Goal: Task Accomplishment & Management: Complete application form

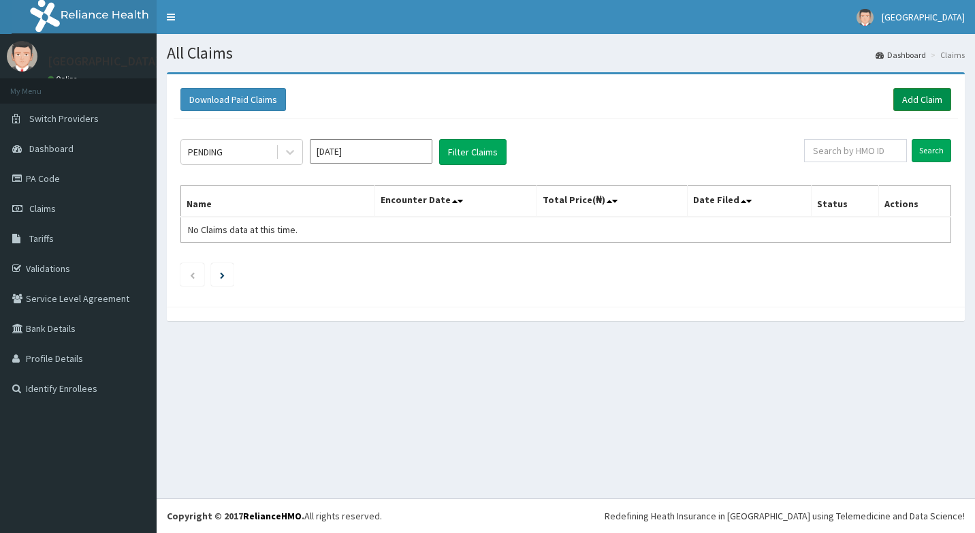
click at [928, 101] on link "Add Claim" at bounding box center [923, 99] width 58 height 23
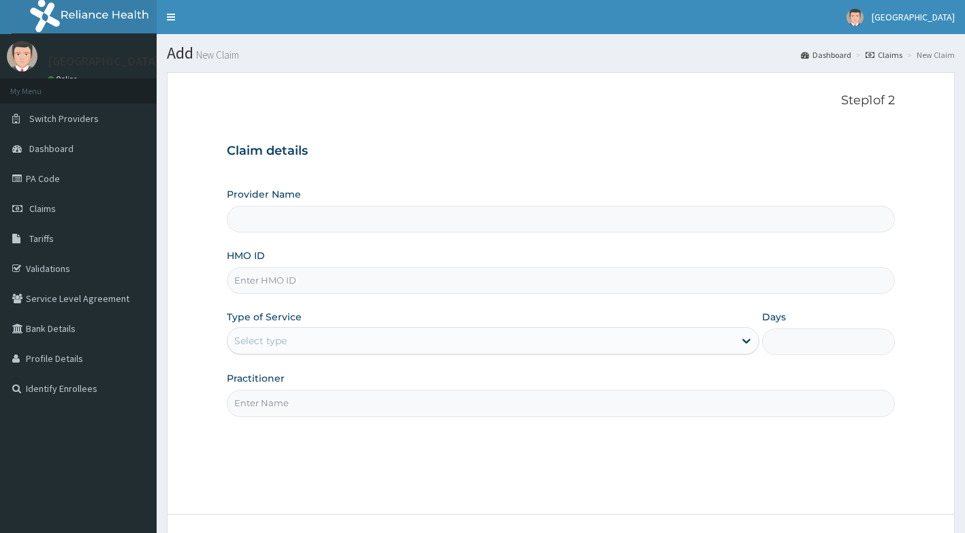
click at [332, 279] on input "HMO ID" at bounding box center [561, 280] width 669 height 27
type input "[GEOGRAPHIC_DATA]"
type input "OLA/10011/B"
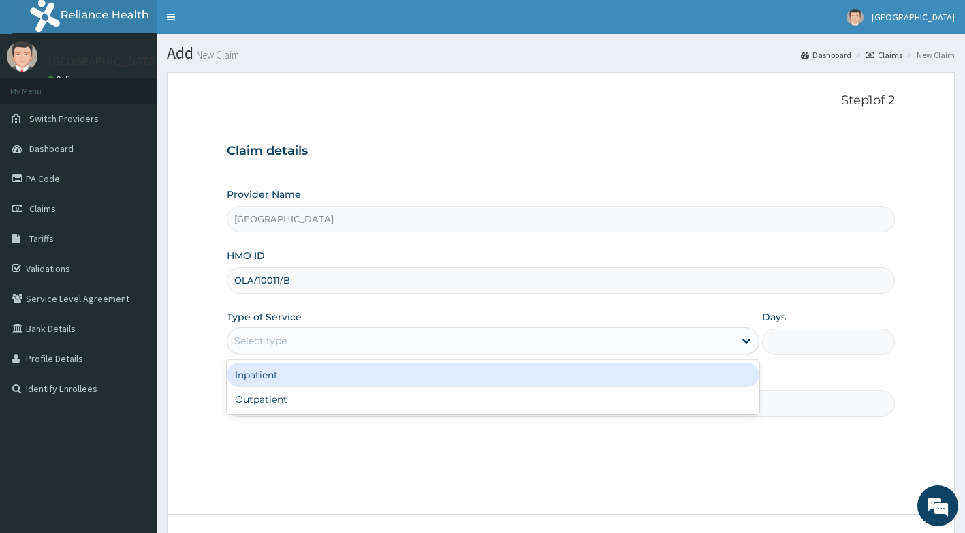
click at [378, 345] on div "Select type" at bounding box center [481, 341] width 507 height 22
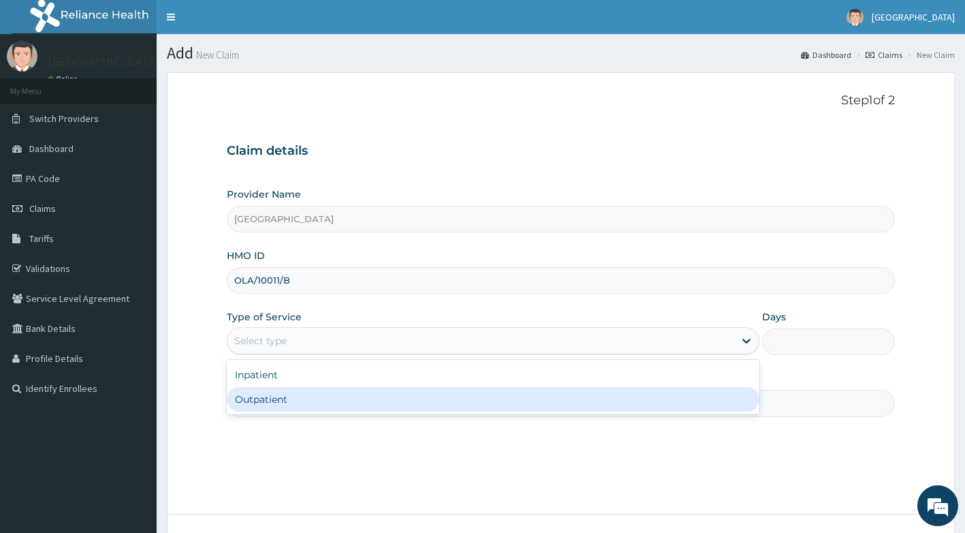
click at [343, 396] on div "Outpatient" at bounding box center [493, 399] width 533 height 25
type input "1"
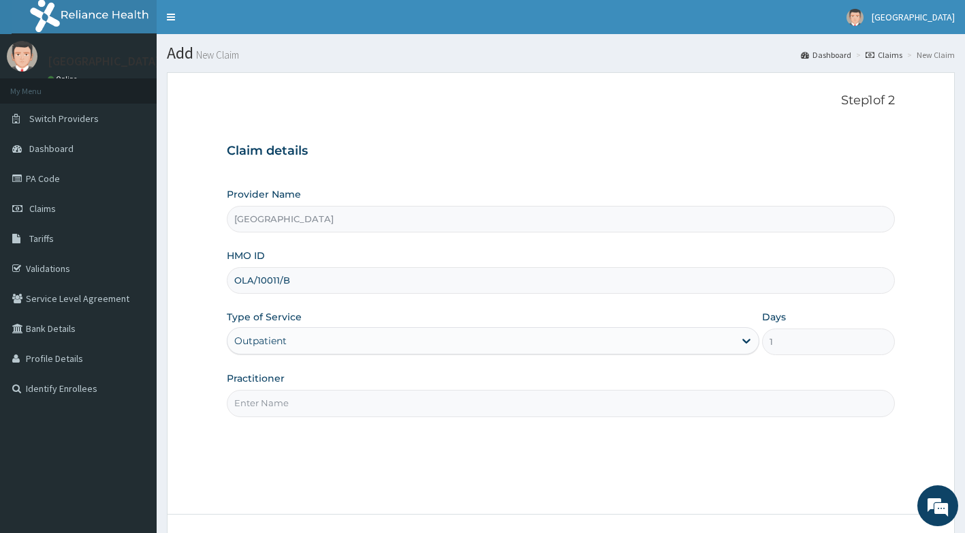
click at [343, 396] on input "Practitioner" at bounding box center [561, 403] width 669 height 27
type input "DR ADEYEMO"
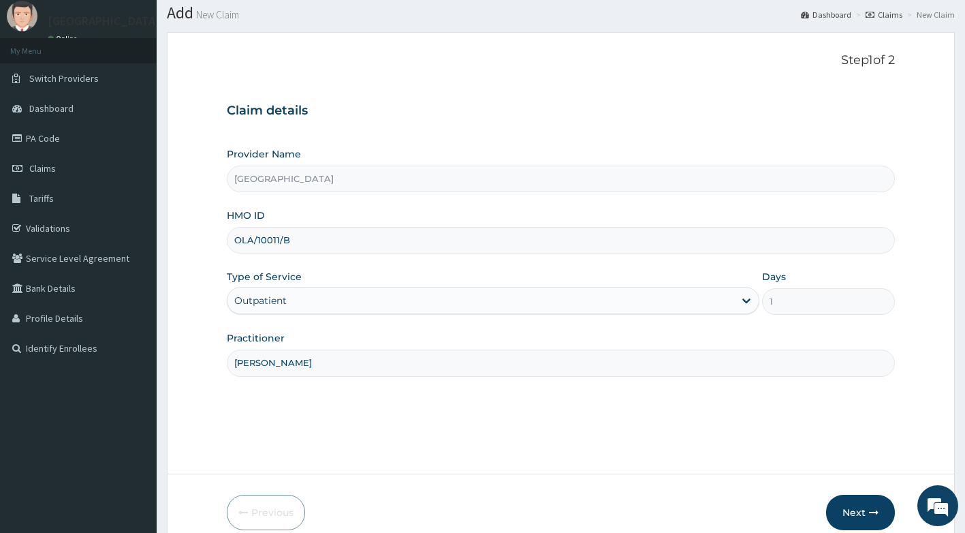
scroll to position [104, 0]
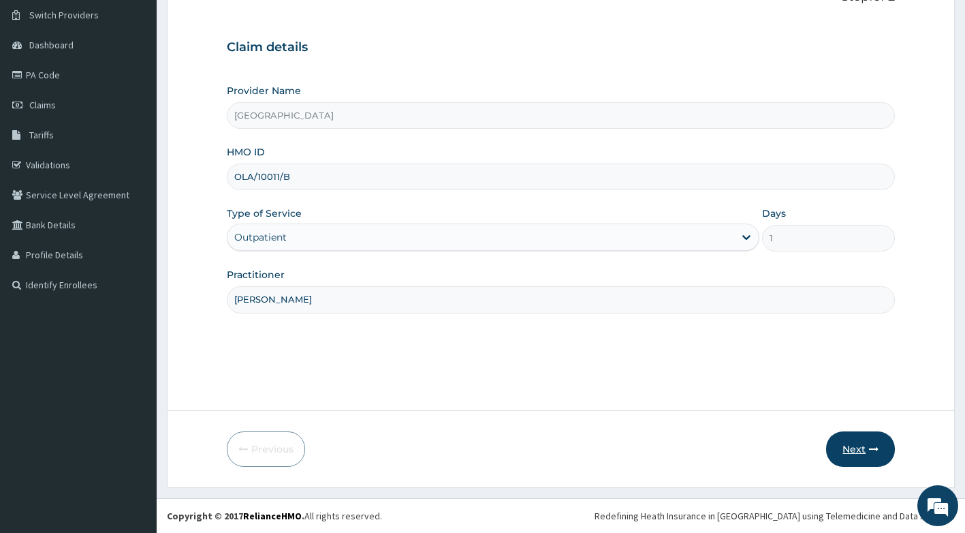
click at [872, 449] on icon "button" at bounding box center [874, 449] width 10 height 10
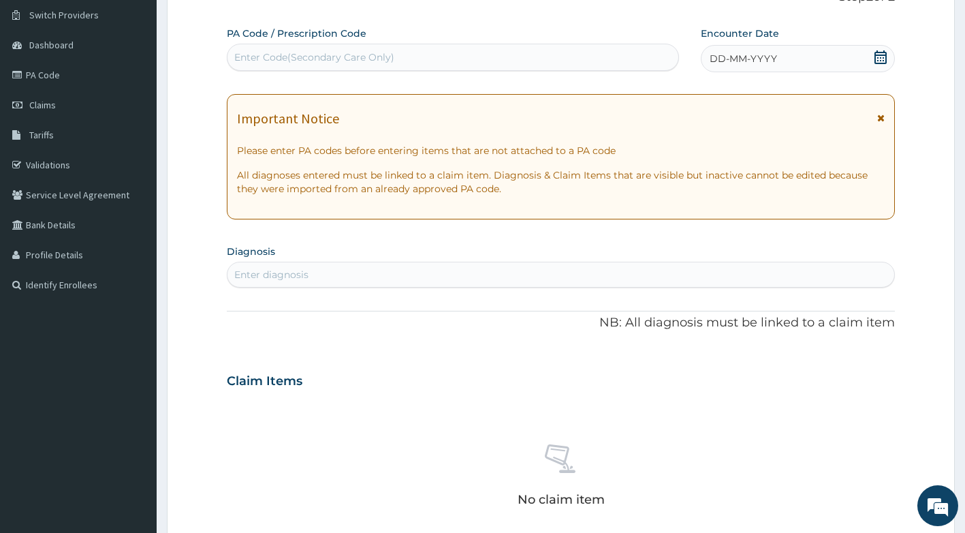
click at [881, 119] on icon at bounding box center [880, 118] width 7 height 10
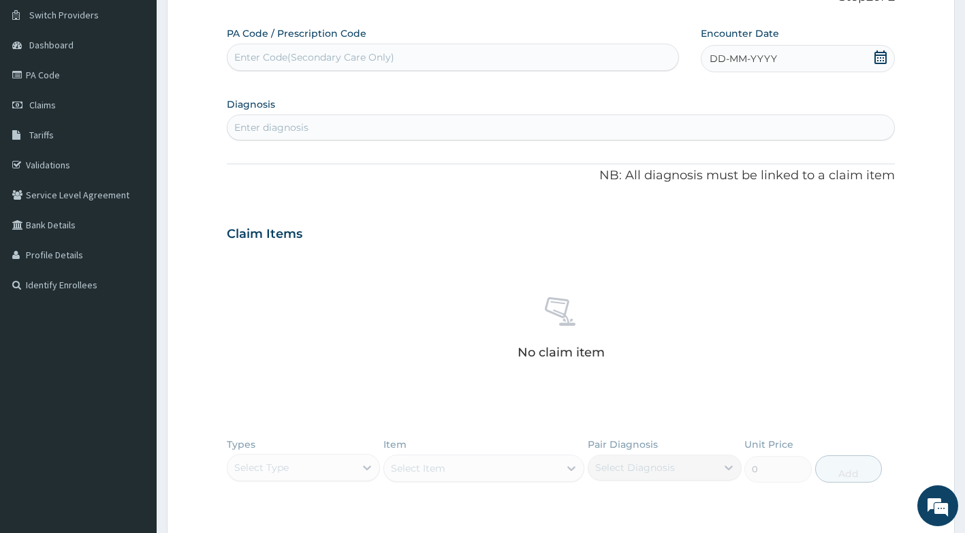
click at [880, 61] on icon at bounding box center [881, 57] width 14 height 14
click at [731, 144] on div "2" at bounding box center [733, 143] width 20 height 20
click at [462, 122] on div "Enter diagnosis" at bounding box center [562, 127] width 668 height 22
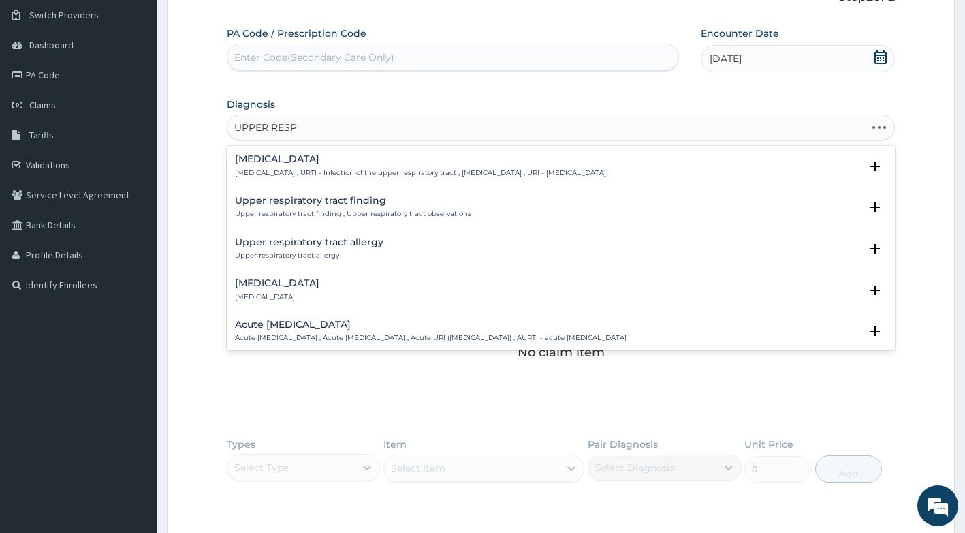
type input "UPPER RESPI"
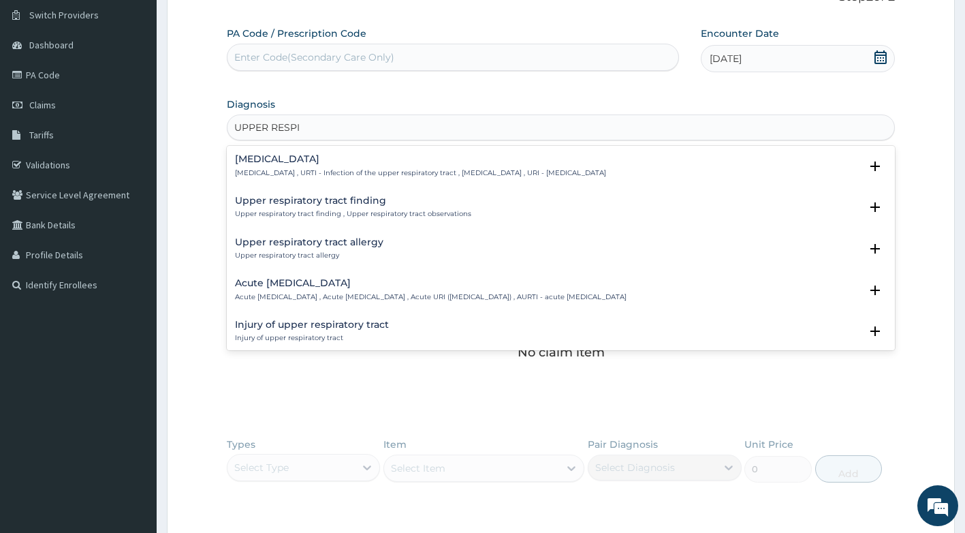
click at [459, 151] on div "Upper respiratory infection Upper respiratory infection , URTI - Infection of t…" at bounding box center [561, 169] width 669 height 42
click at [445, 162] on h4 "Upper respiratory infection" at bounding box center [420, 159] width 371 height 10
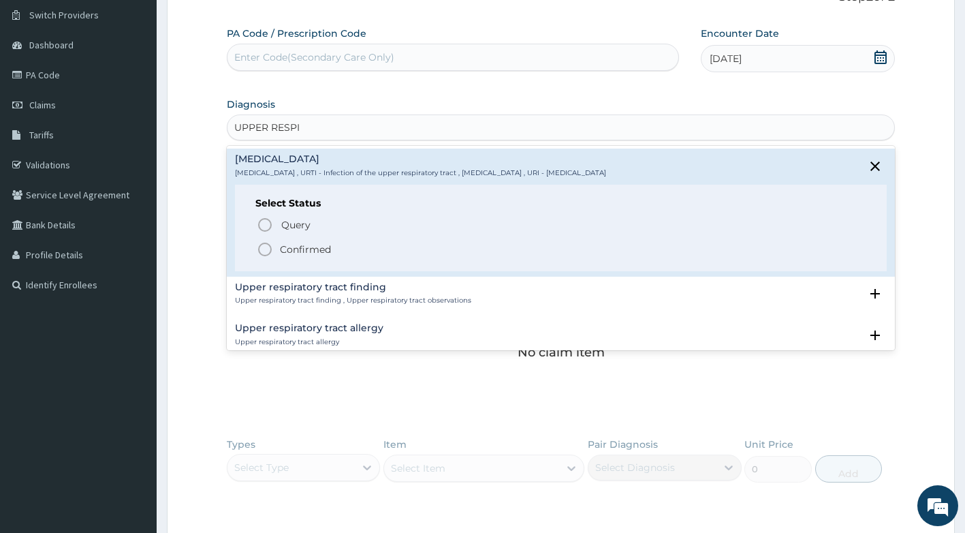
click at [291, 251] on p "Confirmed" at bounding box center [305, 249] width 51 height 14
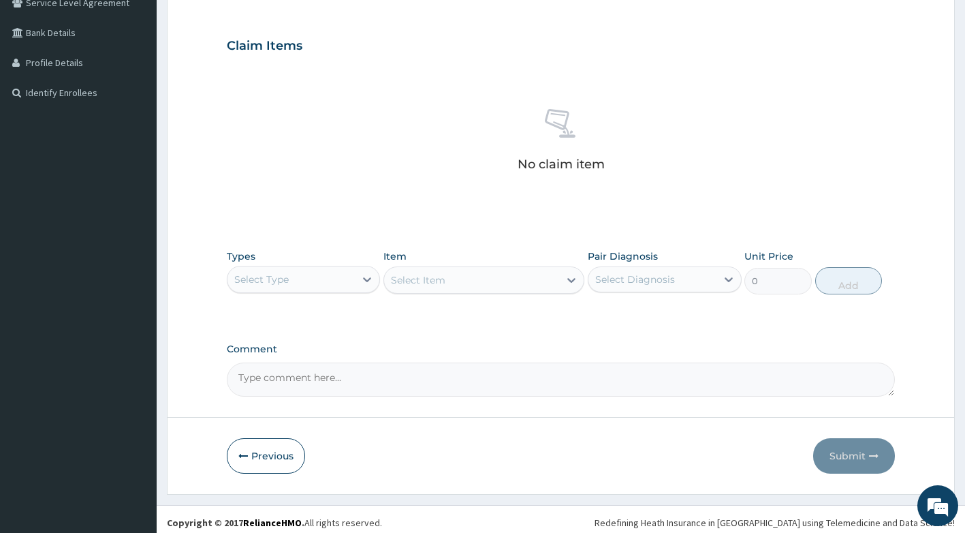
scroll to position [302, 0]
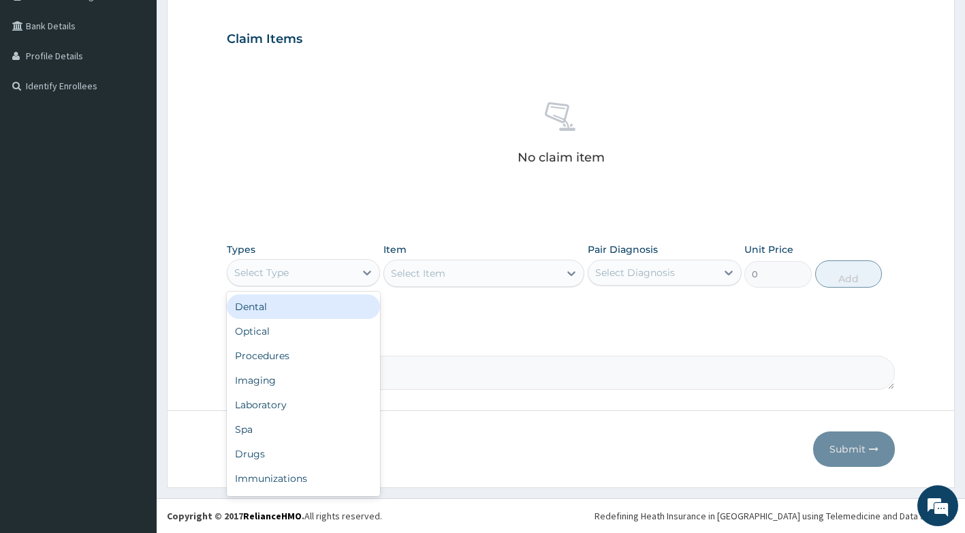
click at [309, 276] on div "Select Type" at bounding box center [292, 273] width 128 height 22
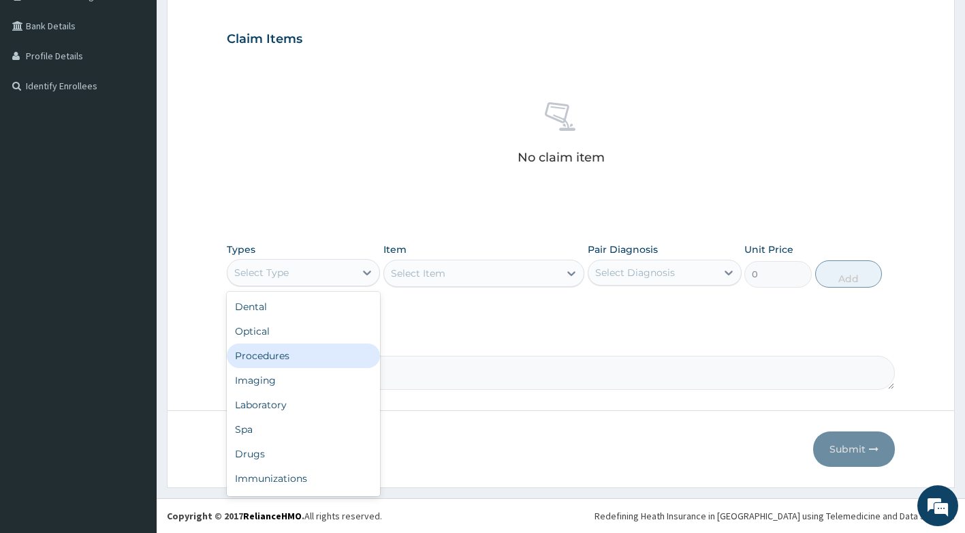
click at [298, 355] on div "Procedures" at bounding box center [304, 355] width 154 height 25
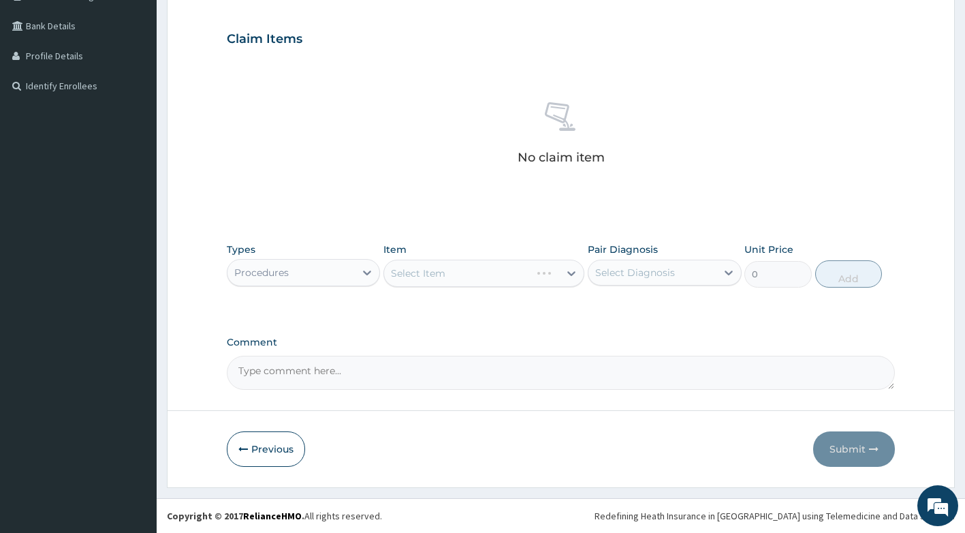
click at [490, 281] on div "Select Item" at bounding box center [483, 273] width 201 height 27
click at [558, 280] on div "Select Item" at bounding box center [483, 273] width 201 height 27
click at [555, 287] on div "Types Procedures Item Select Item Pair Diagnosis Select Diagnosis Unit Price 0 …" at bounding box center [561, 265] width 669 height 59
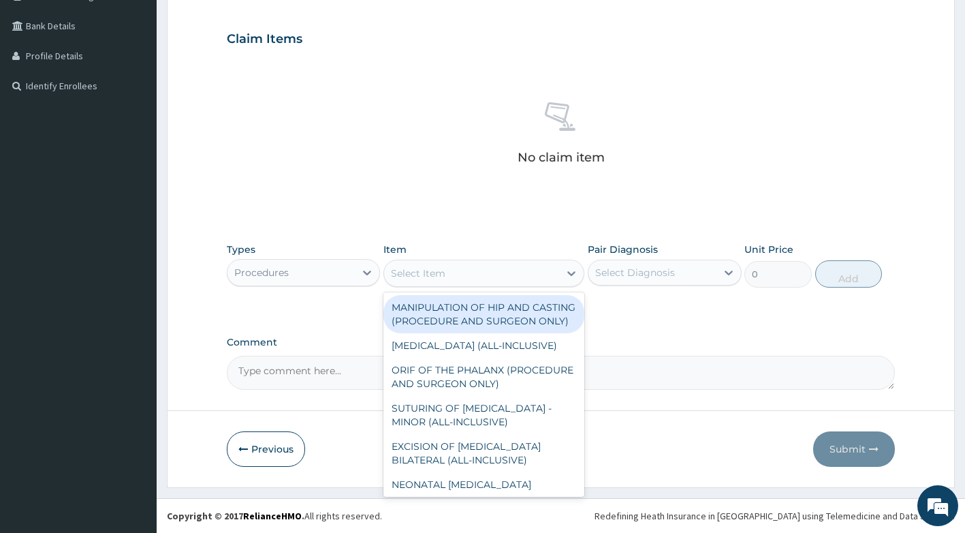
click at [558, 274] on div "Select Item" at bounding box center [471, 273] width 175 height 22
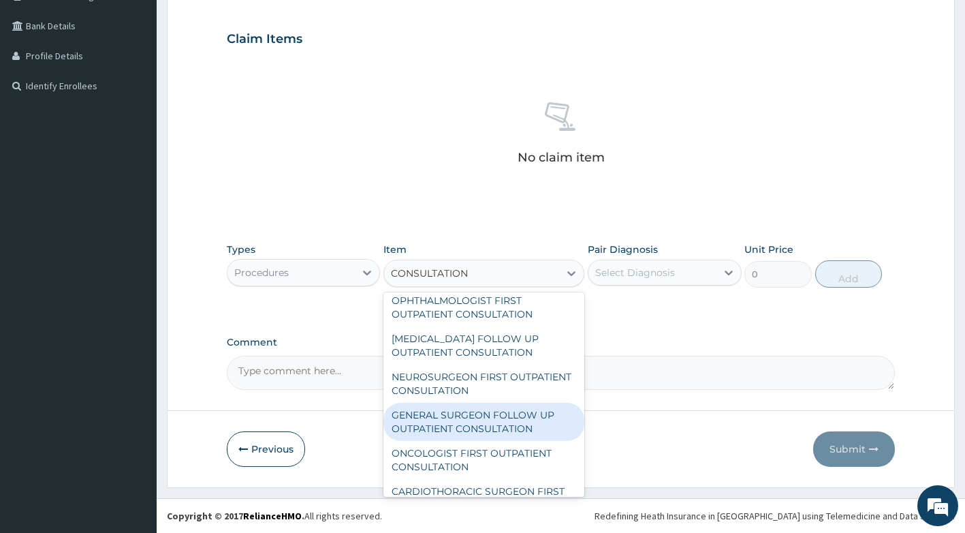
scroll to position [886, 0]
type input "C"
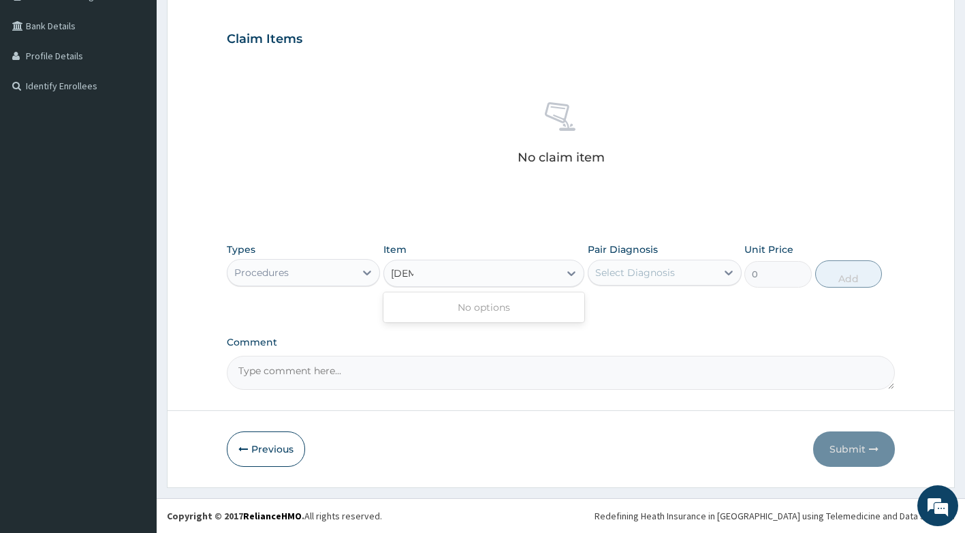
scroll to position [0, 0]
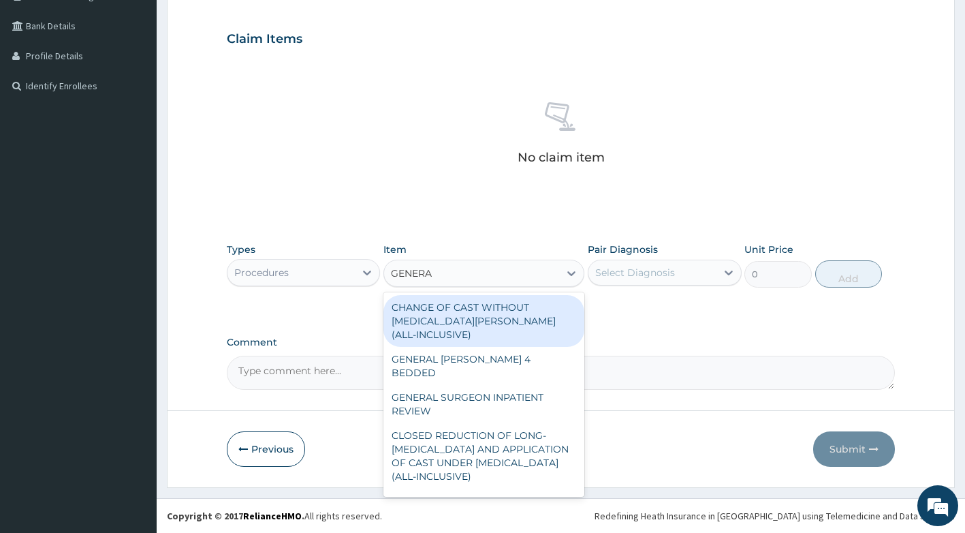
type input "GENERAL"
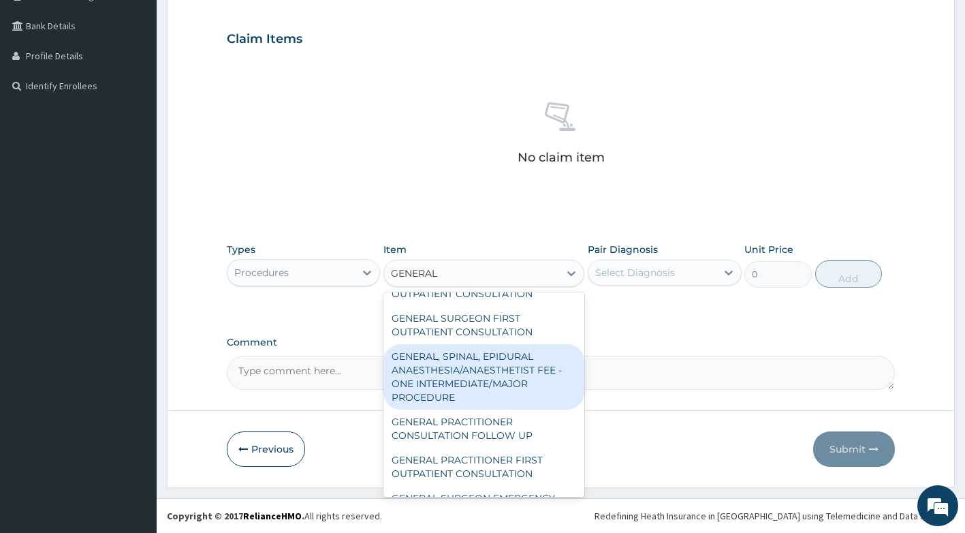
scroll to position [341, 0]
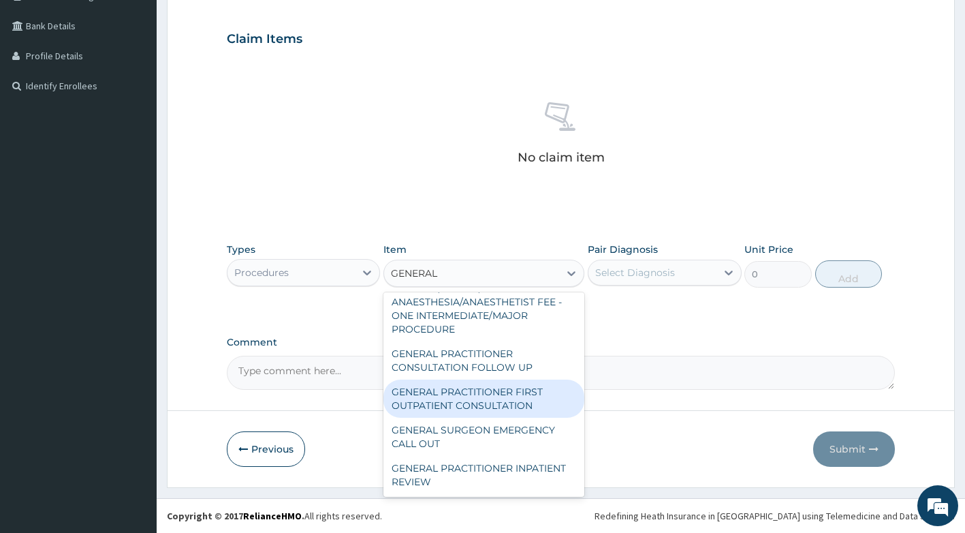
click at [473, 418] on div "GENERAL PRACTITIONER FIRST OUTPATIENT CONSULTATION" at bounding box center [483, 398] width 201 height 38
type input "3750"
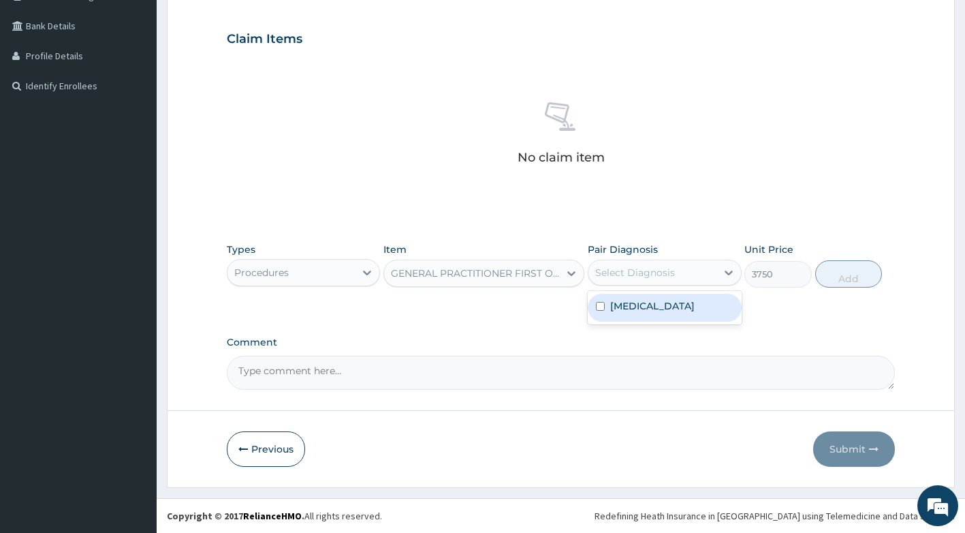
click at [644, 266] on div "Select Diagnosis" at bounding box center [635, 273] width 80 height 14
click at [644, 313] on label "Upper respiratory infection" at bounding box center [652, 306] width 84 height 14
checkbox input "true"
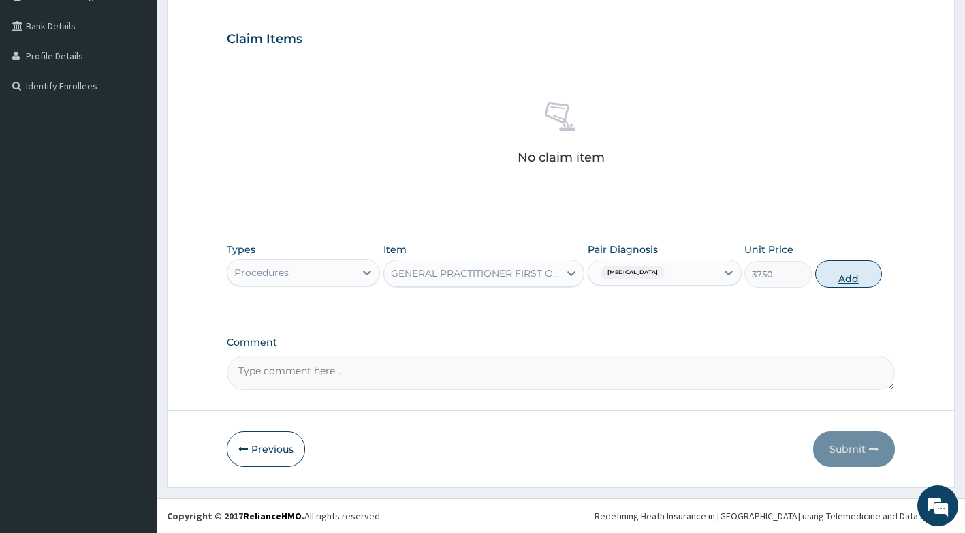
click at [847, 265] on button "Add" at bounding box center [848, 273] width 67 height 27
type input "0"
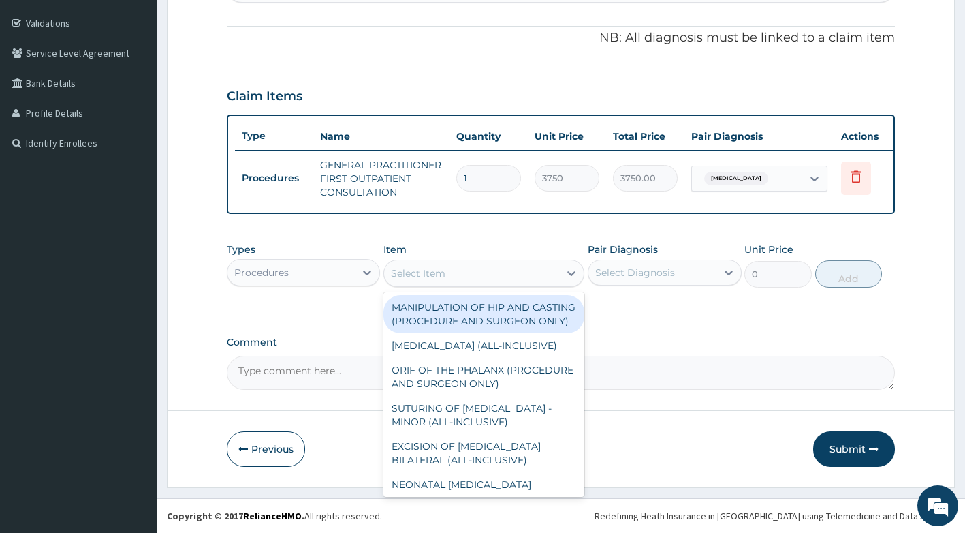
click at [494, 271] on div "Select Item" at bounding box center [471, 273] width 175 height 22
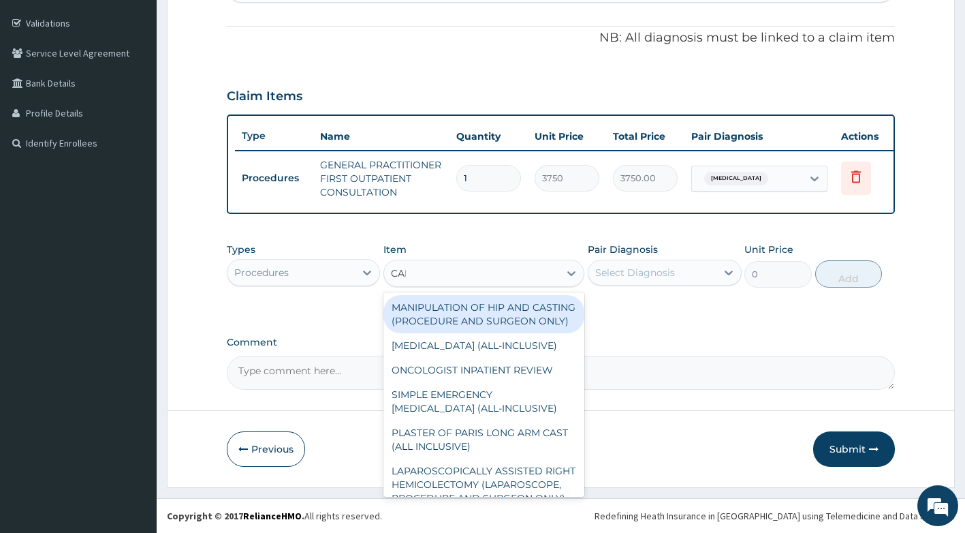
type input "CARD"
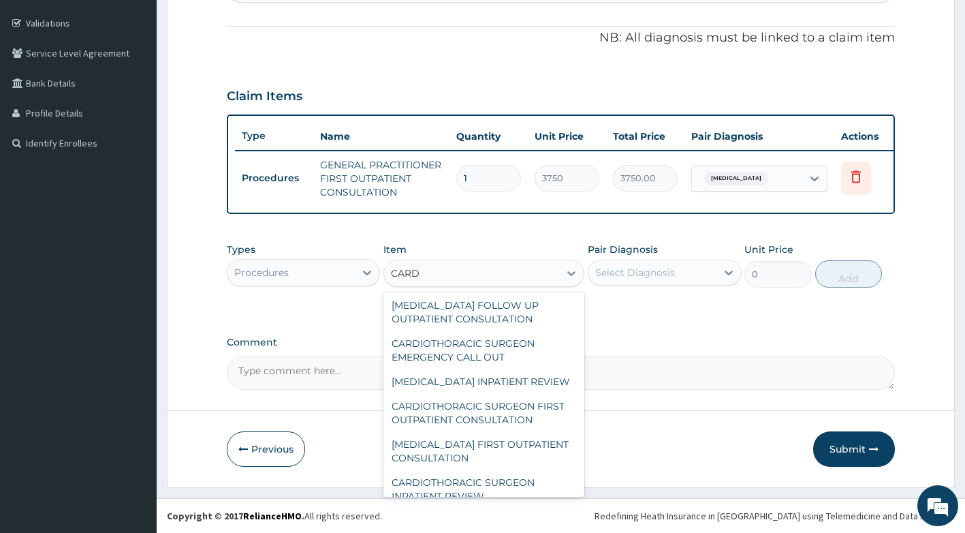
scroll to position [0, 0]
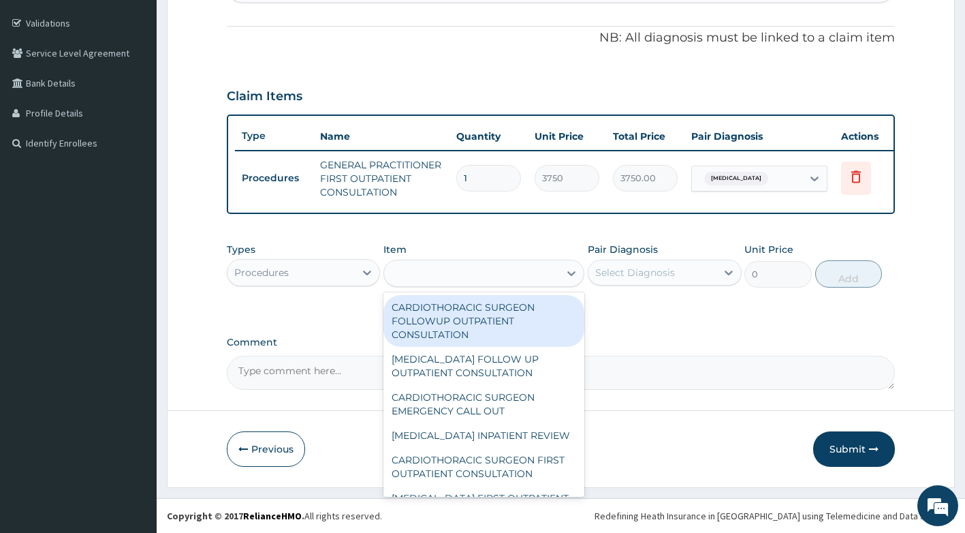
click at [507, 272] on div "CARD" at bounding box center [471, 273] width 175 height 22
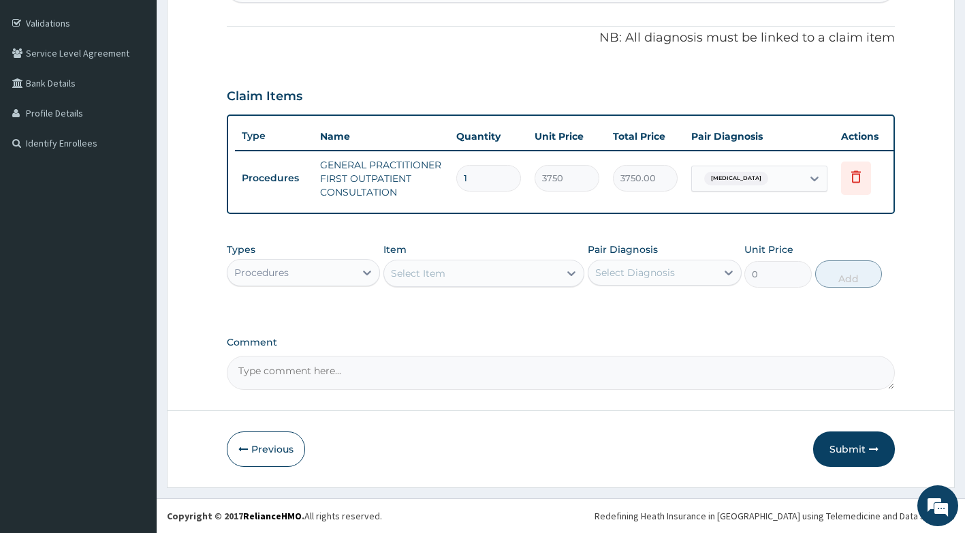
click at [383, 272] on div "Types Procedures Item option GENERAL PRACTITIONER FIRST OUTPATIENT CONSULTATION…" at bounding box center [561, 265] width 669 height 59
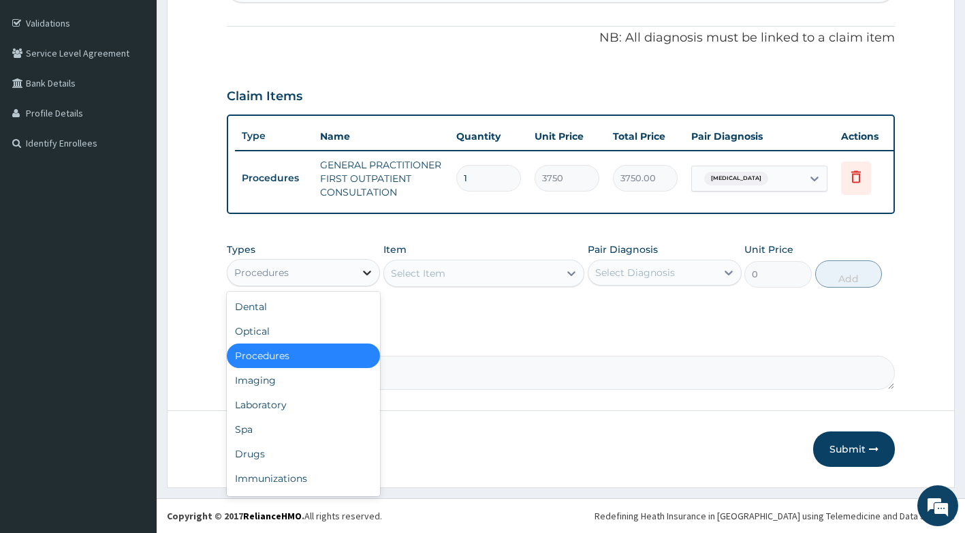
click at [356, 272] on div at bounding box center [367, 272] width 25 height 25
click at [274, 458] on div "Drugs" at bounding box center [304, 453] width 154 height 25
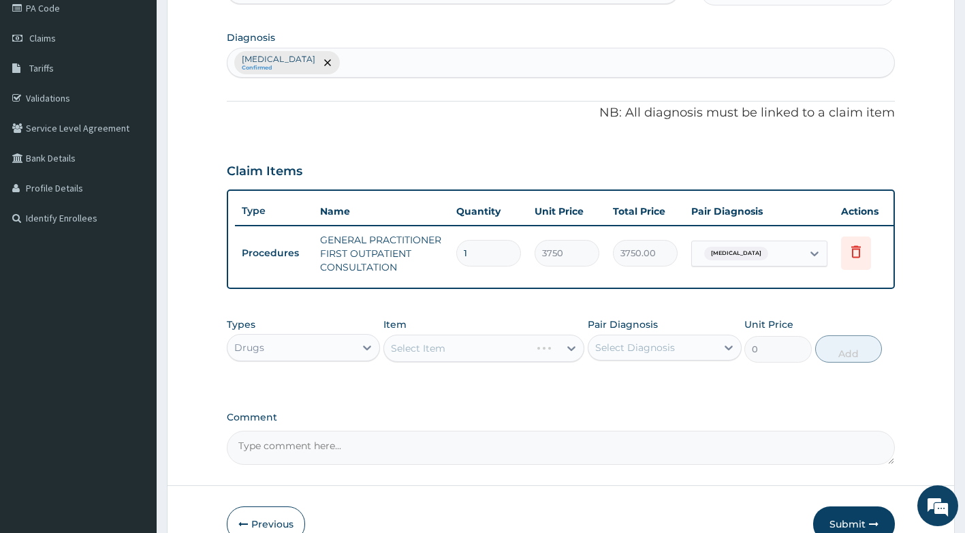
scroll to position [119, 0]
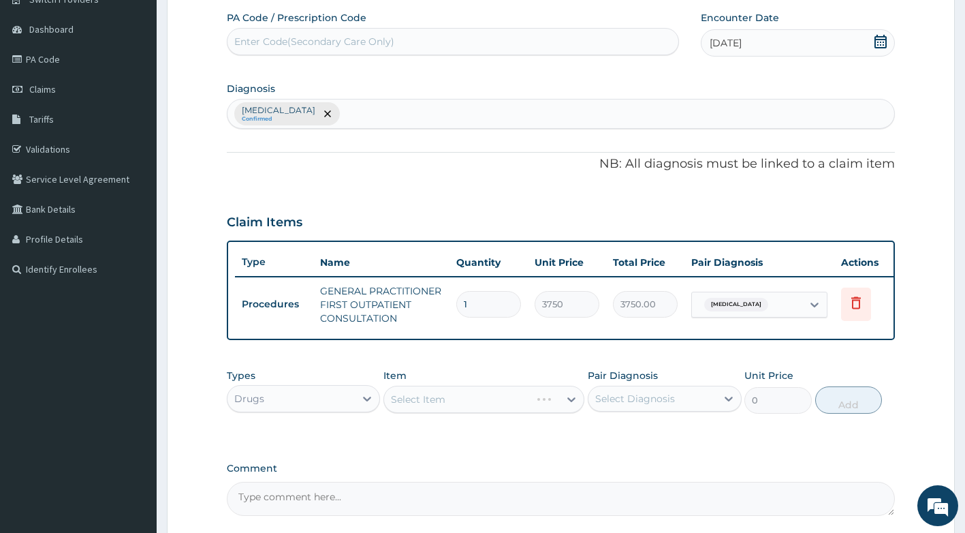
click at [419, 413] on div "Select Item" at bounding box center [483, 399] width 201 height 27
click at [422, 413] on div "Select Item" at bounding box center [483, 399] width 201 height 27
click at [426, 413] on div "Select Item" at bounding box center [483, 399] width 201 height 27
click at [435, 413] on div "Select Item" at bounding box center [483, 399] width 201 height 27
click at [456, 411] on div "Select Item" at bounding box center [483, 399] width 201 height 27
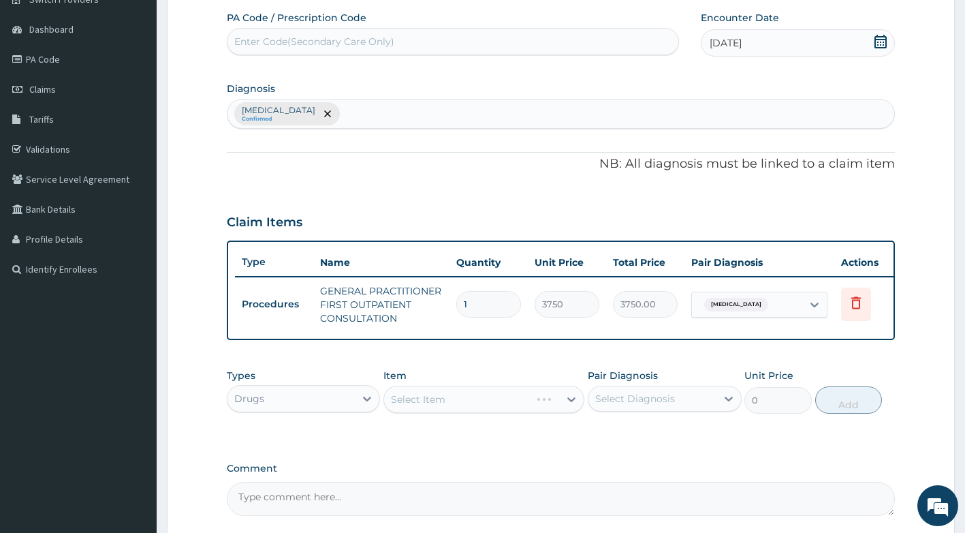
click at [466, 409] on div "Select Item" at bounding box center [483, 399] width 201 height 27
click at [471, 413] on div "Select Item" at bounding box center [483, 399] width 201 height 27
click at [399, 406] on div "Select Item" at bounding box center [418, 399] width 54 height 14
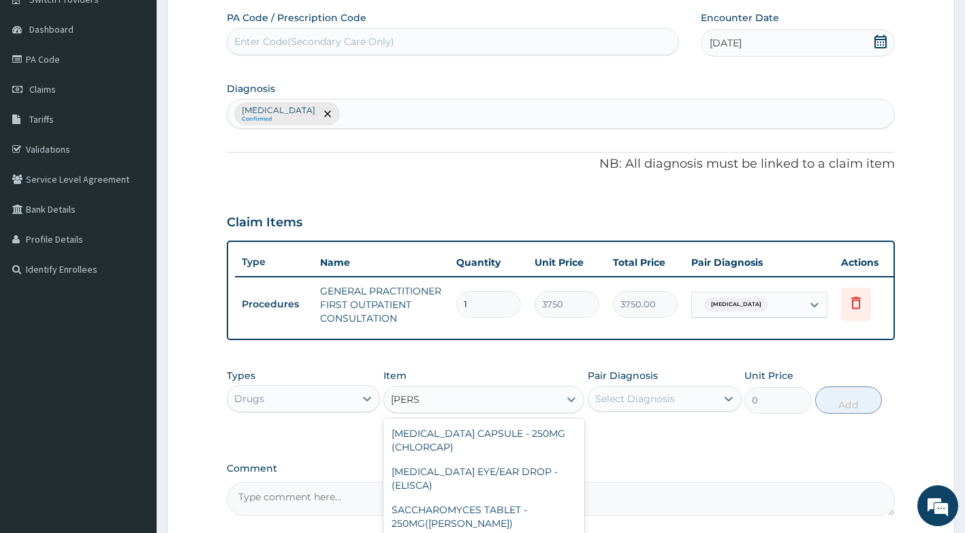
type input "LORAT"
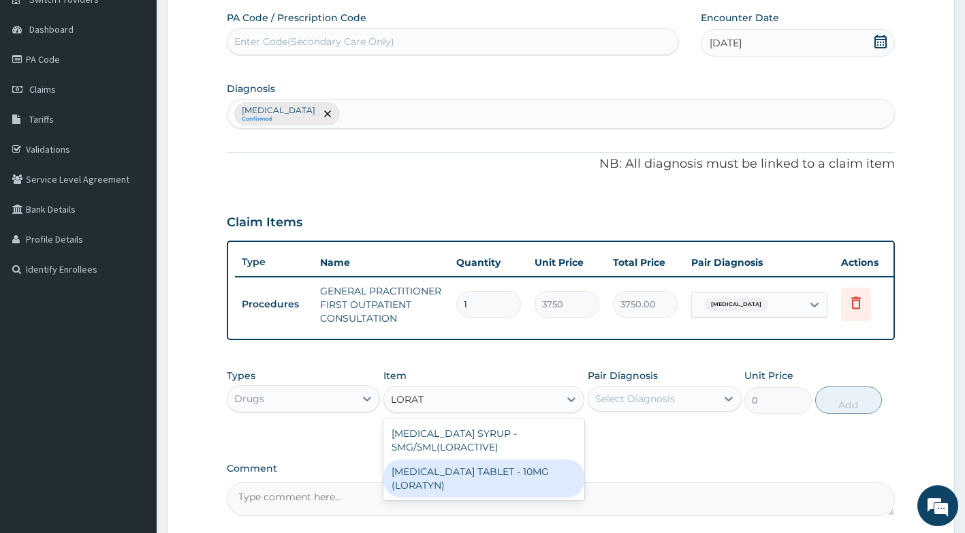
click at [458, 493] on div "LORATADINE TABLET - 10MG (LORATYN)" at bounding box center [483, 478] width 201 height 38
type input "98"
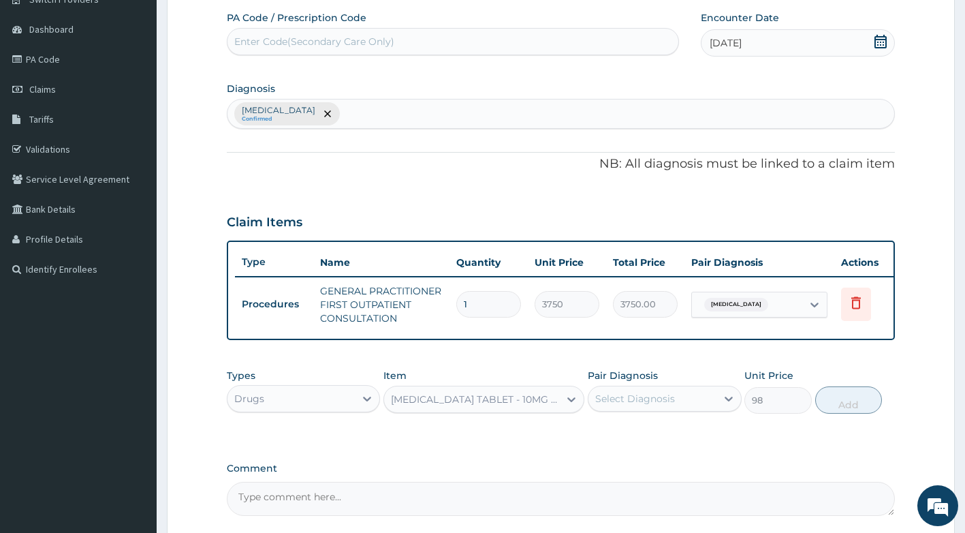
click at [642, 409] on div "Select Diagnosis" at bounding box center [653, 399] width 128 height 22
click at [655, 439] on label "Upper respiratory infection" at bounding box center [652, 432] width 84 height 14
checkbox input "true"
click at [836, 413] on button "Add" at bounding box center [848, 399] width 67 height 27
type input "0"
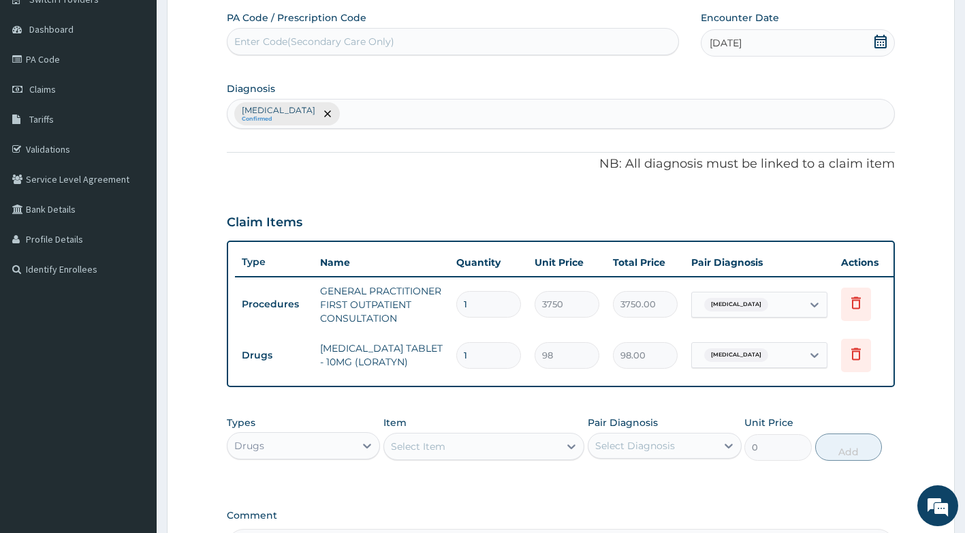
type input "0.00"
type input "4"
type input "392.00"
type input "4"
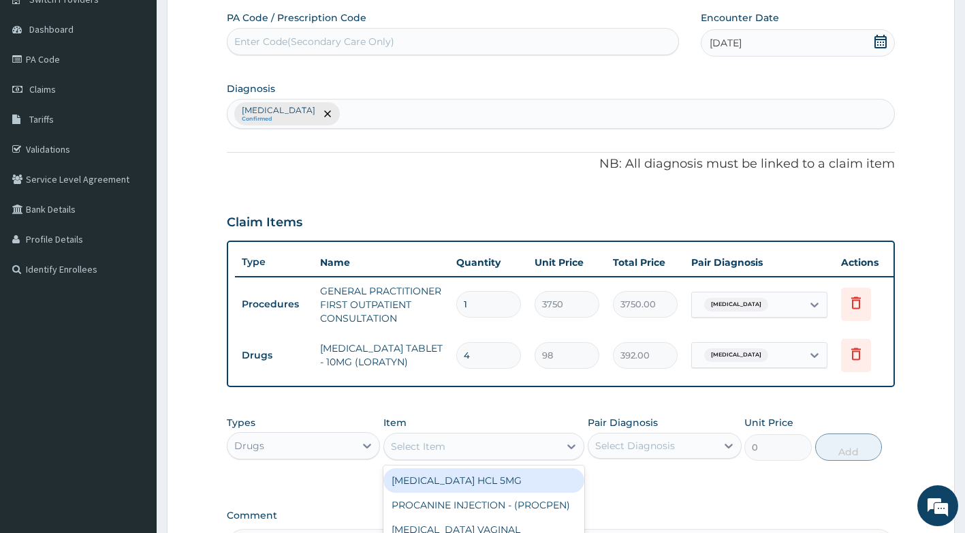
click at [471, 456] on div "Select Item" at bounding box center [471, 446] width 175 height 22
type input "VIT"
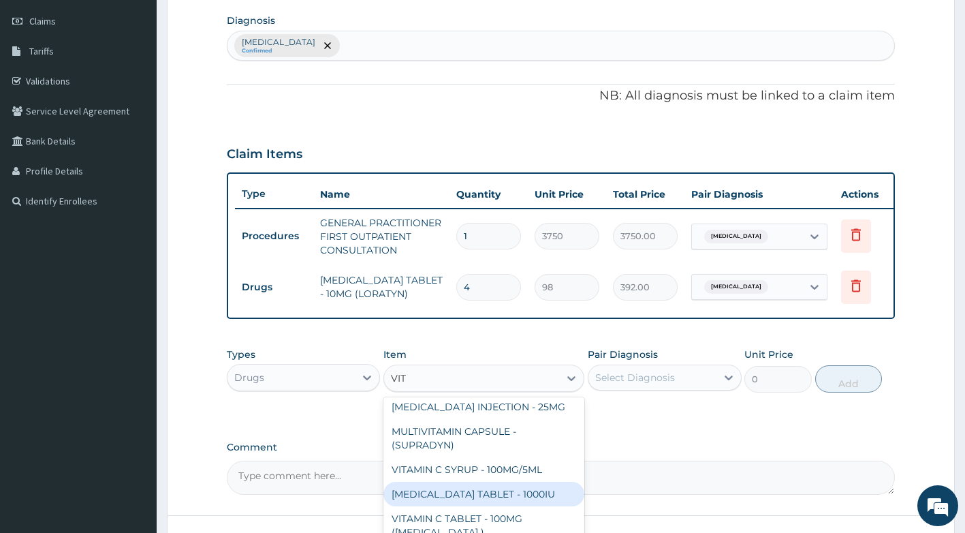
scroll to position [272, 0]
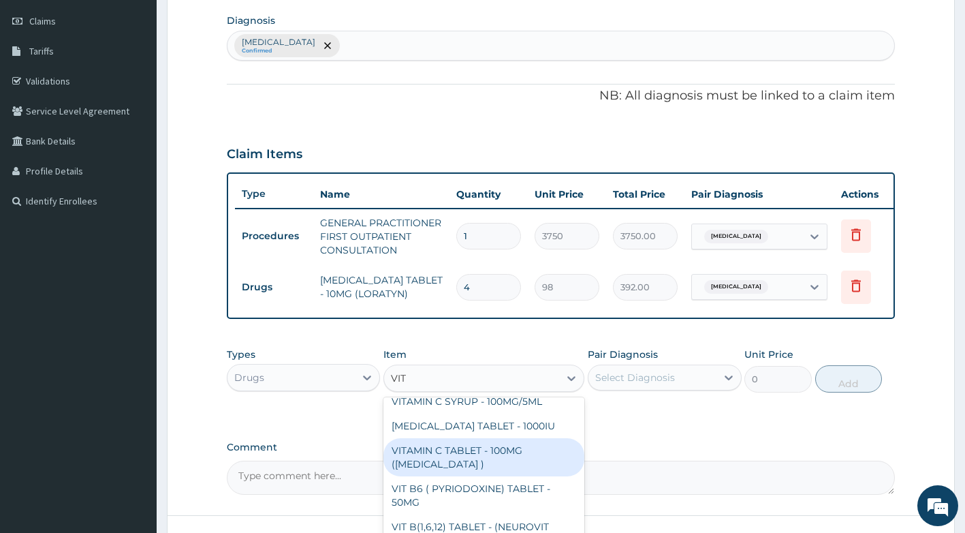
click at [507, 463] on div "VITAMIN C TABLET - 100MG (ASCORBIC ACID )" at bounding box center [483, 457] width 201 height 38
type input "16.799999999999997"
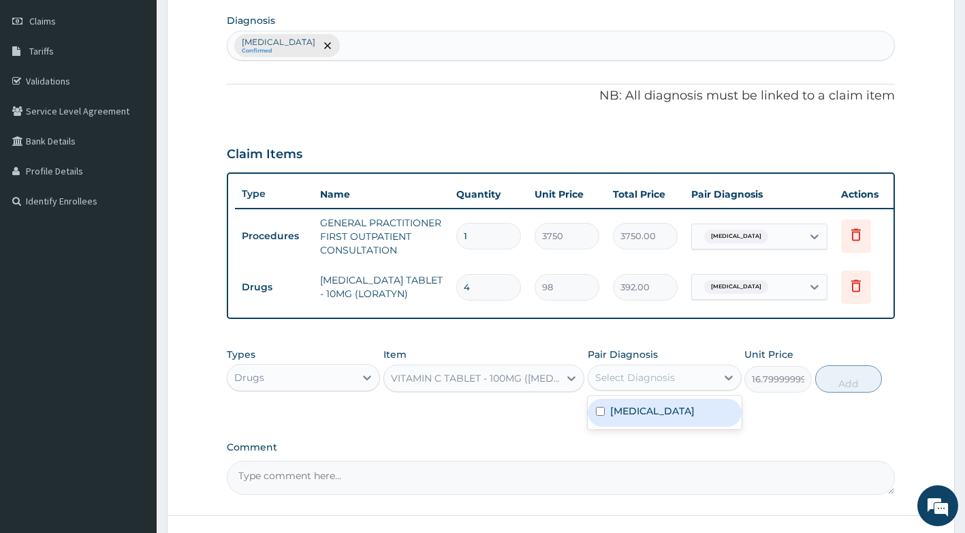
click at [693, 382] on div "Select Diagnosis" at bounding box center [653, 377] width 128 height 22
click at [672, 418] on label "Upper respiratory infection" at bounding box center [652, 411] width 84 height 14
checkbox input "true"
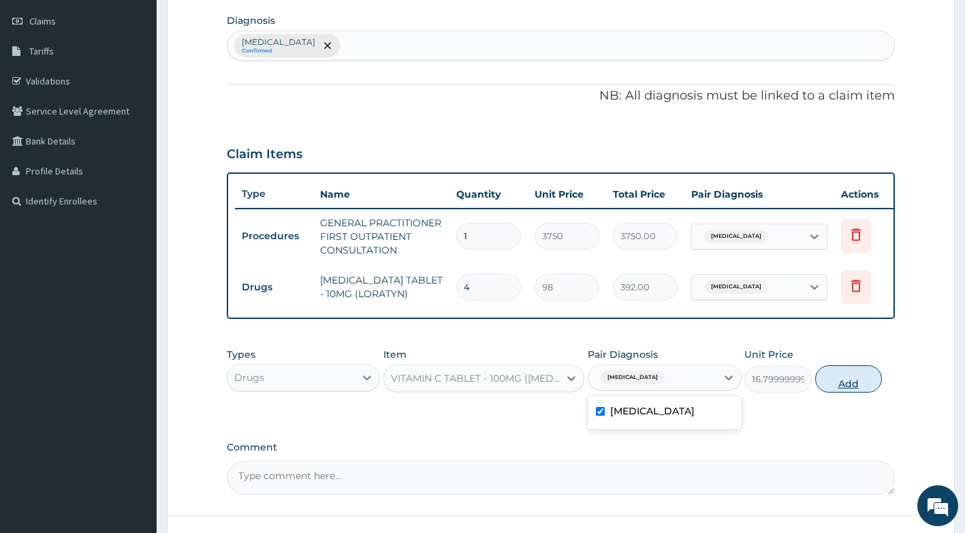
click at [846, 390] on button "Add" at bounding box center [848, 378] width 67 height 27
type input "0"
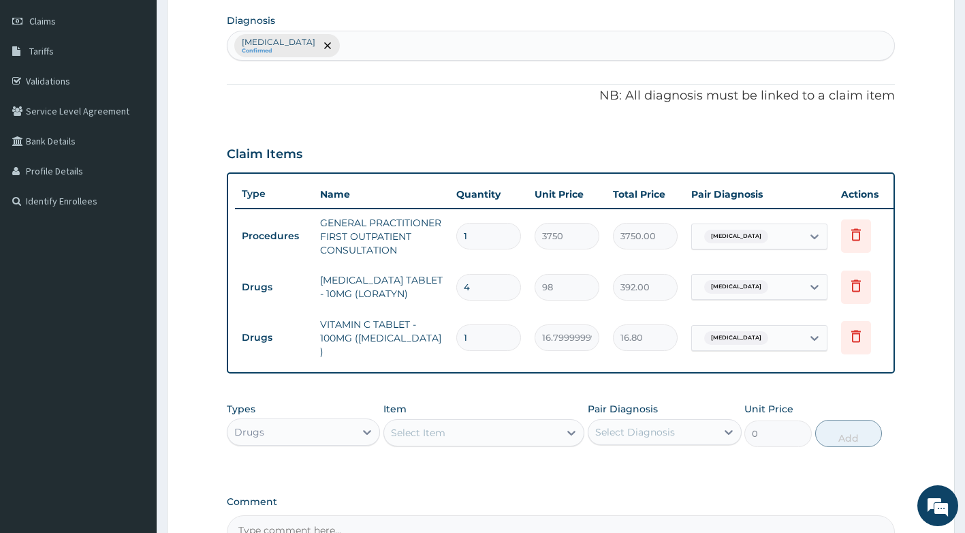
type input "15"
type input "252.00"
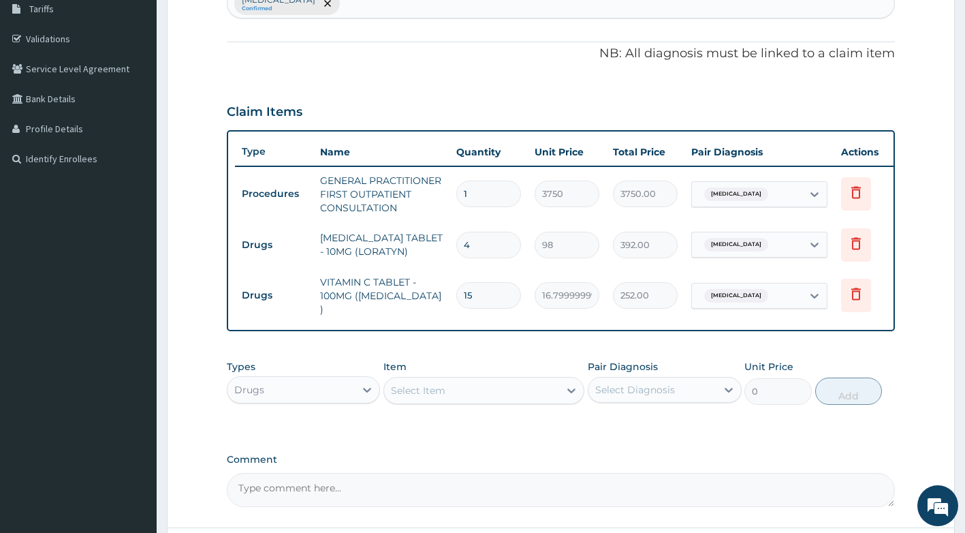
scroll to position [349, 0]
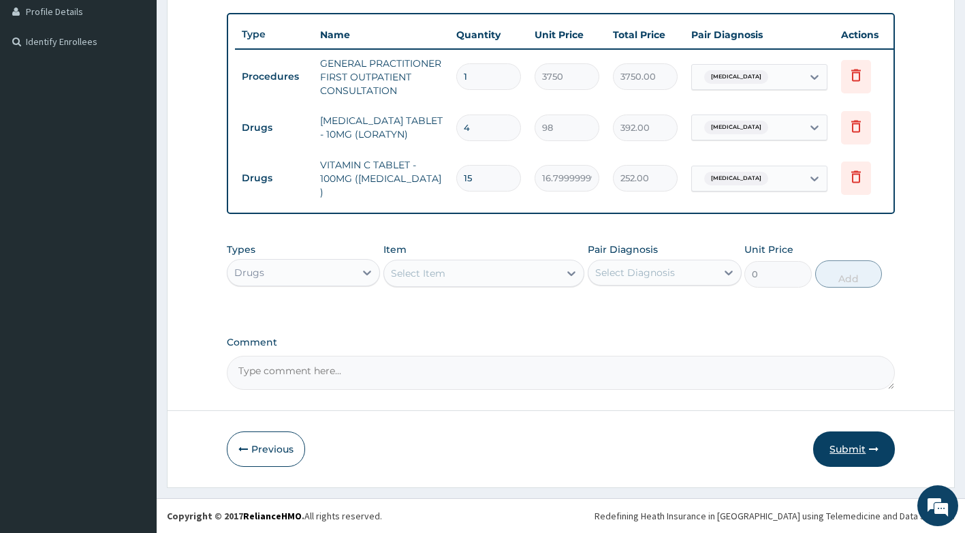
type input "15"
click at [851, 456] on button "Submit" at bounding box center [854, 448] width 82 height 35
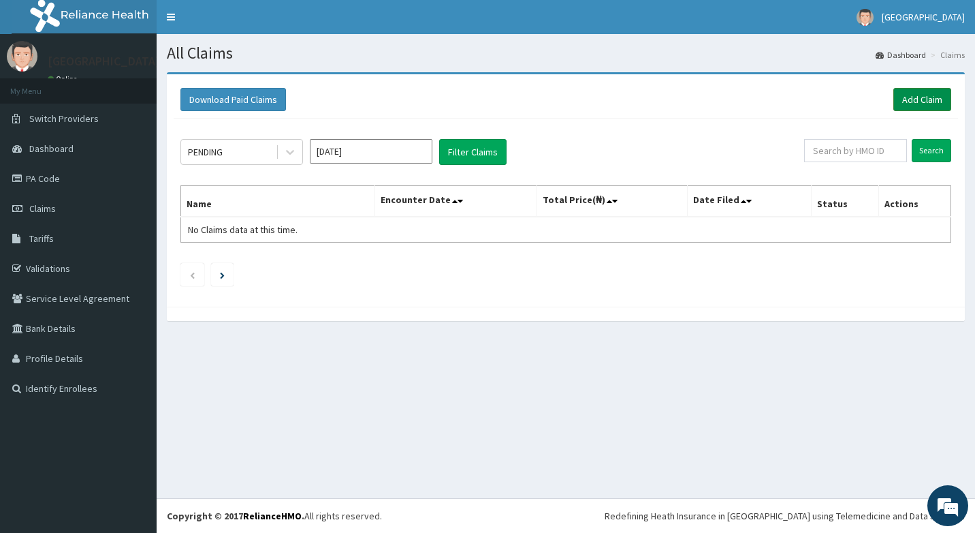
click at [924, 101] on link "Add Claim" at bounding box center [923, 99] width 58 height 23
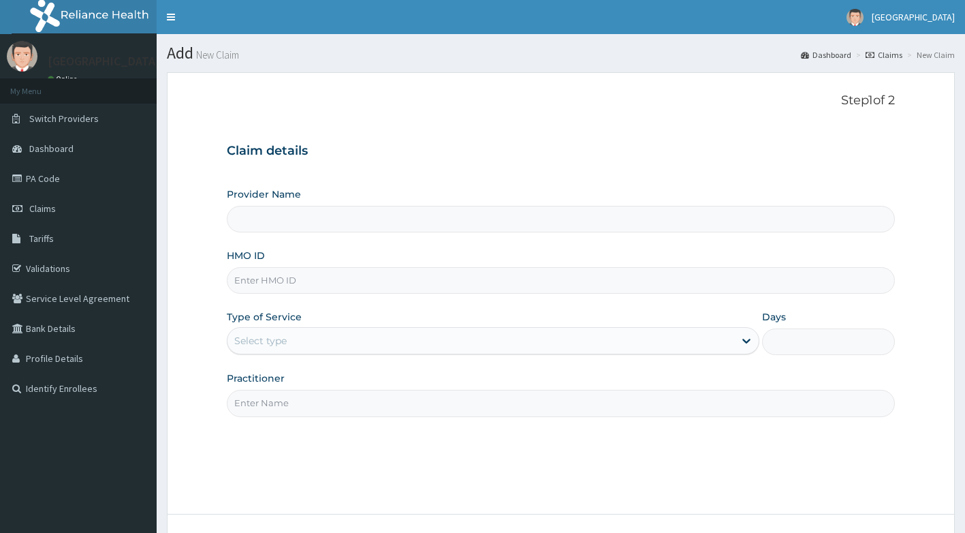
click at [285, 276] on input "HMO ID" at bounding box center [561, 280] width 669 height 27
type input "[GEOGRAPHIC_DATA]"
type input "ELF/10065/A"
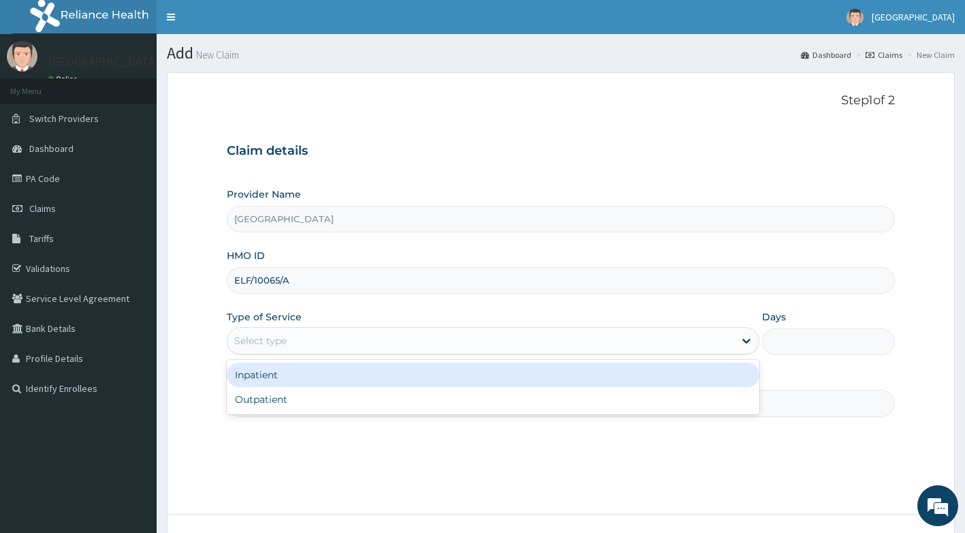
click at [290, 346] on div "Select type" at bounding box center [481, 341] width 507 height 22
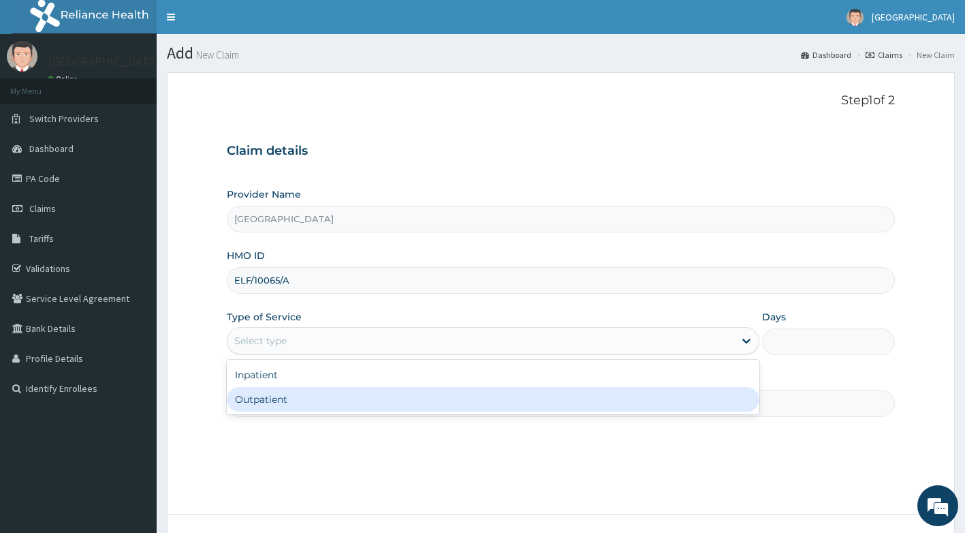
click at [279, 398] on div "Outpatient" at bounding box center [493, 399] width 533 height 25
type input "1"
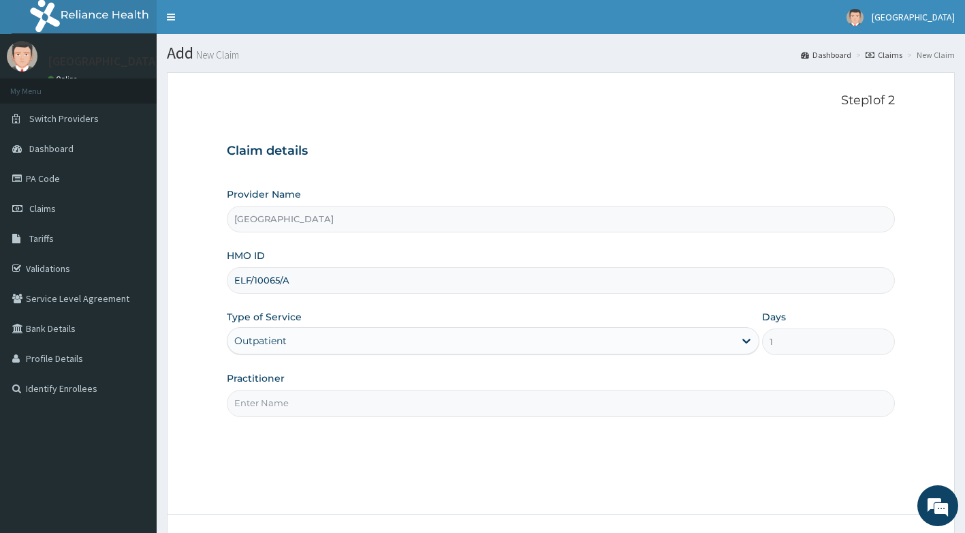
click at [284, 396] on input "Practitioner" at bounding box center [561, 403] width 669 height 27
type input "DR ADEYEMO"
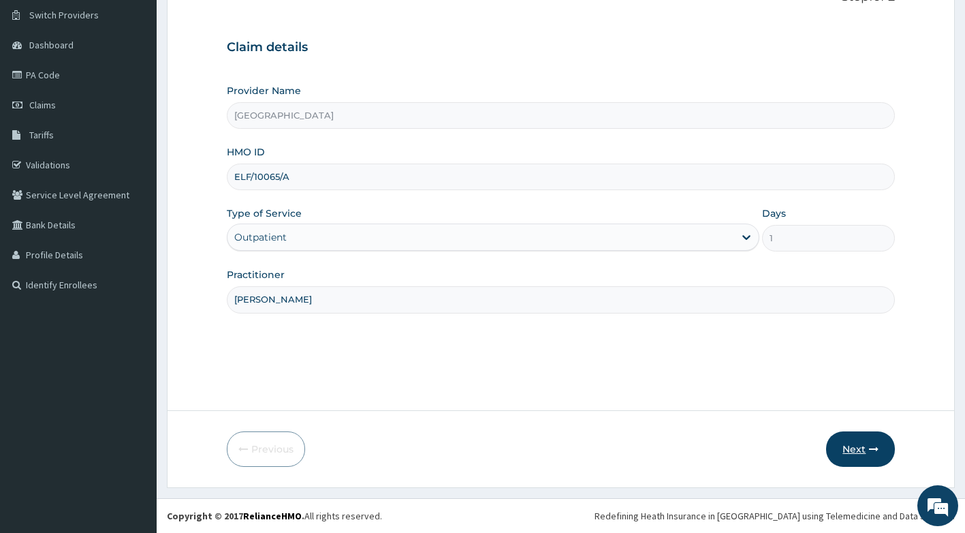
click at [873, 463] on button "Next" at bounding box center [860, 448] width 69 height 35
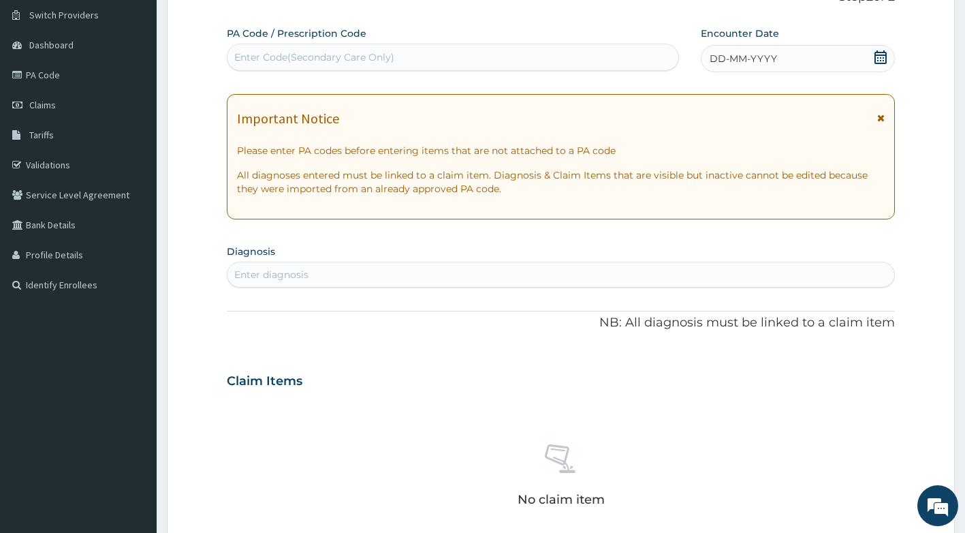
click at [883, 118] on icon at bounding box center [880, 118] width 7 height 10
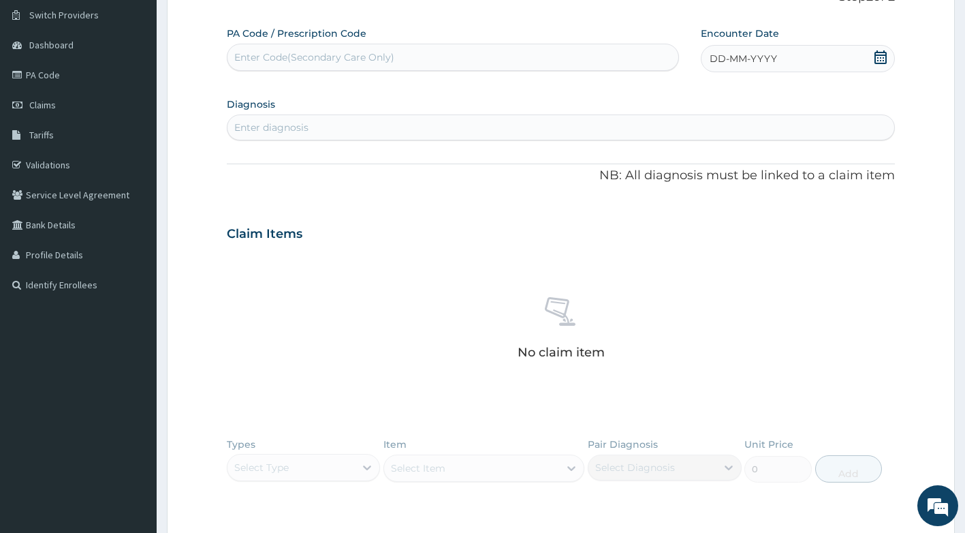
click at [879, 54] on icon at bounding box center [881, 57] width 12 height 14
click at [731, 143] on div "2" at bounding box center [733, 143] width 20 height 20
click at [588, 129] on div "Enter diagnosis" at bounding box center [562, 127] width 668 height 22
type input "MALARIA"
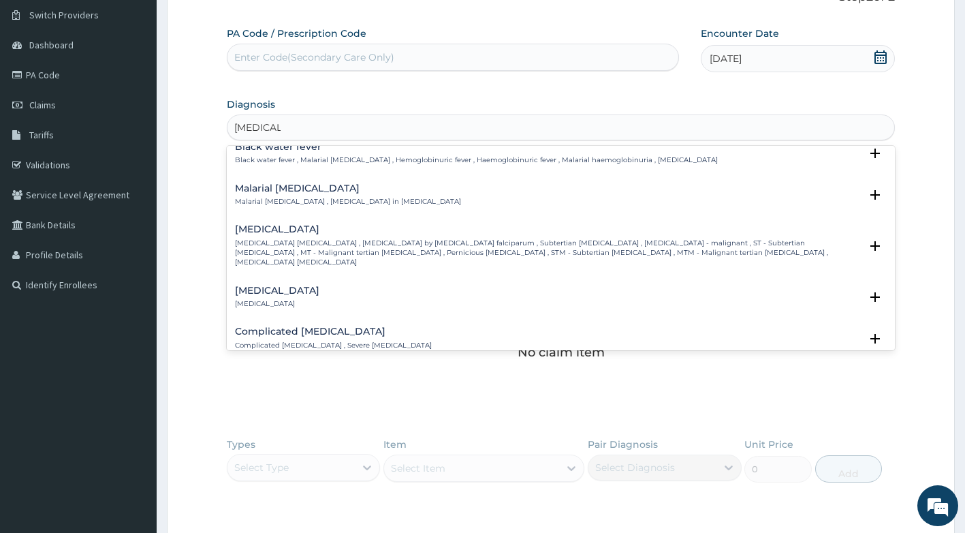
scroll to position [409, 0]
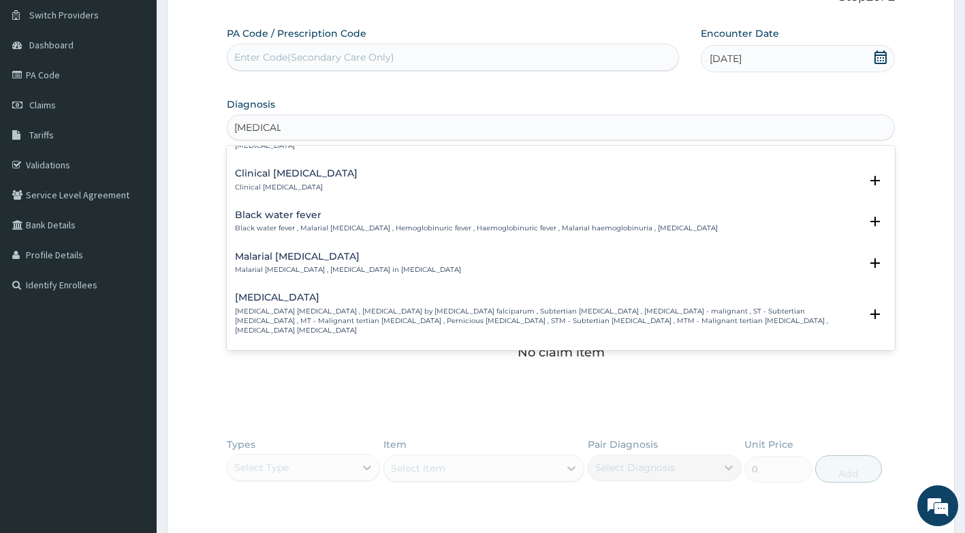
click at [353, 307] on p "Falciparum malaria , Malignant tertian malaria , Malaria by Plasmodium falcipar…" at bounding box center [548, 321] width 626 height 29
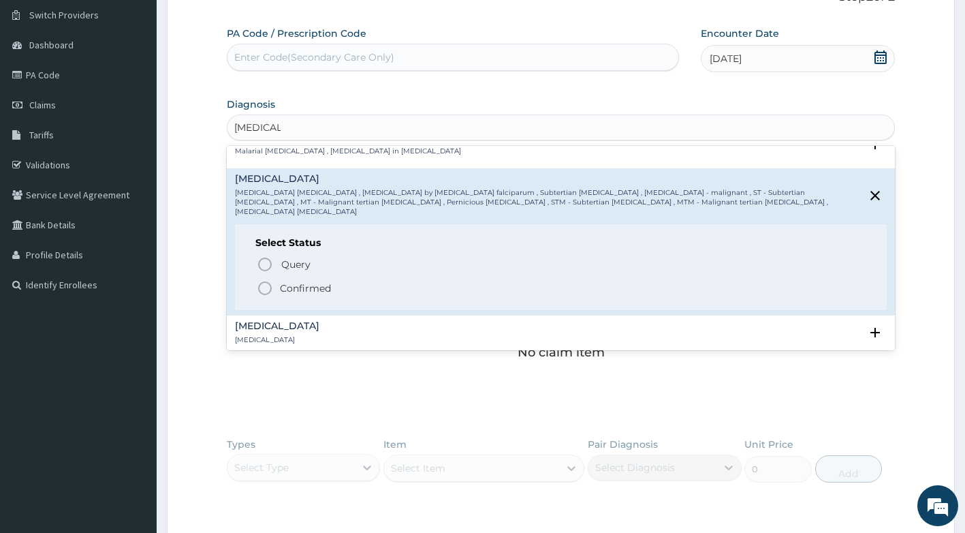
scroll to position [545, 0]
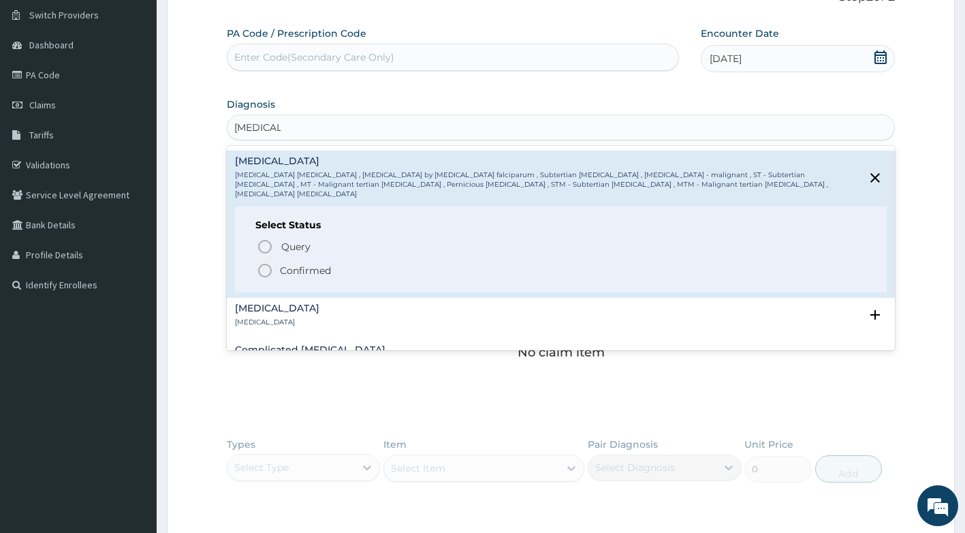
click at [300, 264] on p "Confirmed" at bounding box center [305, 271] width 51 height 14
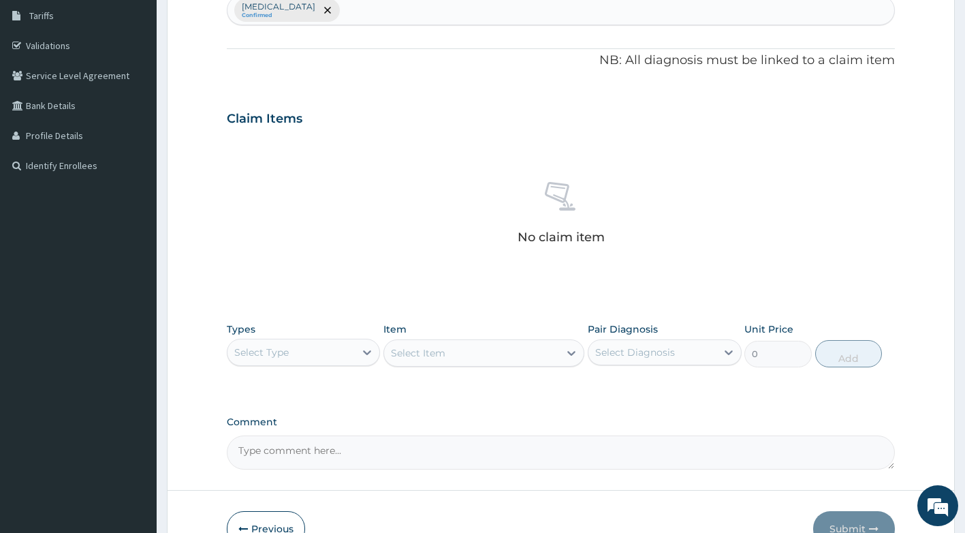
scroll to position [240, 0]
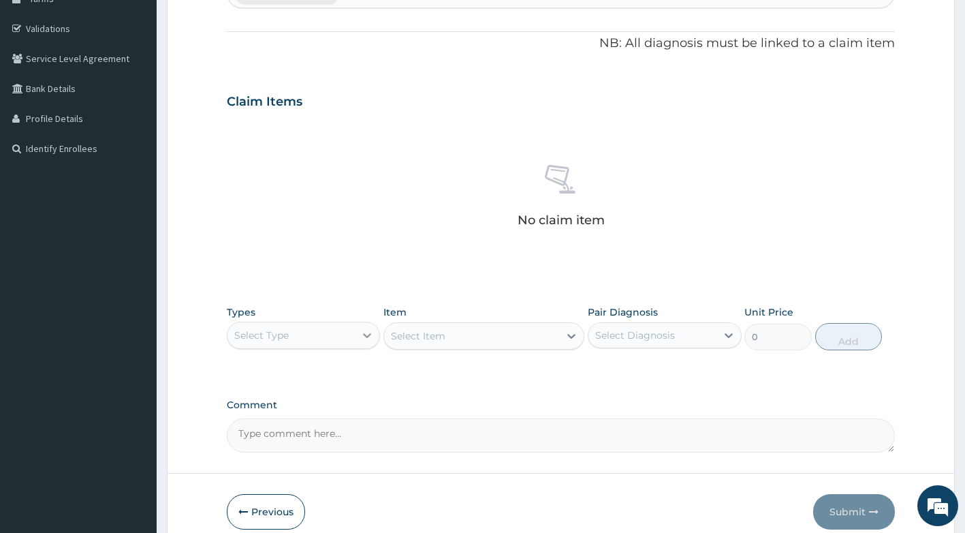
click at [359, 336] on div at bounding box center [367, 335] width 25 height 25
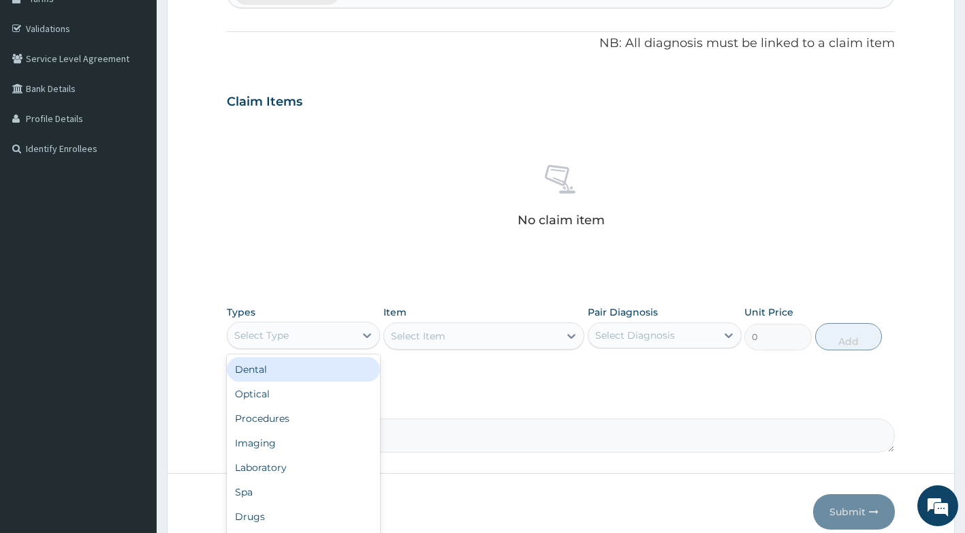
scroll to position [302, 0]
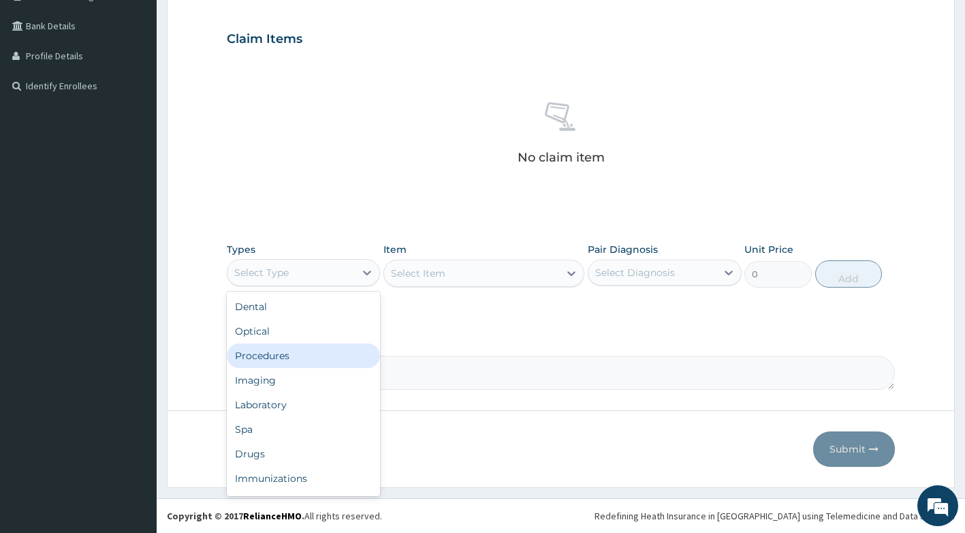
click at [307, 359] on div "Procedures" at bounding box center [304, 355] width 154 height 25
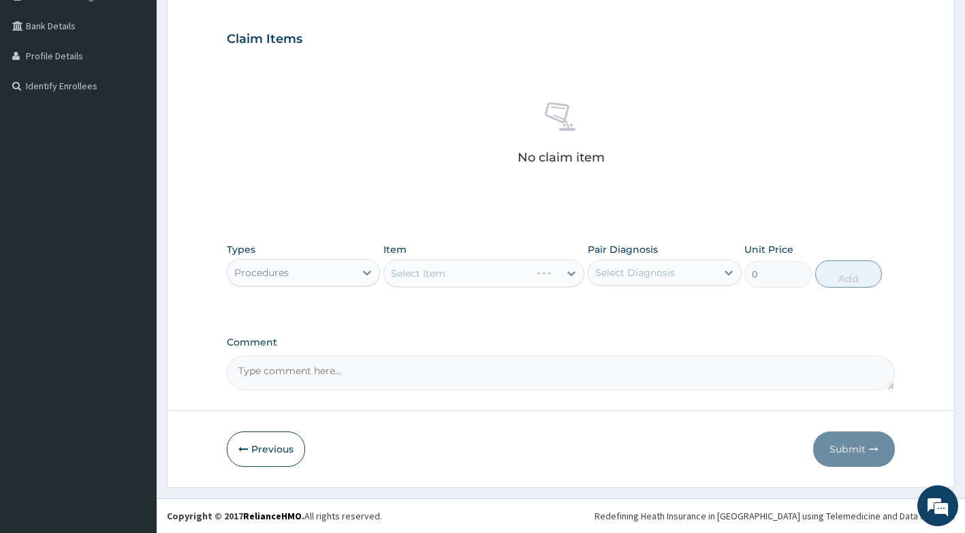
click at [453, 271] on div "Select Item" at bounding box center [483, 273] width 201 height 27
click at [457, 277] on div "Select Item" at bounding box center [483, 273] width 201 height 27
click at [458, 277] on div "Select Item" at bounding box center [483, 273] width 201 height 27
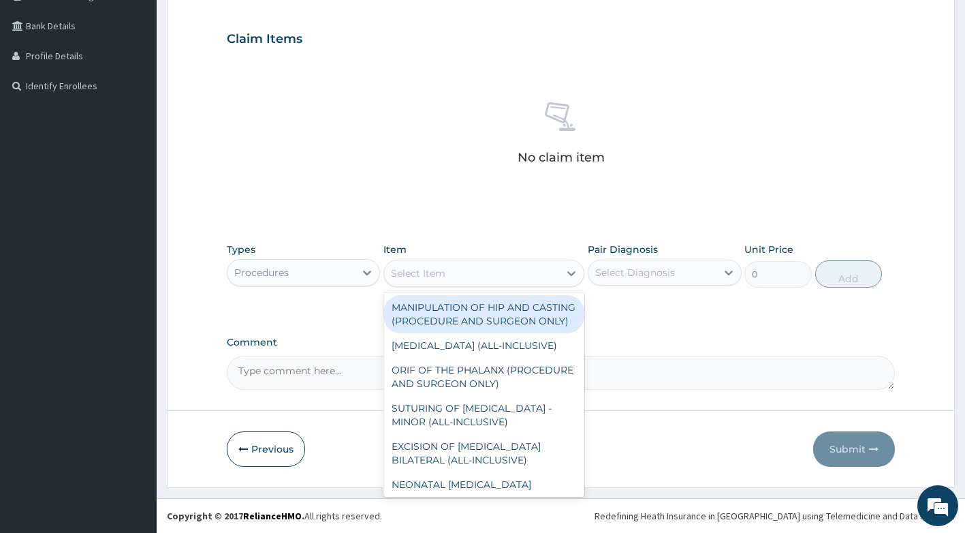
click at [458, 277] on div "Select Item" at bounding box center [471, 273] width 175 height 22
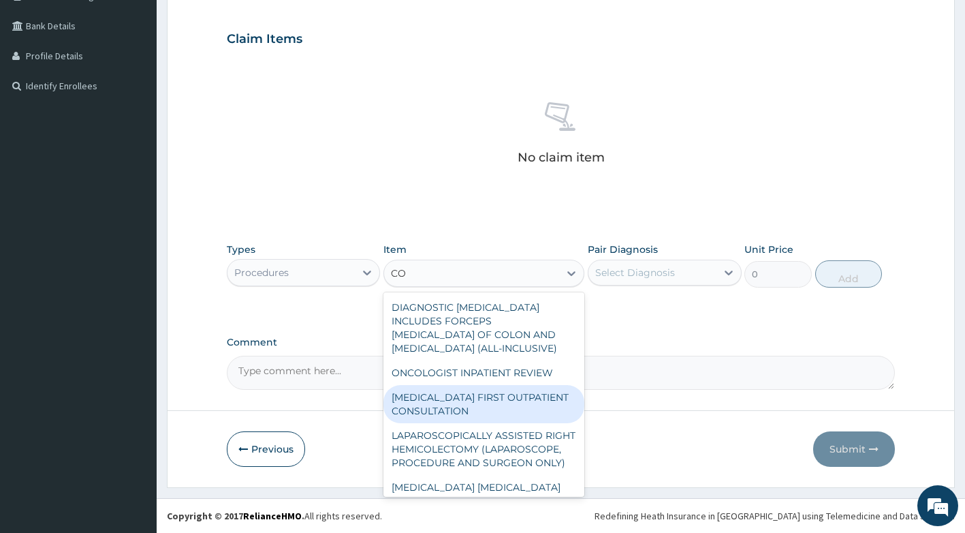
type input "C"
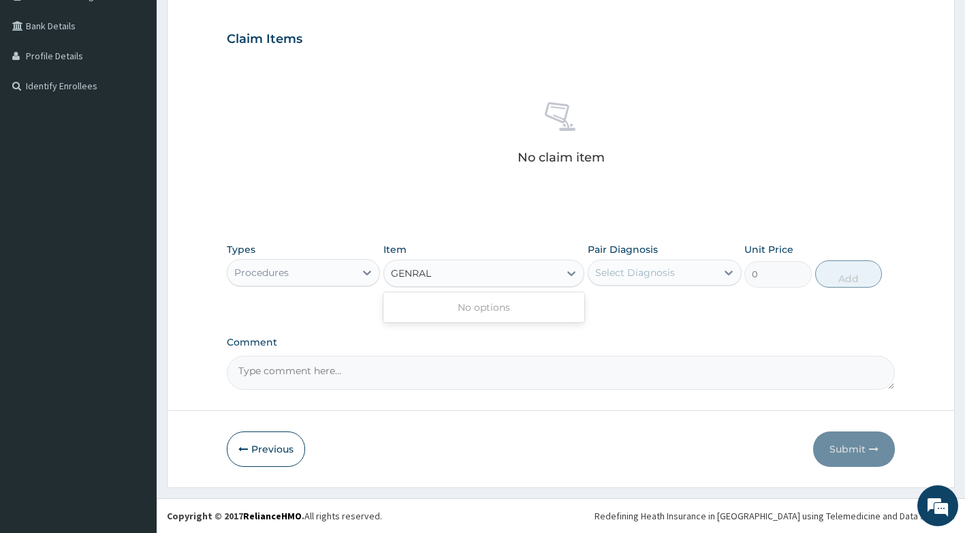
type input "GENERAL"
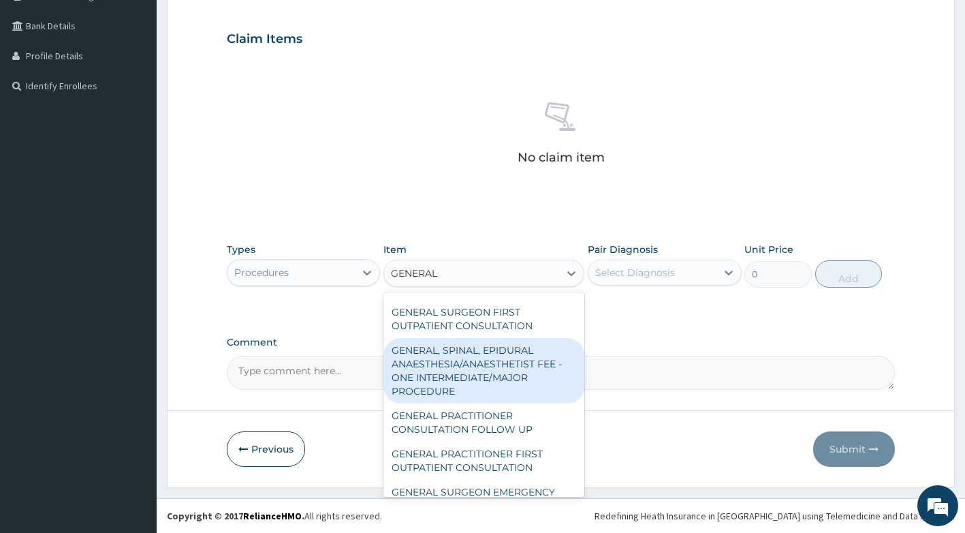
scroll to position [300, 0]
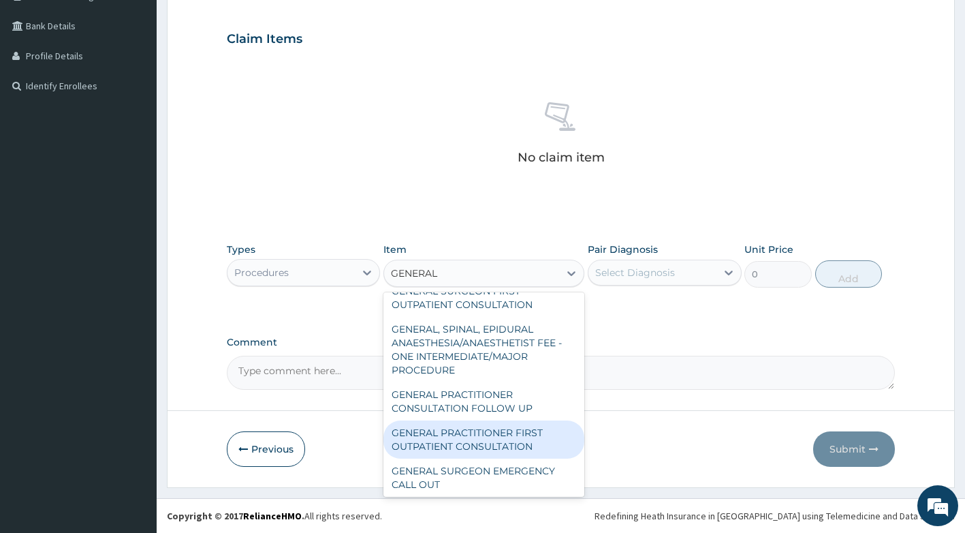
click at [469, 458] on div "GENERAL PRACTITIONER FIRST OUTPATIENT CONSULTATION" at bounding box center [483, 439] width 201 height 38
type input "3750"
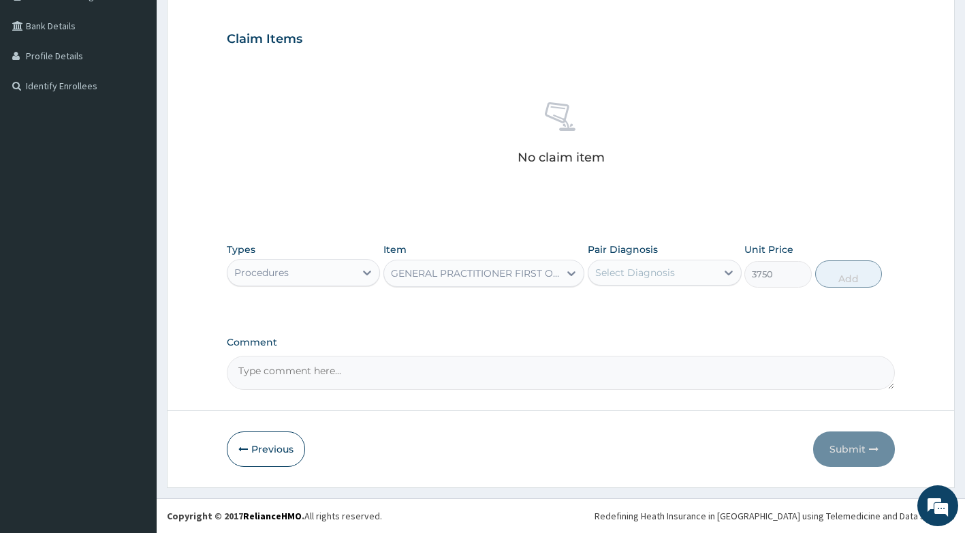
click at [689, 280] on div "Select Diagnosis" at bounding box center [653, 273] width 128 height 22
click at [695, 311] on label "Falciparum malaria" at bounding box center [652, 306] width 84 height 14
checkbox input "true"
click at [855, 271] on button "Add" at bounding box center [848, 273] width 67 height 27
type input "0"
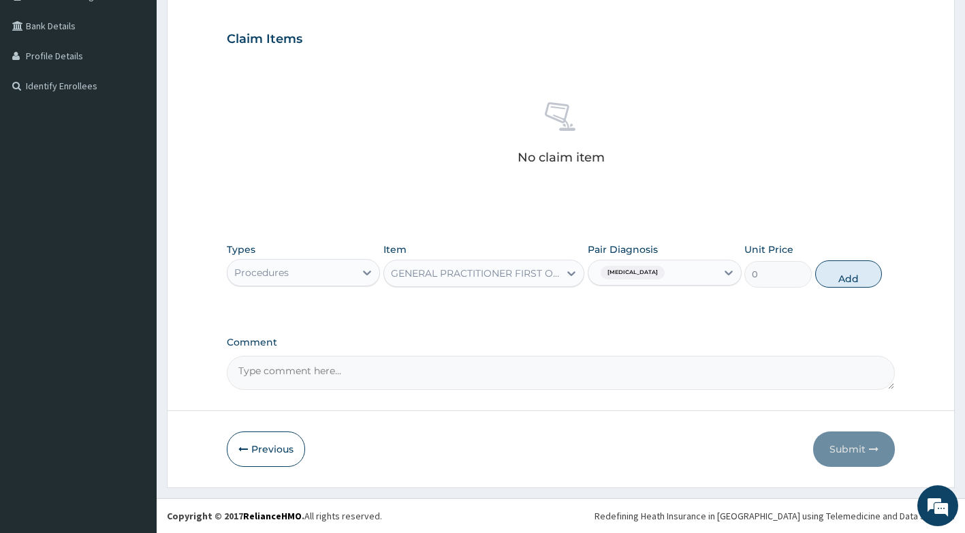
scroll to position [255, 0]
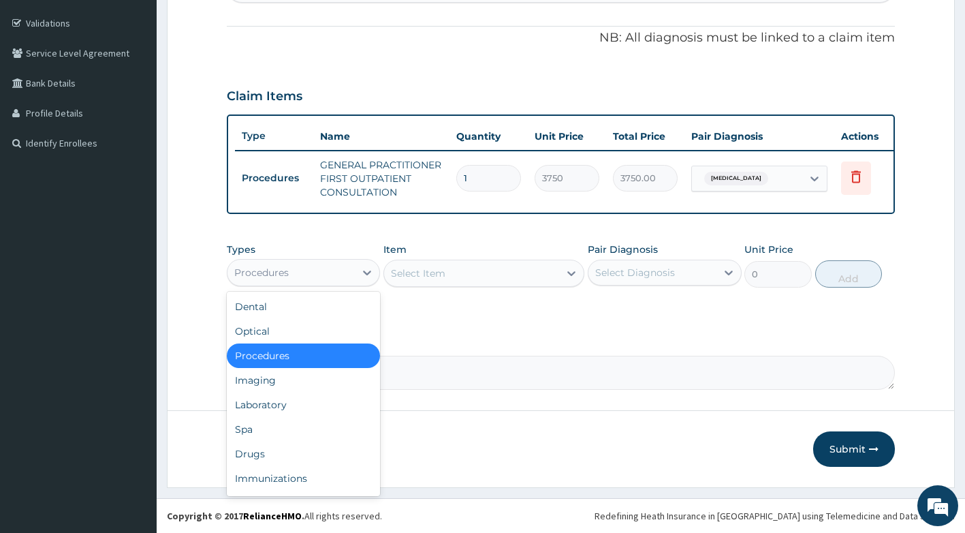
click at [331, 277] on div "Procedures" at bounding box center [292, 273] width 128 height 22
click at [268, 456] on div "Drugs" at bounding box center [304, 453] width 154 height 25
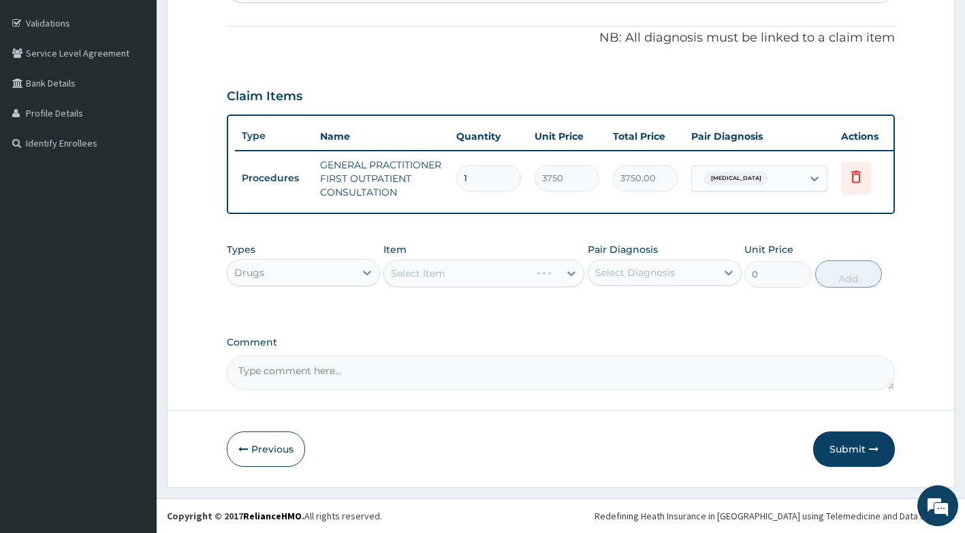
click at [462, 281] on div "Select Item" at bounding box center [483, 273] width 201 height 27
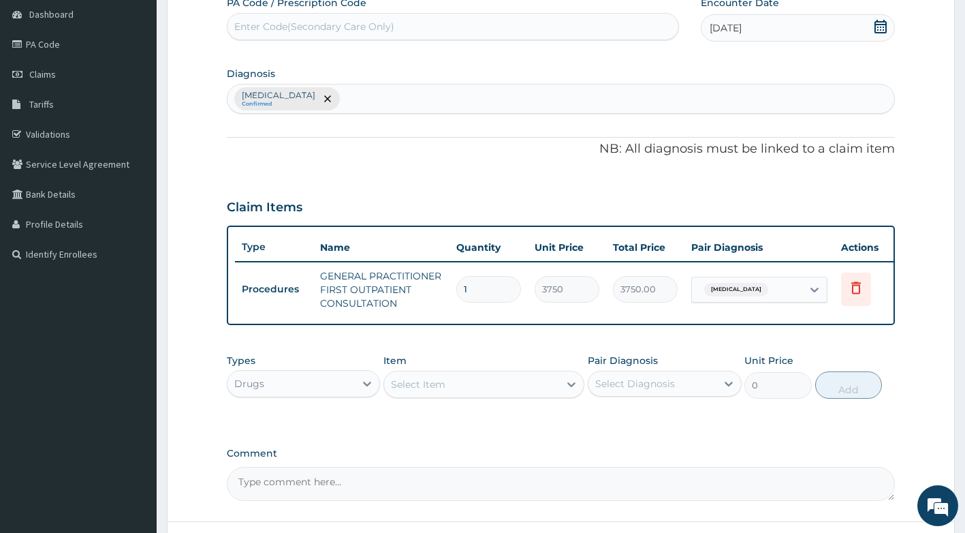
scroll to position [0, 0]
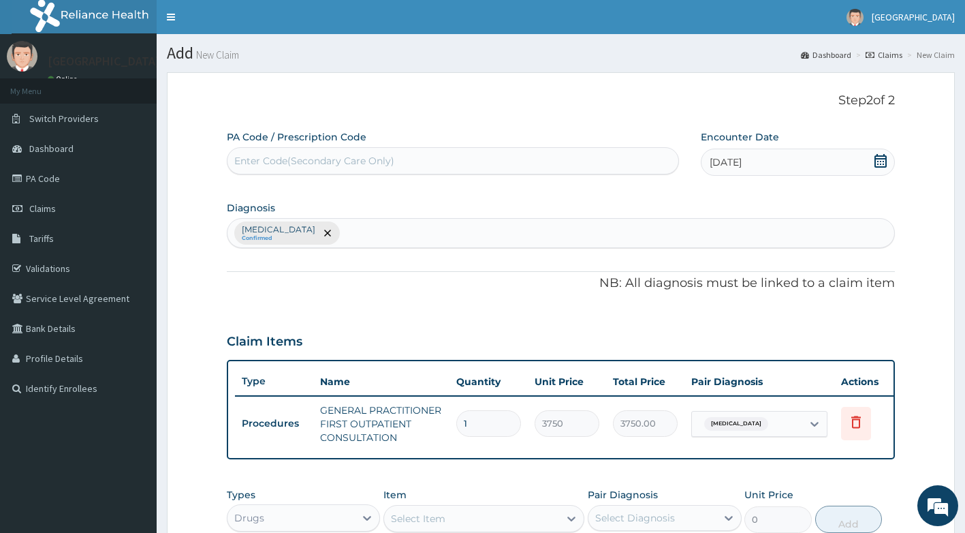
click at [396, 235] on div "Falciparum malaria Confirmed" at bounding box center [562, 233] width 668 height 29
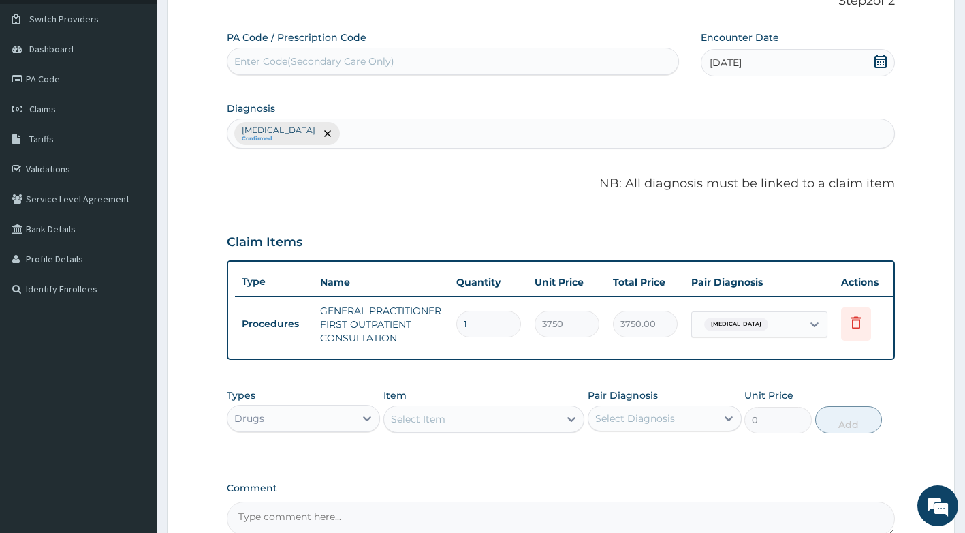
scroll to position [255, 0]
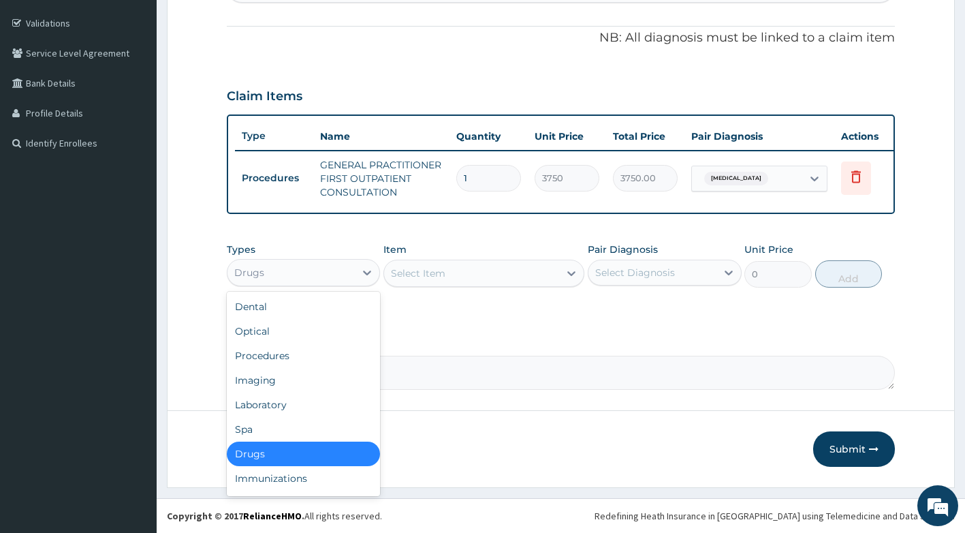
click at [354, 266] on div "Drugs" at bounding box center [292, 273] width 128 height 22
click at [468, 284] on div "Select Item" at bounding box center [483, 273] width 201 height 27
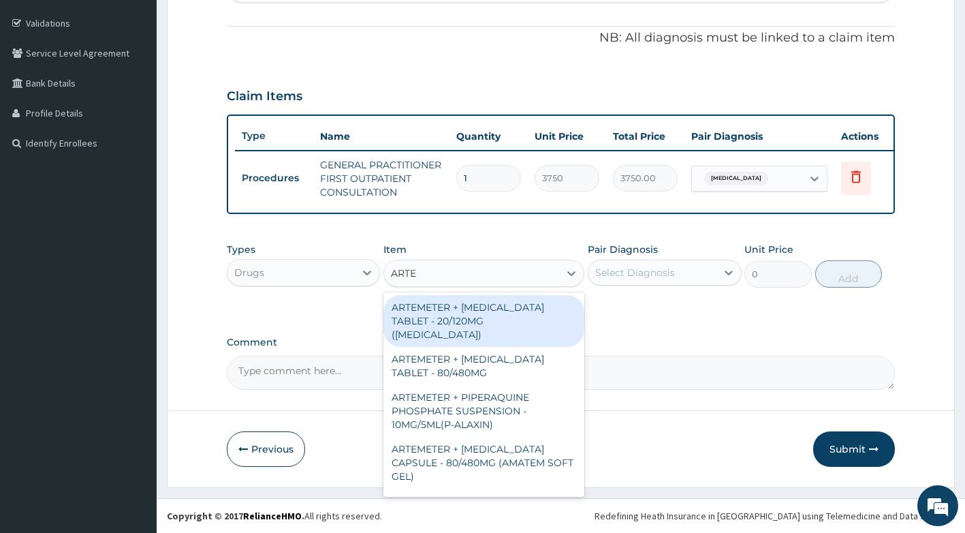
type input "ARTEM"
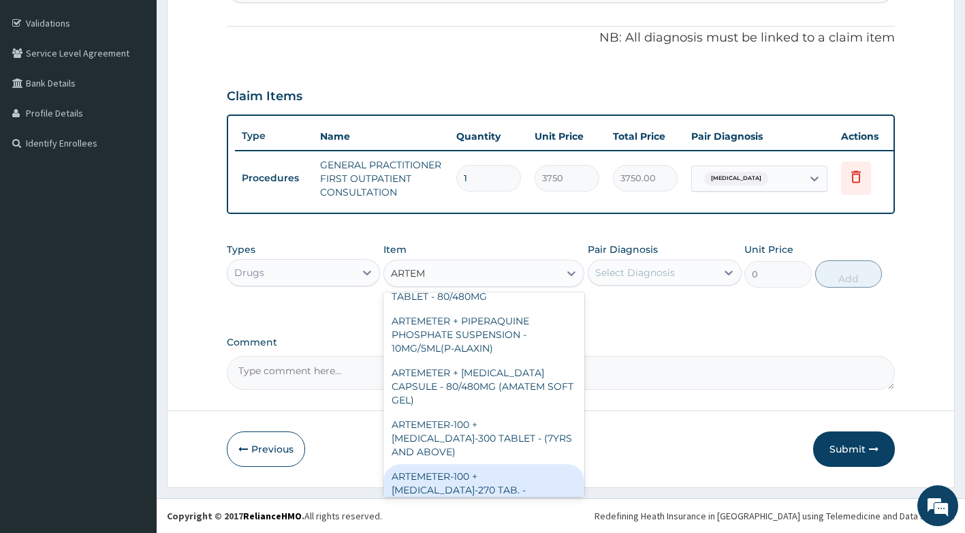
scroll to position [8, 0]
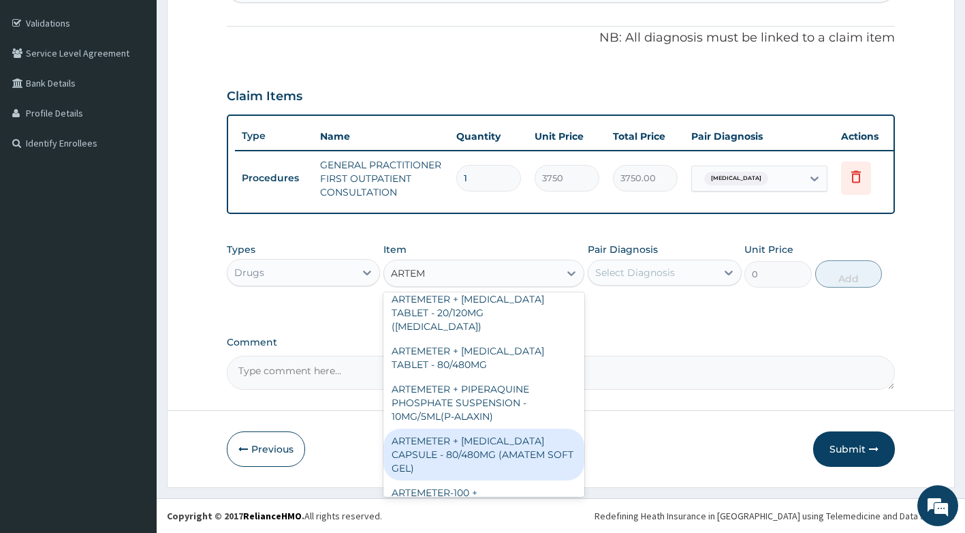
click at [510, 441] on div "ARTEMETER + LUMEFANTRINE CAPSULE - 80/480MG (AMATEM SOFT GEL)" at bounding box center [483, 454] width 201 height 52
type input "420"
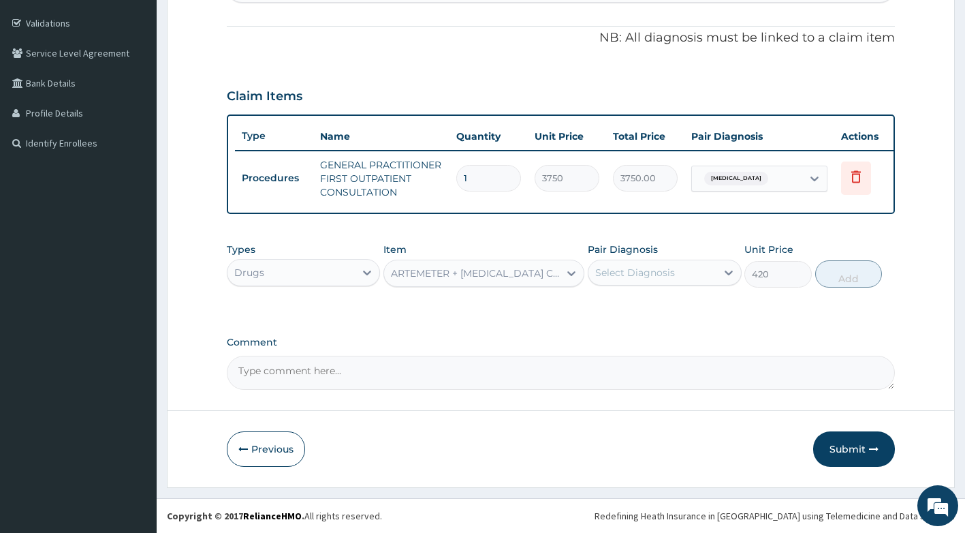
click at [553, 281] on div "ARTEMETER + LUMEFANTRINE CAPSULE - 80/480MG (AMATEM SOFT GEL)" at bounding box center [471, 273] width 175 height 22
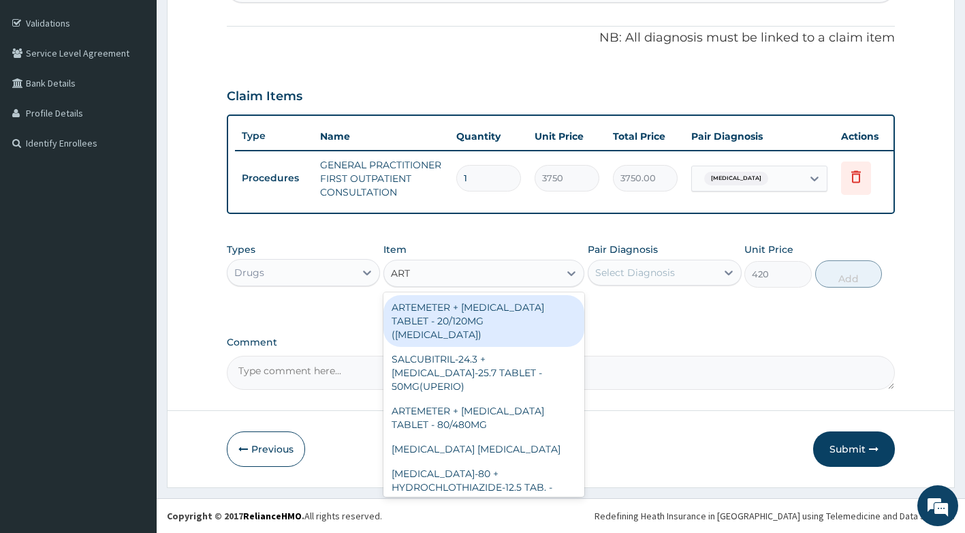
type input "ARTE"
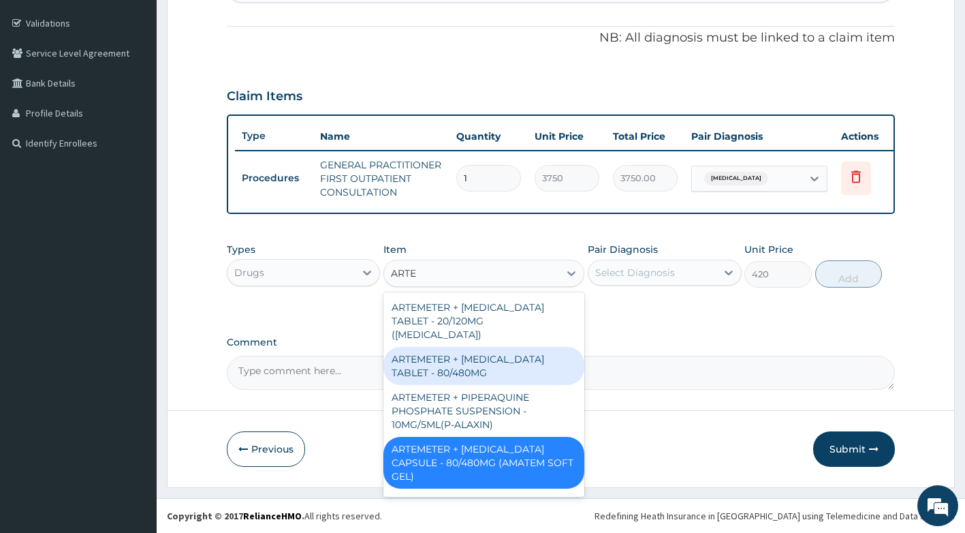
click at [481, 347] on div "ARTEMETER + LUMEFANTRINE TABLET - 80/480MG" at bounding box center [483, 366] width 201 height 38
type input "364"
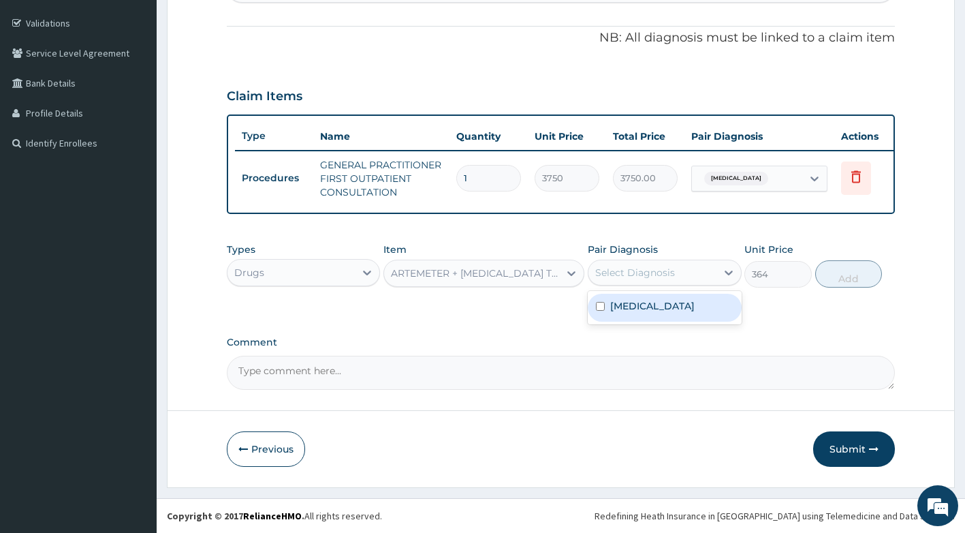
click at [678, 279] on div "Select Diagnosis" at bounding box center [653, 273] width 128 height 22
click at [674, 308] on label "Falciparum malaria" at bounding box center [652, 306] width 84 height 14
checkbox input "true"
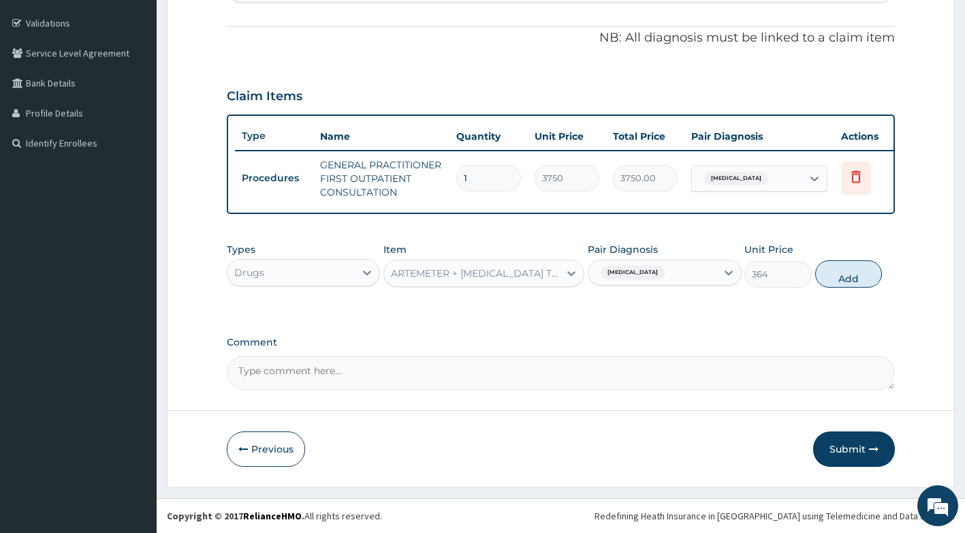
drag, startPoint x: 861, startPoint y: 275, endPoint x: 845, endPoint y: 273, distance: 16.5
click at [860, 275] on button "Add" at bounding box center [848, 273] width 67 height 27
type input "0"
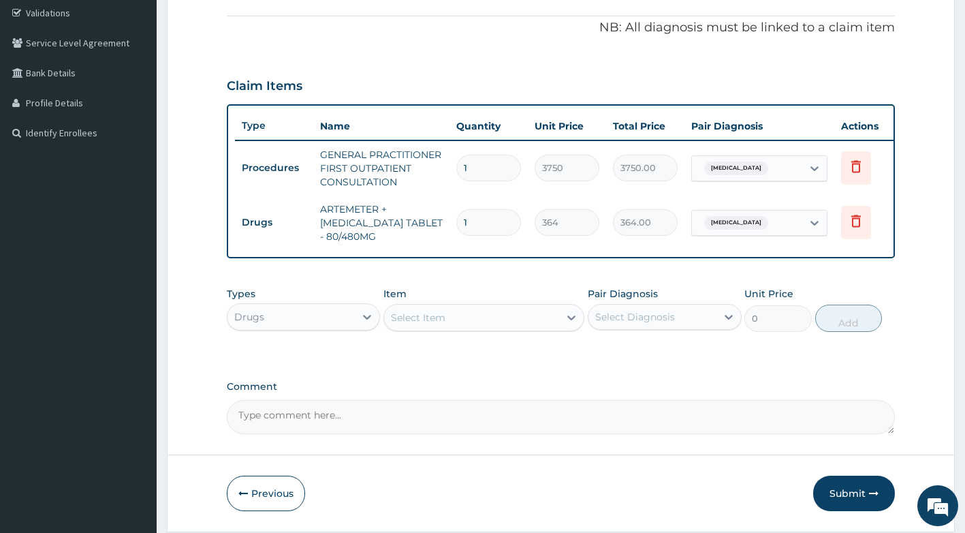
type input "0.00"
type input "6"
type input "2184.00"
type input "6"
click at [438, 324] on div "Select Item" at bounding box center [418, 318] width 54 height 14
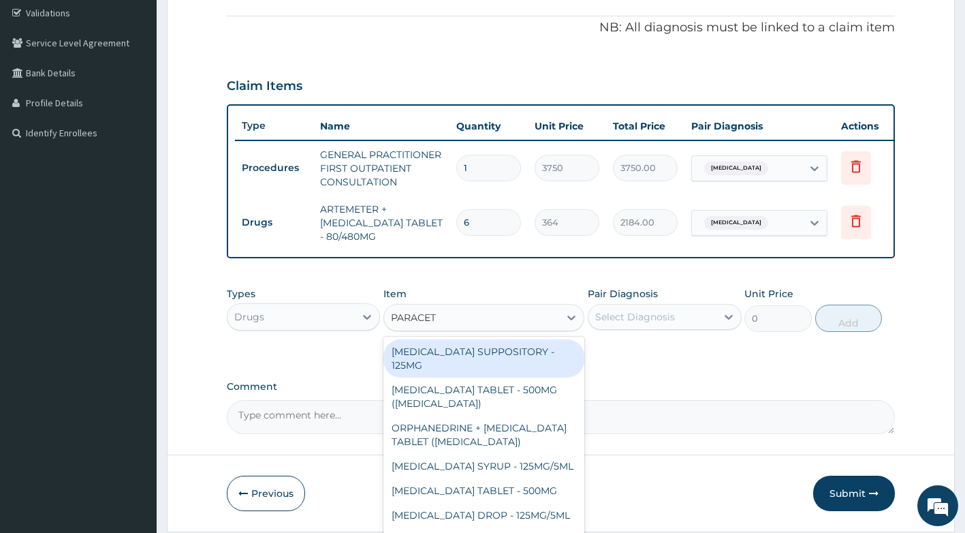
type input "PARACETA"
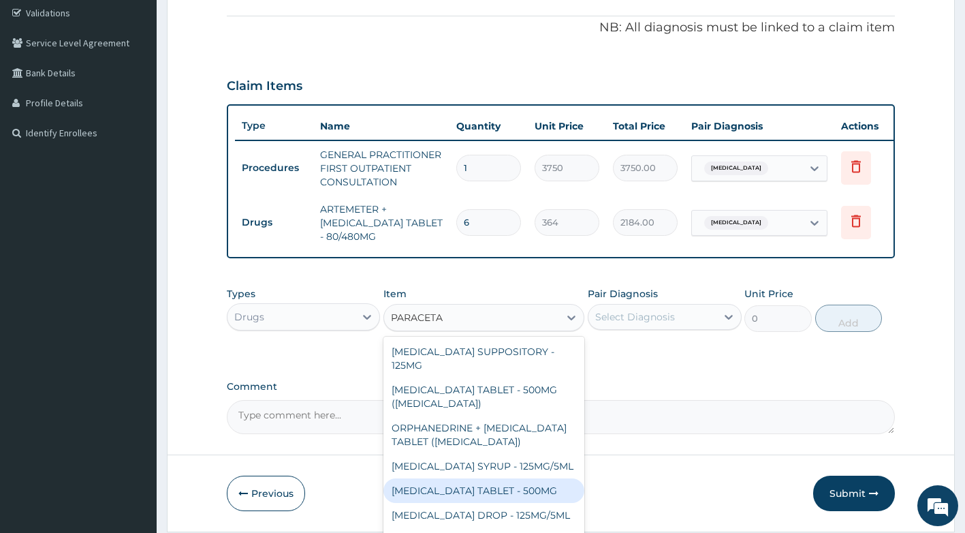
click at [480, 494] on div "PARACETAMOL TABLET - 500MG" at bounding box center [483, 490] width 201 height 25
type input "33.599999999999994"
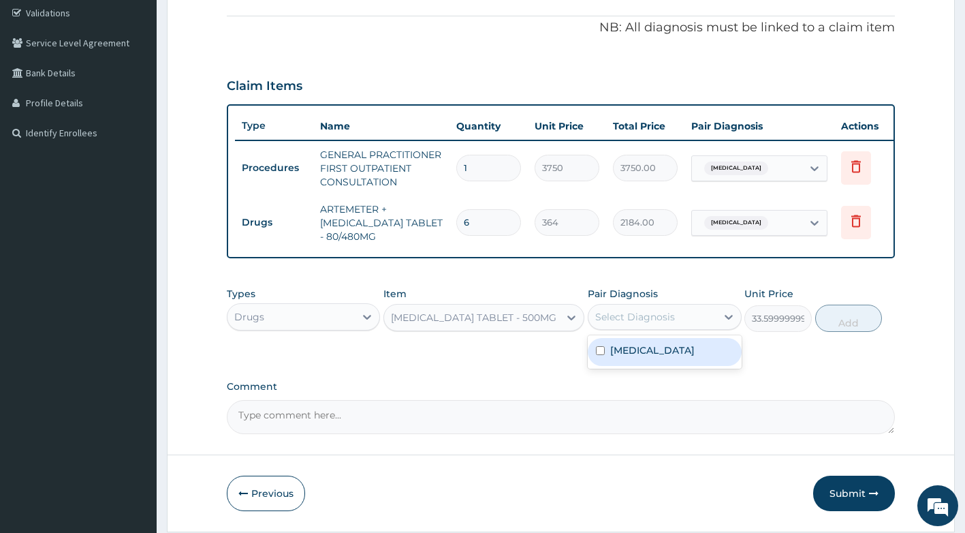
click at [661, 324] on div "Select Diagnosis" at bounding box center [635, 317] width 80 height 14
click at [651, 357] on label "Falciparum malaria" at bounding box center [652, 350] width 84 height 14
checkbox input "true"
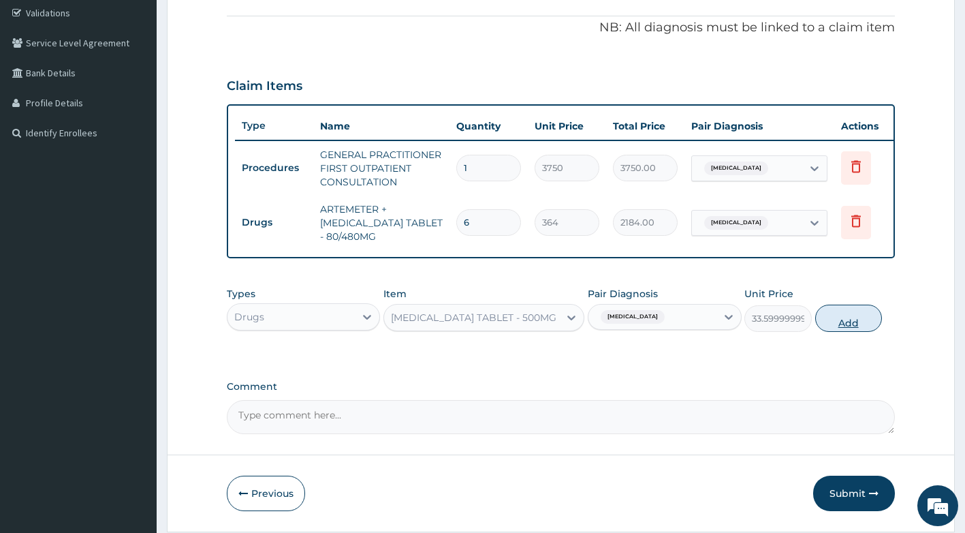
click at [852, 330] on button "Add" at bounding box center [848, 317] width 67 height 27
type input "0"
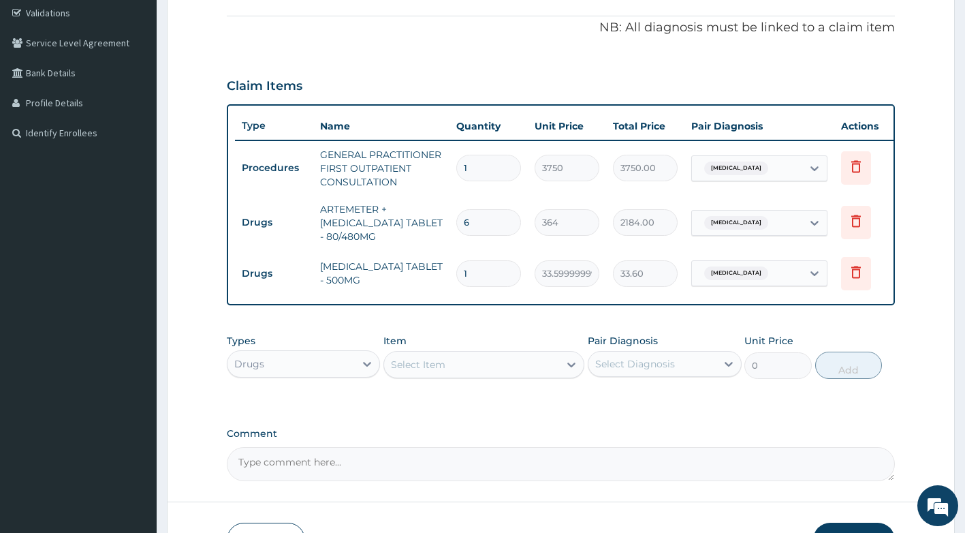
type input "11"
type input "369.60"
type input "118"
type input "3964.80"
type input "11"
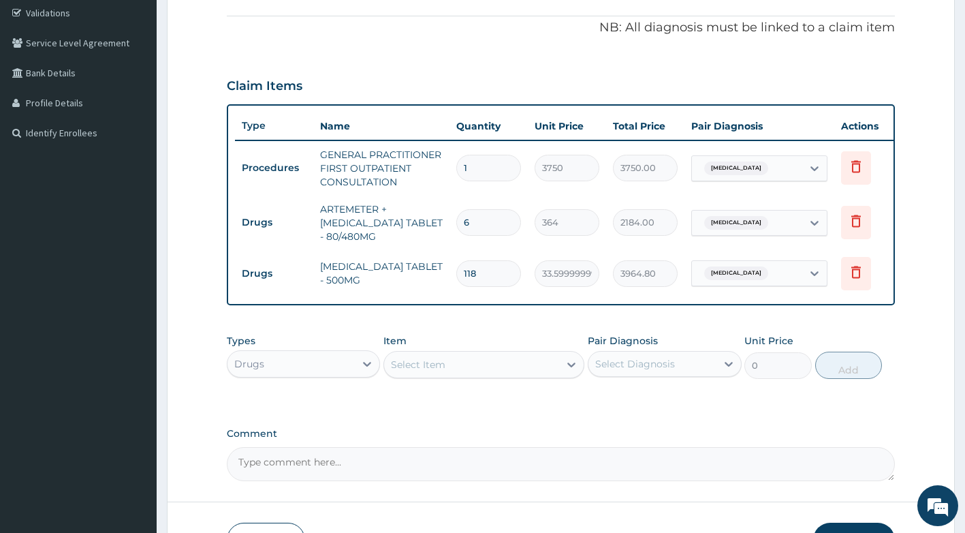
type input "369.60"
type input "1"
type input "33.60"
type input "18"
type input "604.80"
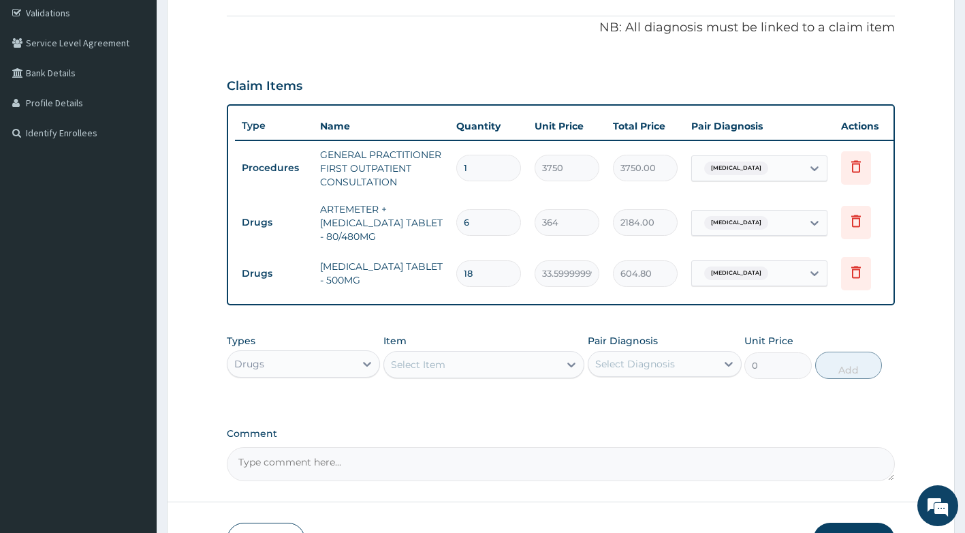
type input "18"
click at [351, 375] on div "Drugs" at bounding box center [292, 364] width 128 height 22
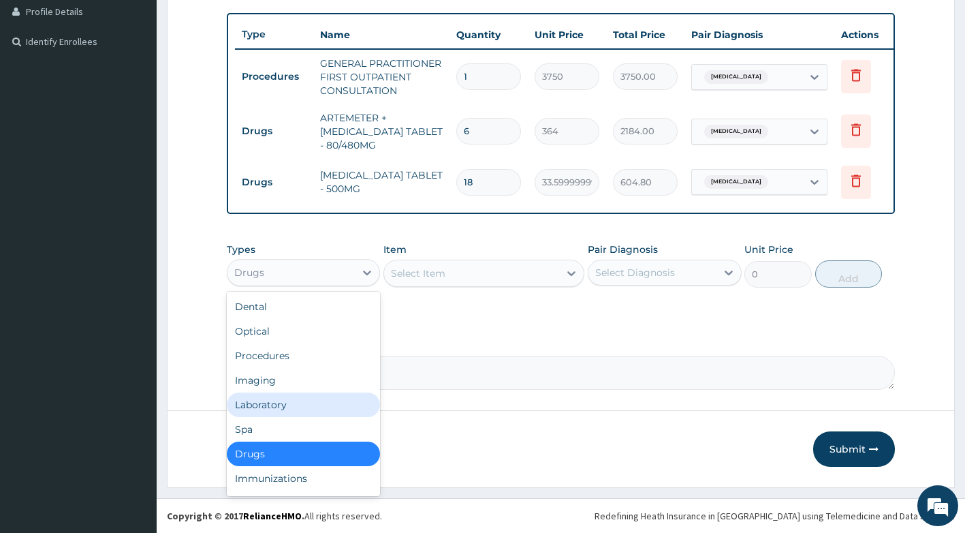
scroll to position [357, 0]
click at [334, 398] on div "Laboratory" at bounding box center [304, 404] width 154 height 25
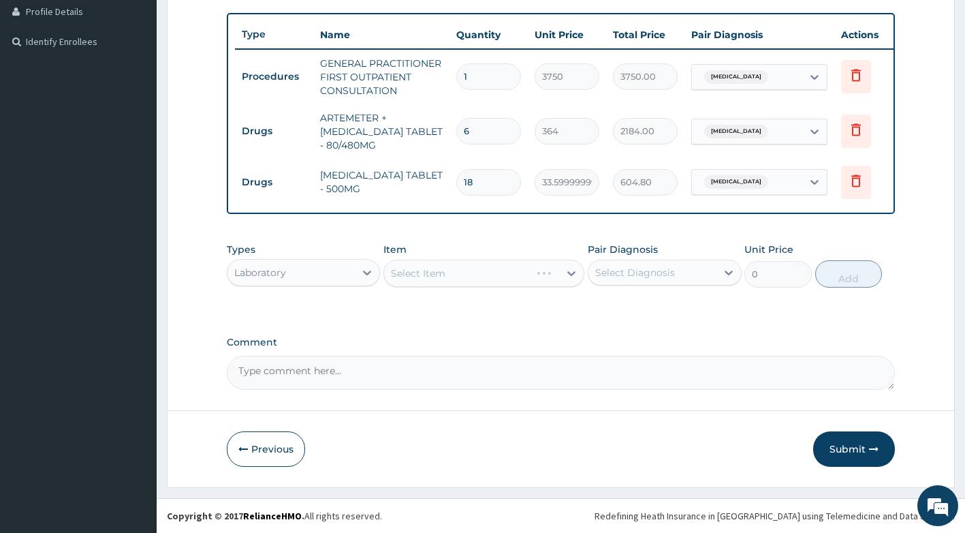
click at [509, 271] on div "Select Item" at bounding box center [483, 273] width 201 height 27
click at [539, 279] on div "Select Item" at bounding box center [483, 273] width 201 height 27
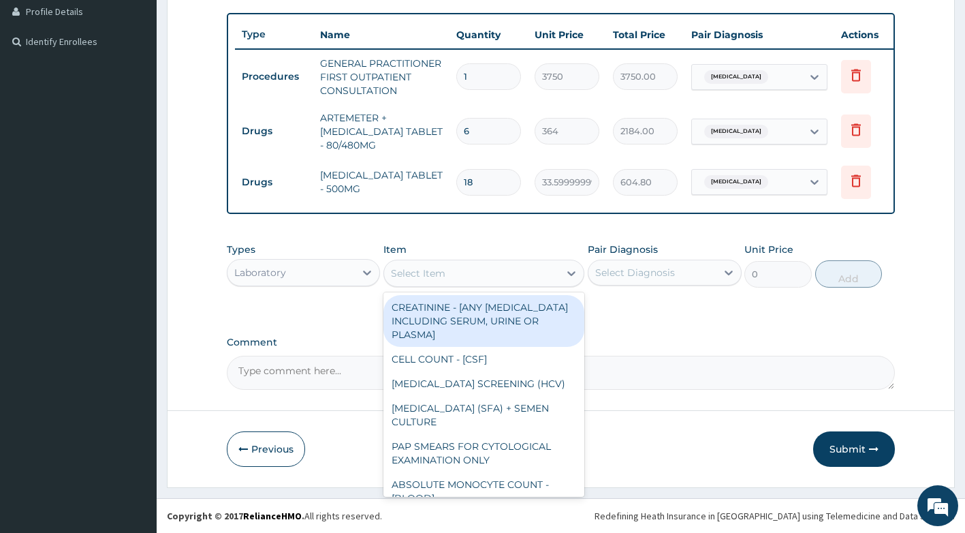
click at [488, 279] on div "Select Item" at bounding box center [471, 273] width 175 height 22
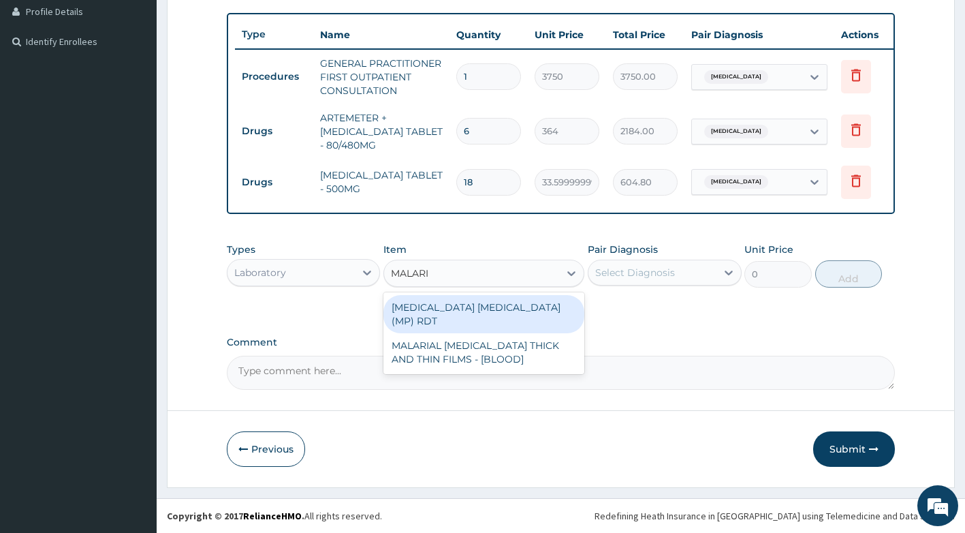
type input "MALARIA"
click at [480, 315] on div "MALARIA PARASITE (MP) RDT" at bounding box center [483, 314] width 201 height 38
type input "2000"
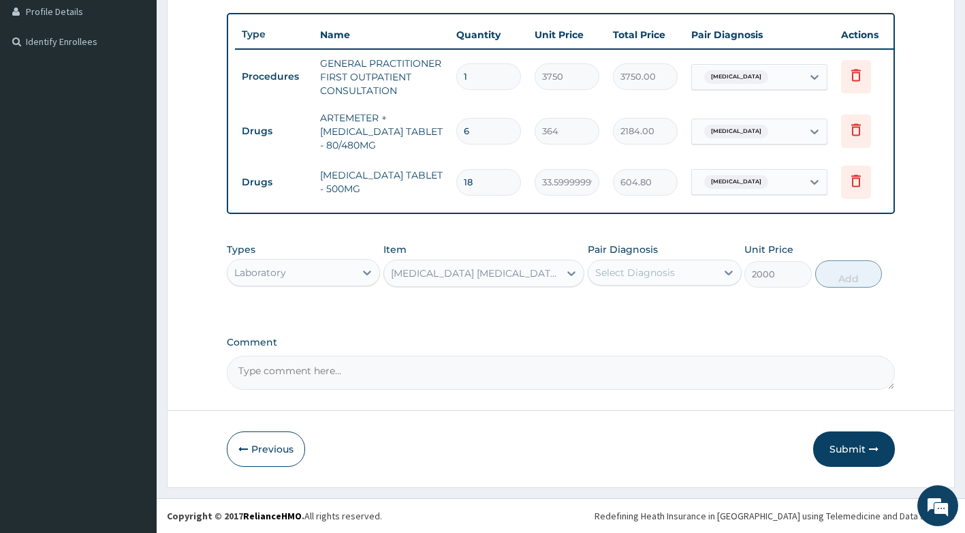
click at [619, 275] on div "Select Diagnosis" at bounding box center [635, 273] width 80 height 14
drag, startPoint x: 617, startPoint y: 309, endPoint x: 661, endPoint y: 294, distance: 46.1
click at [618, 309] on label "Falciparum malaria" at bounding box center [652, 306] width 84 height 14
checkbox input "true"
click at [843, 277] on button "Add" at bounding box center [848, 273] width 67 height 27
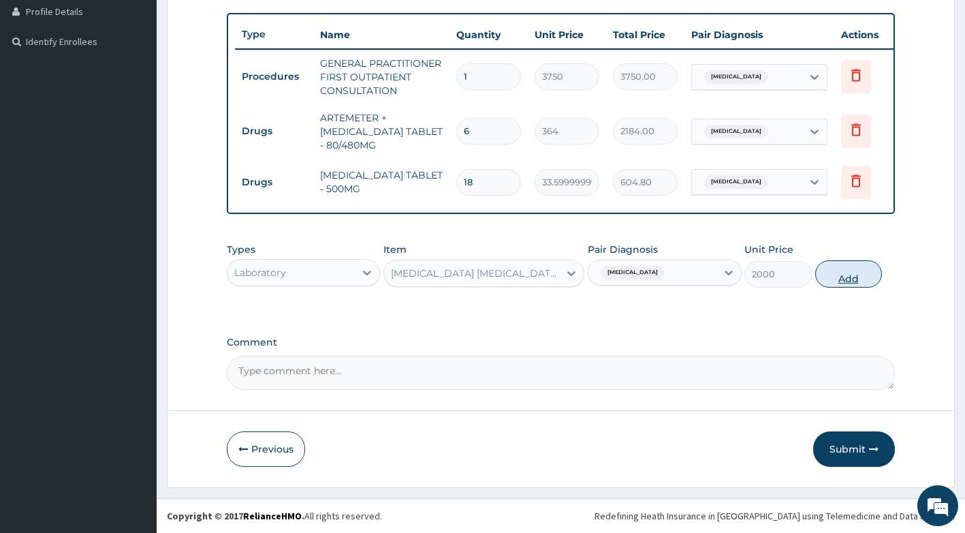
type input "0"
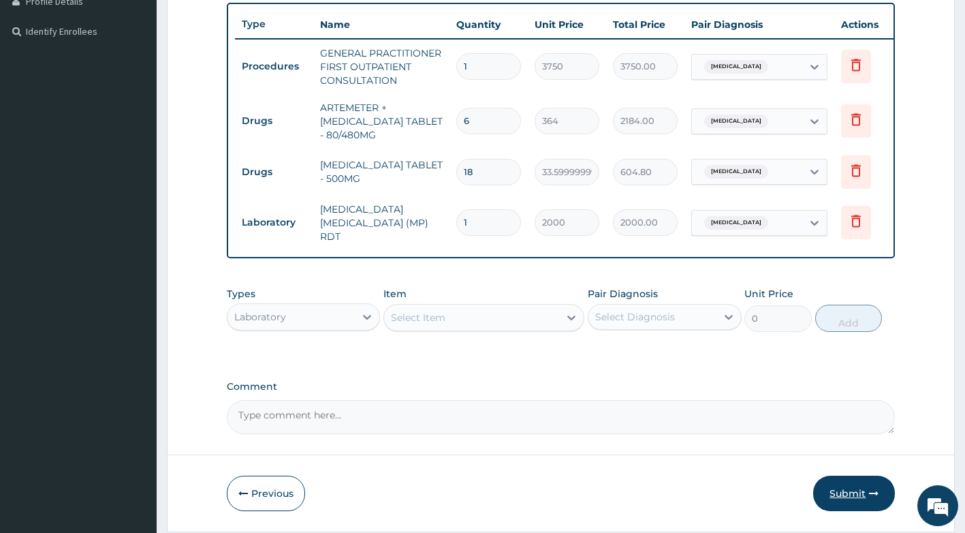
click at [841, 490] on button "Submit" at bounding box center [854, 492] width 82 height 35
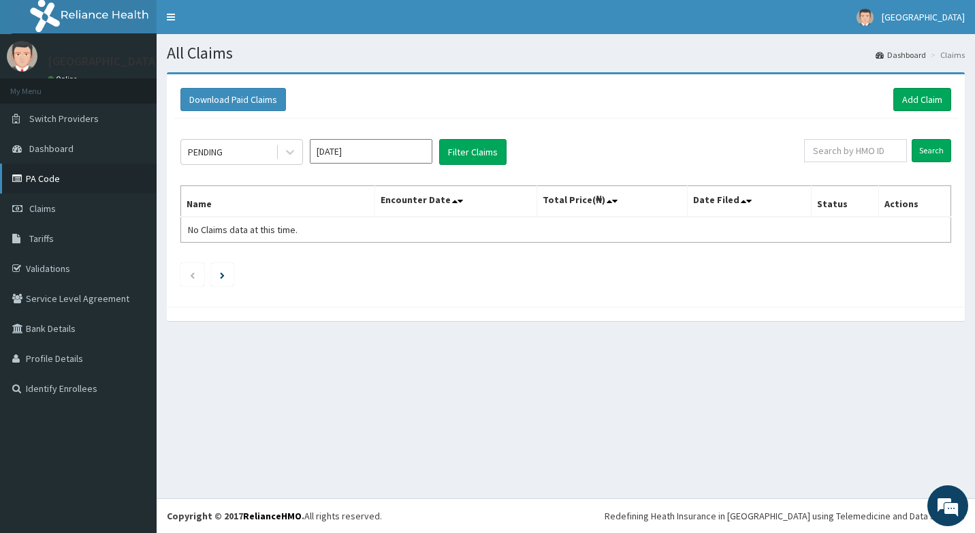
click at [24, 171] on link "PA Code" at bounding box center [78, 178] width 157 height 30
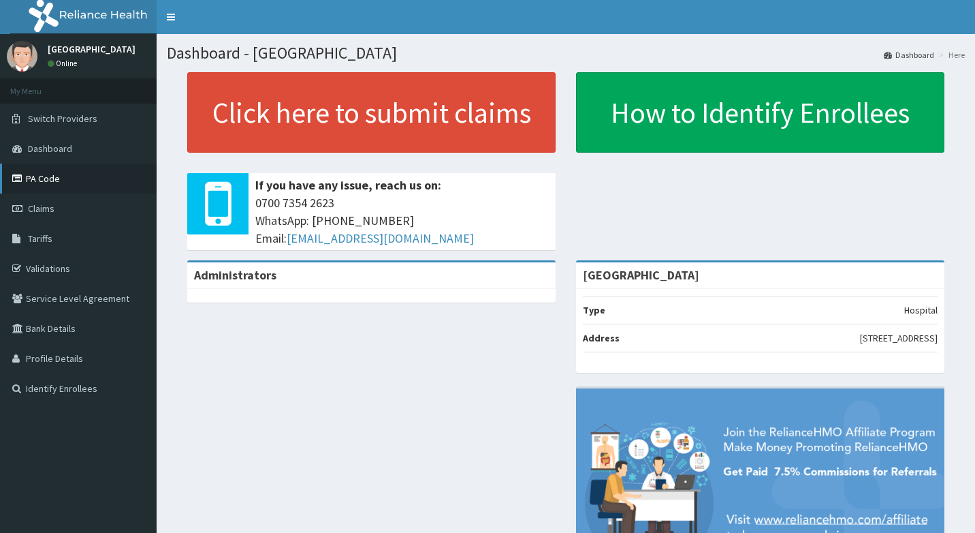
click at [42, 181] on link "PA Code" at bounding box center [78, 178] width 157 height 30
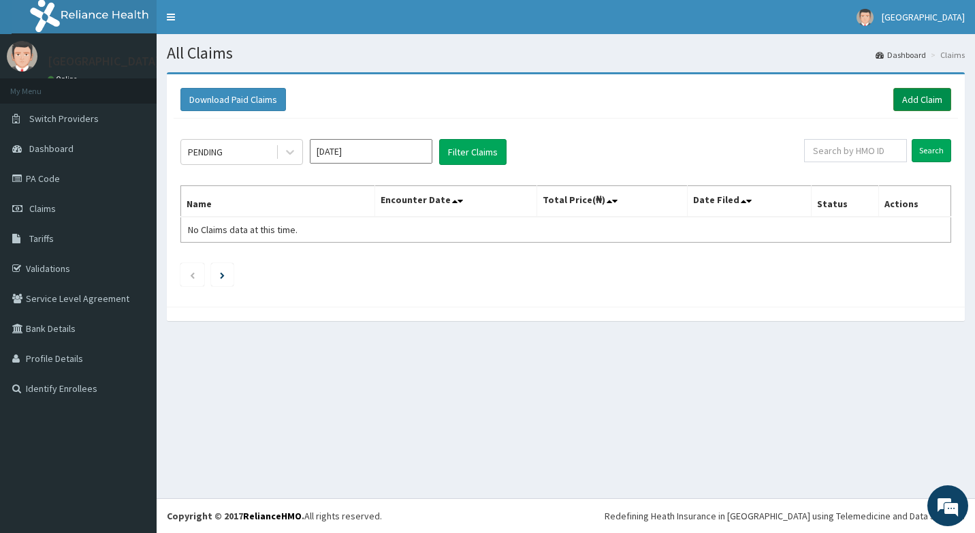
click at [930, 99] on link "Add Claim" at bounding box center [923, 99] width 58 height 23
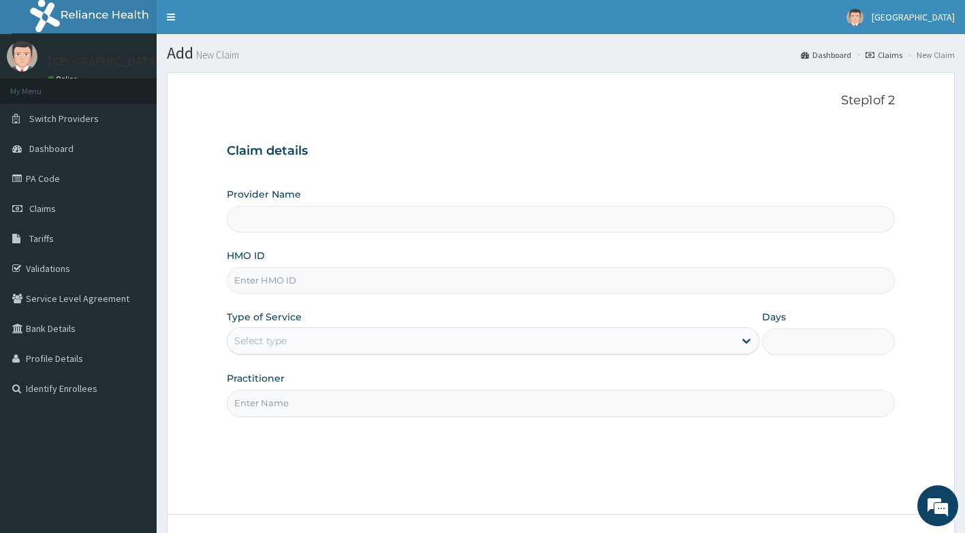
type input "[GEOGRAPHIC_DATA]"
click at [273, 288] on input "HMO ID" at bounding box center [561, 280] width 669 height 27
type input "XIA/10262/A"
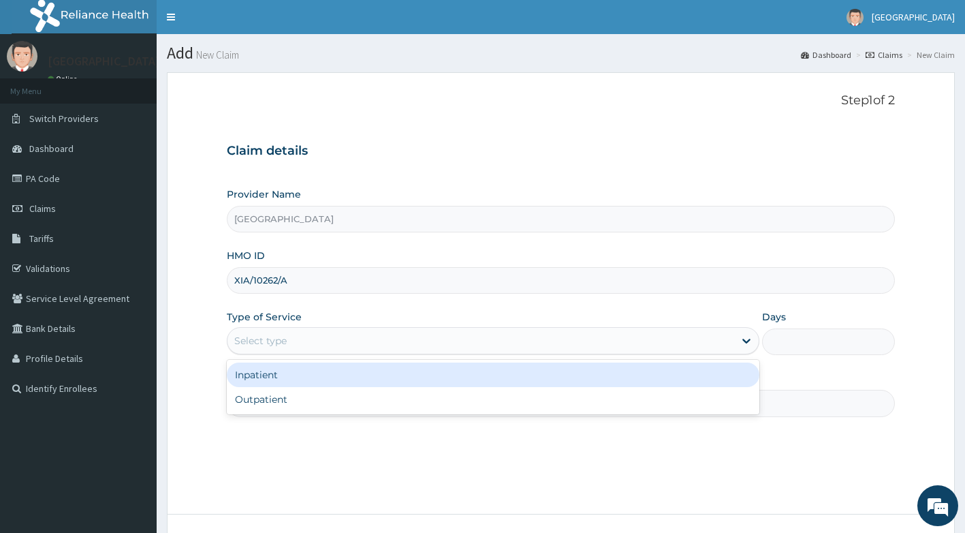
click at [339, 331] on div "Select type" at bounding box center [481, 341] width 507 height 22
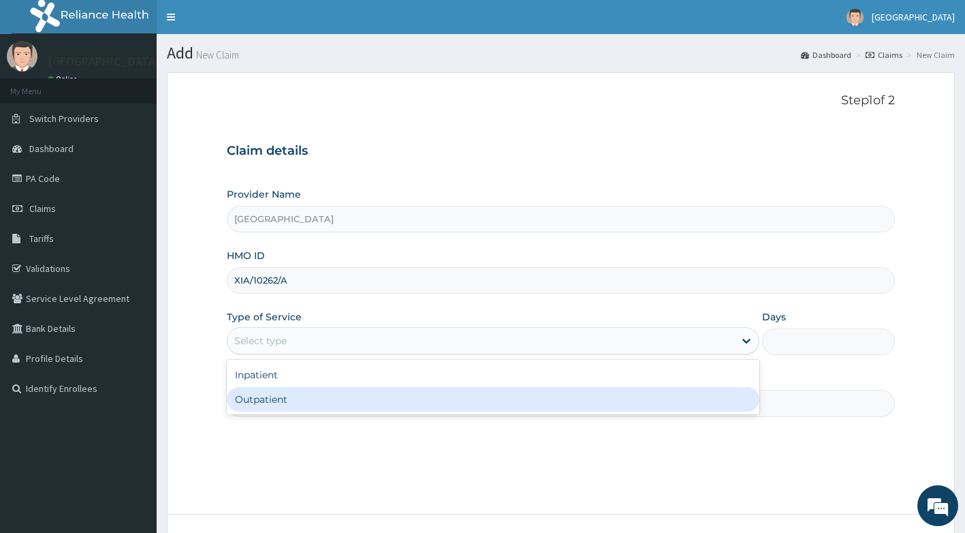
click at [283, 403] on div "Outpatient" at bounding box center [493, 399] width 533 height 25
type input "1"
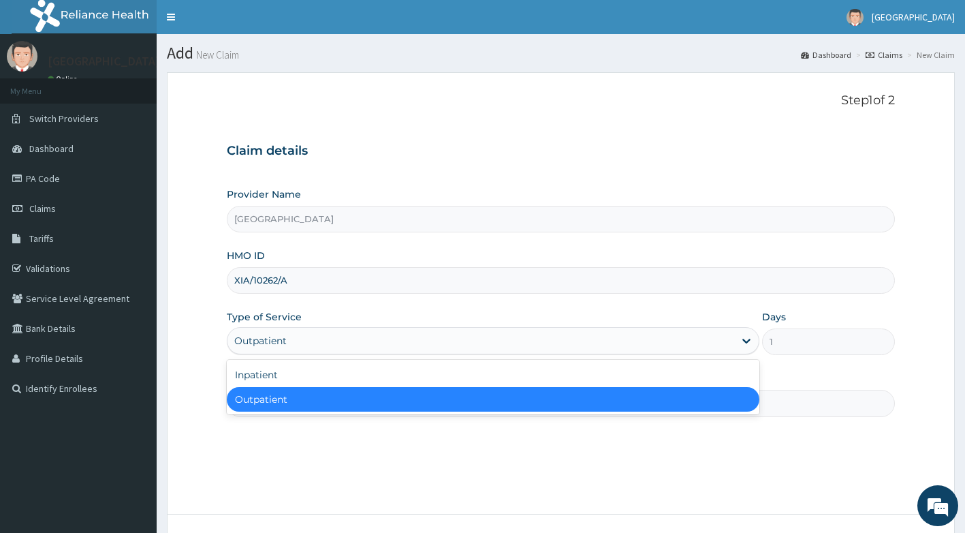
click at [304, 330] on div "Outpatient" at bounding box center [481, 341] width 507 height 22
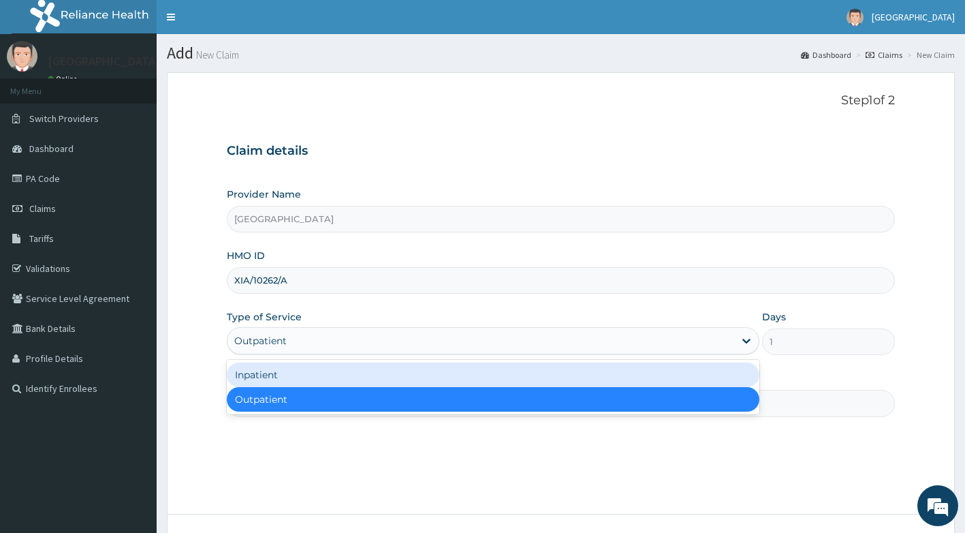
click at [299, 368] on div "Inpatient" at bounding box center [493, 374] width 533 height 25
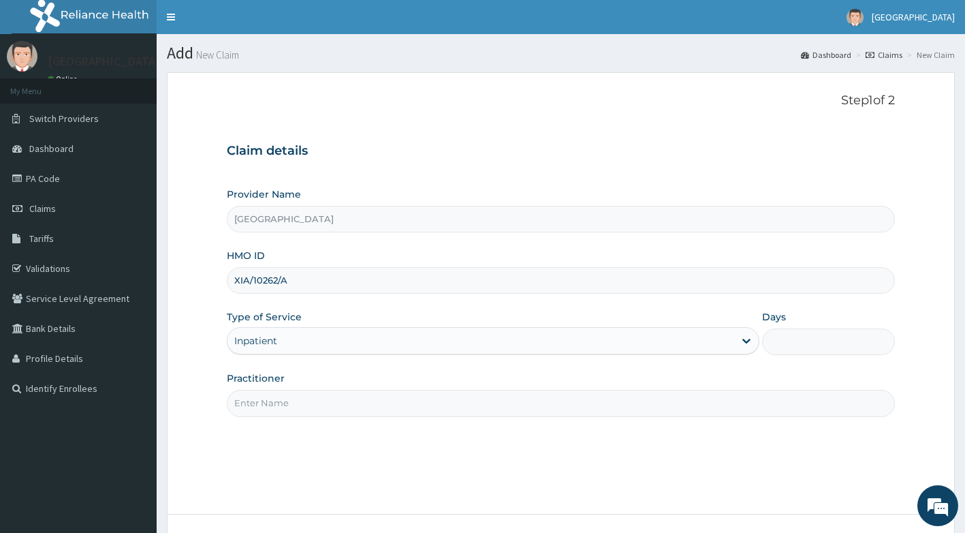
click at [296, 409] on input "Practitioner" at bounding box center [561, 403] width 669 height 27
type input "Dr Olanloye"
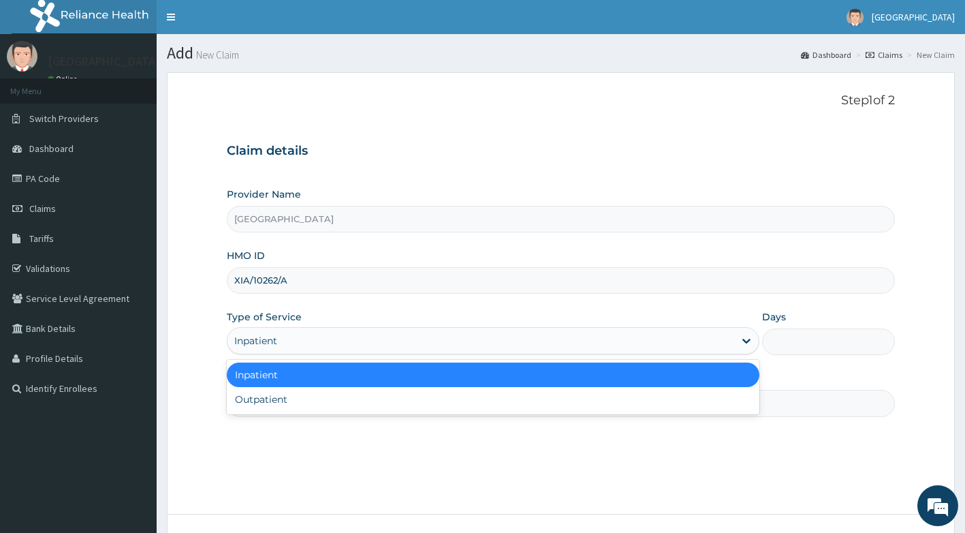
click at [294, 339] on div "Inpatient" at bounding box center [481, 341] width 507 height 22
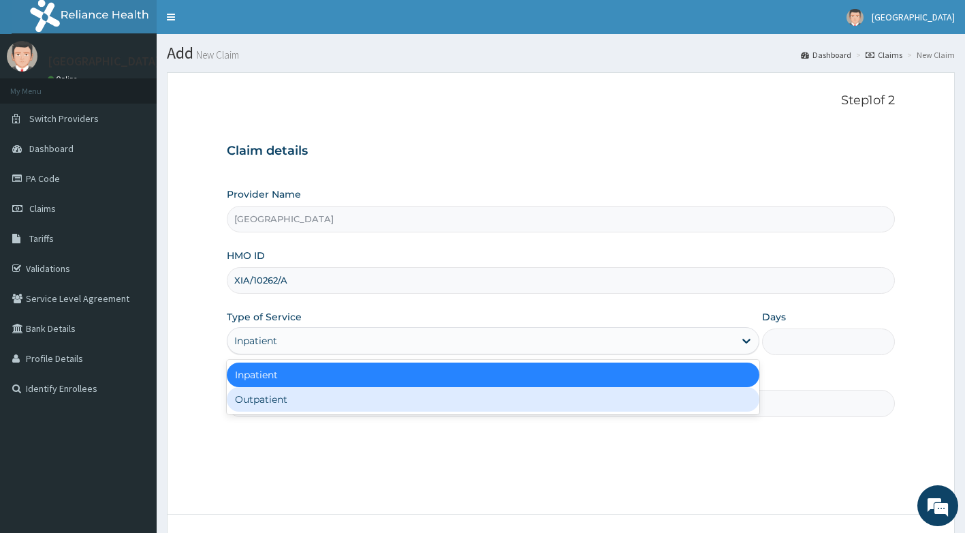
click at [264, 398] on div "Outpatient" at bounding box center [493, 399] width 533 height 25
type input "1"
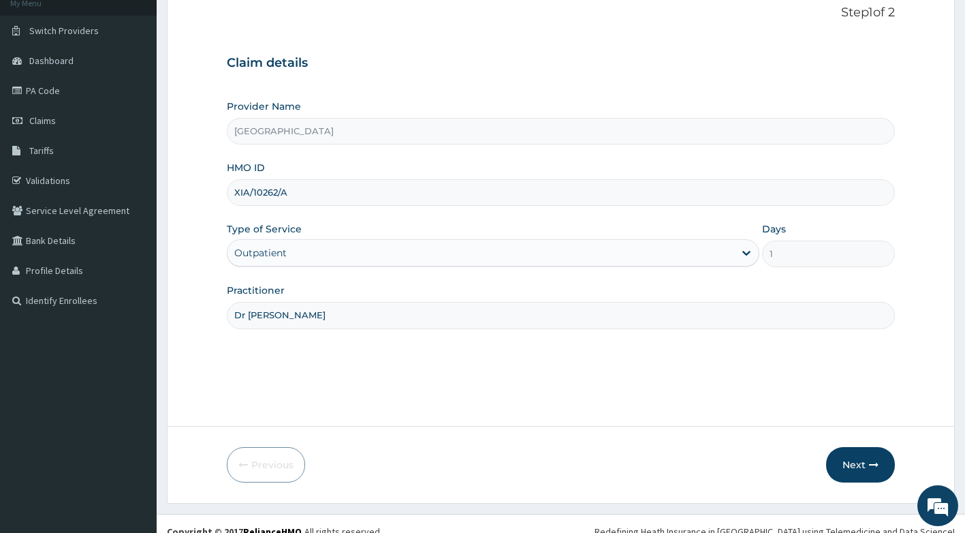
scroll to position [104, 0]
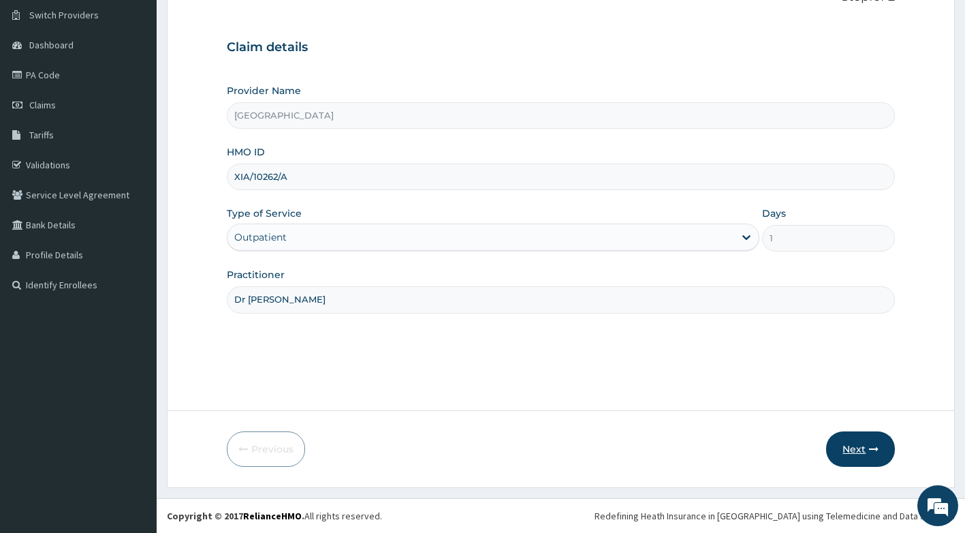
click at [860, 450] on button "Next" at bounding box center [860, 448] width 69 height 35
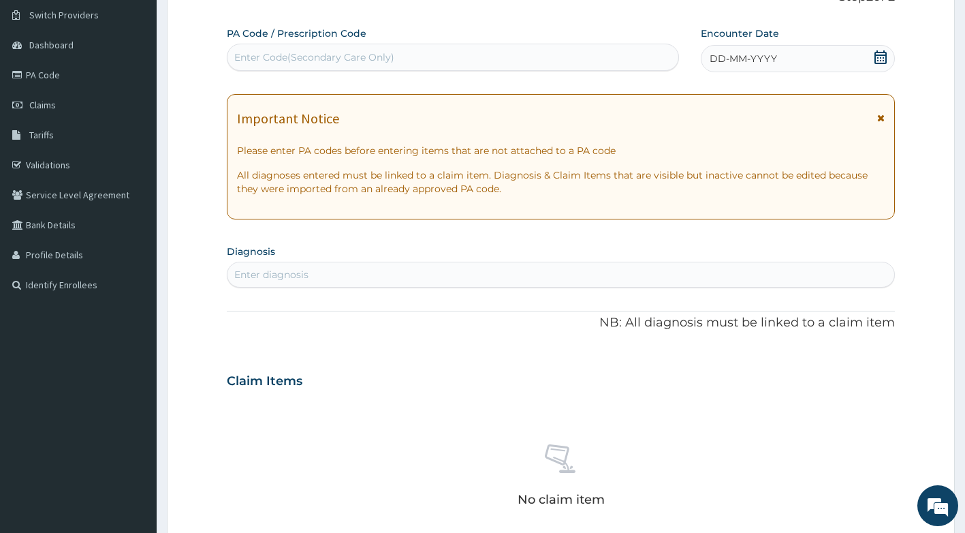
drag, startPoint x: 434, startPoint y: 46, endPoint x: 386, endPoint y: 59, distance: 50.1
click at [386, 59] on div "Enter Code(Secondary Care Only)" at bounding box center [314, 57] width 160 height 14
paste input "PA/F48516"
type input "PA/F48516"
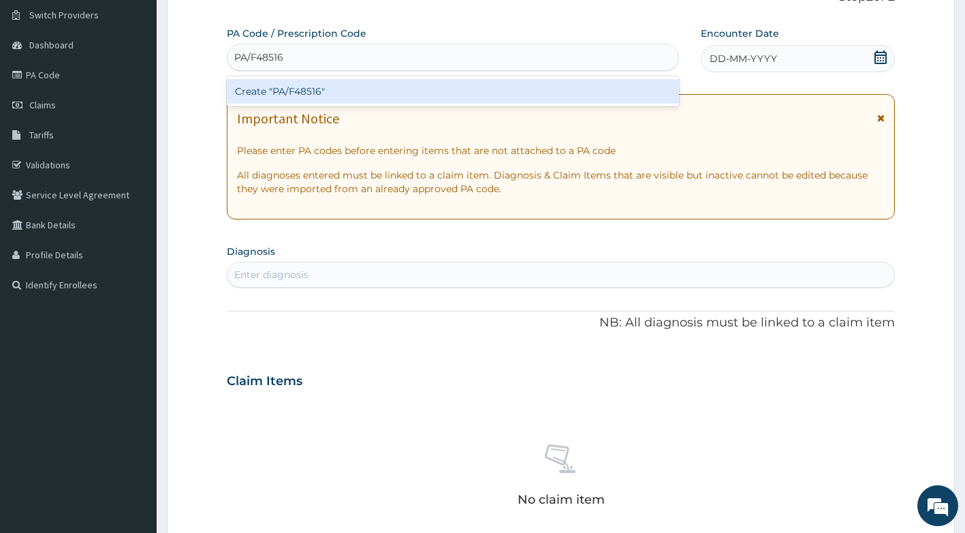
click at [302, 90] on div "Create "PA/F48516"" at bounding box center [453, 91] width 453 height 25
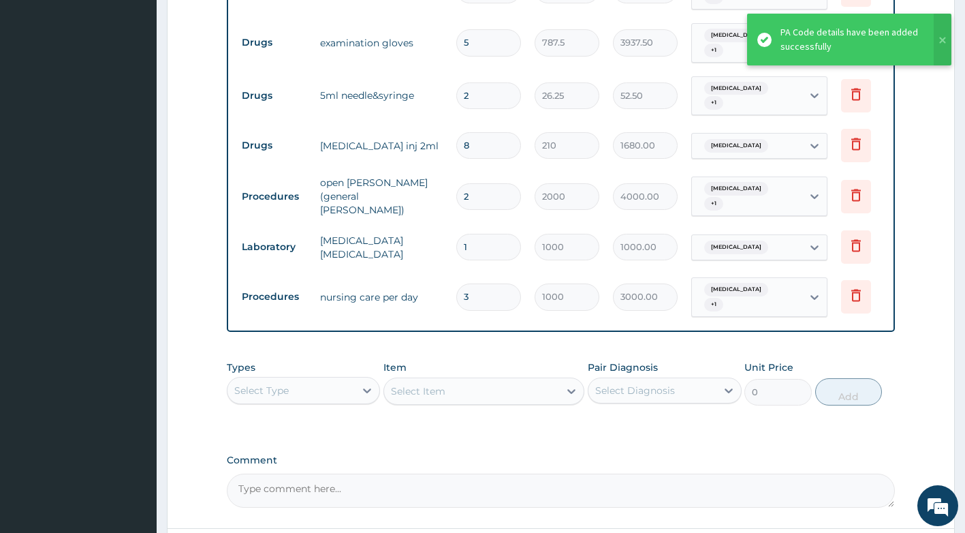
scroll to position [783, 0]
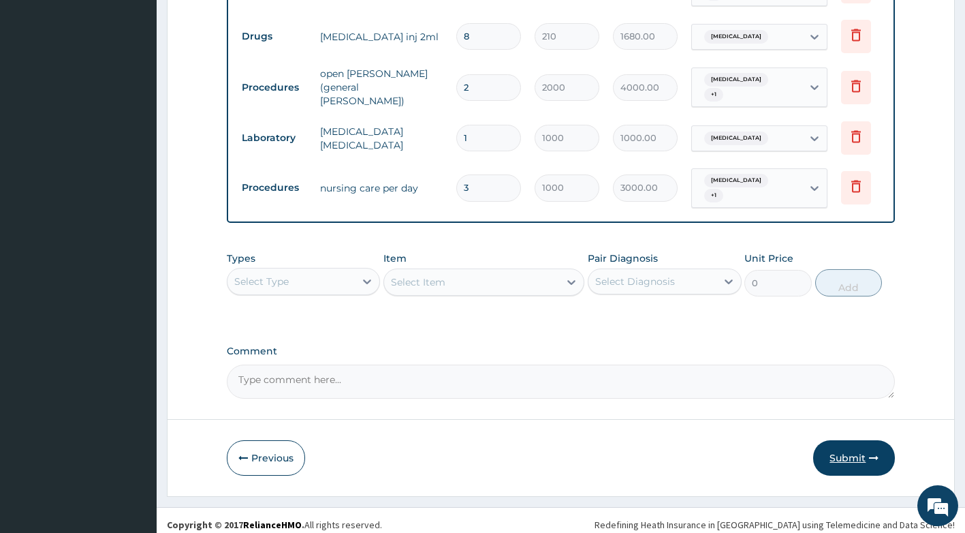
click at [871, 459] on button "Submit" at bounding box center [854, 457] width 82 height 35
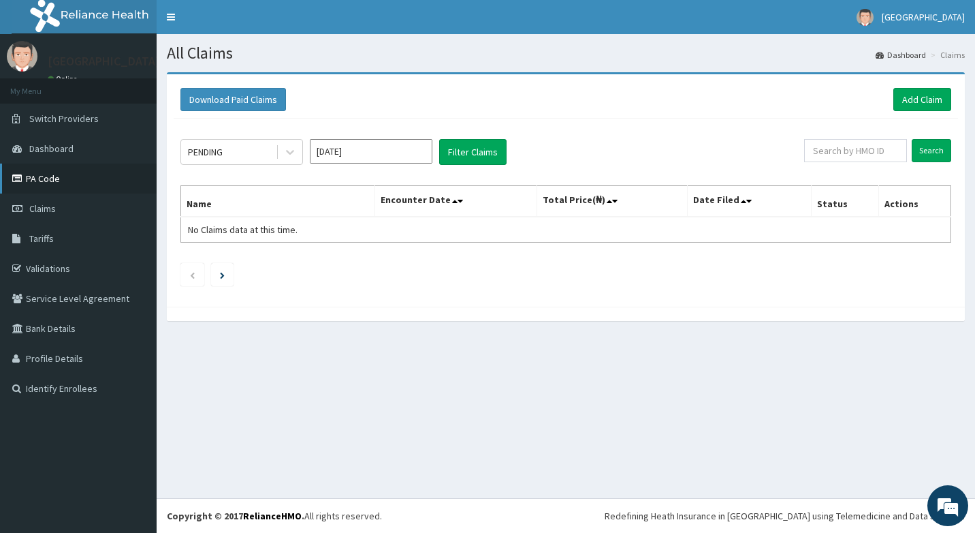
click at [38, 182] on link "PA Code" at bounding box center [78, 178] width 157 height 30
click at [915, 97] on link "Add Claim" at bounding box center [923, 99] width 58 height 23
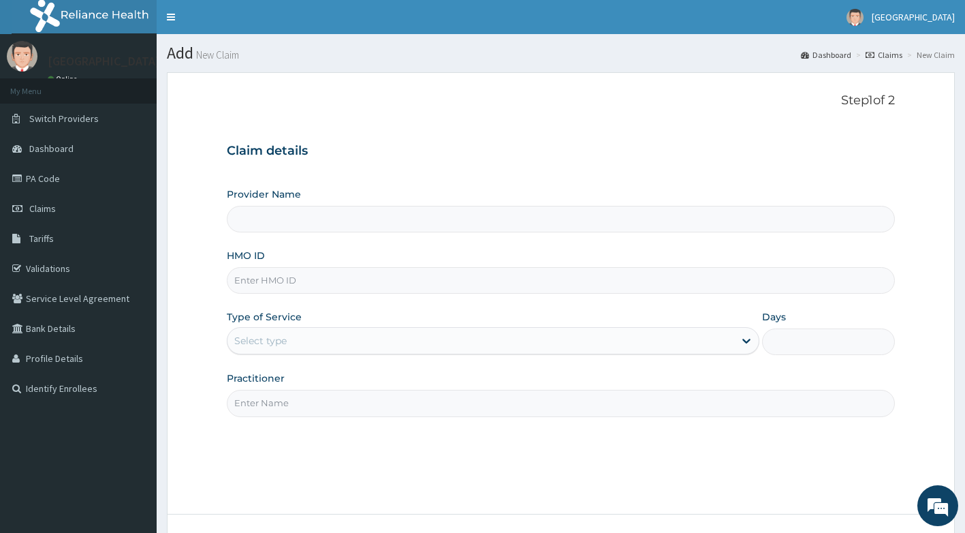
click at [385, 275] on input "HMO ID" at bounding box center [561, 280] width 669 height 27
type input "PG"
type input "[GEOGRAPHIC_DATA]"
type input "PGC/1008/A"
click at [284, 348] on div "Select type" at bounding box center [481, 341] width 507 height 22
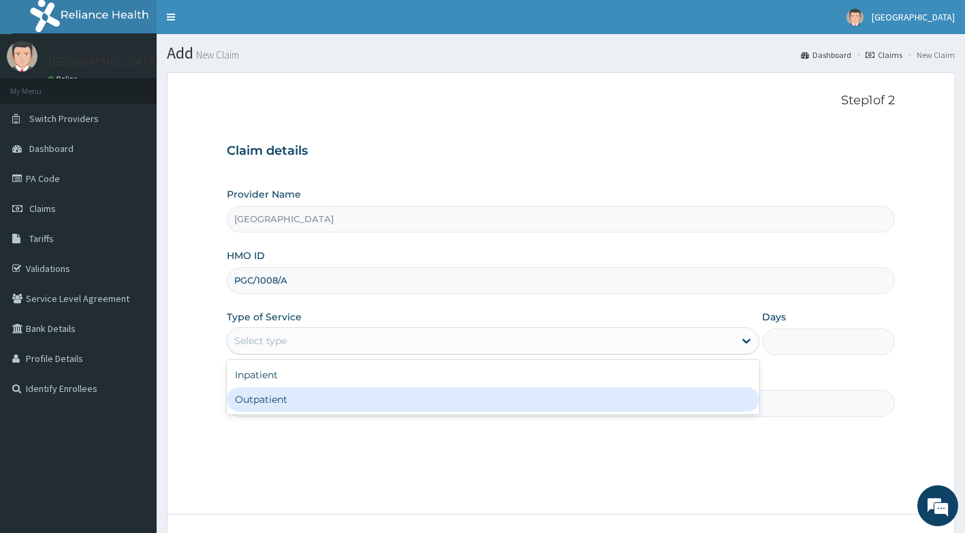
click at [281, 402] on div "Outpatient" at bounding box center [493, 399] width 533 height 25
type input "1"
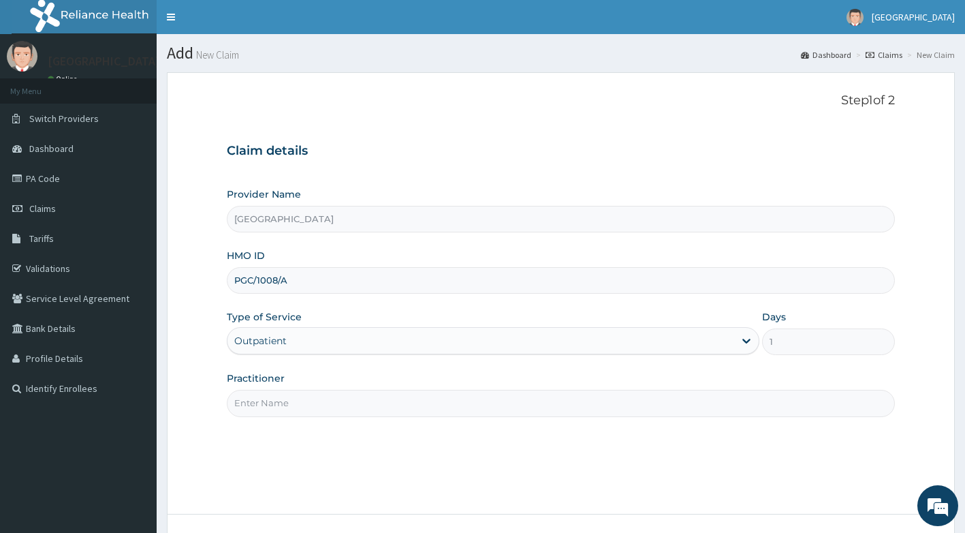
click at [287, 401] on input "Practitioner" at bounding box center [561, 403] width 669 height 27
type input "DR ADEYEMO"
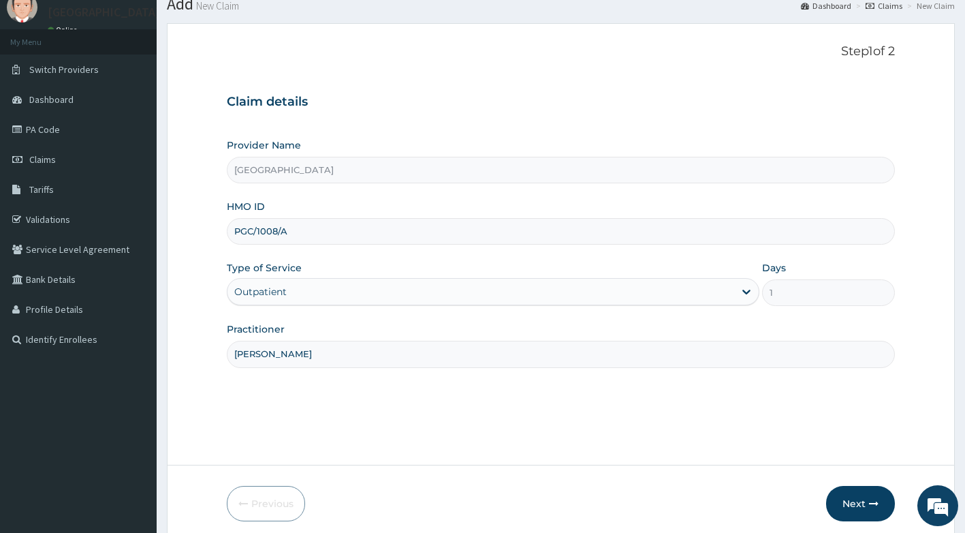
scroll to position [104, 0]
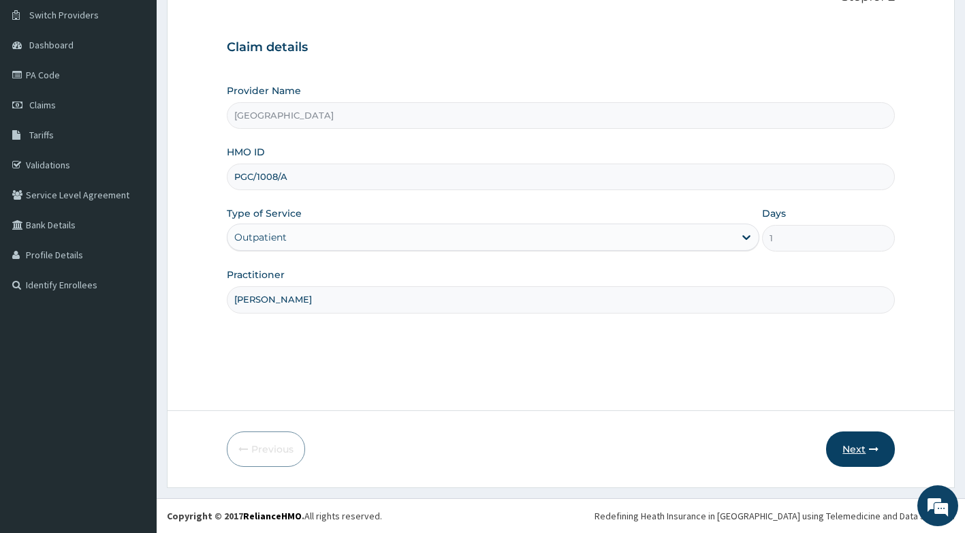
click at [875, 454] on button "Next" at bounding box center [860, 448] width 69 height 35
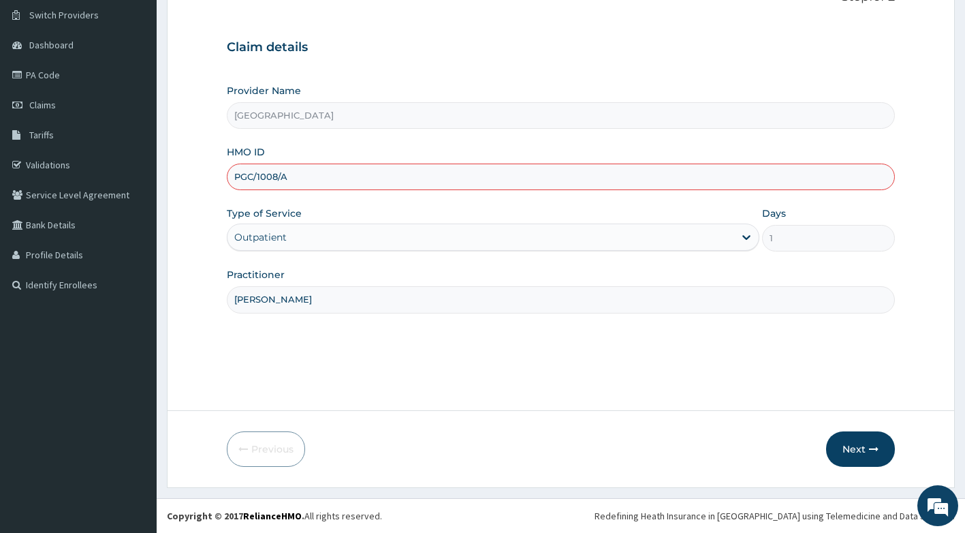
click at [452, 161] on div "HMO ID PGC/1008/A" at bounding box center [561, 167] width 669 height 45
click at [266, 174] on input "PGC/1008/A" at bounding box center [561, 176] width 669 height 27
type input "PGC/10008/A"
click at [293, 301] on input "DR ADEYEMO" at bounding box center [561, 299] width 669 height 27
click at [862, 462] on button "Next" at bounding box center [860, 448] width 69 height 35
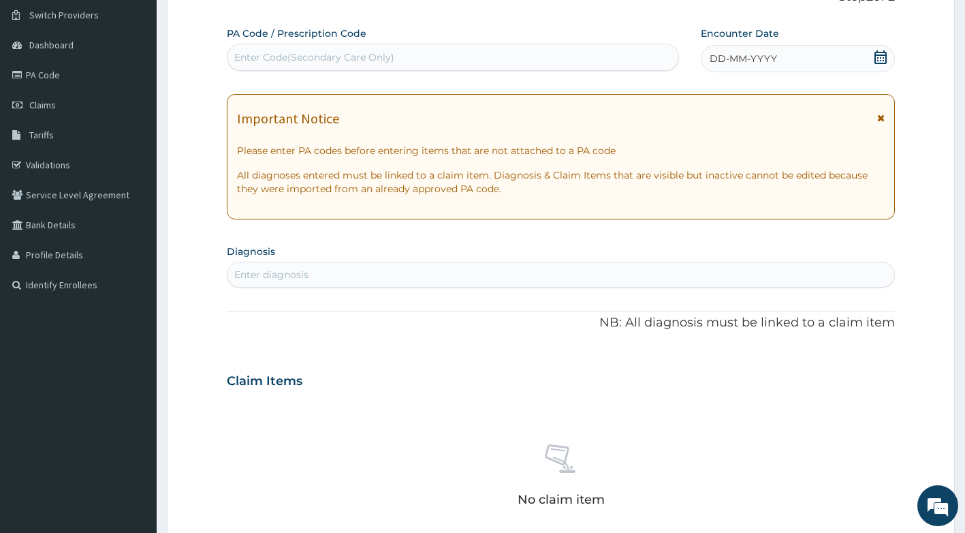
click at [862, 461] on div "No claim item" at bounding box center [561, 477] width 669 height 157
drag, startPoint x: 379, startPoint y: 54, endPoint x: 294, endPoint y: 50, distance: 85.3
drag, startPoint x: 294, startPoint y: 50, endPoint x: 264, endPoint y: 54, distance: 29.7
click at [264, 54] on div "Enter Code(Secondary Care Only)" at bounding box center [314, 57] width 160 height 14
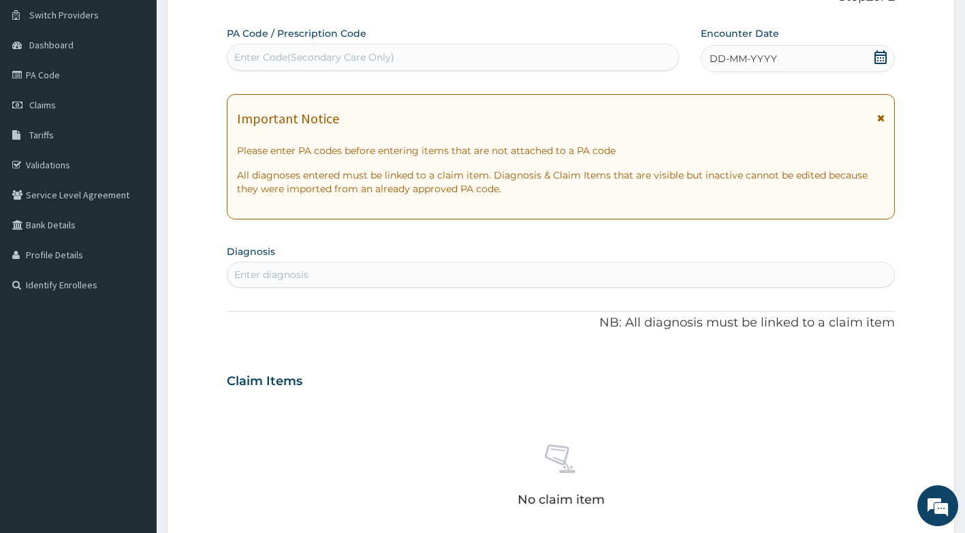
drag, startPoint x: 260, startPoint y: 54, endPoint x: 232, endPoint y: 59, distance: 27.7
click at [232, 59] on div "Enter Code(Secondary Care Only)" at bounding box center [454, 57] width 452 height 22
paste input "PA/974F61"
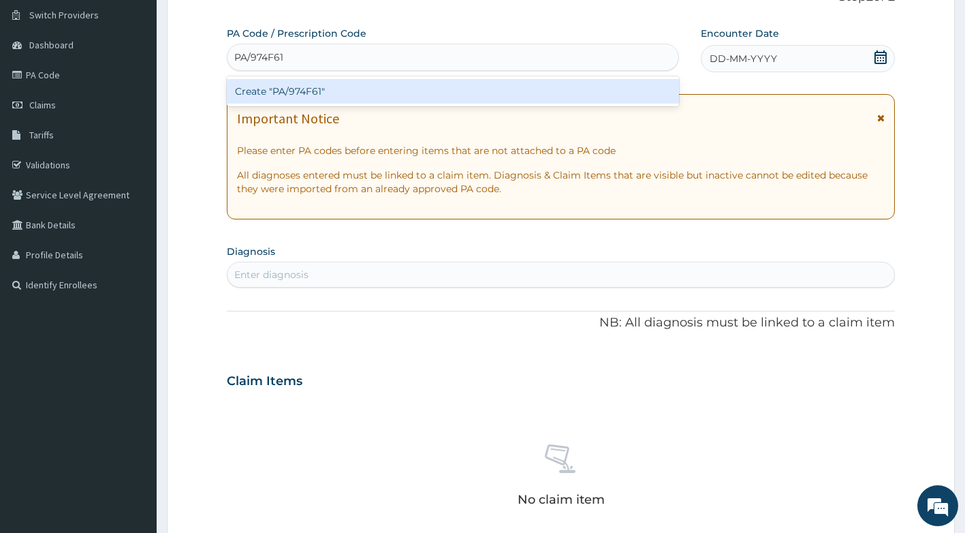
type input "PA/974F61"
click at [285, 91] on div "Create "PA/974F61"" at bounding box center [453, 91] width 453 height 25
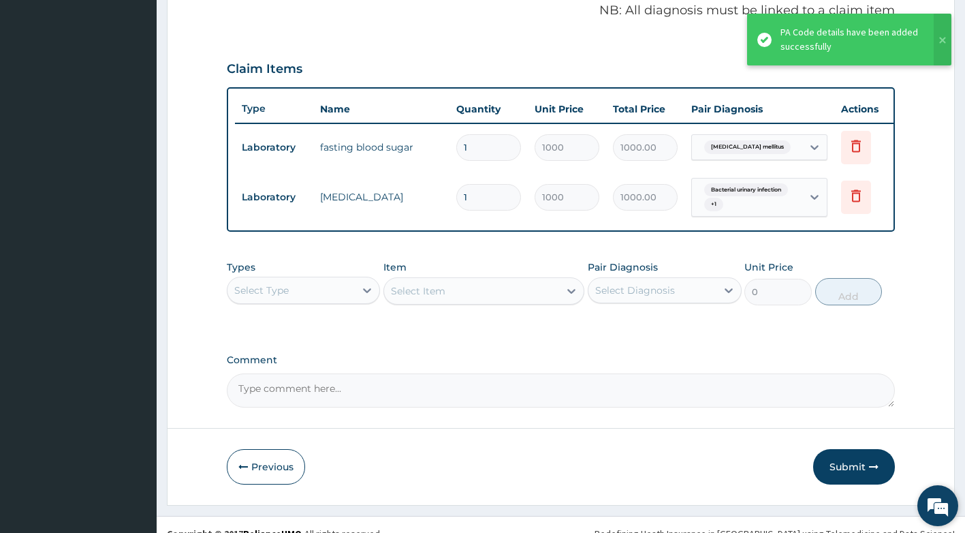
scroll to position [444, 0]
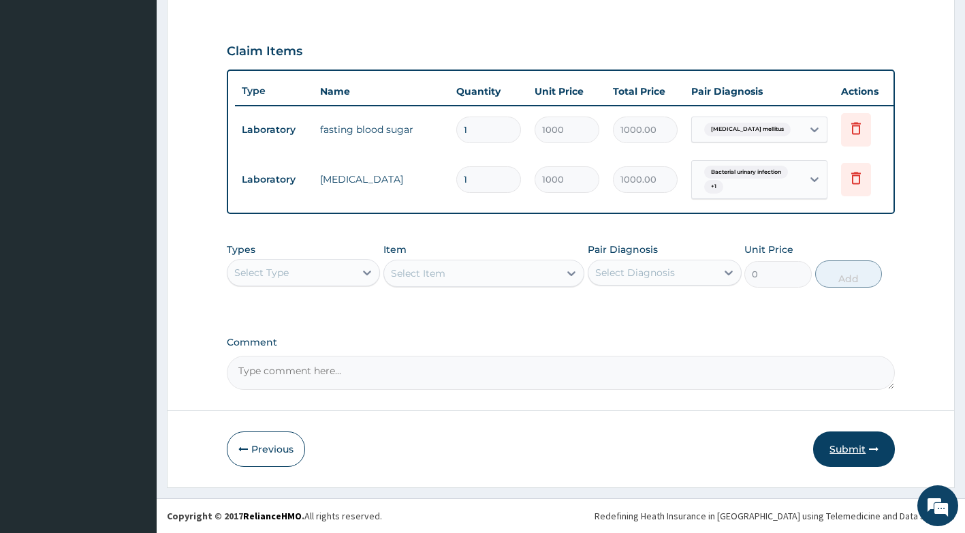
click at [837, 454] on button "Submit" at bounding box center [854, 448] width 82 height 35
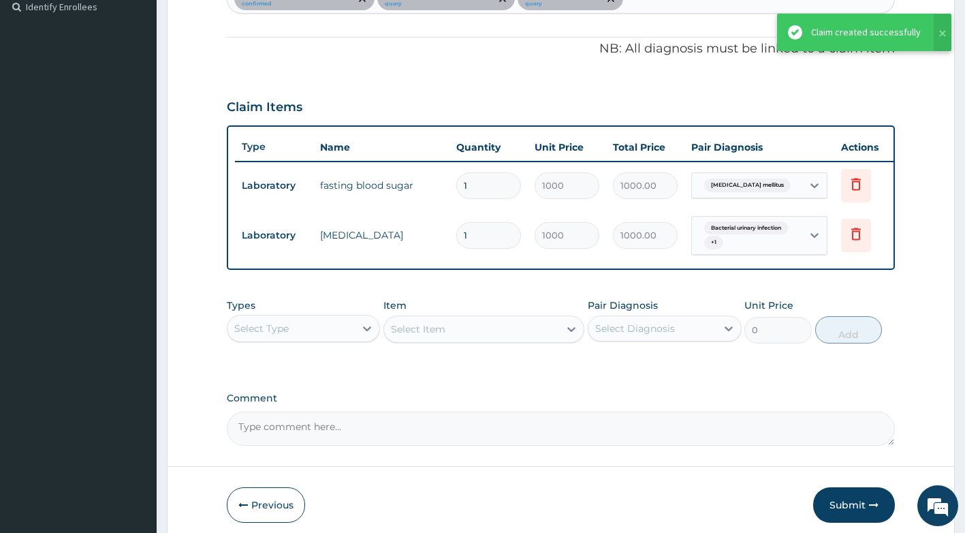
scroll to position [308, 0]
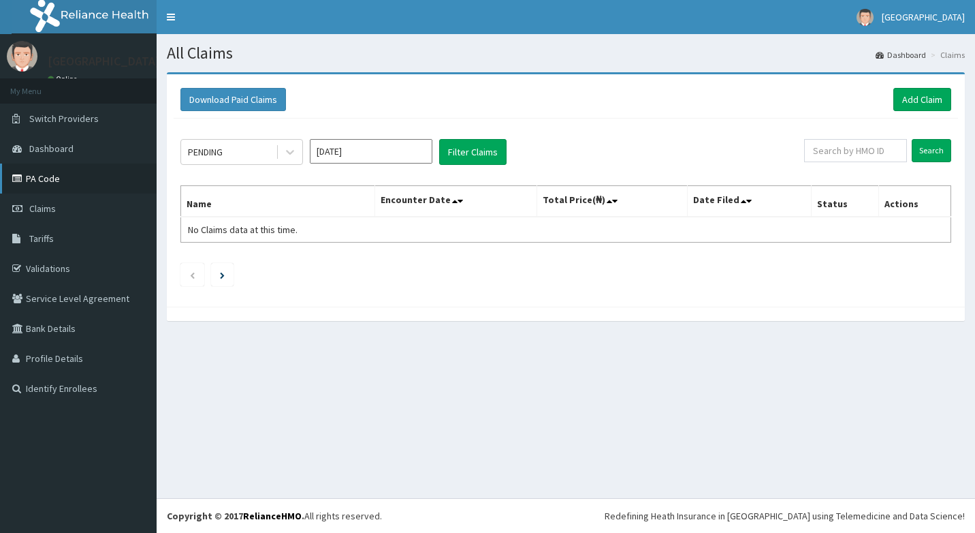
click at [40, 176] on link "PA Code" at bounding box center [78, 178] width 157 height 30
click at [910, 96] on link "Add Claim" at bounding box center [923, 99] width 58 height 23
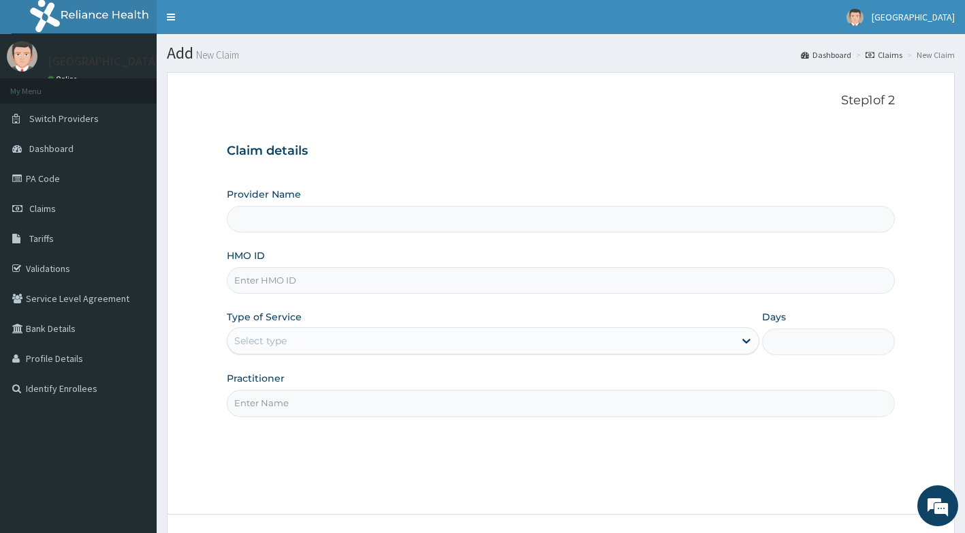
click at [465, 286] on input "HMO ID" at bounding box center [561, 280] width 669 height 27
type input "P"
type input "[GEOGRAPHIC_DATA]"
type input "PGC/10018/A"
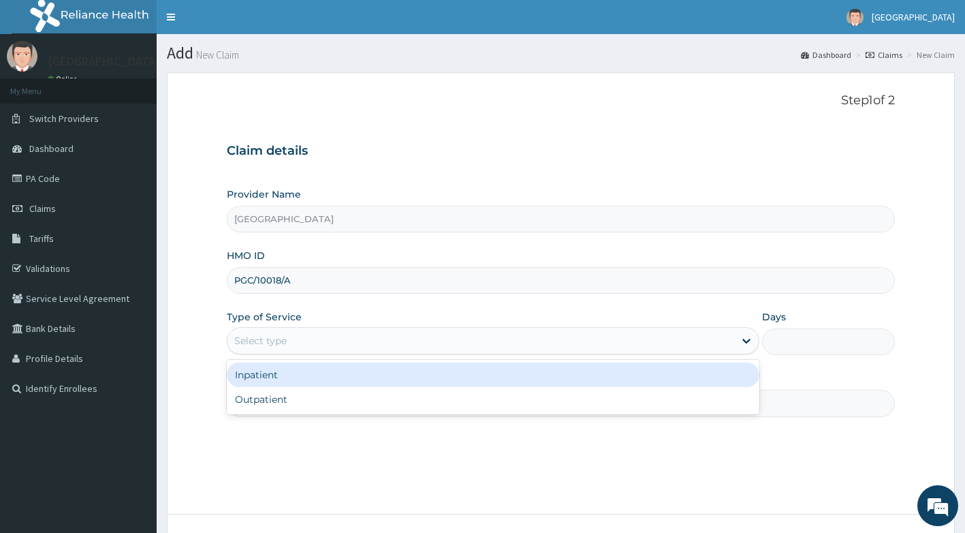
click at [424, 341] on div "Select type" at bounding box center [481, 341] width 507 height 22
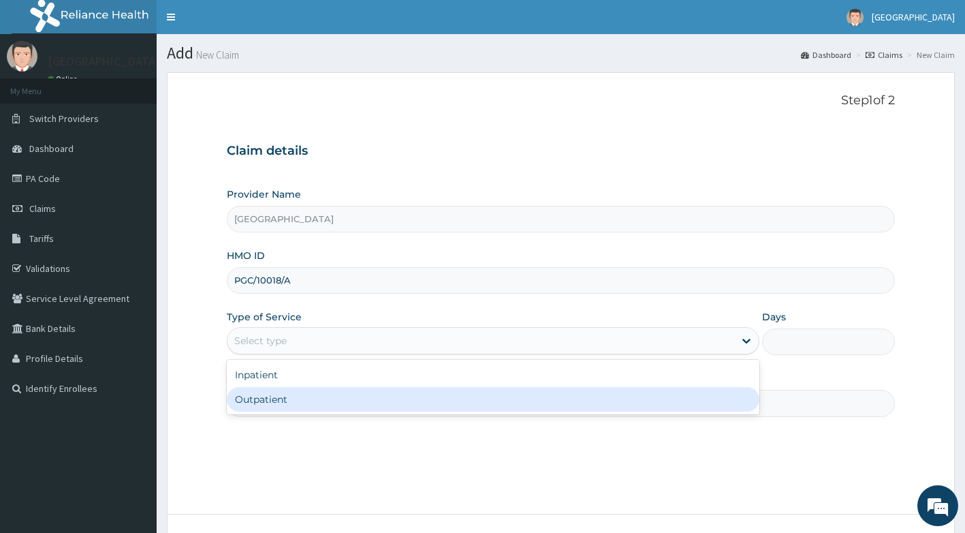
click at [386, 404] on div "Outpatient" at bounding box center [493, 399] width 533 height 25
type input "1"
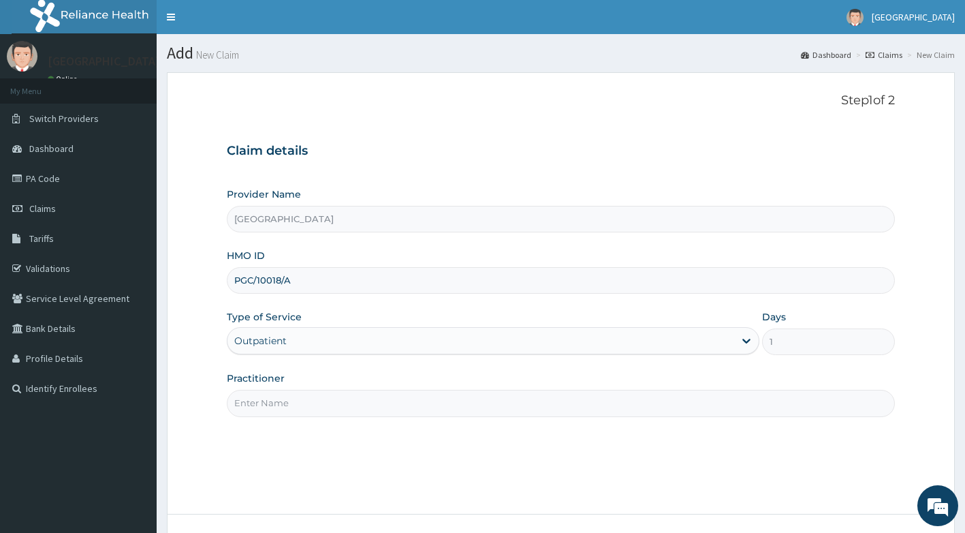
click at [386, 404] on input "Practitioner" at bounding box center [561, 403] width 669 height 27
type input "Dr [PERSON_NAME]"
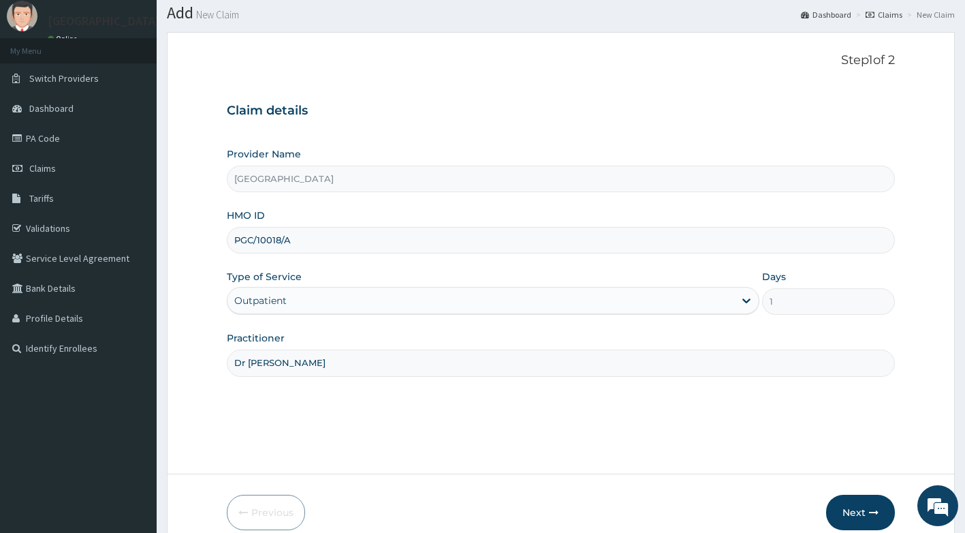
scroll to position [104, 0]
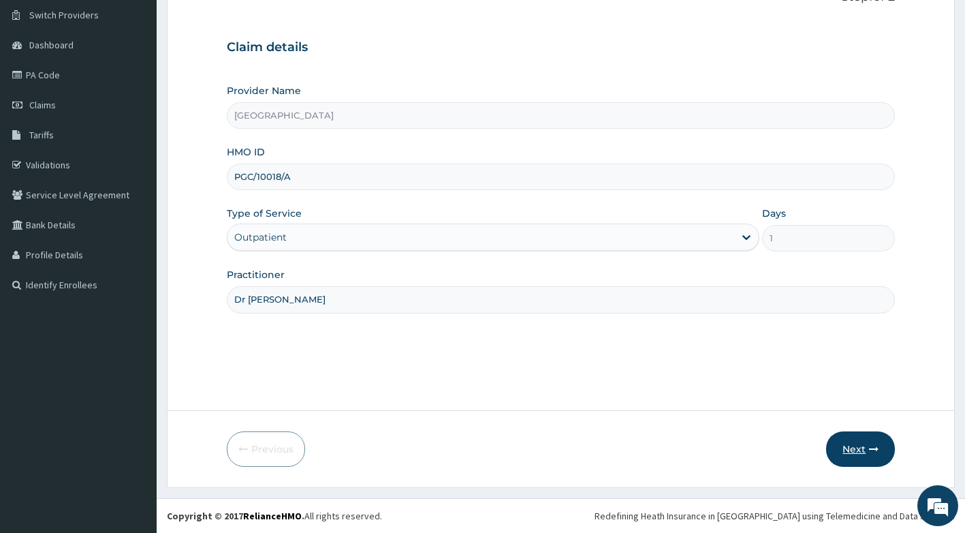
click at [863, 443] on button "Next" at bounding box center [860, 448] width 69 height 35
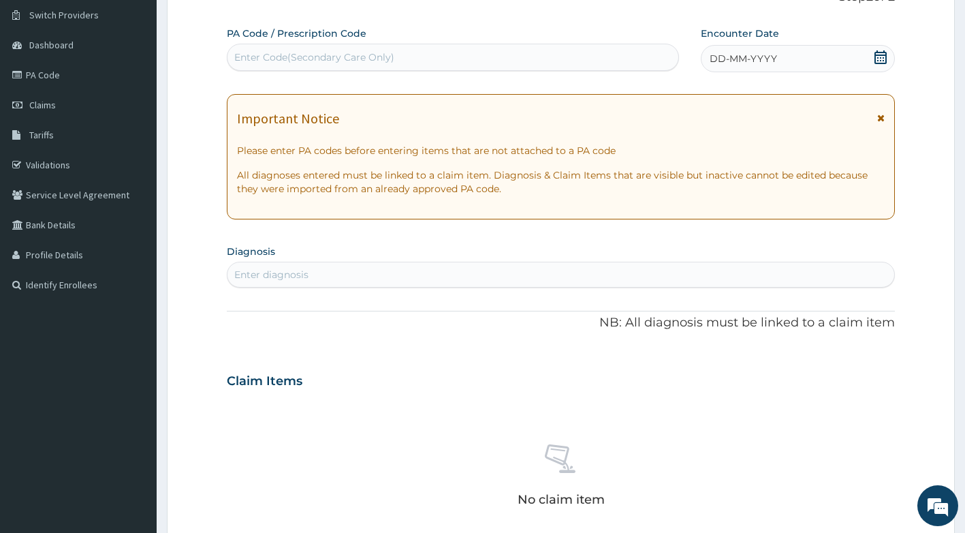
drag, startPoint x: 420, startPoint y: 55, endPoint x: 369, endPoint y: 58, distance: 51.2
click at [369, 58] on div "Enter Code(Secondary Care Only)" at bounding box center [314, 57] width 160 height 14
paste input "PA/A0F20F"
type input "PA/A0F20F"
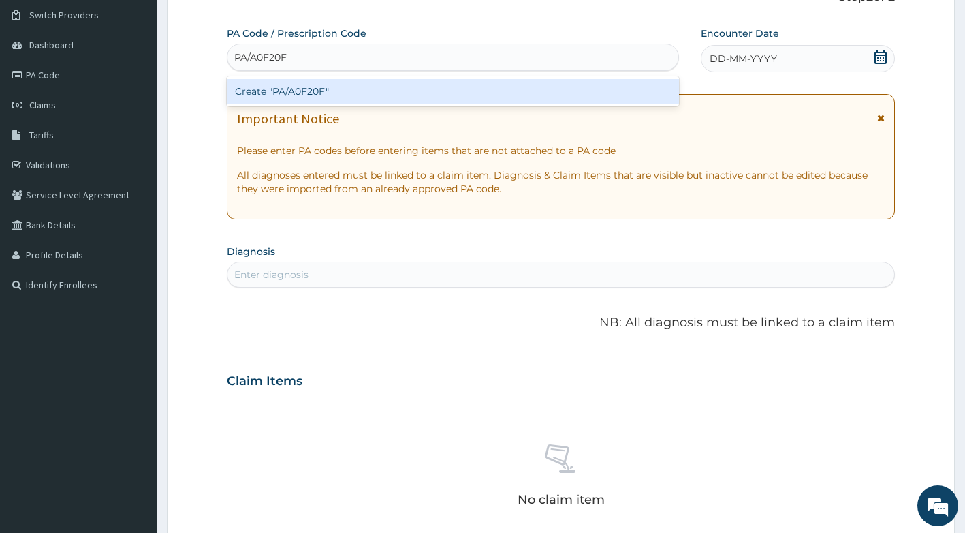
click at [321, 94] on div "Create "PA/A0F20F"" at bounding box center [453, 91] width 453 height 25
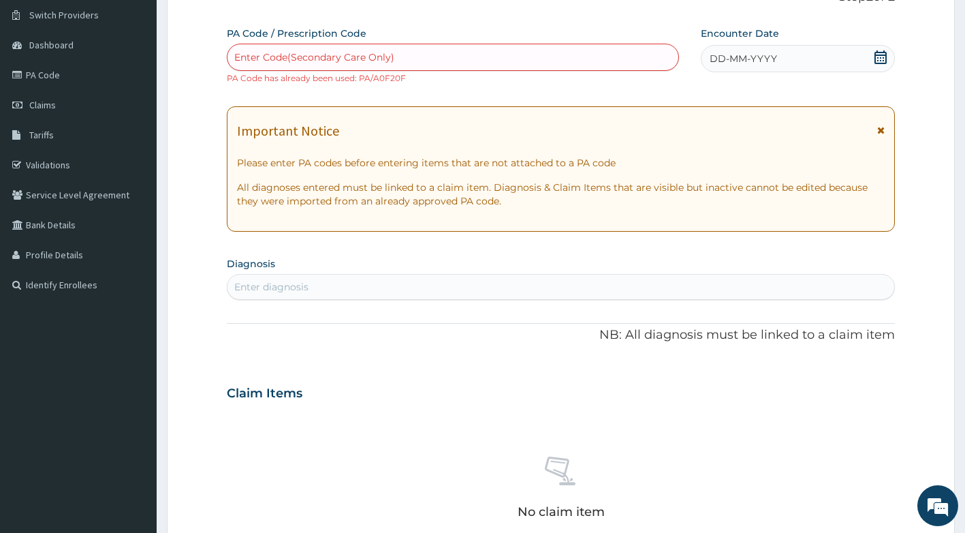
click at [257, 52] on div "Enter Code(Secondary Care Only)" at bounding box center [314, 57] width 160 height 14
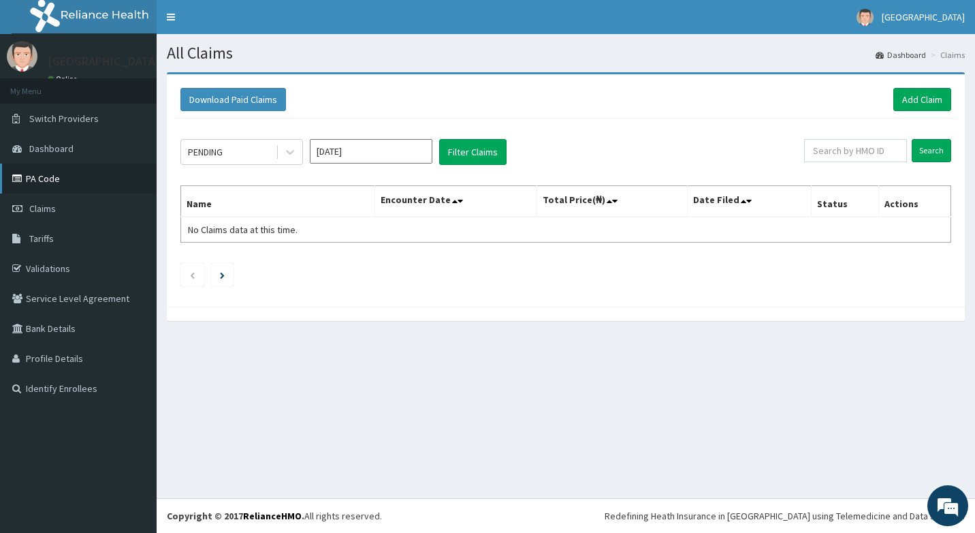
click at [39, 176] on link "PA Code" at bounding box center [78, 178] width 157 height 30
click at [914, 100] on link "Add Claim" at bounding box center [923, 99] width 58 height 23
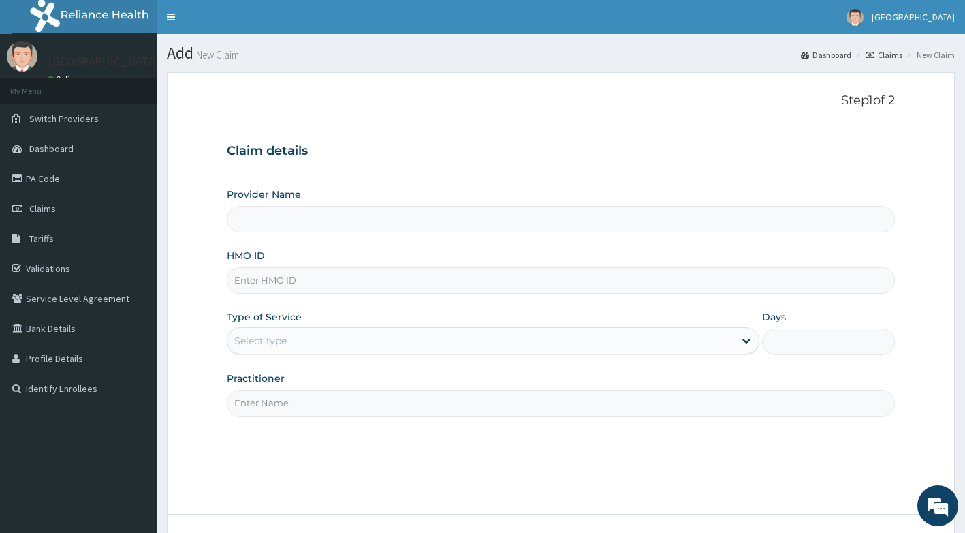
click at [306, 279] on input "HMO ID" at bounding box center [561, 280] width 669 height 27
type input "[GEOGRAPHIC_DATA]"
click at [272, 279] on input "PGC/1008" at bounding box center [561, 280] width 669 height 27
click at [315, 287] on input "PGC/10018" at bounding box center [561, 280] width 669 height 27
type input "PGC/10018/A"
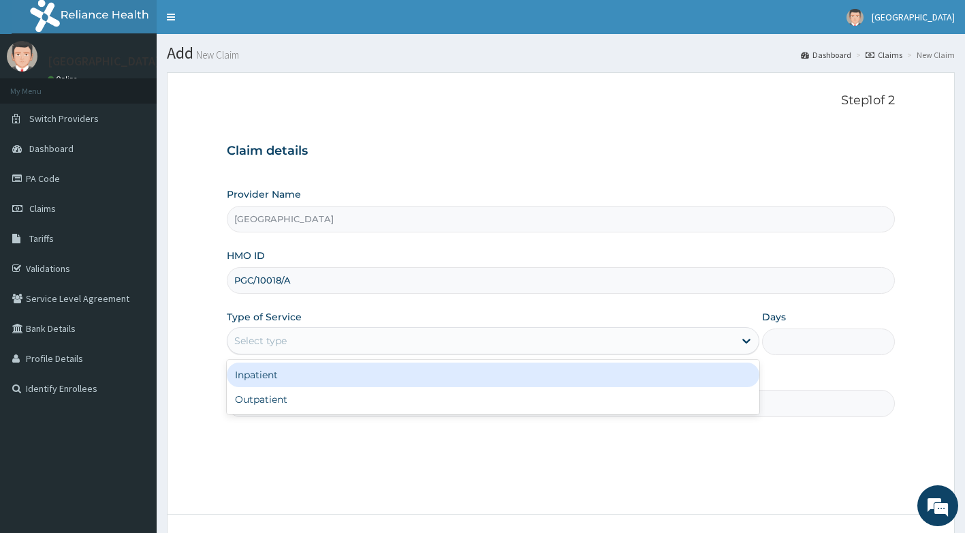
click at [311, 336] on div "Select type" at bounding box center [481, 341] width 507 height 22
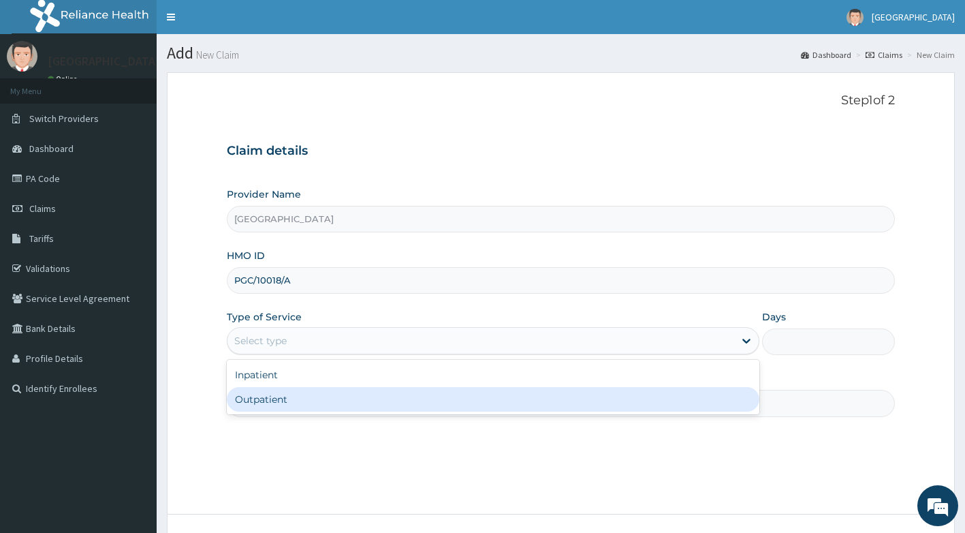
click at [295, 395] on div "Outpatient" at bounding box center [493, 399] width 533 height 25
type input "1"
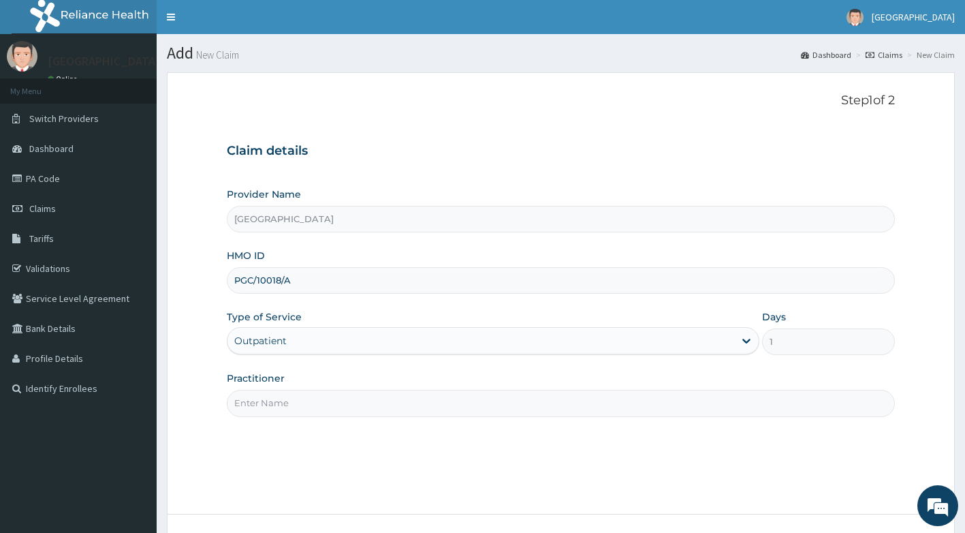
drag, startPoint x: 297, startPoint y: 393, endPoint x: 297, endPoint y: 403, distance: 9.5
click at [297, 397] on input "Practitioner" at bounding box center [561, 403] width 669 height 27
type input "Dr [PERSON_NAME]"
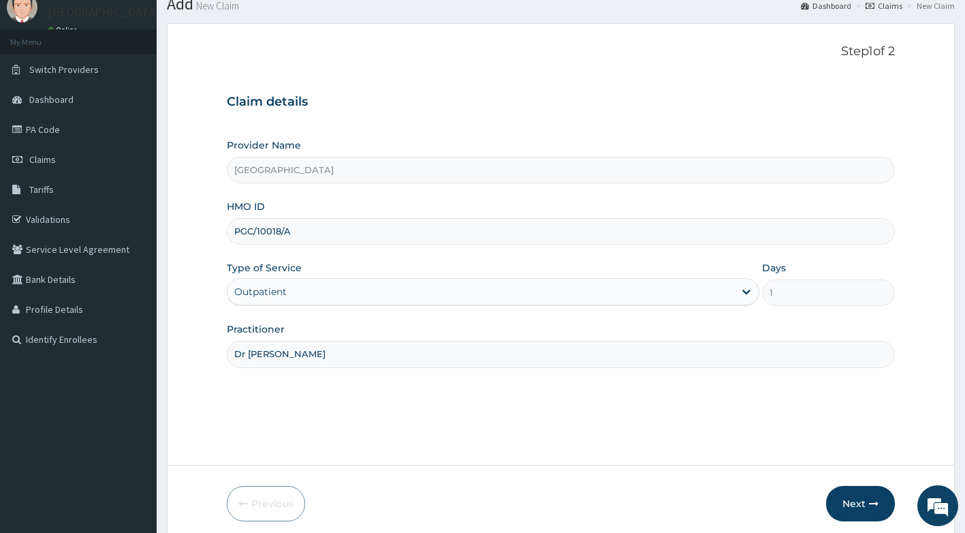
scroll to position [104, 0]
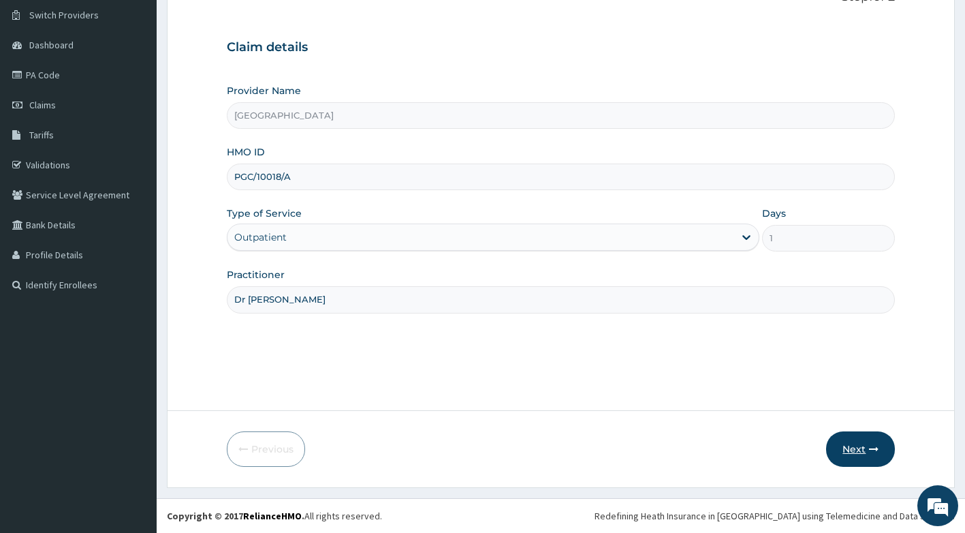
click at [859, 447] on button "Next" at bounding box center [860, 448] width 69 height 35
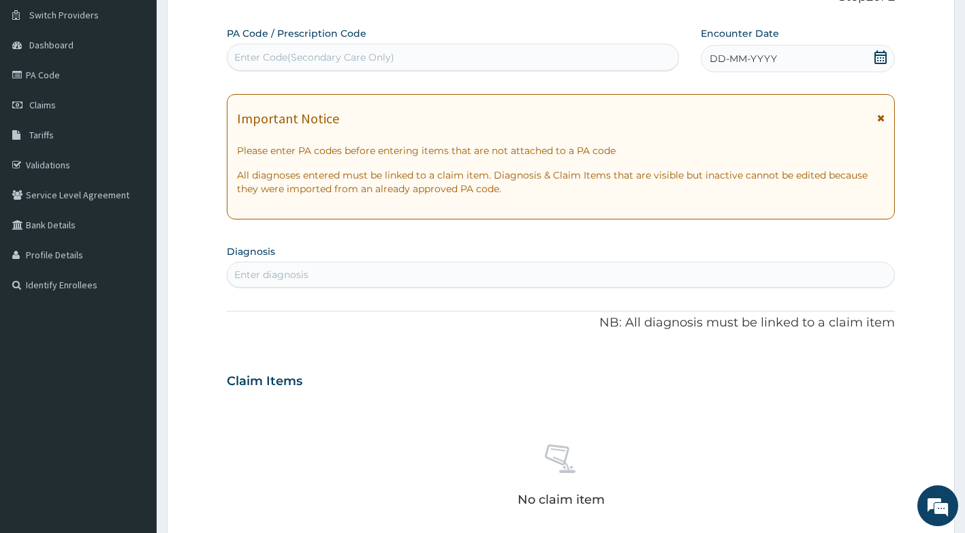
click at [364, 61] on div "Enter Code(Secondary Care Only)" at bounding box center [314, 57] width 160 height 14
drag, startPoint x: 366, startPoint y: 55, endPoint x: 342, endPoint y: 57, distance: 24.6
click at [342, 57] on div "Enter Code(Secondary Care Only)" at bounding box center [314, 57] width 160 height 14
paste input "PA/A0F20F"
type input "PA/A0F20F"
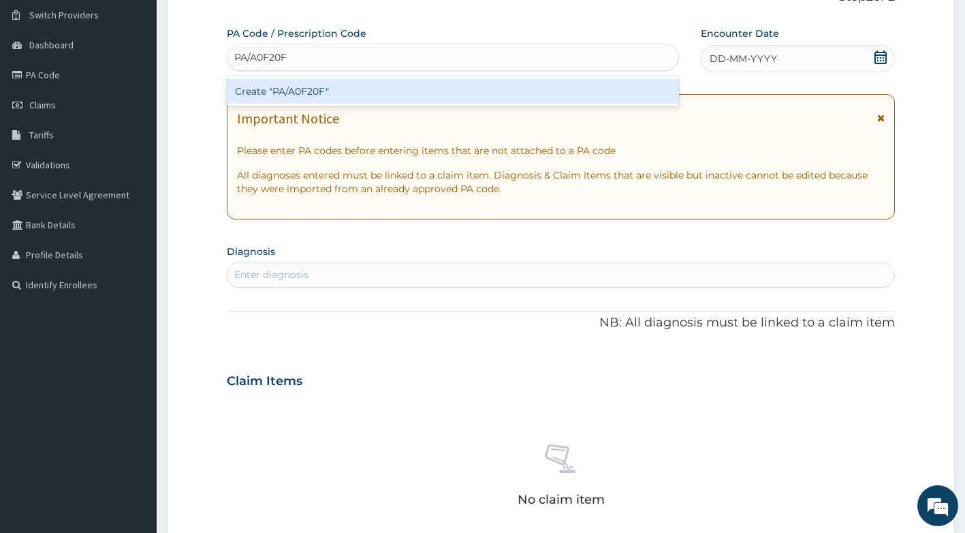
click at [364, 85] on div "Create "PA/A0F20F"" at bounding box center [453, 91] width 453 height 25
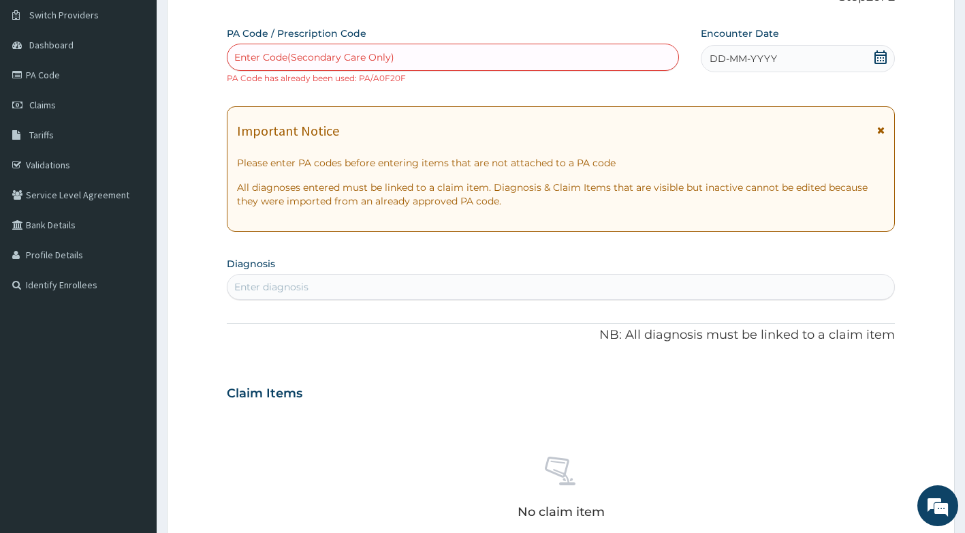
drag, startPoint x: 230, startPoint y: 95, endPoint x: 409, endPoint y: 12, distance: 197.2
click at [290, 48] on div "PA Code / Prescription Code option Create "PA/A0F20F", selected. Select is focu…" at bounding box center [561, 385] width 669 height 717
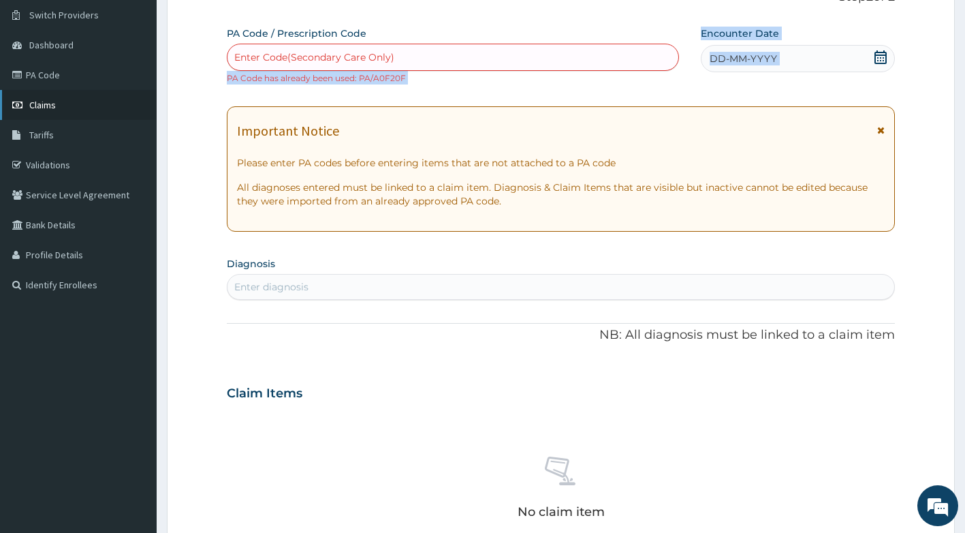
click at [47, 104] on span "Claims" at bounding box center [42, 105] width 27 height 12
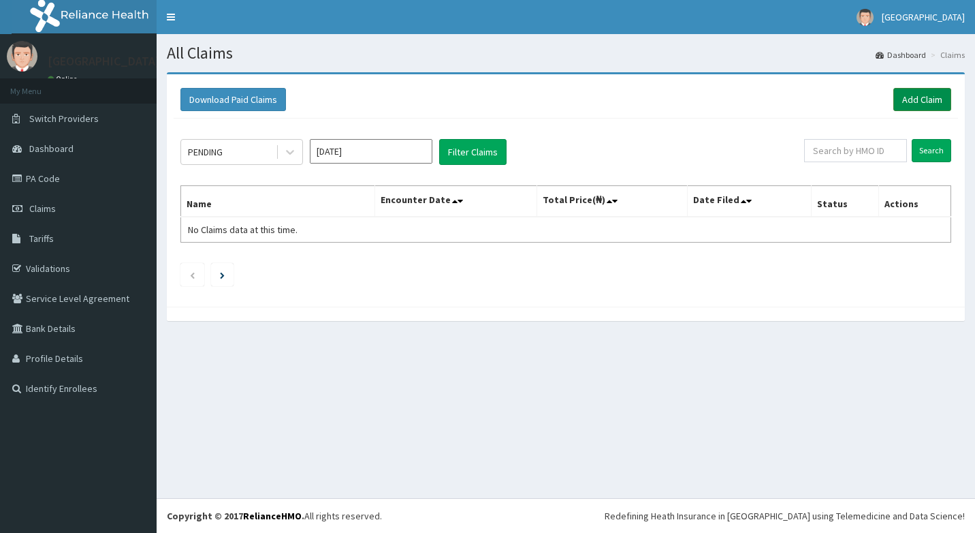
click at [910, 101] on link "Add Claim" at bounding box center [923, 99] width 58 height 23
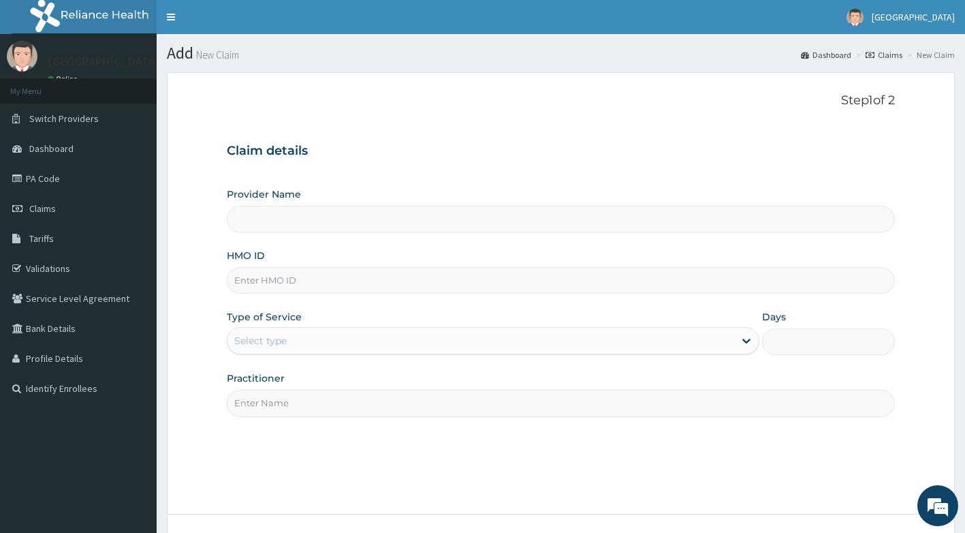
type input "[GEOGRAPHIC_DATA]"
click at [317, 285] on input "HMO ID" at bounding box center [561, 280] width 669 height 27
type input "NPM/10303/A"
click at [324, 346] on div "Select type" at bounding box center [481, 341] width 507 height 22
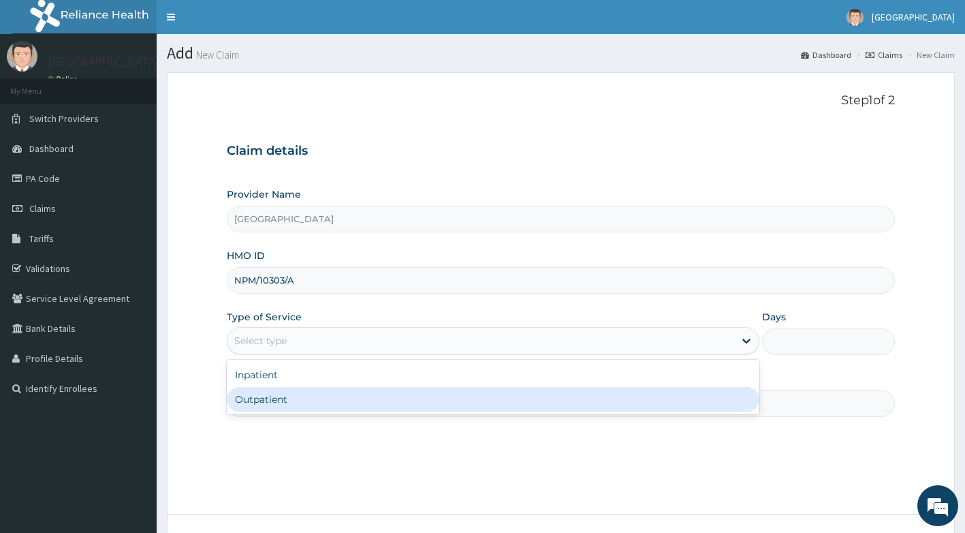
click at [300, 407] on div "Outpatient" at bounding box center [493, 399] width 533 height 25
type input "1"
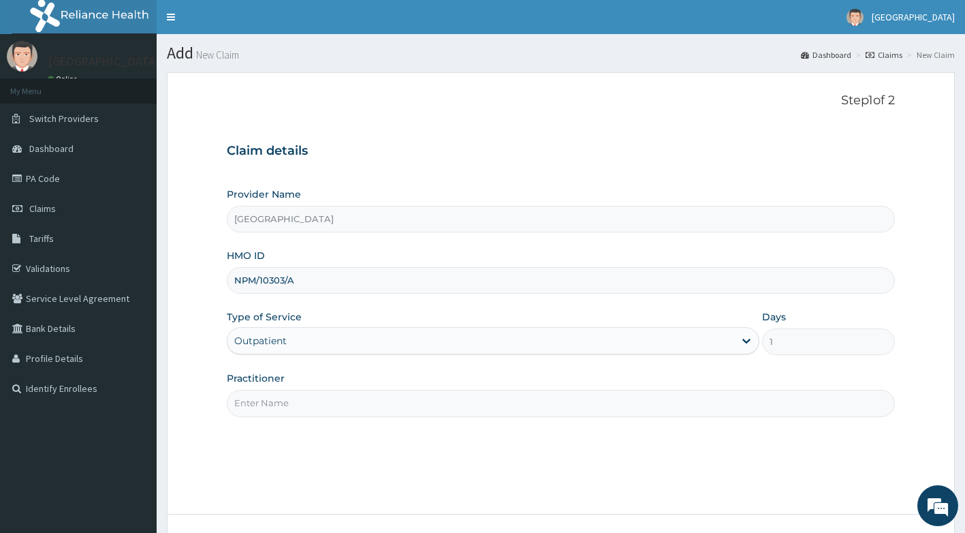
click at [316, 403] on input "Practitioner" at bounding box center [561, 403] width 669 height 27
type input "DR ADEYEMO"
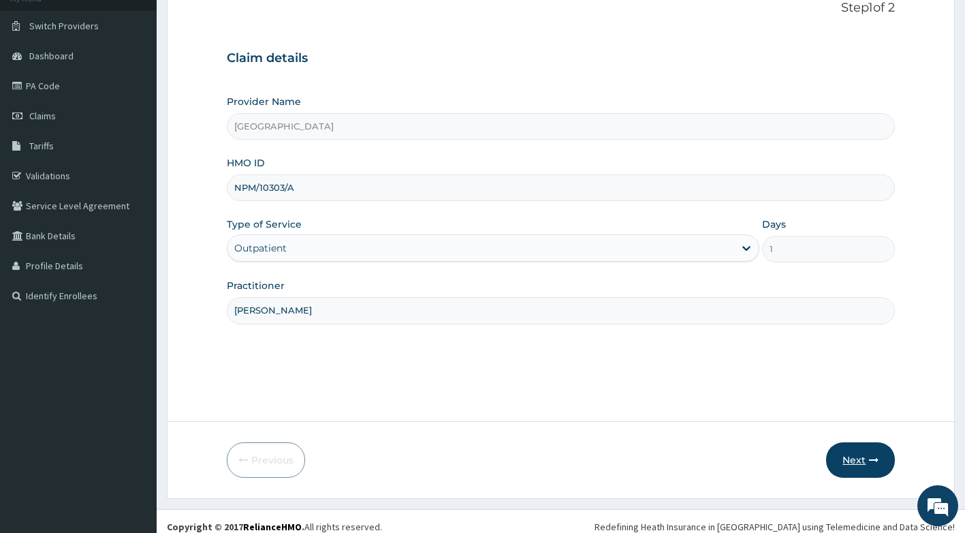
scroll to position [104, 0]
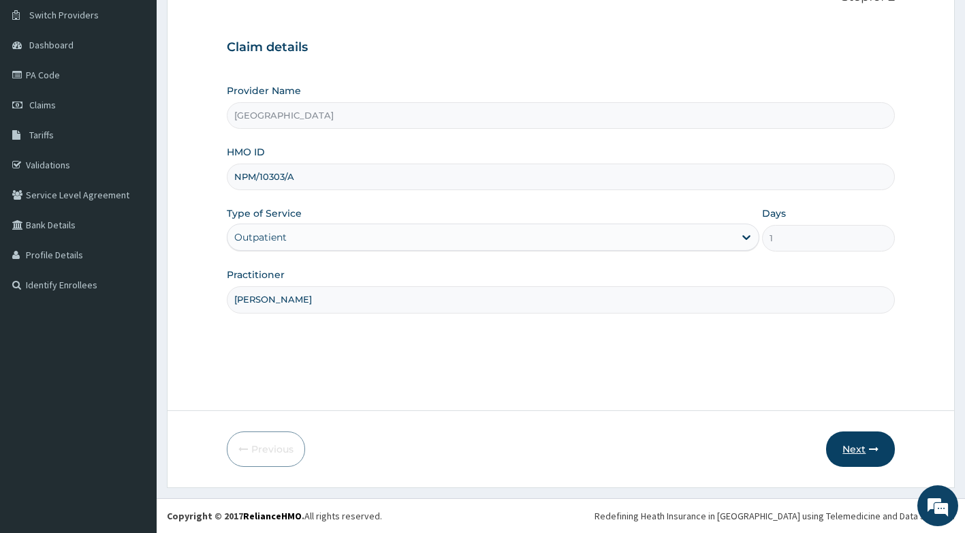
click at [856, 464] on button "Next" at bounding box center [860, 448] width 69 height 35
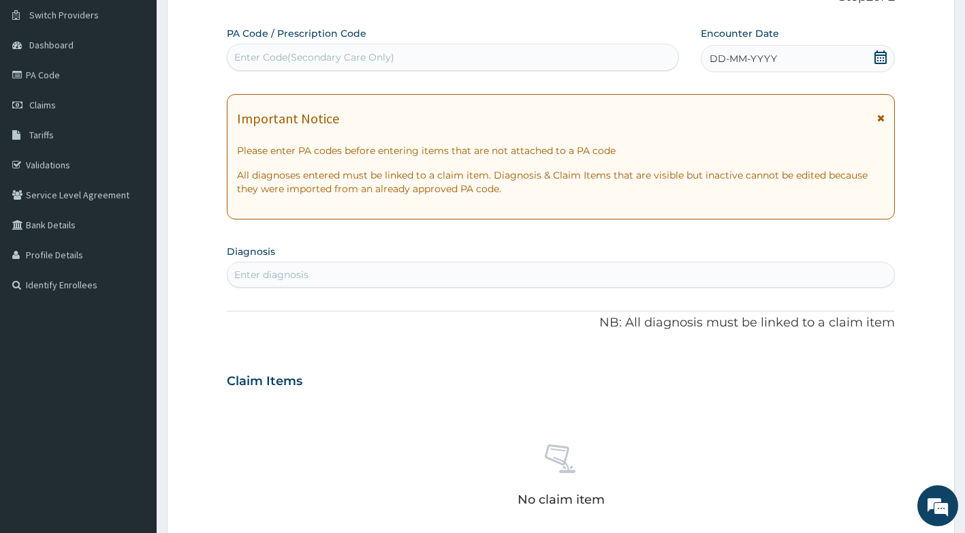
click at [879, 54] on icon at bounding box center [881, 57] width 12 height 14
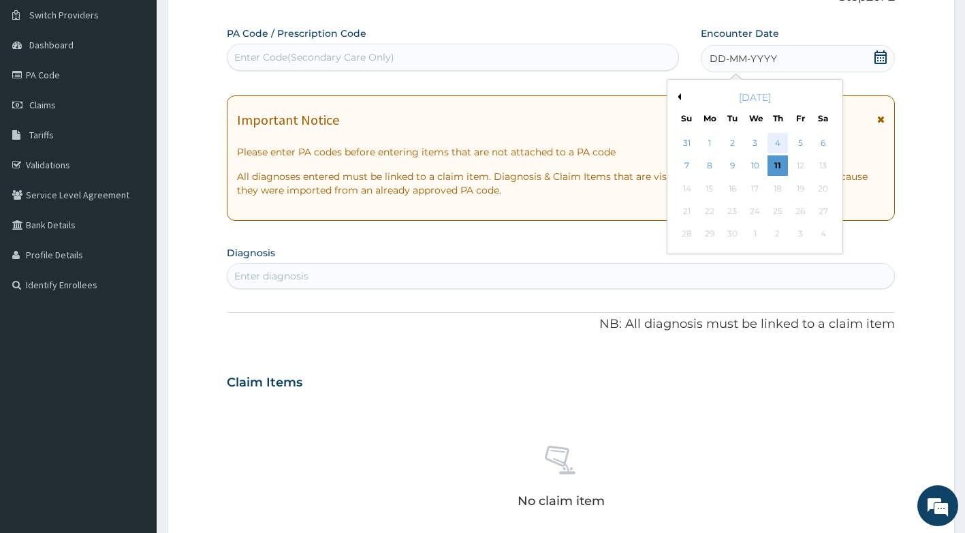
click at [781, 142] on div "4" at bounding box center [778, 143] width 20 height 20
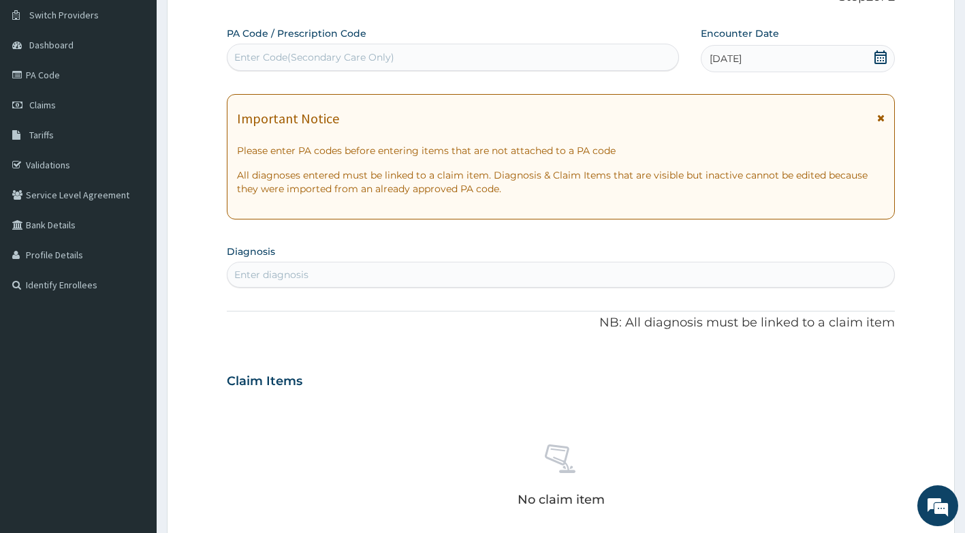
click at [426, 253] on section "Diagnosis Enter diagnosis" at bounding box center [561, 264] width 669 height 46
click at [424, 268] on div "Enter diagnosis" at bounding box center [562, 275] width 668 height 22
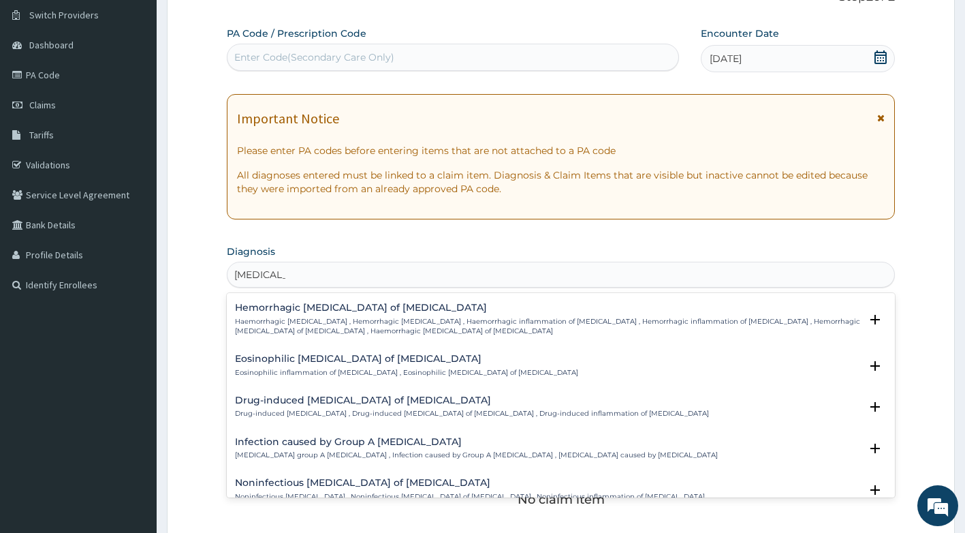
scroll to position [1635, 0]
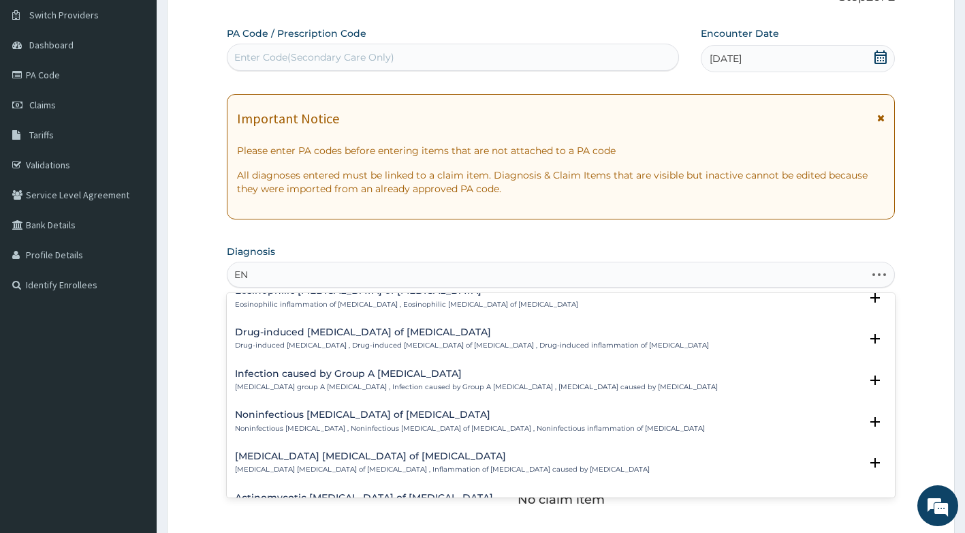
type input "E"
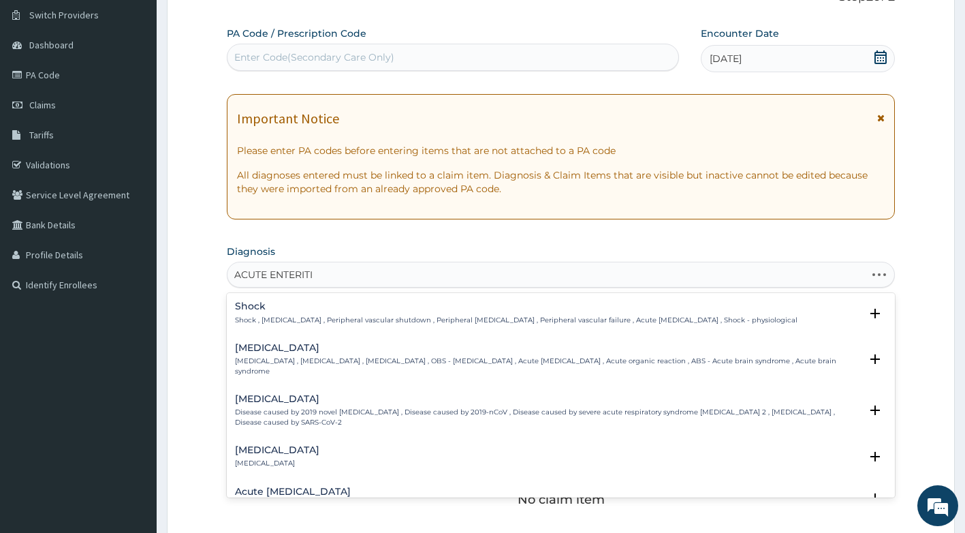
type input "ACUTE ENTERITIS"
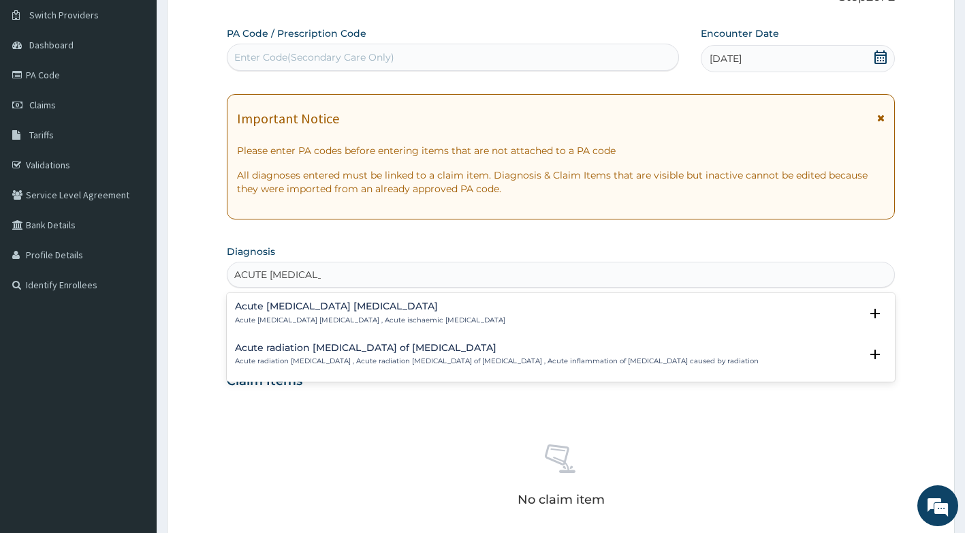
click at [330, 357] on p "Acute radiation enteritis , Acute radiation enteritis of intestine , Acute infl…" at bounding box center [497, 361] width 524 height 10
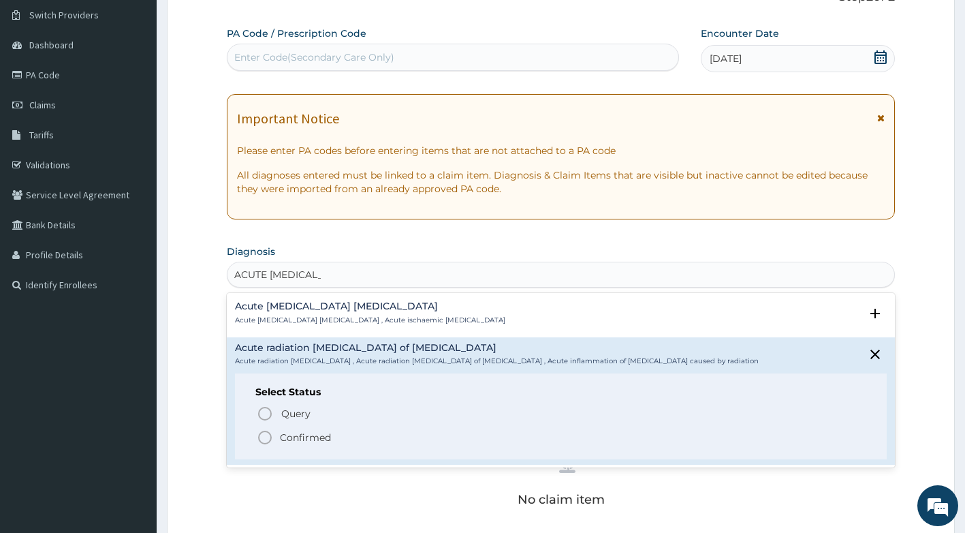
click at [290, 439] on p "Confirmed" at bounding box center [305, 437] width 51 height 14
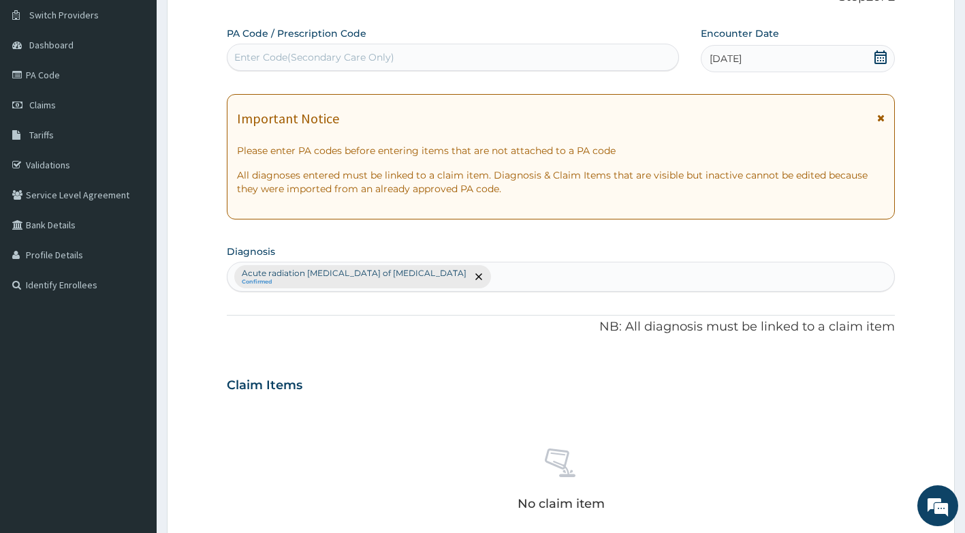
scroll to position [308, 0]
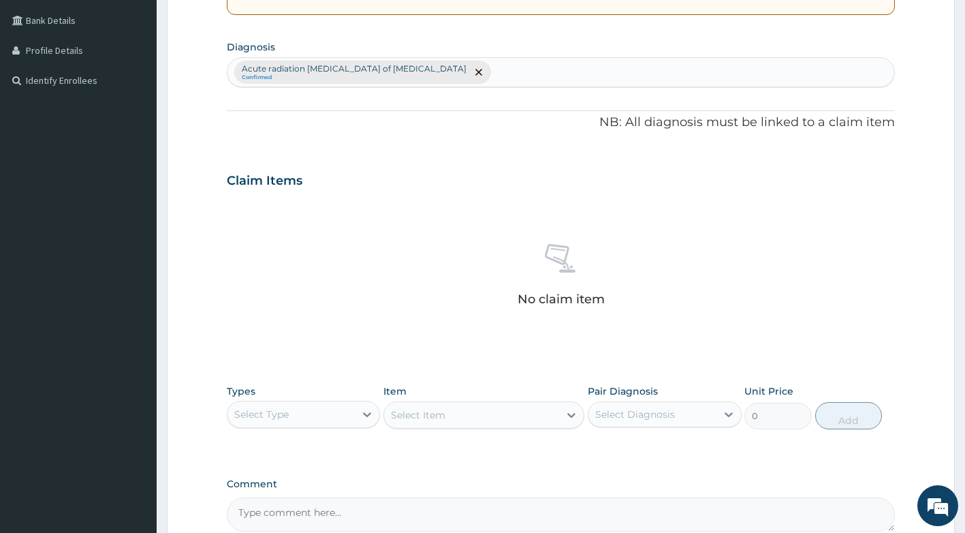
click at [332, 418] on div "Select Type" at bounding box center [292, 414] width 128 height 22
click at [304, 503] on div "Procedures" at bounding box center [304, 497] width 154 height 25
click at [341, 419] on div "Procedures" at bounding box center [292, 414] width 128 height 22
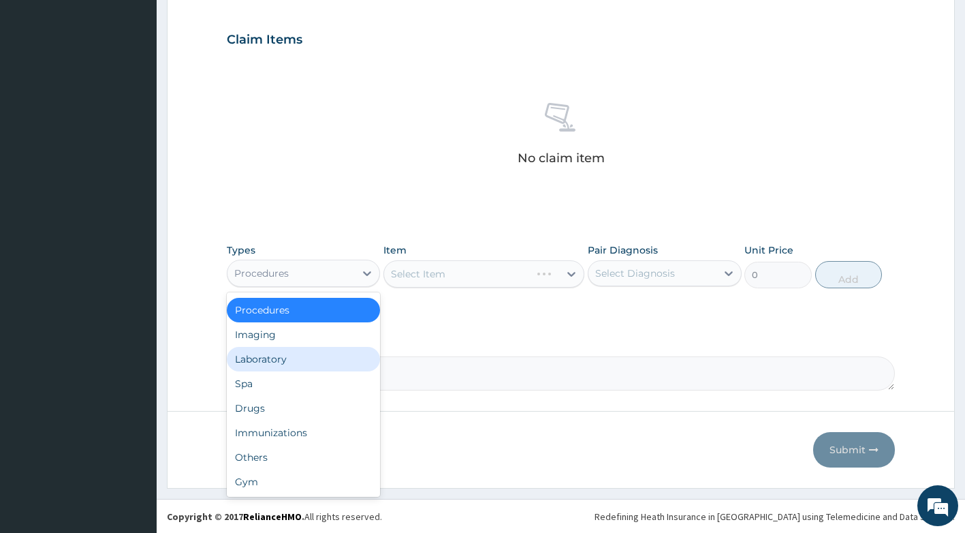
scroll to position [450, 0]
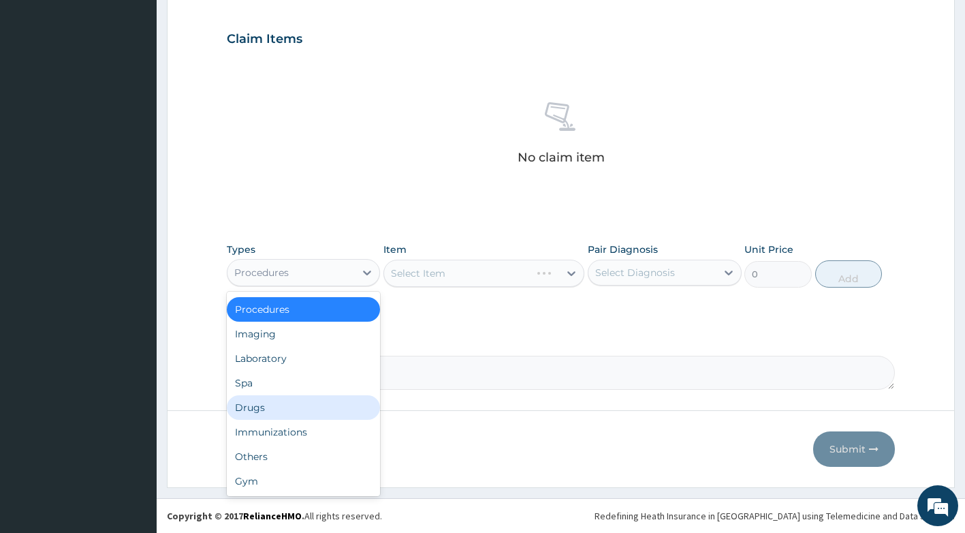
click at [254, 409] on div "Drugs" at bounding box center [304, 407] width 154 height 25
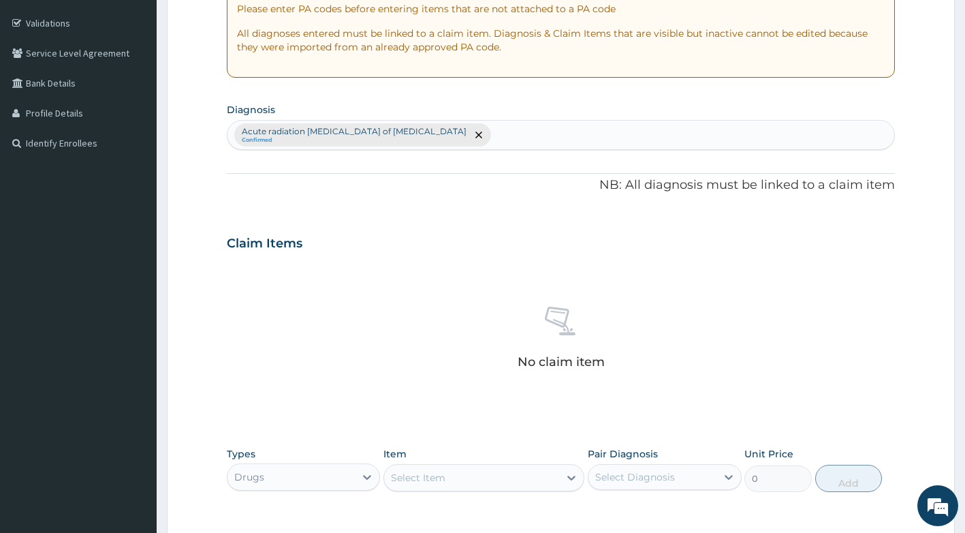
scroll to position [109, 0]
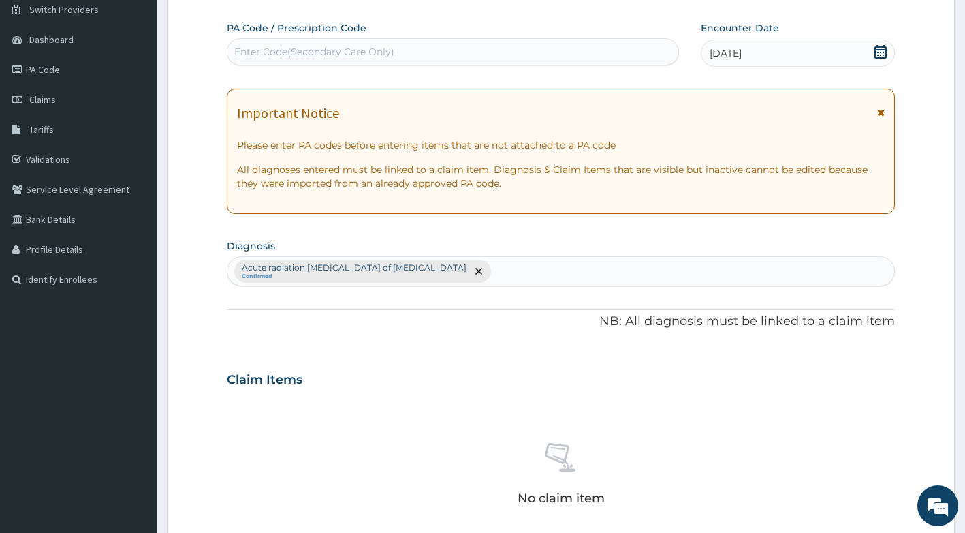
click at [482, 276] on div "Acute radiation enteritis of intestine Confirmed" at bounding box center [562, 271] width 668 height 29
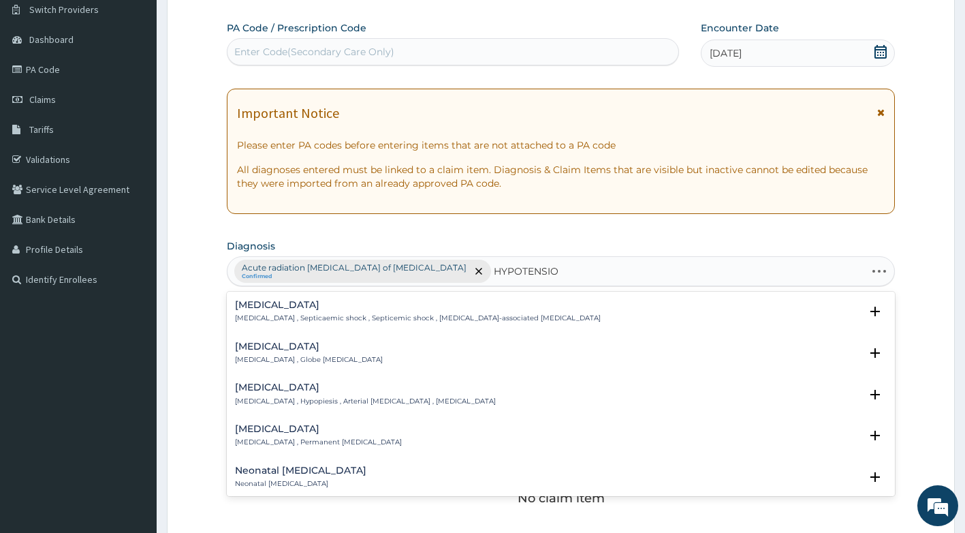
type input "HYPOTENSION"
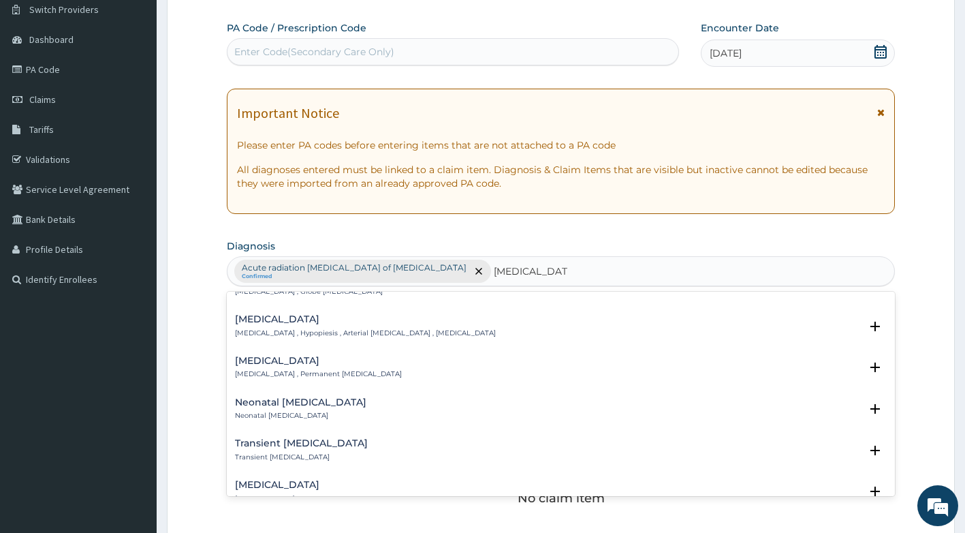
click at [310, 324] on h4 "[MEDICAL_DATA]" at bounding box center [365, 319] width 261 height 10
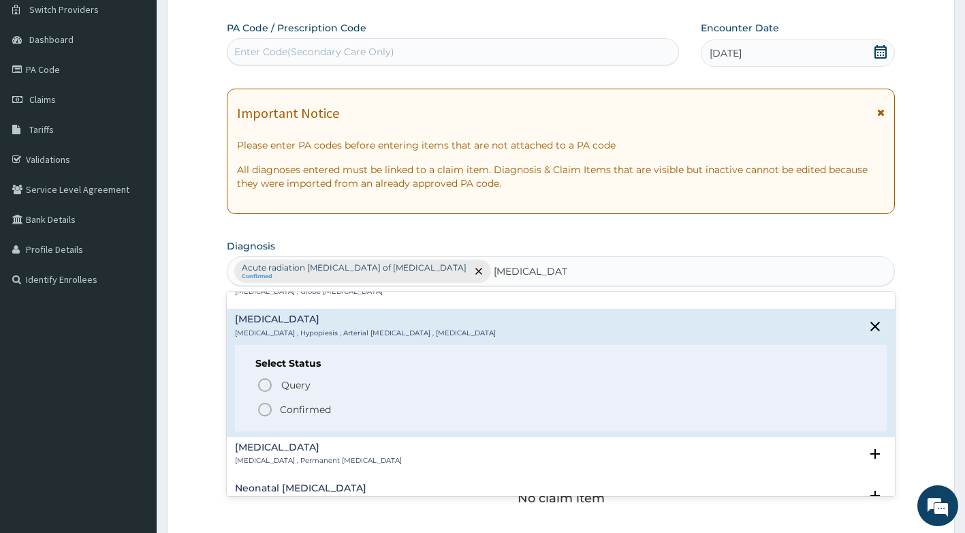
click at [300, 353] on div "Select Status Query Query covers suspected (?), Keep in view (kiv), Ruled out (…" at bounding box center [561, 388] width 653 height 87
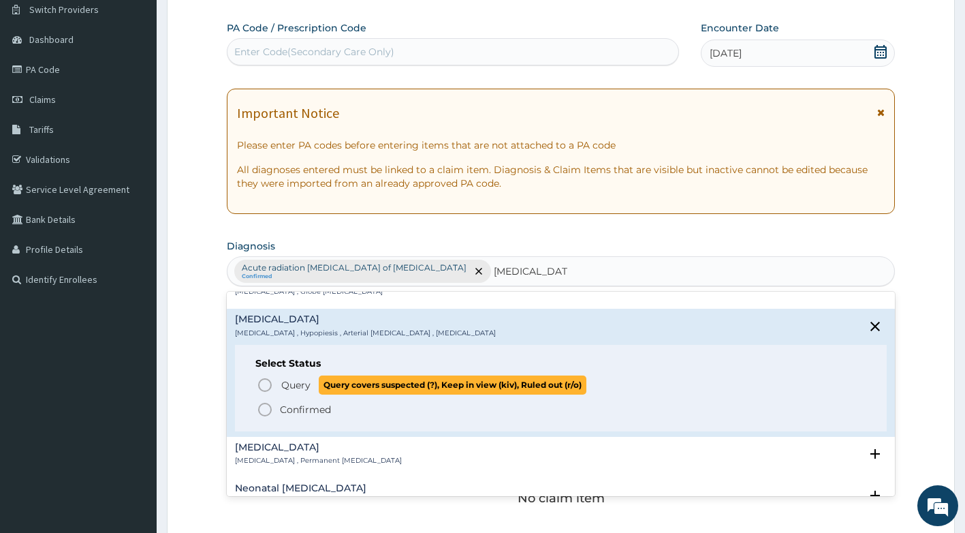
click at [281, 379] on span "Query" at bounding box center [295, 385] width 29 height 14
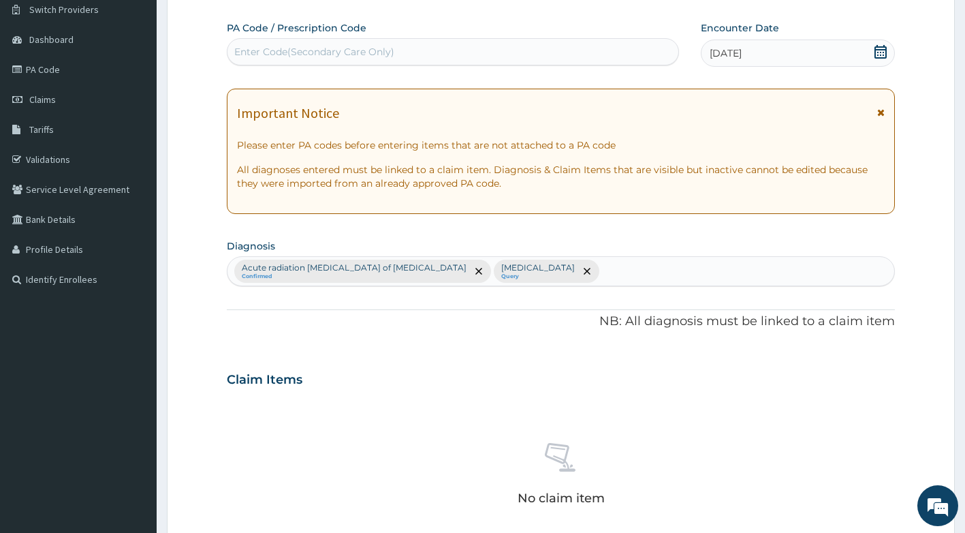
click at [557, 272] on div "Acute radiation enteritis of intestine Confirmed Low blood pressure Query" at bounding box center [562, 271] width 668 height 29
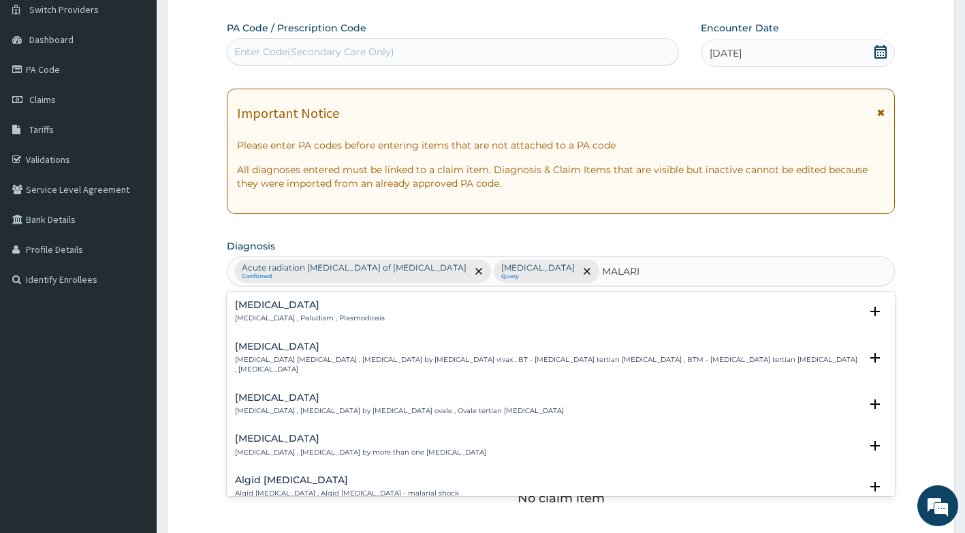
type input "MALARIA"
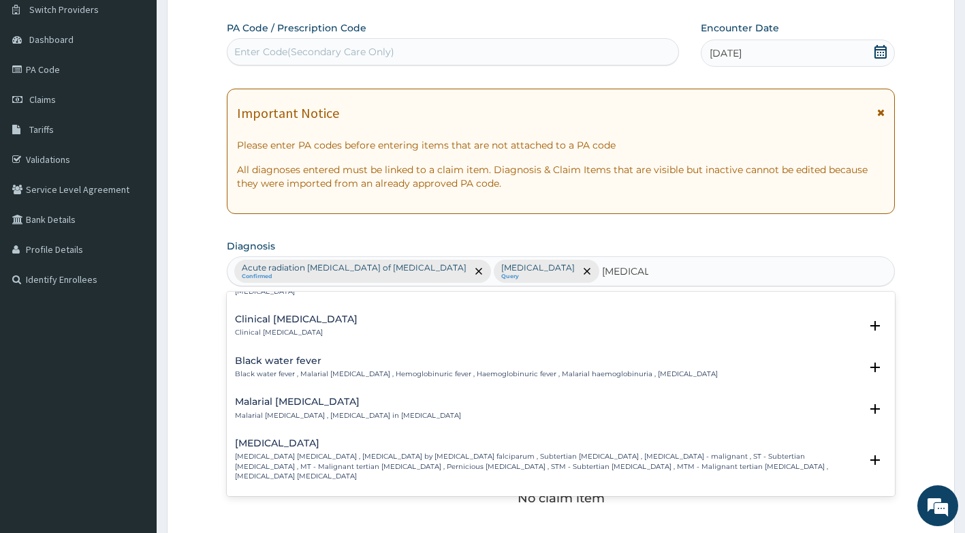
scroll to position [477, 0]
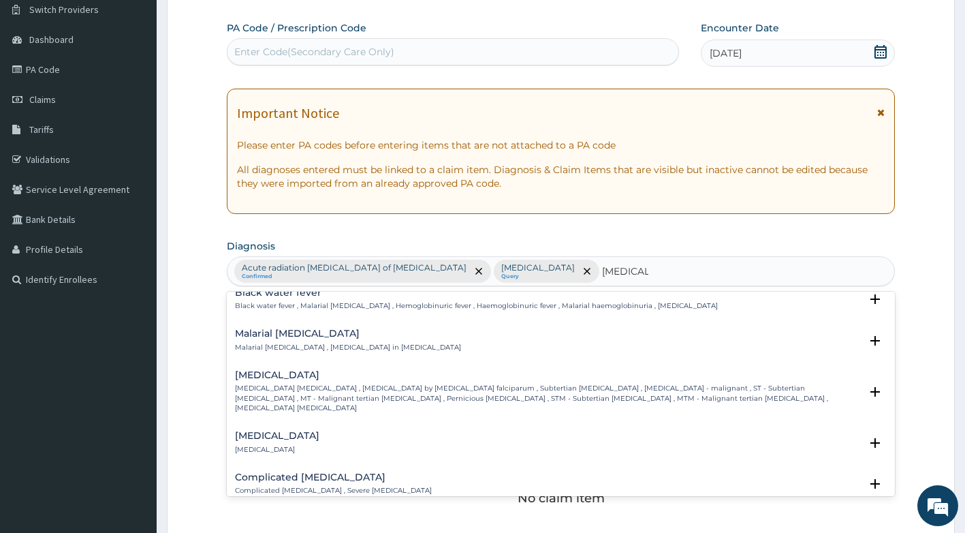
click at [311, 383] on p "Falciparum malaria , Malignant tertian malaria , Malaria by Plasmodium falcipar…" at bounding box center [548, 397] width 626 height 29
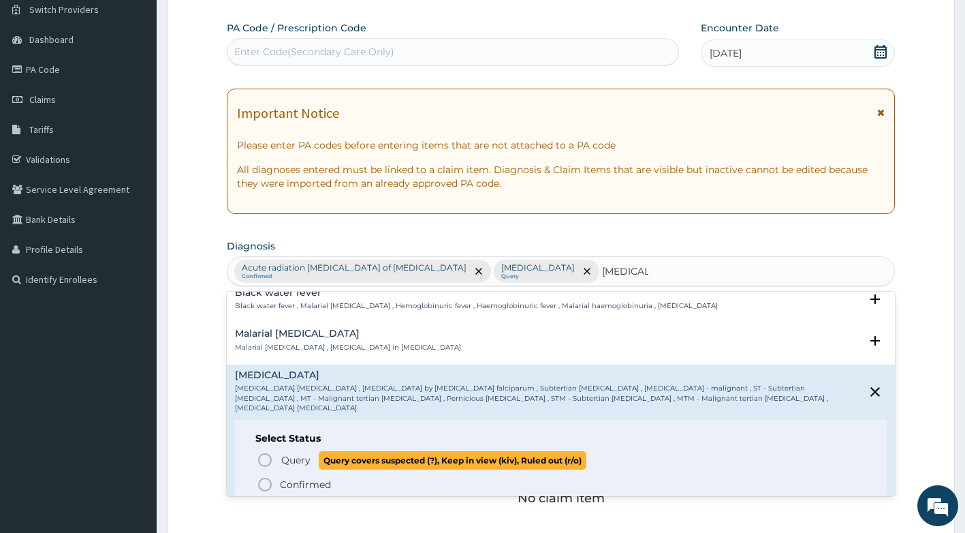
click at [299, 453] on span "Query" at bounding box center [295, 460] width 29 height 14
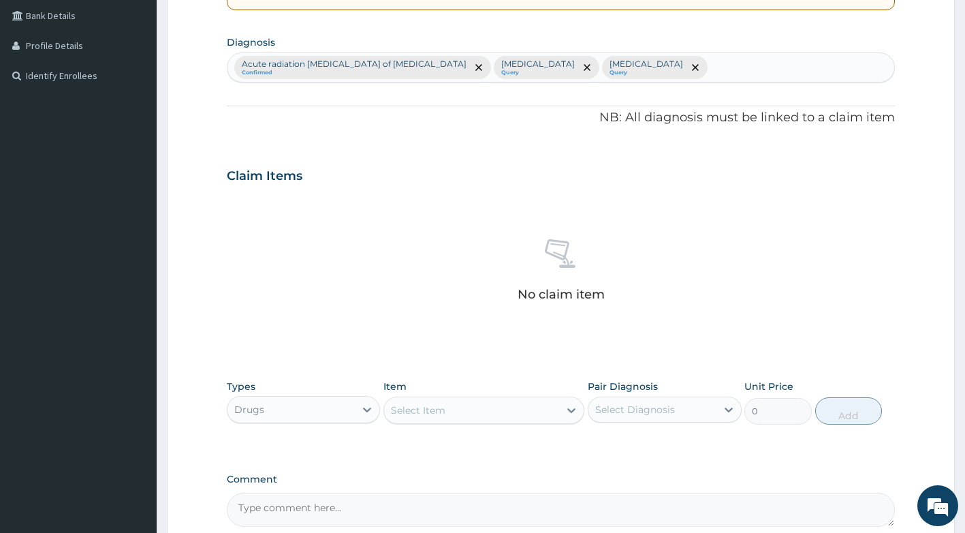
scroll to position [313, 0]
click at [317, 419] on div "Drugs" at bounding box center [292, 409] width 128 height 22
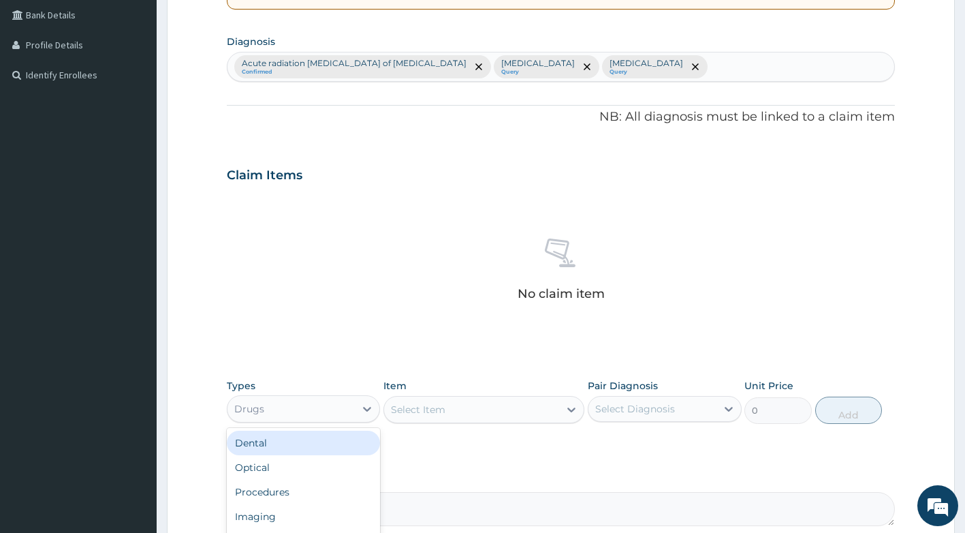
scroll to position [46, 0]
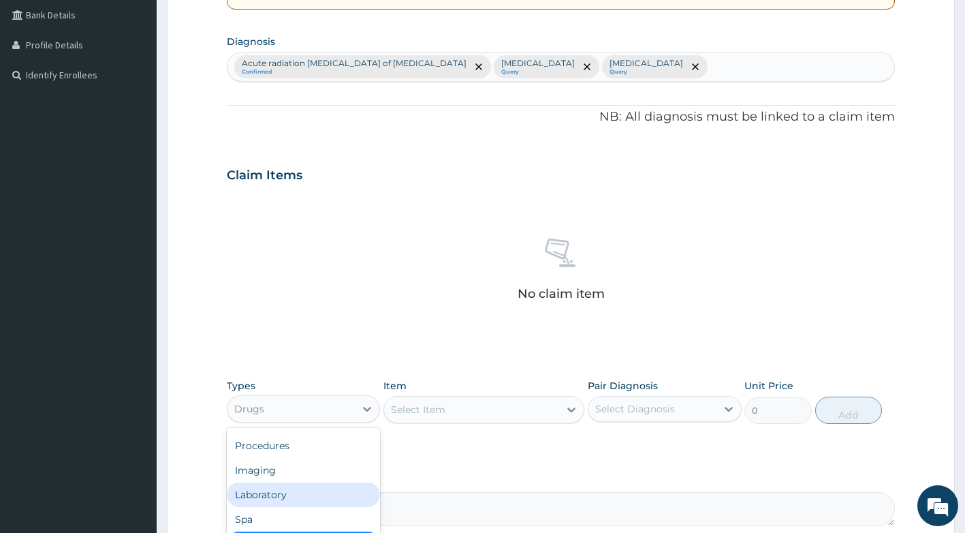
click at [287, 494] on div "Laboratory" at bounding box center [304, 494] width 154 height 25
click at [482, 410] on div "Select Item" at bounding box center [483, 409] width 201 height 27
click at [506, 413] on div "Select Item" at bounding box center [483, 409] width 201 height 27
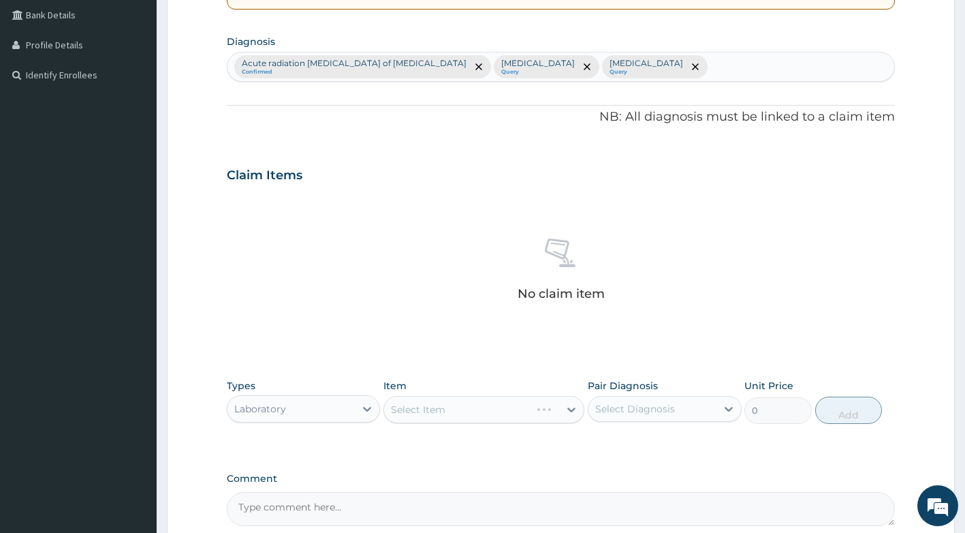
click at [506, 413] on div "Select Item" at bounding box center [483, 409] width 201 height 27
click at [510, 413] on div "Select Item" at bounding box center [483, 409] width 201 height 27
click at [460, 398] on div "Select Item" at bounding box center [483, 409] width 201 height 27
click at [471, 409] on div "Select Item" at bounding box center [483, 409] width 201 height 27
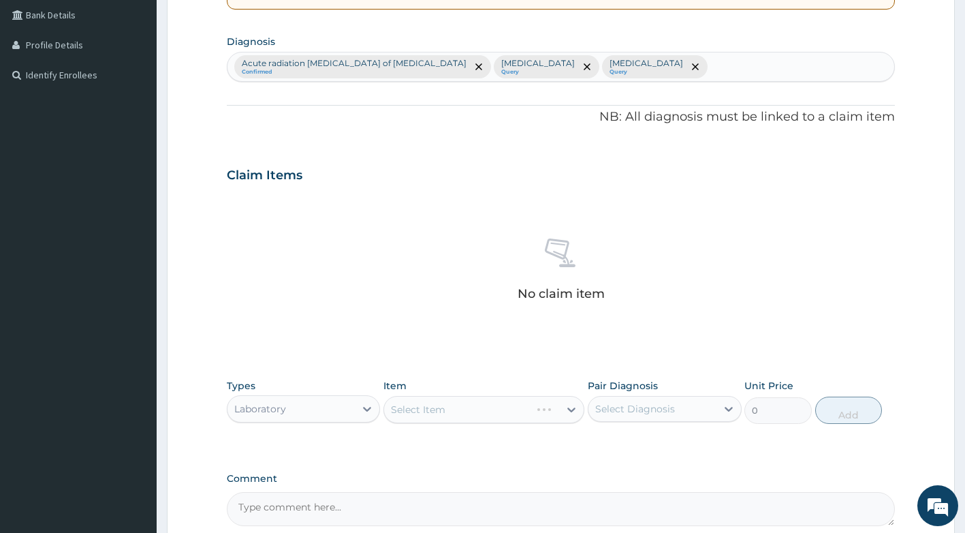
click at [471, 409] on div "Select Item" at bounding box center [483, 409] width 201 height 27
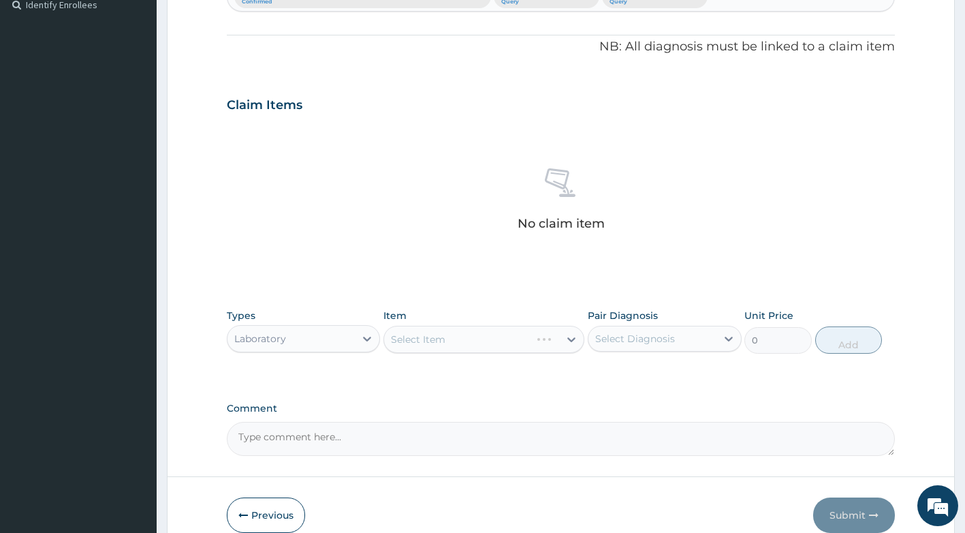
scroll to position [450, 0]
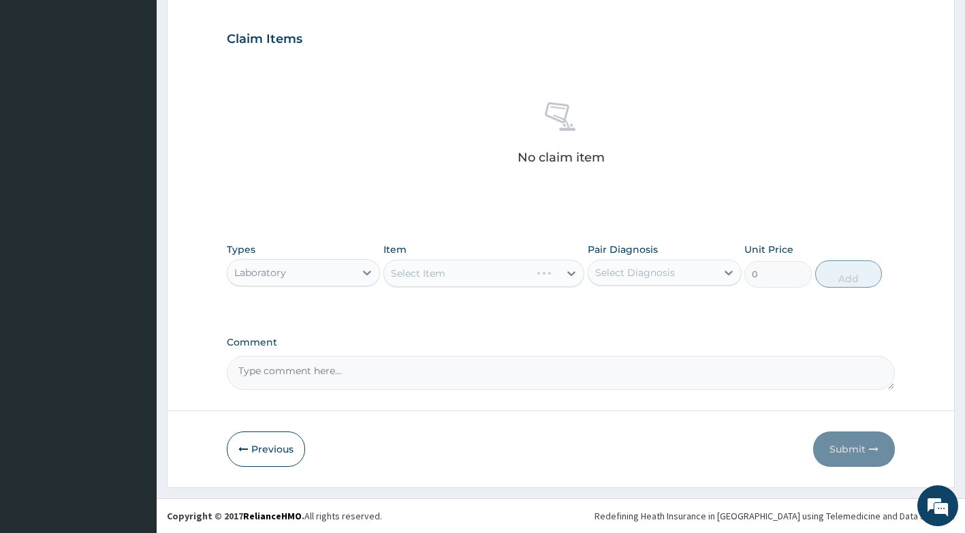
click at [547, 271] on div "Select Item" at bounding box center [483, 273] width 201 height 27
click at [572, 275] on div "Select Item" at bounding box center [483, 273] width 201 height 27
click at [565, 277] on div "Select Item" at bounding box center [483, 273] width 201 height 27
click at [568, 277] on div "Select Item" at bounding box center [483, 273] width 201 height 27
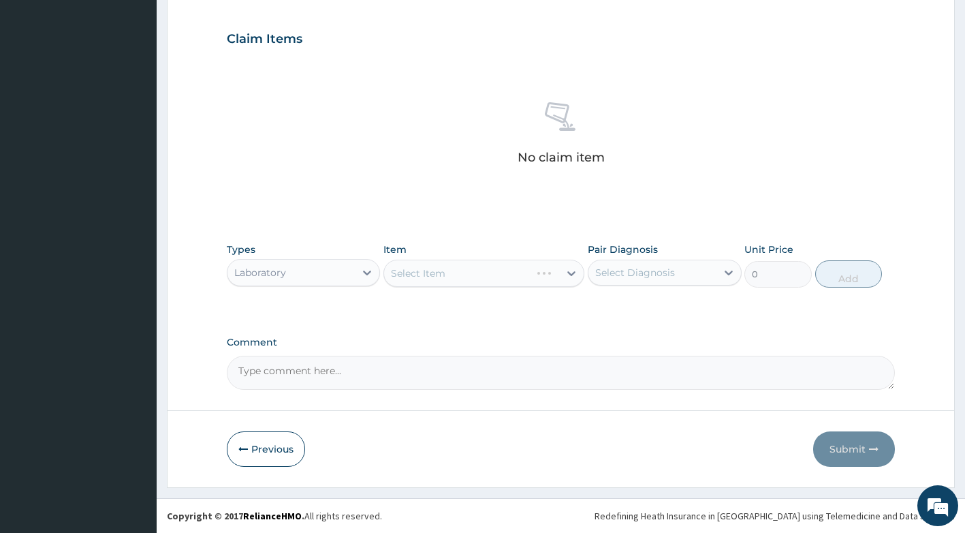
click at [554, 274] on div "Select Item" at bounding box center [483, 273] width 201 height 27
click at [532, 279] on div "Select Item" at bounding box center [483, 273] width 201 height 27
click at [570, 276] on div "Select Item" at bounding box center [483, 273] width 201 height 27
click at [571, 277] on div "Select Item" at bounding box center [483, 273] width 201 height 27
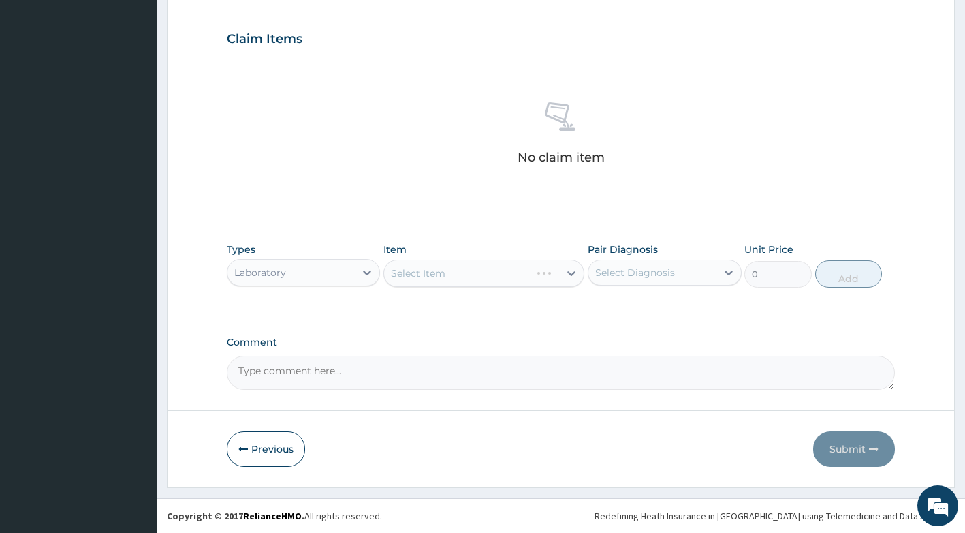
drag, startPoint x: 469, startPoint y: 271, endPoint x: 426, endPoint y: 293, distance: 48.7
click at [469, 275] on div "Select Item" at bounding box center [483, 273] width 201 height 27
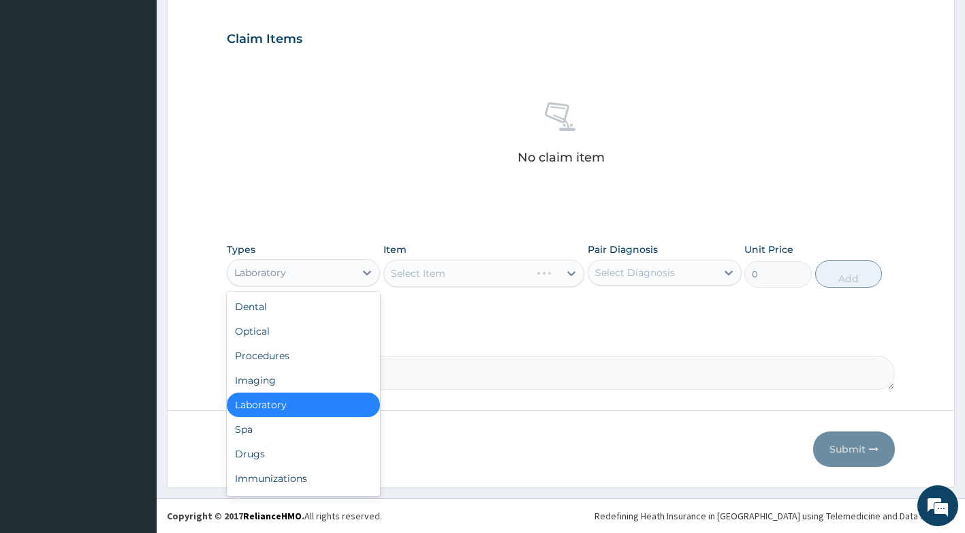
click at [349, 279] on div "Laboratory" at bounding box center [292, 273] width 128 height 22
click at [281, 458] on div "Drugs" at bounding box center [304, 453] width 154 height 25
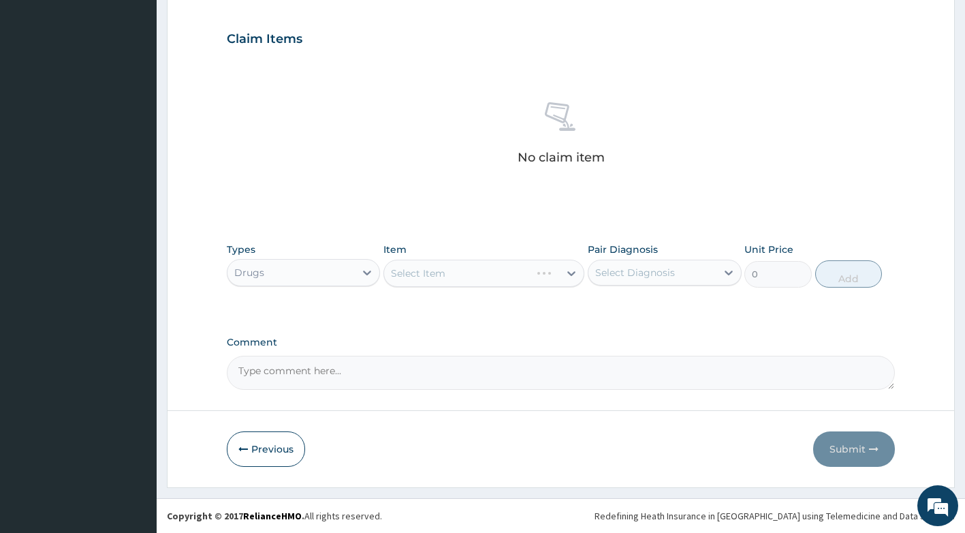
click at [481, 275] on div "Select Item" at bounding box center [483, 273] width 201 height 27
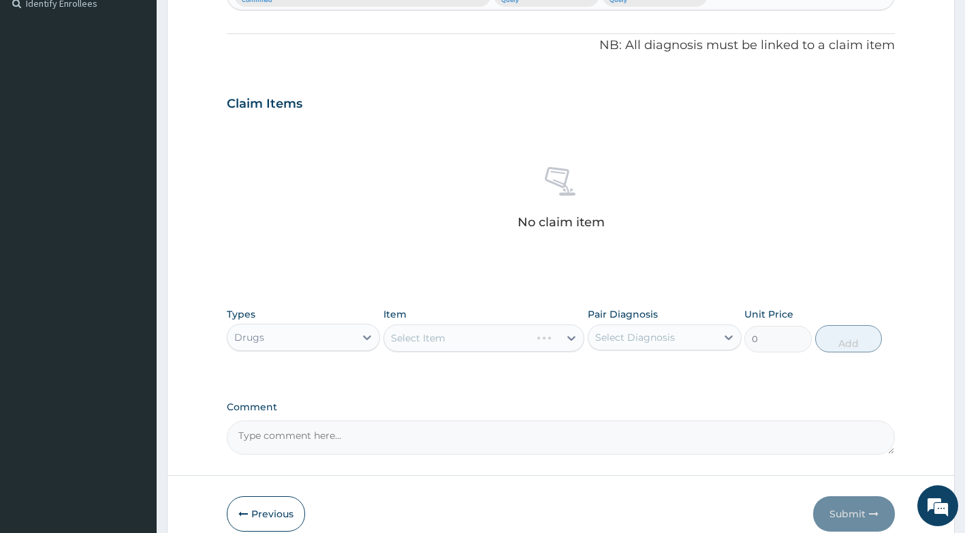
scroll to position [409, 0]
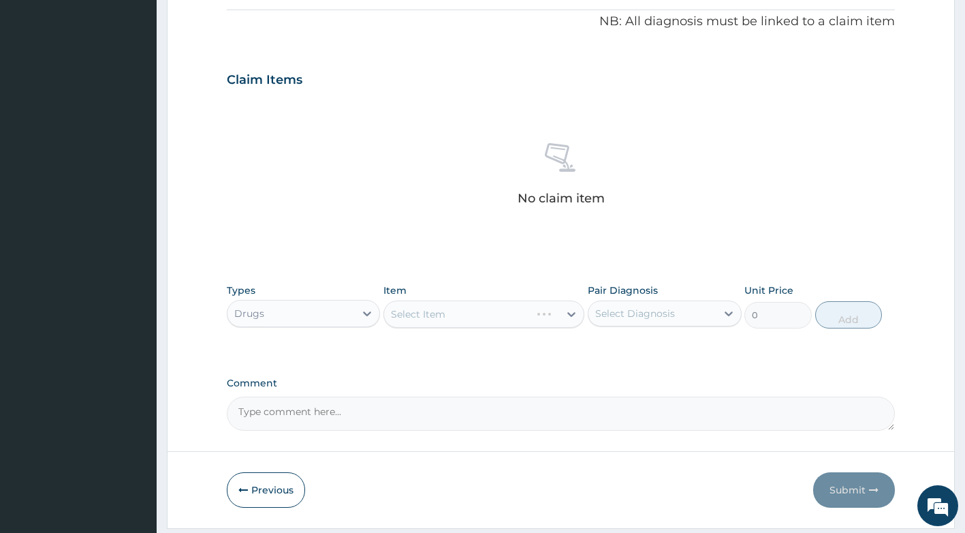
click at [546, 314] on div "Select Item" at bounding box center [483, 313] width 201 height 27
click at [492, 302] on div "Select Item" at bounding box center [483, 313] width 201 height 27
click at [480, 323] on div "Select Item" at bounding box center [483, 313] width 201 height 27
click at [480, 319] on div "Select Item" at bounding box center [483, 313] width 201 height 27
click at [481, 317] on div "Select Item" at bounding box center [483, 313] width 201 height 27
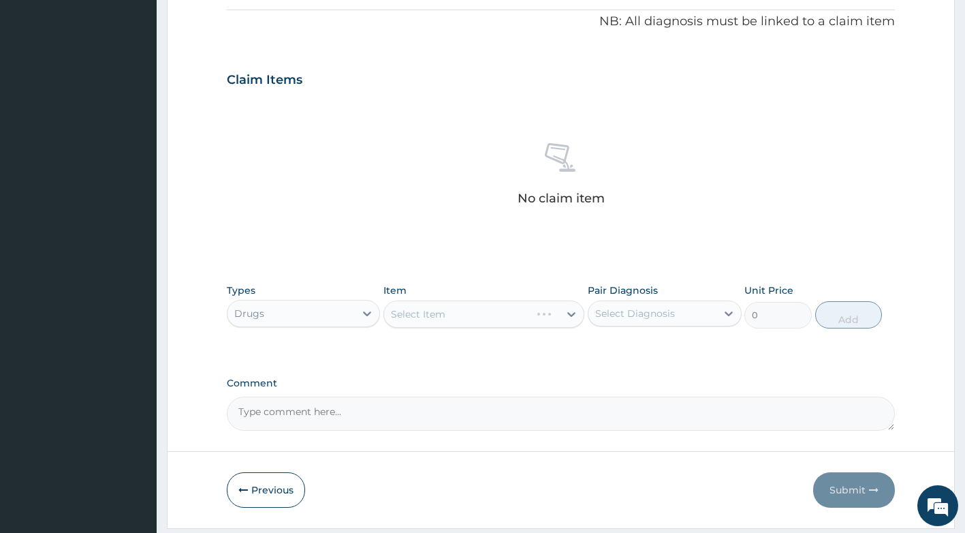
click at [481, 317] on div "Select Item" at bounding box center [483, 313] width 201 height 27
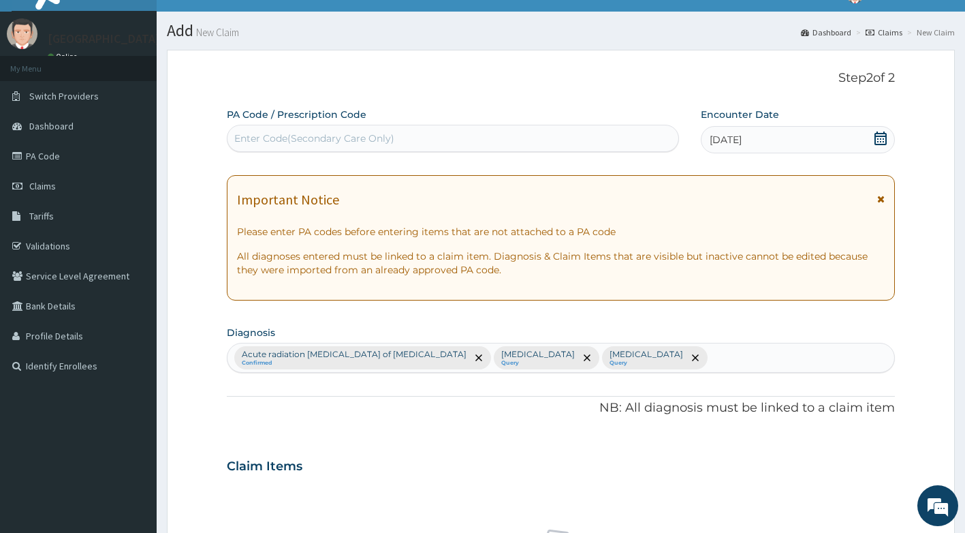
scroll to position [0, 0]
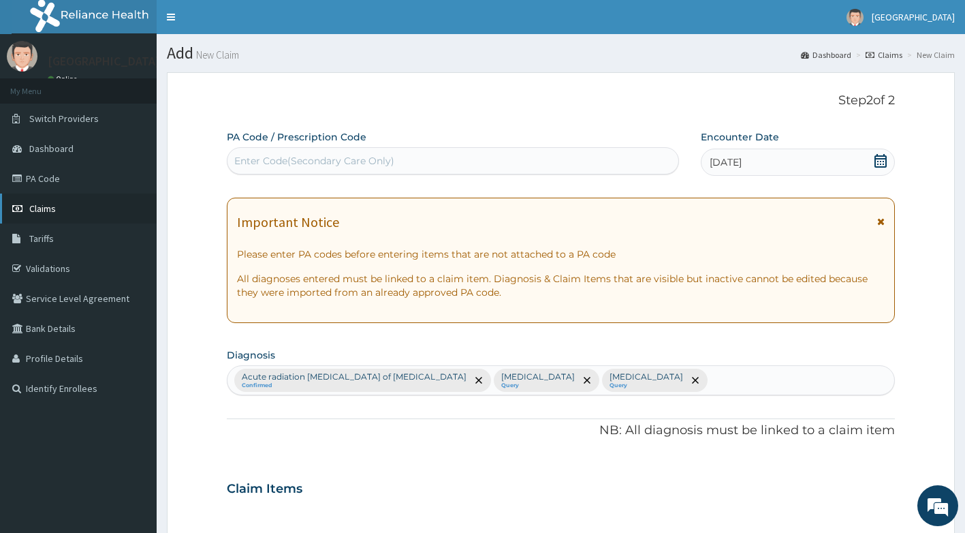
click at [42, 207] on span "Claims" at bounding box center [42, 208] width 27 height 12
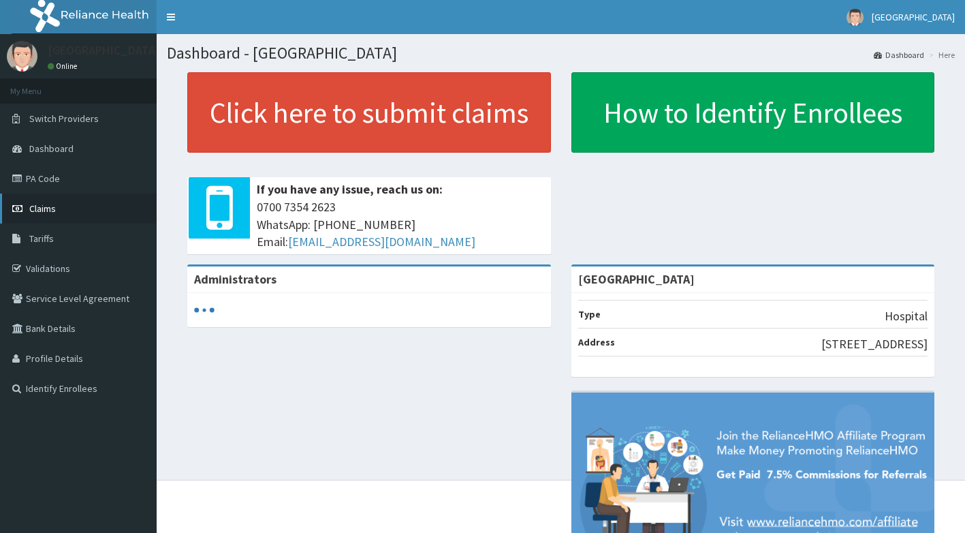
click at [50, 204] on span "Claims" at bounding box center [42, 208] width 27 height 12
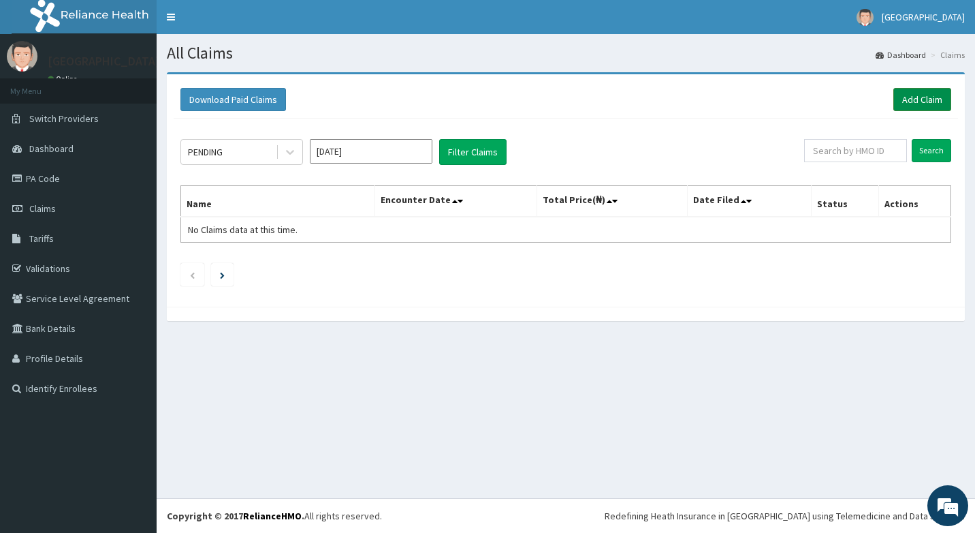
click at [935, 95] on link "Add Claim" at bounding box center [923, 99] width 58 height 23
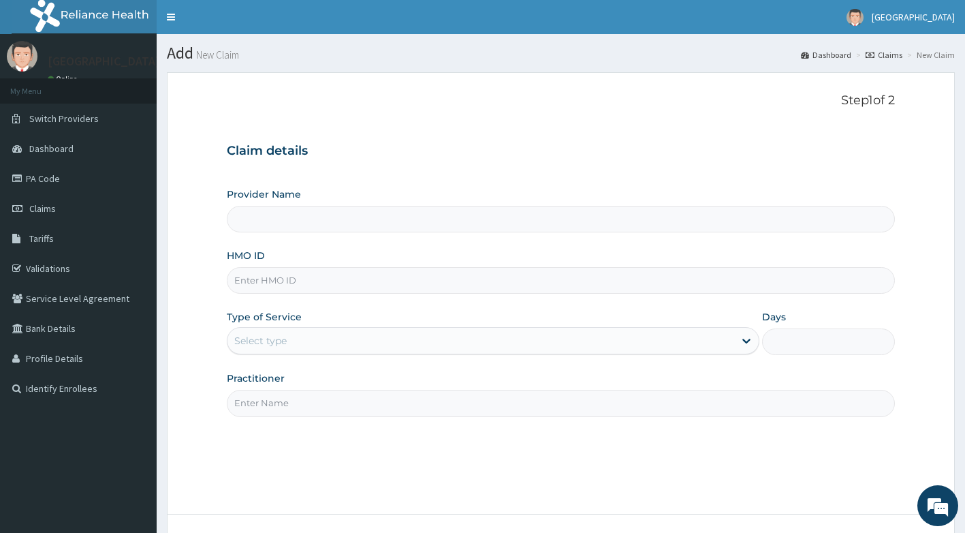
click at [362, 289] on input "HMO ID" at bounding box center [561, 280] width 669 height 27
type input "[GEOGRAPHIC_DATA]"
type input "NPM/10303/A"
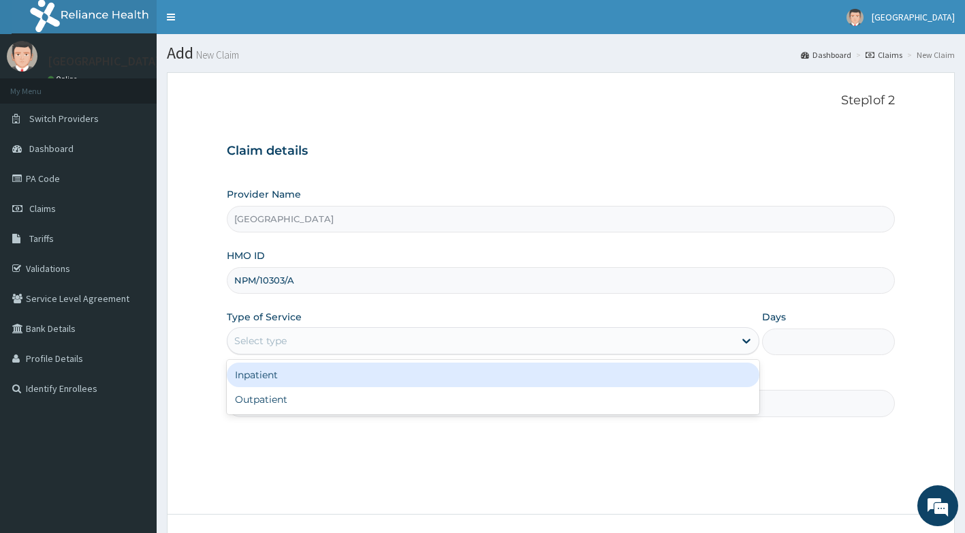
click at [345, 344] on div "Select type" at bounding box center [481, 341] width 507 height 22
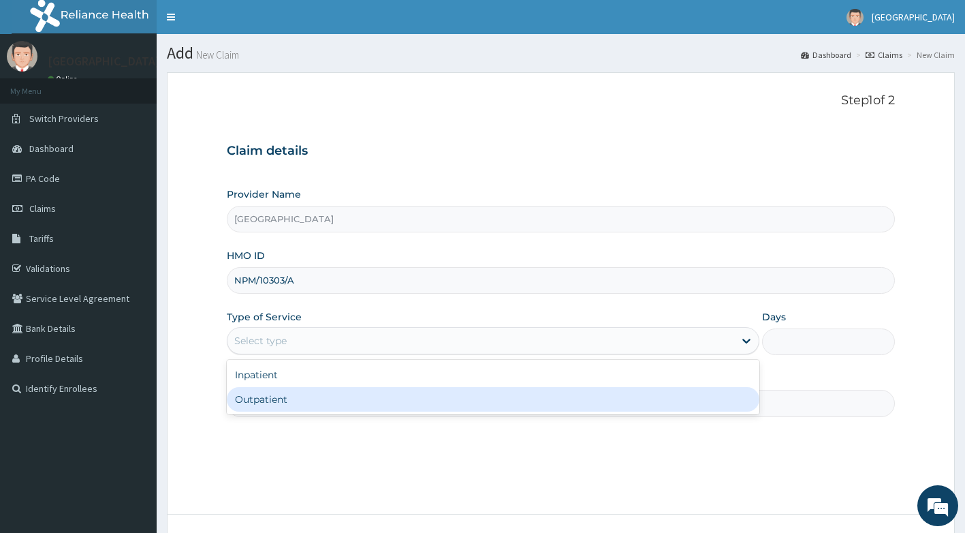
click at [324, 403] on div "Outpatient" at bounding box center [493, 399] width 533 height 25
type input "1"
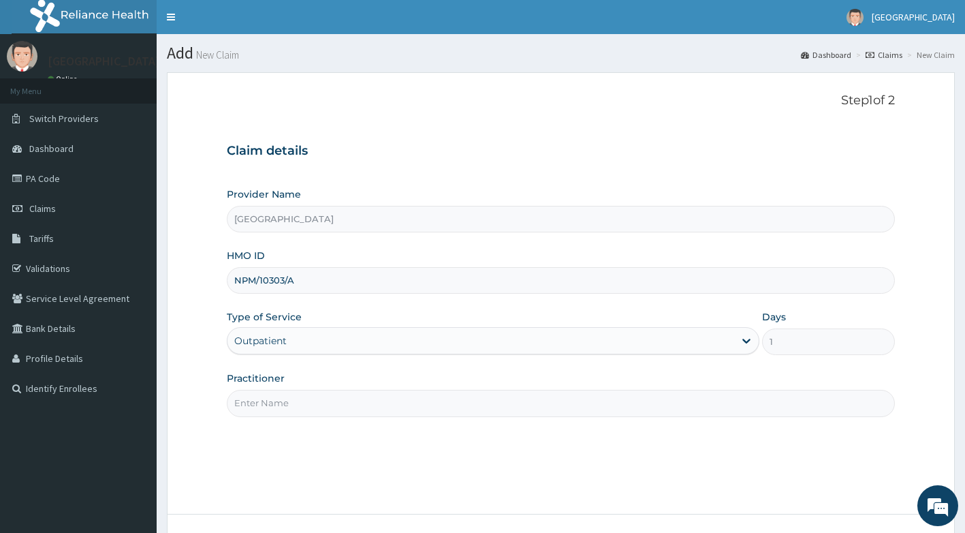
click at [281, 390] on input "Practitioner" at bounding box center [561, 403] width 669 height 27
type input "[PERSON_NAME]"
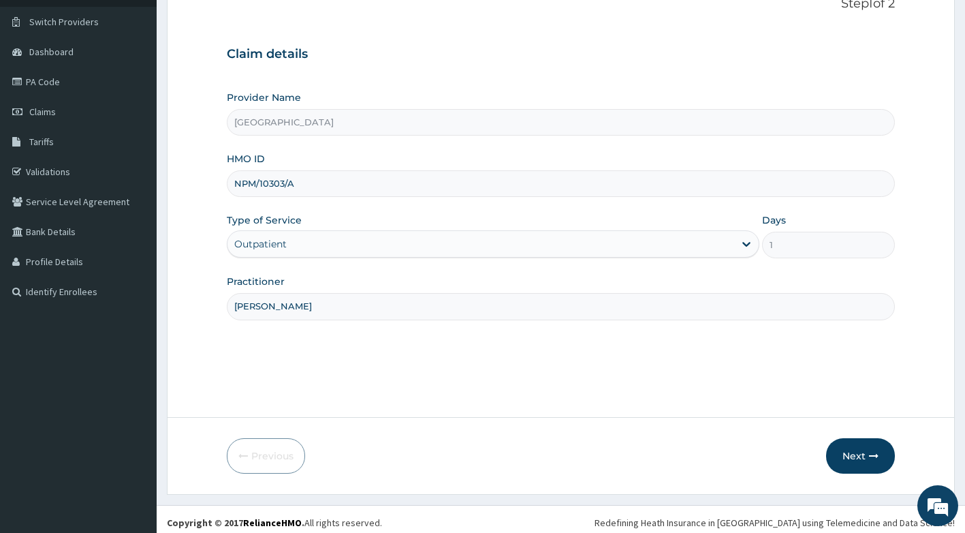
scroll to position [104, 0]
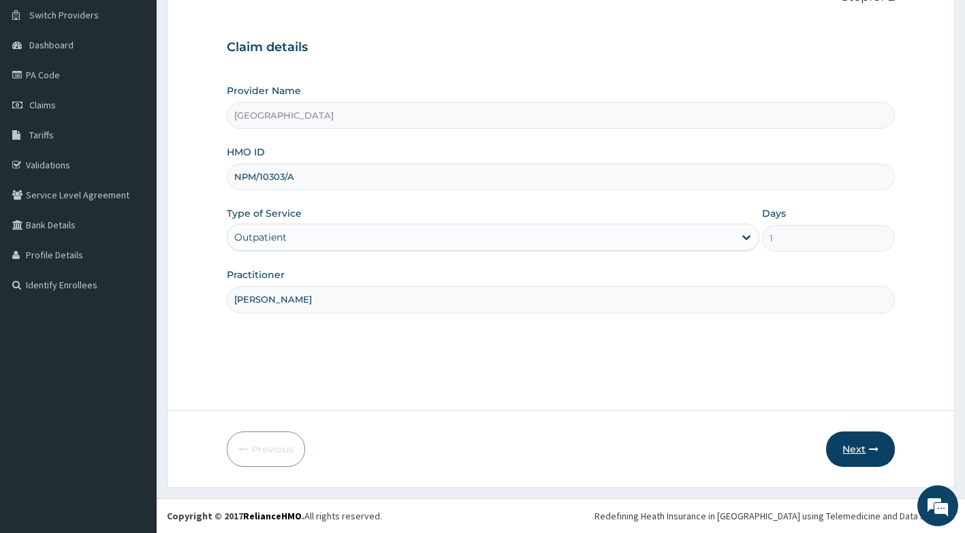
click at [879, 452] on button "Next" at bounding box center [860, 448] width 69 height 35
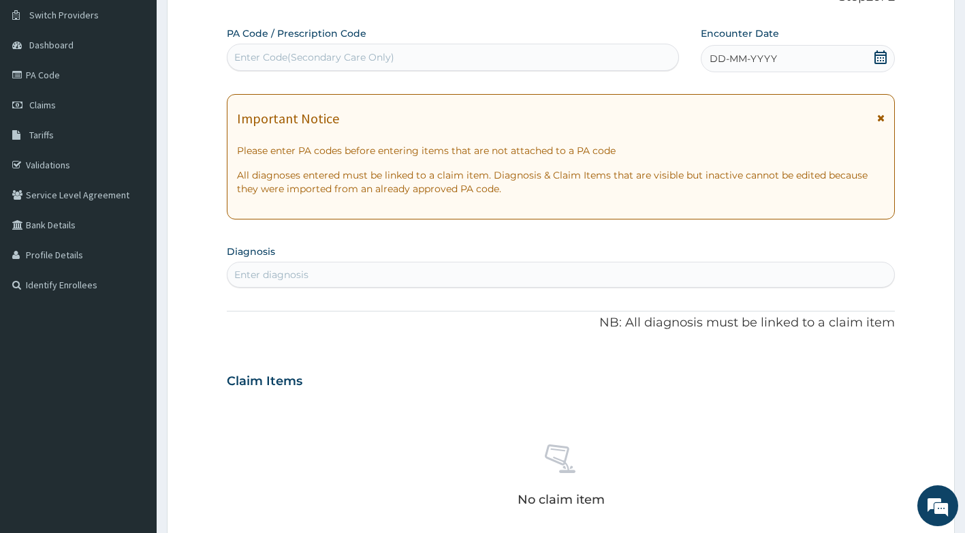
click at [736, 50] on div "DD-MM-YYYY" at bounding box center [798, 58] width 194 height 27
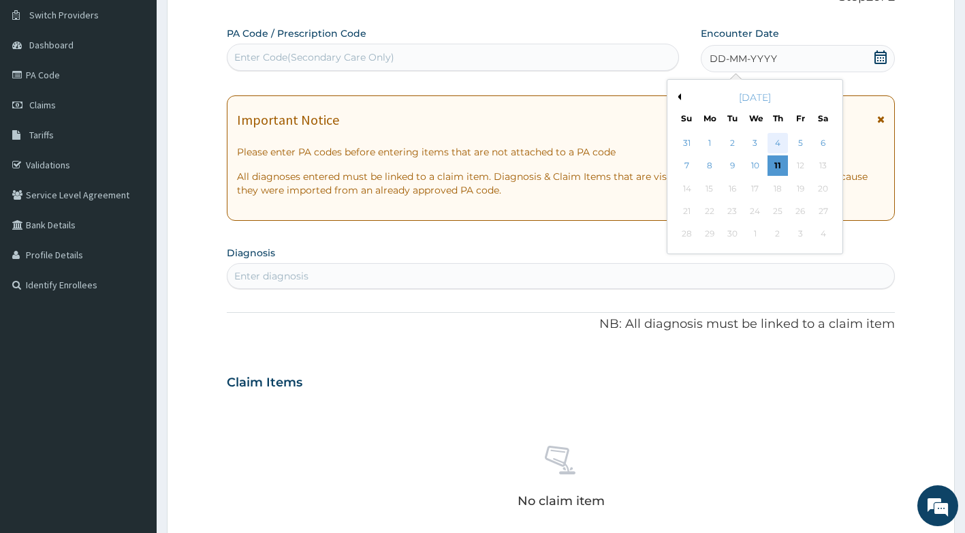
click at [783, 144] on div "4" at bounding box center [778, 143] width 20 height 20
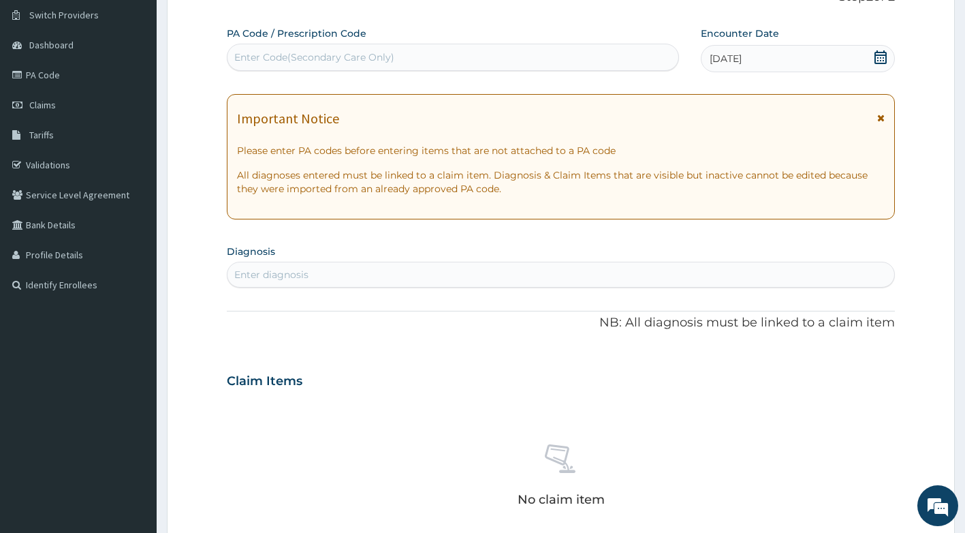
click at [477, 260] on section "Diagnosis Enter diagnosis" at bounding box center [561, 264] width 669 height 46
click at [476, 265] on div "Enter diagnosis" at bounding box center [562, 275] width 668 height 22
click at [356, 271] on div "Enter diagnosis" at bounding box center [562, 275] width 668 height 22
type input "Z"
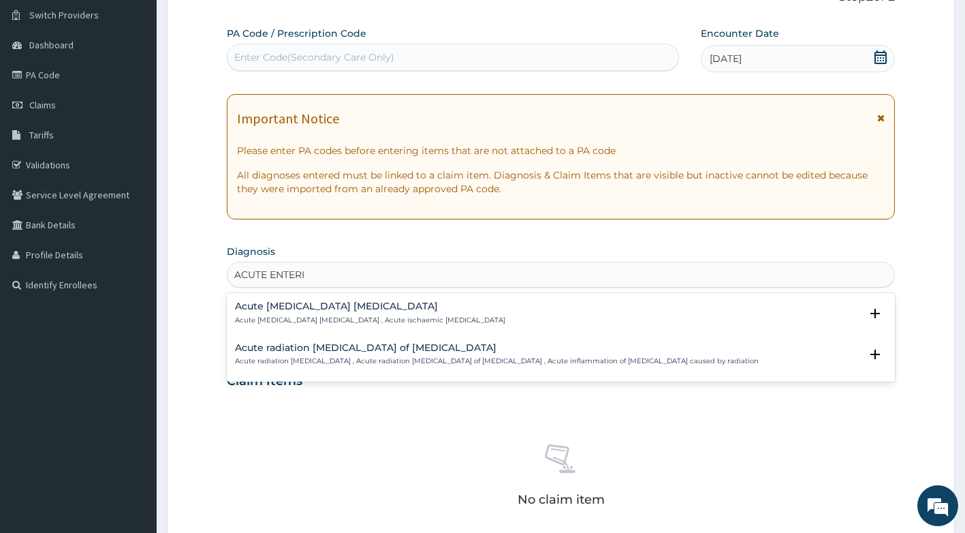
type input "ACUTE ENTERIT"
click at [363, 356] on div "Acute radiation enteritis of intestine Acute radiation enteritis , Acute radiat…" at bounding box center [497, 355] width 524 height 24
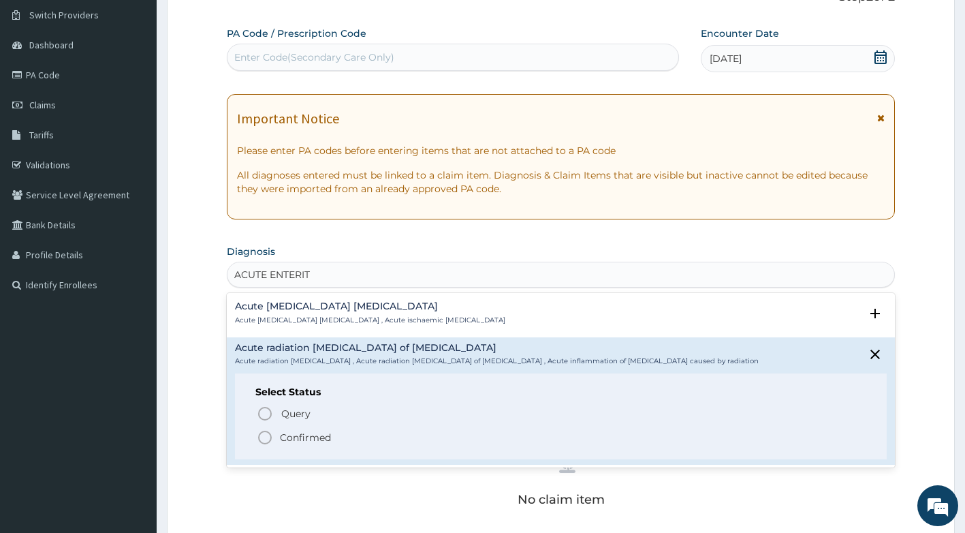
click at [295, 436] on p "Confirmed" at bounding box center [305, 437] width 51 height 14
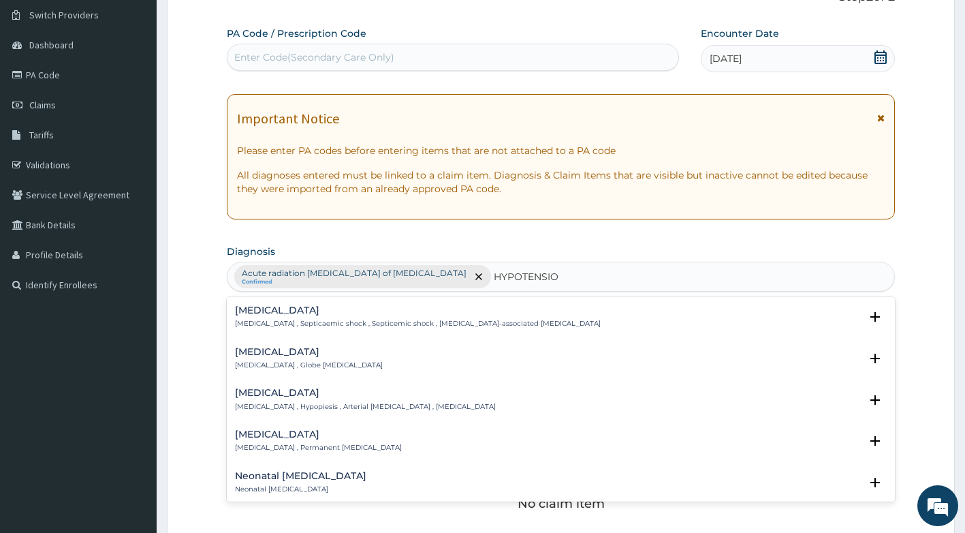
type input "HYPOTENSION"
click at [307, 405] on p "Hypotension , Hypopiesis , Arterial hypotension , Low blood pressure" at bounding box center [365, 407] width 261 height 10
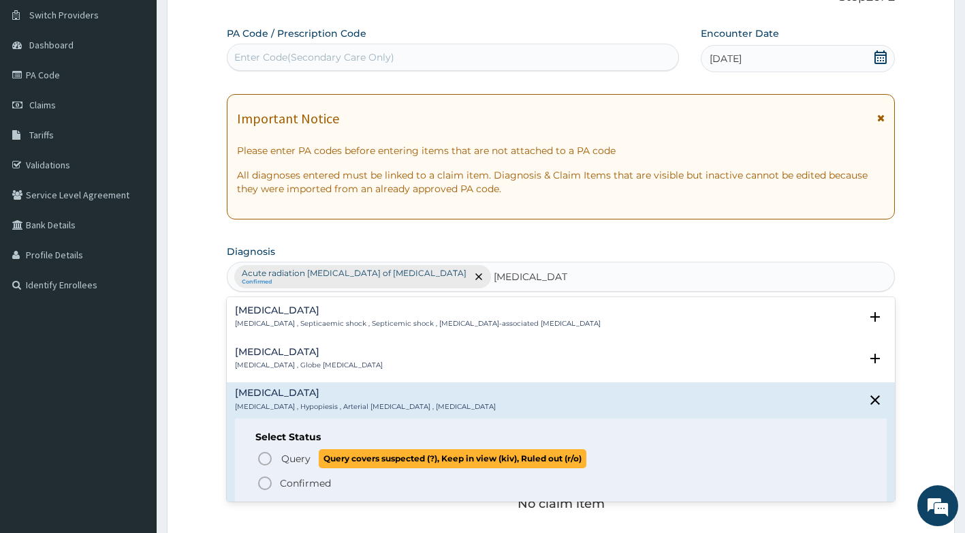
click at [302, 461] on span "Query" at bounding box center [295, 459] width 29 height 14
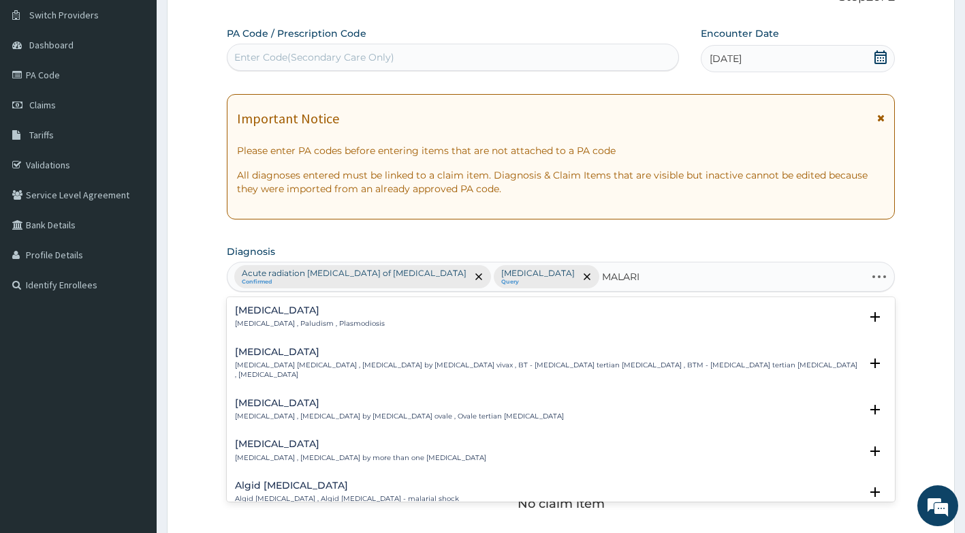
type input "MALARIA"
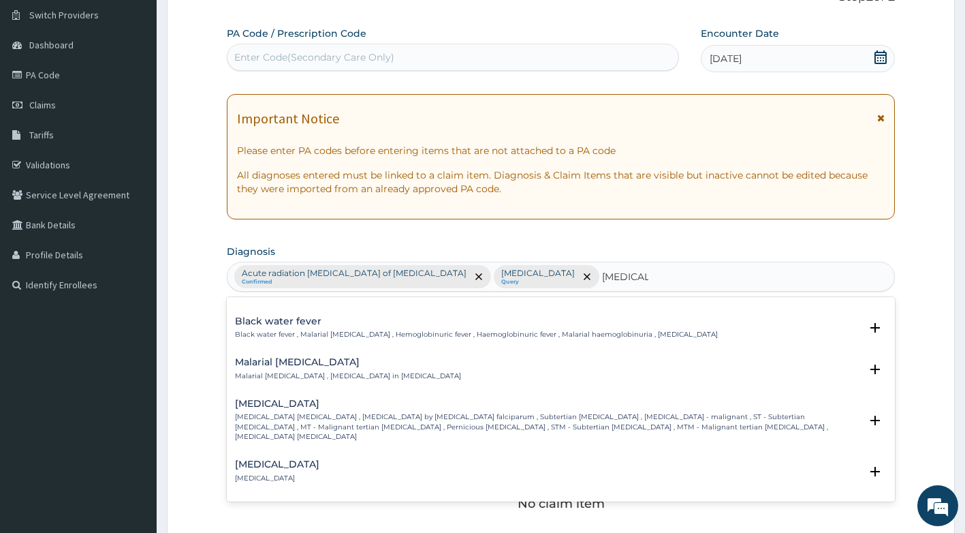
scroll to position [477, 0]
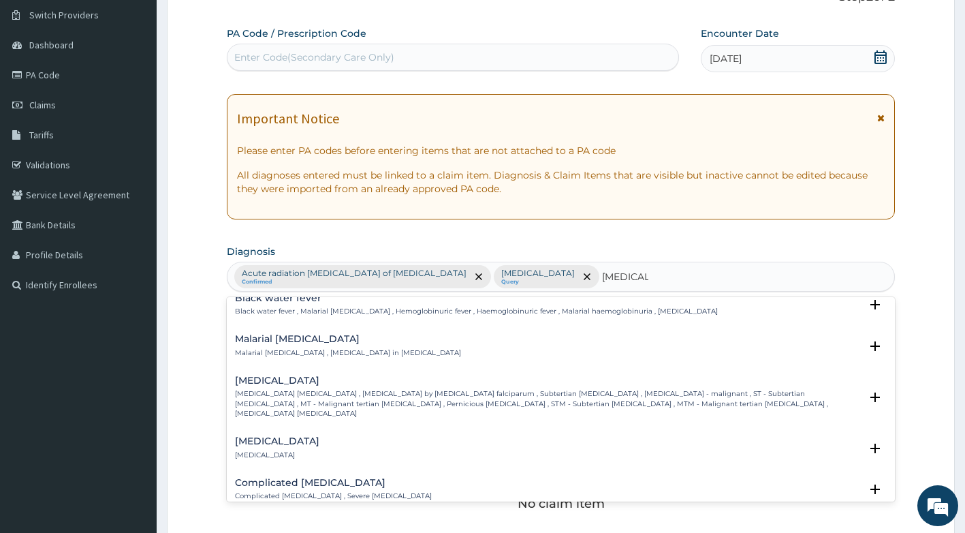
click at [297, 389] on p "Falciparum malaria , Malignant tertian malaria , Malaria by Plasmodium falcipar…" at bounding box center [548, 403] width 626 height 29
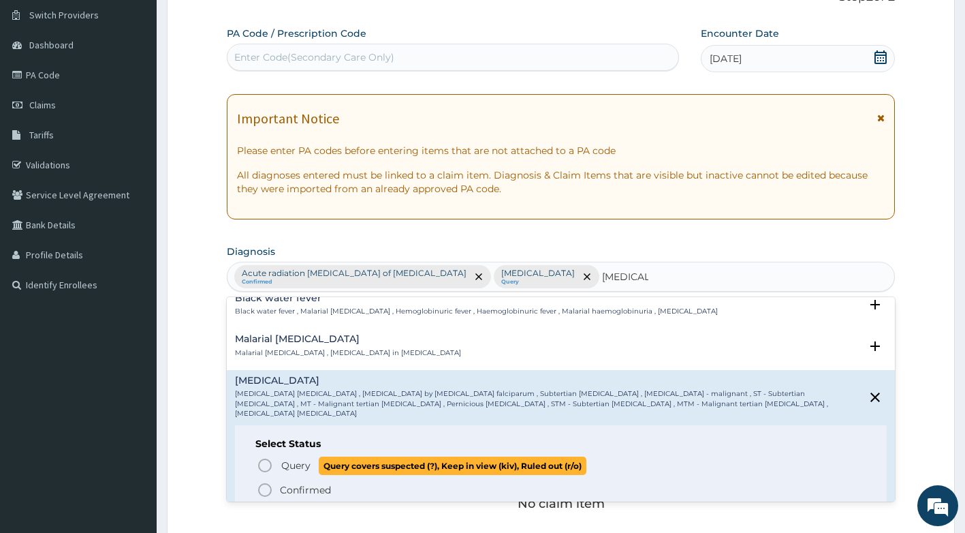
click at [292, 458] on span "Query" at bounding box center [295, 465] width 29 height 14
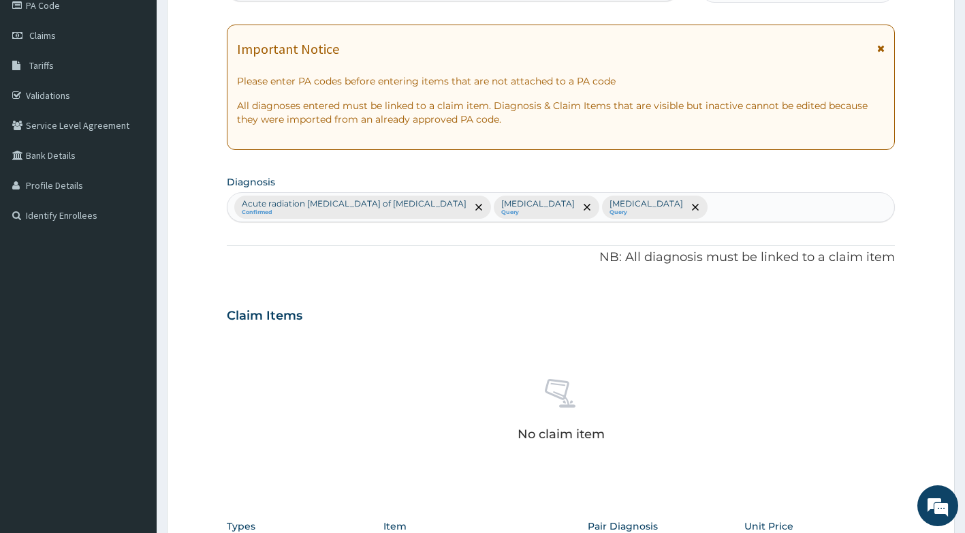
scroll to position [308, 0]
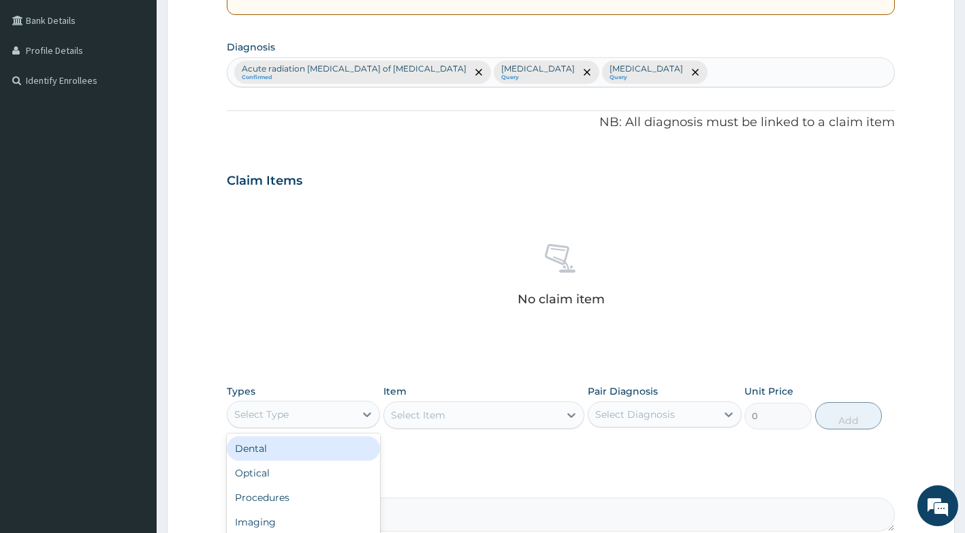
click at [319, 411] on div "Select Type" at bounding box center [292, 414] width 128 height 22
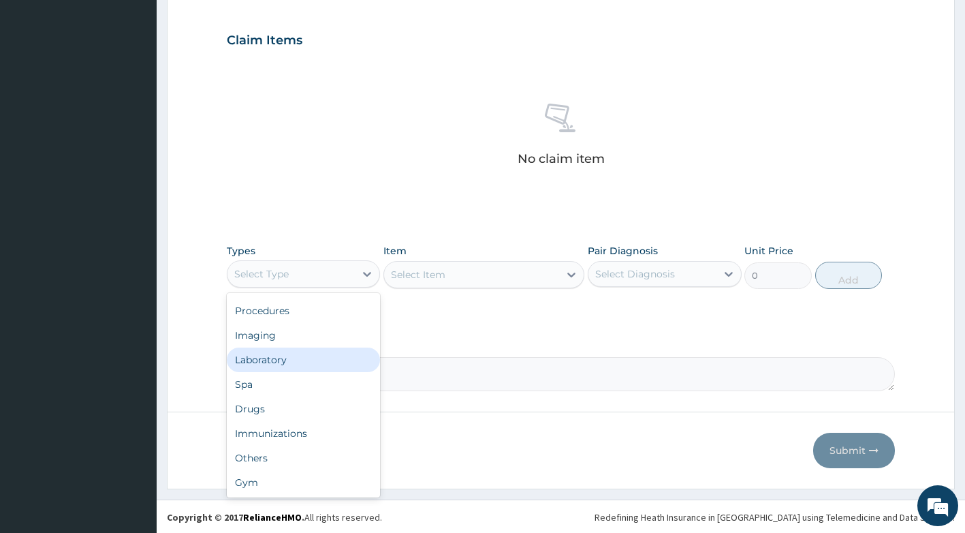
scroll to position [450, 0]
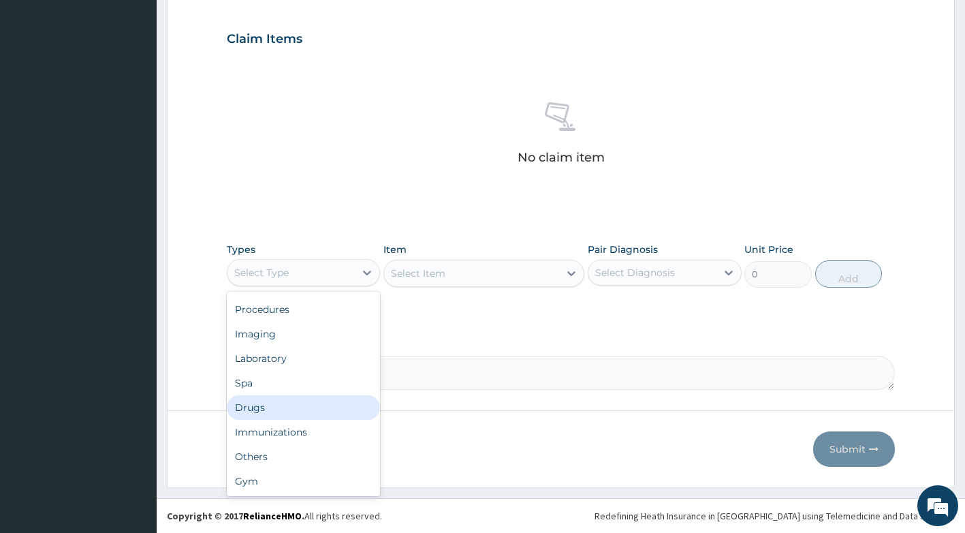
click at [332, 400] on div "Drugs" at bounding box center [304, 407] width 154 height 25
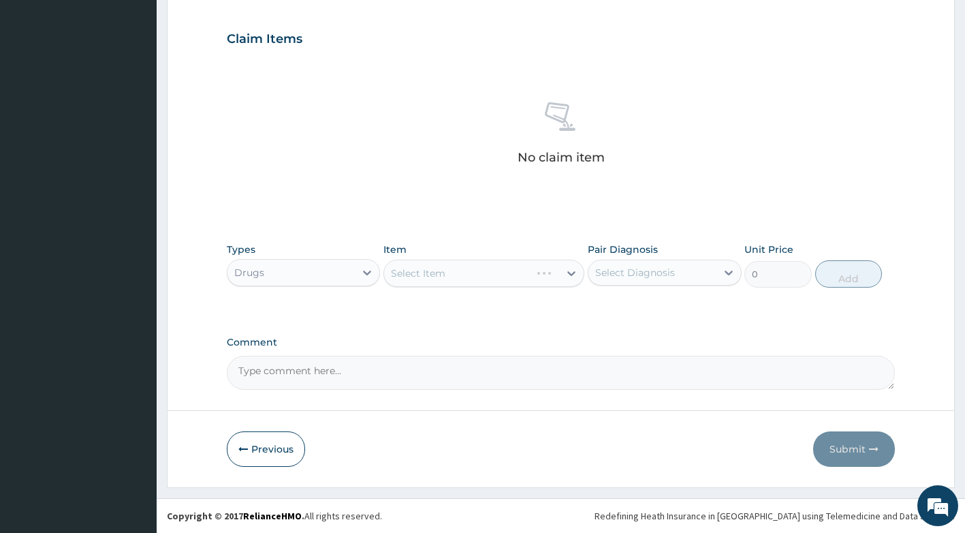
click at [489, 282] on div "Select Item" at bounding box center [483, 273] width 201 height 27
click at [468, 272] on div "Select Item" at bounding box center [471, 273] width 175 height 22
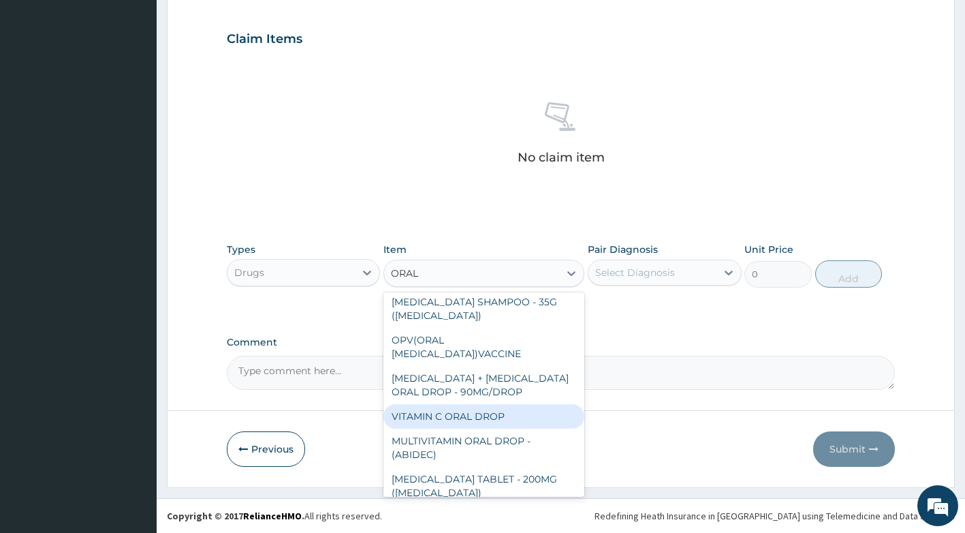
scroll to position [0, 0]
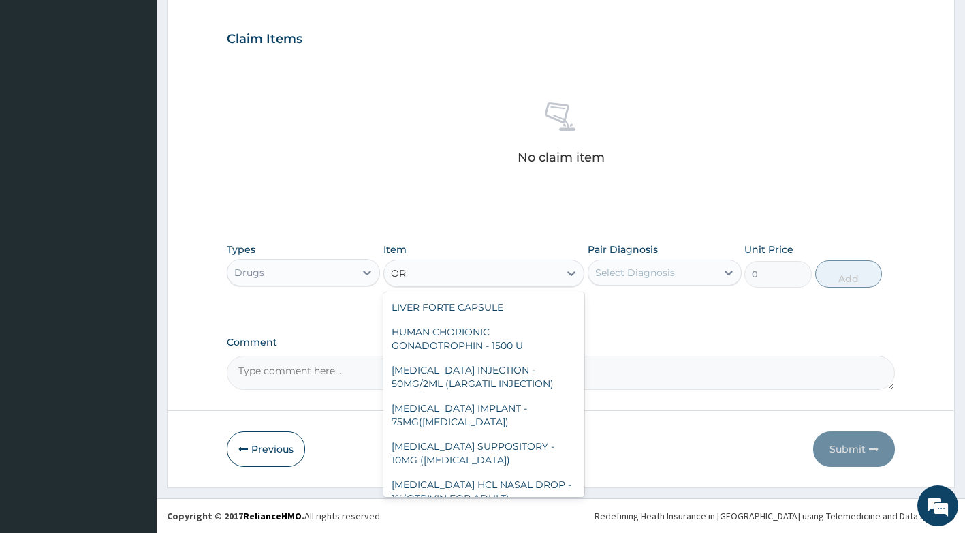
type input "O"
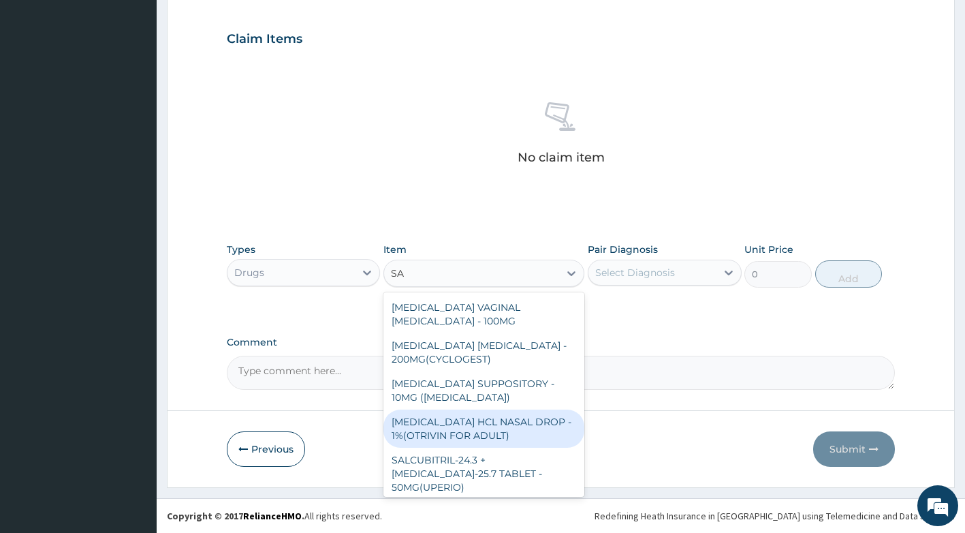
type input "S"
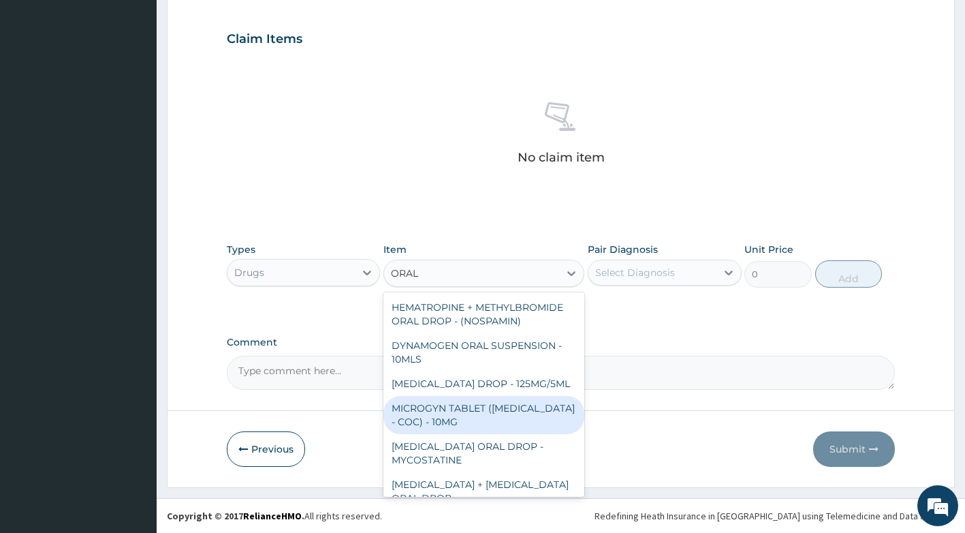
scroll to position [371, 0]
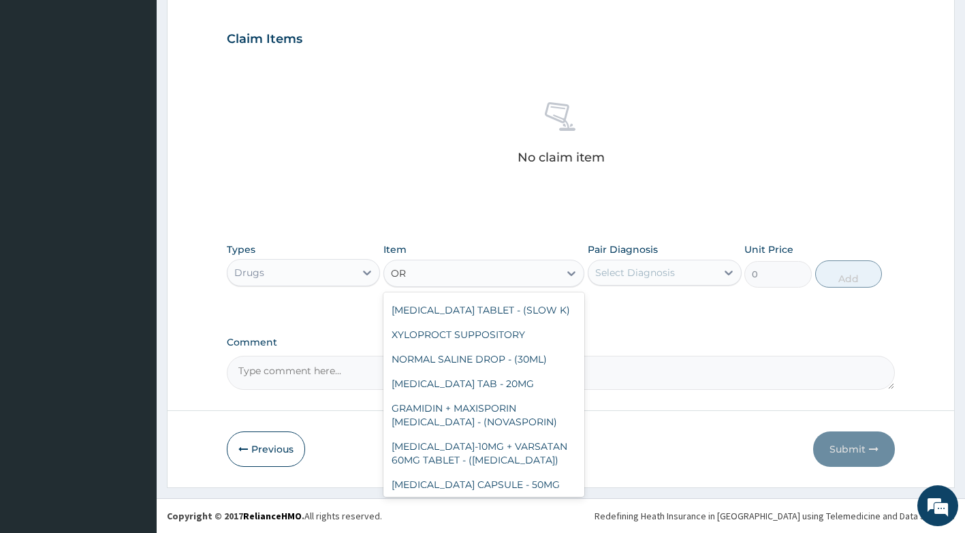
type input "O"
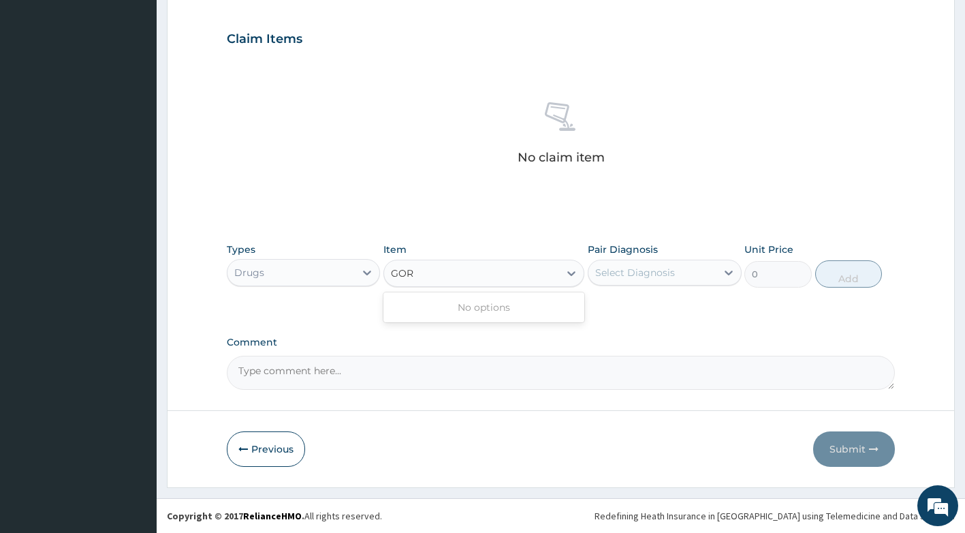
scroll to position [0, 0]
type input "G"
type input "D"
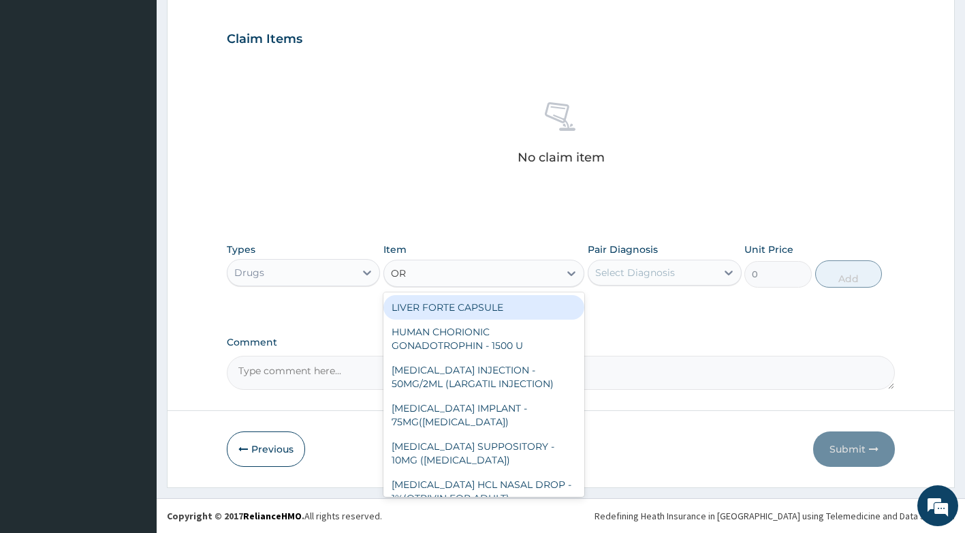
type input "ORS"
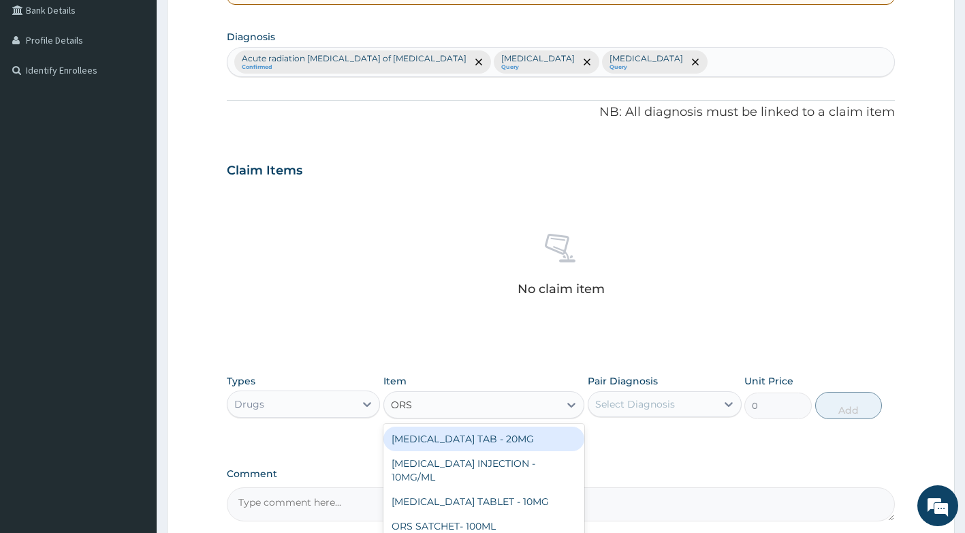
scroll to position [450, 0]
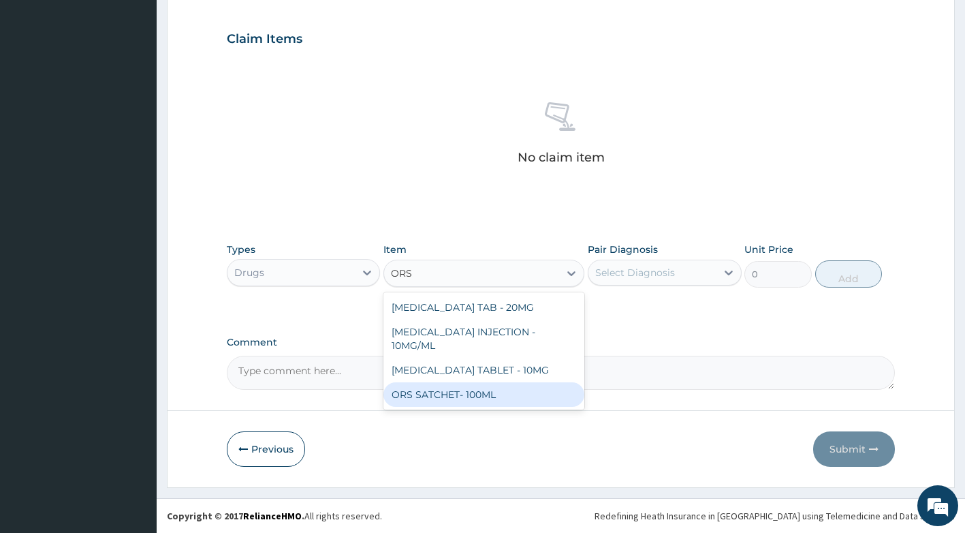
click at [441, 382] on div "ORS SATCHET- 100ML" at bounding box center [483, 394] width 201 height 25
type input "112"
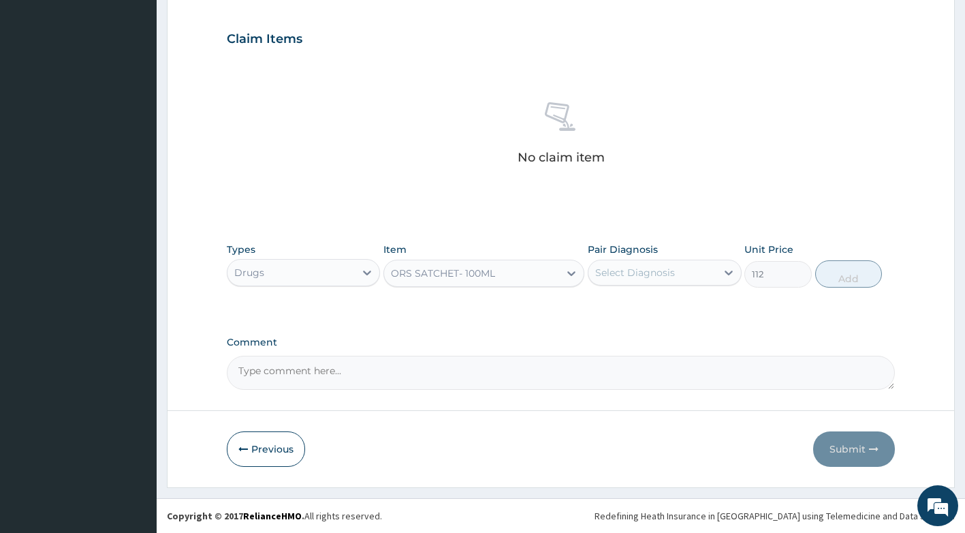
click at [660, 272] on div "Select Diagnosis" at bounding box center [635, 273] width 80 height 14
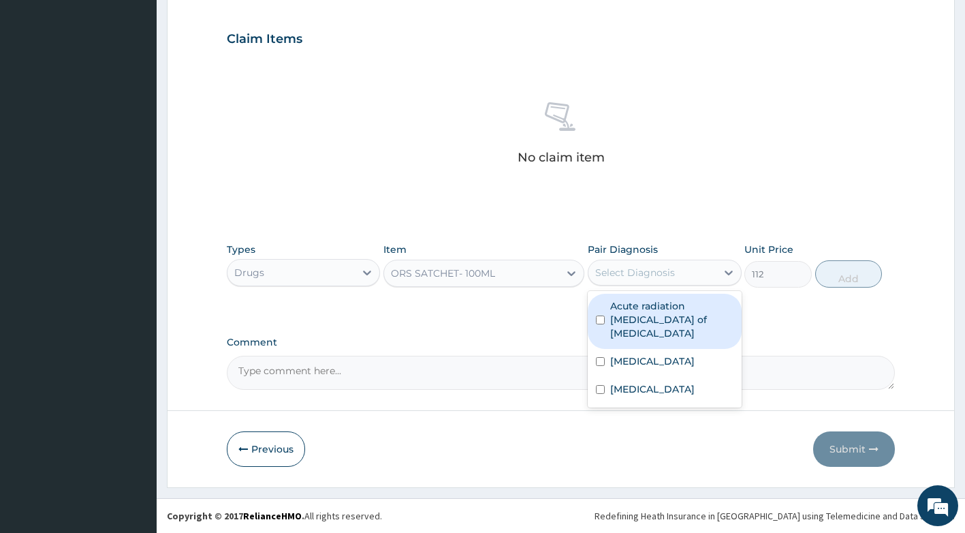
click at [630, 319] on label "Acute radiation enteritis of intestine" at bounding box center [671, 319] width 123 height 41
checkbox input "true"
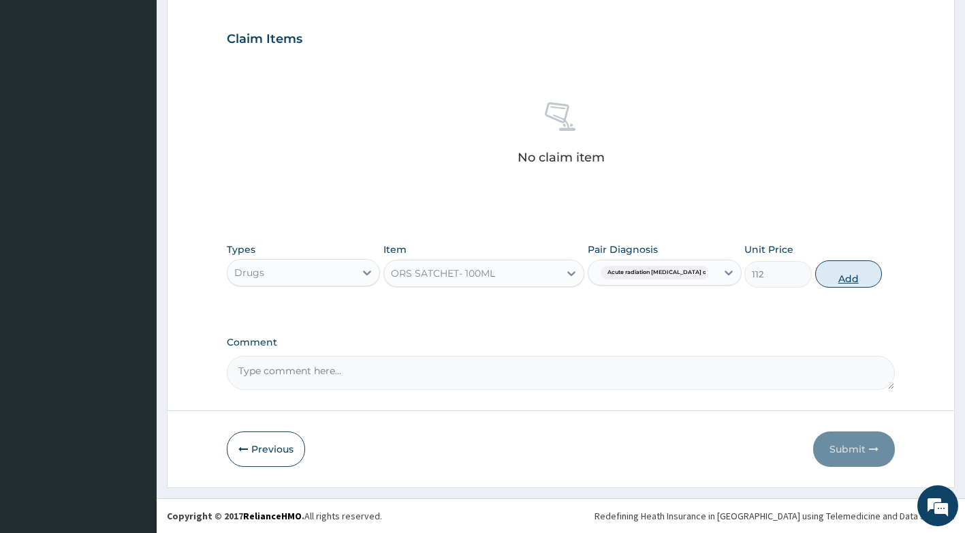
click at [836, 279] on button "Add" at bounding box center [848, 273] width 67 height 27
type input "0"
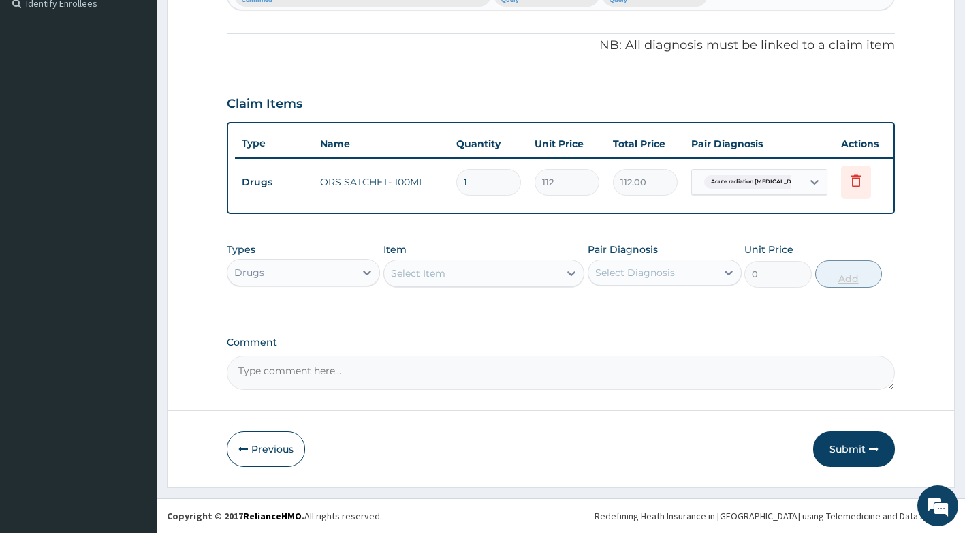
scroll to position [395, 0]
click at [466, 275] on div "Select Item" at bounding box center [471, 273] width 175 height 22
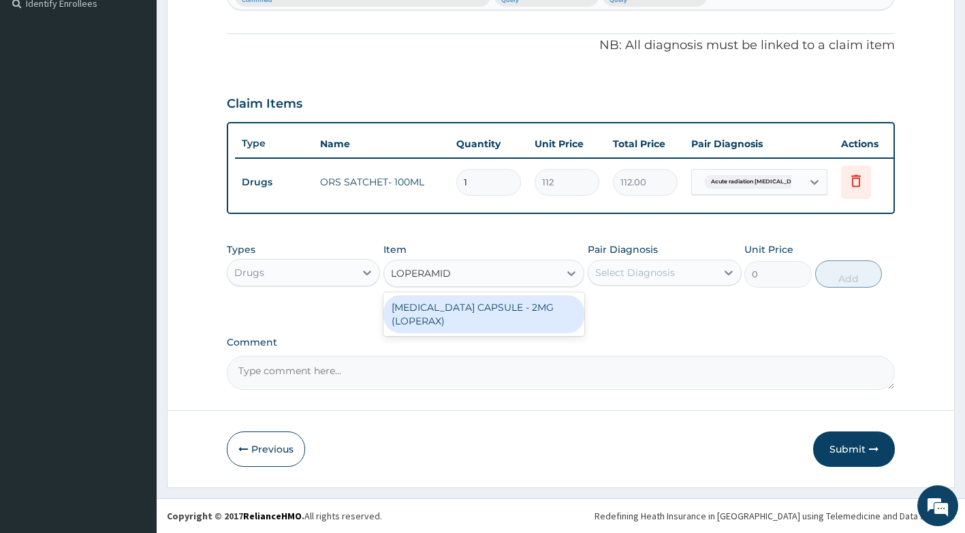
type input "LOPERAMIDE"
click at [504, 315] on div "LOPERAMIDE CAPSULE - 2MG (LOPERAX)" at bounding box center [483, 314] width 201 height 38
type input "154"
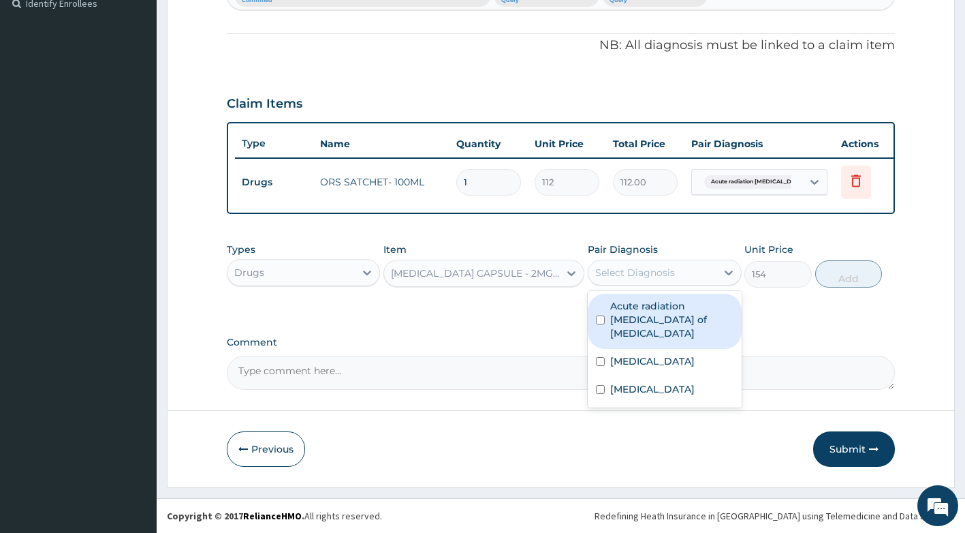
click at [656, 268] on div "Select Diagnosis" at bounding box center [635, 273] width 80 height 14
click at [652, 325] on label "Acute radiation enteritis of intestine" at bounding box center [671, 319] width 123 height 41
checkbox input "true"
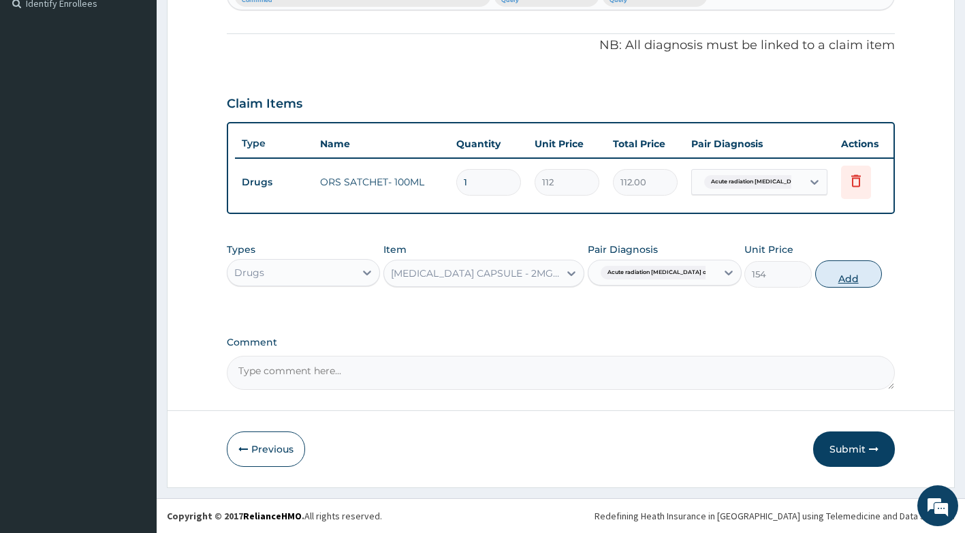
click at [848, 283] on button "Add" at bounding box center [848, 273] width 67 height 27
type input "0"
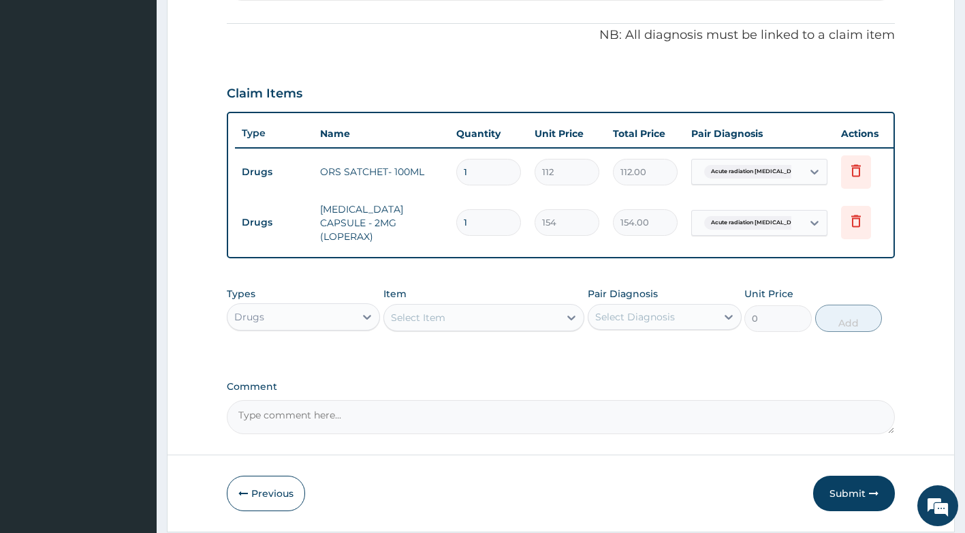
type input "0.00"
type input "2"
type input "308.00"
type input "2"
click at [433, 319] on div "Select Item" at bounding box center [418, 318] width 54 height 14
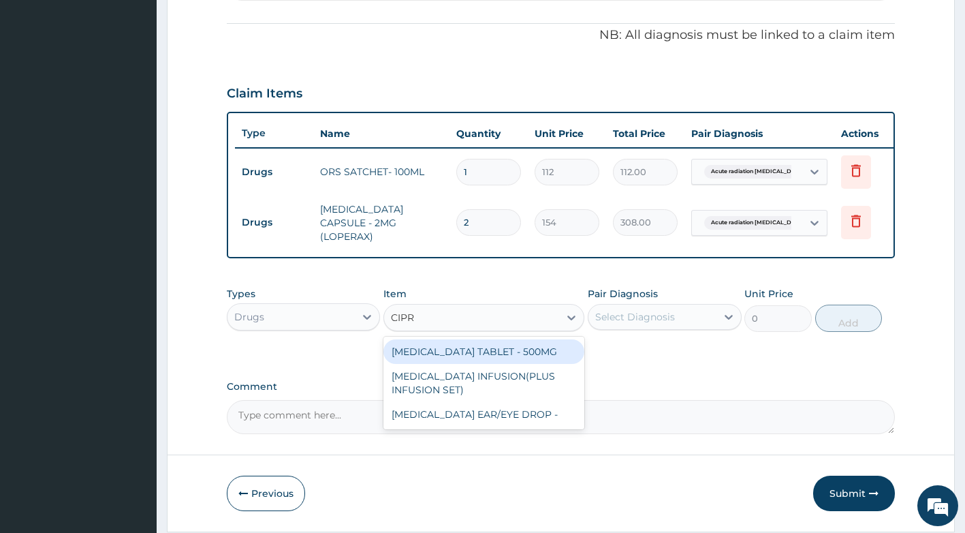
type input "CIPRO"
click at [477, 359] on div "[MEDICAL_DATA] TABLET - 500MG" at bounding box center [483, 351] width 201 height 25
type input "196"
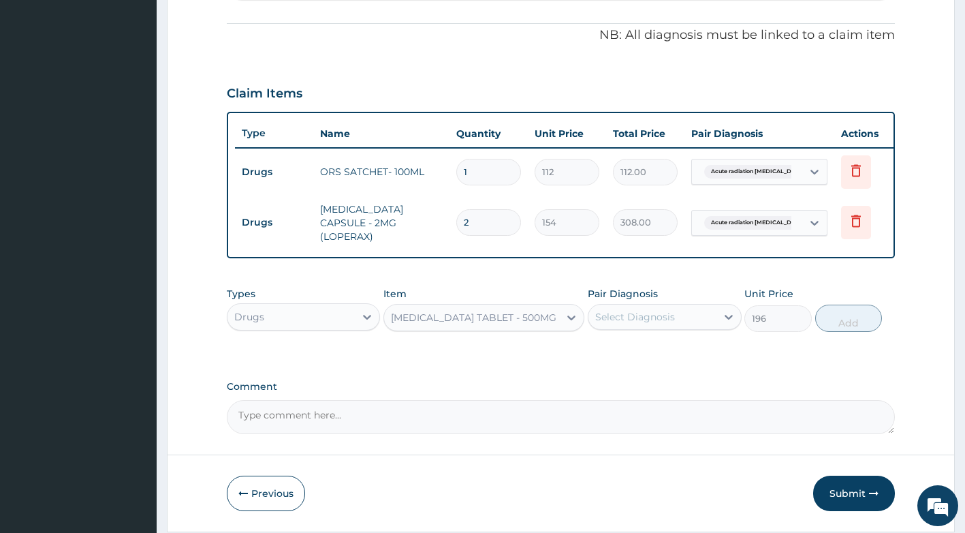
click at [638, 318] on div "Select Diagnosis" at bounding box center [635, 317] width 80 height 14
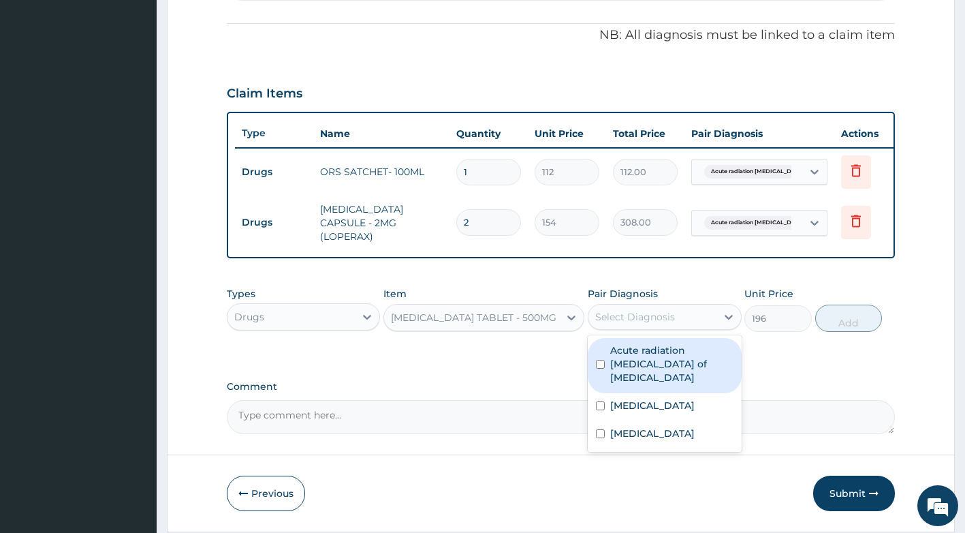
drag, startPoint x: 652, startPoint y: 367, endPoint x: 719, endPoint y: 350, distance: 68.9
click at [654, 366] on label "Acute radiation enteritis of intestine" at bounding box center [671, 363] width 123 height 41
checkbox input "true"
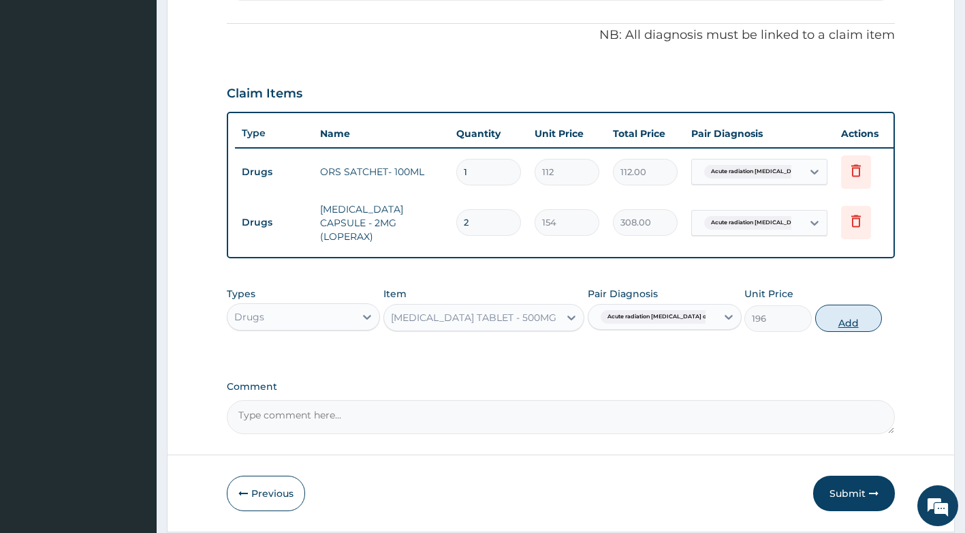
click at [834, 324] on button "Add" at bounding box center [848, 317] width 67 height 27
type input "0"
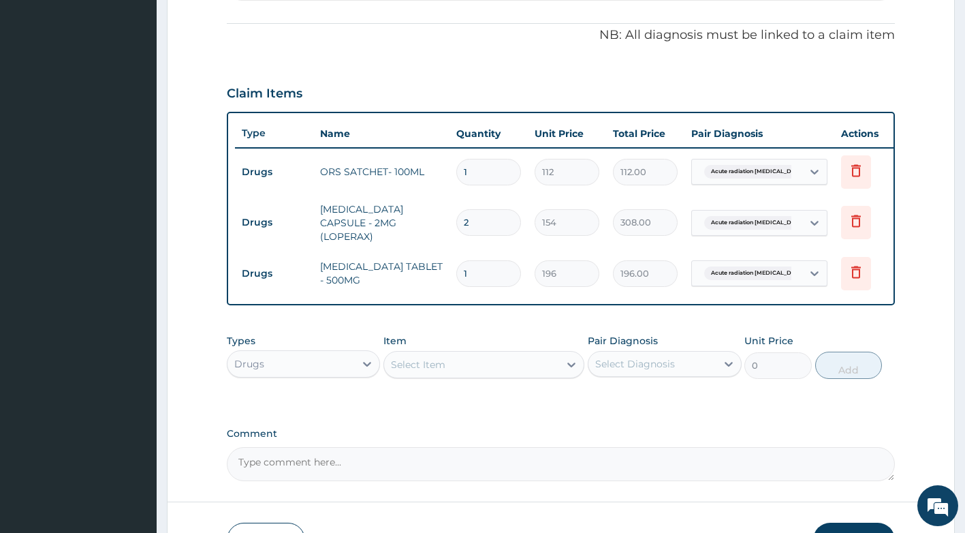
type input "10"
type input "1960.00"
type input "10"
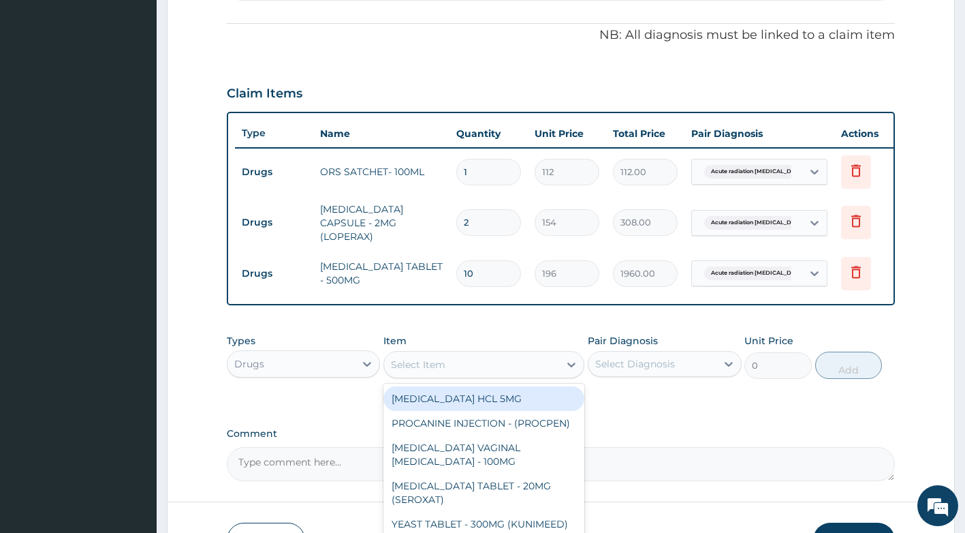
click at [448, 364] on div "Select Item" at bounding box center [471, 365] width 175 height 22
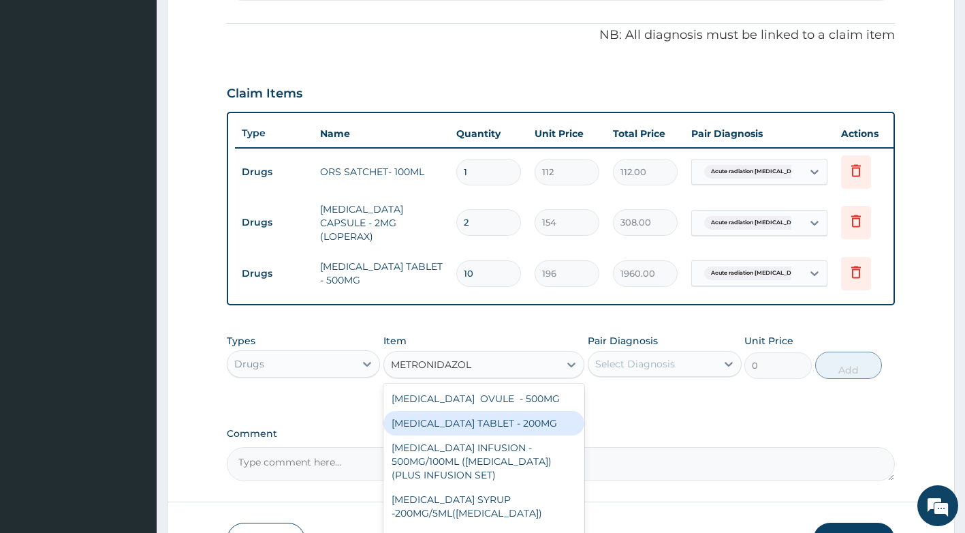
type input "METRONIDAZOLE"
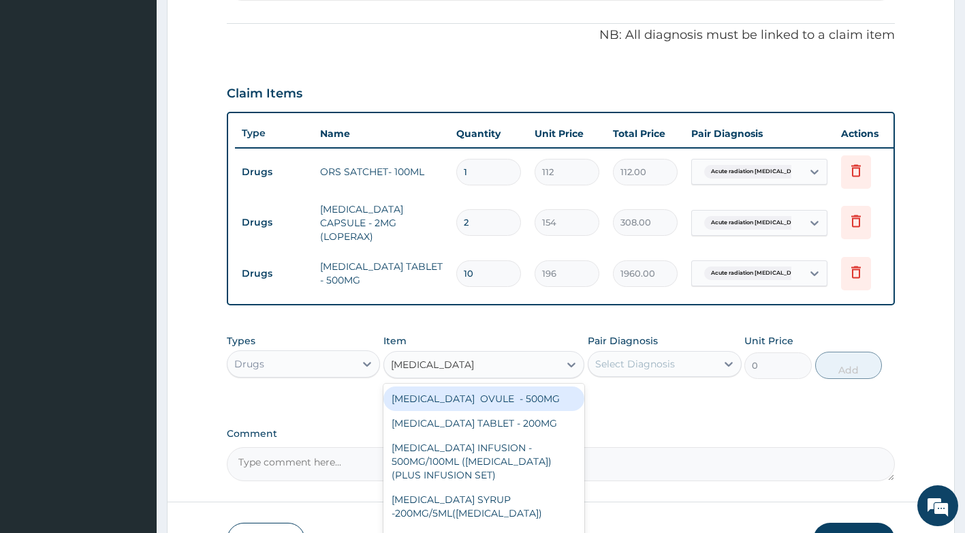
click at [565, 399] on div "METRONIDAZOLE OVULE - 500MG" at bounding box center [483, 398] width 201 height 25
type input "156.79999999999998"
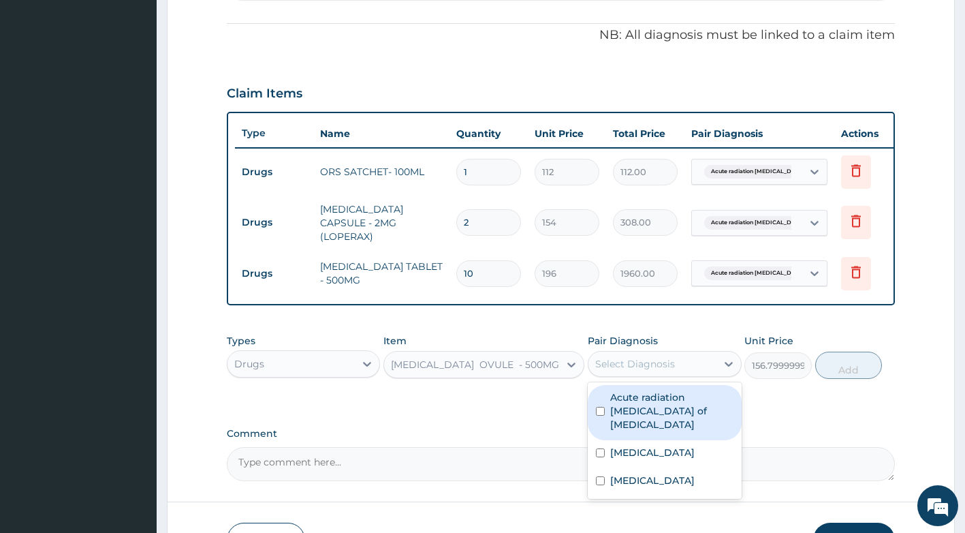
click at [647, 371] on div "Select Diagnosis" at bounding box center [635, 364] width 80 height 14
click at [644, 388] on div "Acute radiation enteritis of intestine" at bounding box center [665, 412] width 154 height 55
checkbox input "true"
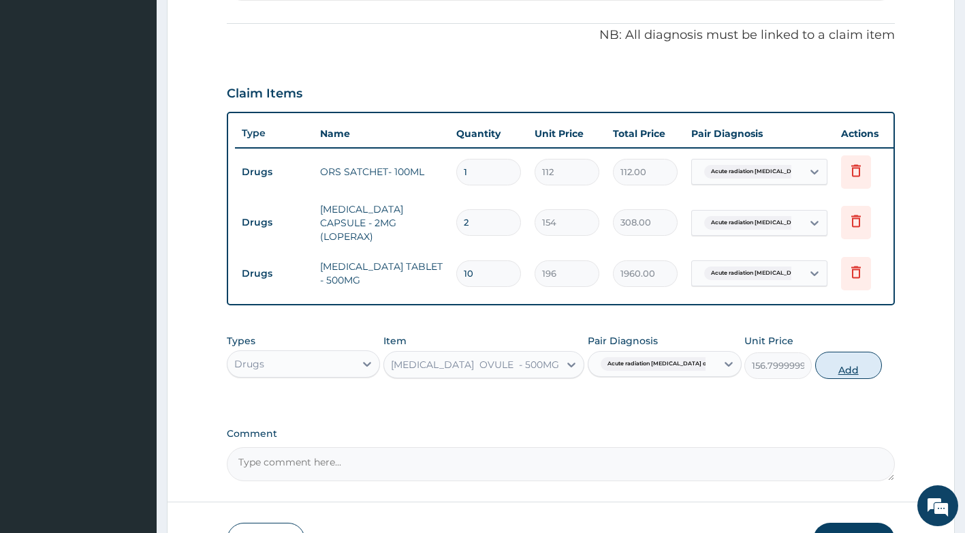
click at [860, 371] on button "Add" at bounding box center [848, 364] width 67 height 27
type input "0"
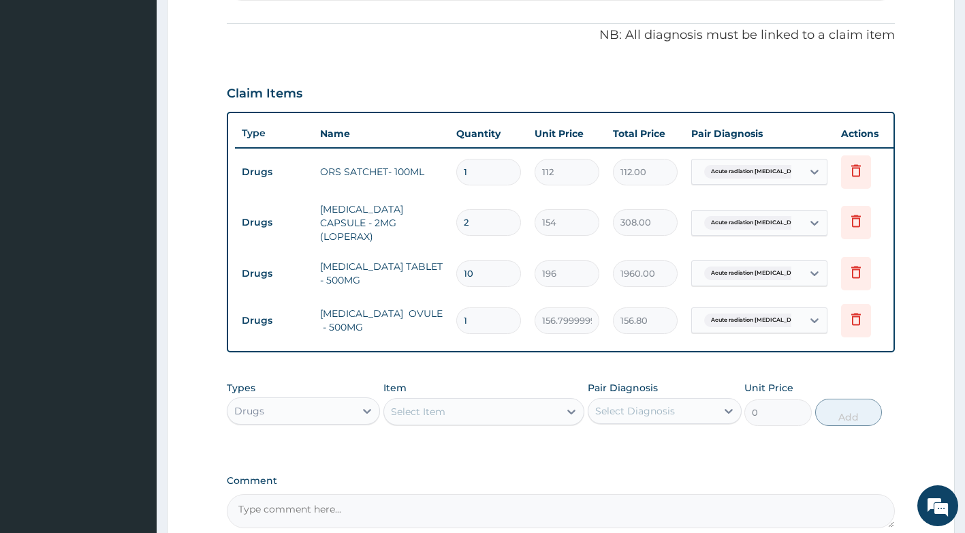
type input "15"
type input "2352.00"
type input "15"
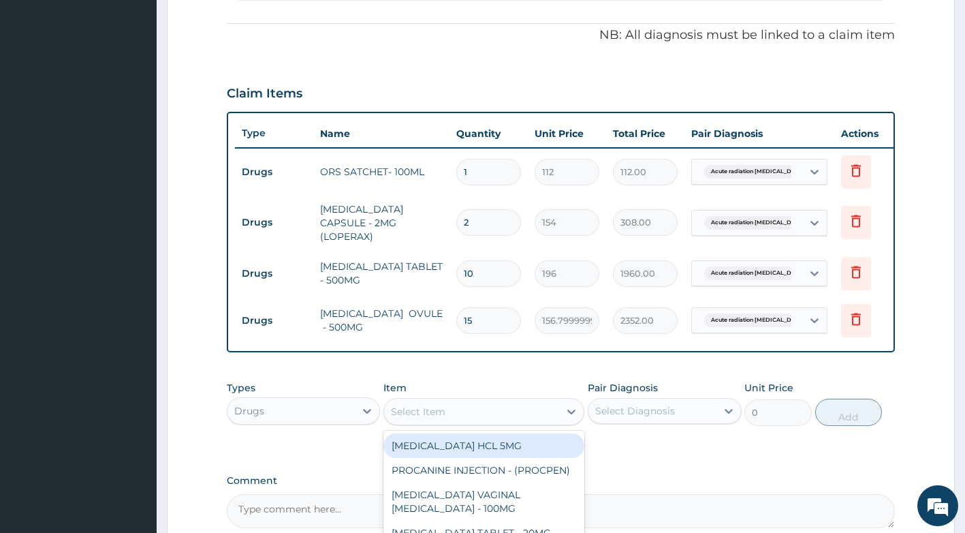
click at [479, 411] on div "Select Item" at bounding box center [471, 412] width 175 height 22
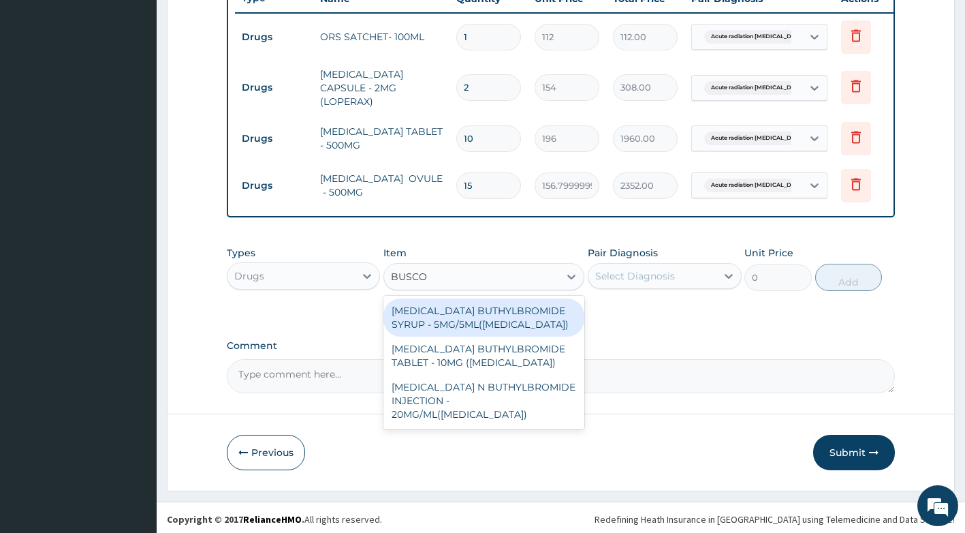
scroll to position [531, 0]
type input "BUSCOPAN"
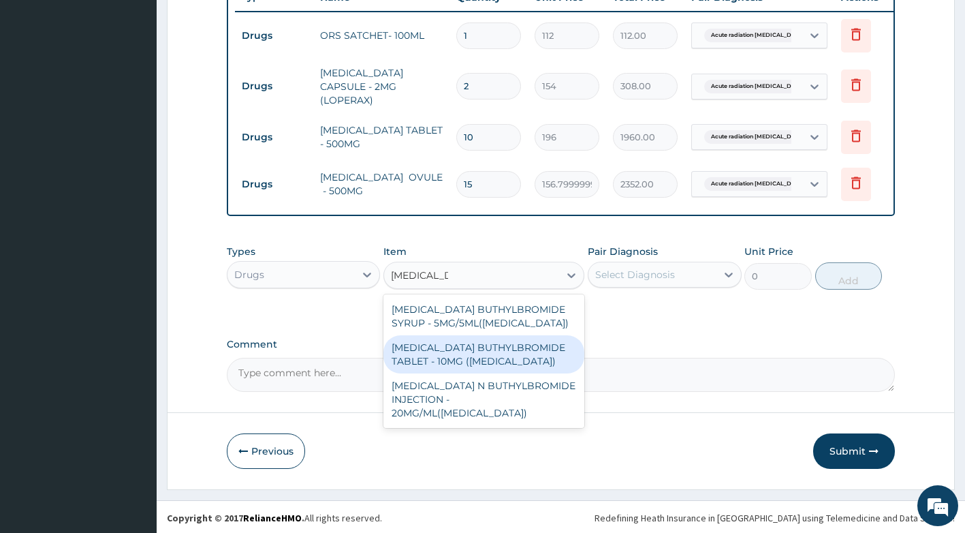
click at [522, 353] on div "HYOSCINE BUTHYLBROMIDE TABLET - 10MG (BUSCOPAN)" at bounding box center [483, 354] width 201 height 38
type input "56"
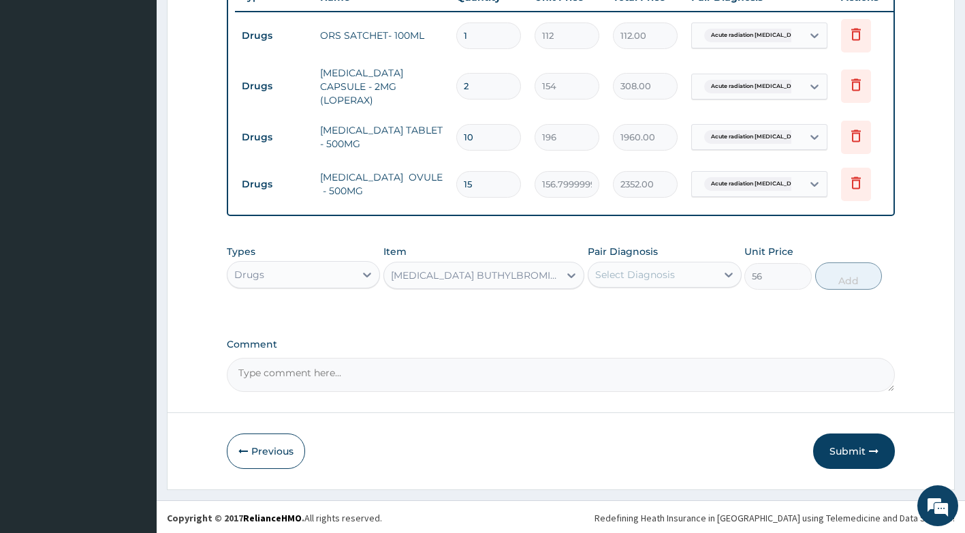
click at [689, 281] on div "Select Diagnosis" at bounding box center [653, 275] width 128 height 22
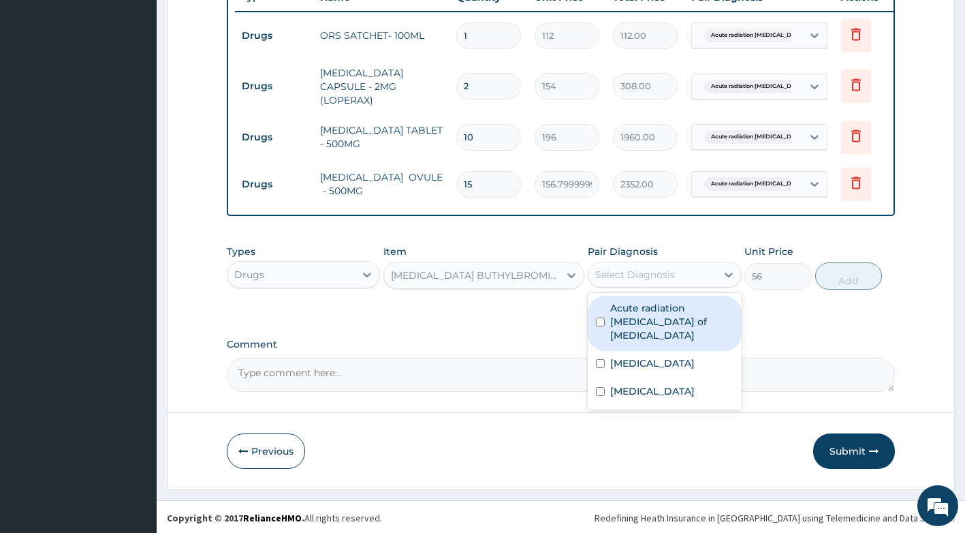
click at [657, 332] on div "Acute radiation enteritis of intestine" at bounding box center [665, 323] width 154 height 55
checkbox input "true"
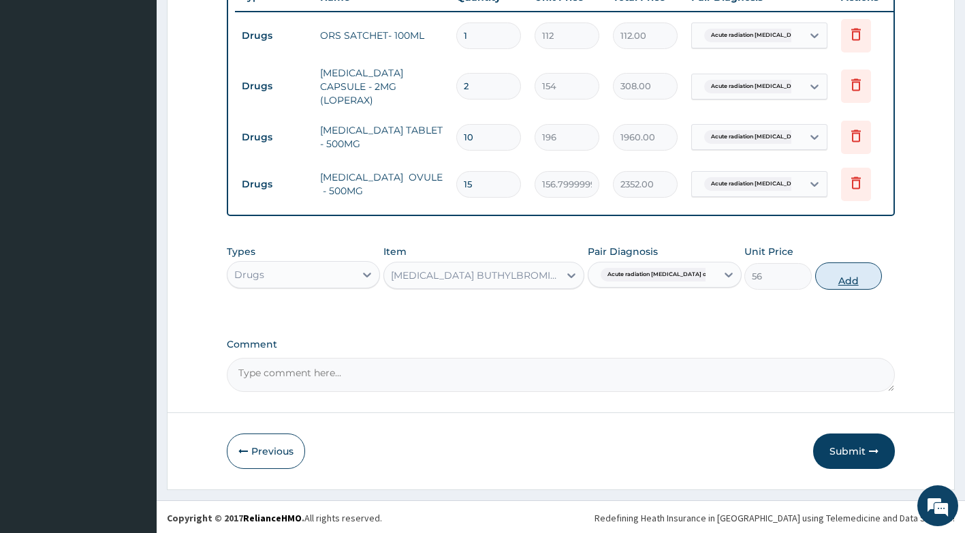
click at [851, 281] on button "Add" at bounding box center [848, 275] width 67 height 27
type input "0"
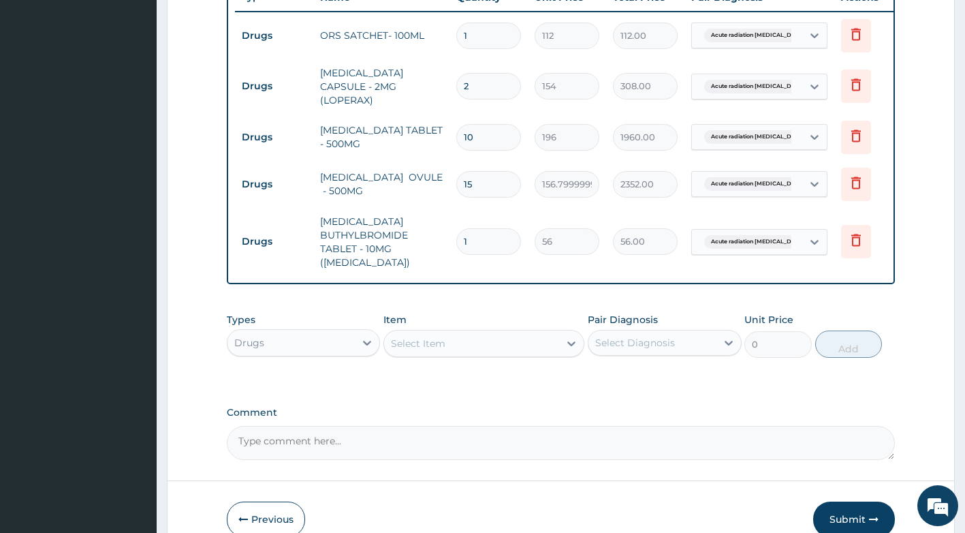
type input "0.00"
type input "8"
type input "448.00"
type input "8"
click at [505, 345] on div "Select Item" at bounding box center [471, 343] width 175 height 22
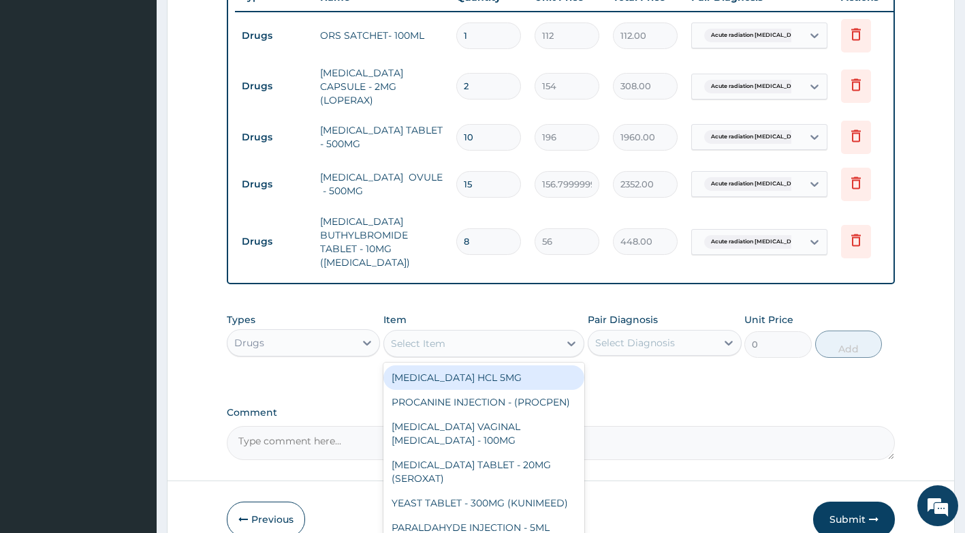
click at [301, 352] on div "Drugs" at bounding box center [292, 343] width 128 height 22
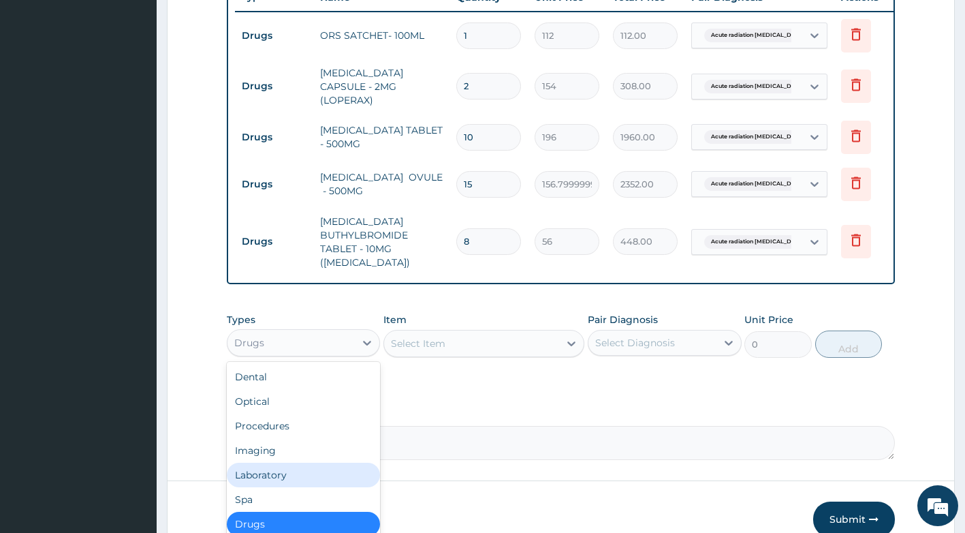
click at [270, 487] on div "Laboratory" at bounding box center [304, 475] width 154 height 25
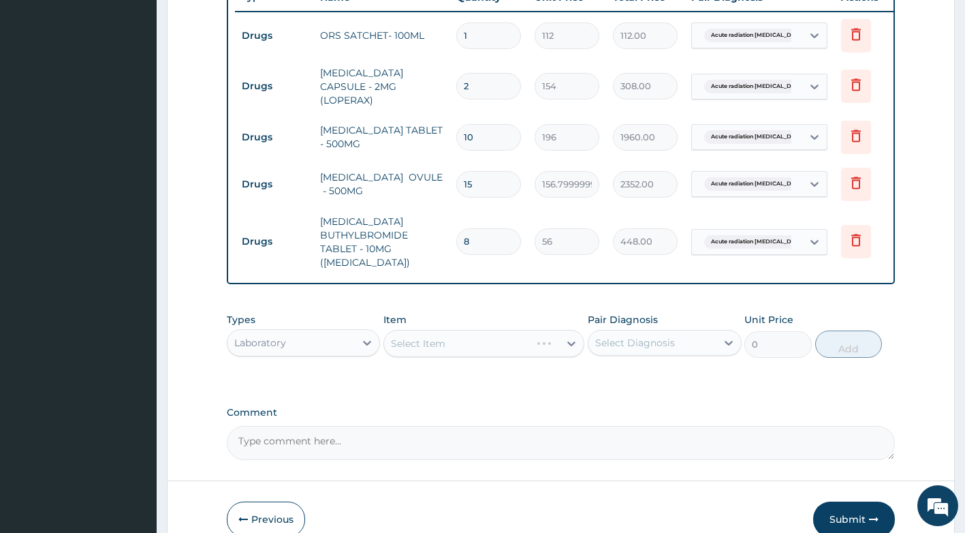
click at [460, 351] on div "Select Item" at bounding box center [483, 343] width 201 height 27
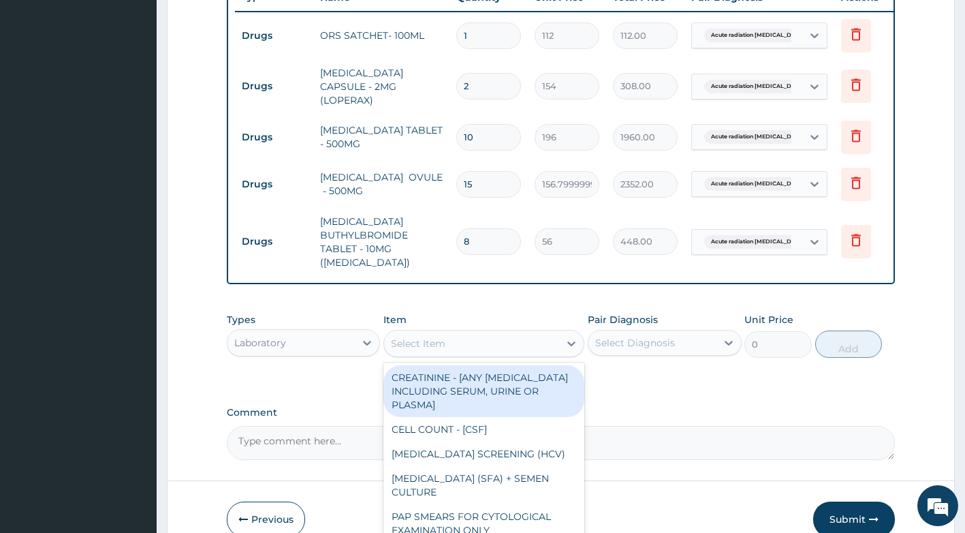
click at [460, 351] on div "Select Item" at bounding box center [471, 343] width 175 height 22
type input "R"
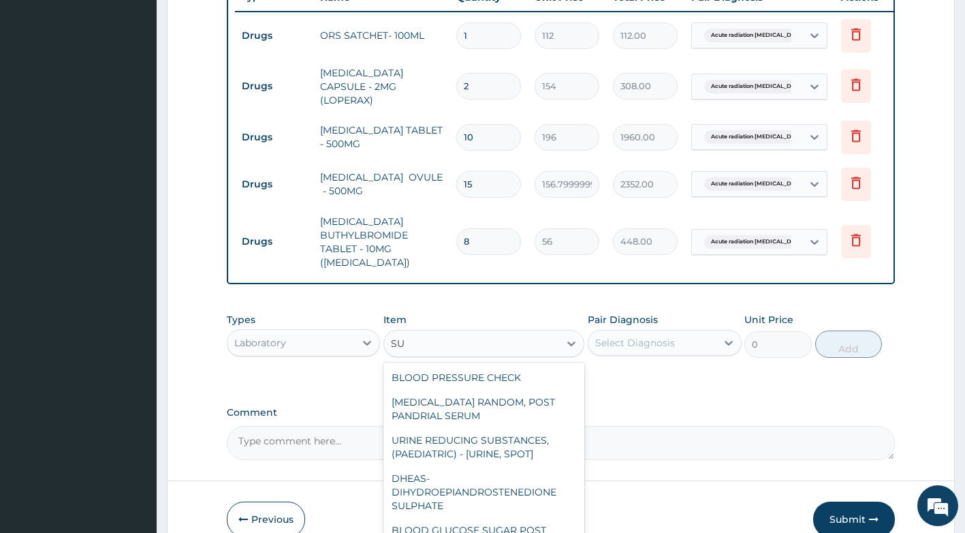
type input "S"
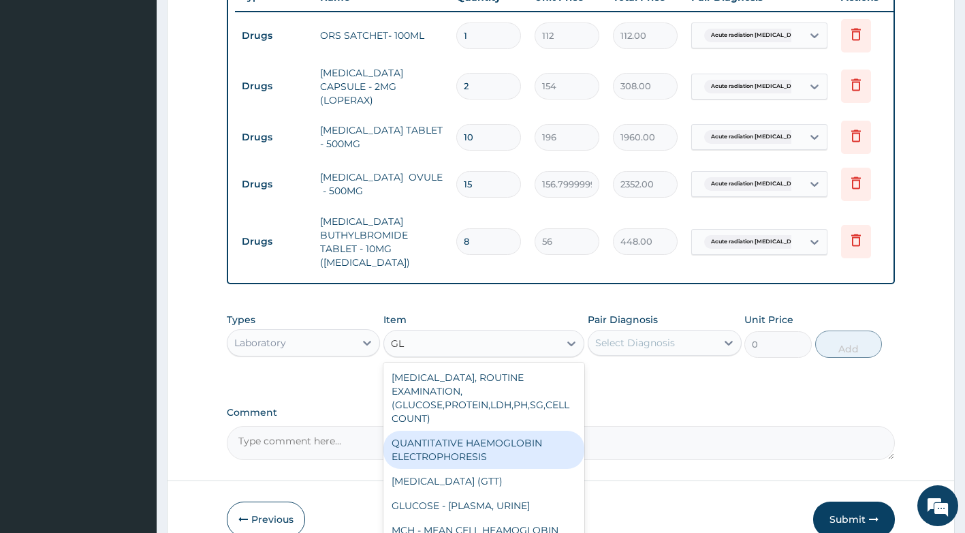
type input "G"
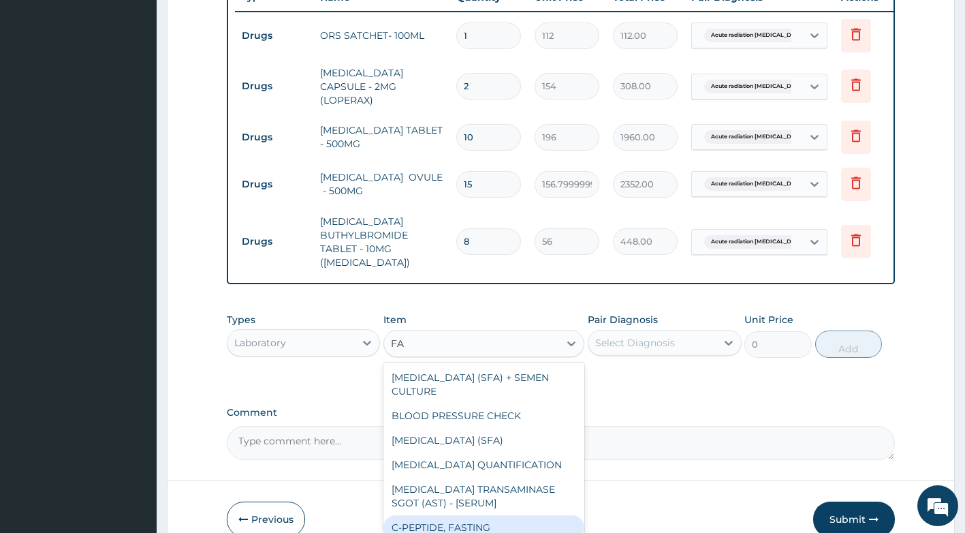
type input "F"
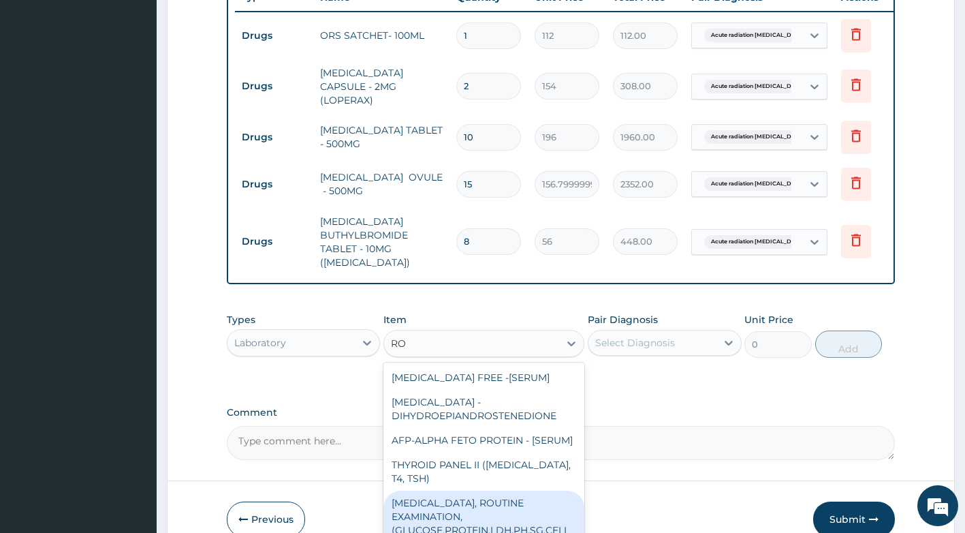
type input "R"
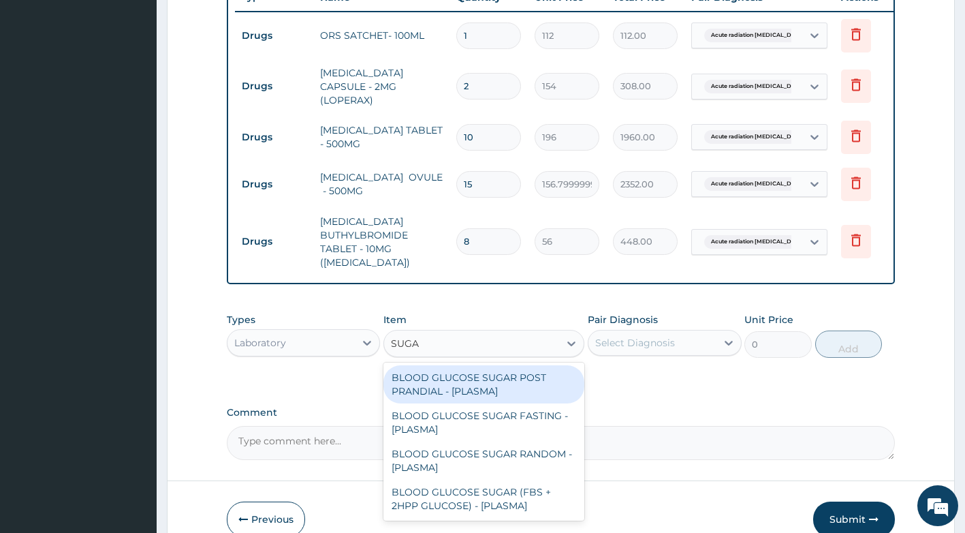
type input "SUGAR"
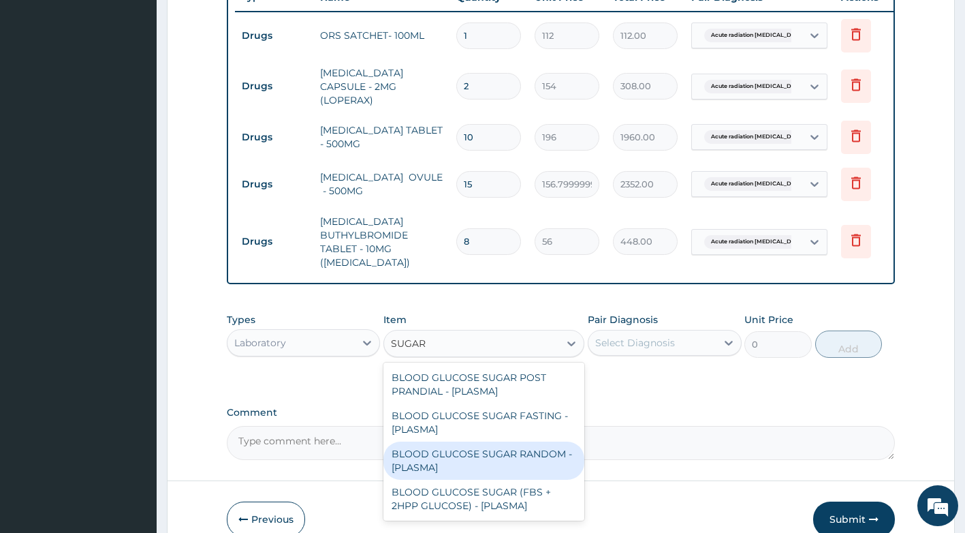
click at [465, 471] on div "BLOOD GLUCOSE SUGAR RANDOM - [PLASMA]" at bounding box center [483, 460] width 201 height 38
type input "1875"
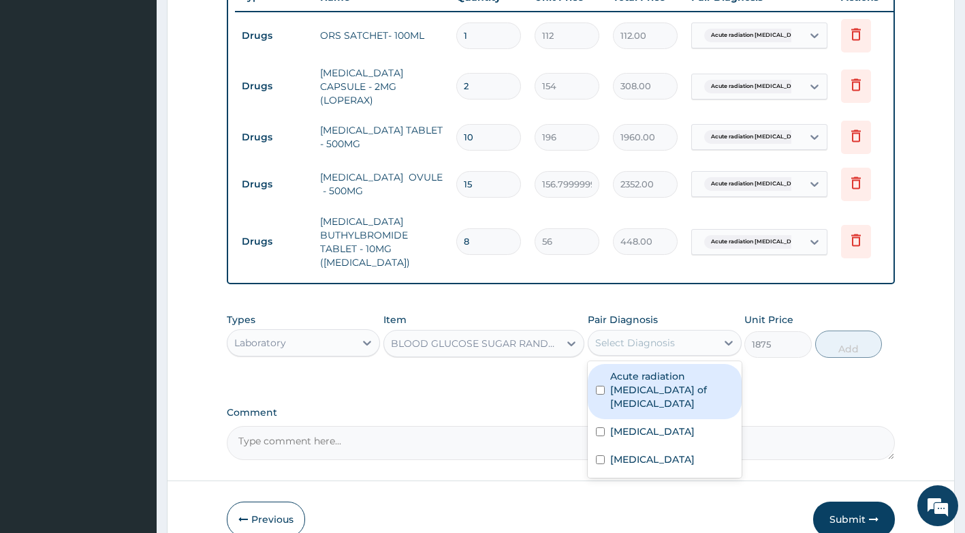
click at [653, 354] on div "Select Diagnosis" at bounding box center [653, 343] width 128 height 22
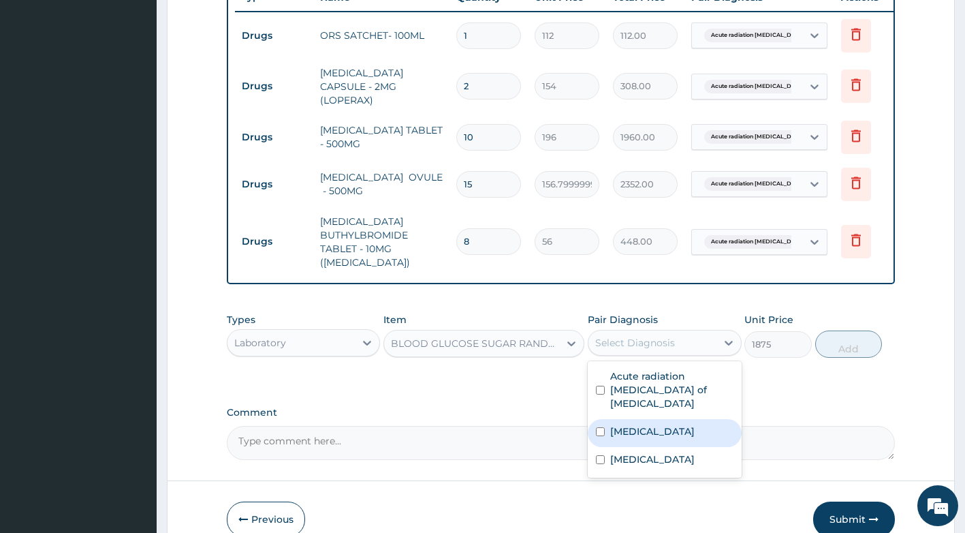
click at [651, 426] on div "Low blood pressure" at bounding box center [665, 433] width 154 height 28
checkbox input "true"
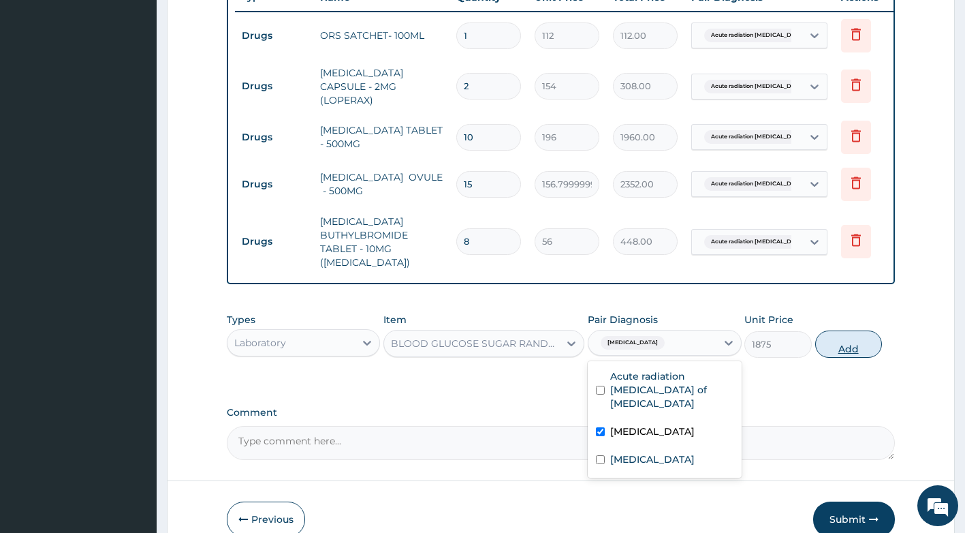
click at [834, 345] on button "Add" at bounding box center [848, 343] width 67 height 27
type input "0"
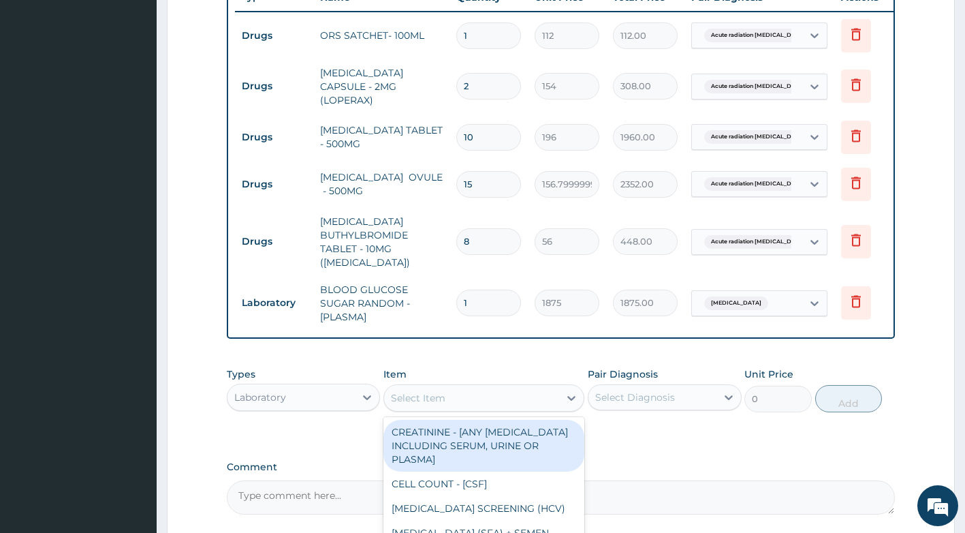
click at [421, 405] on div "Select Item" at bounding box center [418, 398] width 54 height 14
type input "F"
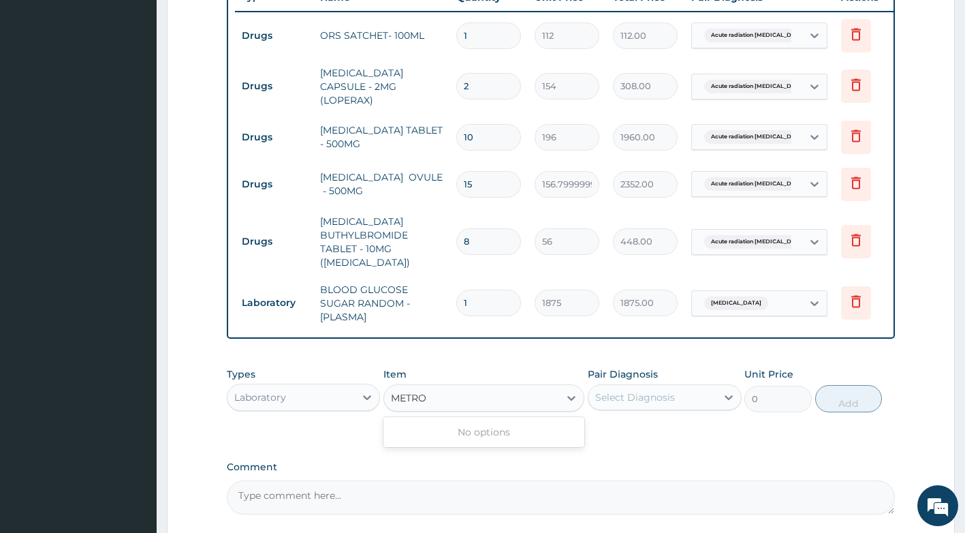
type input "METRO"
click at [340, 411] on div "Laboratory" at bounding box center [304, 396] width 154 height 27
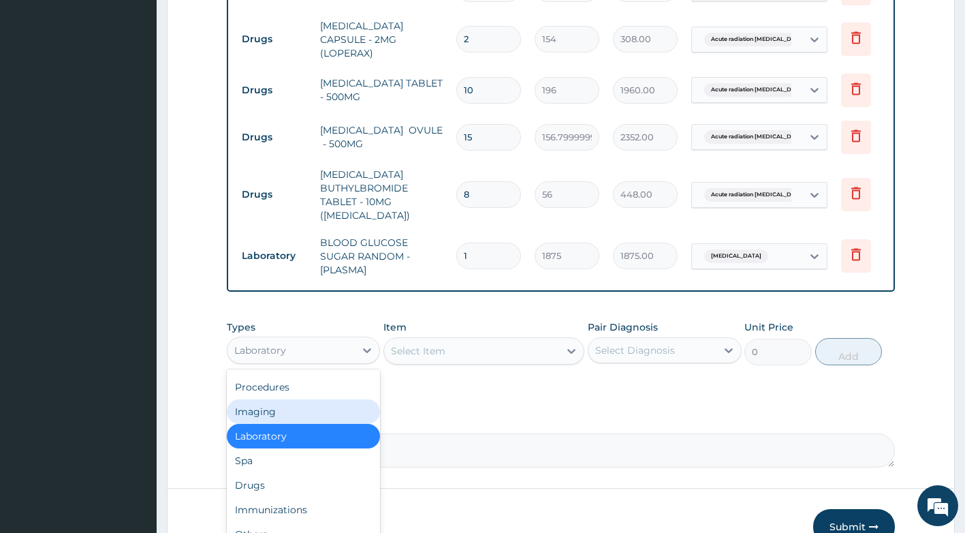
scroll to position [659, 0]
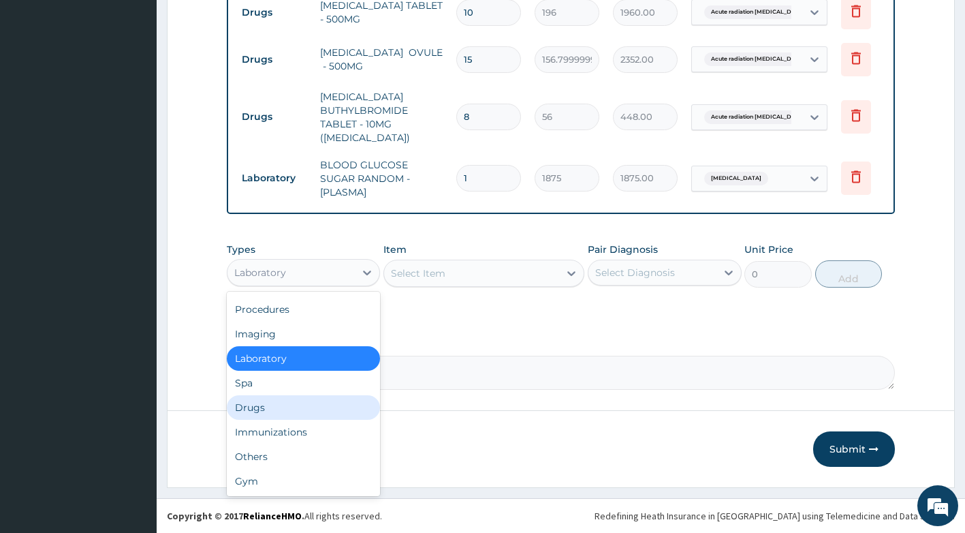
click at [300, 411] on div "Drugs" at bounding box center [304, 407] width 154 height 25
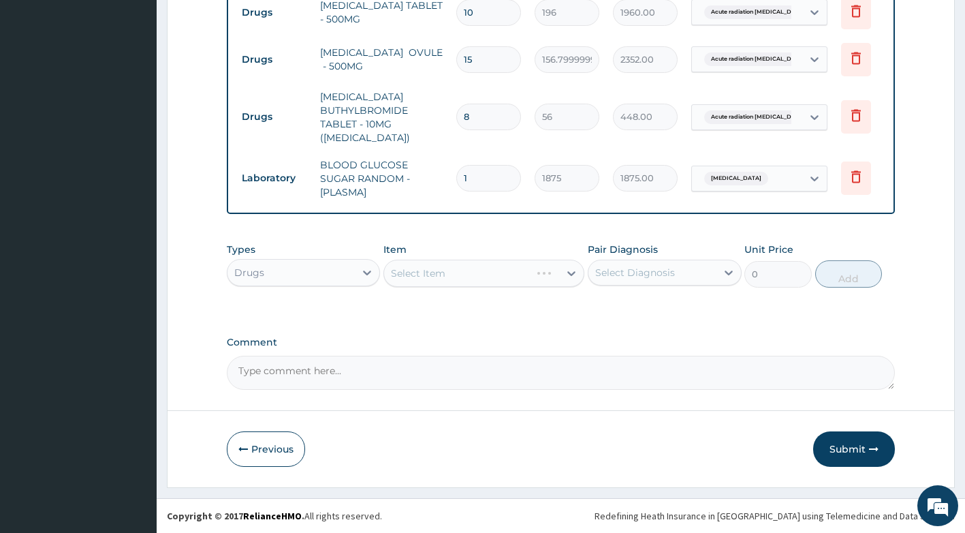
click at [456, 273] on div "Select Item" at bounding box center [483, 273] width 201 height 27
click at [496, 287] on div "Types Drugs Item Select Item Pair Diagnosis Select Diagnosis Unit Price 0 Add" at bounding box center [561, 265] width 669 height 59
click at [514, 270] on div "Select Item" at bounding box center [471, 273] width 175 height 22
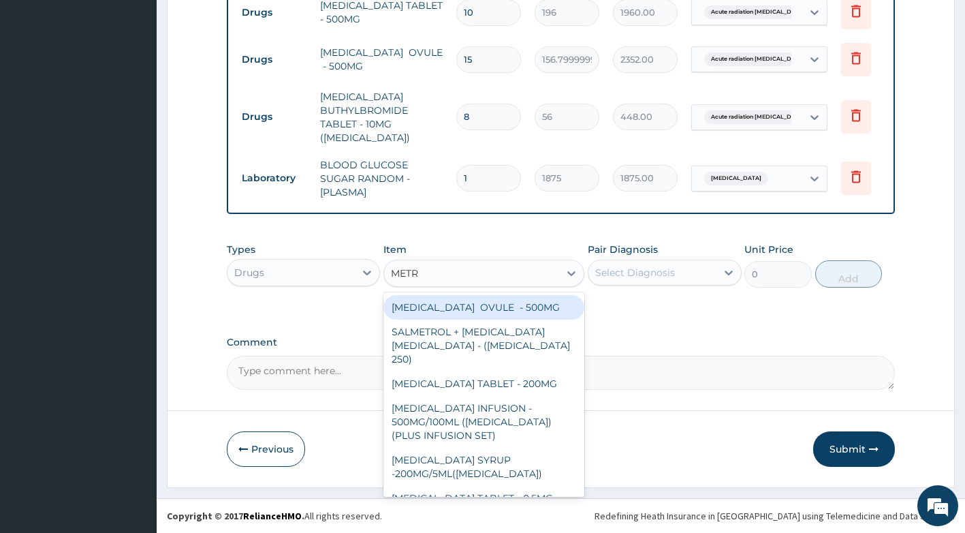
type input "METRO"
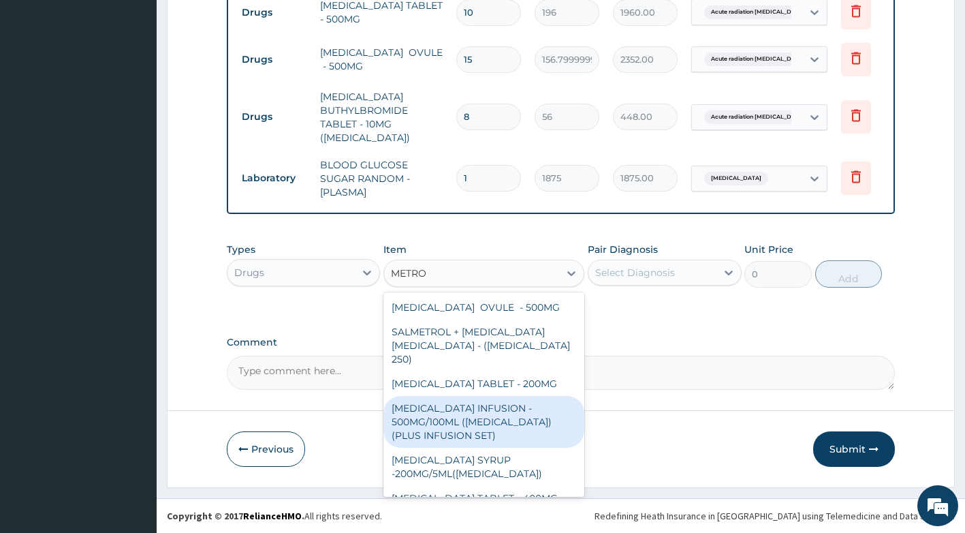
scroll to position [3, 0]
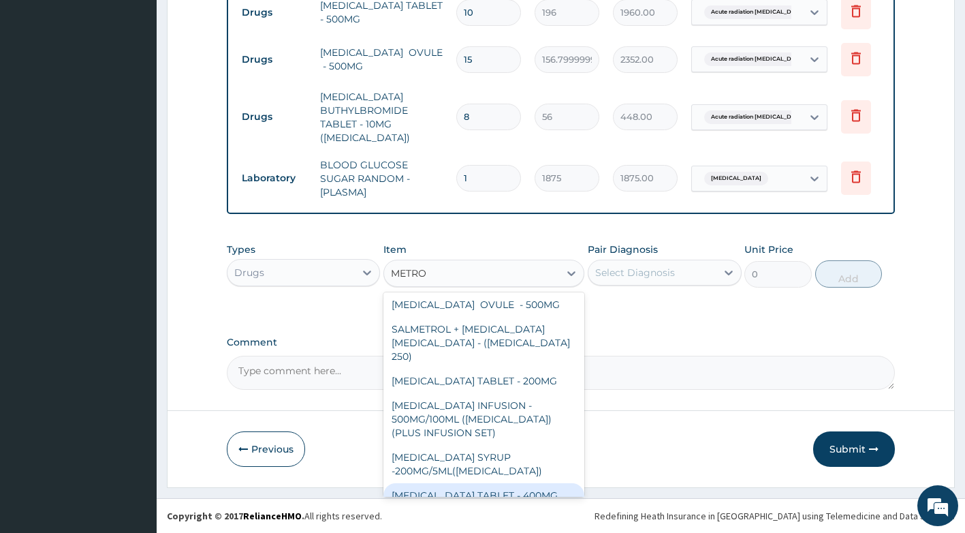
click at [501, 483] on div "[MEDICAL_DATA] TABLET - 400MG" at bounding box center [483, 495] width 201 height 25
type input "84"
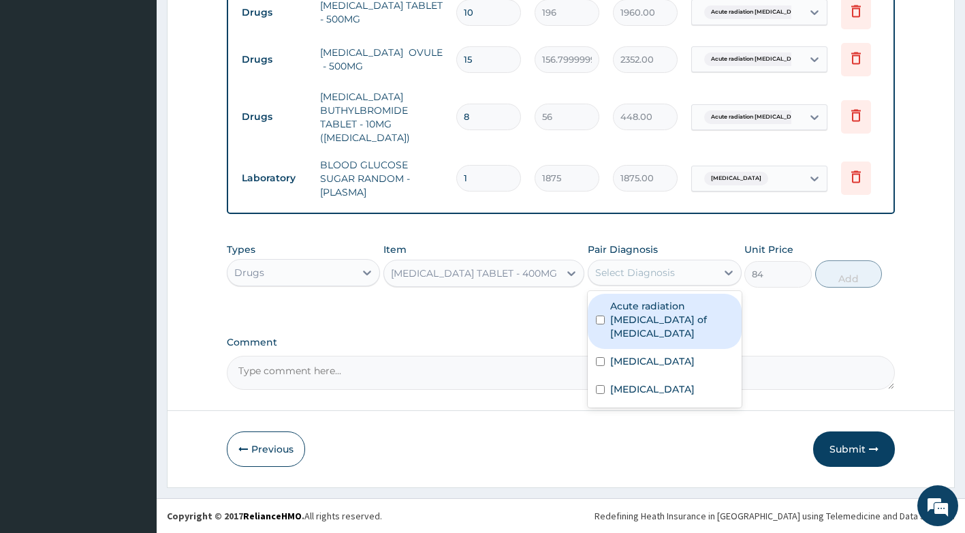
click at [646, 279] on div "Select Diagnosis" at bounding box center [653, 273] width 128 height 22
click at [655, 317] on label "Acute radiation enteritis of intestine" at bounding box center [671, 319] width 123 height 41
checkbox input "true"
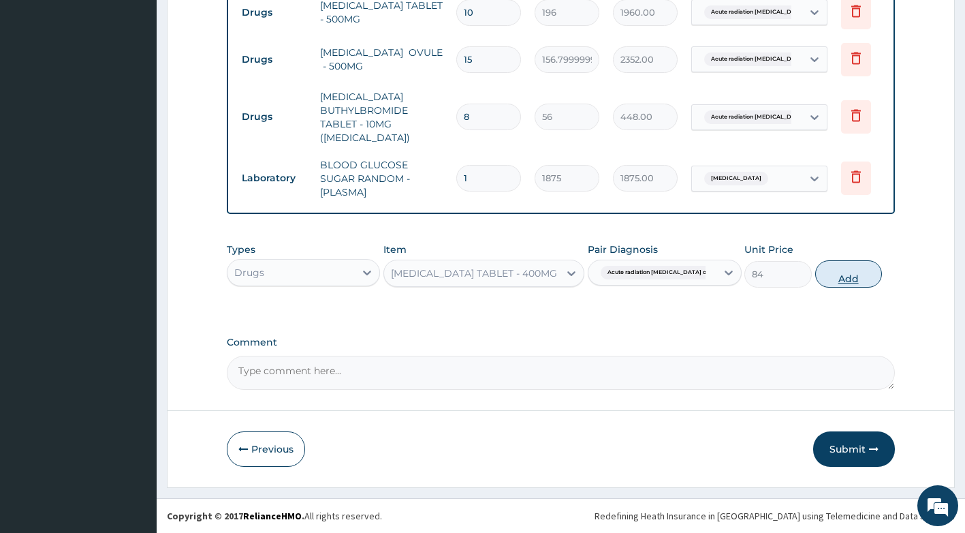
click at [838, 273] on button "Add" at bounding box center [848, 273] width 67 height 27
type input "0"
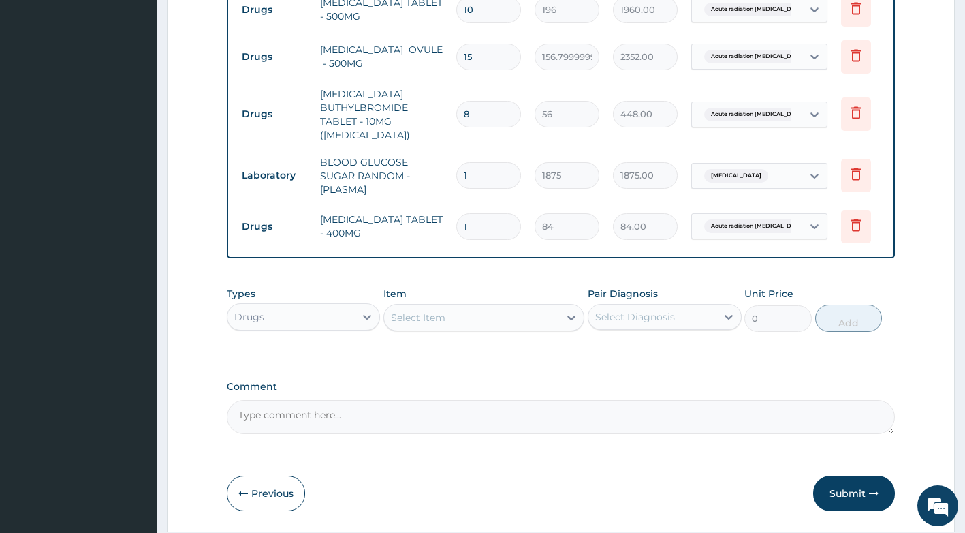
type input "15"
type input "1260.00"
type input "15"
click at [859, 52] on icon at bounding box center [856, 55] width 10 height 12
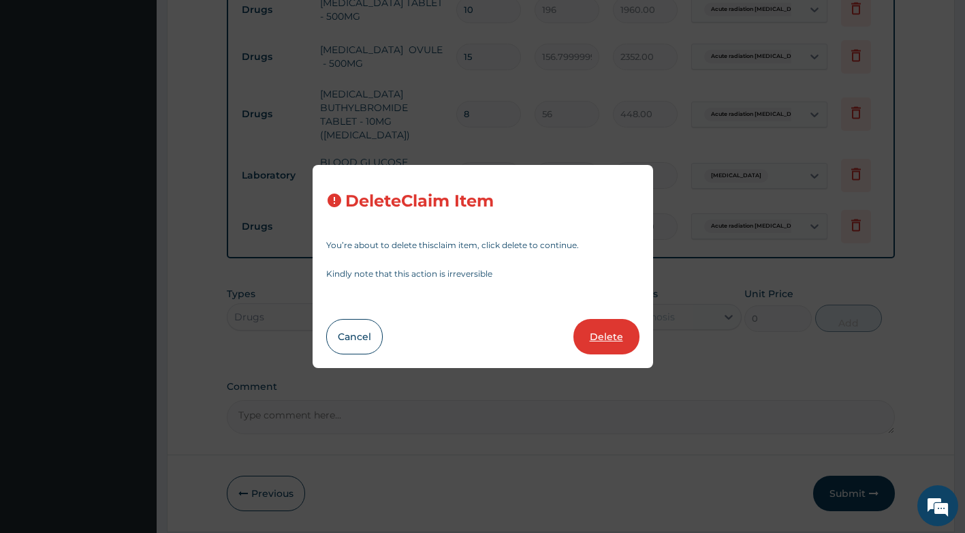
click at [601, 336] on button "Delete" at bounding box center [607, 336] width 66 height 35
type input "8"
type input "56"
type input "448.00"
type input "1"
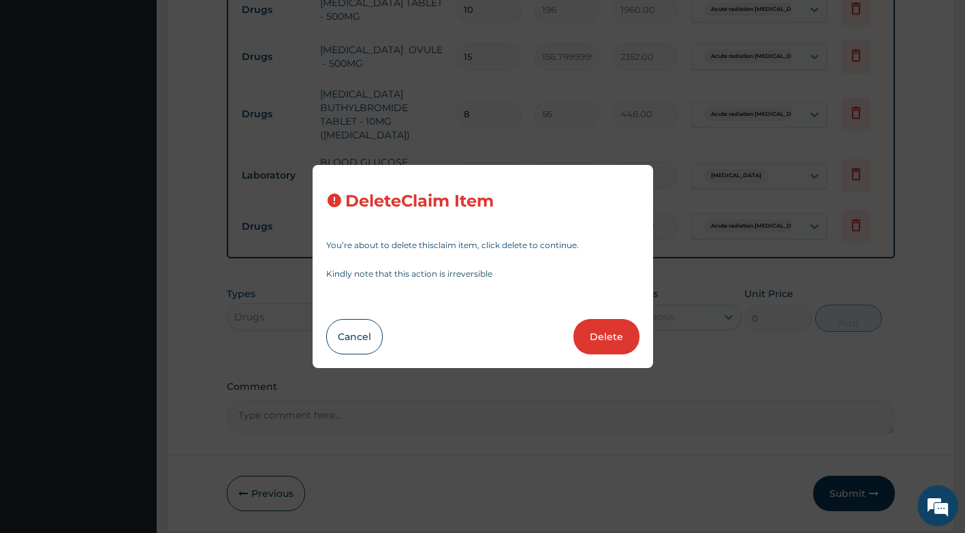
type input "1875"
type input "1875.00"
type input "15"
type input "84"
type input "1260.00"
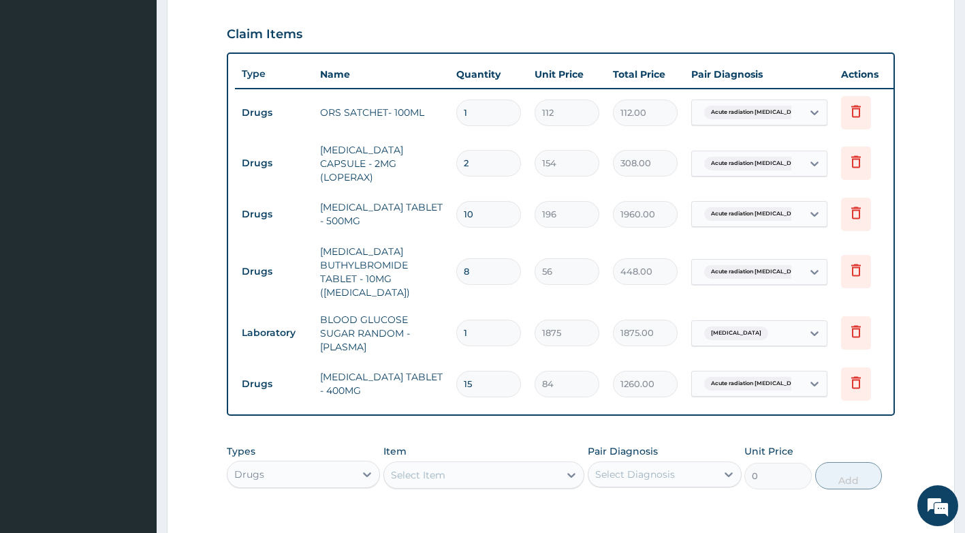
scroll to position [659, 0]
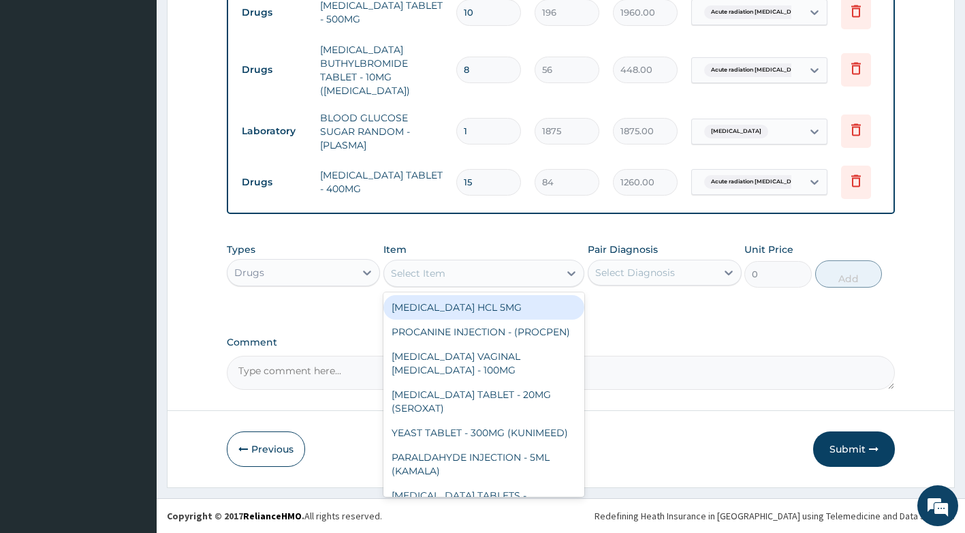
click at [469, 262] on div "Select Item" at bounding box center [471, 273] width 175 height 22
click at [272, 277] on div "Drugs" at bounding box center [292, 273] width 128 height 22
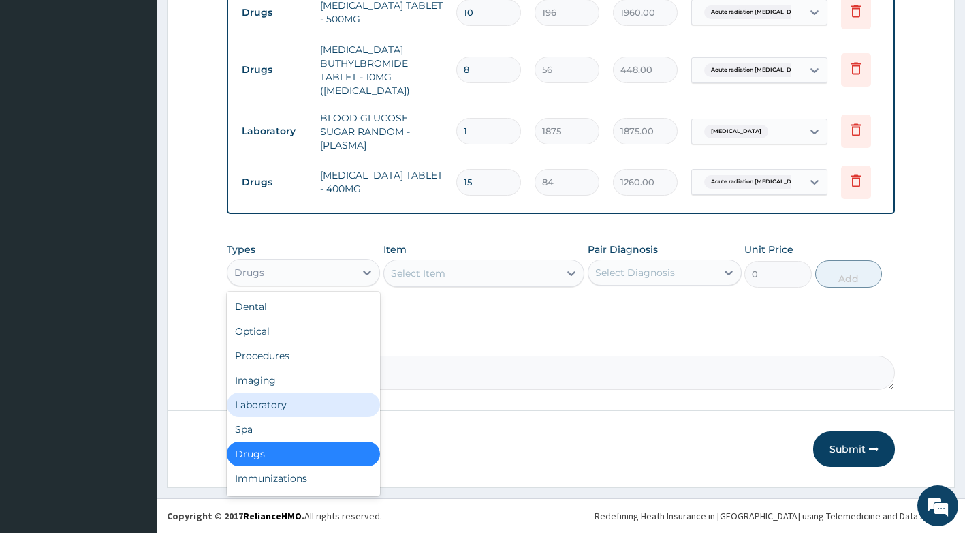
click at [266, 401] on div "Laboratory" at bounding box center [304, 404] width 154 height 25
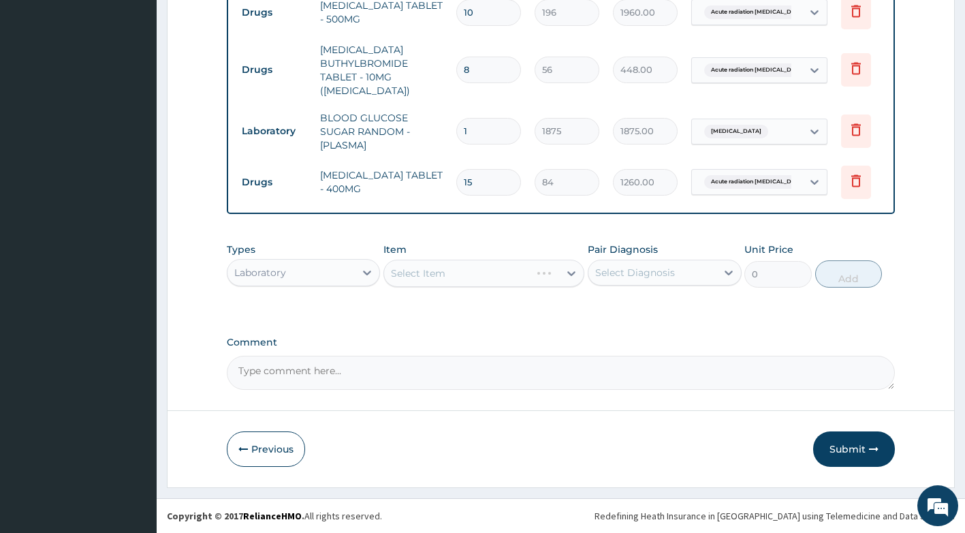
click at [452, 281] on div "Select Item" at bounding box center [483, 273] width 201 height 27
click at [450, 281] on div "Select Item" at bounding box center [483, 273] width 201 height 27
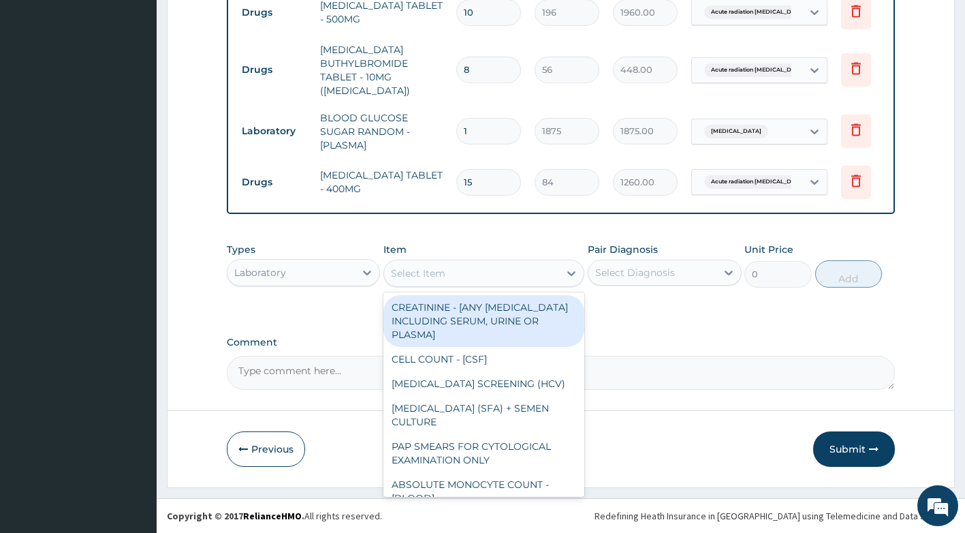
click at [450, 281] on div "Select Item" at bounding box center [471, 273] width 175 height 22
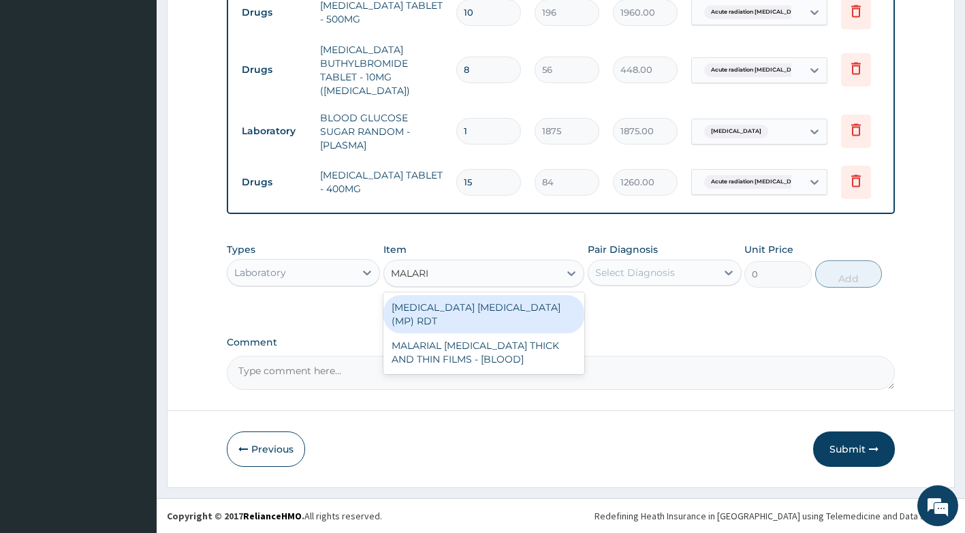
type input "MALARIA"
click at [524, 314] on div "MALARIA PARASITE (MP) RDT" at bounding box center [483, 314] width 201 height 38
type input "2000"
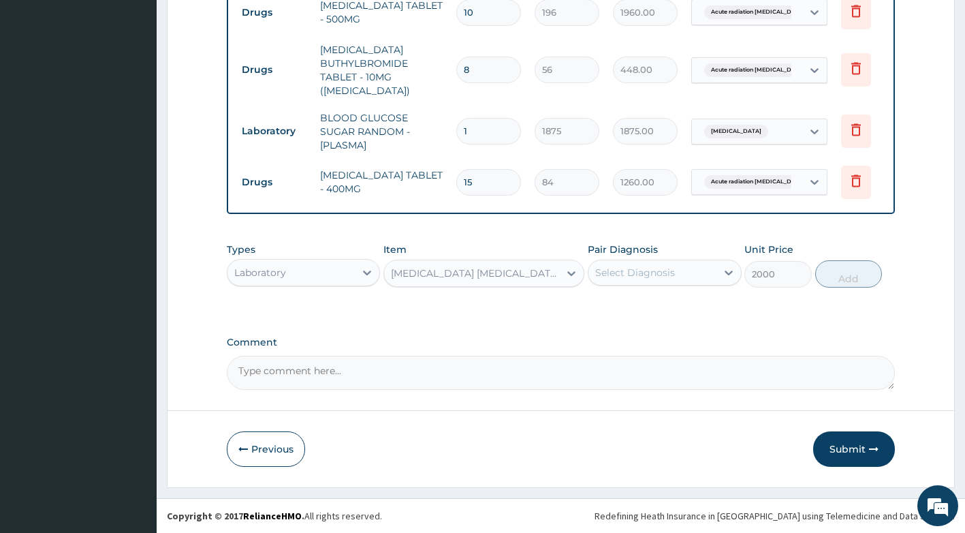
click at [682, 280] on div "Select Diagnosis" at bounding box center [653, 273] width 128 height 22
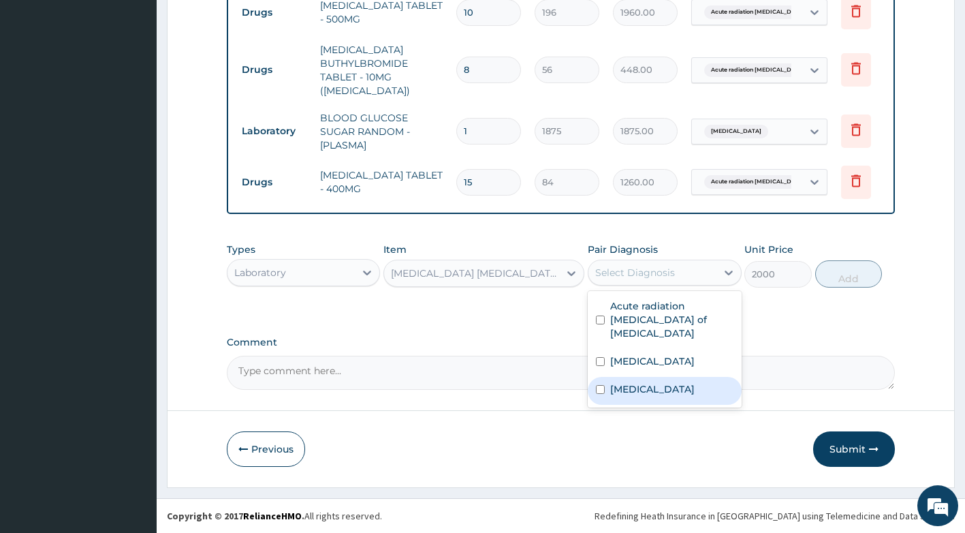
click at [655, 382] on label "[MEDICAL_DATA]" at bounding box center [652, 389] width 84 height 14
checkbox input "true"
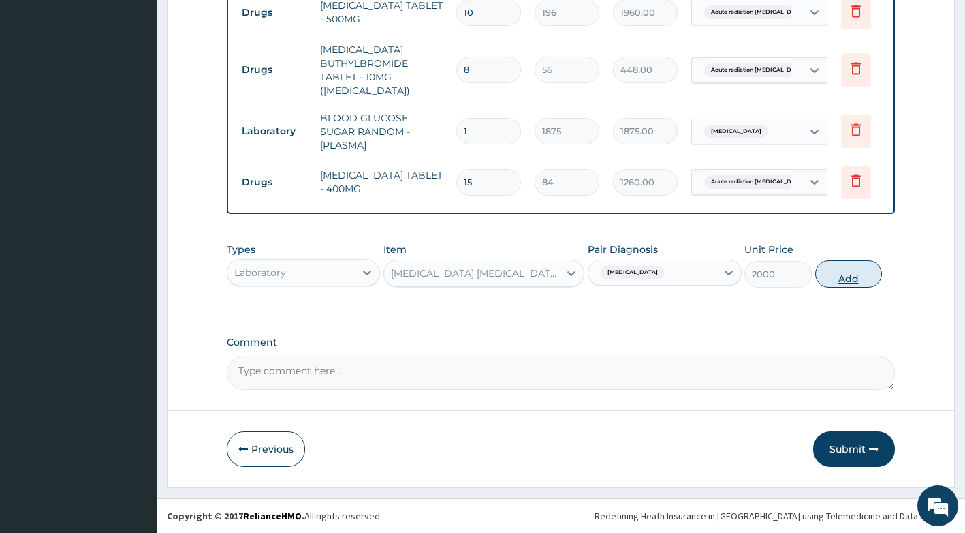
click at [861, 277] on button "Add" at bounding box center [848, 273] width 67 height 27
type input "0"
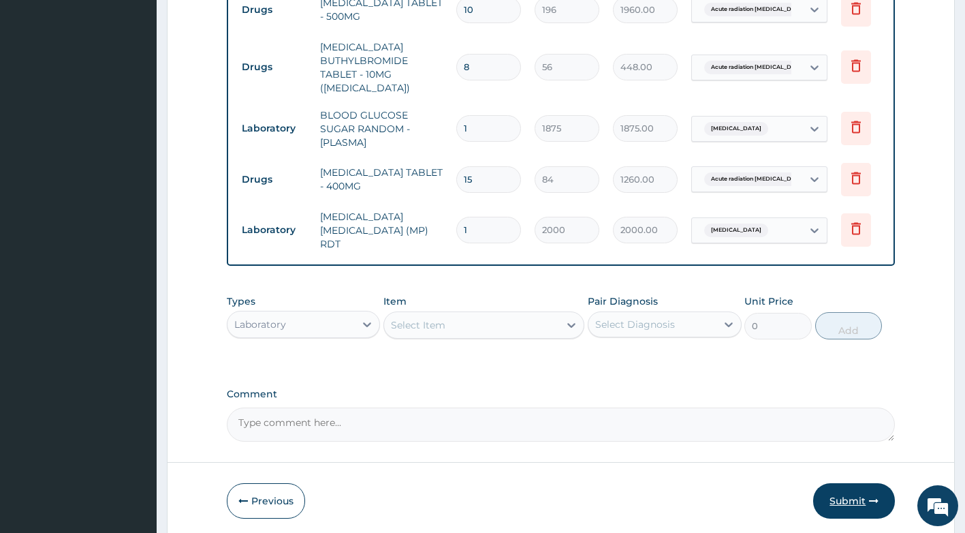
click at [851, 499] on button "Submit" at bounding box center [854, 500] width 82 height 35
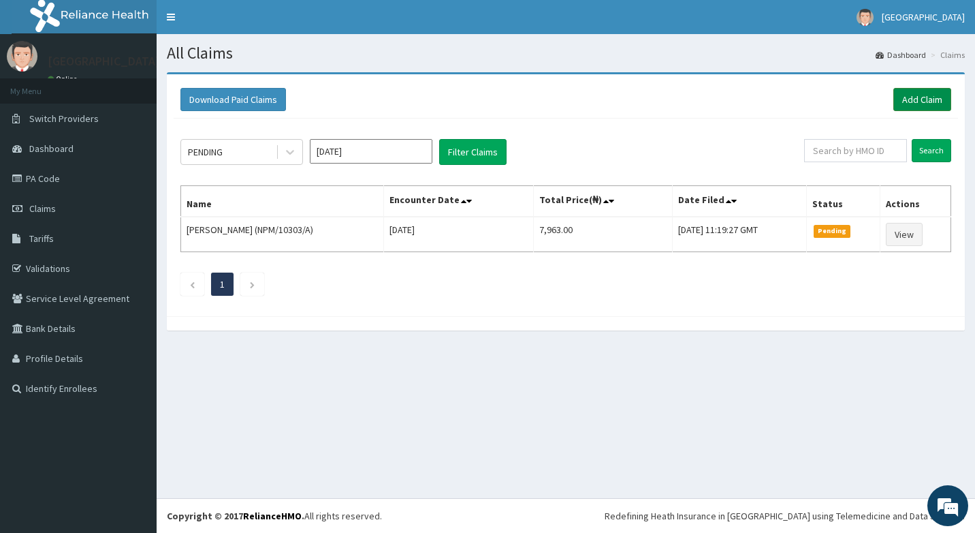
click at [920, 99] on link "Add Claim" at bounding box center [923, 99] width 58 height 23
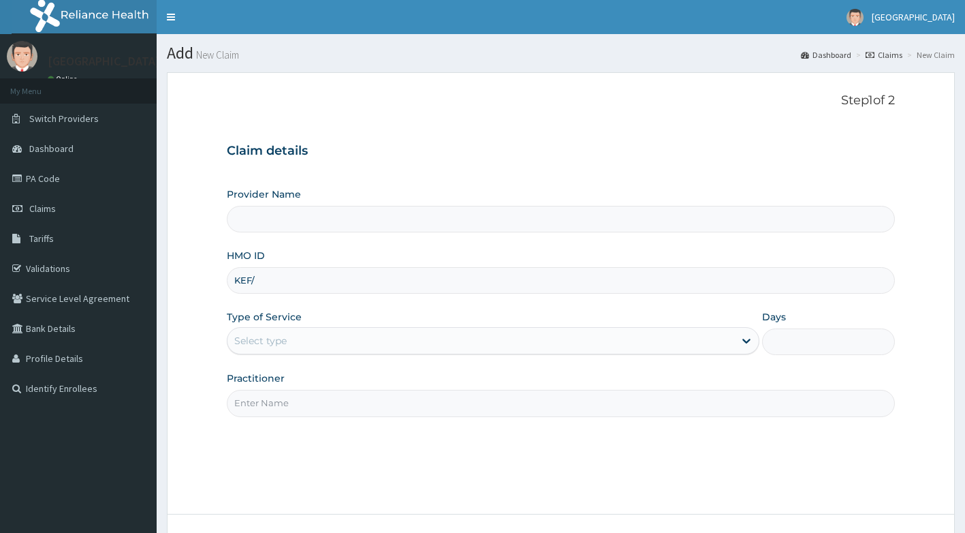
click at [342, 334] on div "Select type" at bounding box center [481, 341] width 507 height 22
click at [335, 331] on div "Select type" at bounding box center [481, 341] width 507 height 22
type input "KEF/10067/A"
click at [333, 340] on div "Select type" at bounding box center [481, 341] width 507 height 22
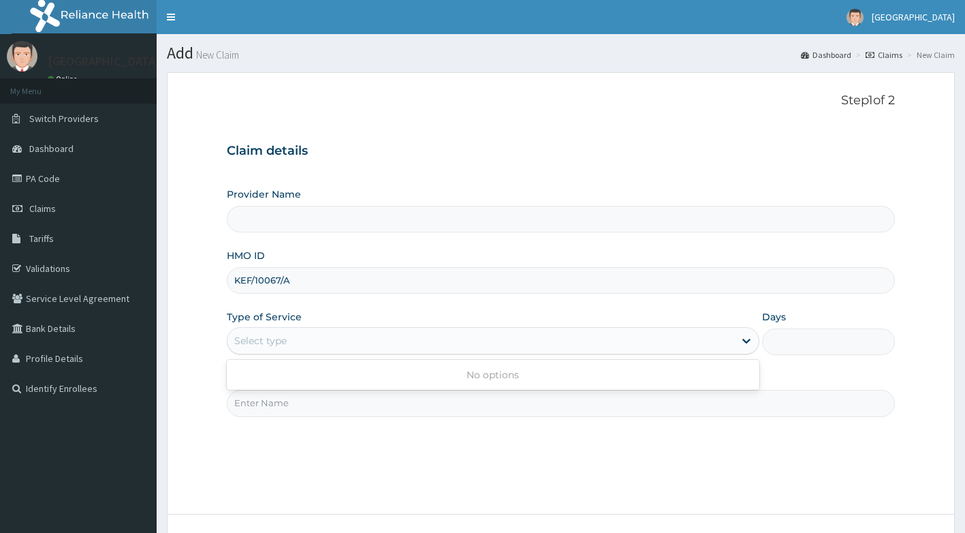
click at [333, 340] on div "Select type" at bounding box center [481, 341] width 507 height 22
click at [333, 341] on div "Select type" at bounding box center [481, 341] width 507 height 22
click at [330, 345] on div "Select type" at bounding box center [481, 341] width 507 height 22
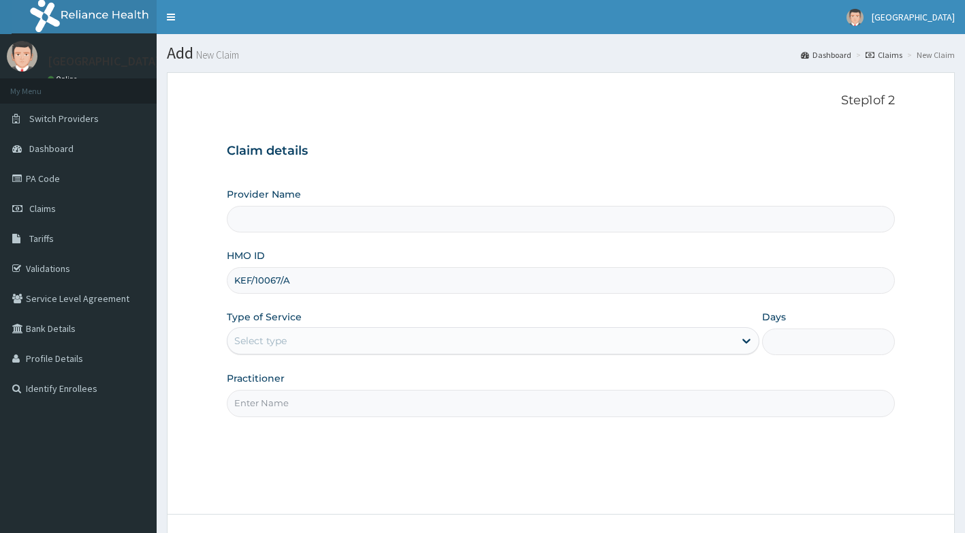
click at [330, 345] on div "Select type" at bounding box center [481, 341] width 507 height 22
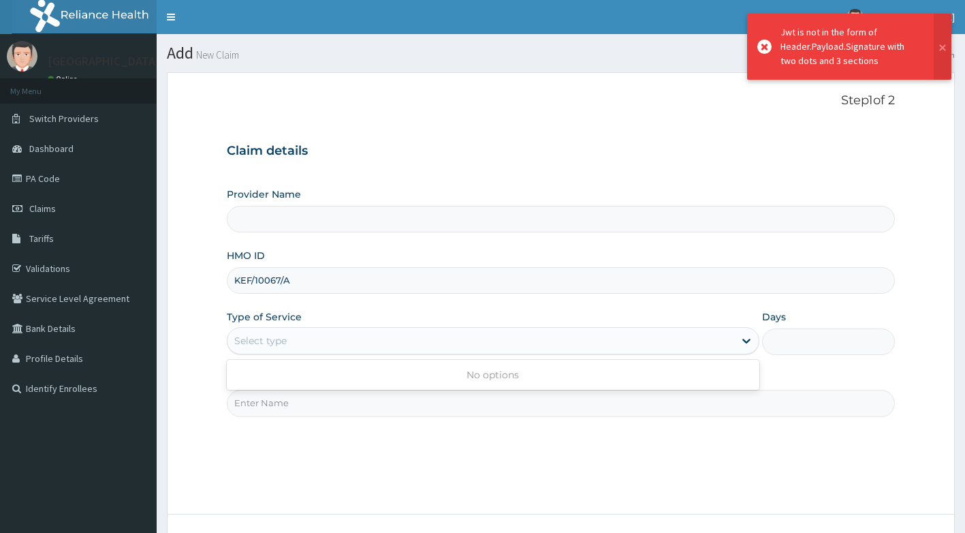
click at [941, 44] on button at bounding box center [943, 47] width 18 height 66
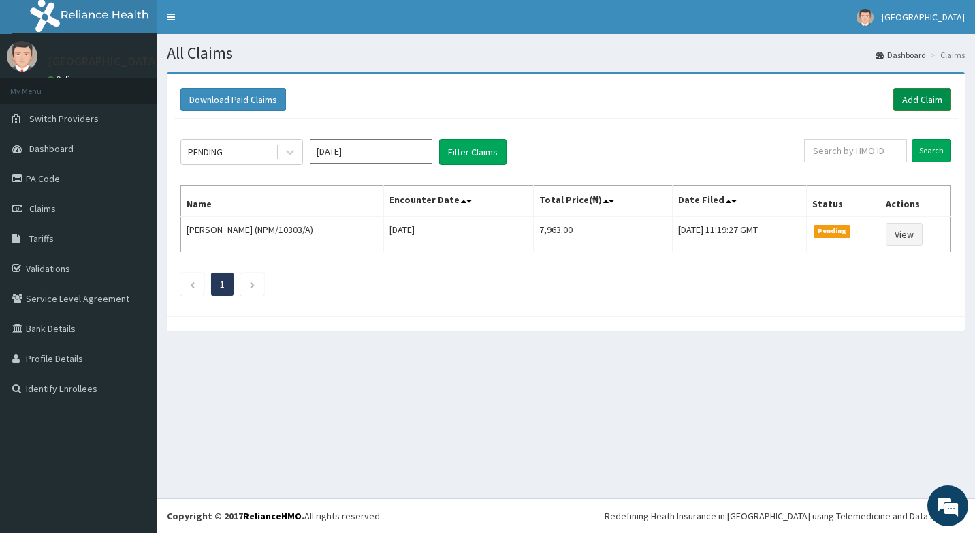
click at [913, 95] on link "Add Claim" at bounding box center [923, 99] width 58 height 23
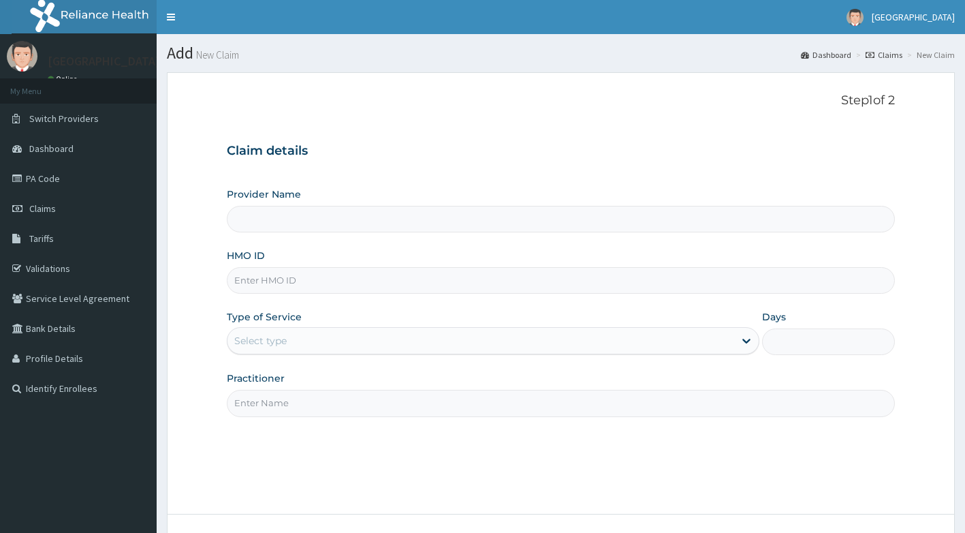
type input "K"
type input "[GEOGRAPHIC_DATA]"
type input "KEF/10067/A"
click at [366, 351] on div "Select type" at bounding box center [481, 341] width 507 height 22
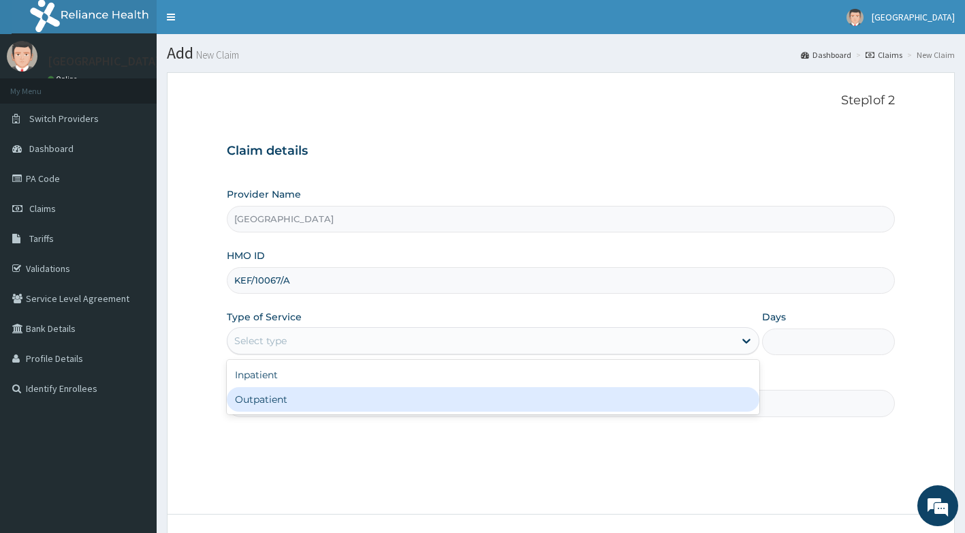
click at [328, 401] on div "Outpatient" at bounding box center [493, 399] width 533 height 25
type input "1"
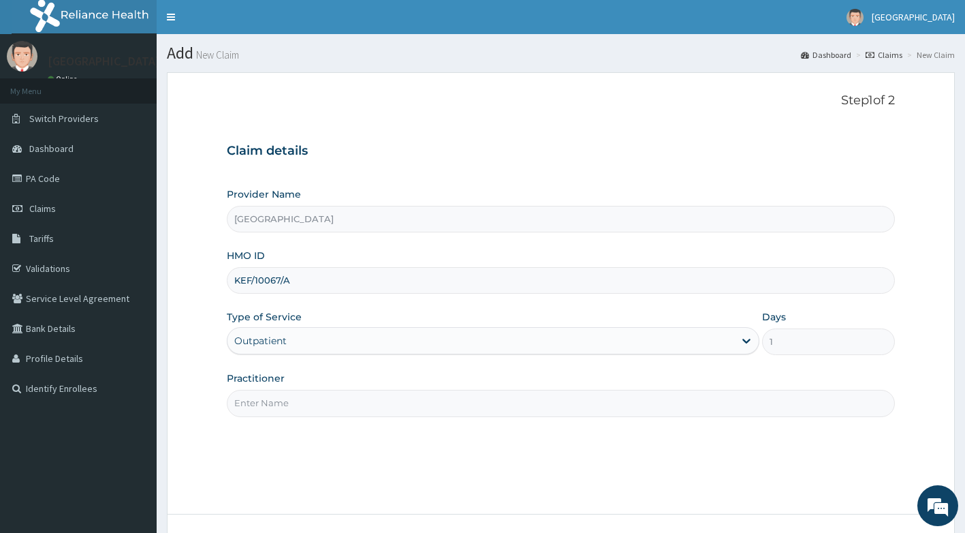
click at [333, 404] on input "Practitioner" at bounding box center [561, 403] width 669 height 27
type input "[PERSON_NAME]"
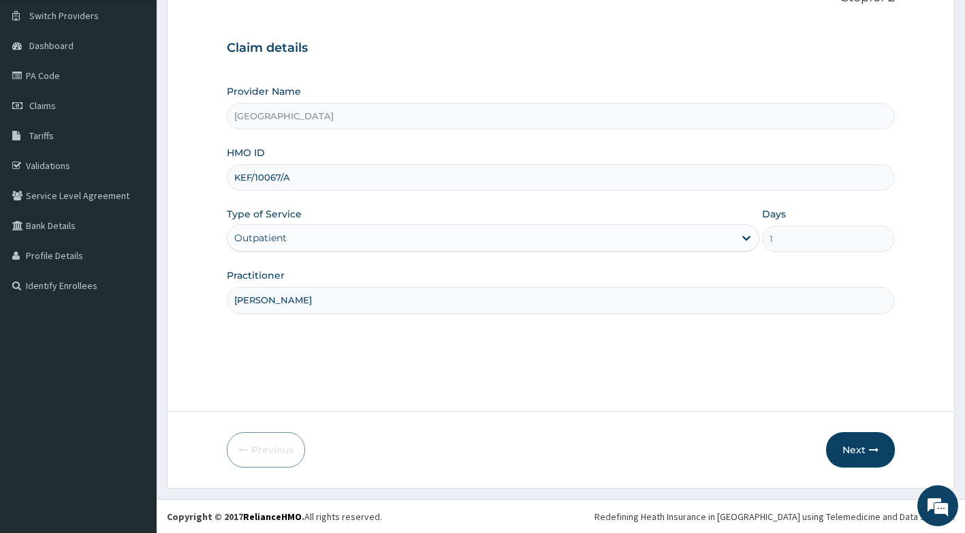
scroll to position [104, 0]
click at [875, 450] on icon "button" at bounding box center [874, 449] width 10 height 10
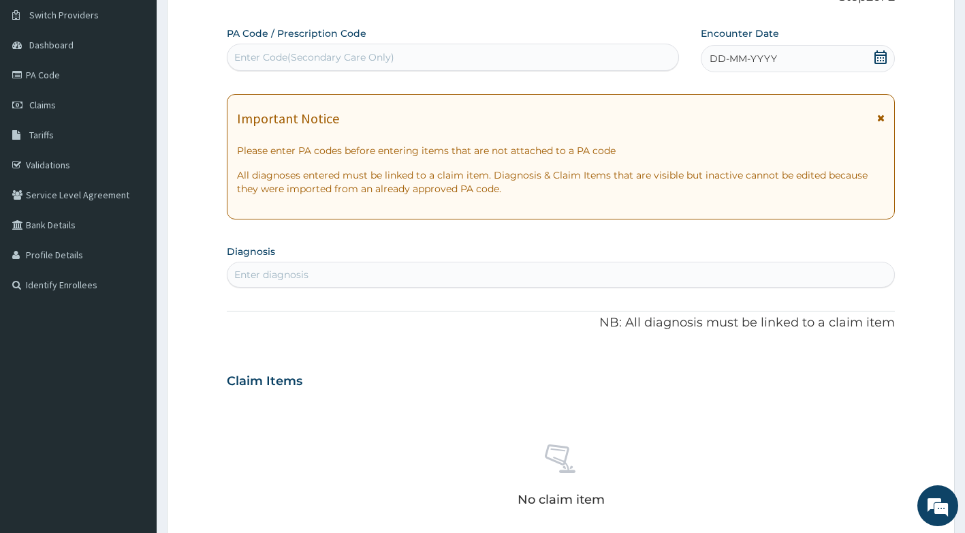
click at [774, 59] on span "DD-MM-YYYY" at bounding box center [743, 59] width 67 height 14
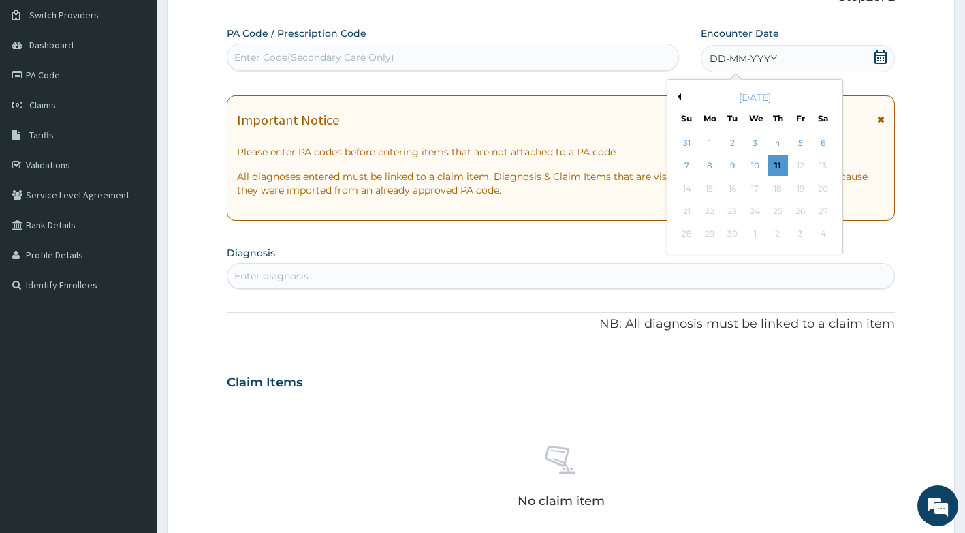
scroll to position [0, 0]
click at [705, 141] on div "1" at bounding box center [710, 143] width 20 height 20
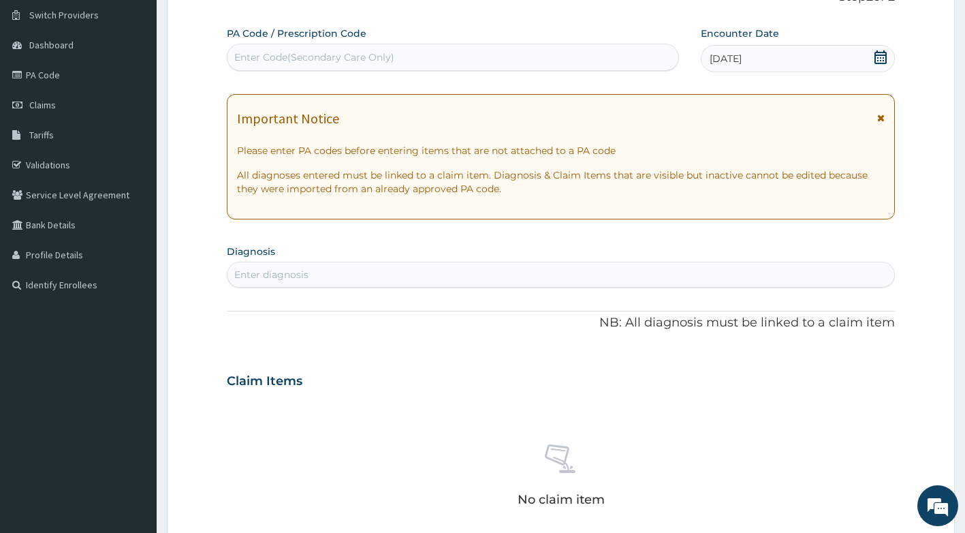
click at [318, 275] on div "Enter diagnosis" at bounding box center [562, 275] width 668 height 22
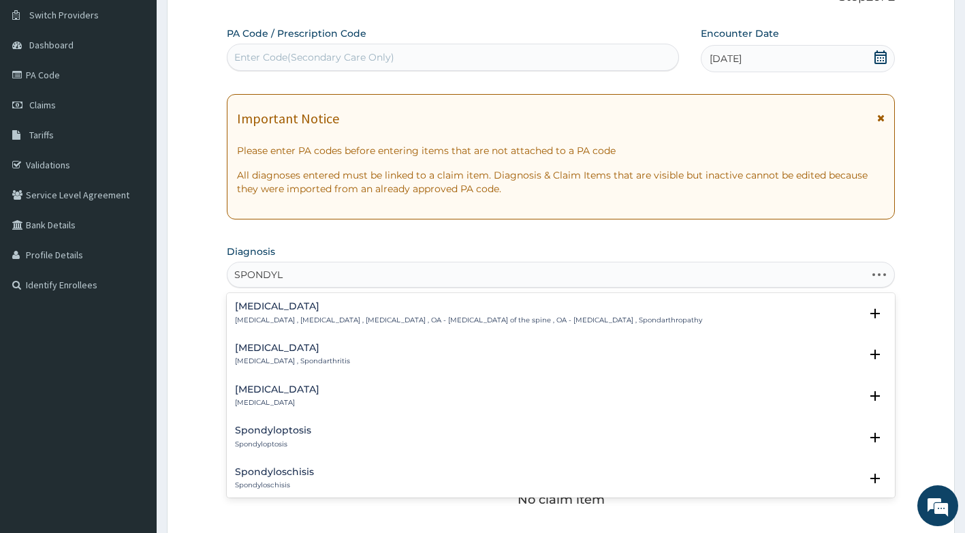
type input "SPONDYLO"
click at [296, 350] on h4 "Spondylolysis" at bounding box center [277, 348] width 84 height 10
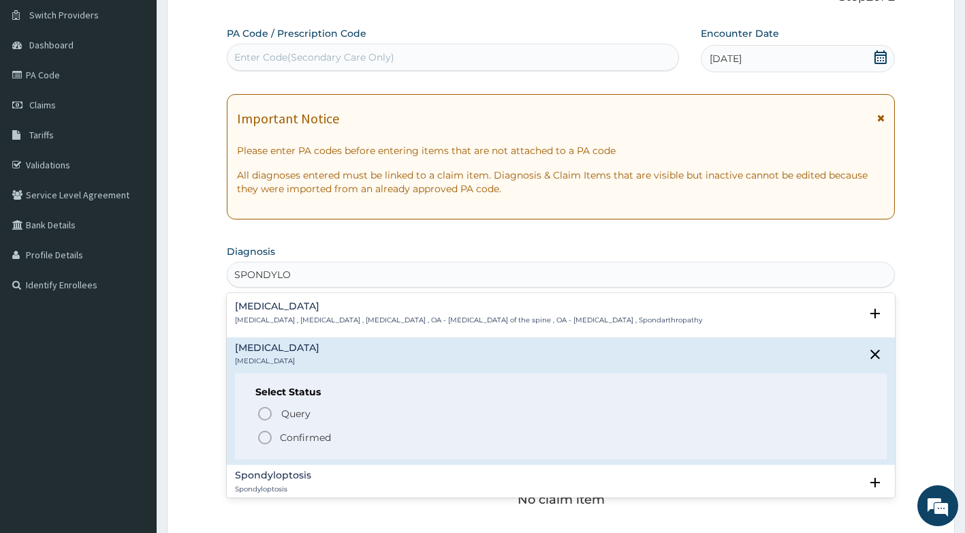
click at [311, 319] on p "Spondylosis , Spondylarthrosis , Osteoarthritis of spine , OA - Osteoarthritis …" at bounding box center [468, 320] width 467 height 10
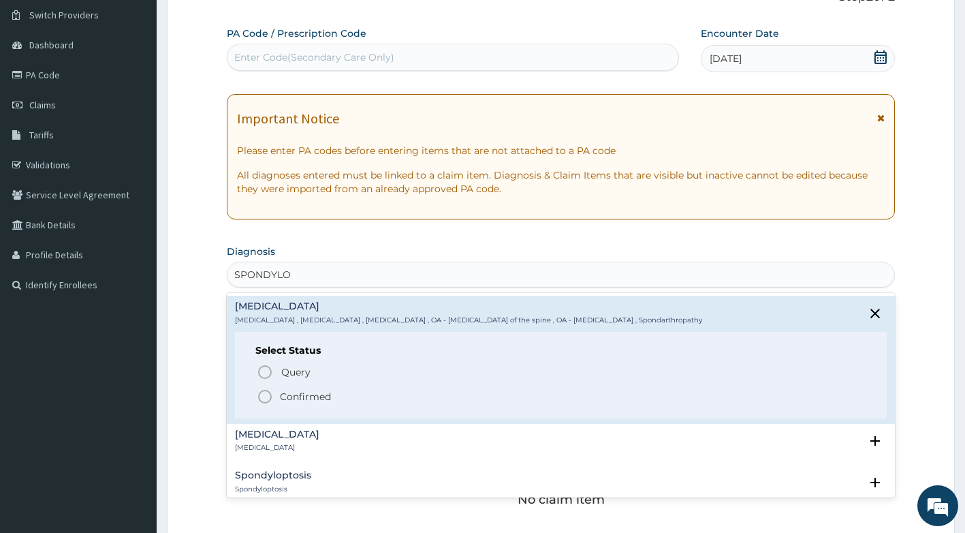
click at [282, 399] on p "Confirmed" at bounding box center [305, 397] width 51 height 14
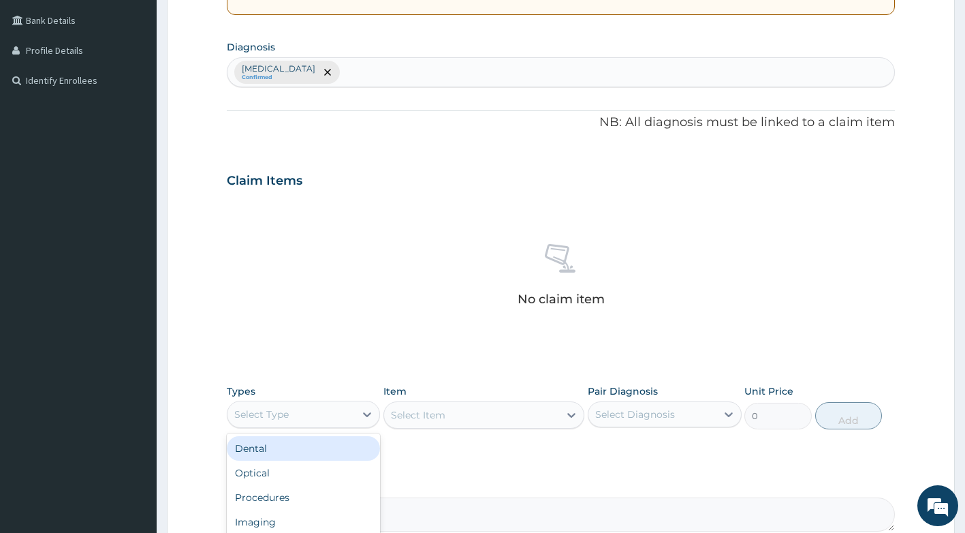
click at [300, 416] on div "Select Type" at bounding box center [292, 414] width 128 height 22
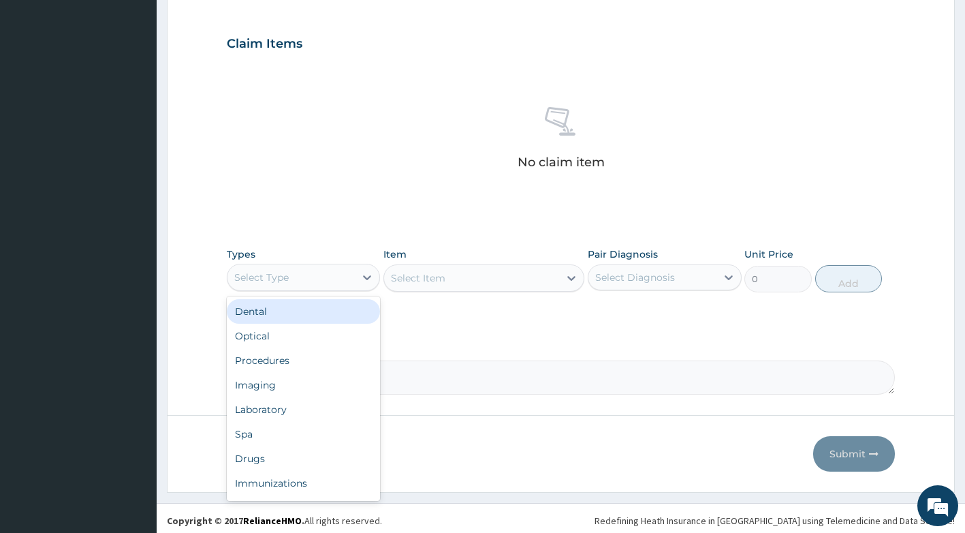
scroll to position [450, 0]
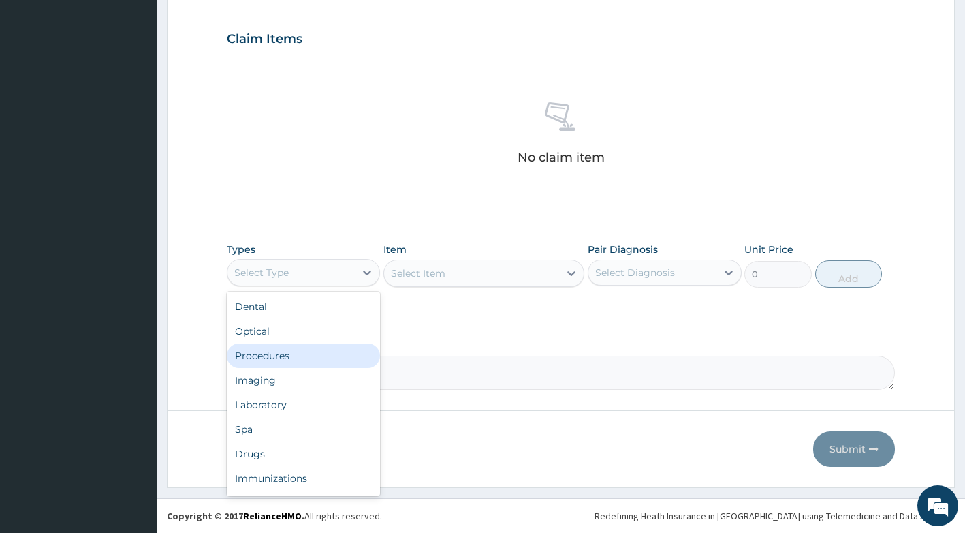
click at [317, 358] on div "Procedures" at bounding box center [304, 355] width 154 height 25
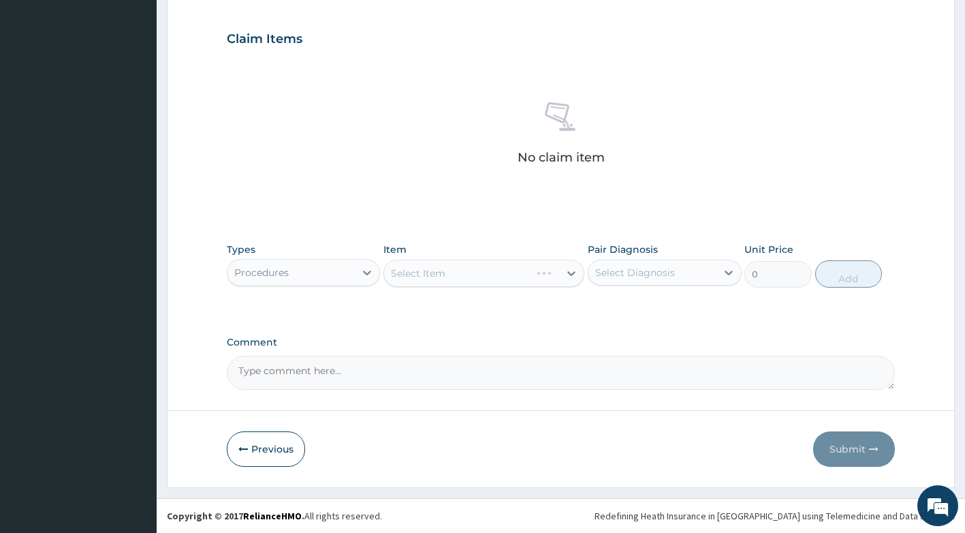
click at [492, 265] on div "Select Item" at bounding box center [483, 273] width 201 height 27
click at [488, 273] on div "Select Item" at bounding box center [483, 273] width 201 height 27
click at [512, 279] on div "Select Item" at bounding box center [483, 273] width 201 height 27
click at [572, 276] on div "Select Item" at bounding box center [483, 273] width 201 height 27
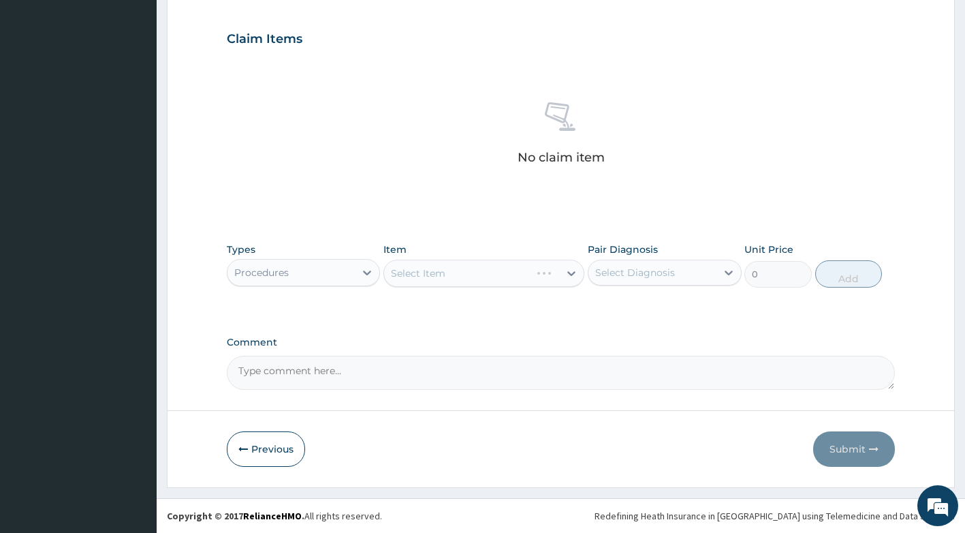
click at [566, 277] on div "Select Item" at bounding box center [483, 273] width 201 height 27
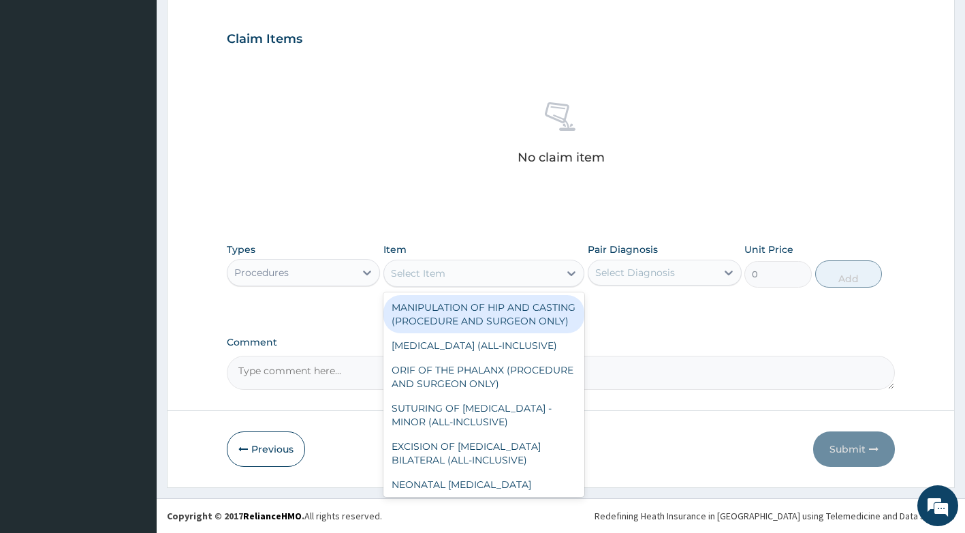
click at [559, 283] on div "Select Item" at bounding box center [471, 273] width 175 height 22
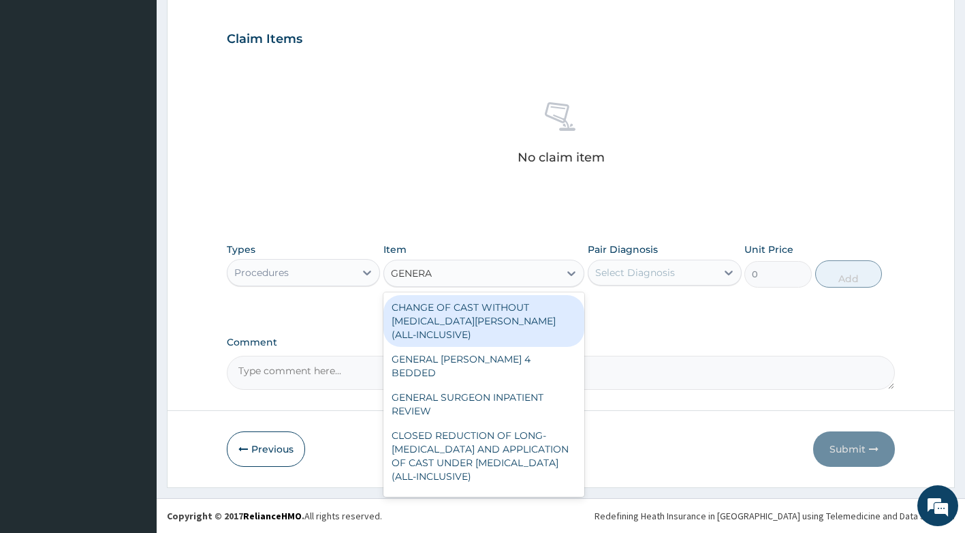
type input "GENERAL"
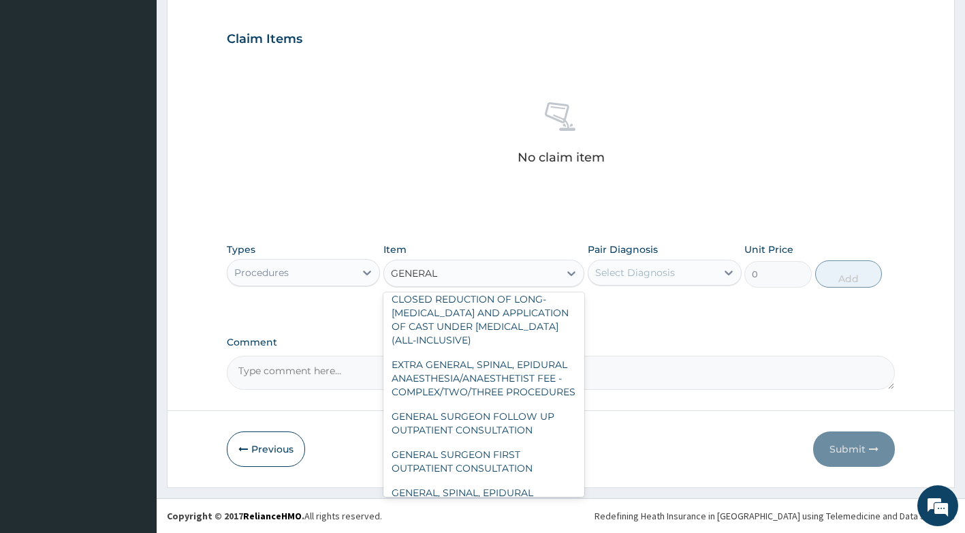
scroll to position [204, 0]
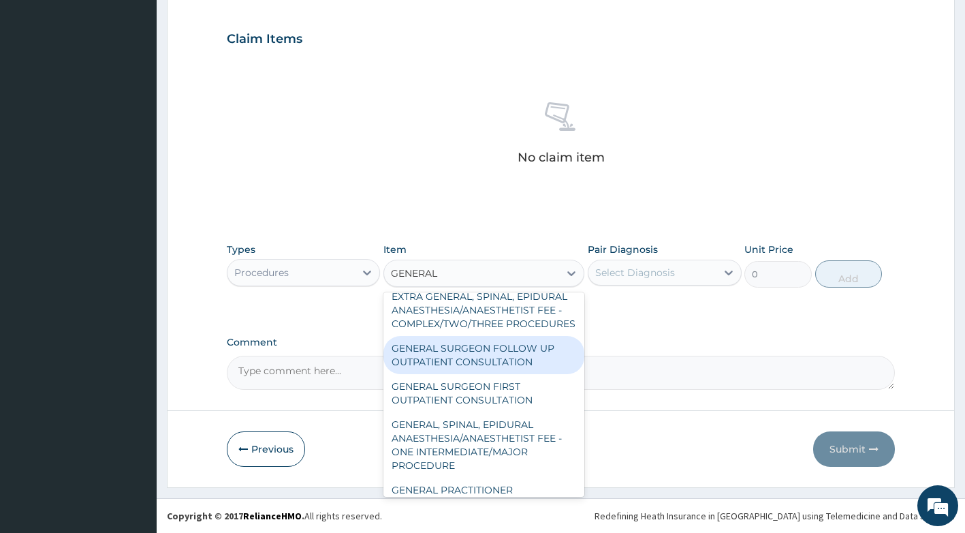
click at [465, 374] on div "GENERAL SURGEON FOLLOW UP OUTPATIENT CONSULTATION" at bounding box center [483, 355] width 201 height 38
type input "12500"
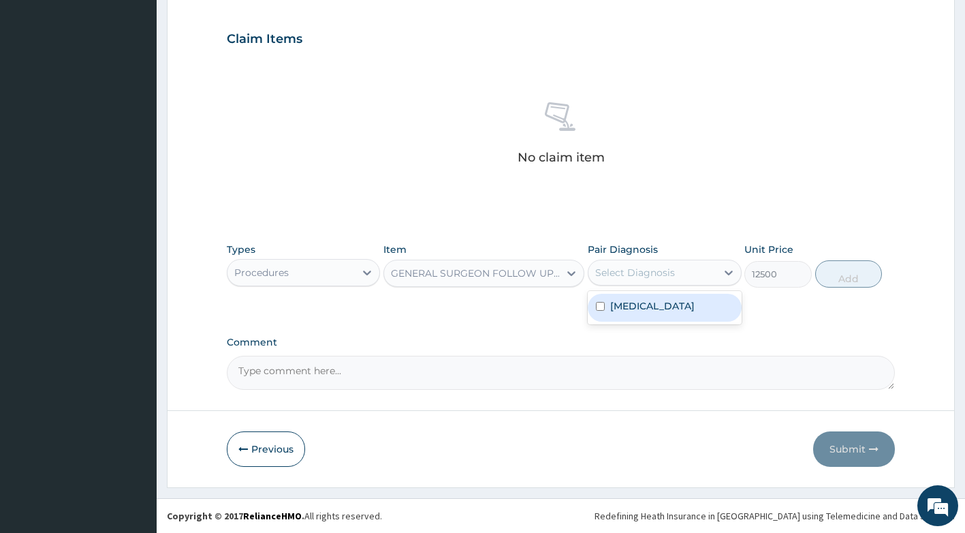
click at [627, 283] on div "Select Diagnosis" at bounding box center [665, 273] width 154 height 26
click at [574, 278] on icon at bounding box center [572, 273] width 14 height 14
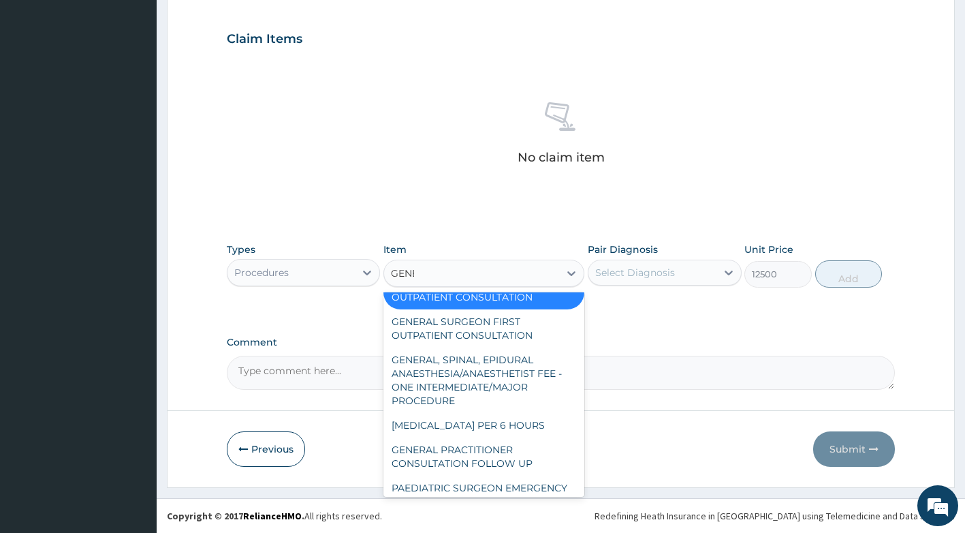
scroll to position [255, 0]
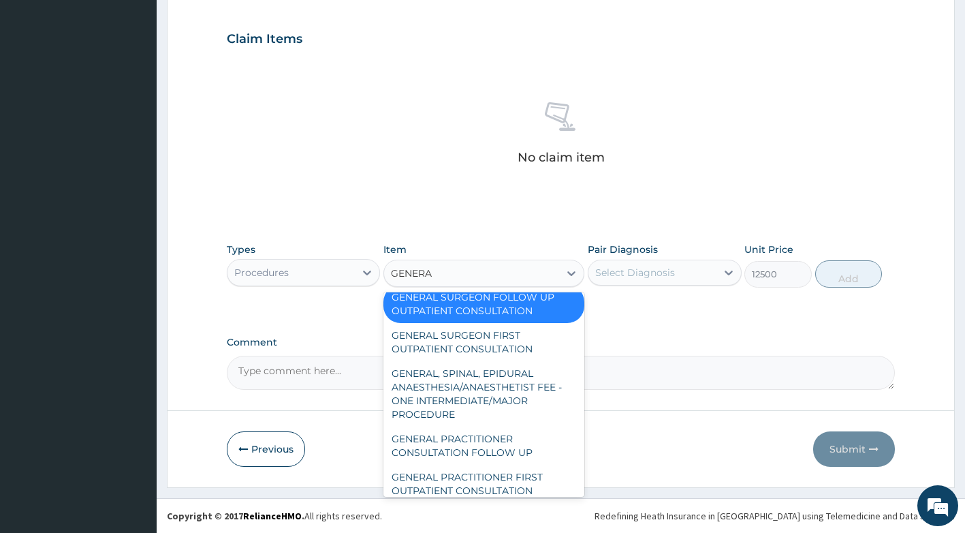
type input "GENERAL"
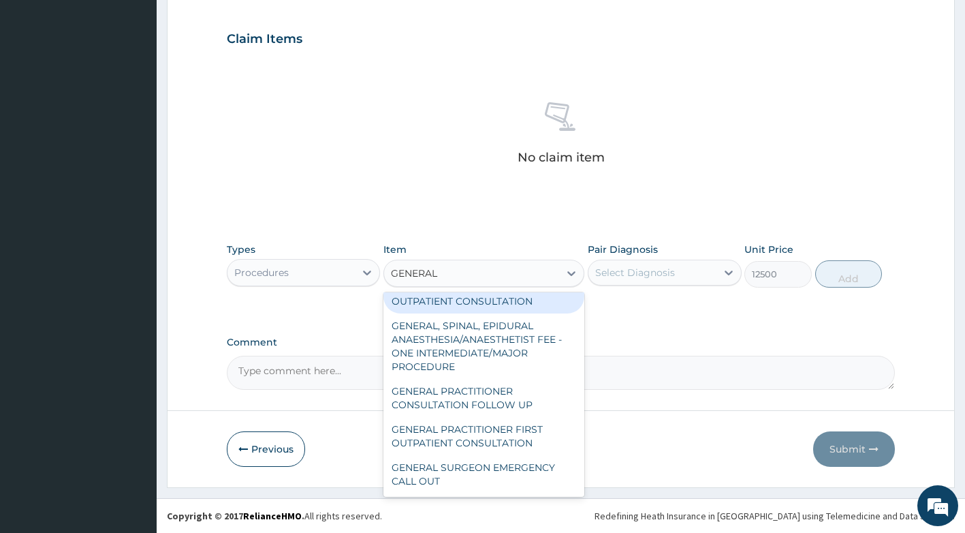
scroll to position [324, 0]
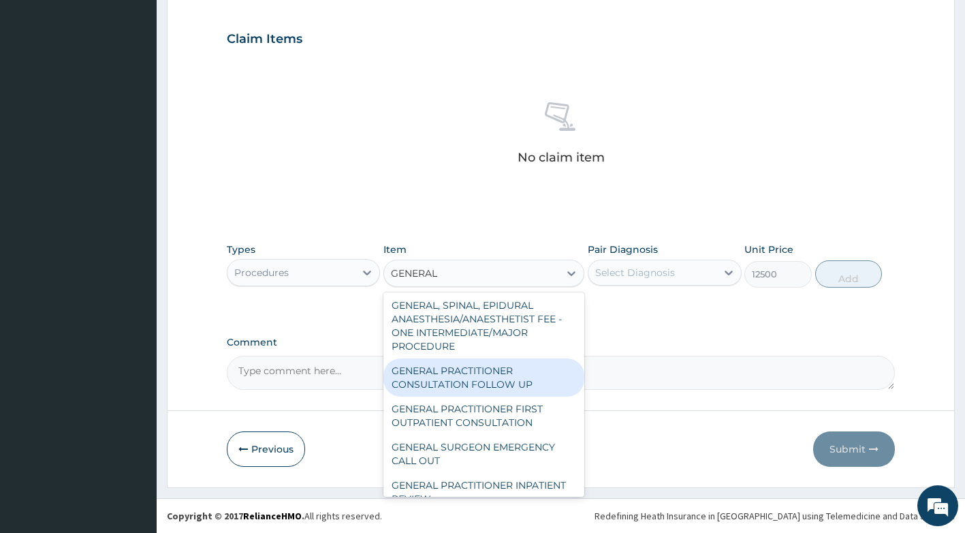
click at [482, 396] on div "GENERAL PRACTITIONER CONSULTATION FOLLOW UP" at bounding box center [483, 377] width 201 height 38
type input "1875"
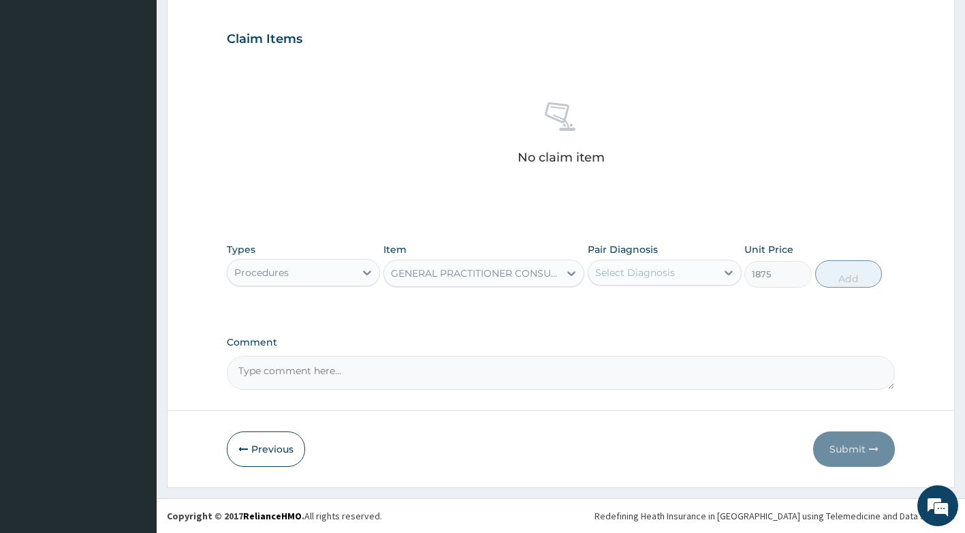
click at [636, 276] on div "Select Diagnosis" at bounding box center [635, 273] width 80 height 14
click at [638, 308] on label "Spondylosis" at bounding box center [652, 306] width 84 height 14
checkbox input "true"
click at [841, 277] on button "Add" at bounding box center [848, 273] width 67 height 27
type input "0"
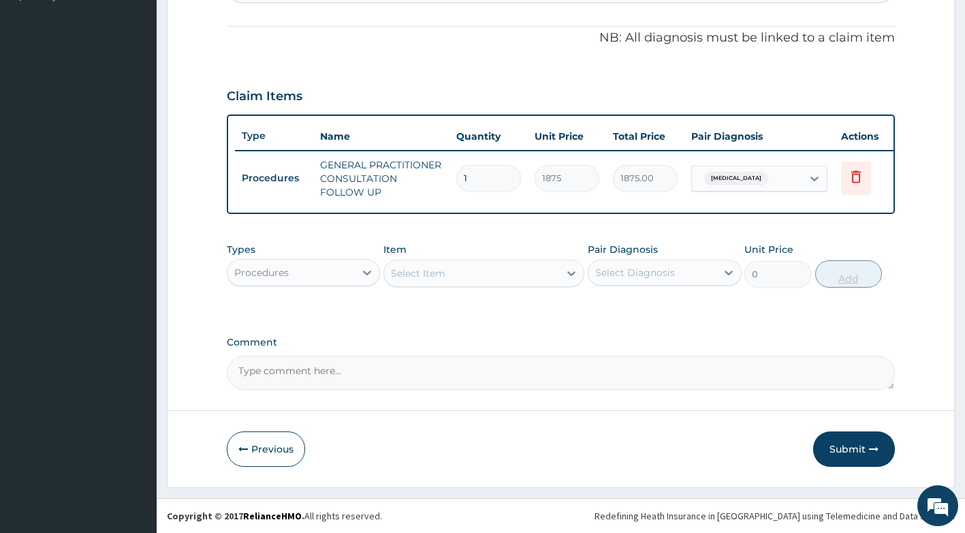
scroll to position [403, 0]
click at [531, 269] on div "Select Item" at bounding box center [471, 273] width 175 height 22
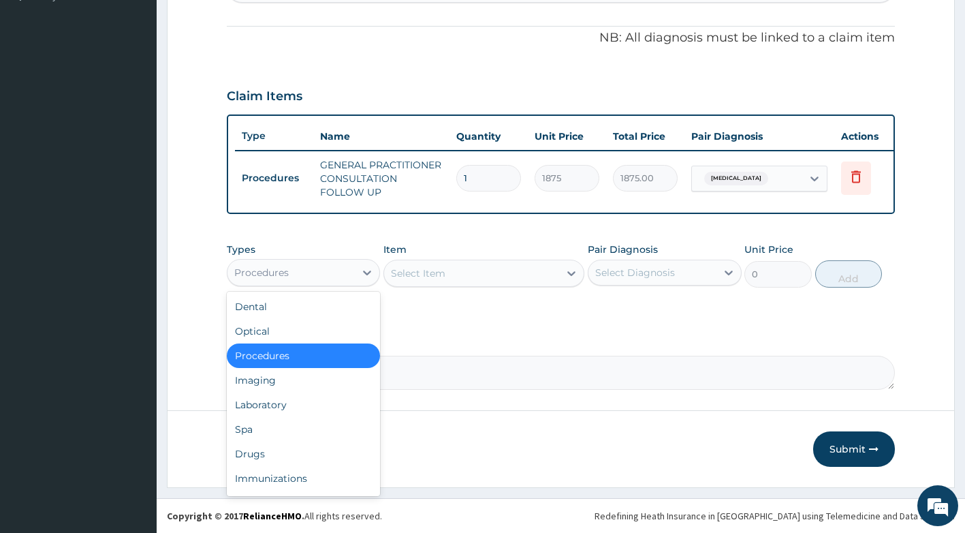
click at [332, 275] on div "Procedures" at bounding box center [292, 273] width 128 height 22
click at [290, 452] on div "Drugs" at bounding box center [304, 453] width 154 height 25
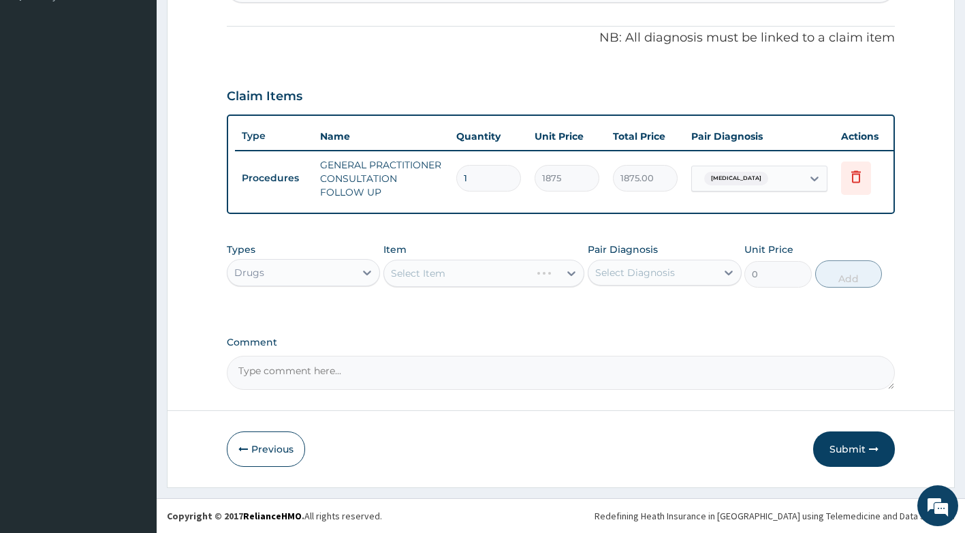
click at [471, 280] on div "Select Item" at bounding box center [483, 273] width 201 height 27
click at [478, 277] on div "Select Item" at bounding box center [483, 273] width 201 height 27
click at [507, 277] on div "Select Item" at bounding box center [471, 273] width 175 height 22
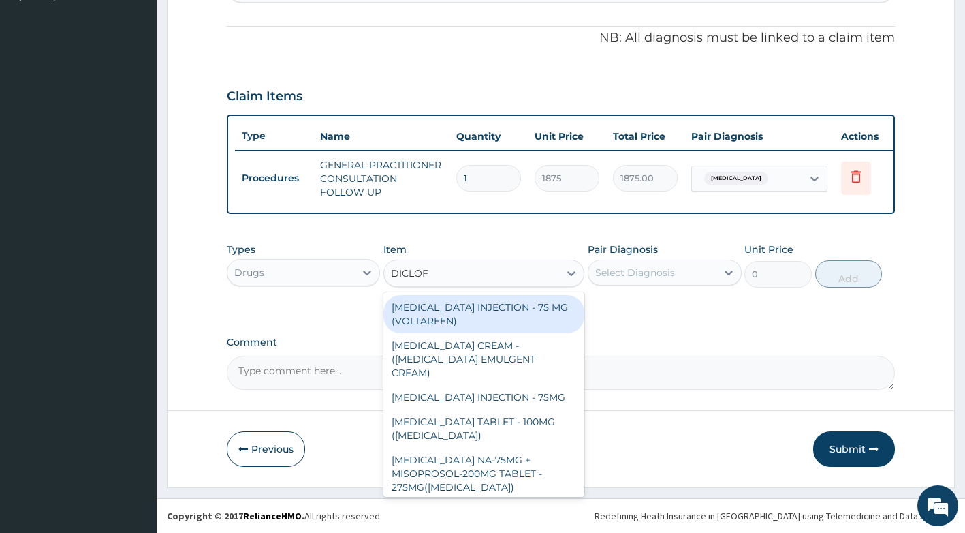
type input "DICLOFE"
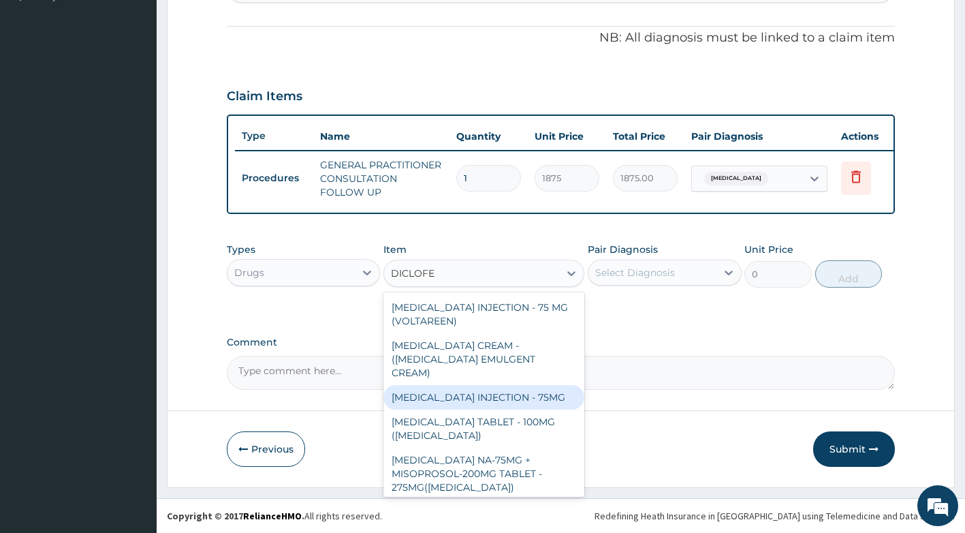
click at [468, 385] on div "[MEDICAL_DATA] INJECTION - 75MG" at bounding box center [483, 397] width 201 height 25
type input "420"
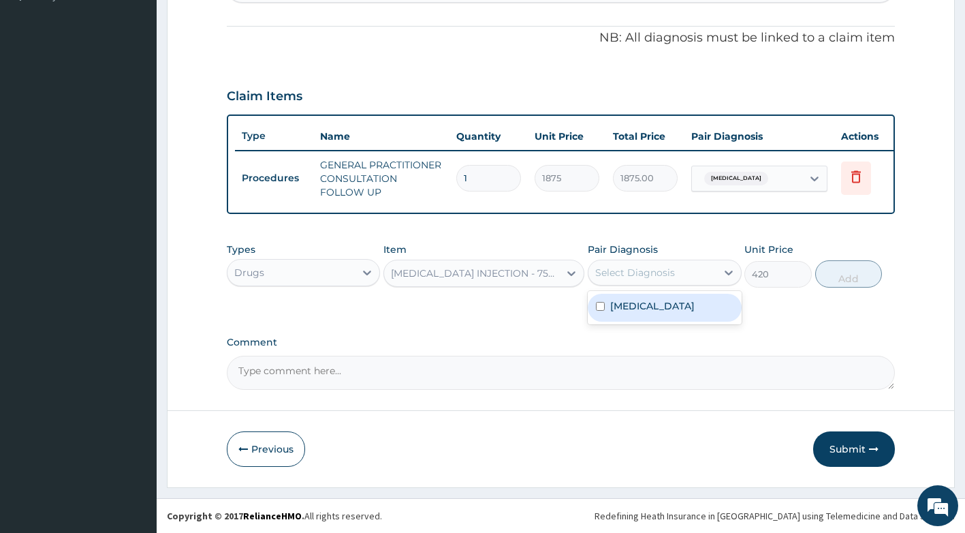
click at [695, 269] on div "Select Diagnosis" at bounding box center [653, 273] width 128 height 22
click at [690, 304] on div "Spondylosis" at bounding box center [665, 308] width 154 height 28
checkbox input "true"
click at [865, 279] on button "Add" at bounding box center [848, 273] width 67 height 27
type input "0"
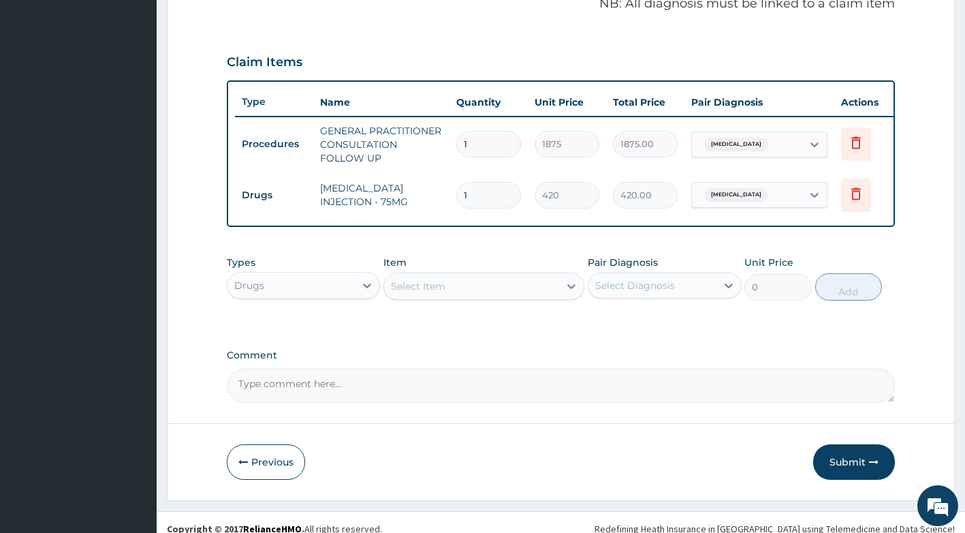
scroll to position [450, 0]
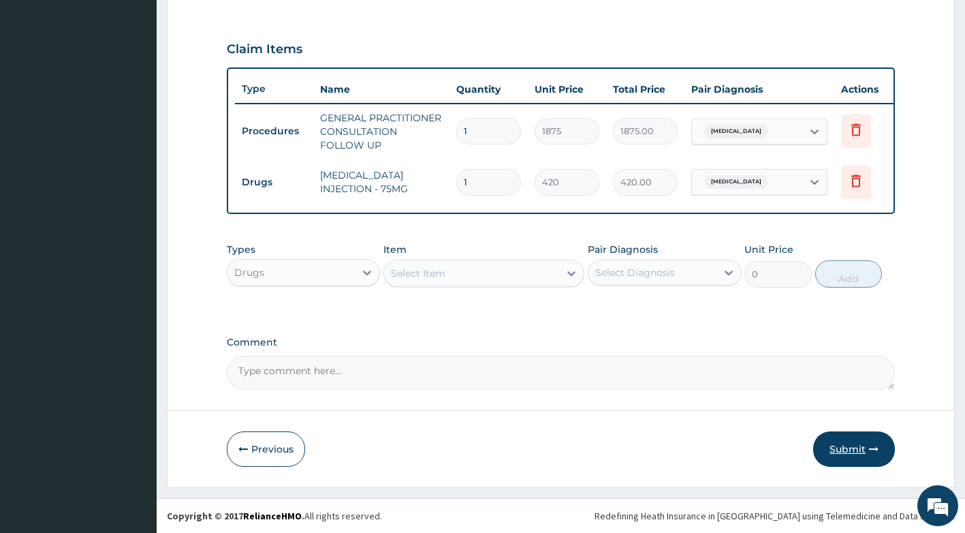
click at [847, 448] on button "Submit" at bounding box center [854, 448] width 82 height 35
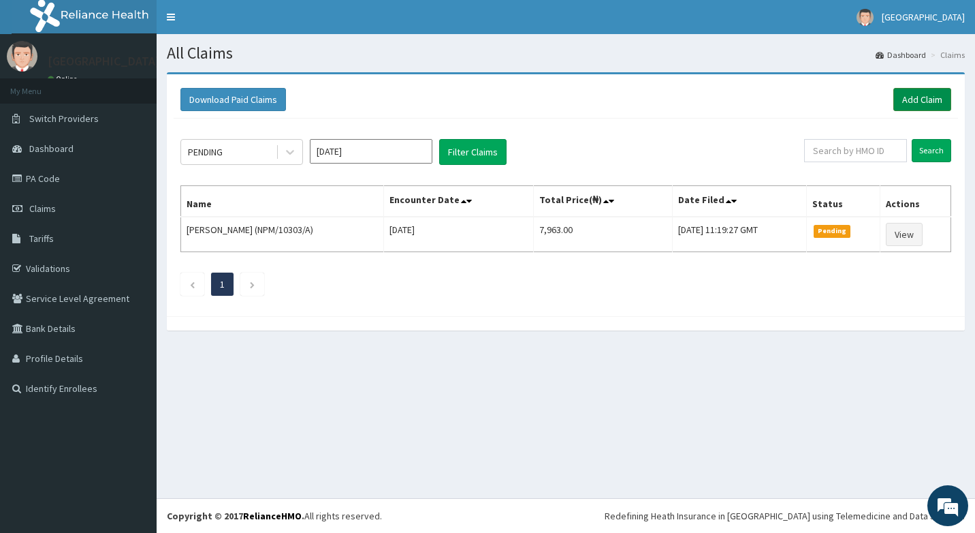
click at [924, 101] on link "Add Claim" at bounding box center [923, 99] width 58 height 23
click at [923, 96] on link "Add Claim" at bounding box center [923, 99] width 58 height 23
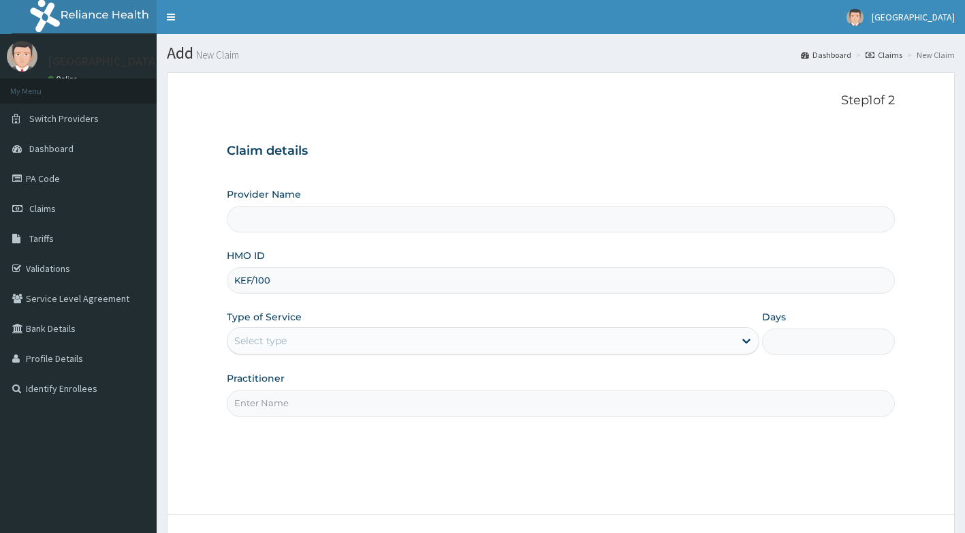
type input "KEF/10066/A"
type input "[GEOGRAPHIC_DATA]"
click at [381, 341] on div "Select type" at bounding box center [481, 341] width 507 height 22
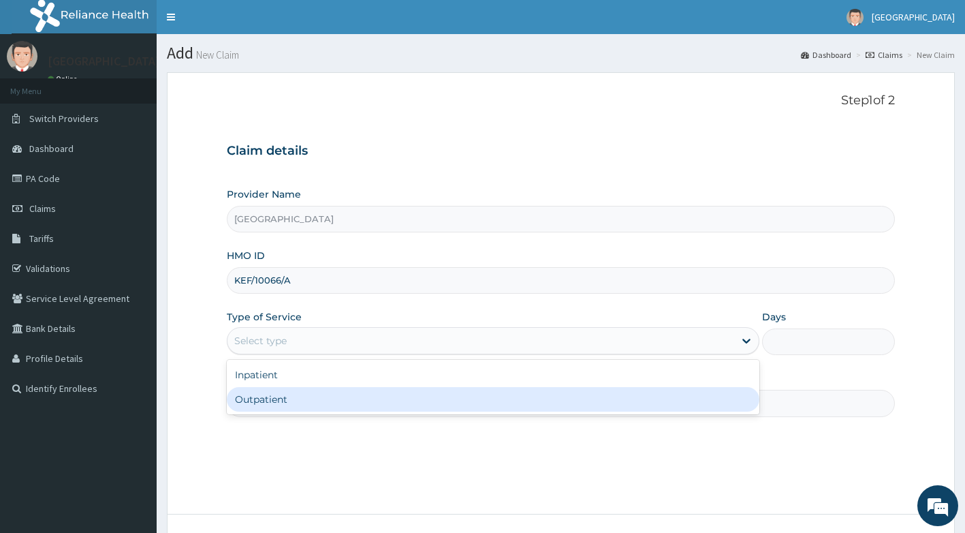
click at [339, 403] on div "Outpatient" at bounding box center [493, 399] width 533 height 25
type input "1"
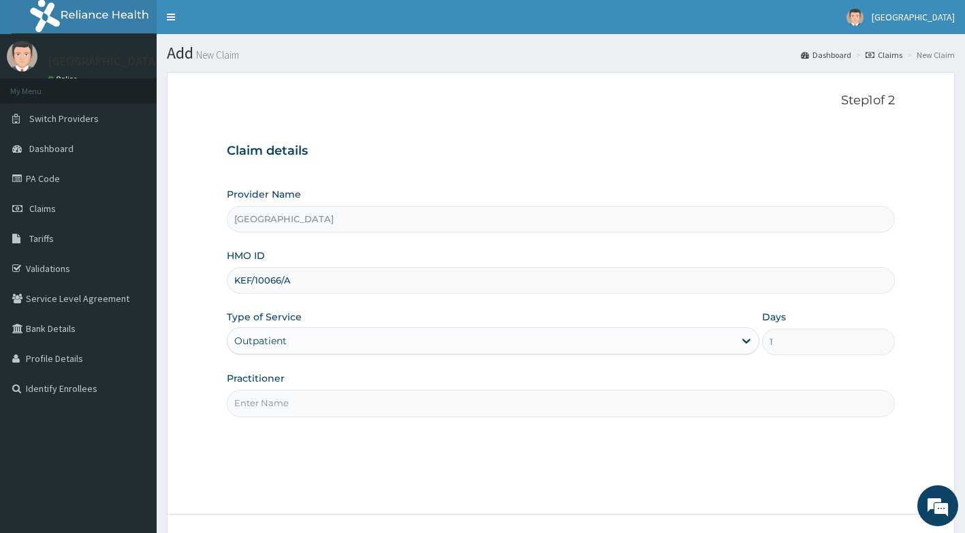
click at [339, 403] on input "Practitioner" at bounding box center [561, 403] width 669 height 27
type input "[PERSON_NAME]"
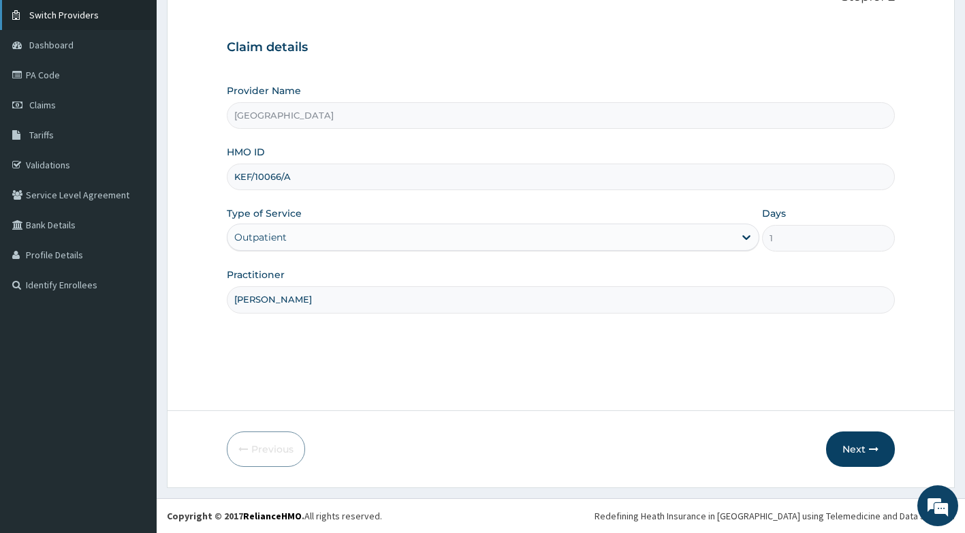
click at [873, 444] on icon "button" at bounding box center [874, 449] width 10 height 10
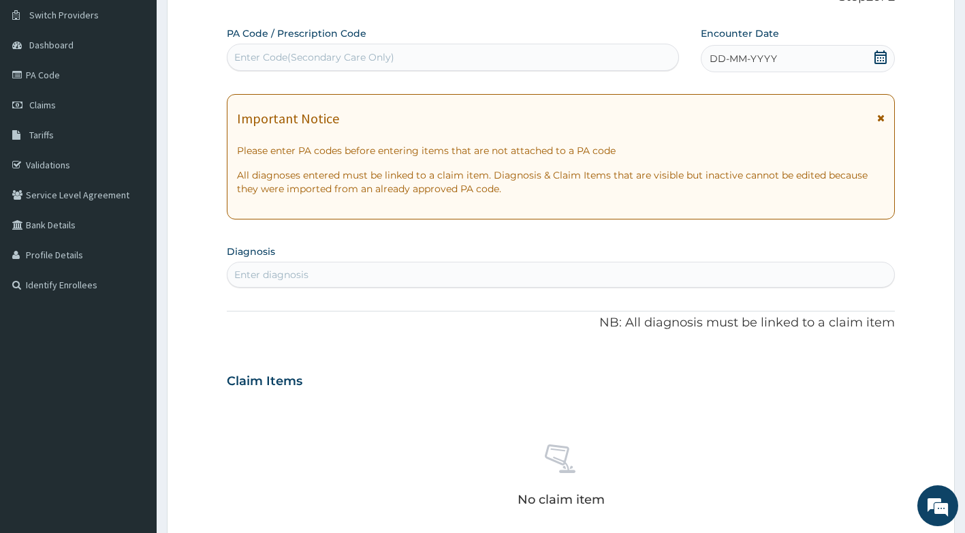
click at [882, 116] on icon at bounding box center [880, 118] width 7 height 10
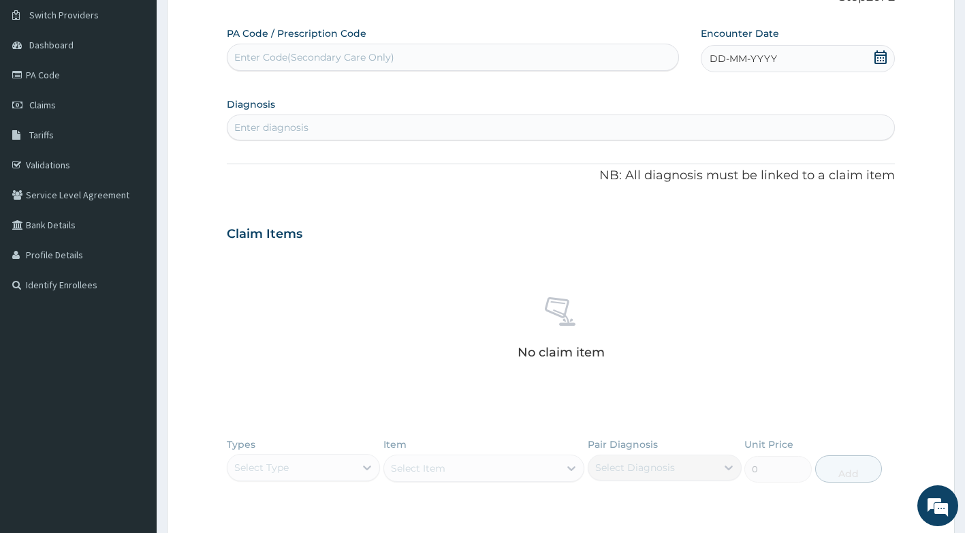
click at [552, 135] on div "Enter diagnosis" at bounding box center [562, 127] width 668 height 22
click at [882, 61] on icon at bounding box center [881, 57] width 14 height 14
click at [709, 145] on div "1" at bounding box center [710, 143] width 20 height 20
click at [495, 114] on div "Enter diagnosis" at bounding box center [561, 127] width 669 height 26
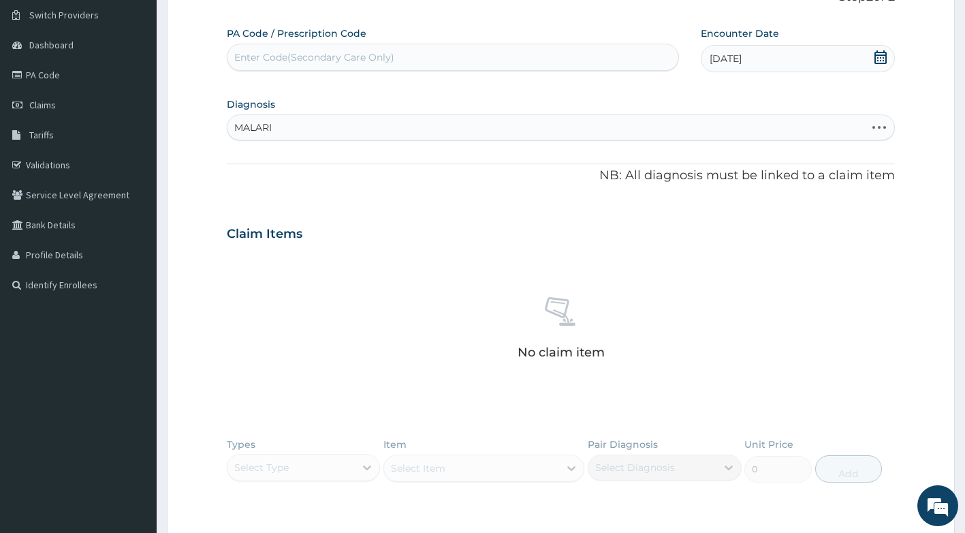
type input "[MEDICAL_DATA]"
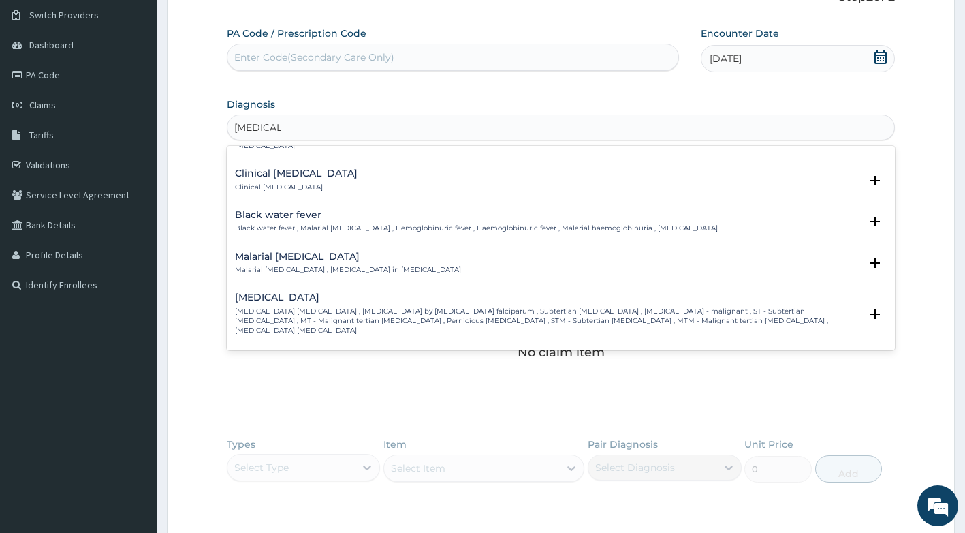
scroll to position [477, 0]
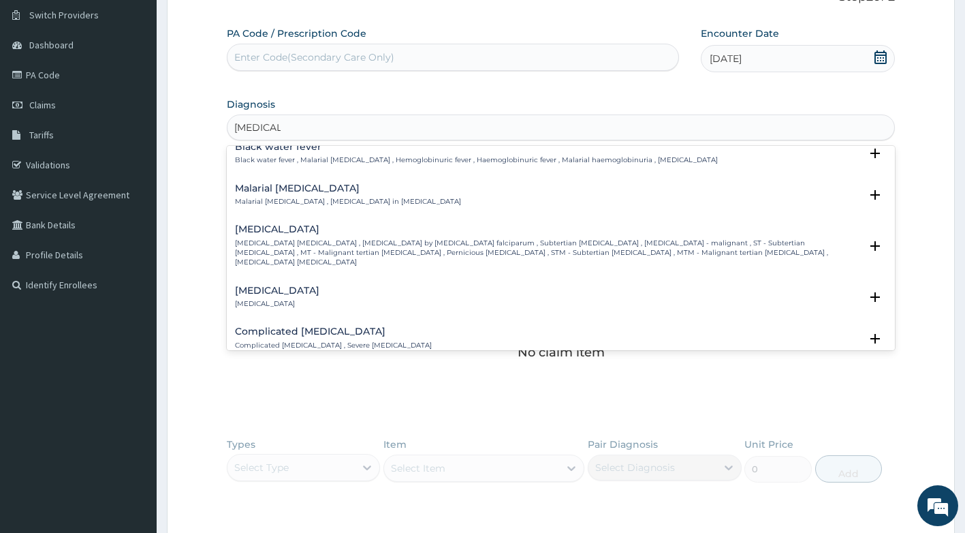
click at [422, 238] on p "[MEDICAL_DATA] [MEDICAL_DATA] , [MEDICAL_DATA] by [MEDICAL_DATA] falciparum , S…" at bounding box center [548, 252] width 626 height 29
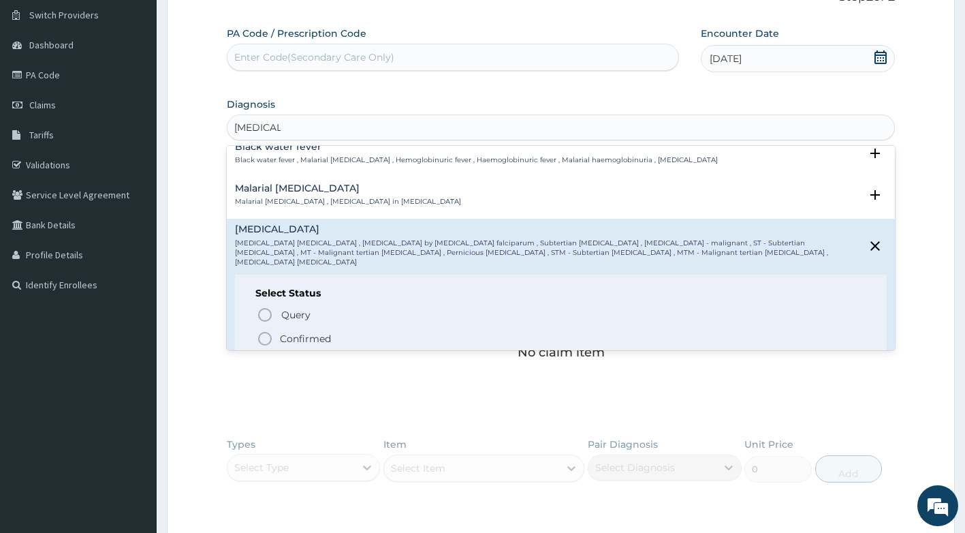
click at [298, 332] on p "Confirmed" at bounding box center [305, 339] width 51 height 14
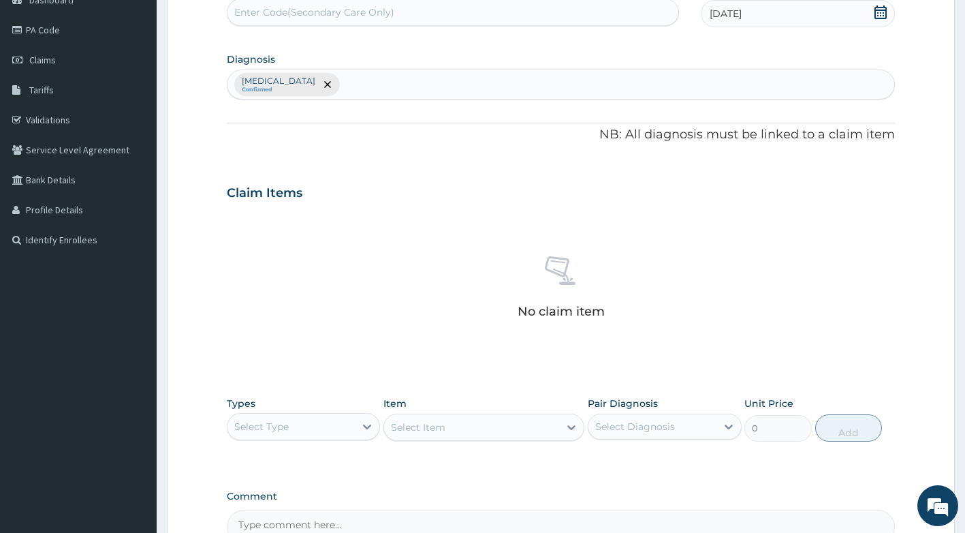
scroll to position [240, 0]
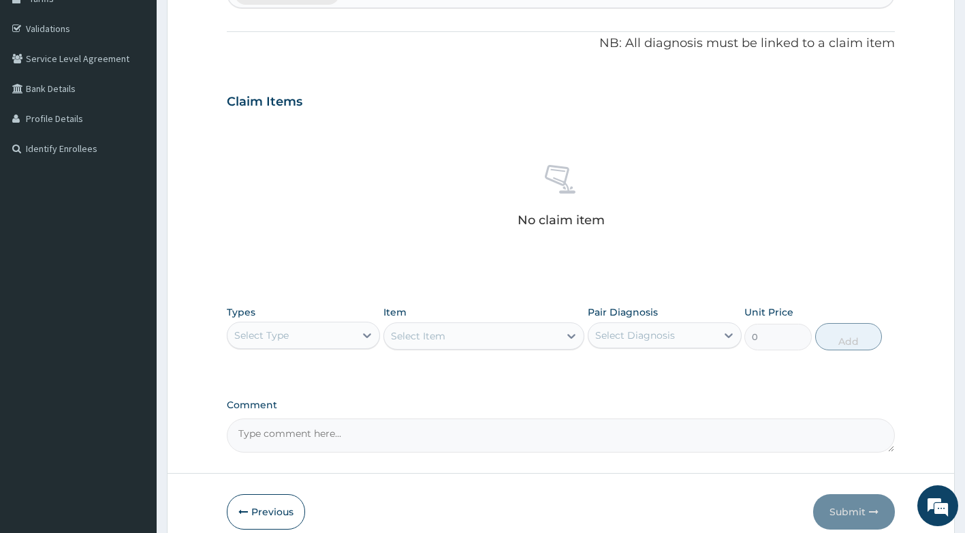
click at [334, 339] on div "Select Type" at bounding box center [292, 335] width 128 height 22
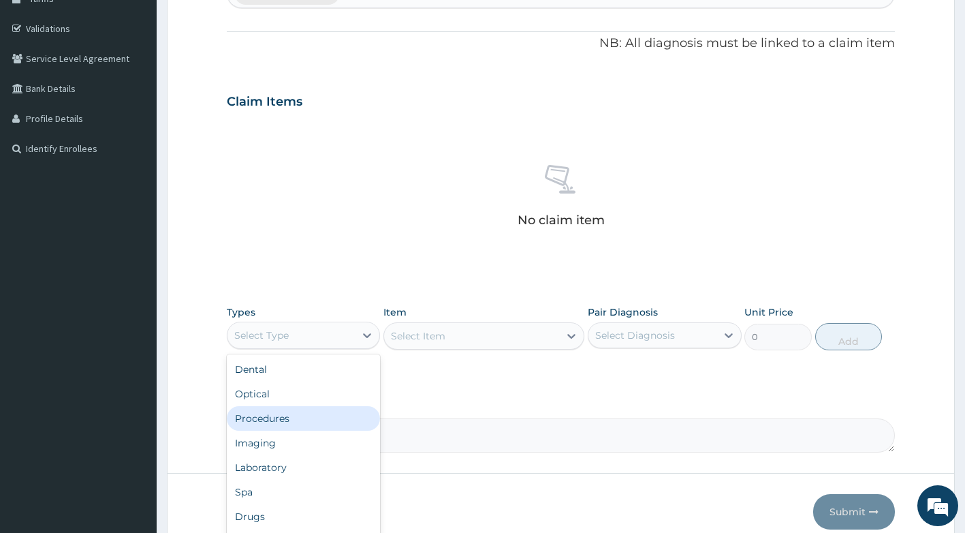
click at [285, 419] on div "Procedures" at bounding box center [304, 418] width 154 height 25
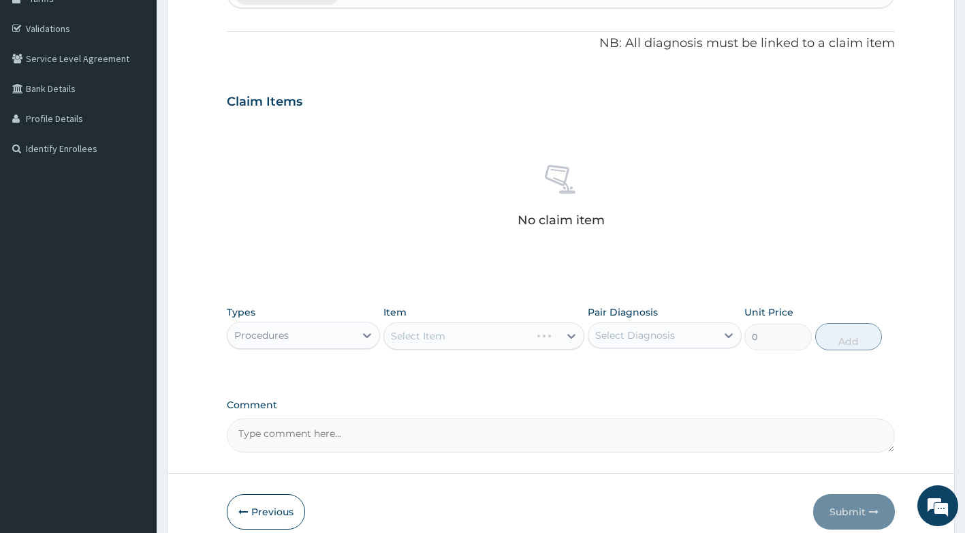
click at [471, 331] on div "Select Item" at bounding box center [483, 335] width 201 height 27
click at [490, 330] on div "Select Item" at bounding box center [471, 336] width 175 height 22
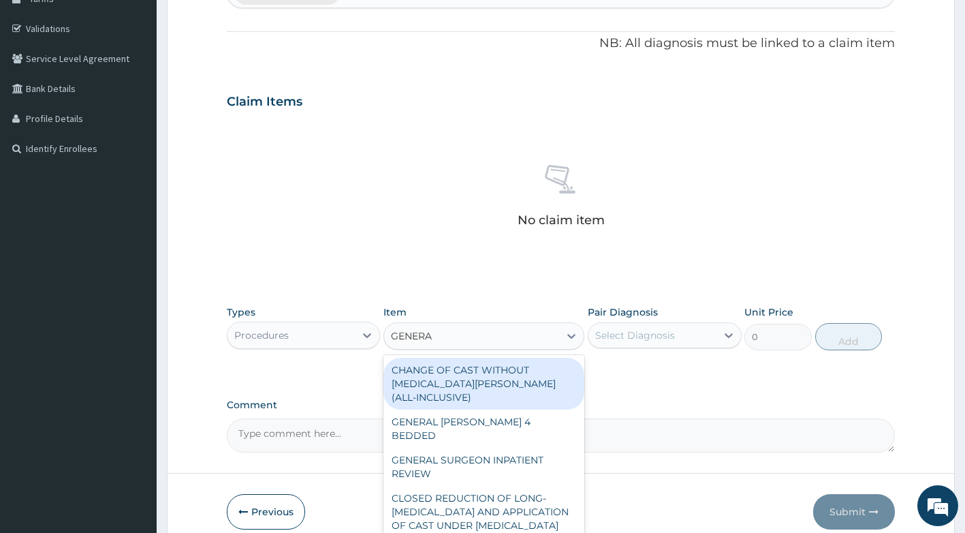
type input "GENERAL"
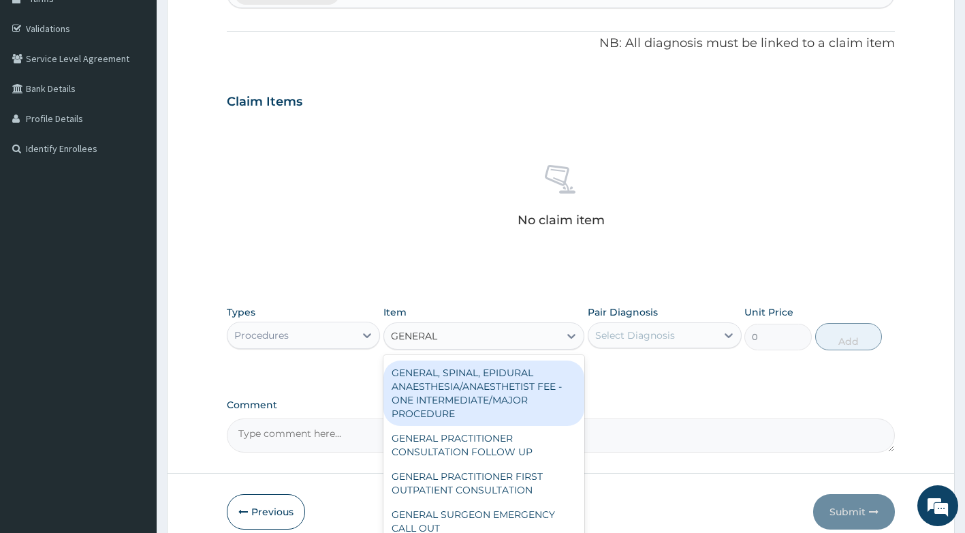
scroll to position [368, 0]
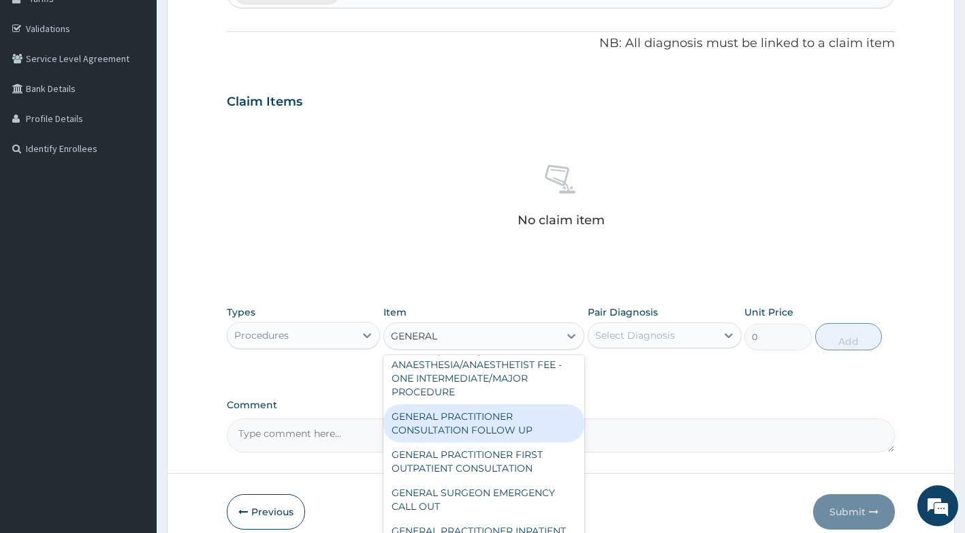
click at [512, 420] on div "GENERAL PRACTITIONER CONSULTATION FOLLOW UP" at bounding box center [483, 423] width 201 height 38
type input "1875"
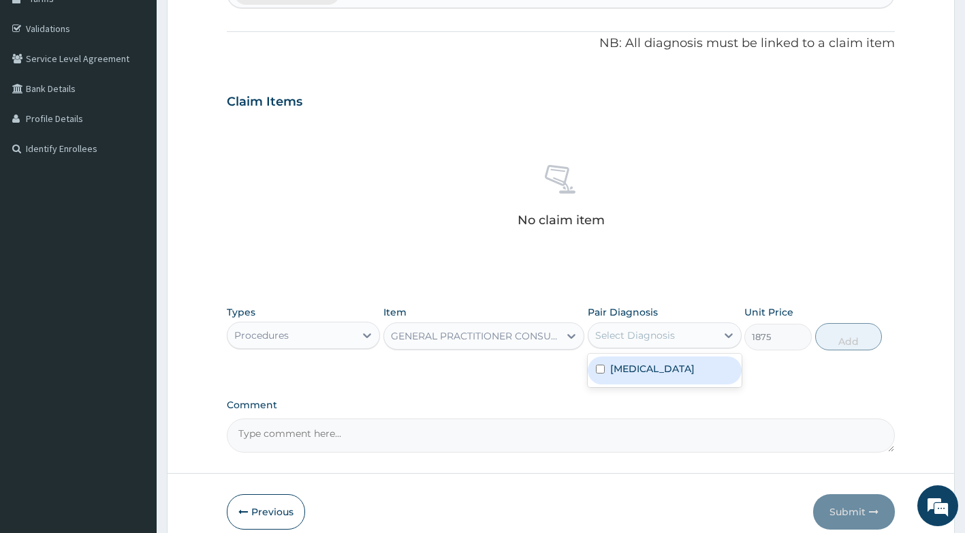
click at [644, 330] on div "Select Diagnosis" at bounding box center [635, 335] width 80 height 14
drag, startPoint x: 655, startPoint y: 370, endPoint x: 722, endPoint y: 356, distance: 68.8
click at [657, 370] on label "[MEDICAL_DATA]" at bounding box center [652, 369] width 84 height 14
checkbox input "true"
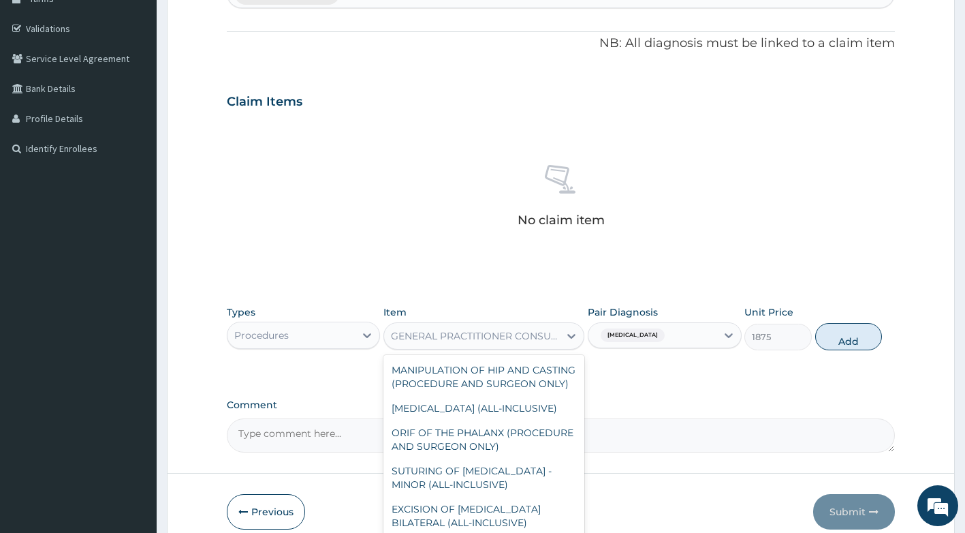
click at [555, 341] on div "GENERAL PRACTITIONER CONSULTATION FOLLOW UP" at bounding box center [476, 336] width 170 height 14
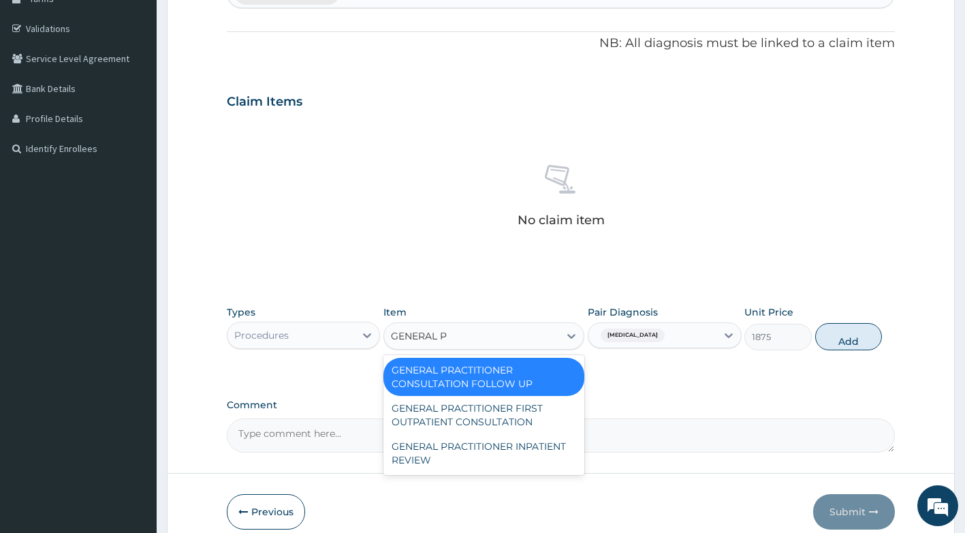
scroll to position [0, 0]
type input "GENERAL PRA"
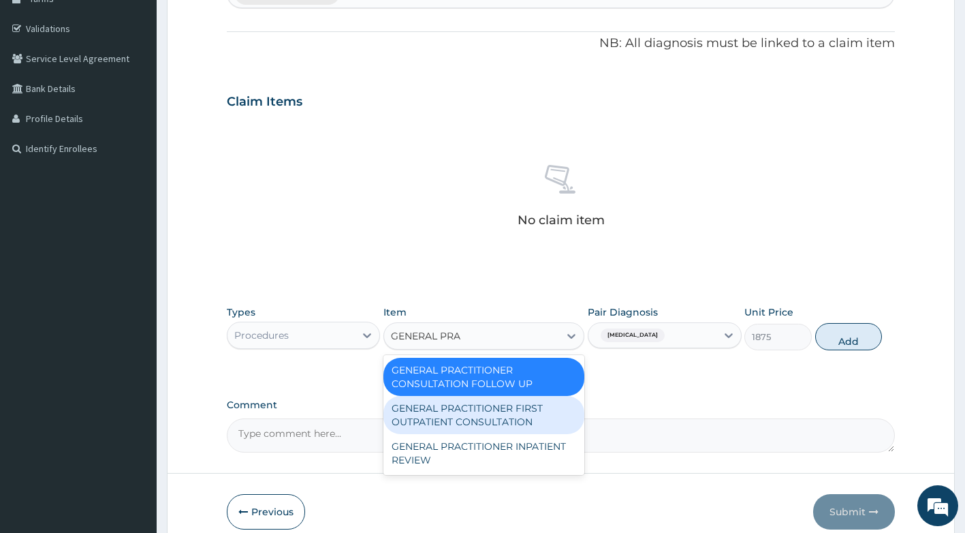
click at [494, 422] on div "GENERAL PRACTITIONER FIRST OUTPATIENT CONSULTATION" at bounding box center [483, 415] width 201 height 38
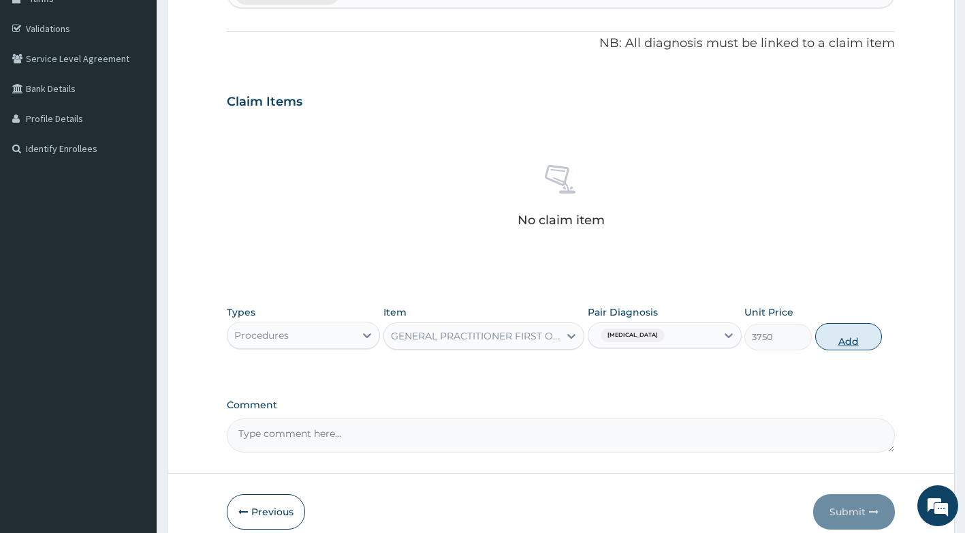
click at [849, 332] on button "Add" at bounding box center [848, 336] width 67 height 27
type input "0"
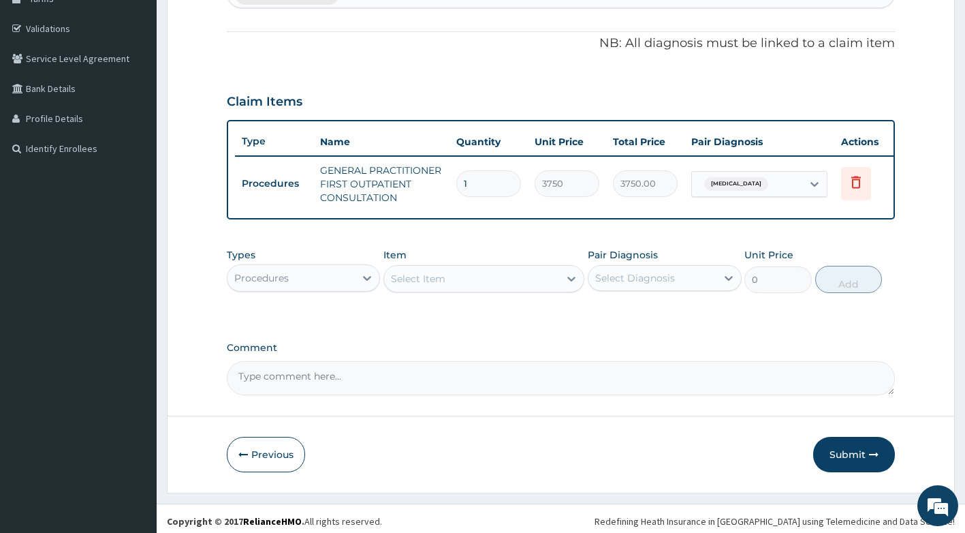
click at [353, 287] on div "Procedures" at bounding box center [292, 278] width 128 height 22
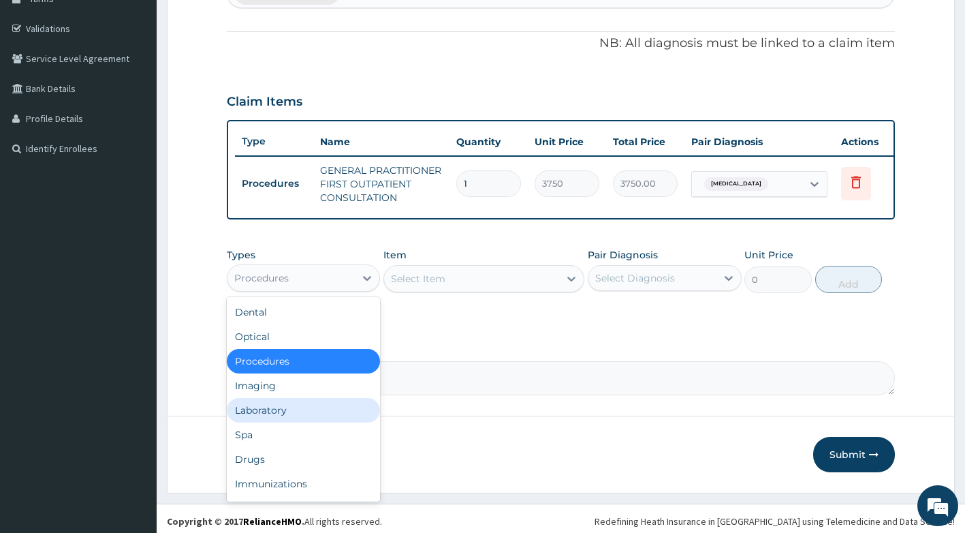
scroll to position [46, 0]
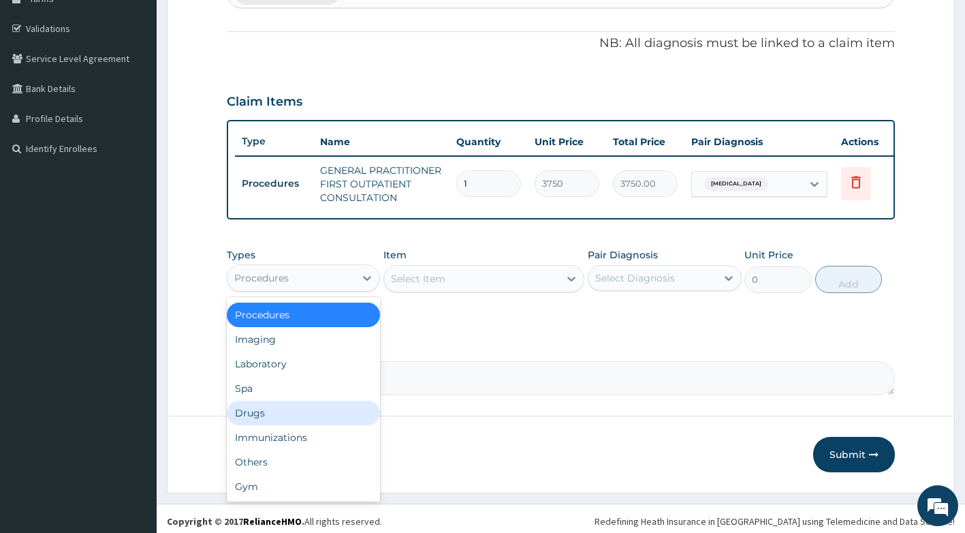
click at [275, 423] on div "Drugs" at bounding box center [304, 413] width 154 height 25
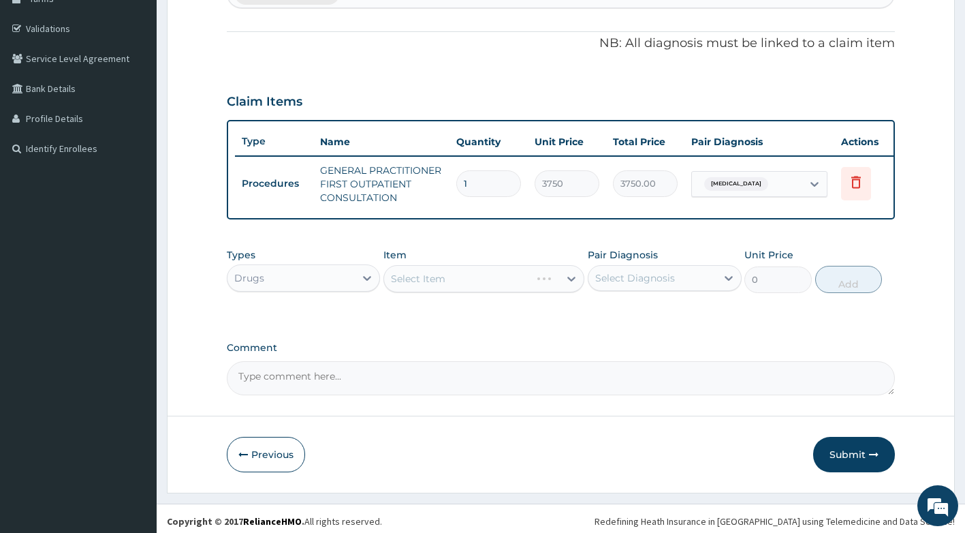
click at [441, 284] on div "Select Item" at bounding box center [483, 278] width 201 height 27
click at [446, 287] on div "Select Item" at bounding box center [483, 278] width 201 height 27
click at [435, 289] on div "Select Item" at bounding box center [471, 279] width 175 height 22
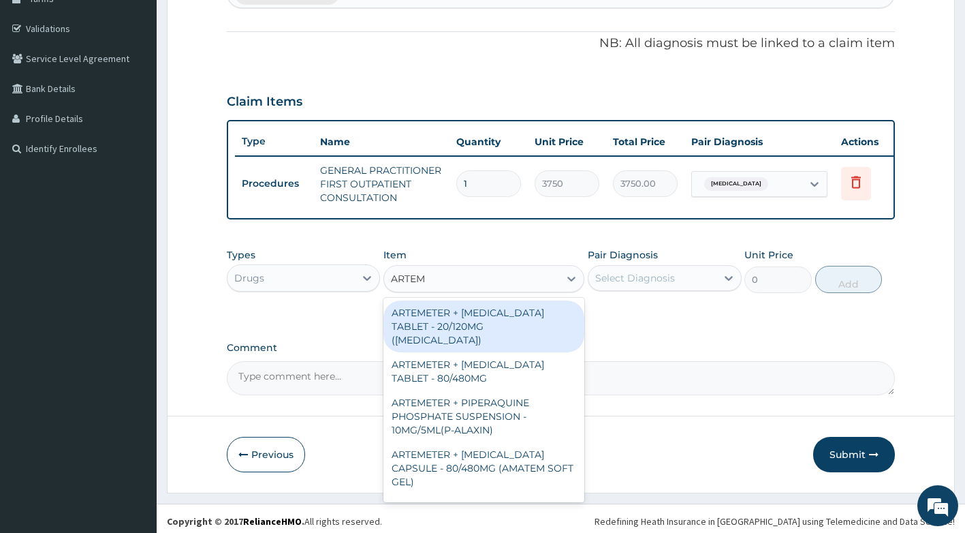
type input "ARTEME"
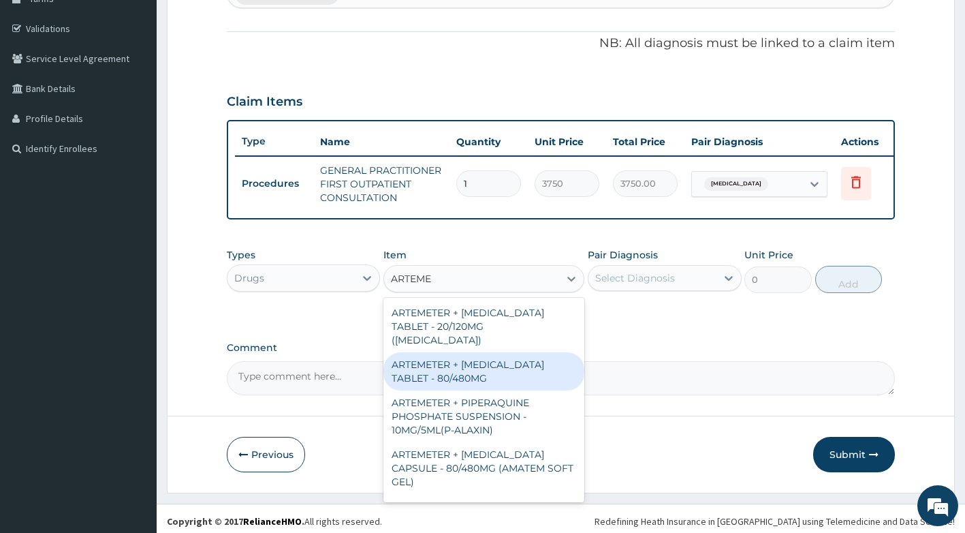
click at [458, 375] on div "ARTEMETER + LUMEFANTRINE TABLET - 80/480MG" at bounding box center [483, 371] width 201 height 38
type input "364"
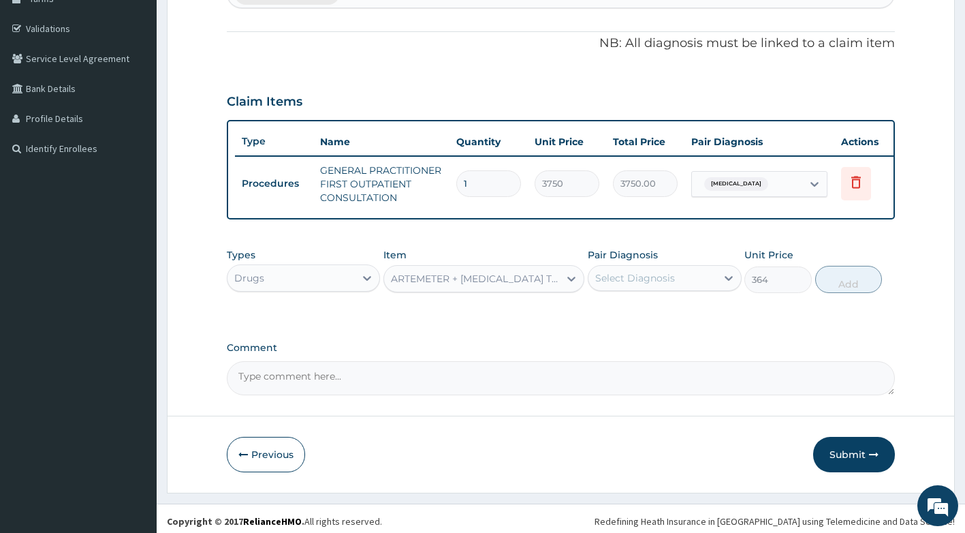
click at [662, 285] on div "Select Diagnosis" at bounding box center [635, 278] width 80 height 14
click at [663, 318] on label "Falciparum malaria" at bounding box center [652, 311] width 84 height 14
checkbox input "true"
click at [848, 292] on button "Add" at bounding box center [848, 279] width 67 height 27
type input "0"
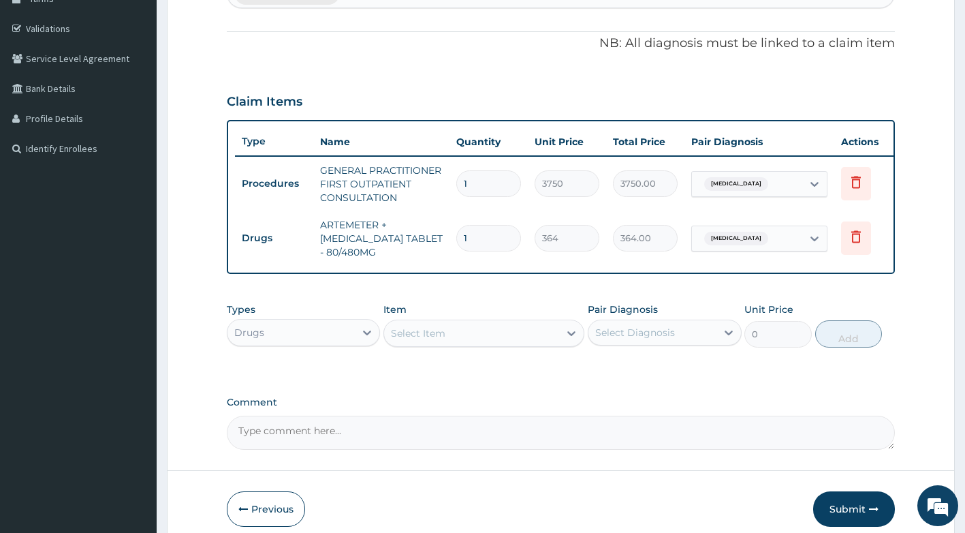
type input "0.00"
type input "6"
type input "2184.00"
type input "6"
click at [460, 342] on div "Select Item" at bounding box center [471, 333] width 175 height 22
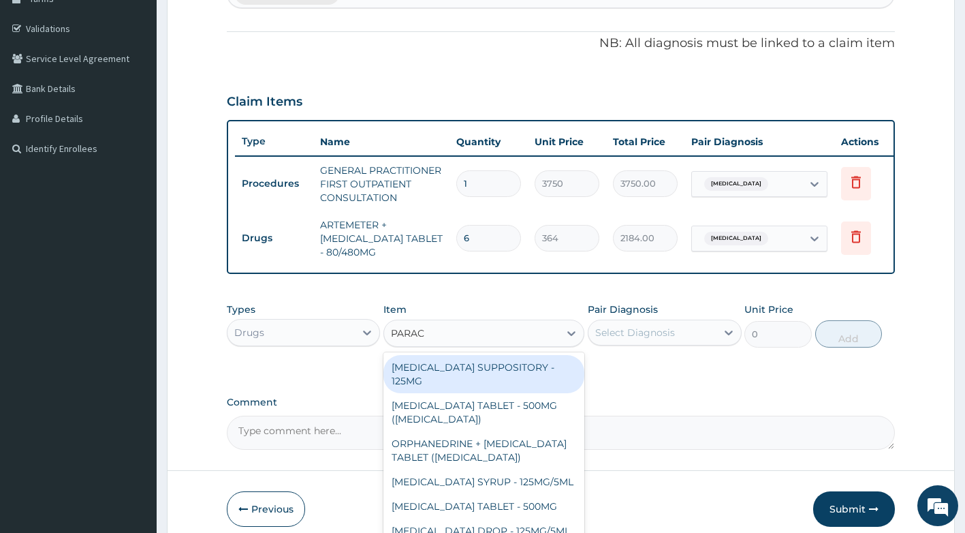
type input "PARACE"
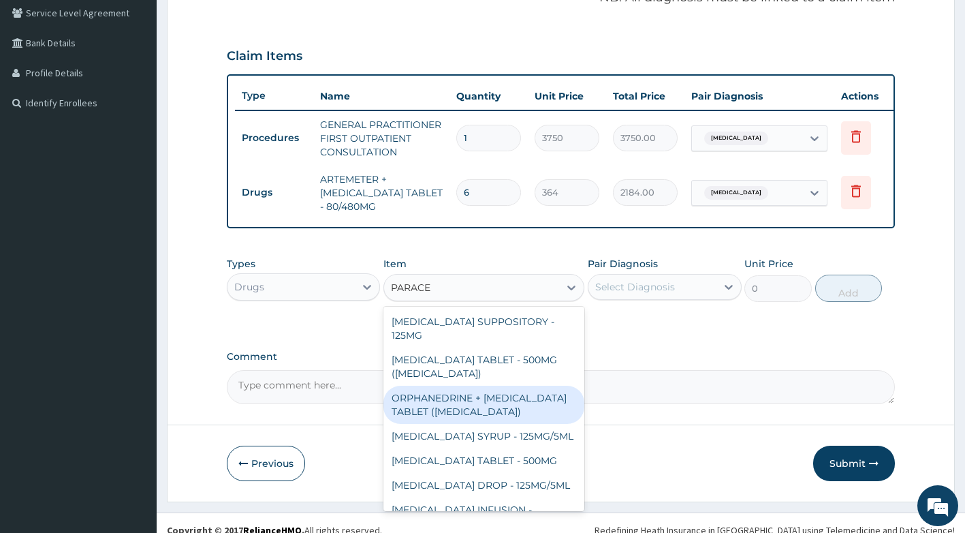
scroll to position [308, 0]
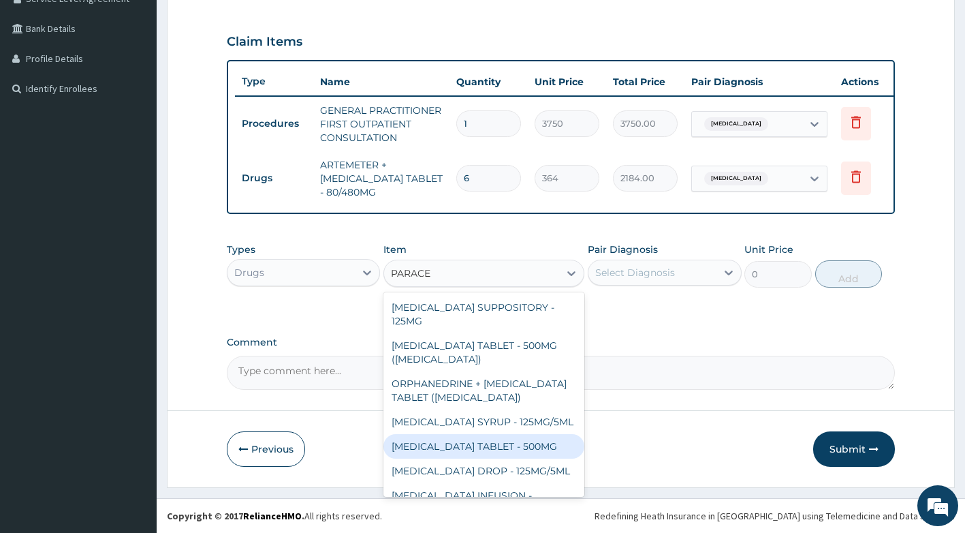
click at [506, 444] on div "[MEDICAL_DATA] TABLET - 500MG" at bounding box center [483, 446] width 201 height 25
type input "33.599999999999994"
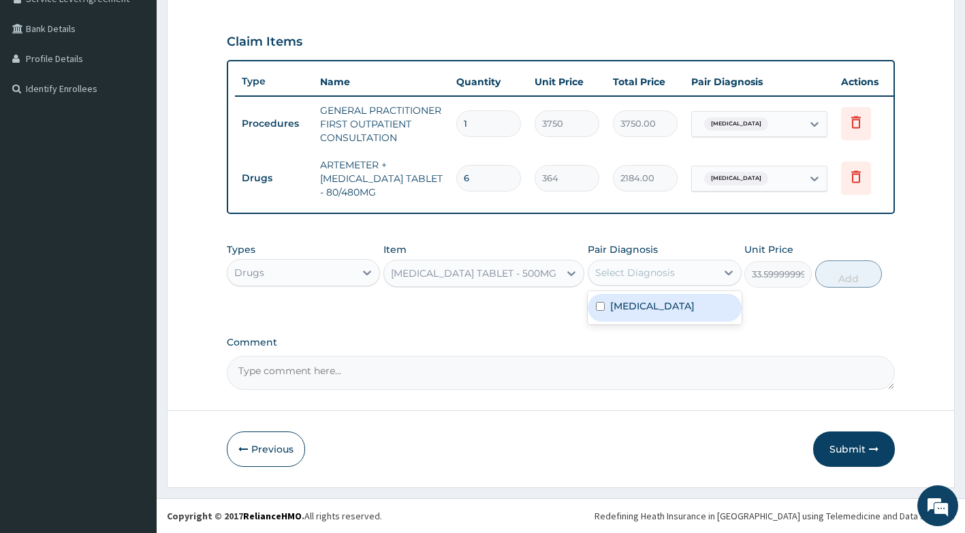
click at [672, 277] on div "Select Diagnosis" at bounding box center [635, 273] width 80 height 14
drag, startPoint x: 683, startPoint y: 312, endPoint x: 727, endPoint y: 289, distance: 49.7
click at [683, 313] on label "Falciparum malaria" at bounding box center [652, 306] width 84 height 14
checkbox input "true"
click at [842, 277] on button "Add" at bounding box center [848, 273] width 67 height 27
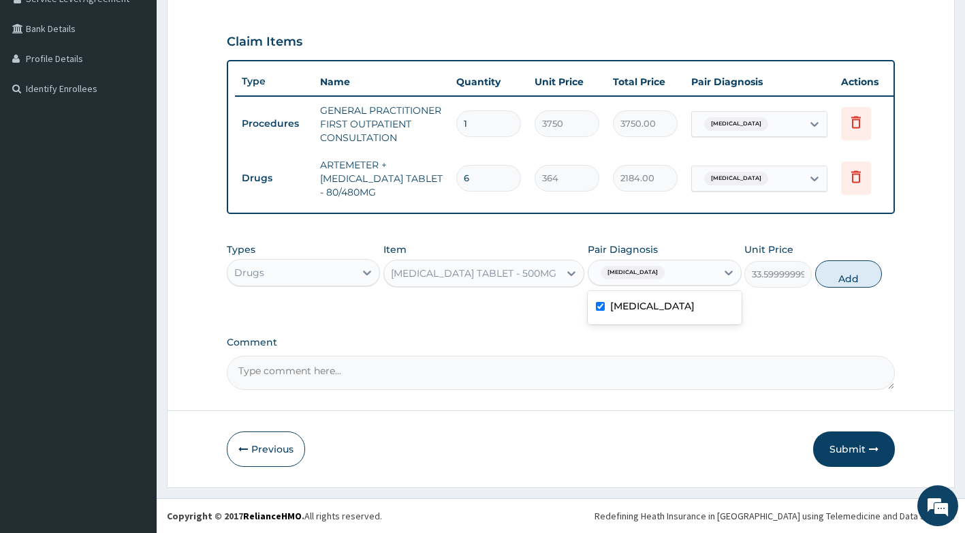
type input "0"
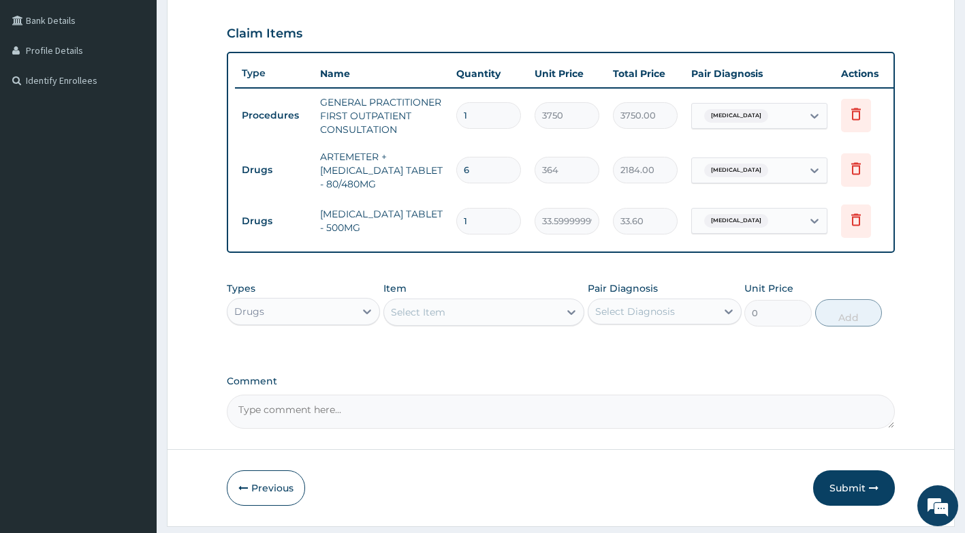
type input "18"
type input "604.80"
type input "18"
click at [445, 313] on div "Select Item" at bounding box center [471, 312] width 175 height 22
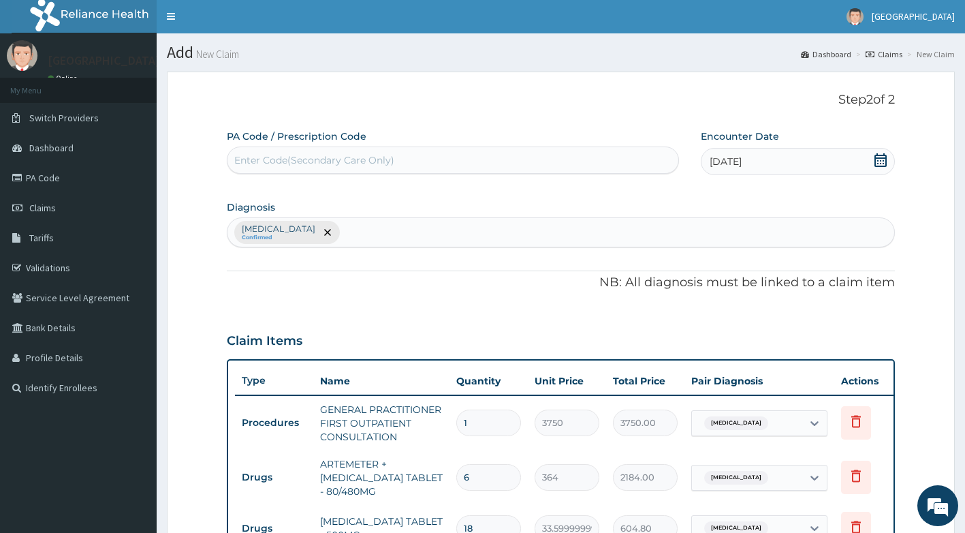
scroll to position [0, 0]
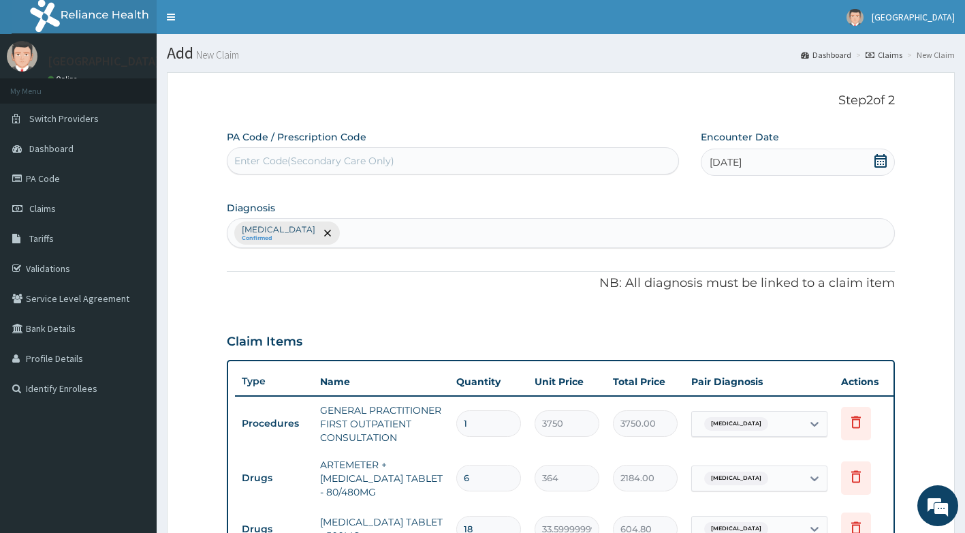
type input "P"
click at [441, 230] on div "Falciparum malaria Confirmed" at bounding box center [562, 233] width 668 height 29
type input "UPPER RESPIRATORY"
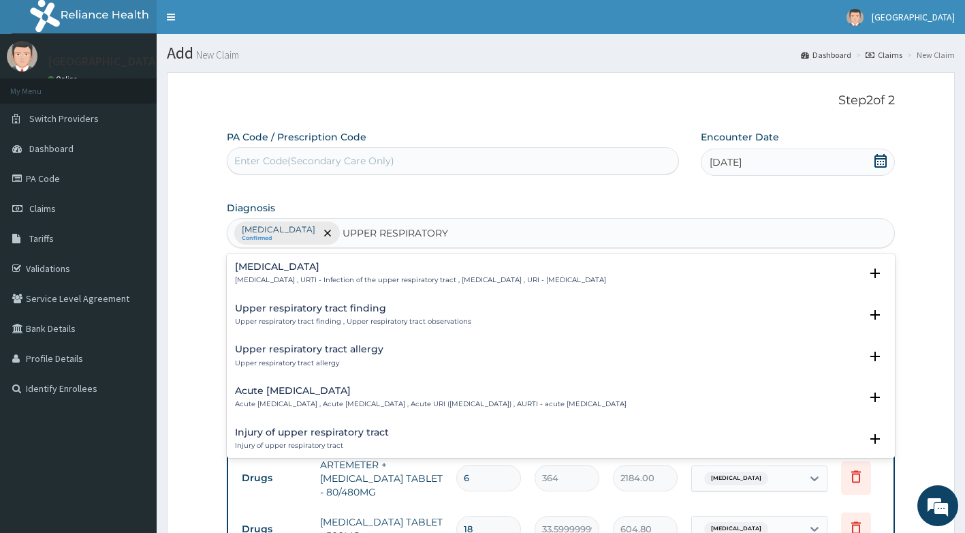
click at [363, 277] on p "Upper respiratory infection , URTI - Infection of the upper respiratory tract ,…" at bounding box center [420, 280] width 371 height 10
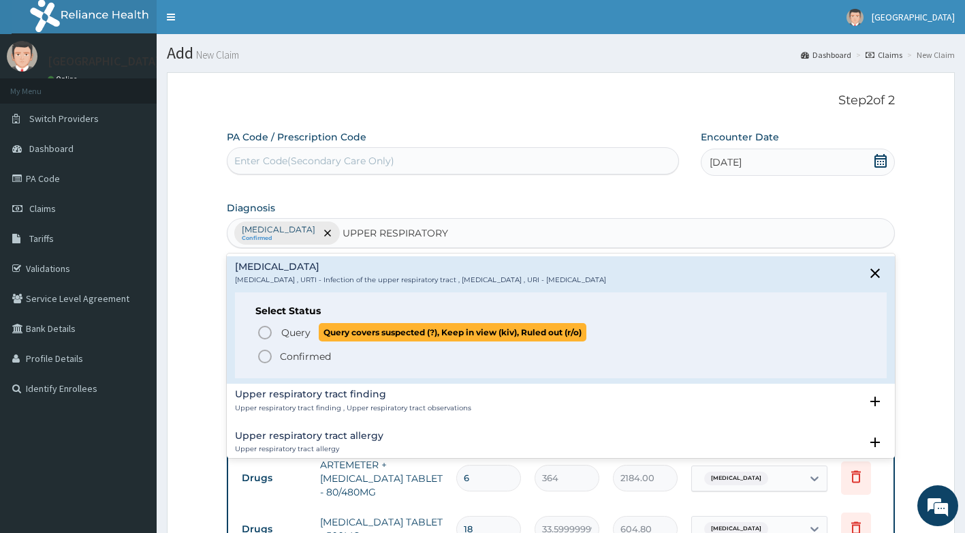
click at [294, 332] on span "Query" at bounding box center [295, 333] width 29 height 14
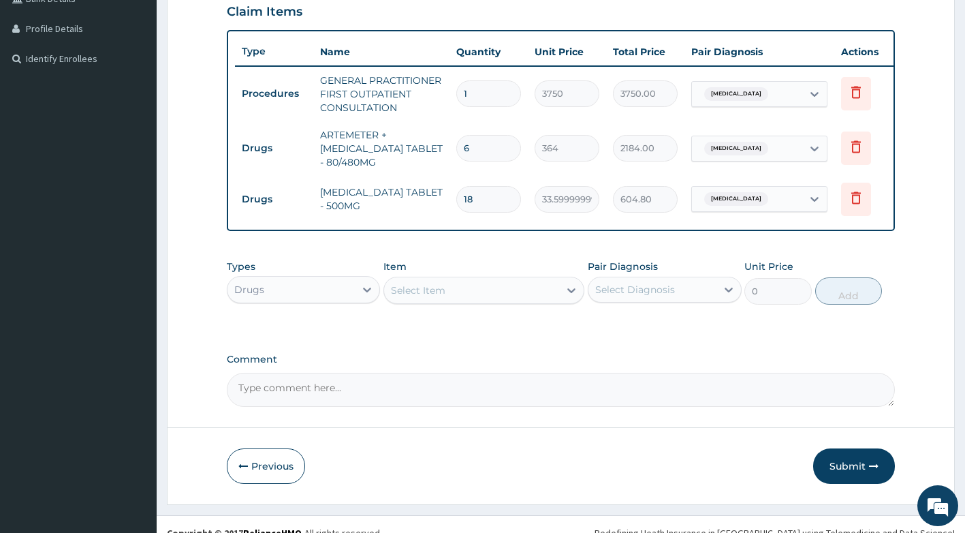
scroll to position [341, 0]
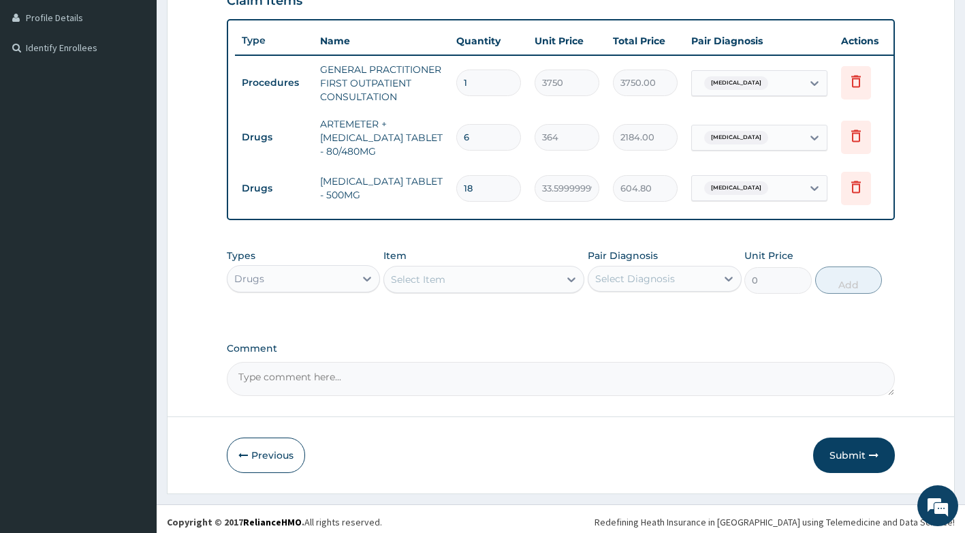
click at [435, 281] on div "Select Item" at bounding box center [471, 279] width 175 height 22
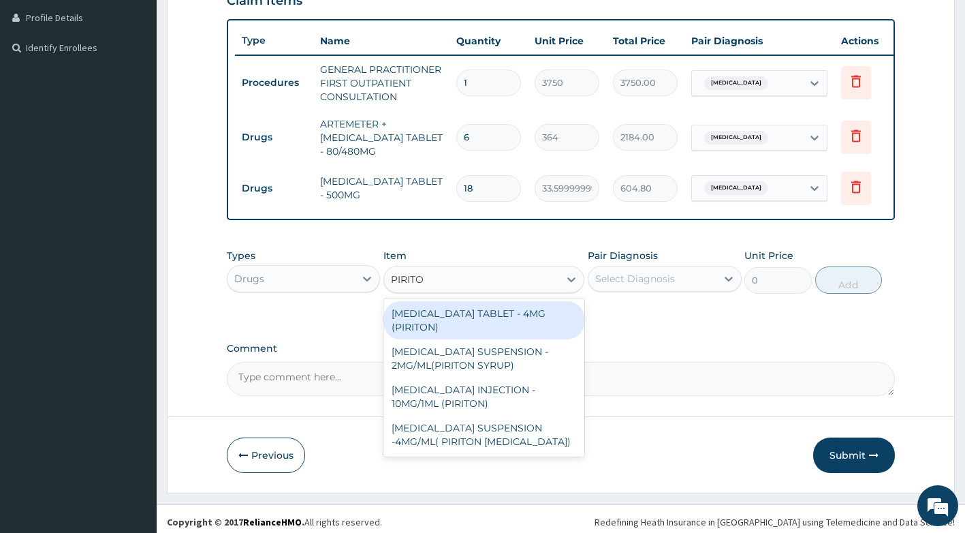
type input "PIRITON"
click at [544, 328] on div "[MEDICAL_DATA] TABLET - 4MG (PIRITON)" at bounding box center [483, 320] width 201 height 38
type input "22.4"
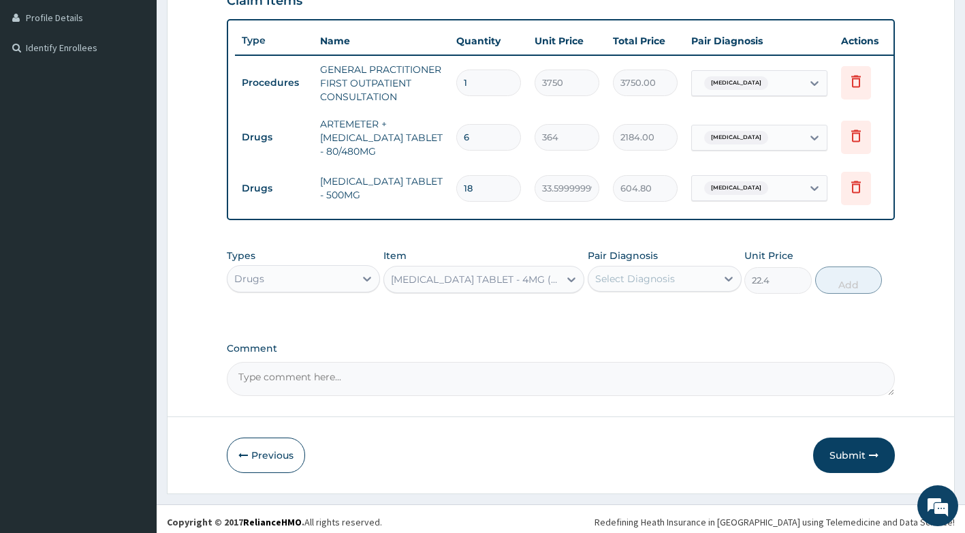
click at [657, 285] on div "Select Diagnosis" at bounding box center [635, 279] width 80 height 14
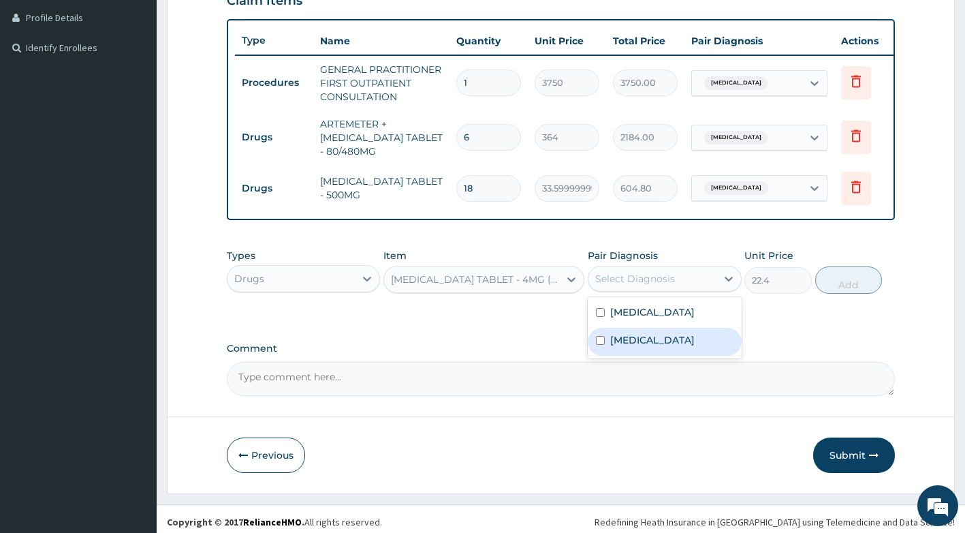
click at [655, 347] on label "Upper respiratory infection" at bounding box center [652, 340] width 84 height 14
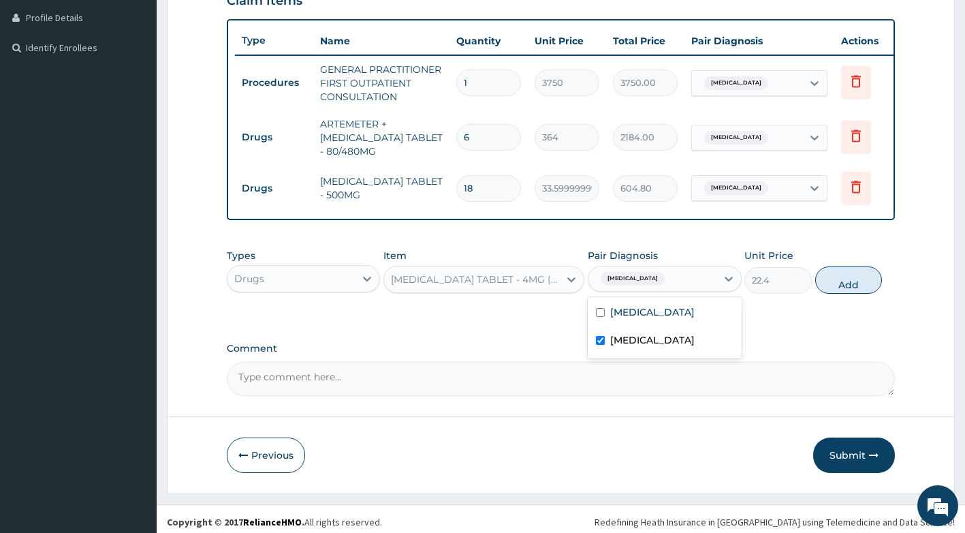
checkbox input "true"
click at [843, 294] on button "Add" at bounding box center [848, 279] width 67 height 27
type input "0"
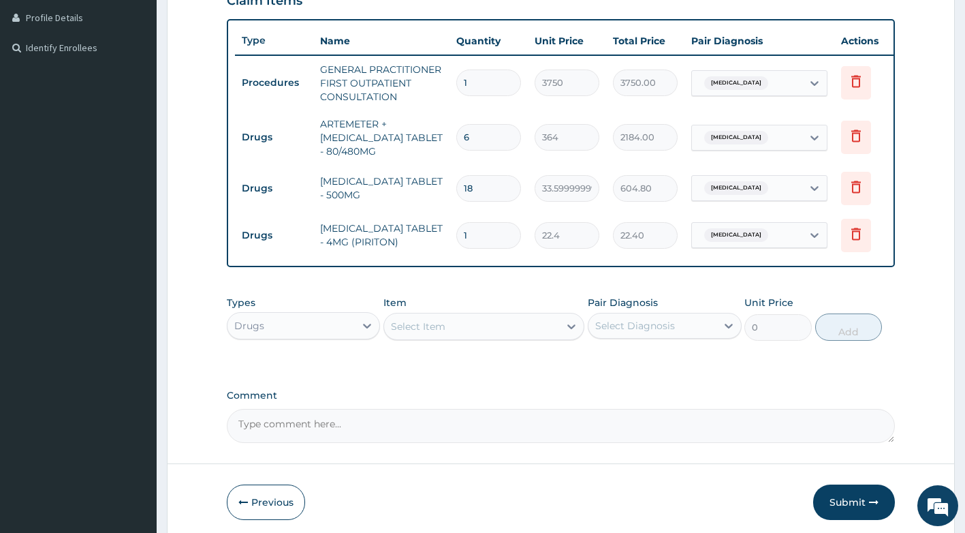
type input "0.00"
type input "6"
type input "134.40"
type input "6"
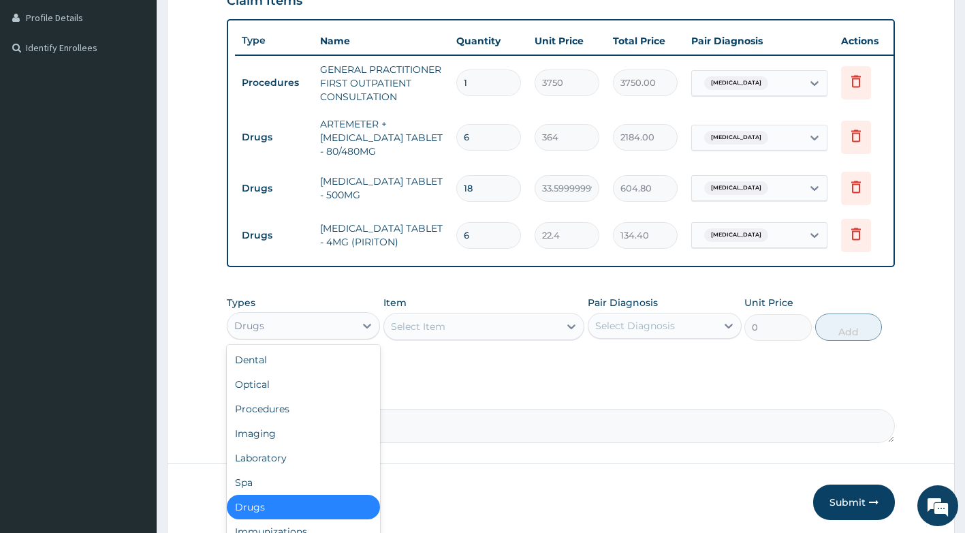
click at [320, 336] on div "Drugs" at bounding box center [292, 326] width 128 height 22
click at [278, 470] on div "Laboratory" at bounding box center [304, 457] width 154 height 25
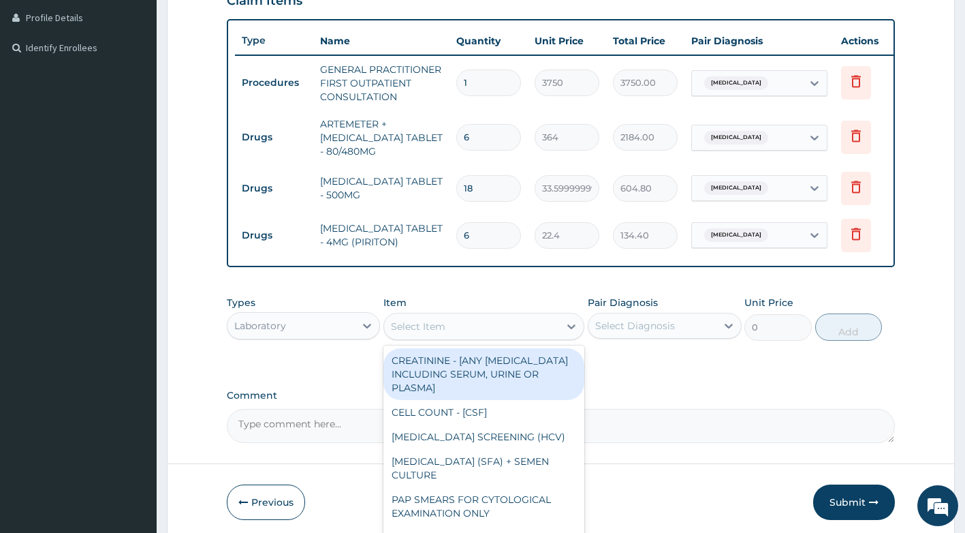
click at [504, 337] on div "Select Item" at bounding box center [471, 326] width 175 height 22
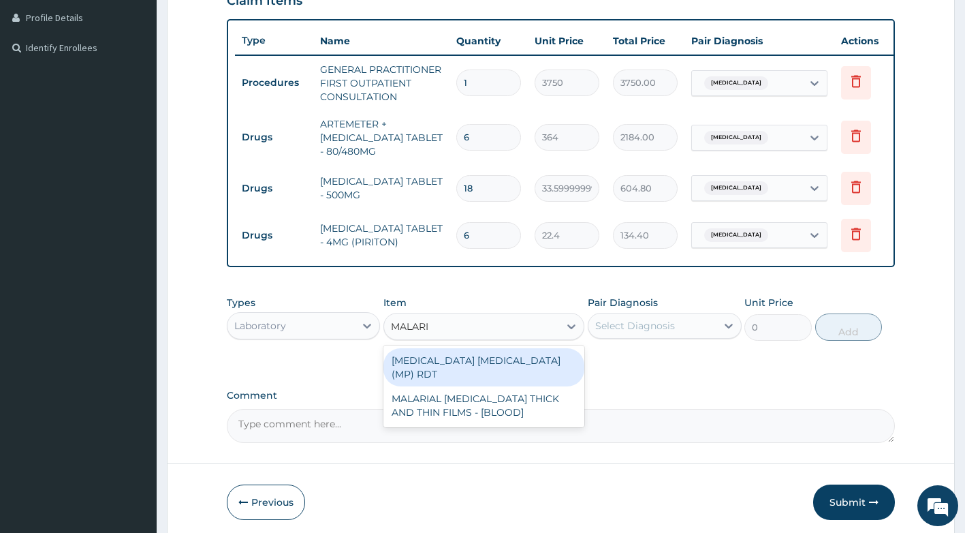
type input "MALARIA"
click at [447, 366] on div "MALARIA PARASITE (MP) RDT" at bounding box center [483, 367] width 201 height 38
type input "2000"
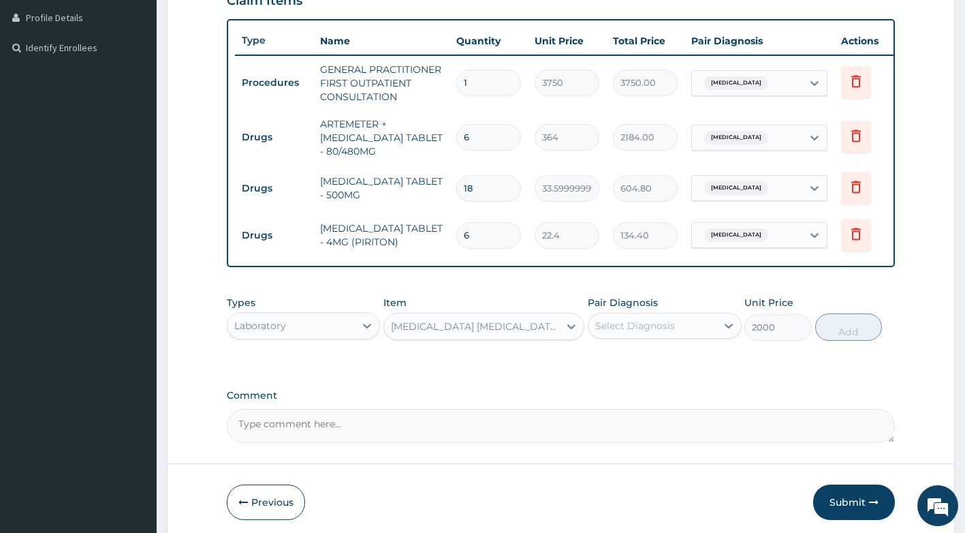
click at [675, 336] on div "Select Diagnosis" at bounding box center [653, 326] width 128 height 22
click at [672, 366] on label "Falciparum malaria" at bounding box center [652, 359] width 84 height 14
checkbox input "true"
click at [846, 340] on button "Add" at bounding box center [848, 326] width 67 height 27
type input "0"
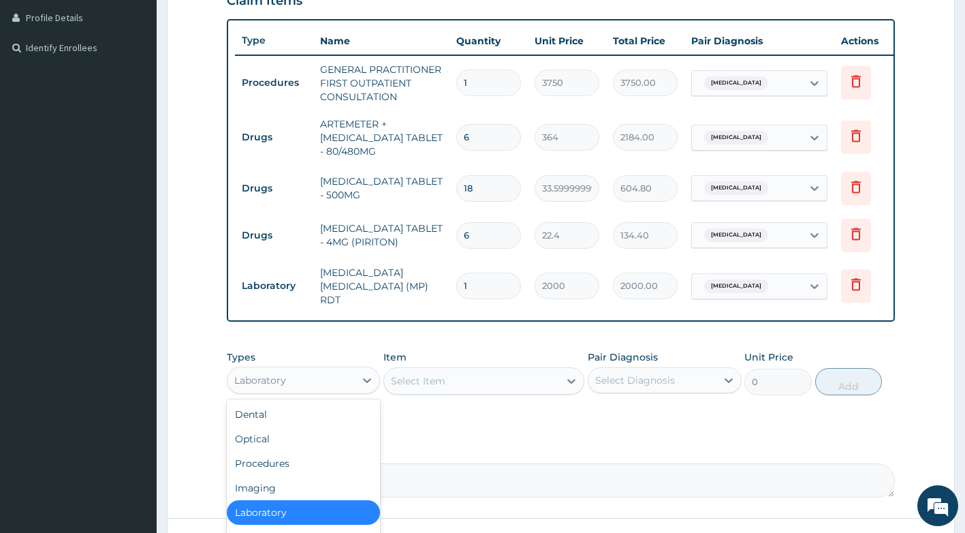
click at [315, 386] on div "Laboratory" at bounding box center [292, 380] width 128 height 22
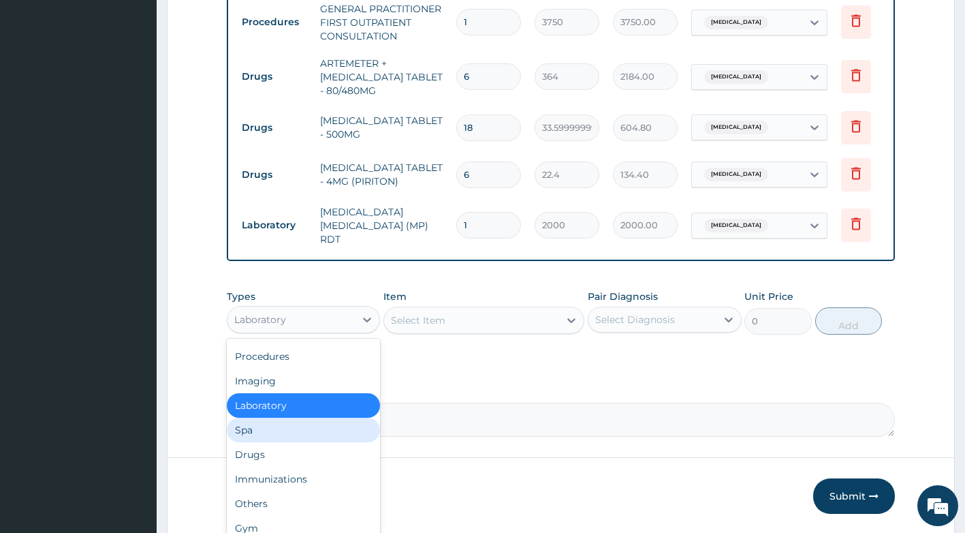
scroll to position [451, 0]
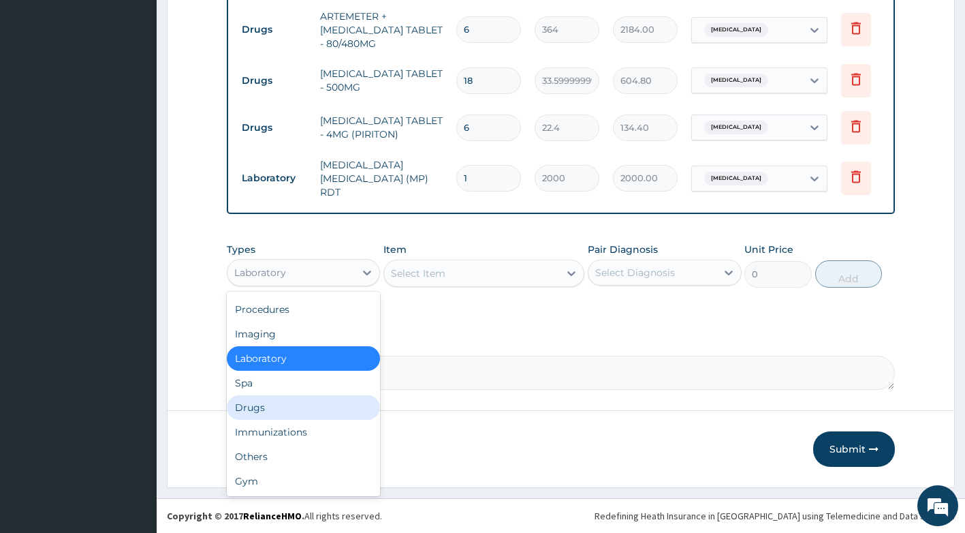
click at [281, 403] on div "Drugs" at bounding box center [304, 407] width 154 height 25
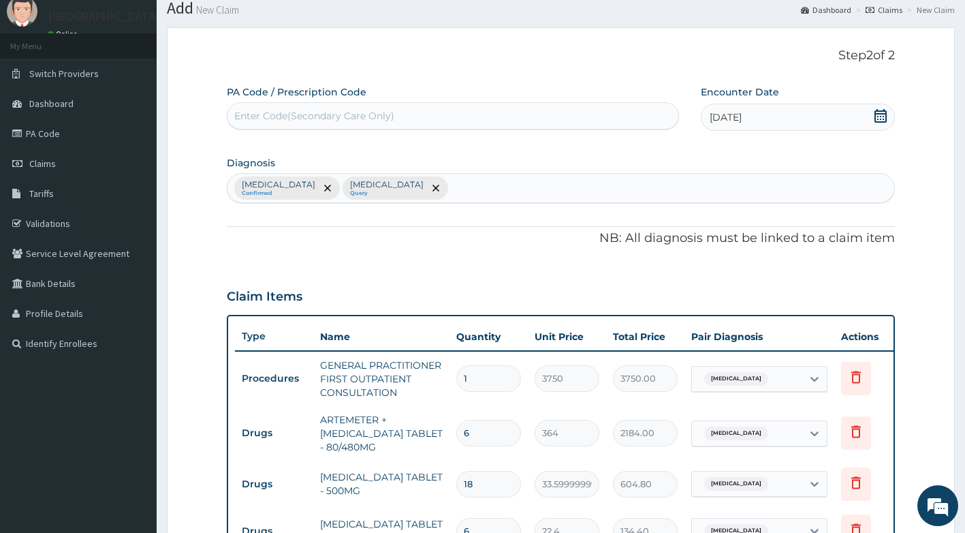
scroll to position [42, 0]
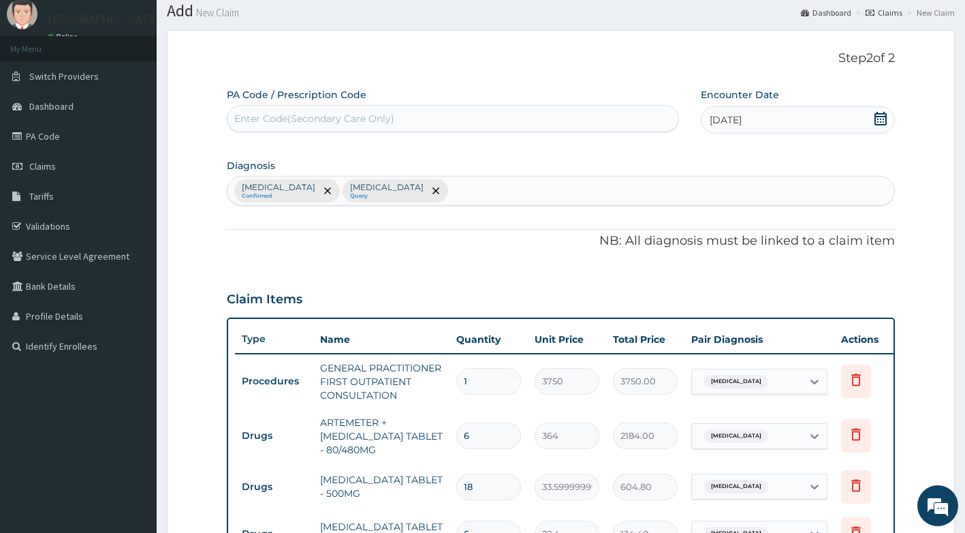
click at [533, 195] on div "Falciparum malaria Confirmed Upper respiratory infection Query" at bounding box center [562, 190] width 668 height 29
type input "M"
type input "PAIN"
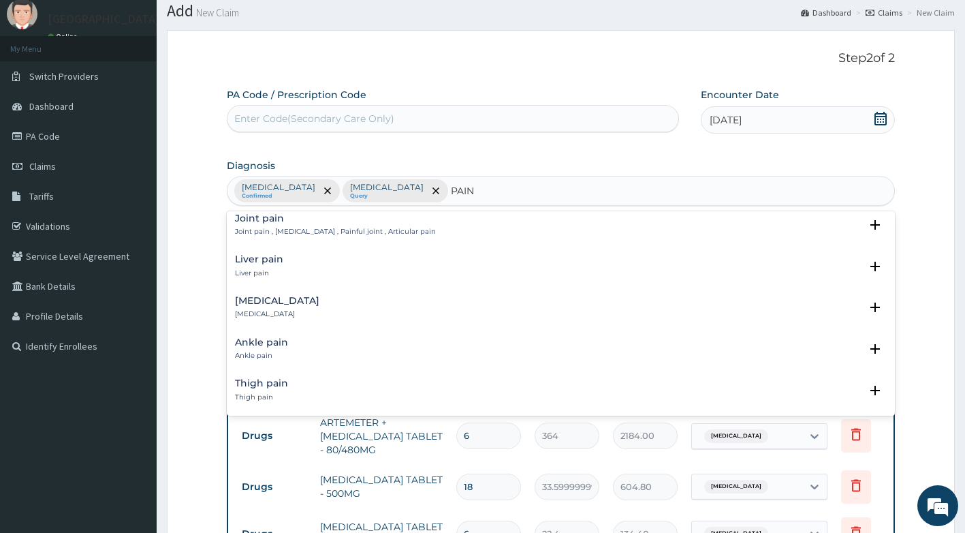
scroll to position [1090, 0]
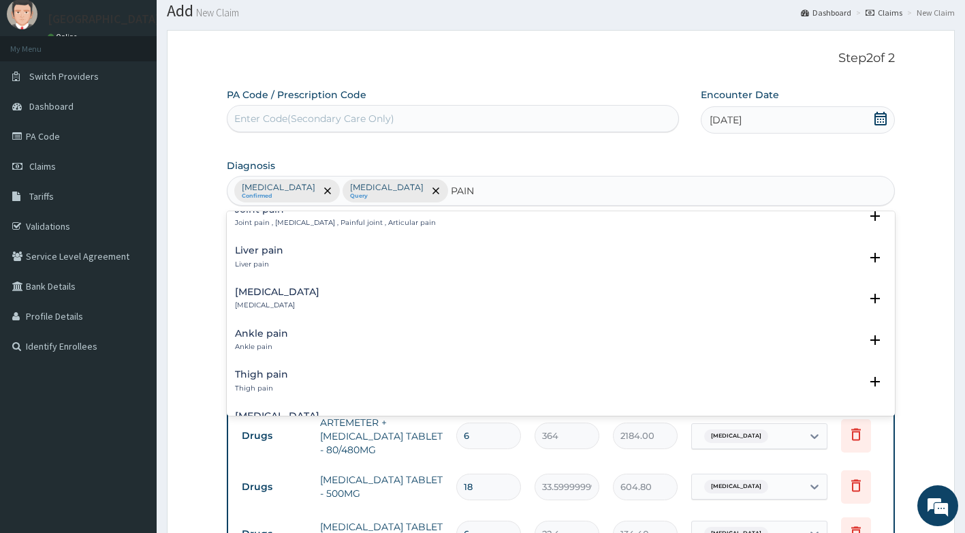
click at [294, 375] on div "Thigh pain Thigh pain" at bounding box center [561, 381] width 653 height 24
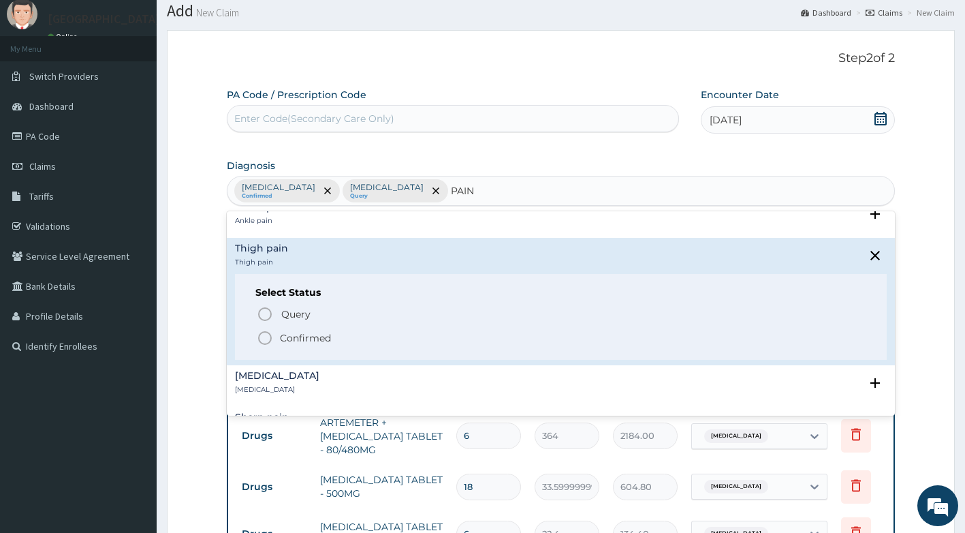
scroll to position [1226, 0]
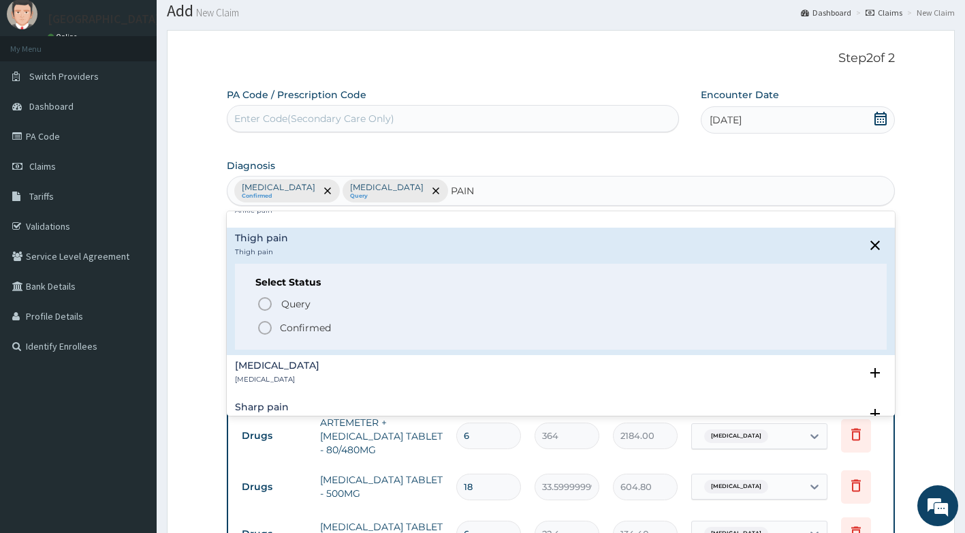
click at [298, 329] on p "Confirmed" at bounding box center [305, 328] width 51 height 14
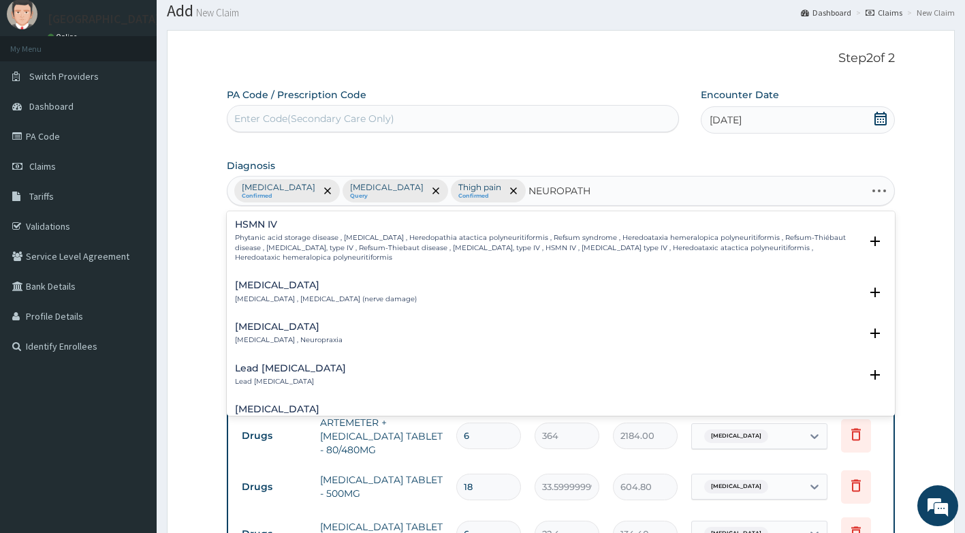
type input "NEUROPATHY"
click at [345, 293] on div "Neuropathy Neuropathy , Neuropathy (nerve damage)" at bounding box center [326, 292] width 182 height 24
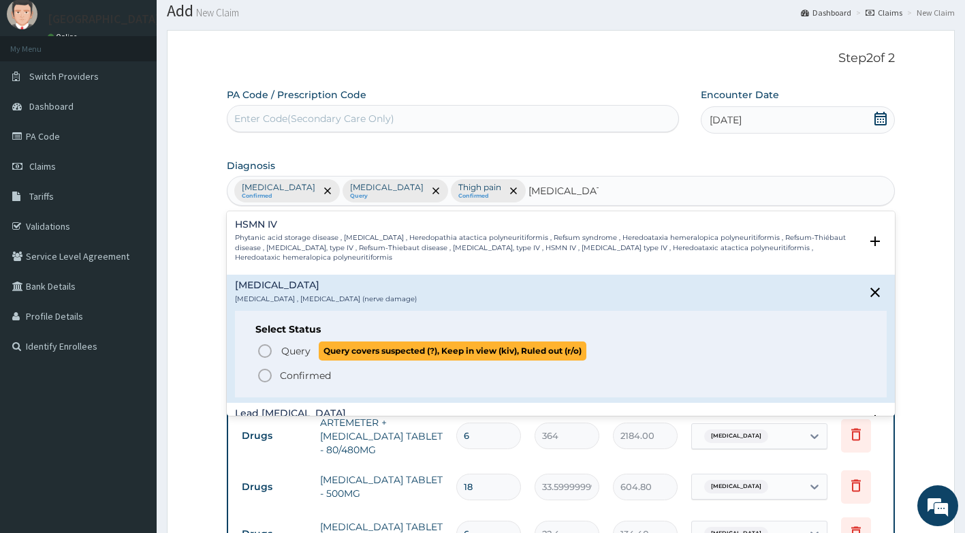
click at [292, 350] on span "Query" at bounding box center [295, 351] width 29 height 14
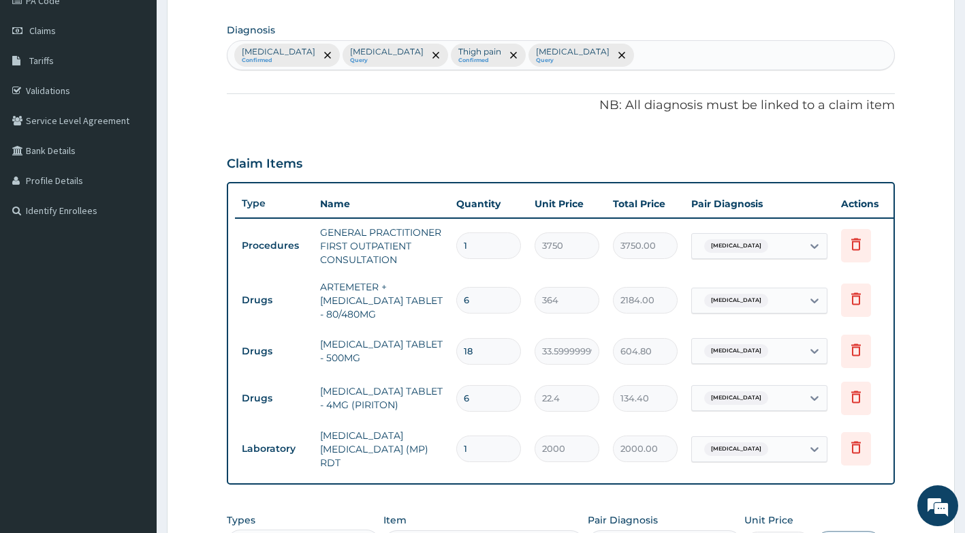
scroll to position [315, 0]
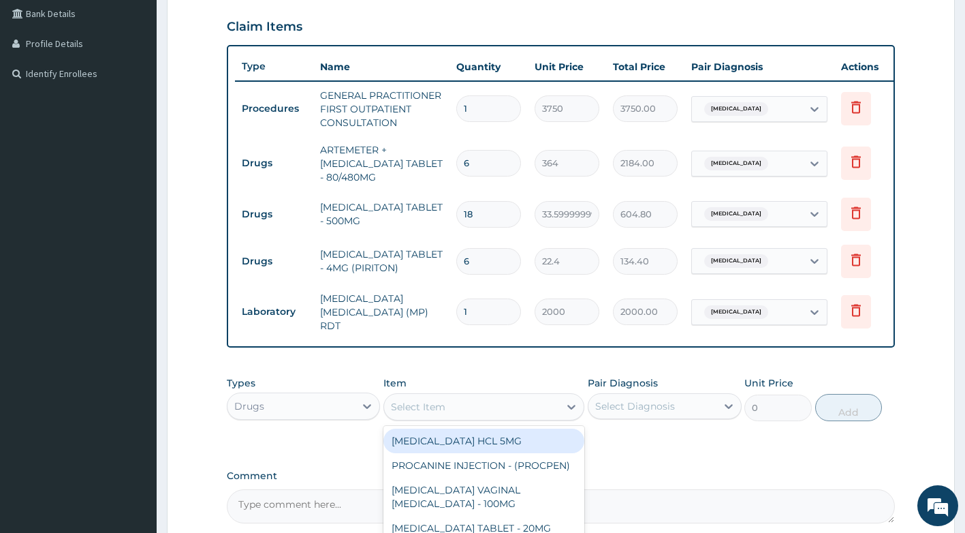
click at [466, 411] on div "Select Item" at bounding box center [471, 407] width 175 height 22
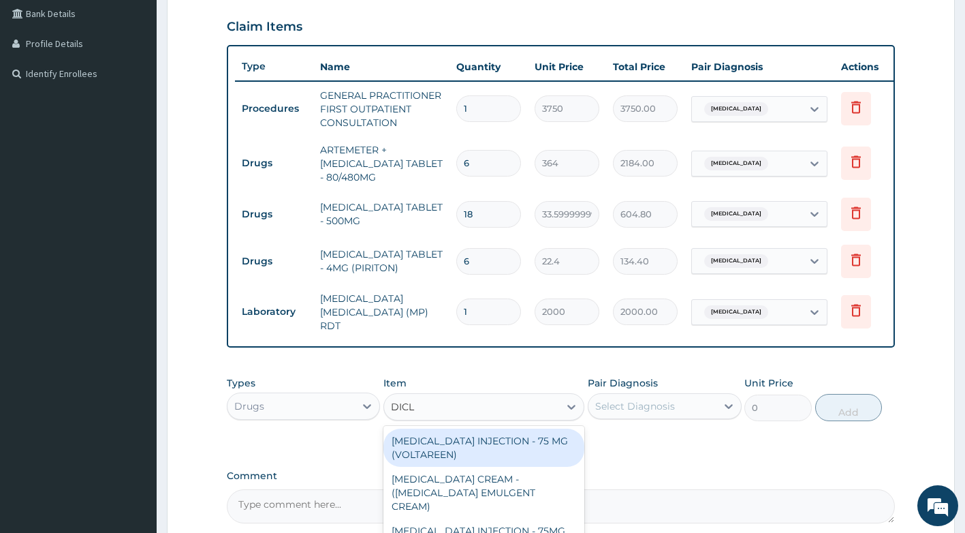
type input "DICLO"
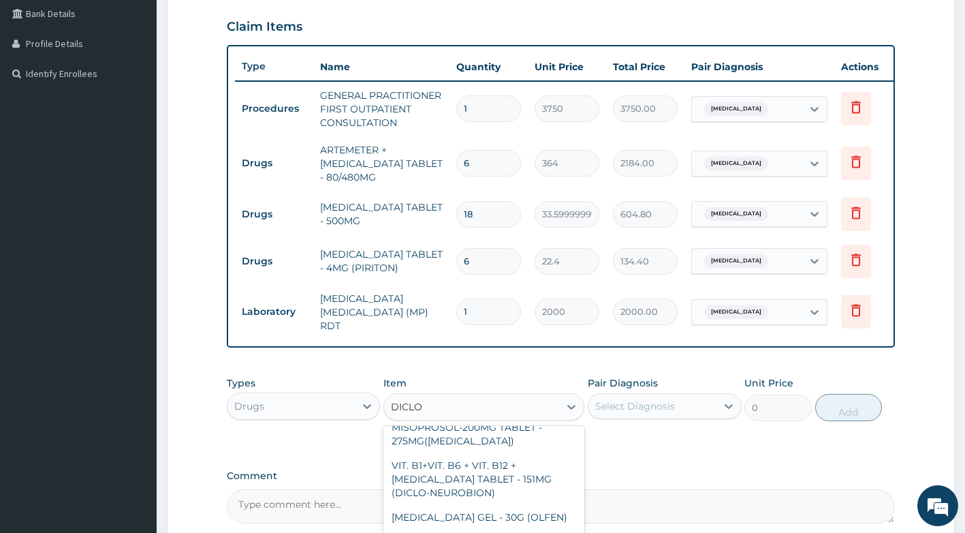
scroll to position [272, 0]
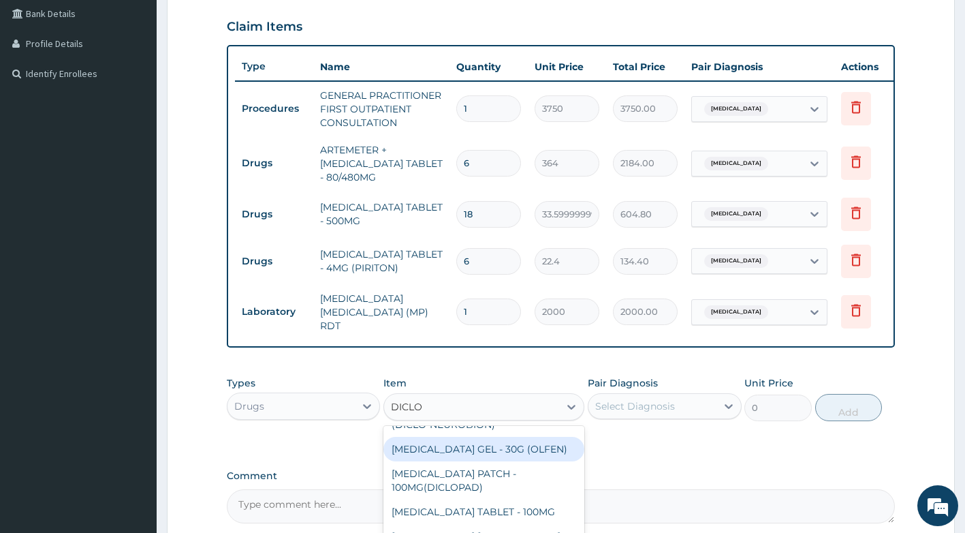
click at [475, 444] on div "DICLOFENAC GEL - 30G (OLFEN)" at bounding box center [483, 449] width 201 height 25
type input "1120"
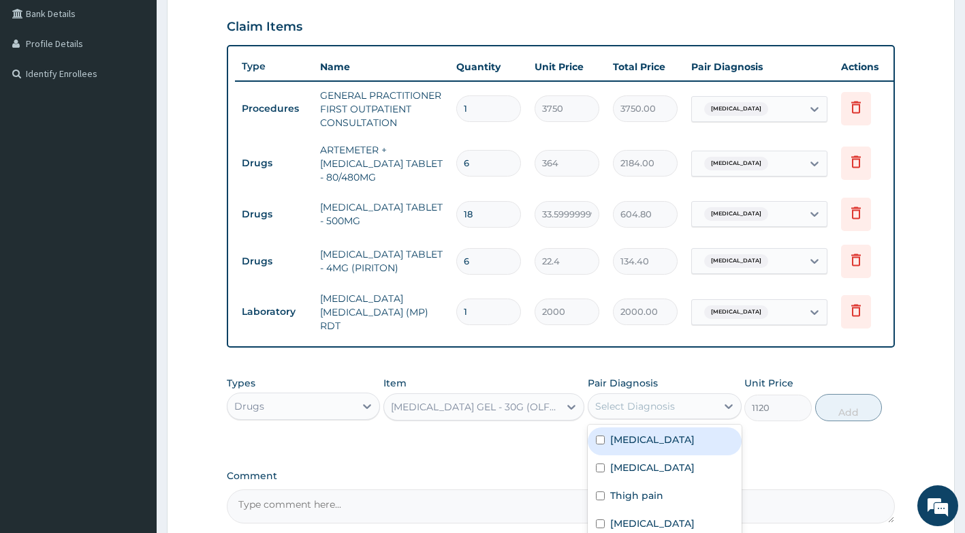
click at [648, 413] on div "Select Diagnosis" at bounding box center [635, 406] width 80 height 14
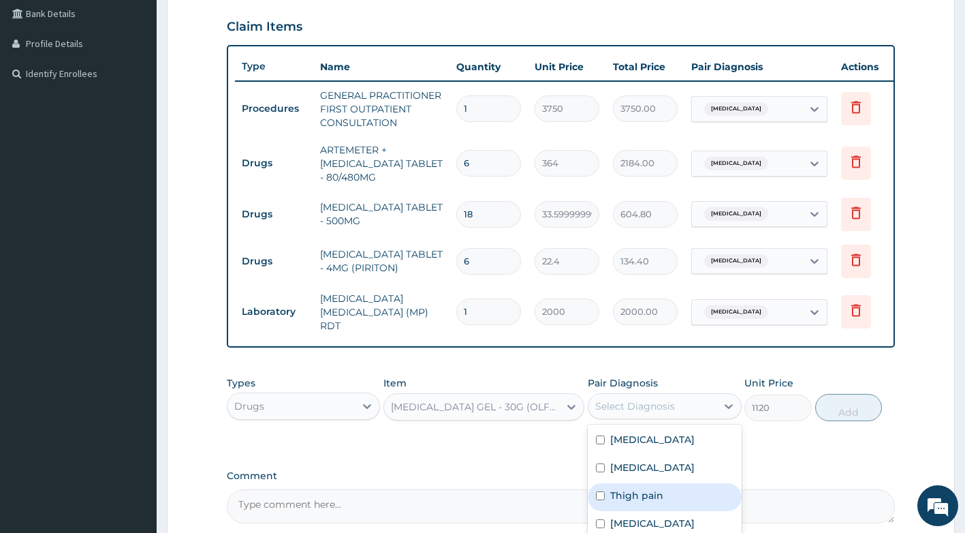
click at [630, 502] on label "Thigh pain" at bounding box center [636, 495] width 53 height 14
checkbox input "true"
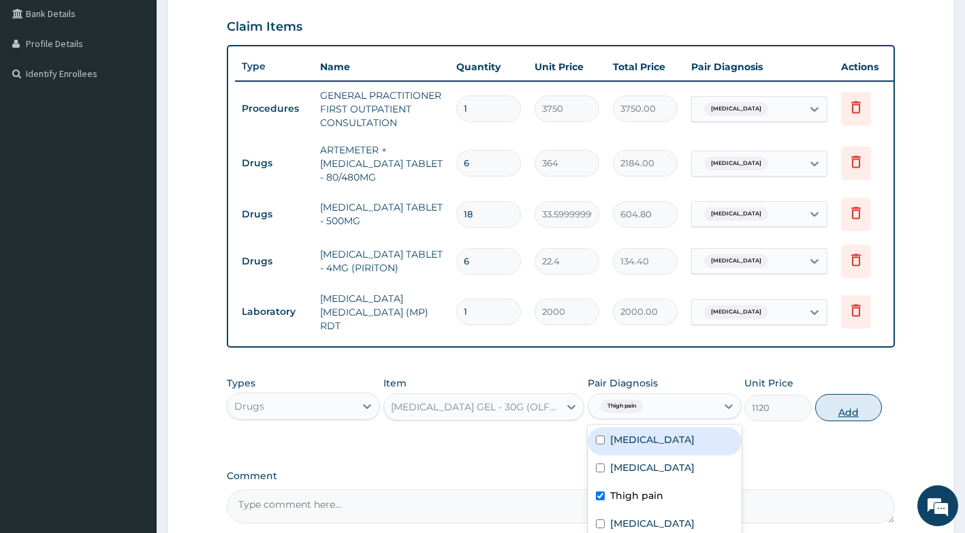
click at [853, 407] on button "Add" at bounding box center [848, 407] width 67 height 27
type input "0"
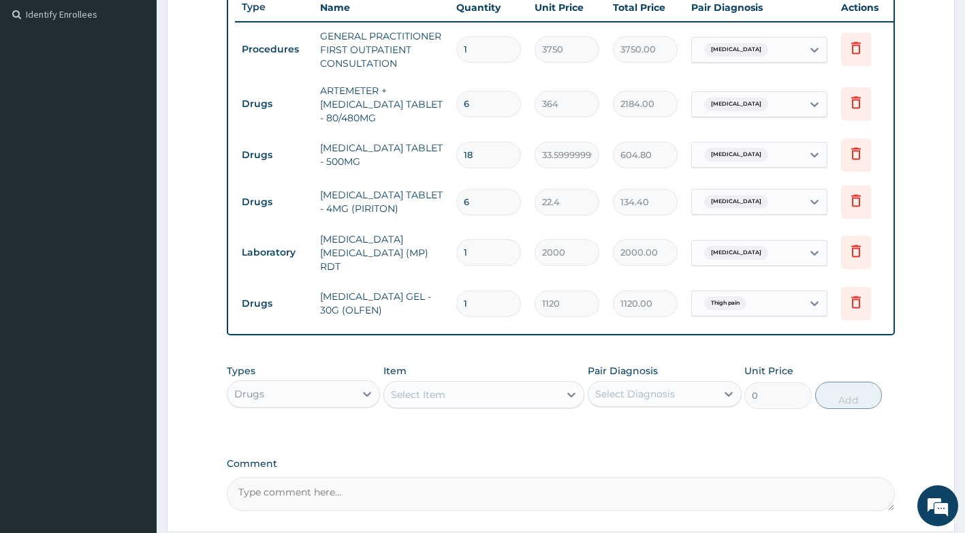
scroll to position [498, 0]
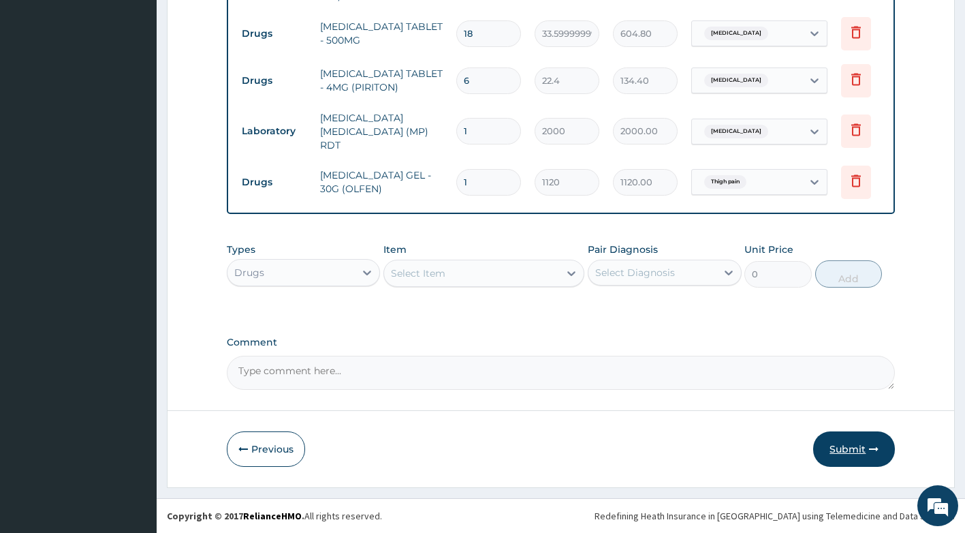
click at [860, 451] on button "Submit" at bounding box center [854, 448] width 82 height 35
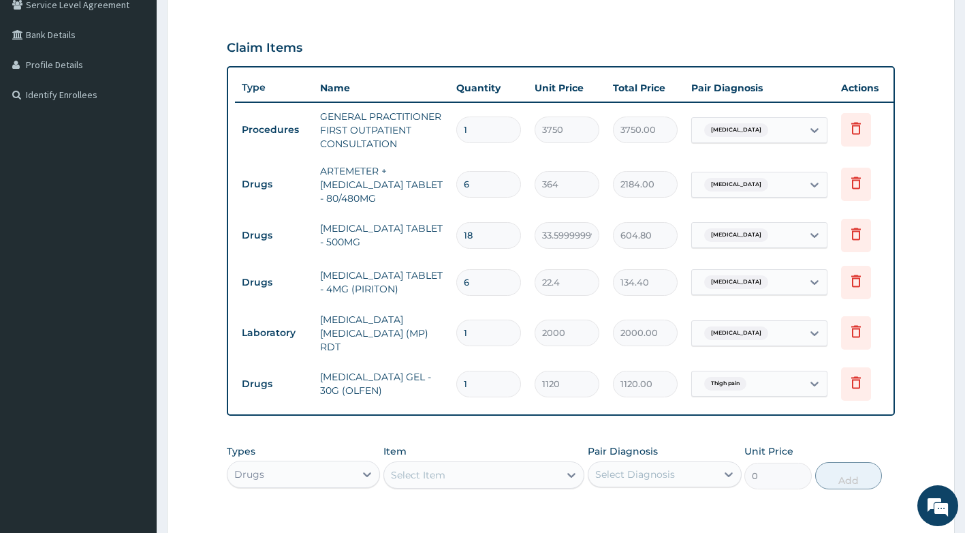
scroll to position [89, 0]
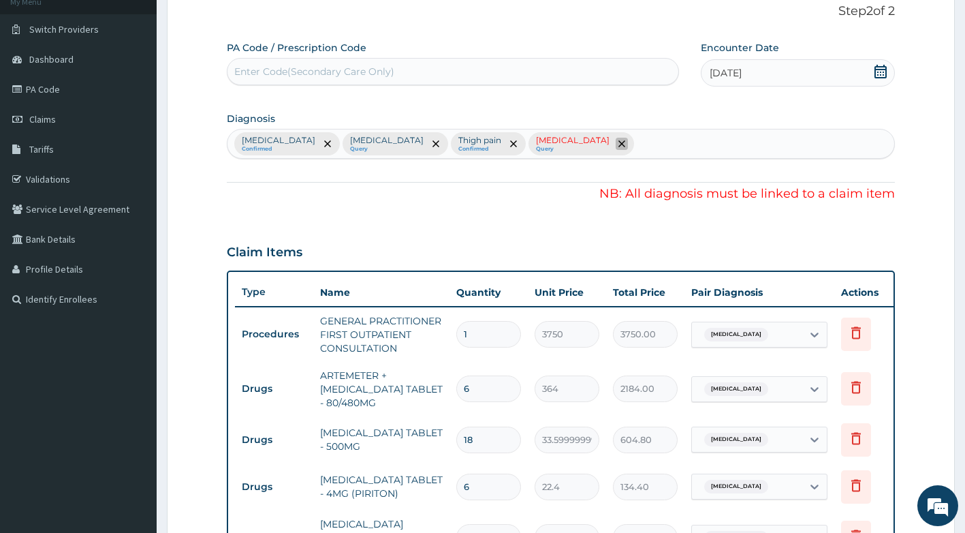
click at [625, 144] on icon "remove selection option" at bounding box center [621, 143] width 7 height 7
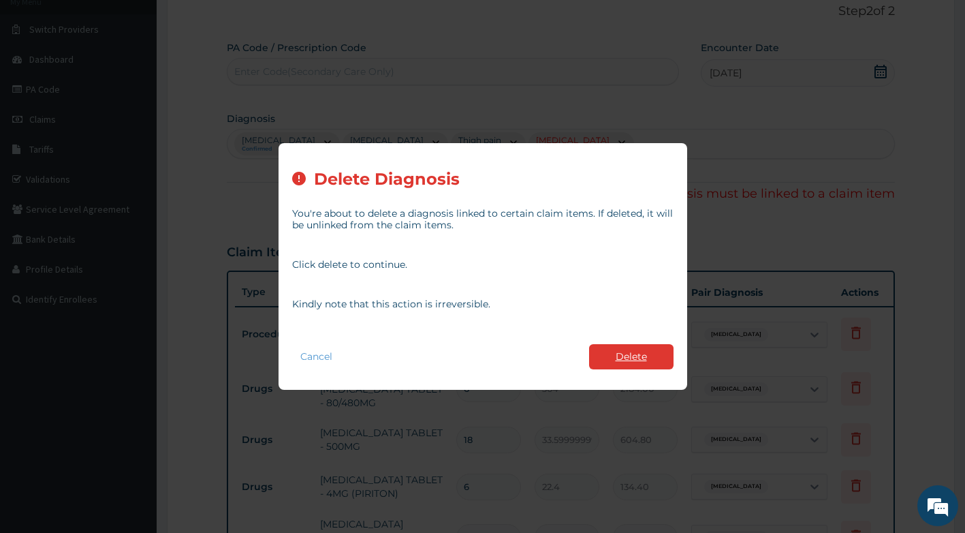
click at [644, 369] on button "Delete" at bounding box center [631, 356] width 84 height 25
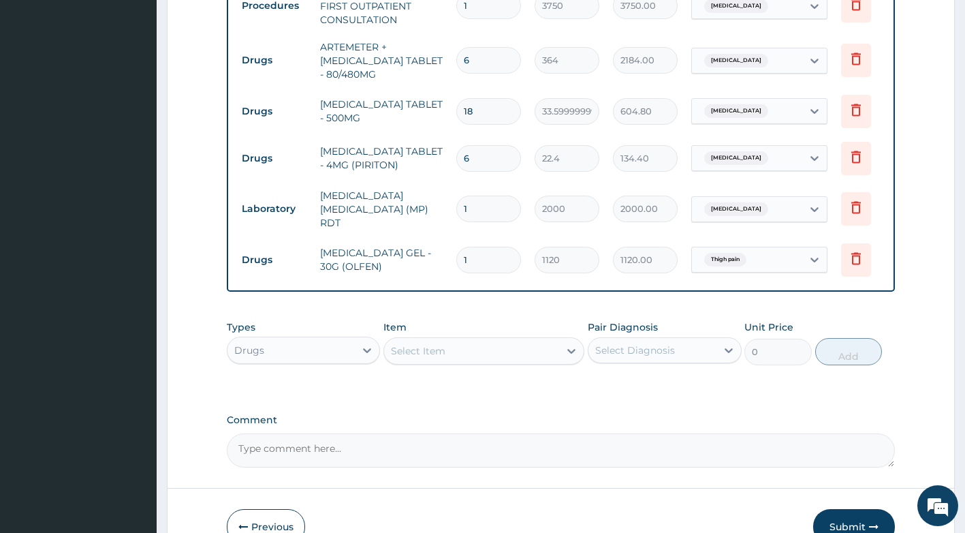
scroll to position [498, 0]
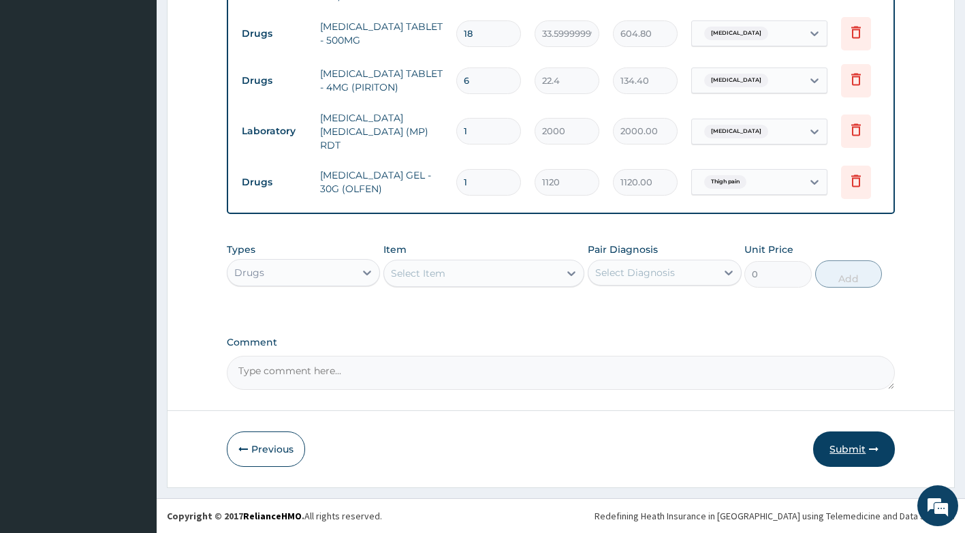
click at [851, 448] on button "Submit" at bounding box center [854, 448] width 82 height 35
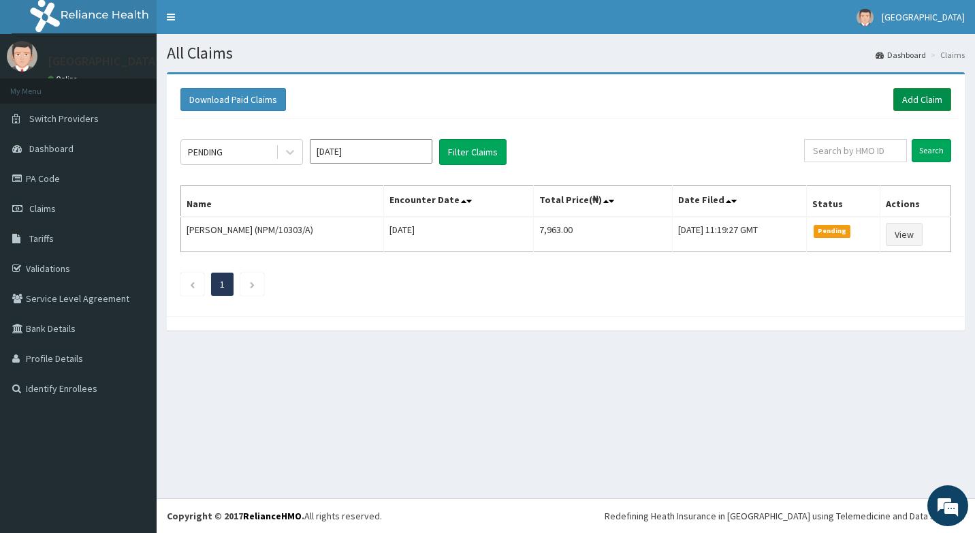
click at [920, 95] on link "Add Claim" at bounding box center [923, 99] width 58 height 23
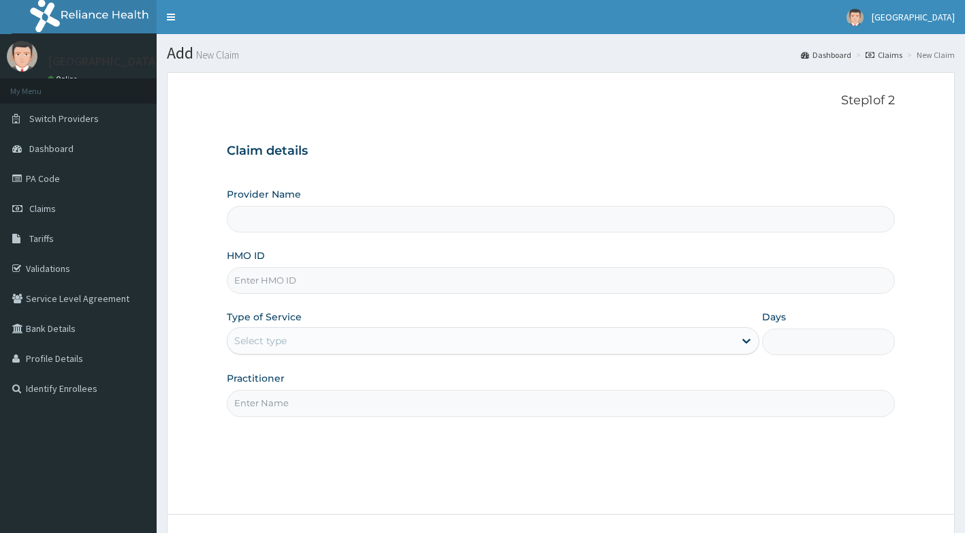
type input "[GEOGRAPHIC_DATA]"
click at [262, 275] on input "HMO ID" at bounding box center [561, 280] width 669 height 27
type input "PGC/10008/A"
click at [281, 337] on div "Select type" at bounding box center [260, 341] width 52 height 14
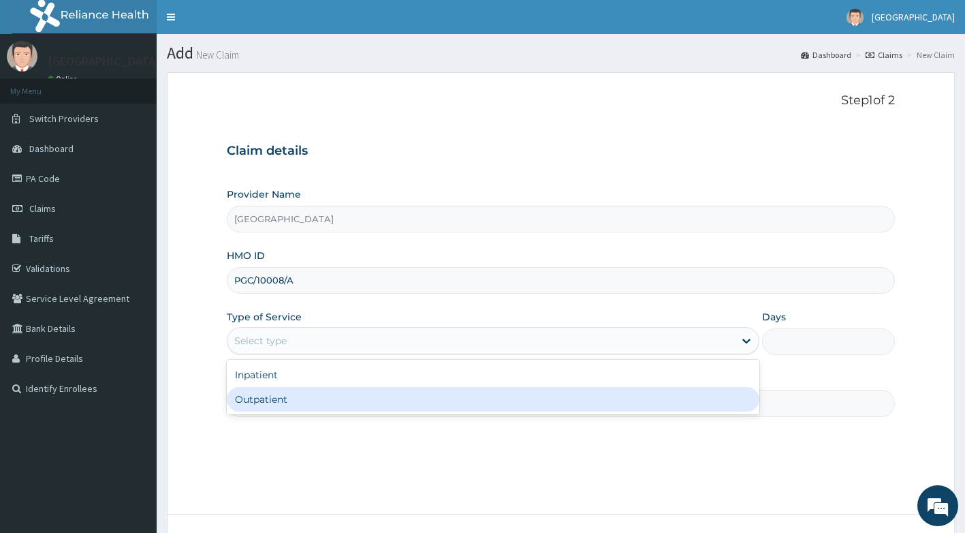
click at [275, 411] on div "Outpatient" at bounding box center [493, 399] width 533 height 25
type input "1"
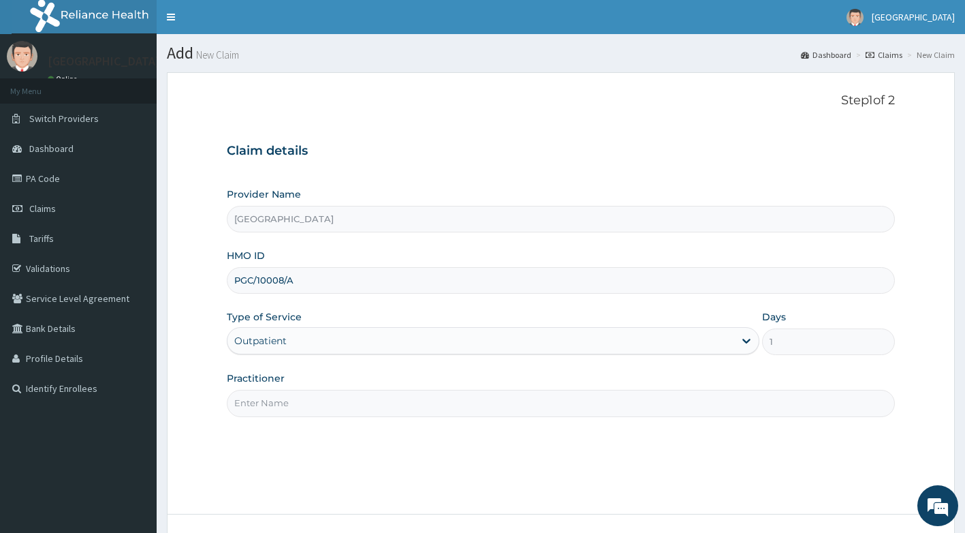
click at [298, 398] on input "Practitioner" at bounding box center [561, 403] width 669 height 27
type input "Dr [PERSON_NAME]"
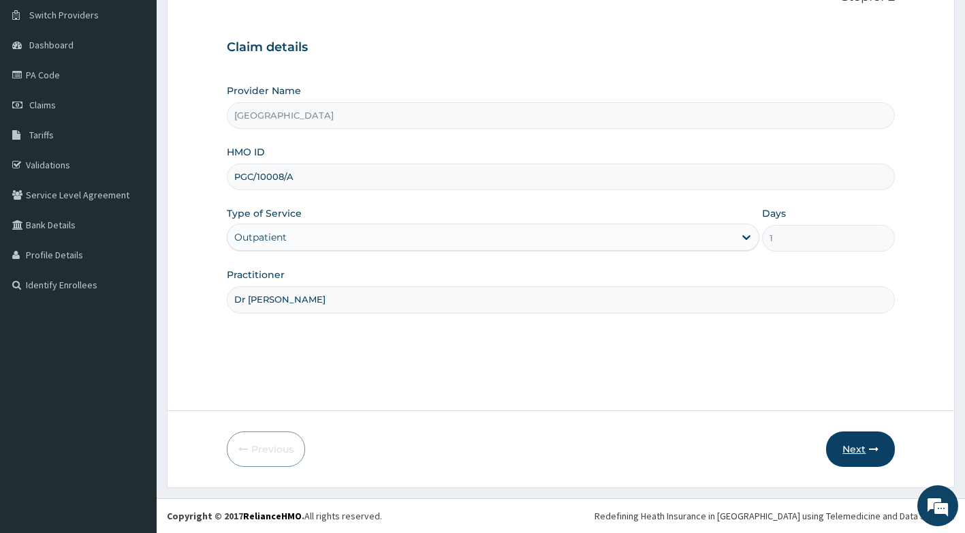
click at [859, 447] on button "Next" at bounding box center [860, 448] width 69 height 35
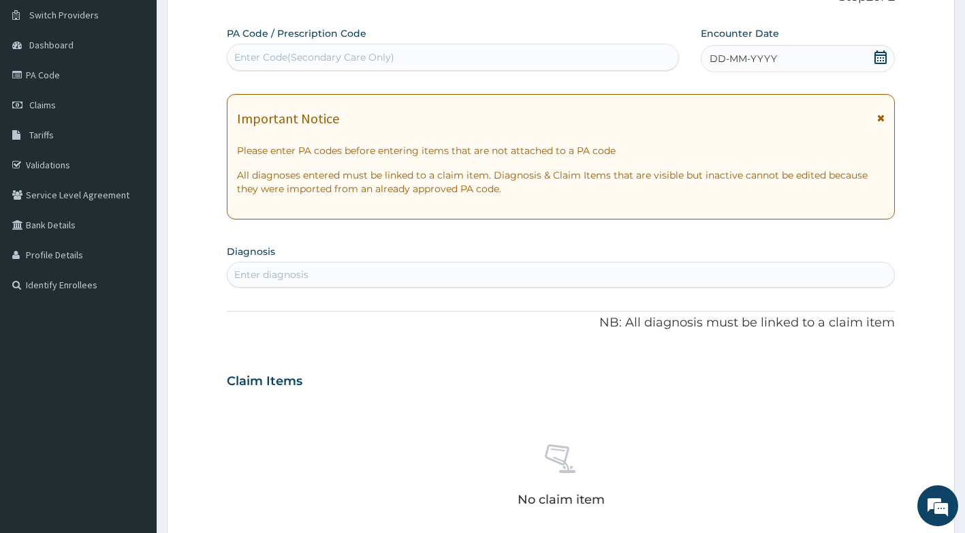
click at [883, 115] on icon at bounding box center [880, 118] width 7 height 10
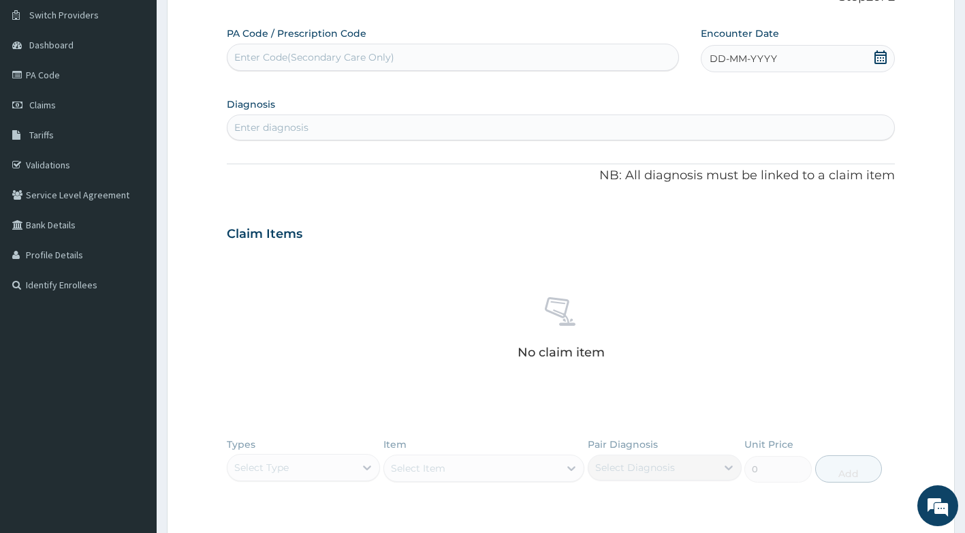
click at [880, 57] on icon at bounding box center [881, 57] width 14 height 14
click at [779, 144] on div "4" at bounding box center [778, 143] width 20 height 20
click at [567, 119] on div "Enter diagnosis" at bounding box center [562, 127] width 668 height 22
type input "URINARY TRACT IN"
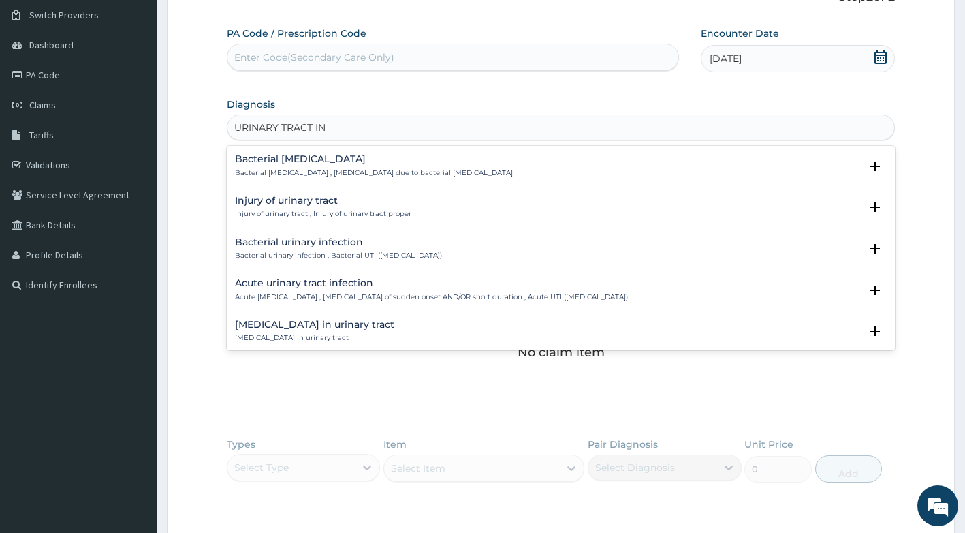
click at [294, 292] on p "Acute [MEDICAL_DATA] , [MEDICAL_DATA] of sudden onset AND/OR short duration , A…" at bounding box center [431, 297] width 393 height 10
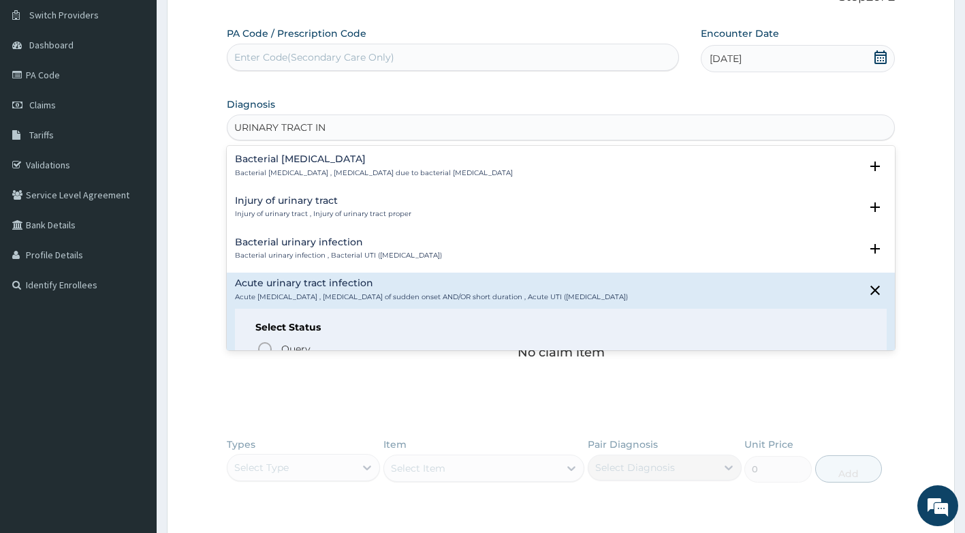
scroll to position [136, 0]
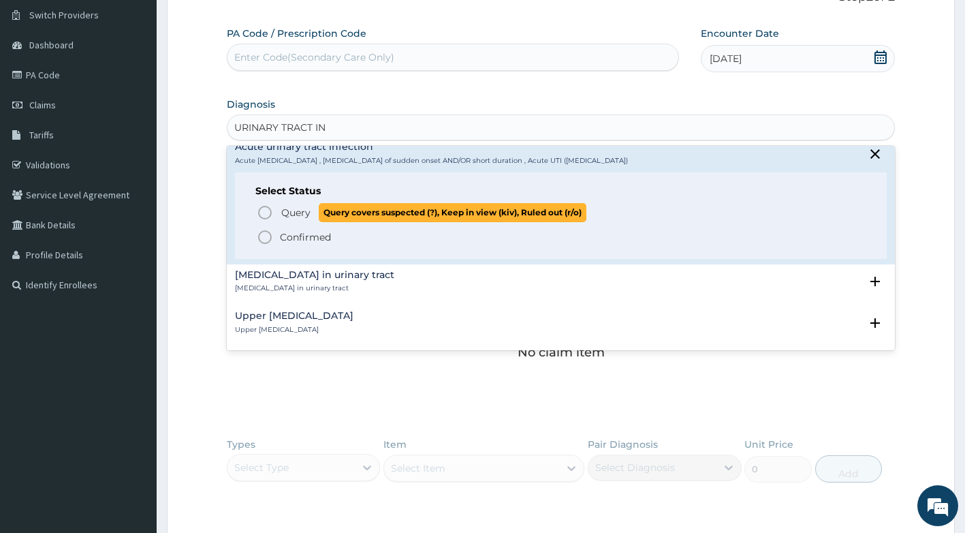
click at [298, 213] on span "Query" at bounding box center [295, 213] width 29 height 14
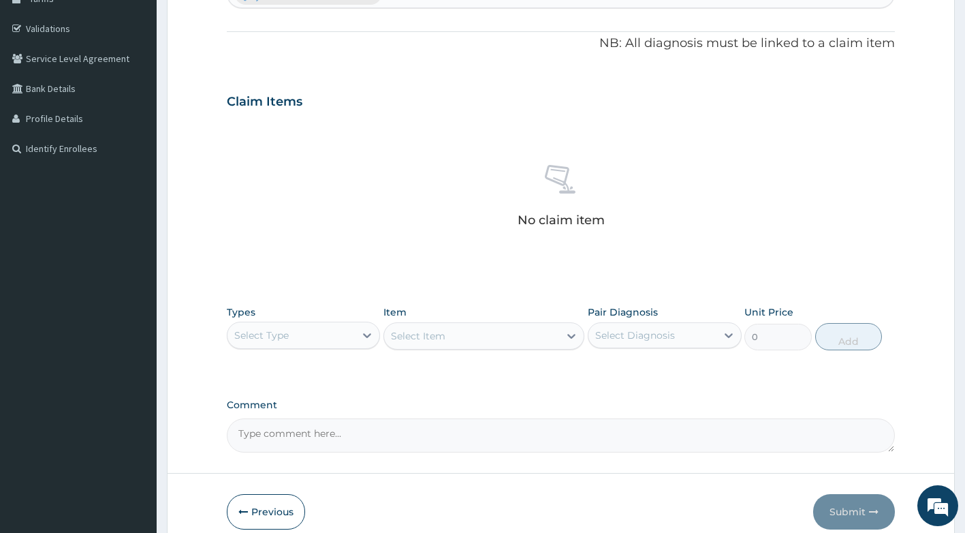
scroll to position [227, 0]
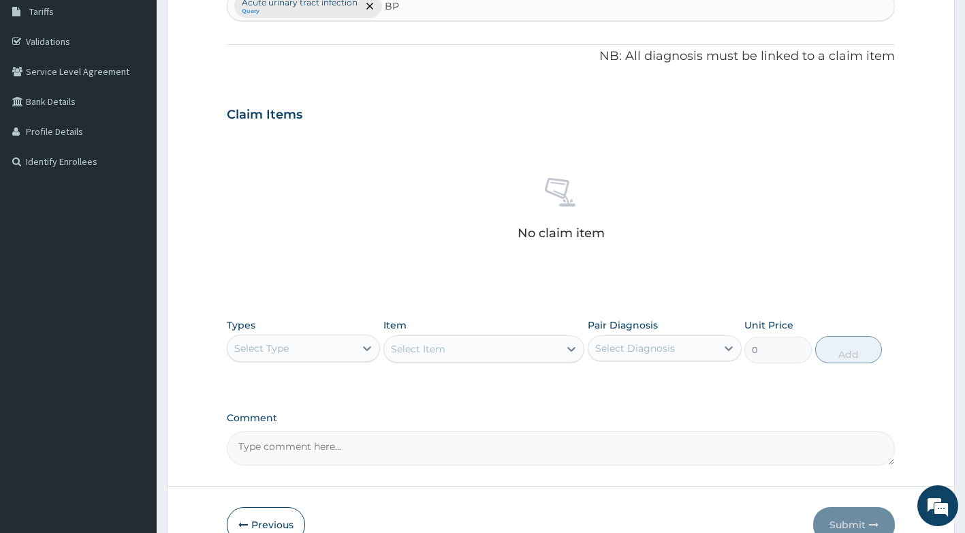
type input "BPH"
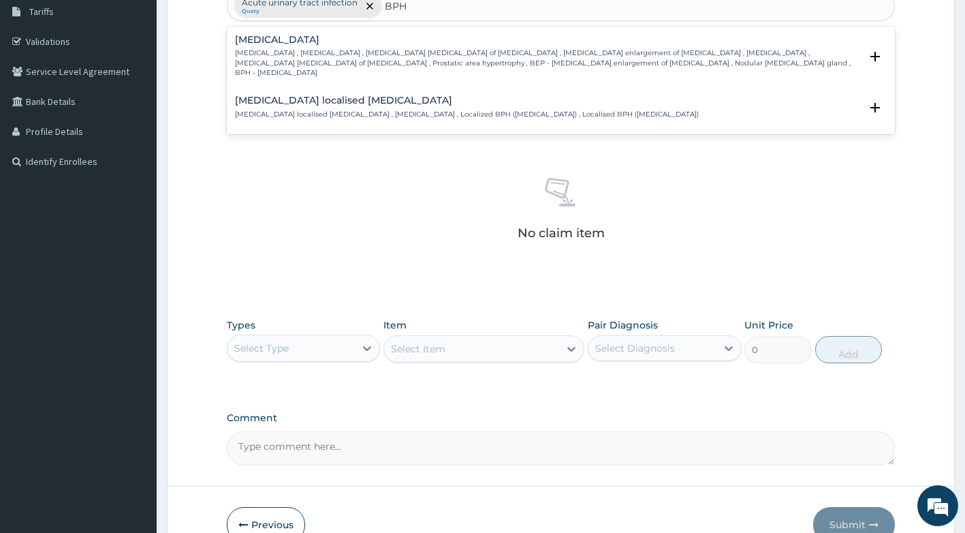
click at [294, 61] on p "Benign prostatic hyperplasia , Prostatic hypertrophy , Benign myoma of prostate…" at bounding box center [548, 62] width 626 height 29
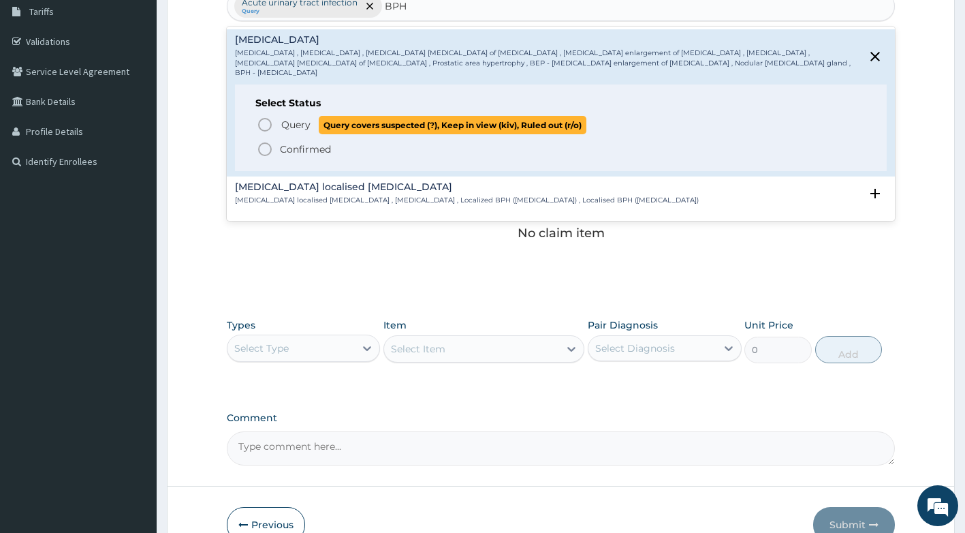
click at [280, 116] on p "Query Query covers suspected (?), Keep in view (kiv), Ruled out (r/o)" at bounding box center [433, 125] width 307 height 18
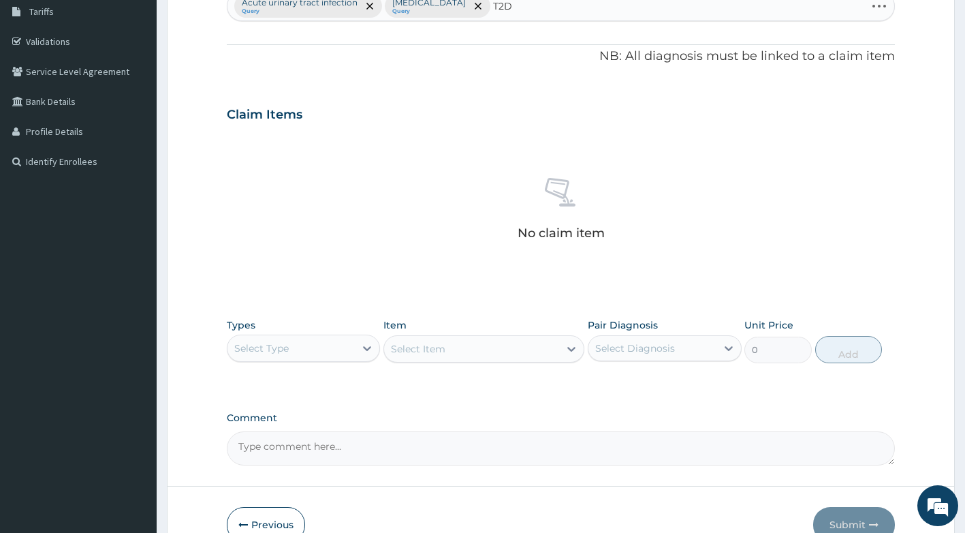
type input "T2DM"
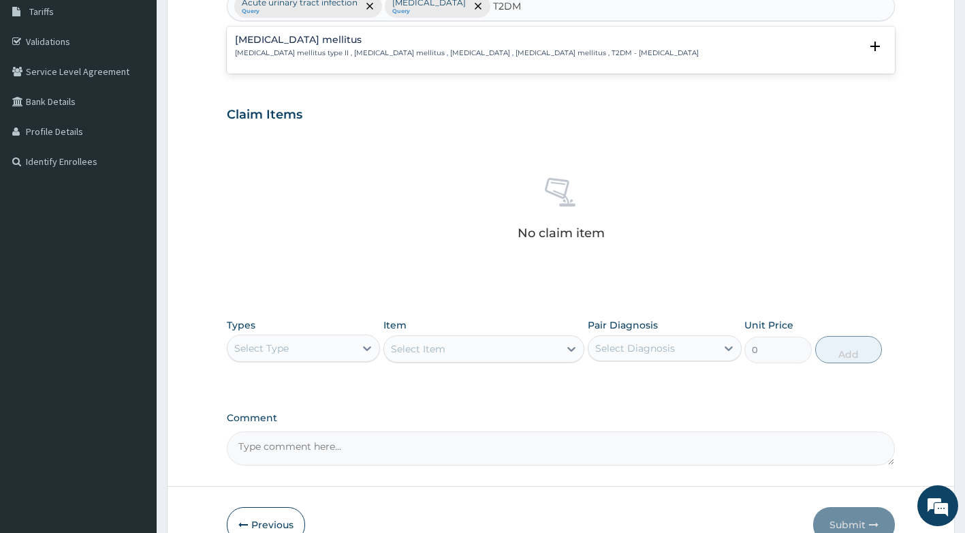
click at [368, 48] on div "Type 2 diabetes mellitus Diabetes mellitus type II , Type 2 diabetes mellitus ,…" at bounding box center [467, 47] width 464 height 24
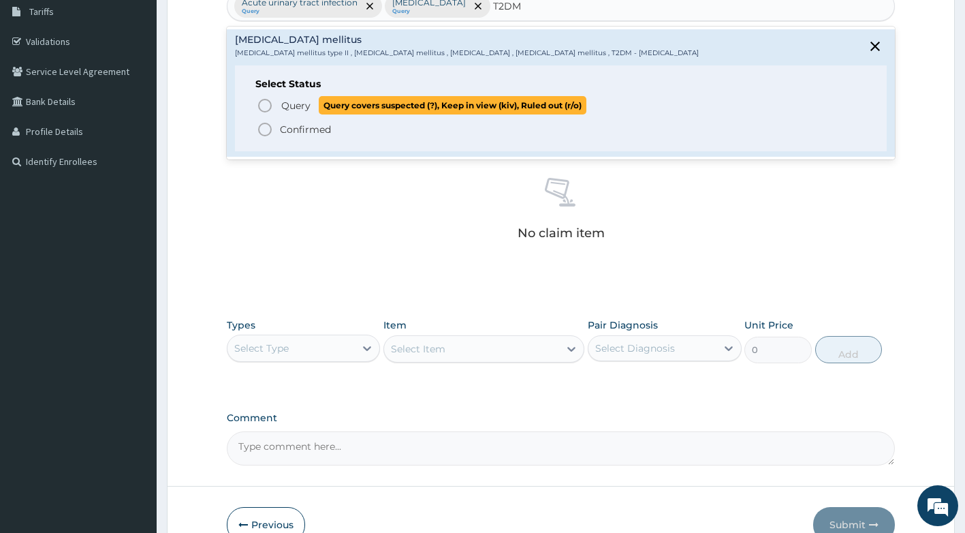
click at [304, 108] on span "Query" at bounding box center [295, 106] width 29 height 14
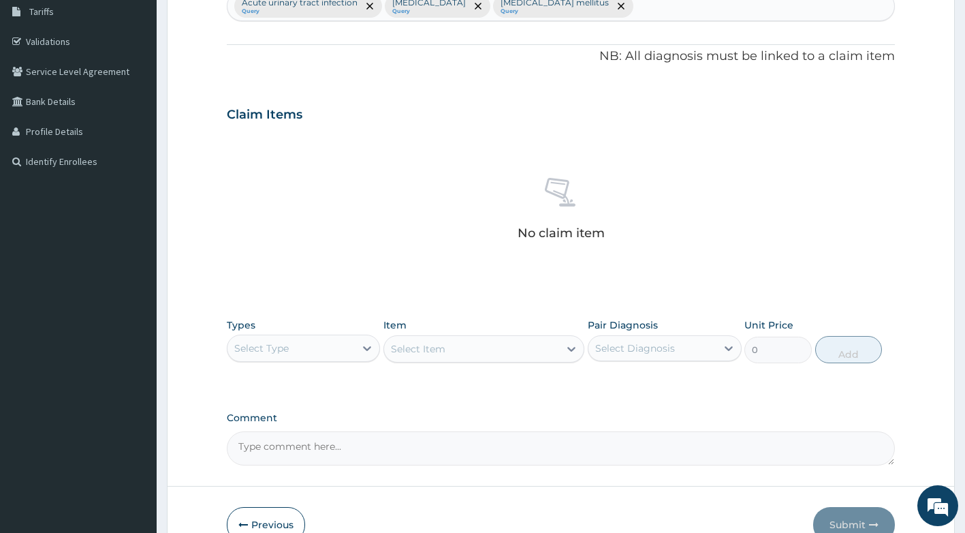
click at [332, 363] on div "Types Select Type Item Select Item Pair Diagnosis Select Diagnosis Unit Price 0…" at bounding box center [561, 340] width 669 height 59
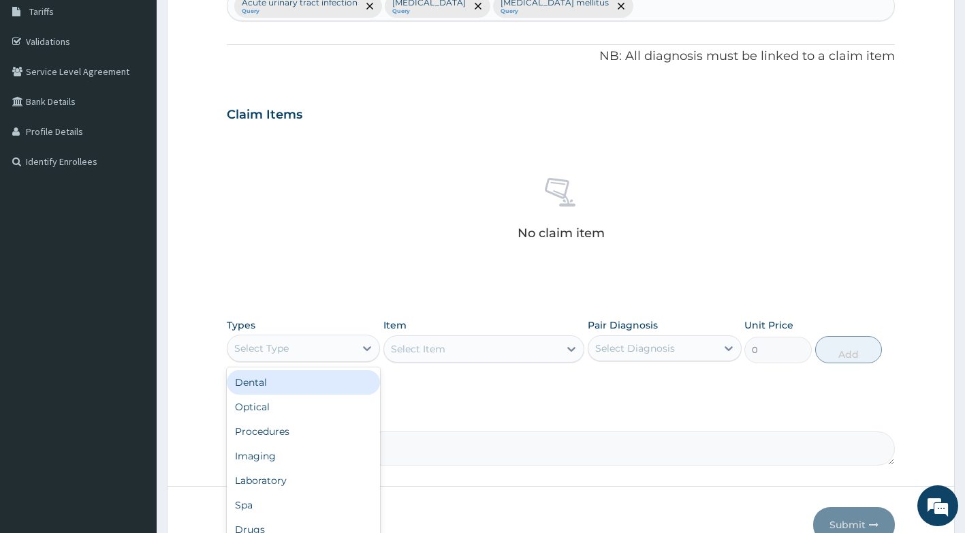
click at [353, 356] on div "Select Type" at bounding box center [292, 348] width 128 height 22
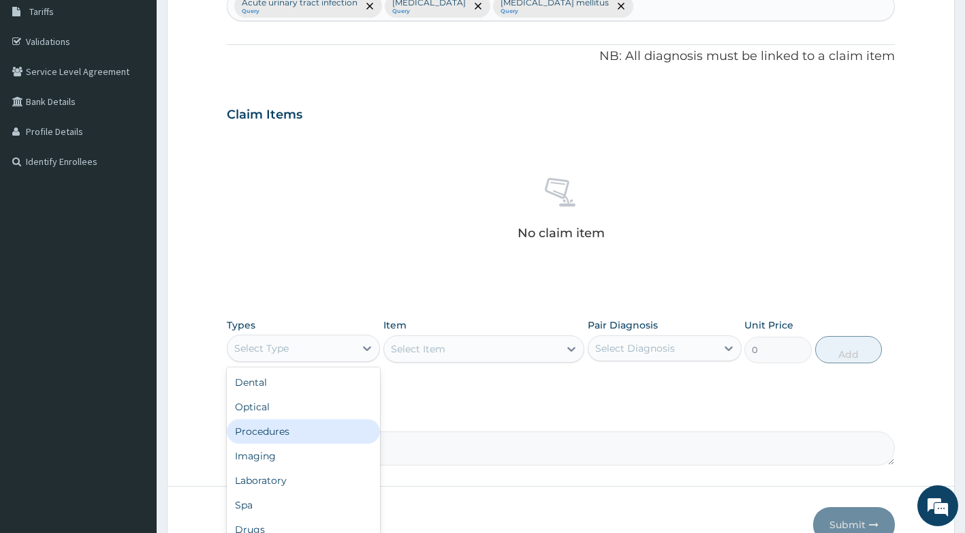
click at [307, 439] on div "Procedures" at bounding box center [304, 431] width 154 height 25
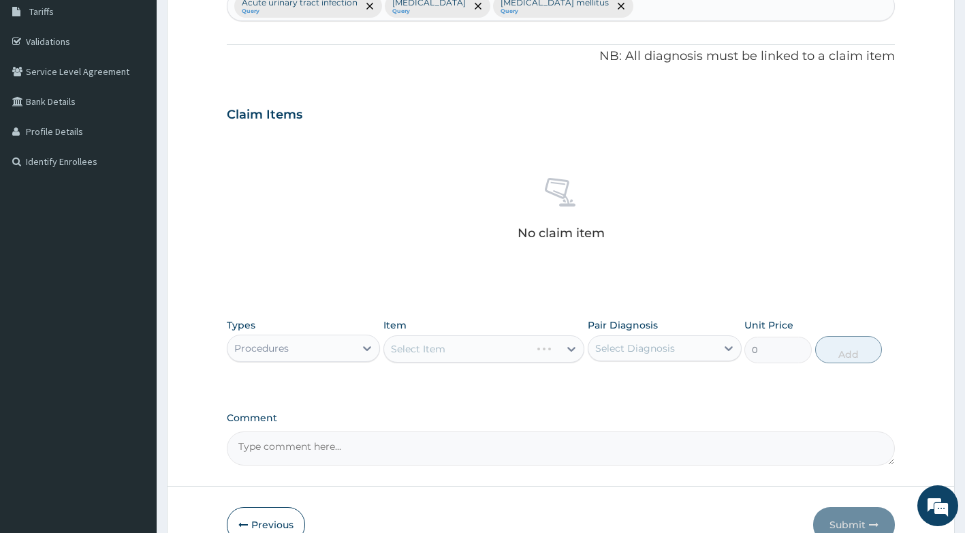
click at [467, 345] on div "Select Item" at bounding box center [483, 348] width 201 height 27
click at [473, 356] on div "Select Item" at bounding box center [483, 348] width 201 height 27
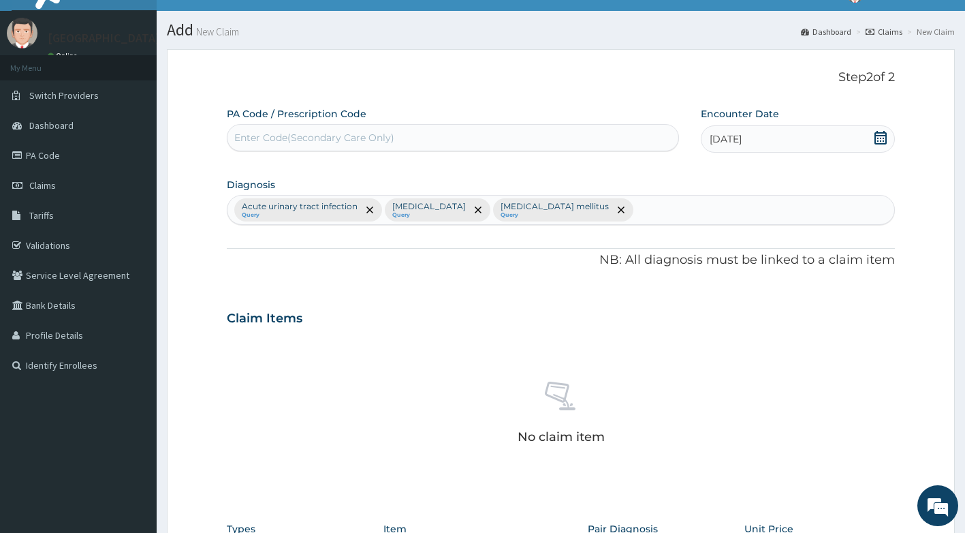
scroll to position [22, 0]
click at [710, 207] on div "Acute urinary tract infection Query Benign prostatic hyperplasia Query Type 2 d…" at bounding box center [562, 210] width 668 height 29
type input "PAIN"
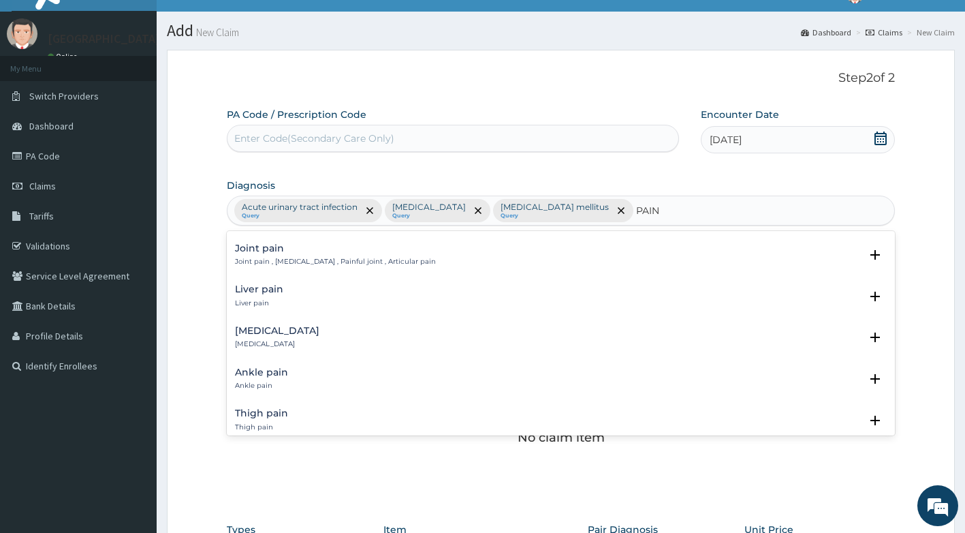
scroll to position [1090, 0]
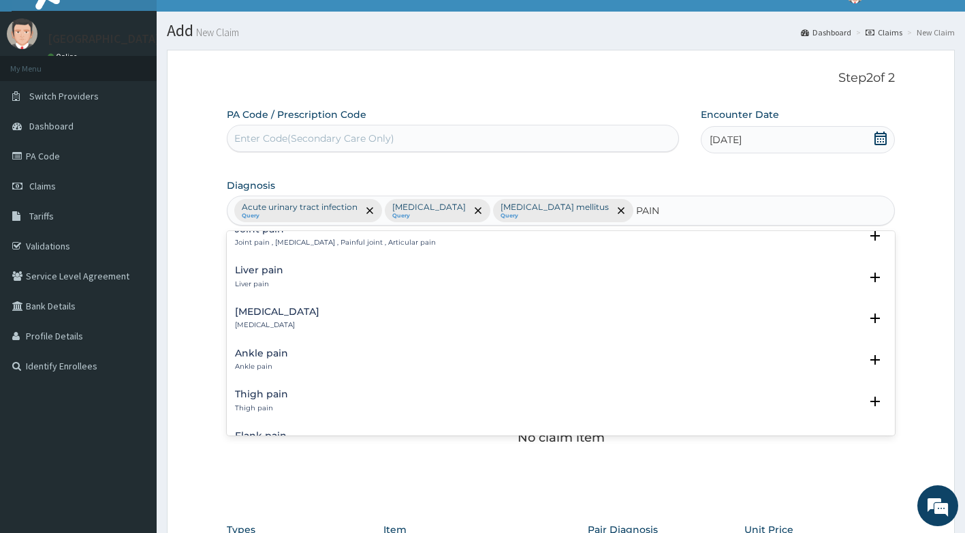
click at [279, 398] on h4 "Thigh pain" at bounding box center [261, 394] width 53 height 10
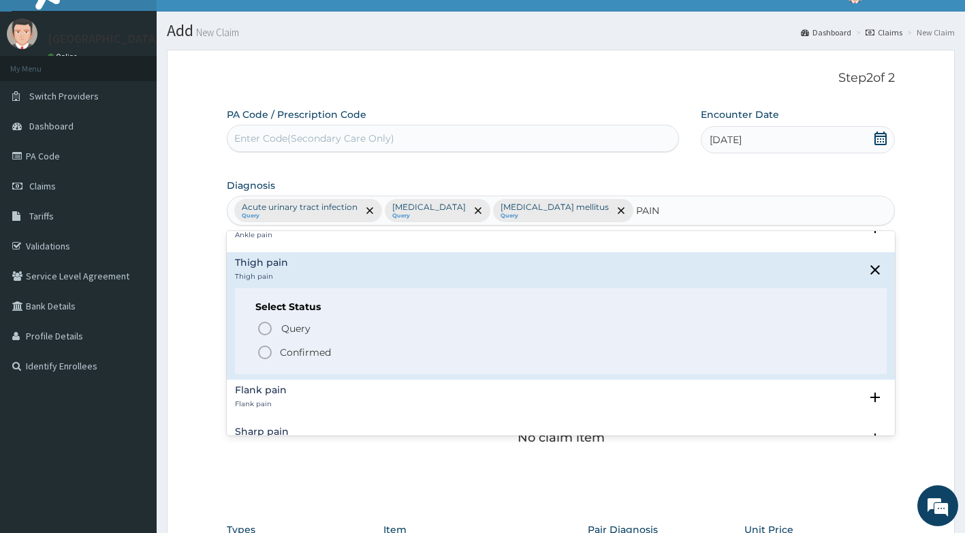
scroll to position [1226, 0]
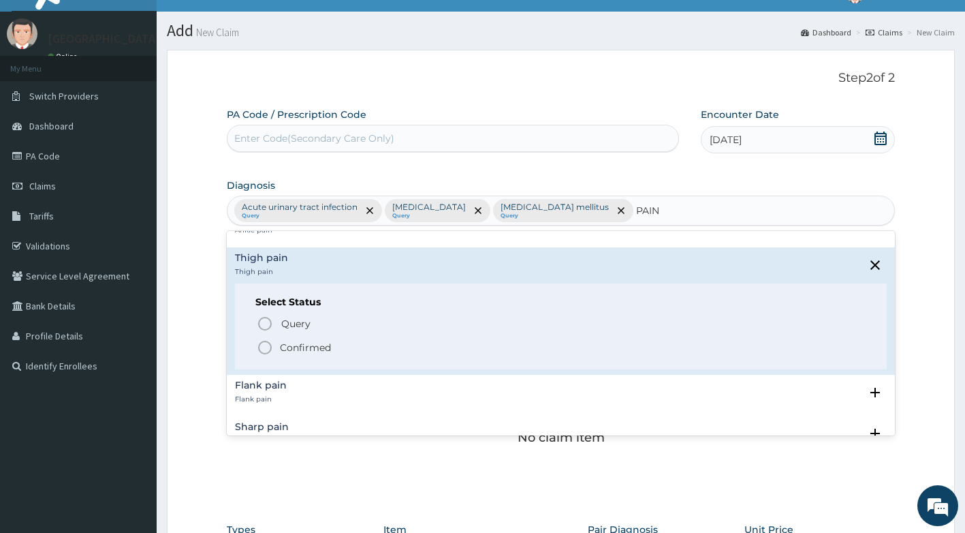
click at [304, 347] on p "Confirmed" at bounding box center [305, 348] width 51 height 14
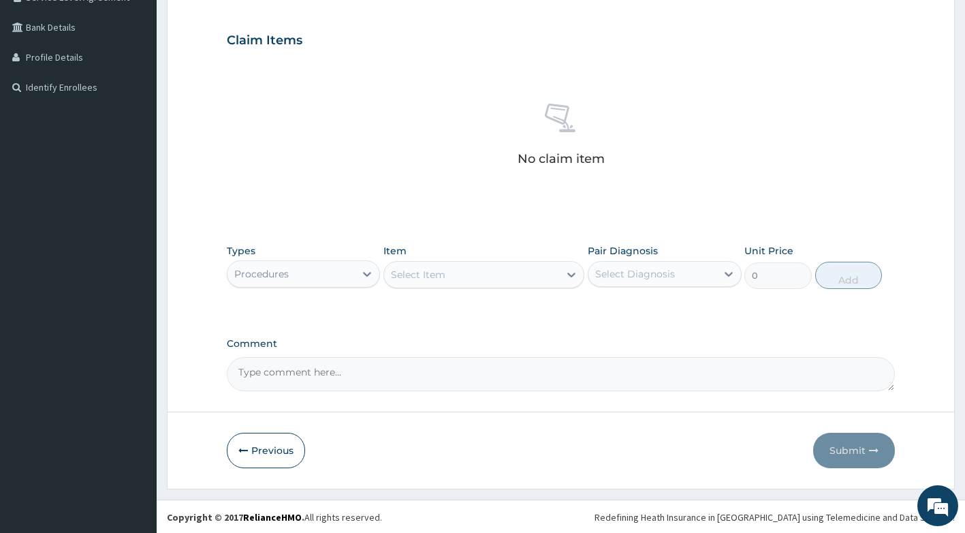
scroll to position [302, 0]
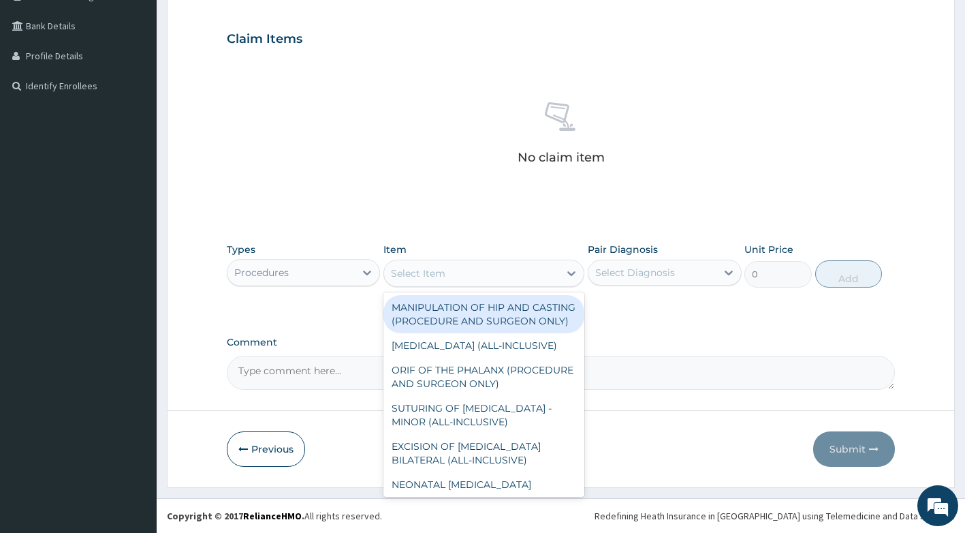
click at [455, 266] on div "Select Item" at bounding box center [471, 273] width 175 height 22
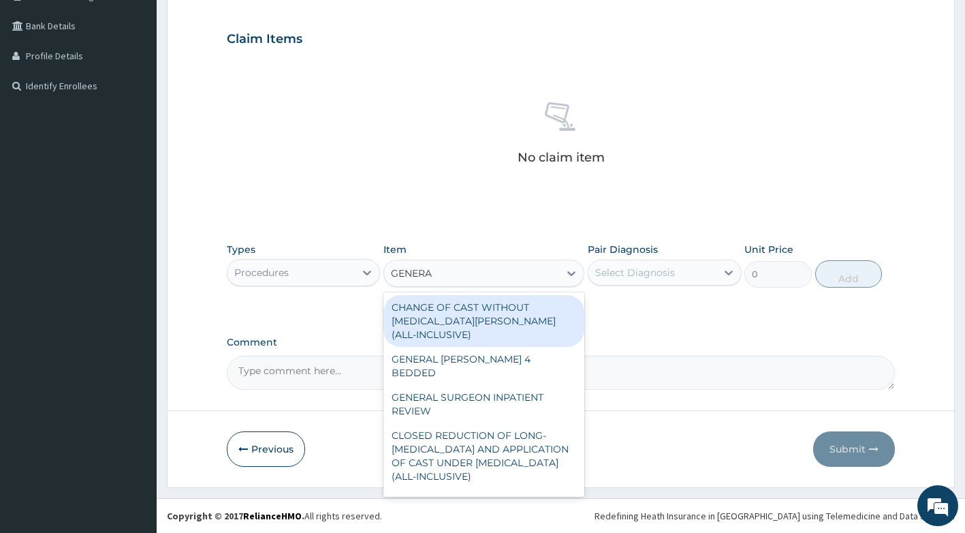
type input "GENERAL"
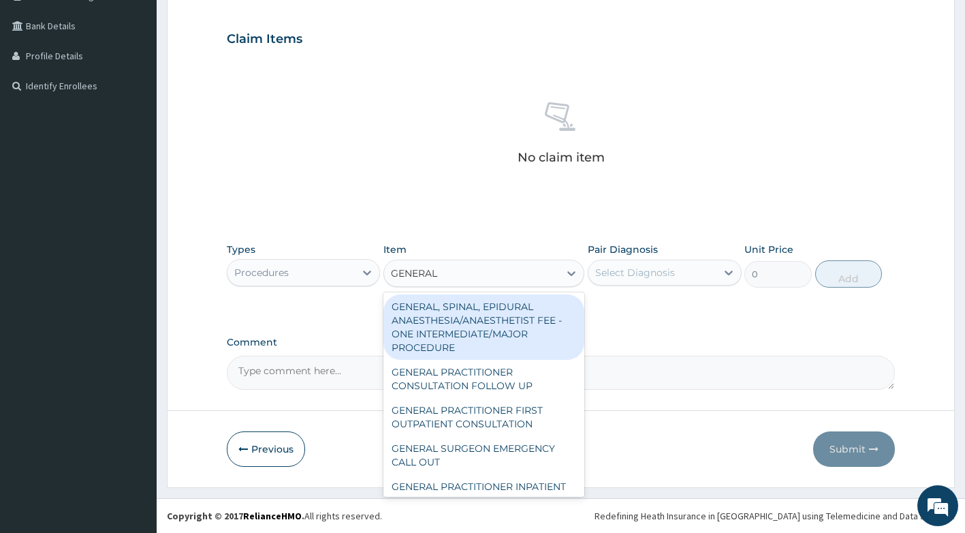
scroll to position [341, 0]
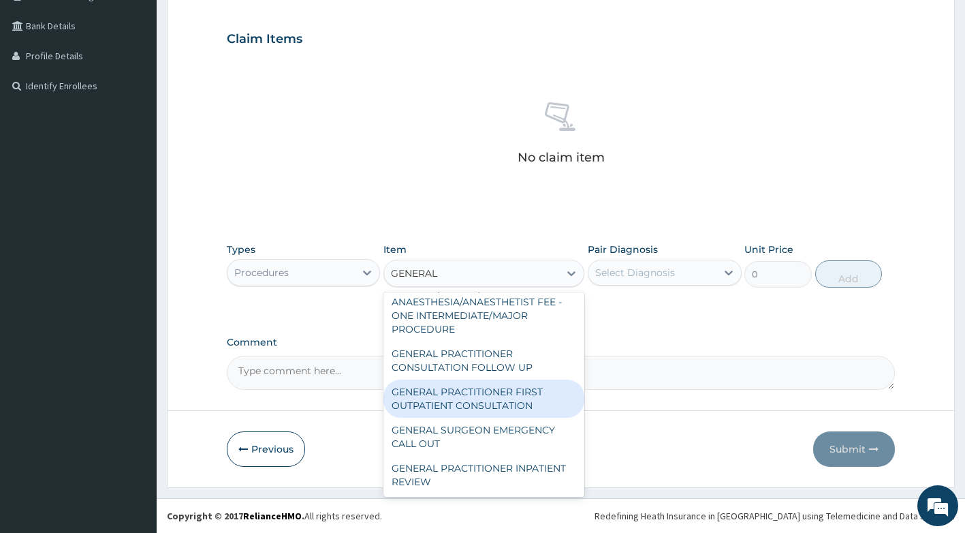
click at [500, 418] on div "GENERAL PRACTITIONER FIRST OUTPATIENT CONSULTATION" at bounding box center [483, 398] width 201 height 38
type input "3750"
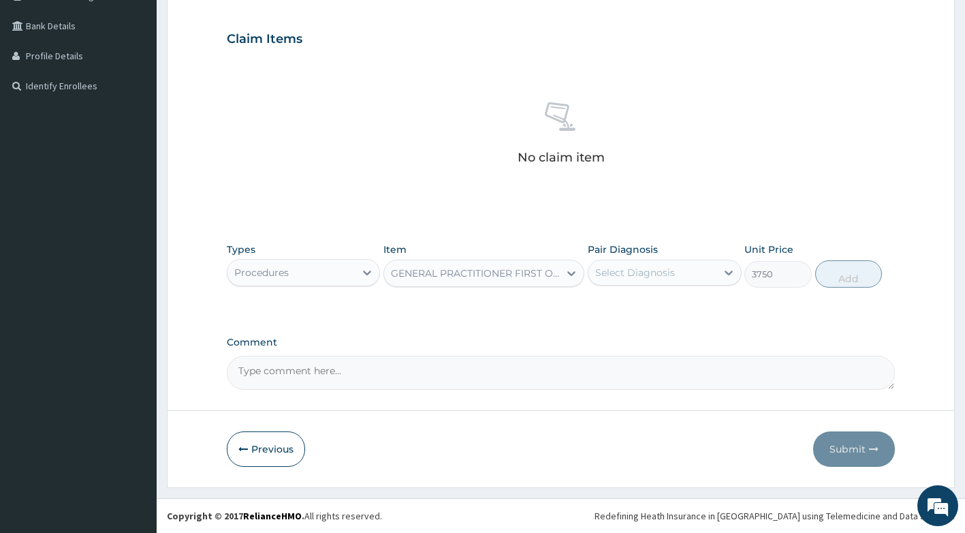
drag, startPoint x: 651, startPoint y: 268, endPoint x: 655, endPoint y: 286, distance: 18.2
click at [653, 275] on div "Select Diagnosis" at bounding box center [635, 273] width 80 height 14
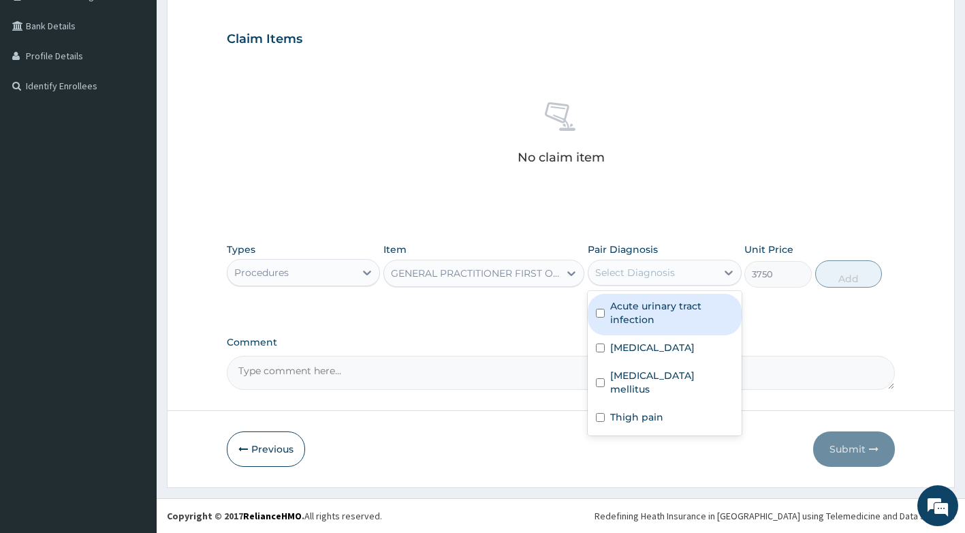
click at [652, 322] on label "Acute urinary tract infection" at bounding box center [671, 312] width 123 height 27
checkbox input "true"
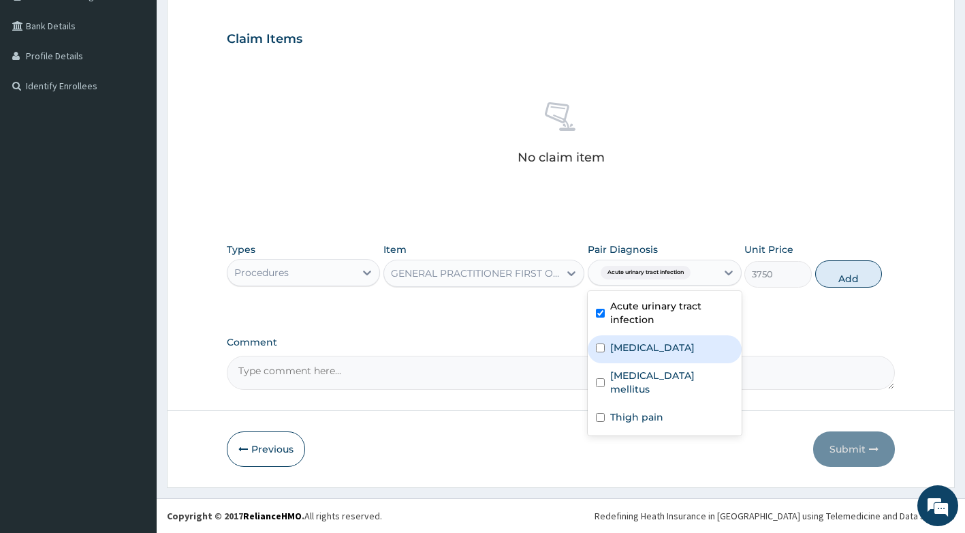
drag, startPoint x: 648, startPoint y: 350, endPoint x: 648, endPoint y: 379, distance: 28.6
click at [648, 354] on label "Benign prostatic hyperplasia" at bounding box center [652, 348] width 84 height 14
checkbox input "true"
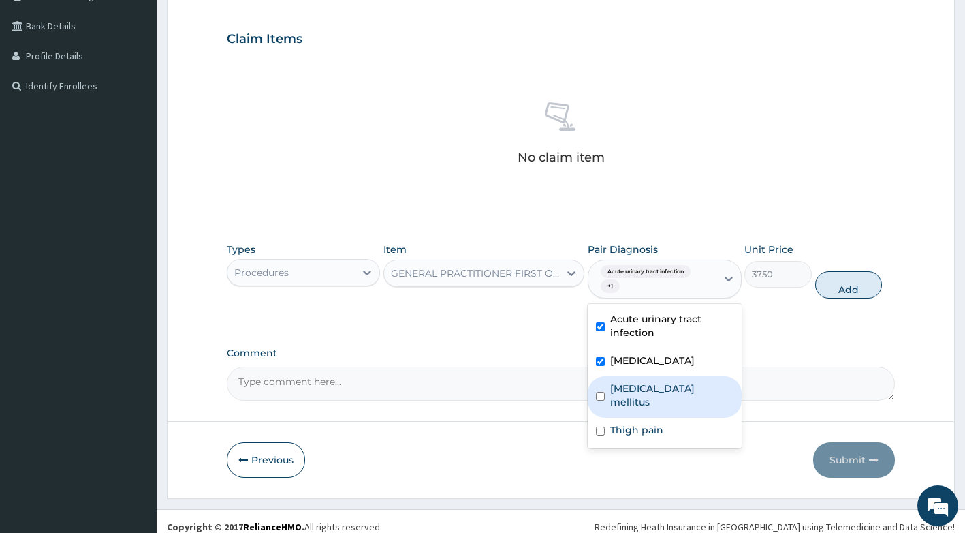
drag, startPoint x: 648, startPoint y: 402, endPoint x: 646, endPoint y: 430, distance: 28.7
click at [648, 408] on label "Type 2 diabetes mellitus" at bounding box center [671, 394] width 123 height 27
checkbox input "true"
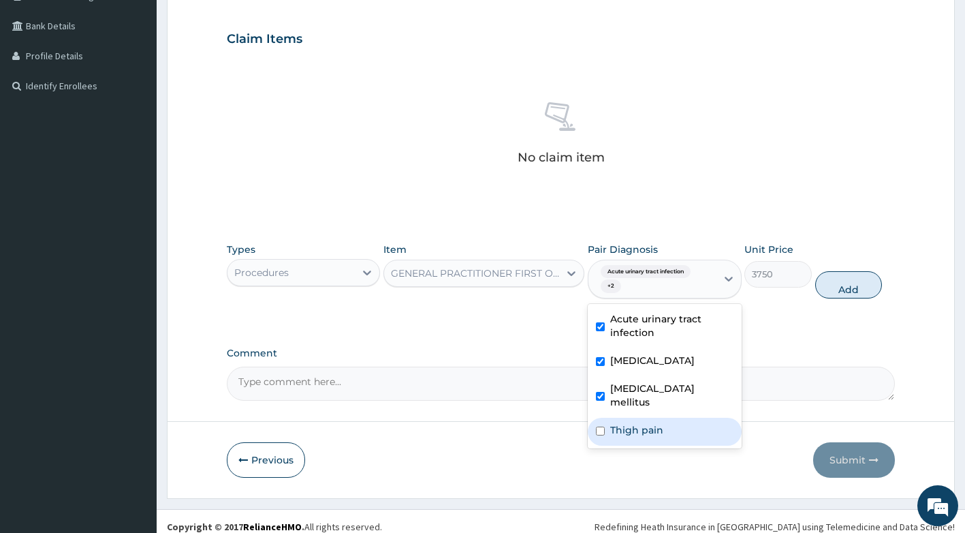
click at [646, 434] on label "Thigh pain" at bounding box center [636, 430] width 53 height 14
checkbox input "true"
click at [853, 289] on button "Add" at bounding box center [848, 284] width 67 height 27
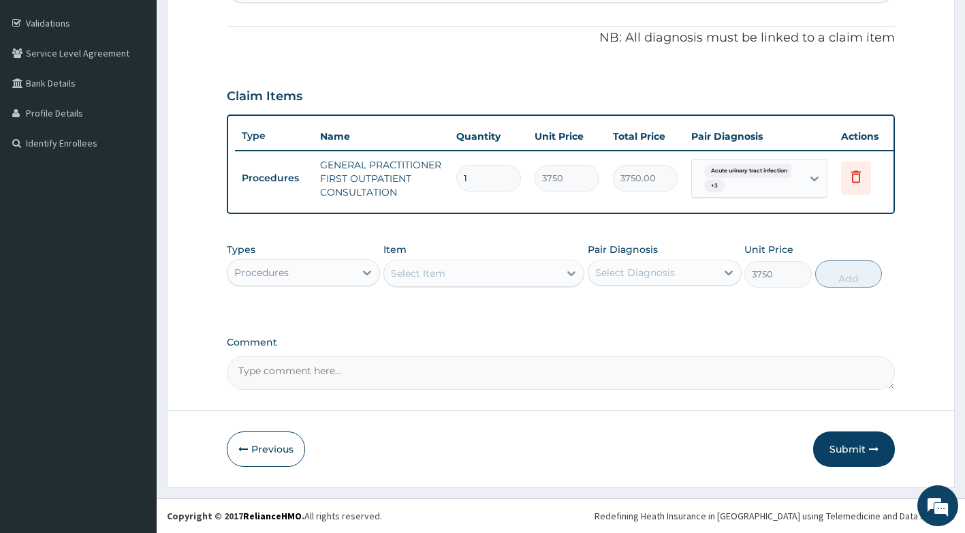
type input "0"
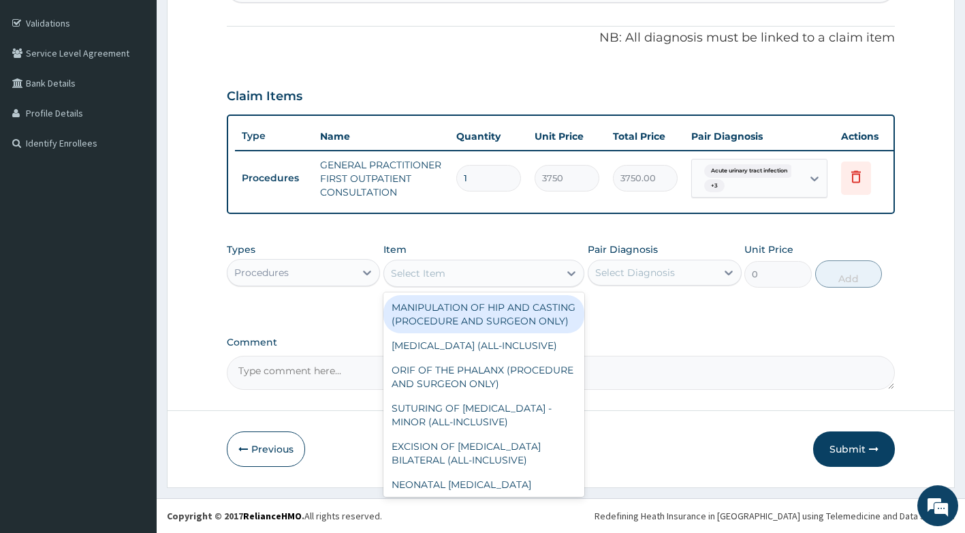
click at [543, 280] on div "Select Item" at bounding box center [471, 273] width 175 height 22
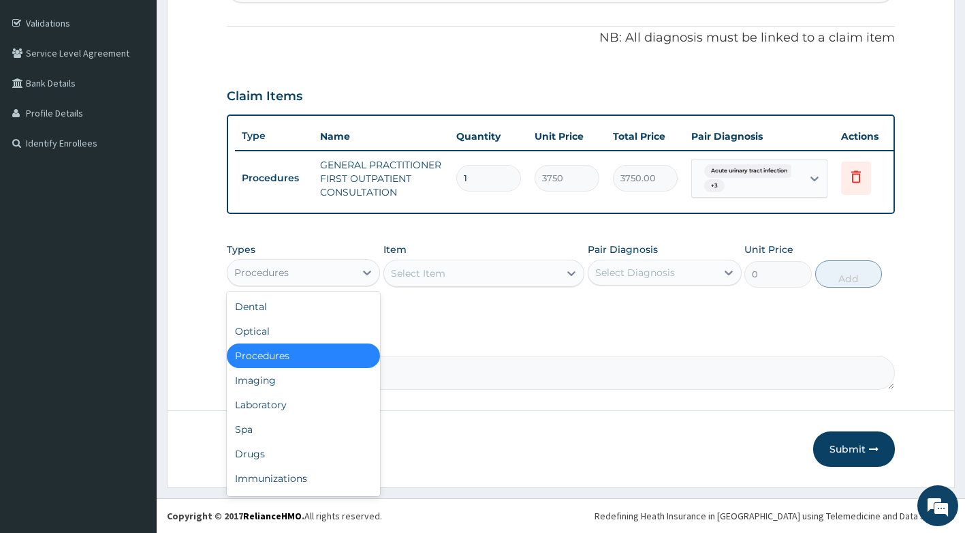
click at [323, 279] on div "Procedures" at bounding box center [292, 273] width 128 height 22
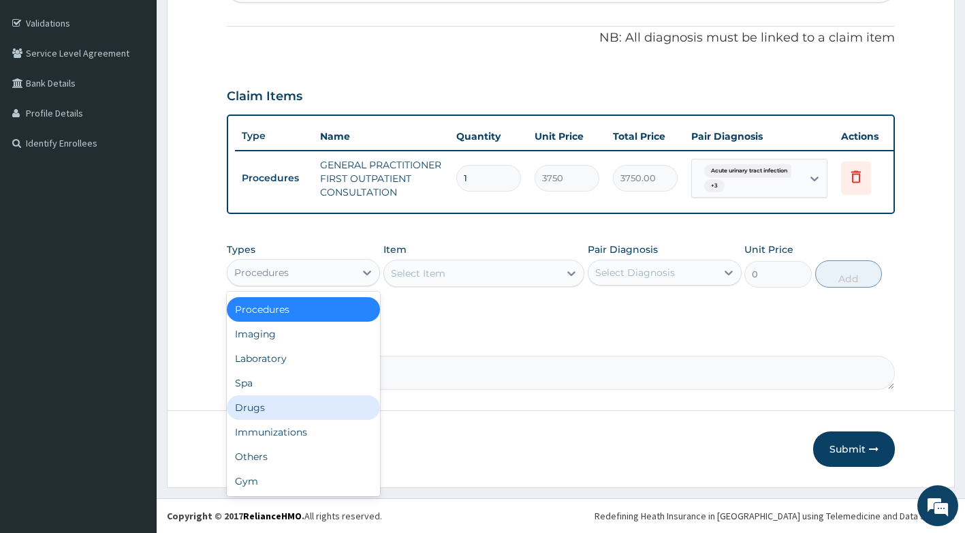
click at [313, 409] on div "Drugs" at bounding box center [304, 407] width 154 height 25
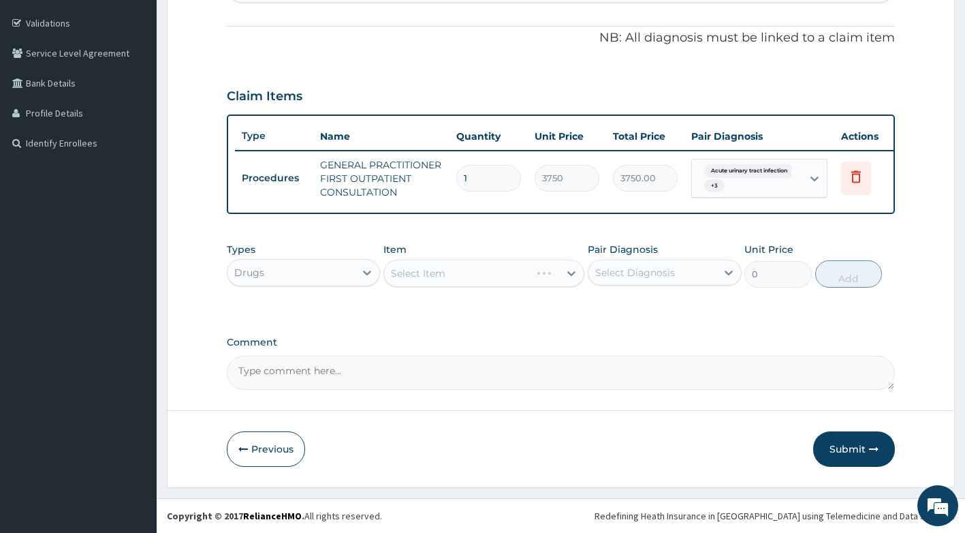
click at [539, 273] on div "Select Item" at bounding box center [483, 273] width 201 height 27
click at [554, 281] on div "Select Item" at bounding box center [483, 273] width 201 height 27
click at [555, 281] on div "Select Item" at bounding box center [483, 273] width 201 height 27
click at [555, 281] on div "Select Item" at bounding box center [471, 273] width 175 height 22
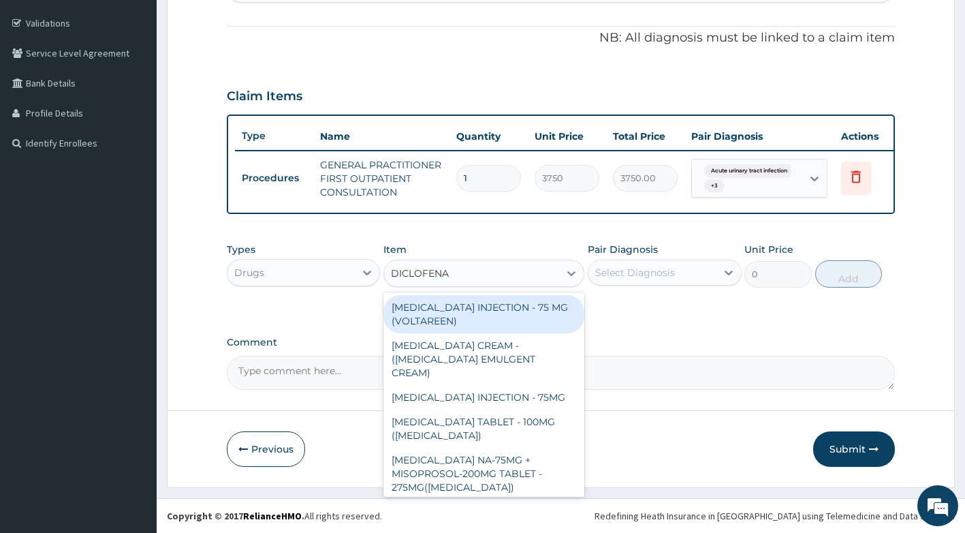
type input "DICLOFENAC"
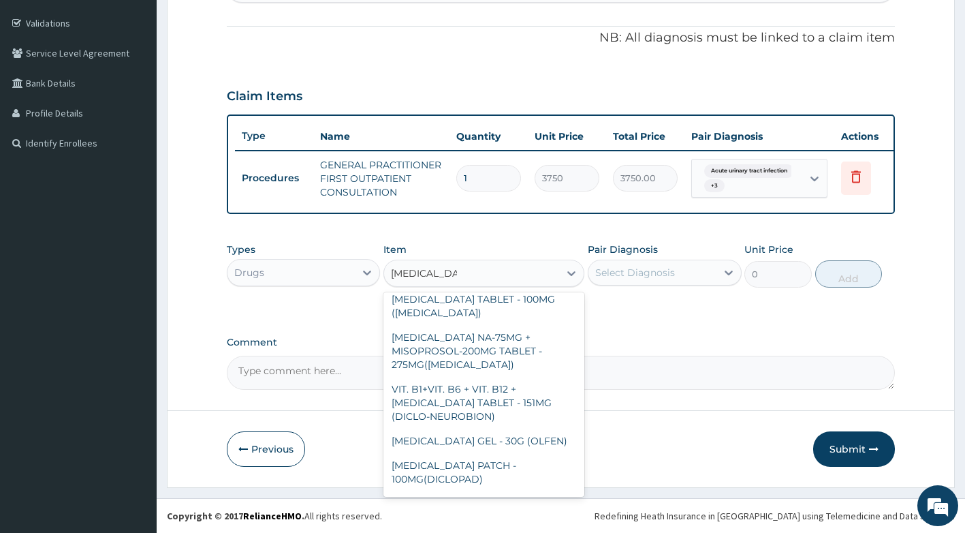
scroll to position [136, 0]
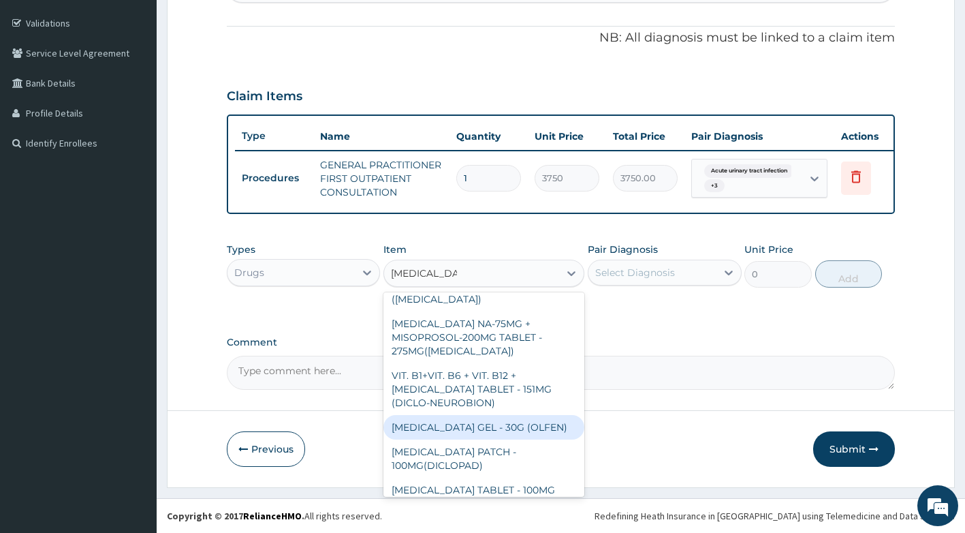
click at [522, 415] on div "DICLOFENAC GEL - 30G (OLFEN)" at bounding box center [483, 427] width 201 height 25
type input "1120"
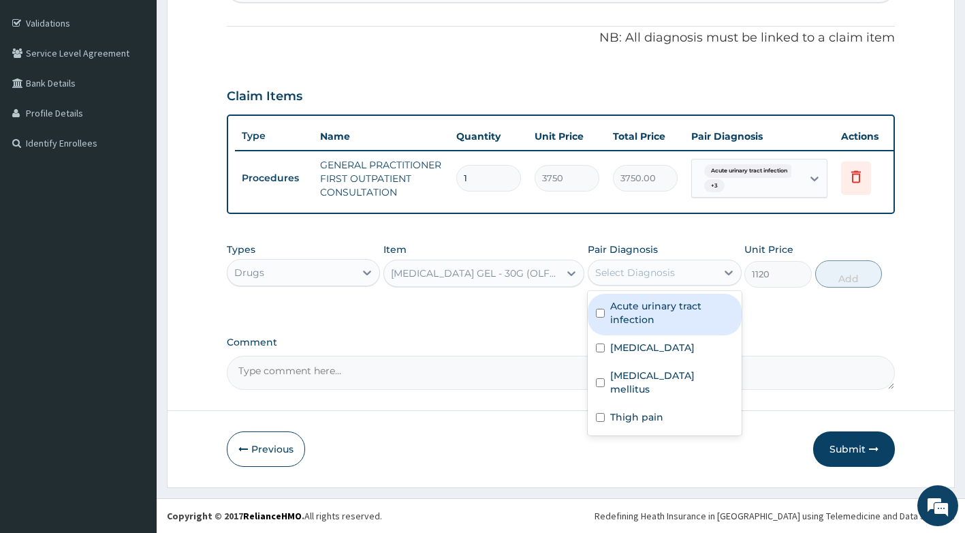
click at [682, 272] on div "Select Diagnosis" at bounding box center [653, 273] width 128 height 22
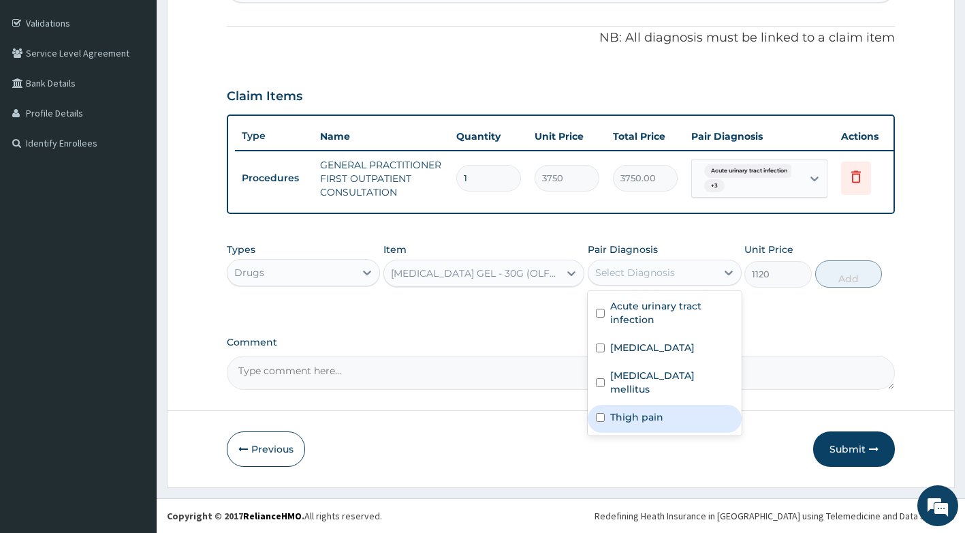
click at [653, 419] on label "Thigh pain" at bounding box center [636, 417] width 53 height 14
checkbox input "true"
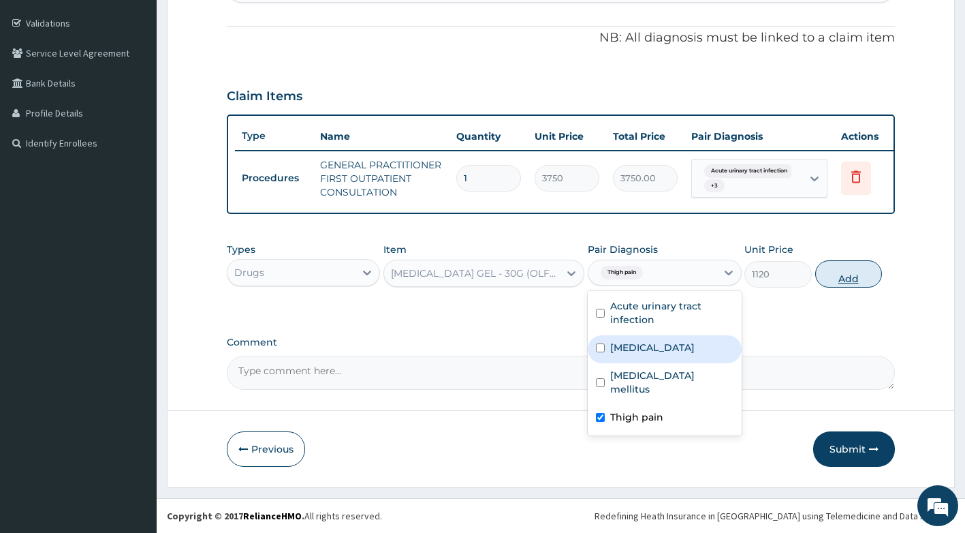
click at [849, 286] on button "Add" at bounding box center [848, 273] width 67 height 27
type input "0"
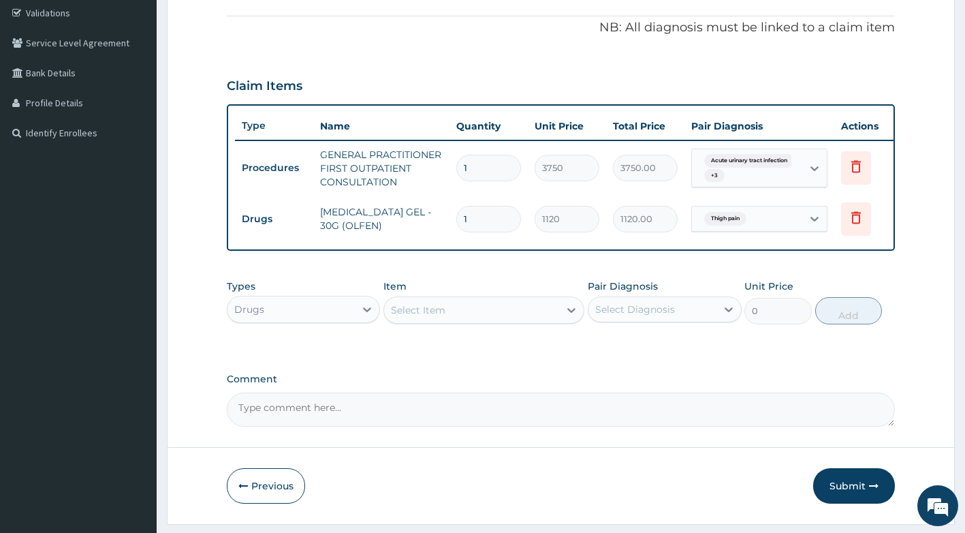
click at [484, 318] on div "Select Item" at bounding box center [471, 310] width 175 height 22
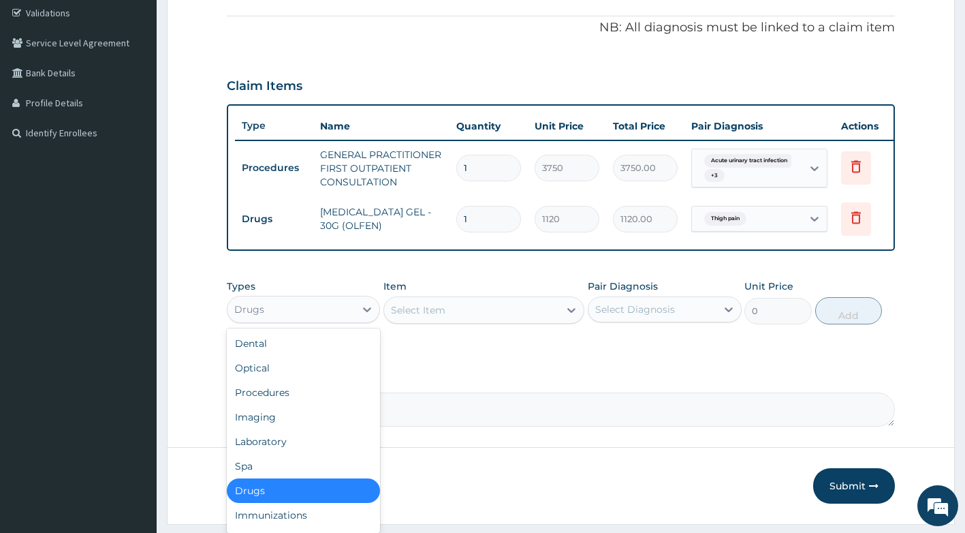
click at [316, 323] on div "Drugs" at bounding box center [304, 309] width 154 height 27
click at [300, 454] on div "Laboratory" at bounding box center [304, 441] width 154 height 25
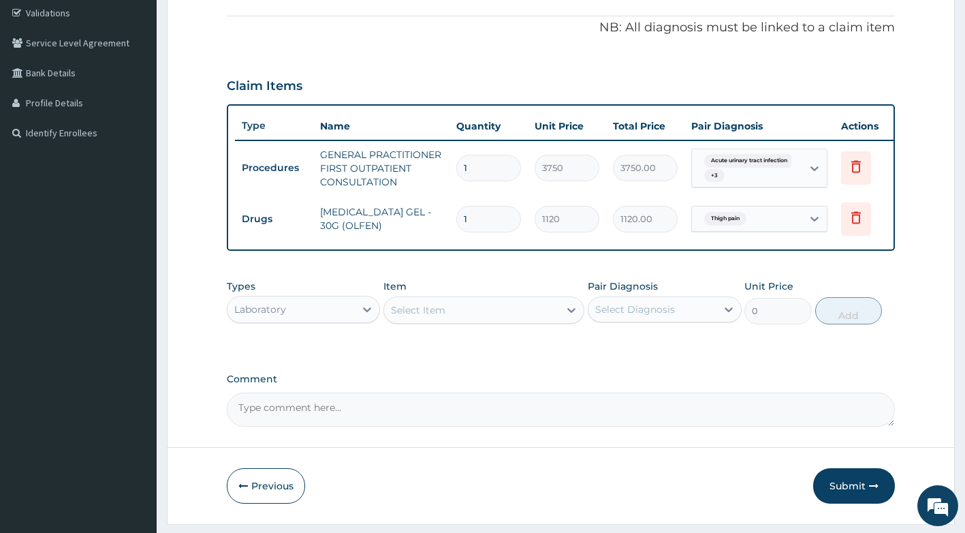
click at [482, 321] on div "Select Item" at bounding box center [471, 310] width 175 height 22
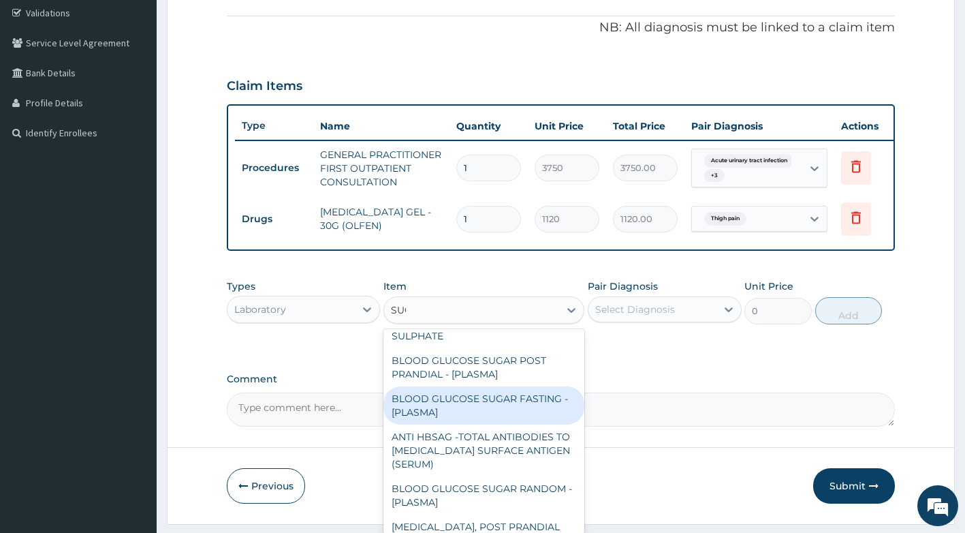
scroll to position [0, 0]
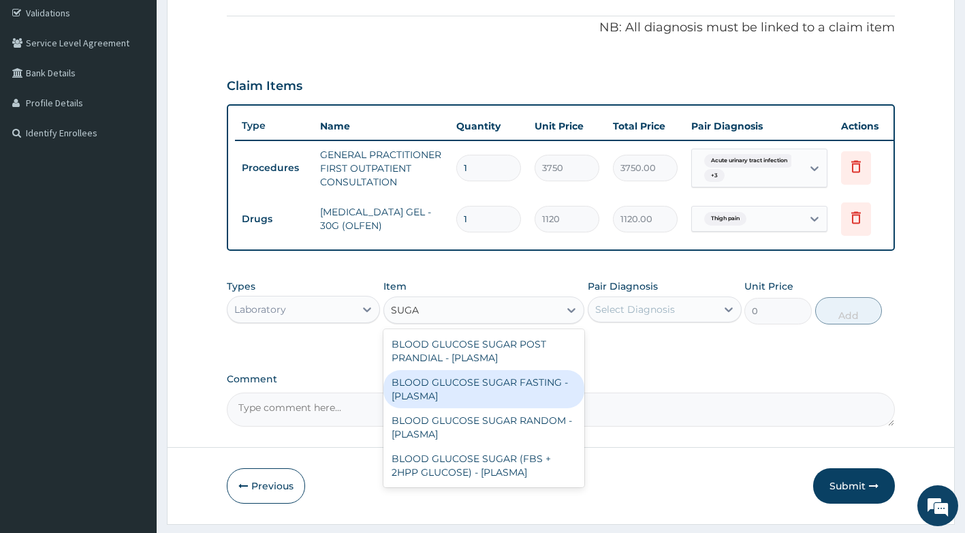
type input "SUGAR"
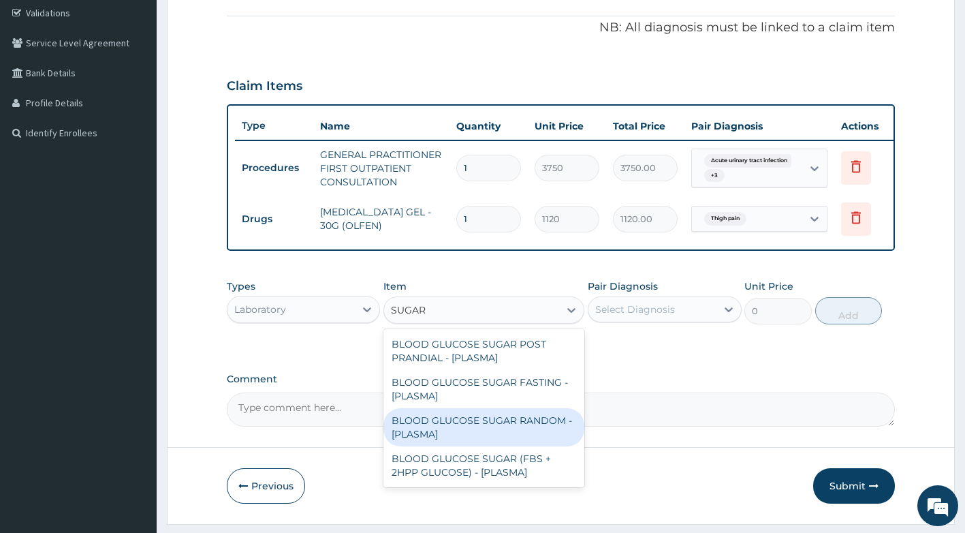
click at [505, 440] on div "BLOOD GLUCOSE SUGAR RANDOM - [PLASMA]" at bounding box center [483, 427] width 201 height 38
type input "1875"
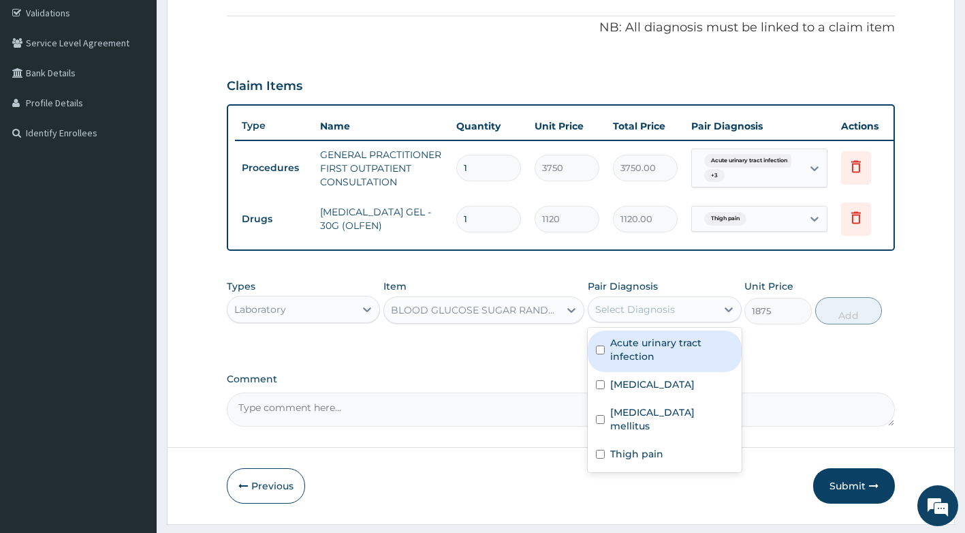
click at [647, 316] on div "Select Diagnosis" at bounding box center [635, 309] width 80 height 14
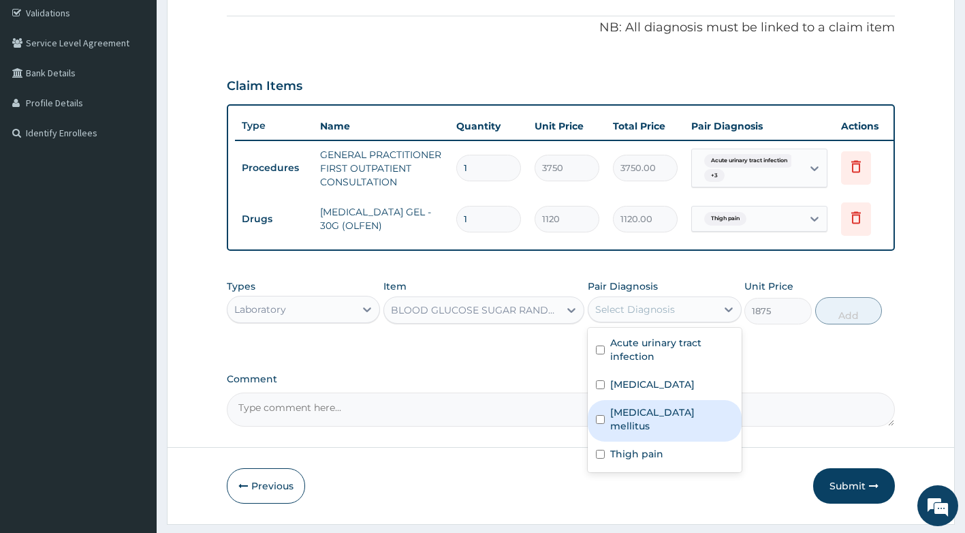
click at [658, 433] on label "Type 2 diabetes mellitus" at bounding box center [671, 418] width 123 height 27
checkbox input "true"
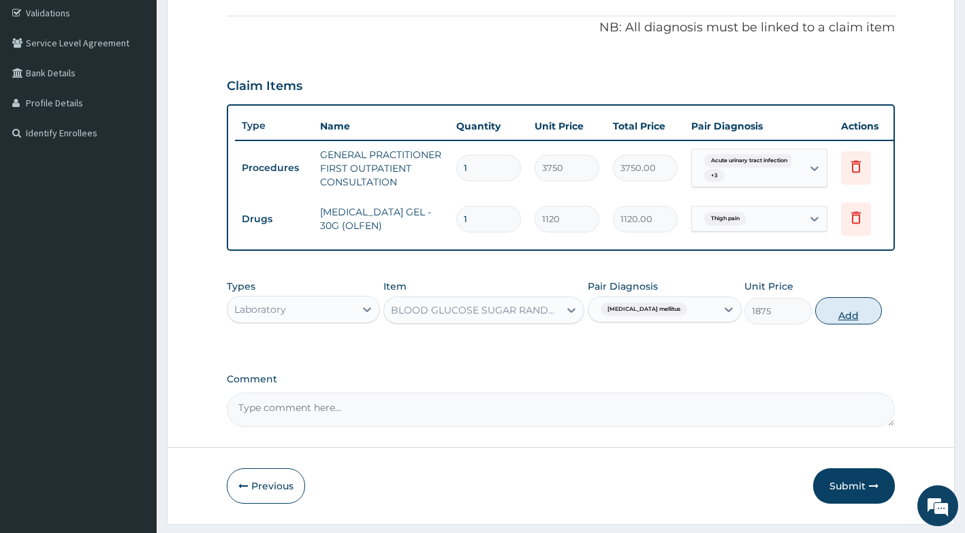
click at [841, 324] on button "Add" at bounding box center [848, 310] width 67 height 27
type input "0"
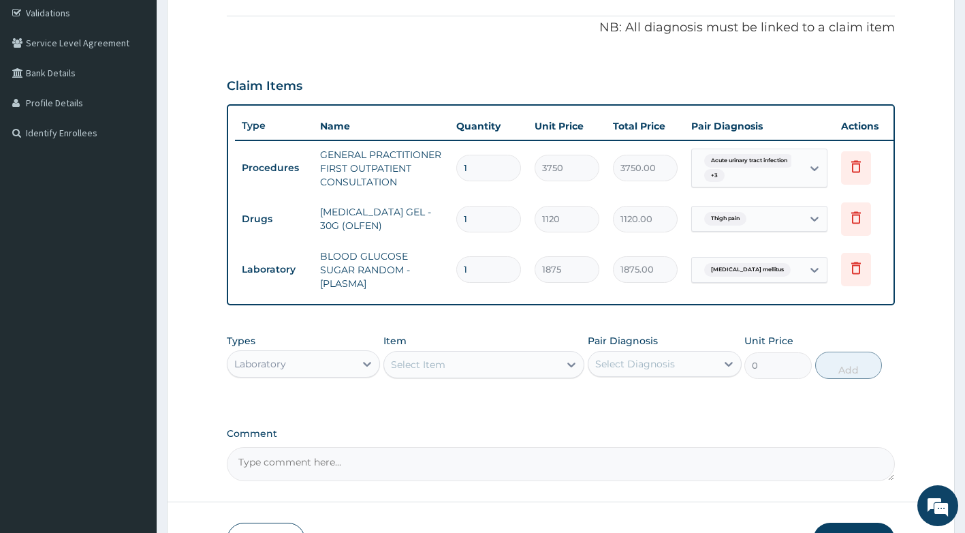
click at [347, 373] on div "Laboratory" at bounding box center [292, 364] width 128 height 22
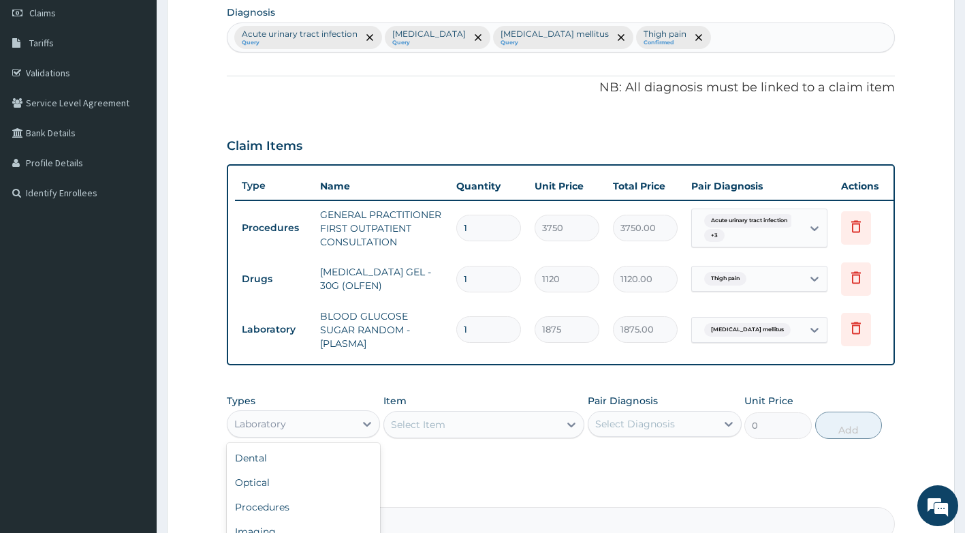
scroll to position [187, 0]
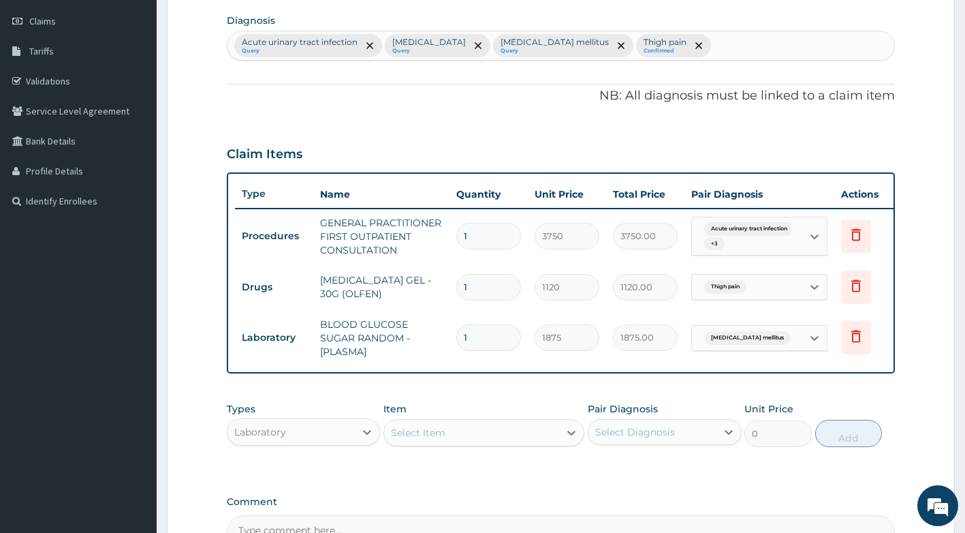
click at [486, 344] on input "1" at bounding box center [488, 337] width 65 height 27
type input "0.00"
type input "2"
type input "3750.00"
type input "2"
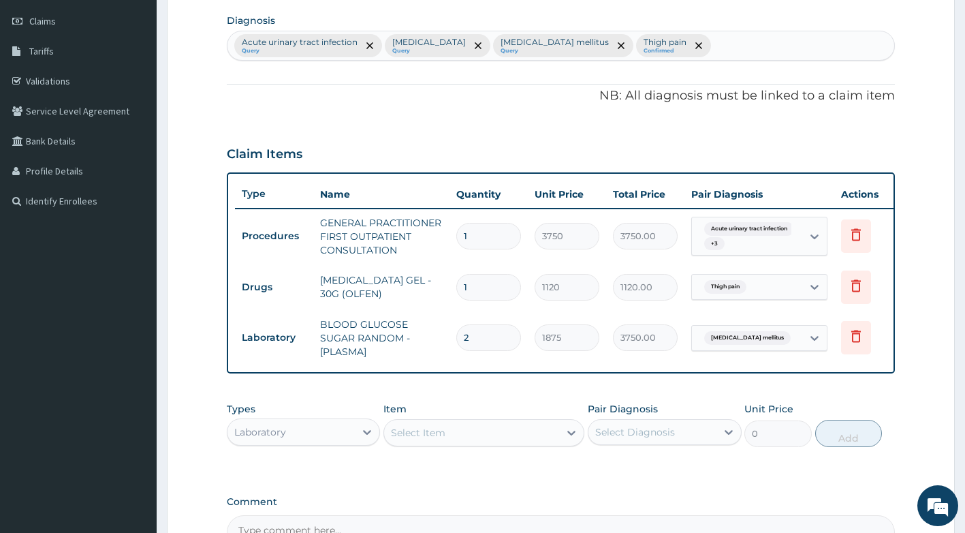
click at [435, 439] on div "Select Item" at bounding box center [418, 433] width 54 height 14
click at [341, 443] on div "Laboratory" at bounding box center [292, 432] width 128 height 22
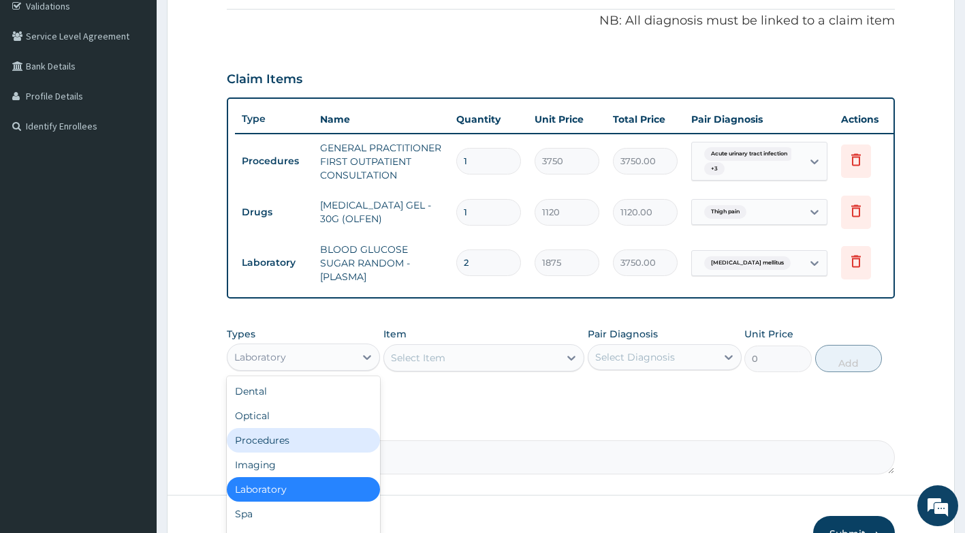
scroll to position [324, 0]
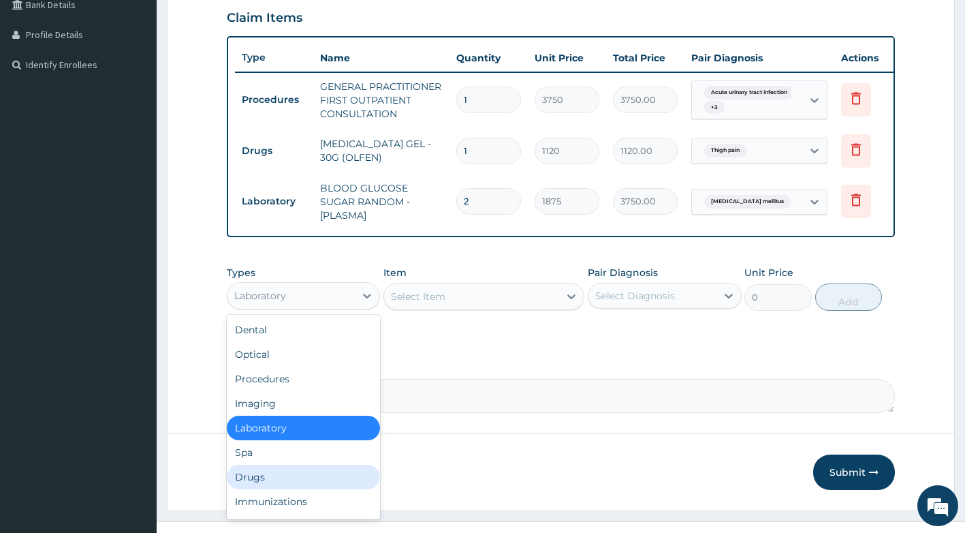
click at [285, 489] on div "Drugs" at bounding box center [304, 477] width 154 height 25
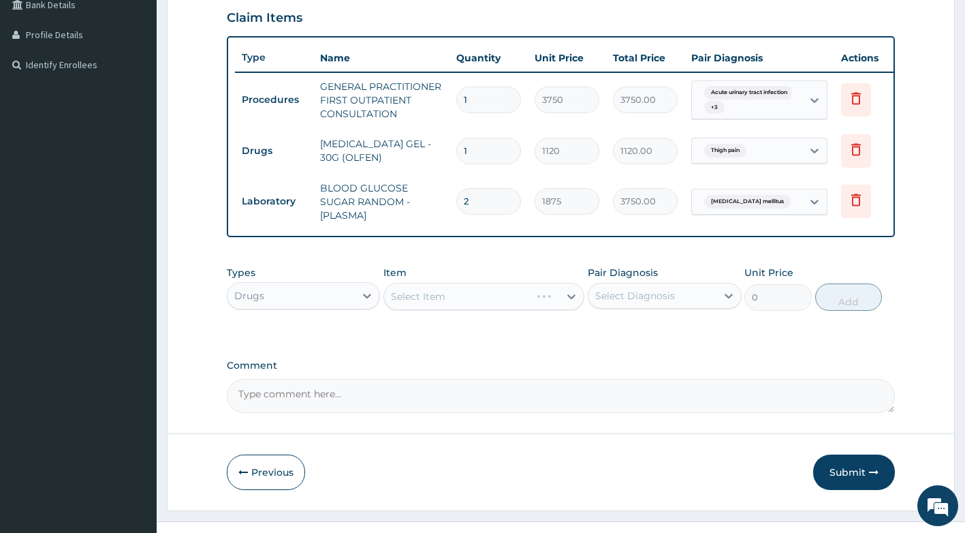
click at [451, 310] on div "Select Item" at bounding box center [483, 296] width 201 height 27
click at [484, 310] on div "Select Item" at bounding box center [483, 296] width 201 height 27
click at [512, 310] on div "Select Item" at bounding box center [483, 296] width 201 height 27
click at [514, 310] on div "Select Item" at bounding box center [483, 296] width 201 height 27
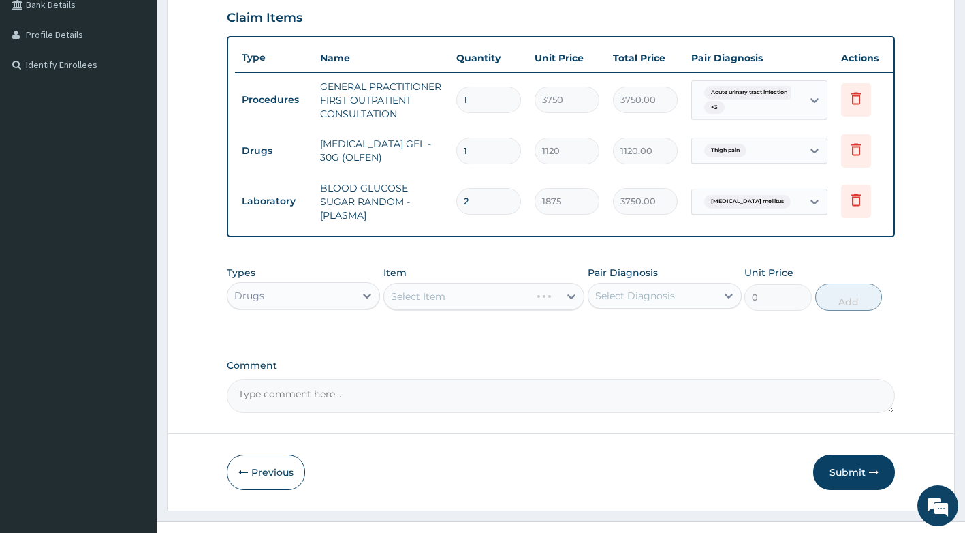
click at [540, 308] on div "Select Item" at bounding box center [483, 296] width 201 height 27
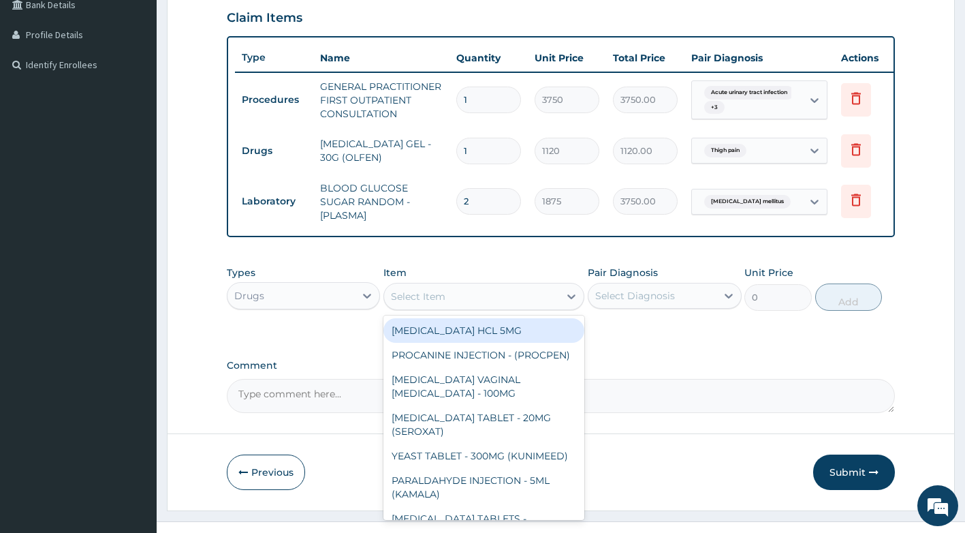
click at [544, 307] on div "Select Item" at bounding box center [471, 296] width 175 height 22
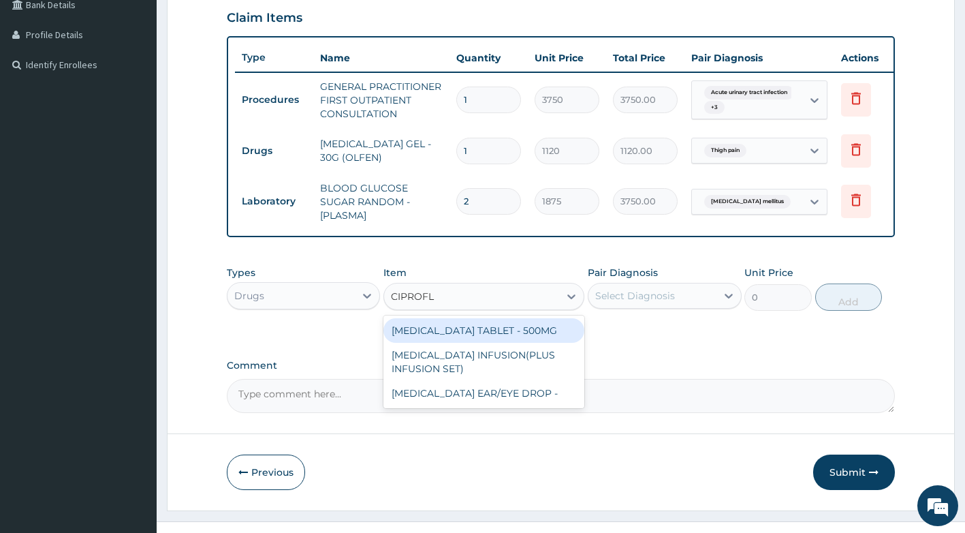
type input "CIPROFLO"
click at [548, 334] on div "CIPROFLOXACIN TABLET - 500MG" at bounding box center [483, 330] width 201 height 25
type input "196"
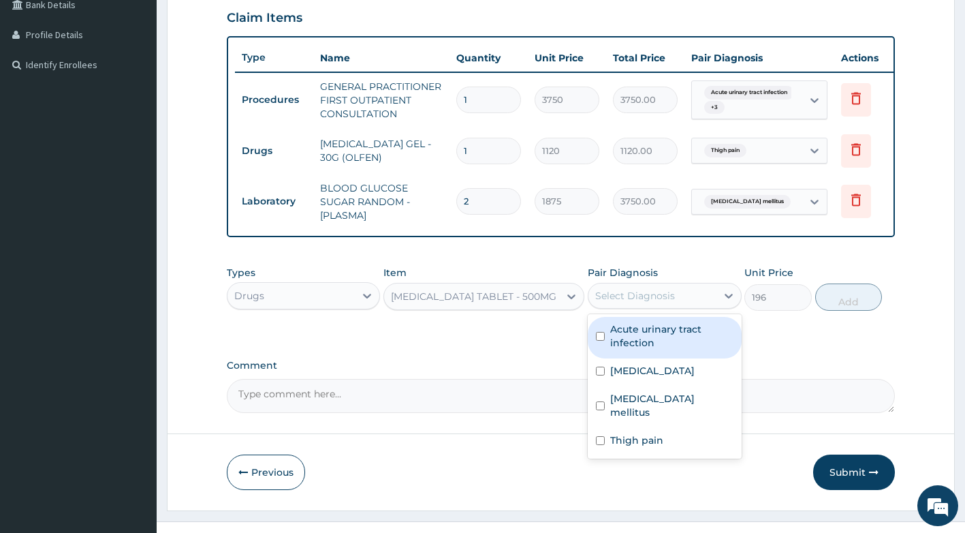
click at [677, 307] on div "Select Diagnosis" at bounding box center [653, 296] width 128 height 22
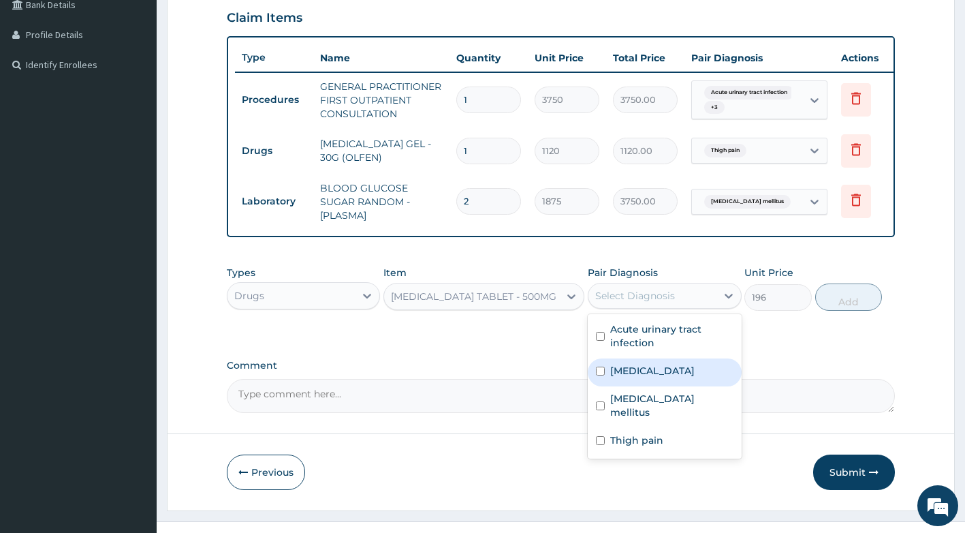
click at [671, 377] on label "Benign prostatic hyperplasia" at bounding box center [652, 371] width 84 height 14
checkbox input "true"
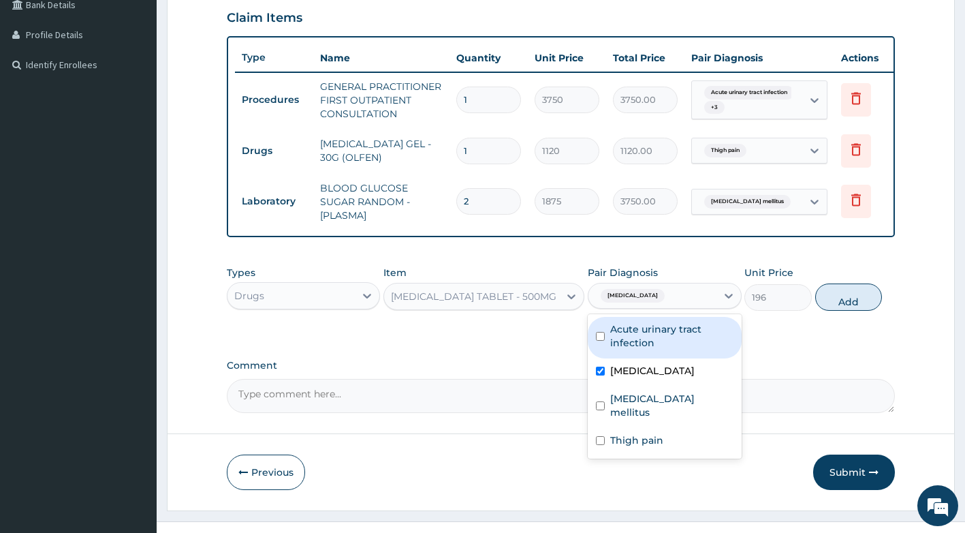
click at [672, 349] on label "Acute urinary tract infection" at bounding box center [671, 335] width 123 height 27
checkbox input "true"
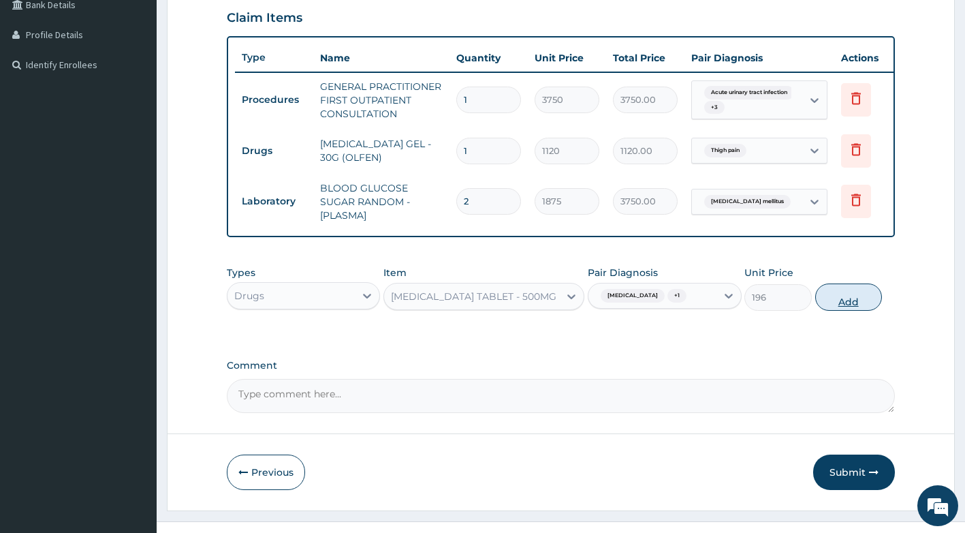
click at [854, 311] on button "Add" at bounding box center [848, 296] width 67 height 27
type input "0"
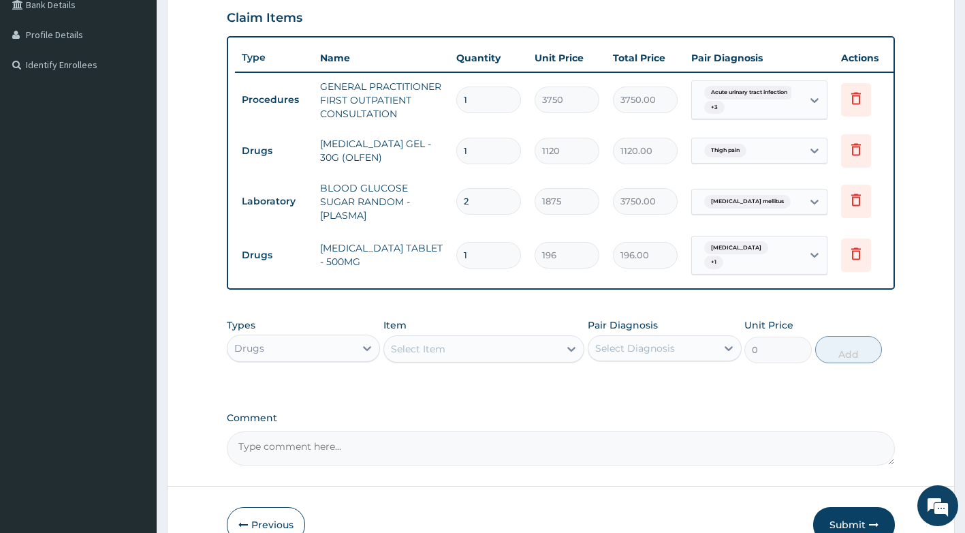
click at [482, 250] on input "1" at bounding box center [488, 255] width 65 height 27
type input "10"
type input "1960.00"
type input "10"
click at [430, 360] on div "Select Item" at bounding box center [471, 349] width 175 height 22
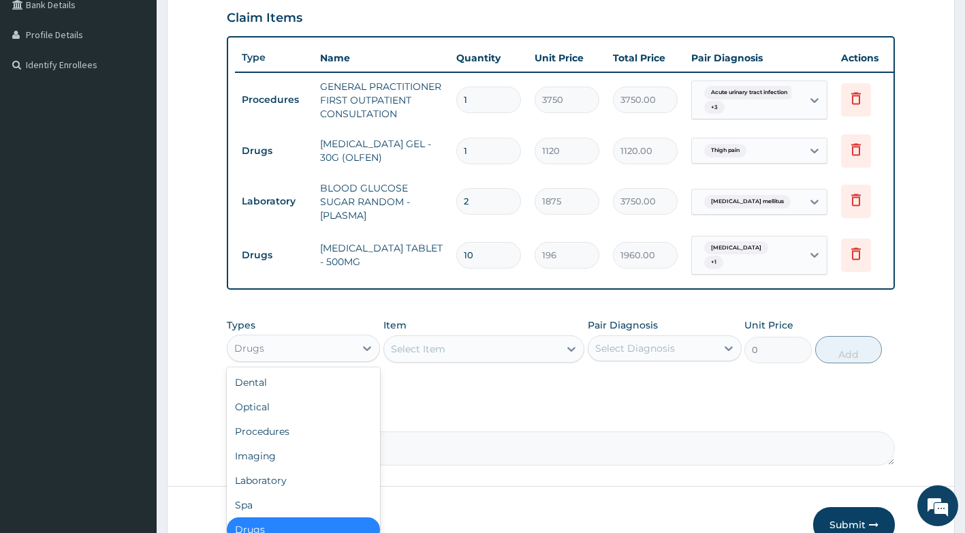
click at [351, 345] on div "Drugs" at bounding box center [304, 347] width 154 height 27
click at [285, 492] on div "Laboratory" at bounding box center [304, 480] width 154 height 25
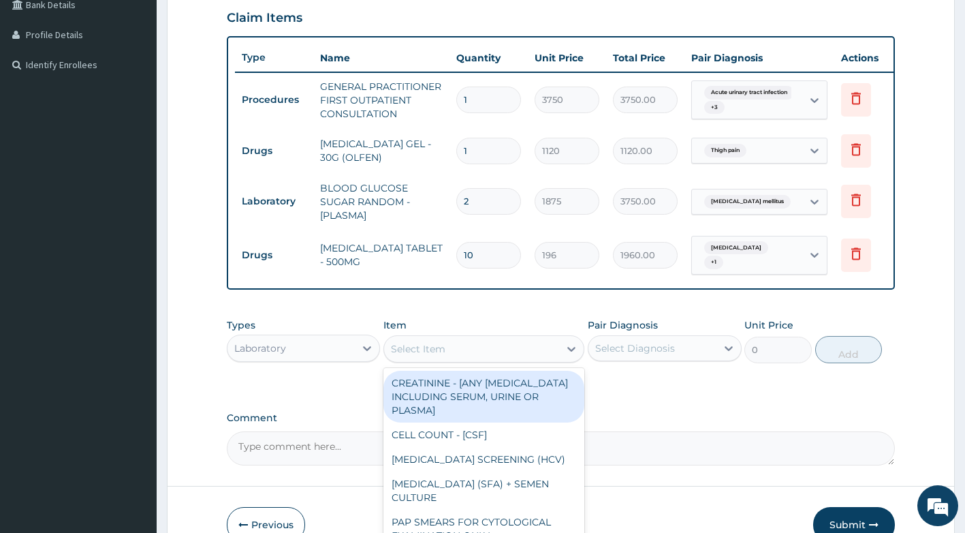
click at [557, 360] on div "Select Item" at bounding box center [471, 349] width 175 height 22
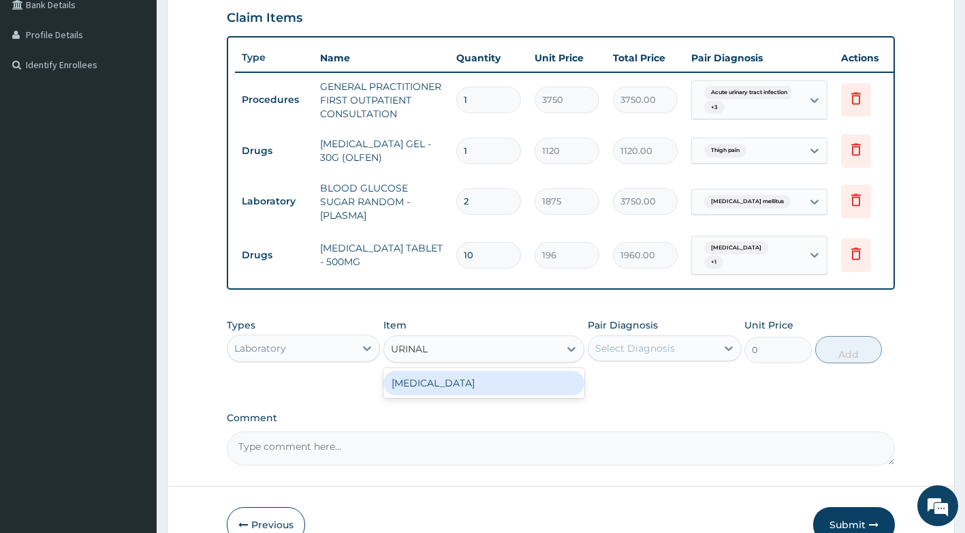
type input "URINALY"
click at [565, 395] on div "URINALYSIS" at bounding box center [483, 383] width 201 height 25
type input "2187.5"
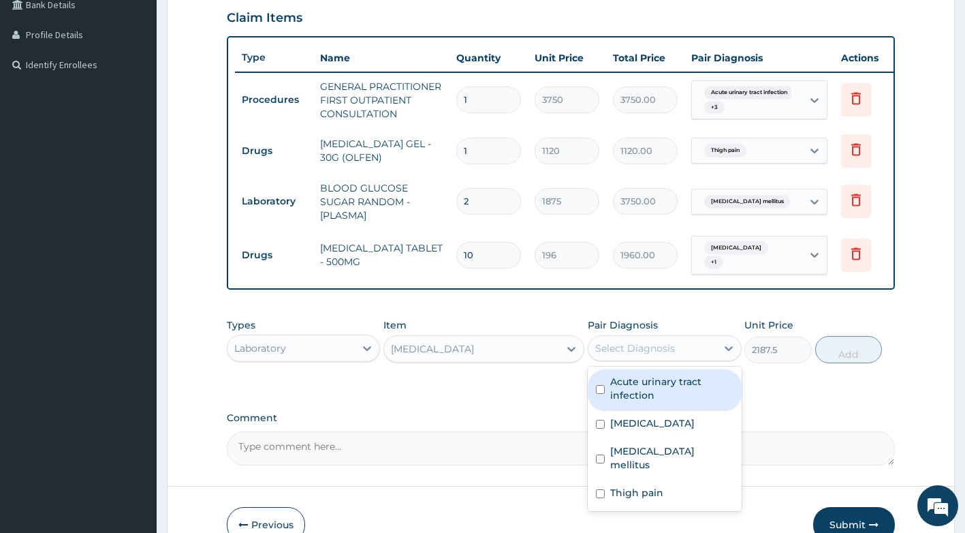
click at [653, 355] on div "Select Diagnosis" at bounding box center [635, 348] width 80 height 14
click at [672, 401] on label "Acute urinary tract infection" at bounding box center [671, 388] width 123 height 27
checkbox input "true"
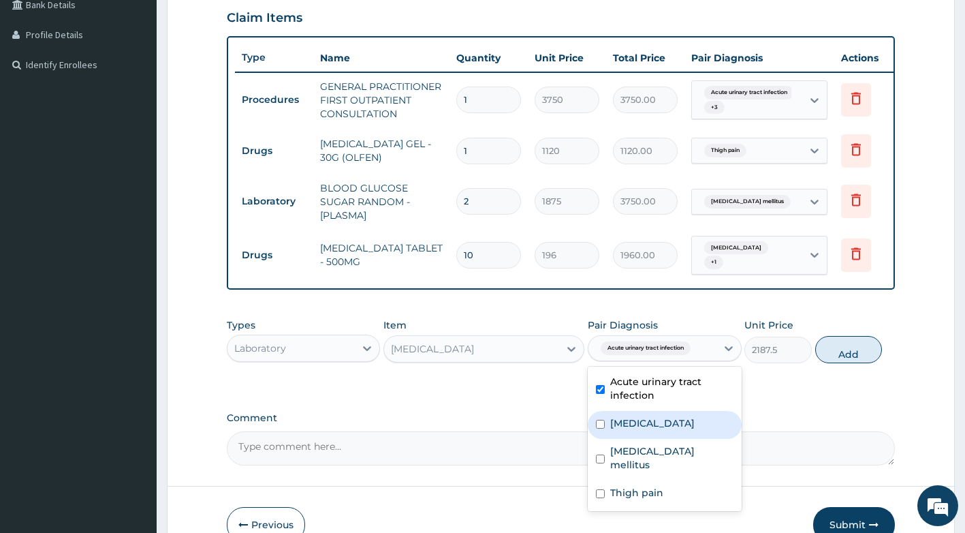
click at [666, 430] on label "Benign prostatic hyperplasia" at bounding box center [652, 423] width 84 height 14
checkbox input "true"
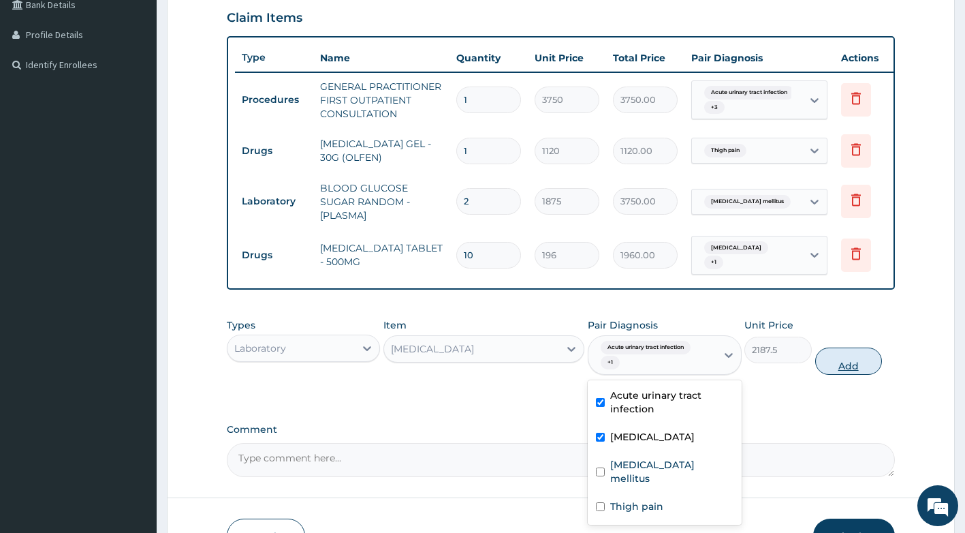
click at [844, 375] on button "Add" at bounding box center [848, 360] width 67 height 27
type input "0"
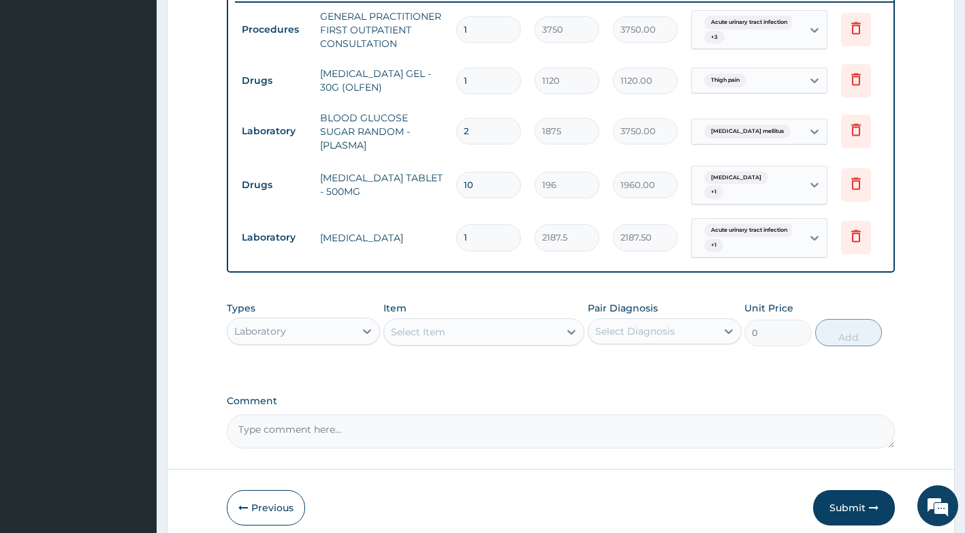
scroll to position [394, 0]
click at [857, 518] on button "Submit" at bounding box center [854, 506] width 82 height 35
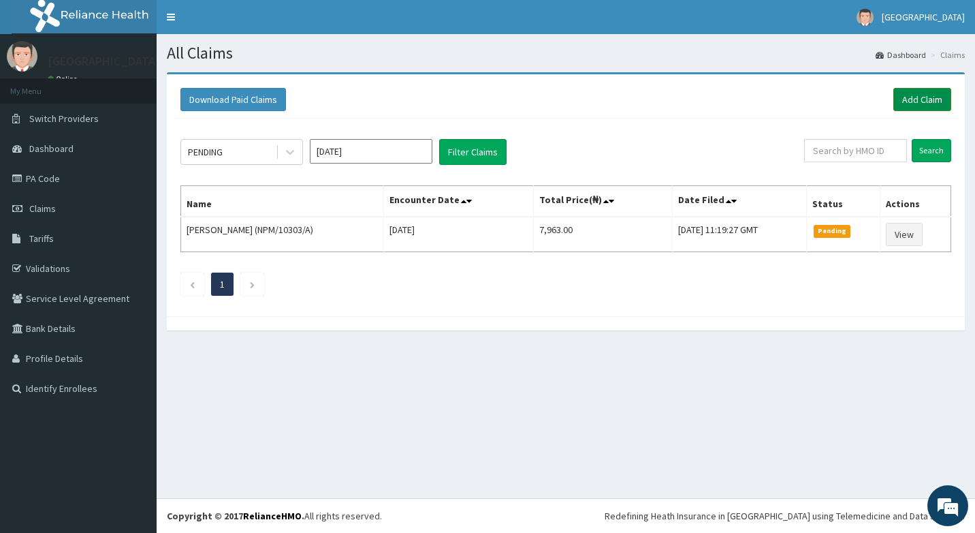
click at [928, 94] on link "Add Claim" at bounding box center [923, 99] width 58 height 23
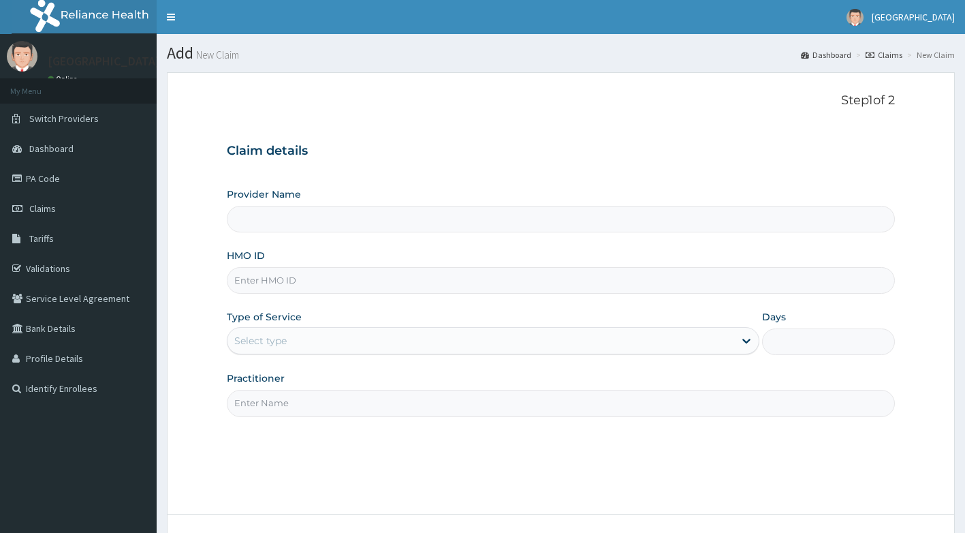
click at [311, 283] on input "HMO ID" at bounding box center [561, 280] width 669 height 27
type input "[GEOGRAPHIC_DATA]"
type input "OOL/10035/A"
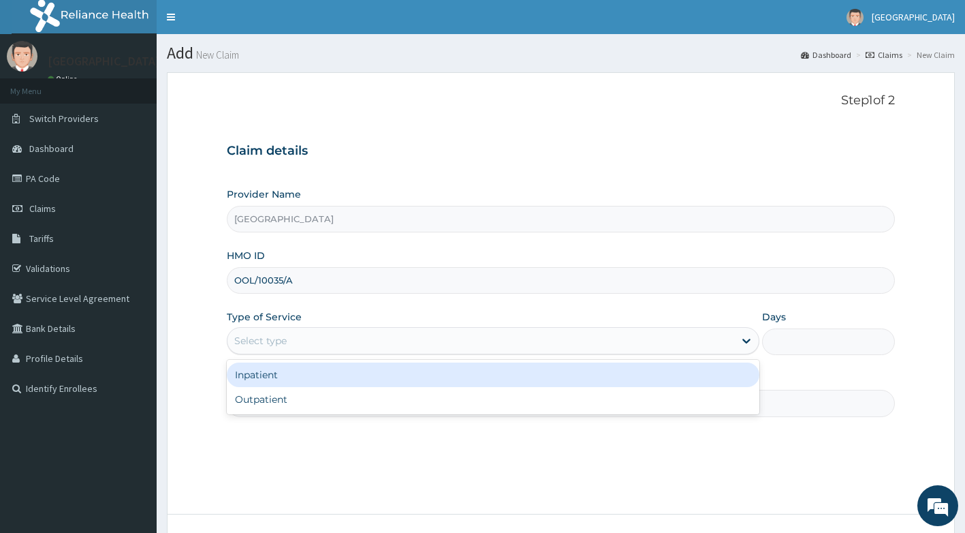
click at [325, 345] on div "Select type" at bounding box center [481, 341] width 507 height 22
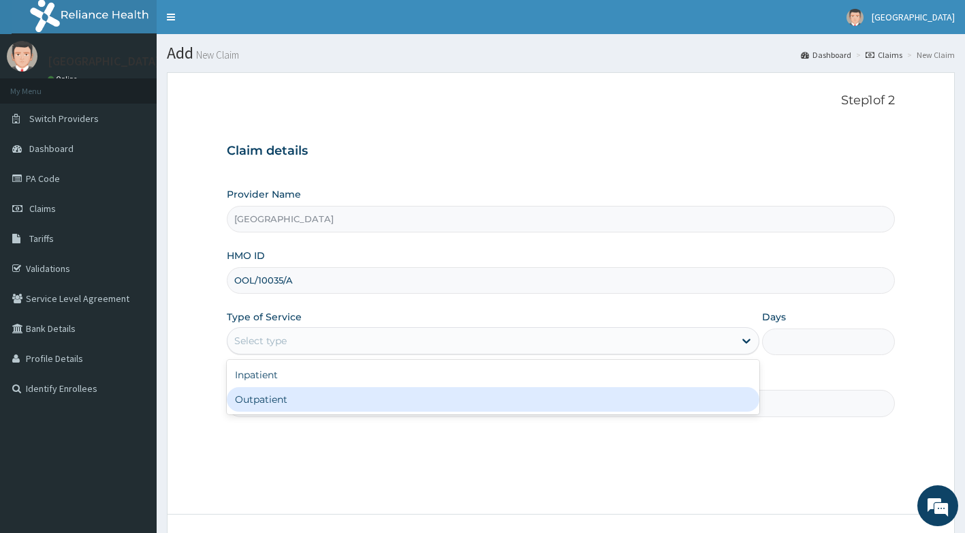
click at [306, 404] on div "Outpatient" at bounding box center [493, 399] width 533 height 25
type input "1"
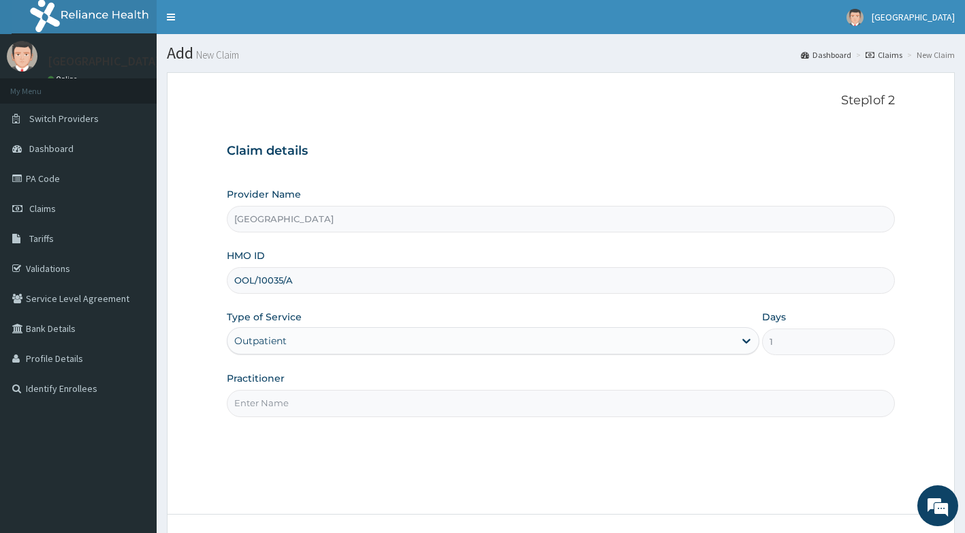
click at [307, 404] on input "Practitioner" at bounding box center [561, 403] width 669 height 27
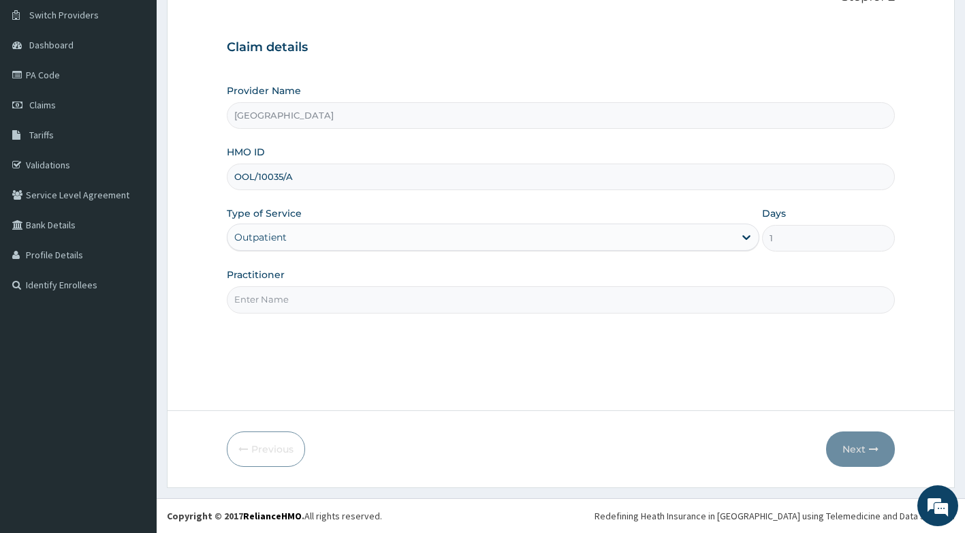
click at [332, 300] on input "Practitioner" at bounding box center [561, 299] width 669 height 27
type input "A"
type input "[PERSON_NAME][GEOGRAPHIC_DATA]"
click at [866, 459] on button "Next" at bounding box center [860, 448] width 69 height 35
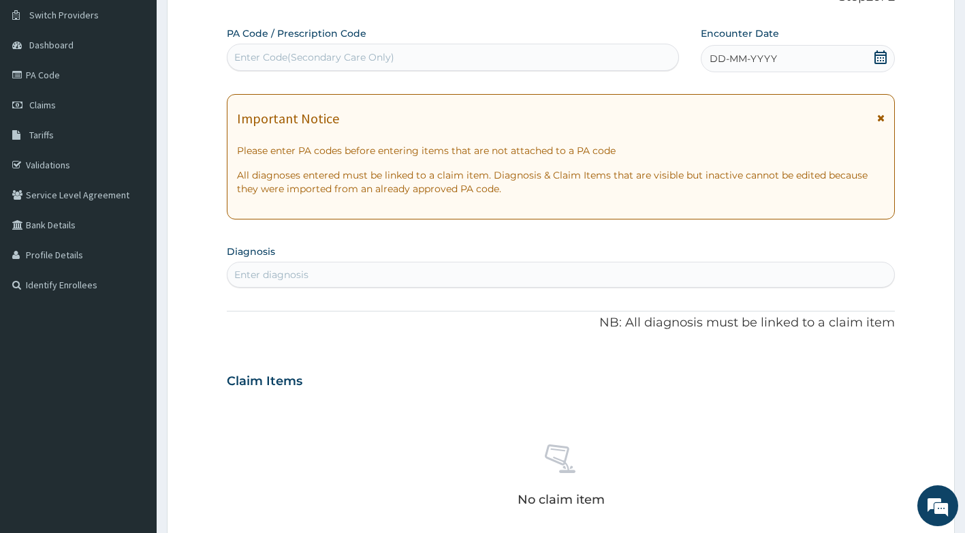
click at [873, 55] on div "DD-MM-YYYY" at bounding box center [798, 58] width 194 height 27
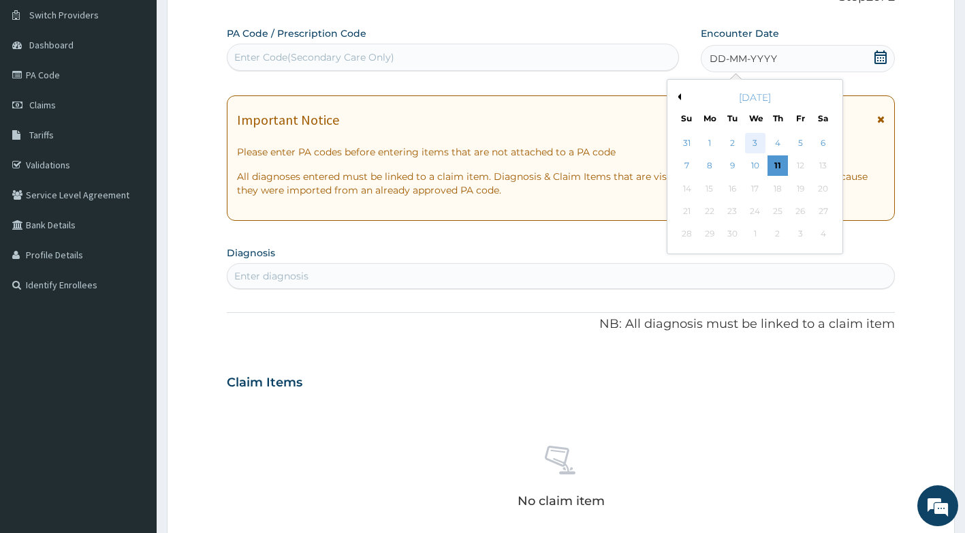
click at [760, 142] on div "3" at bounding box center [755, 143] width 20 height 20
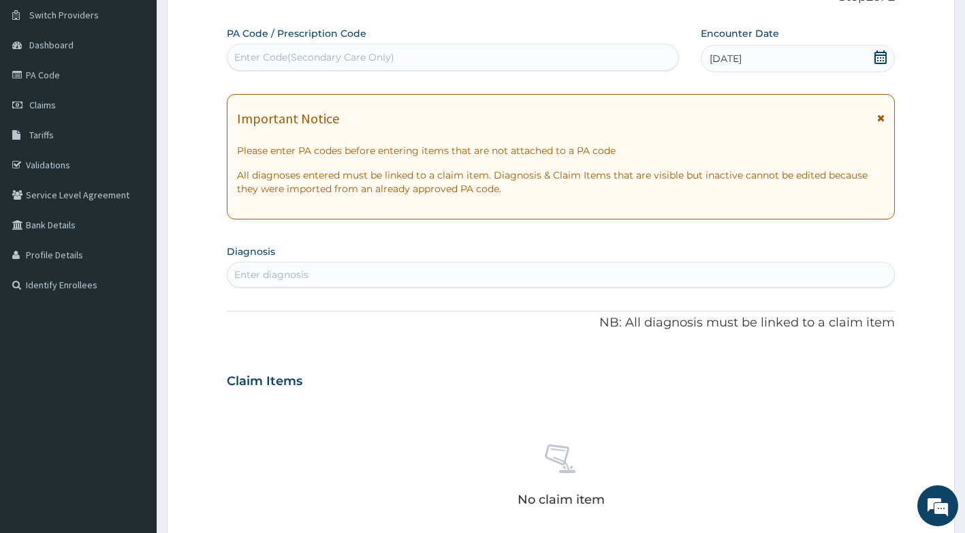
click at [394, 270] on div "Enter diagnosis" at bounding box center [562, 275] width 668 height 22
type input "[MEDICAL_DATA]"
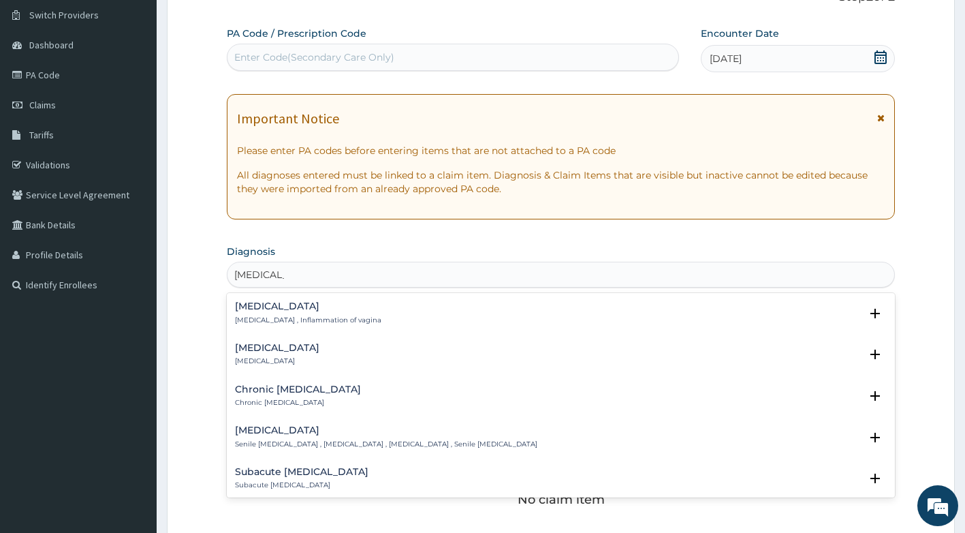
click at [325, 309] on h4 "[MEDICAL_DATA]" at bounding box center [308, 306] width 146 height 10
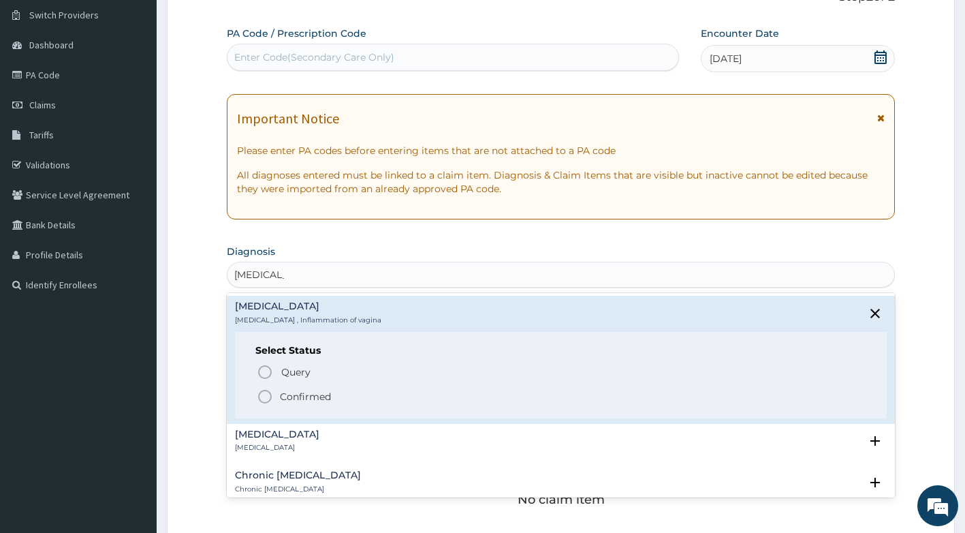
click at [301, 392] on p "Confirmed" at bounding box center [305, 397] width 51 height 14
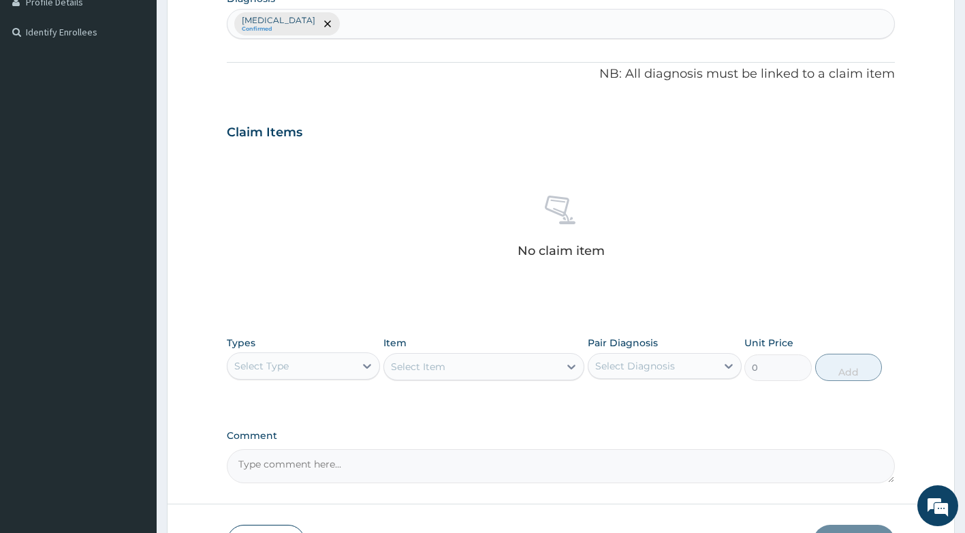
scroll to position [376, 0]
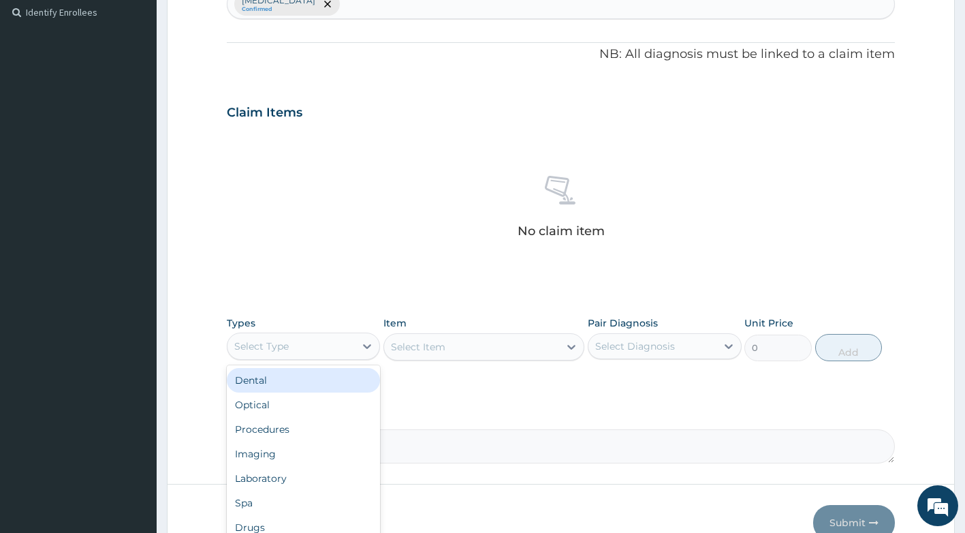
click at [317, 349] on div "Select Type" at bounding box center [292, 346] width 128 height 22
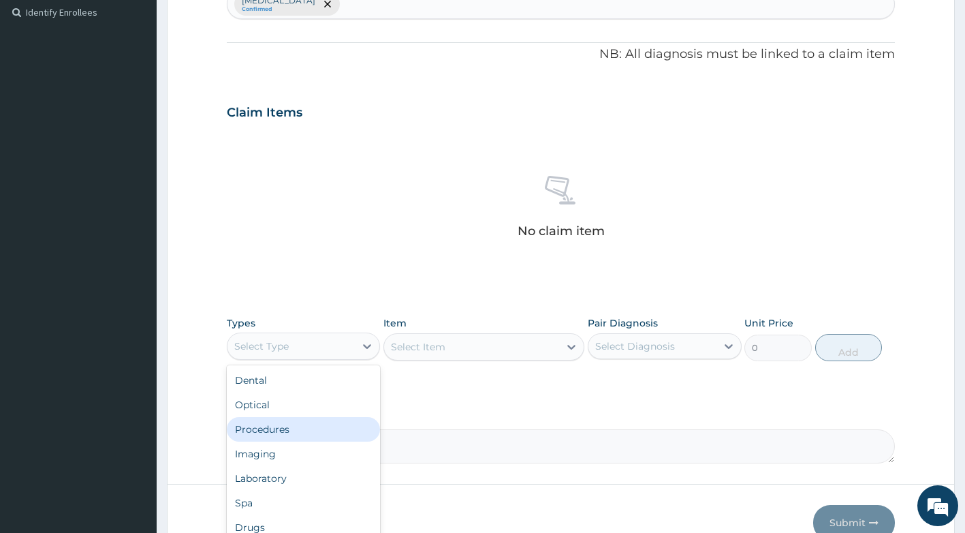
click at [289, 429] on div "Procedures" at bounding box center [304, 429] width 154 height 25
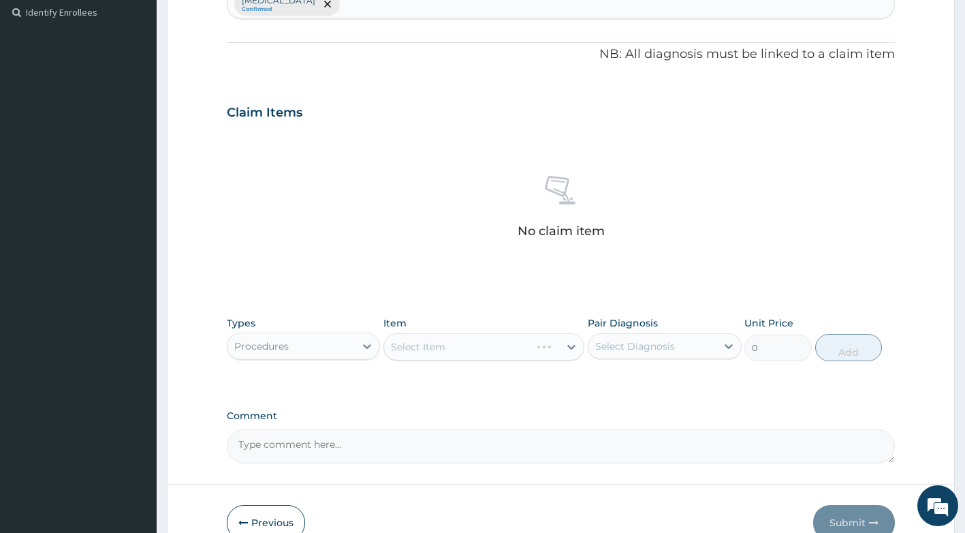
click at [507, 350] on div "Select Item" at bounding box center [483, 346] width 201 height 27
click at [562, 358] on div "Select Item" at bounding box center [483, 346] width 201 height 27
click at [567, 345] on div "Select Item" at bounding box center [483, 346] width 201 height 27
click at [558, 344] on div "Select Item" at bounding box center [483, 346] width 201 height 27
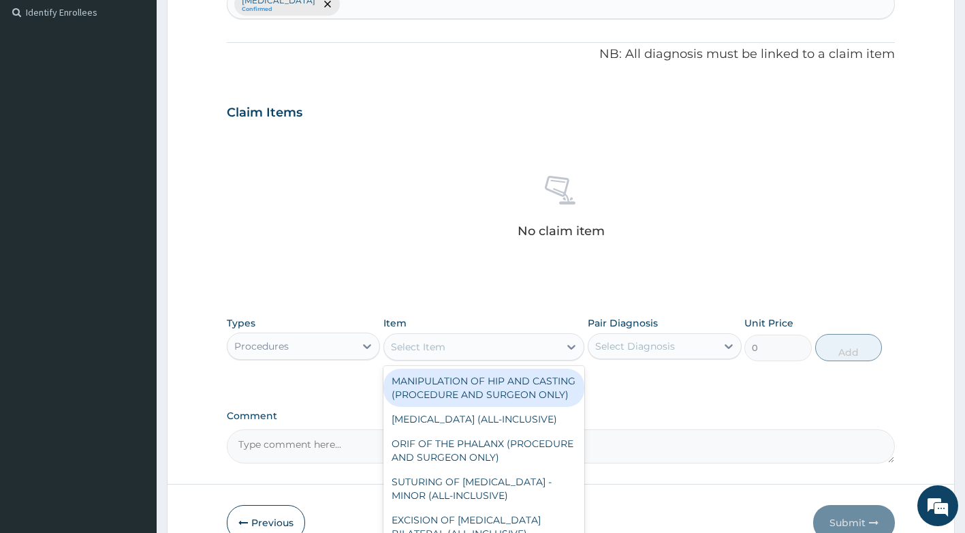
click at [552, 354] on div "Select Item" at bounding box center [471, 347] width 175 height 22
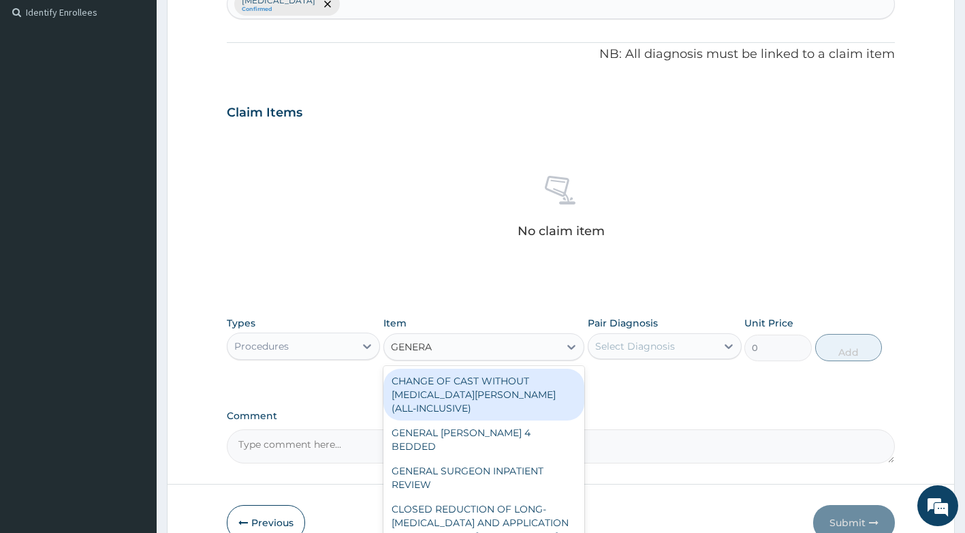
type input "GENERAL"
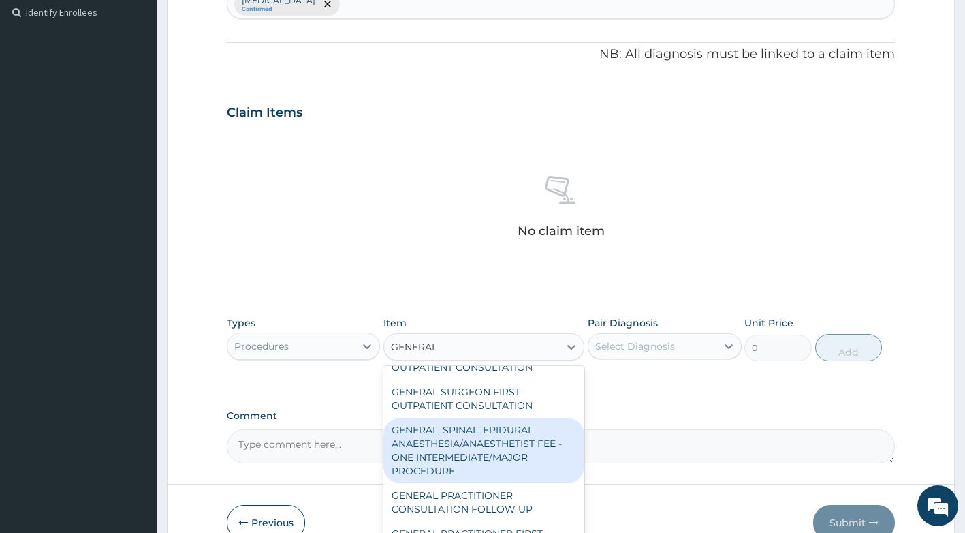
scroll to position [368, 0]
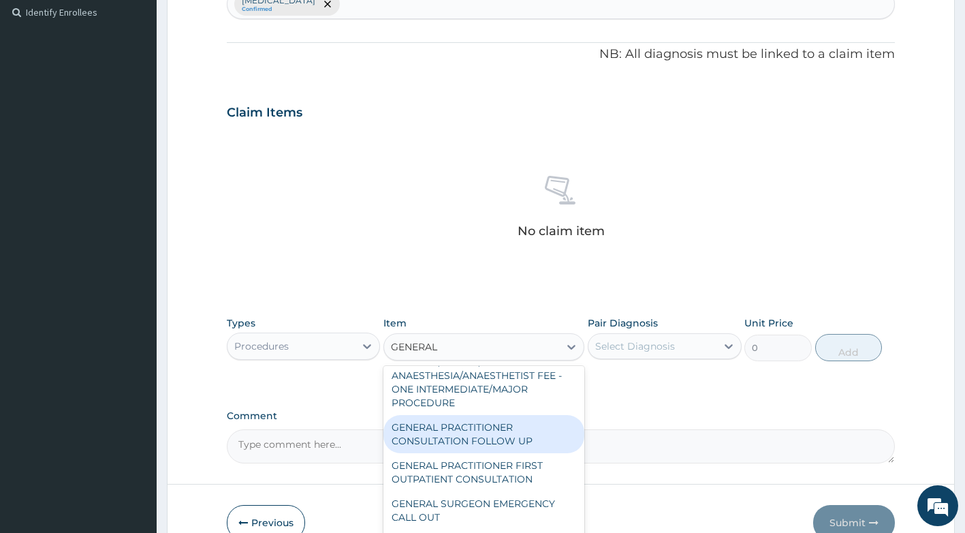
click at [483, 441] on div "GENERAL PRACTITIONER CONSULTATION FOLLOW UP" at bounding box center [483, 434] width 201 height 38
type input "1875"
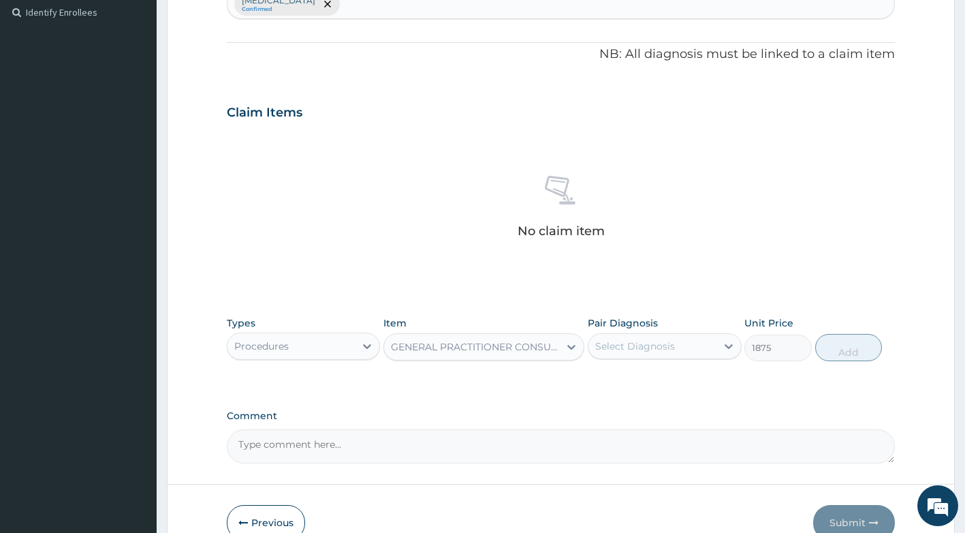
click at [663, 340] on div "Select Diagnosis" at bounding box center [635, 346] width 80 height 14
click at [661, 376] on div "[MEDICAL_DATA]" at bounding box center [665, 381] width 154 height 28
checkbox input "true"
click at [858, 346] on button "Add" at bounding box center [848, 347] width 67 height 27
type input "0"
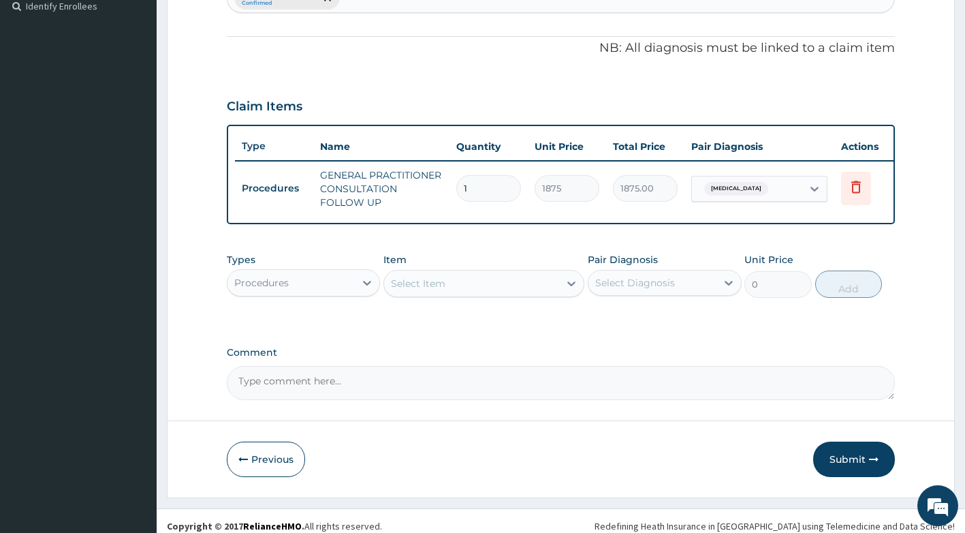
scroll to position [403, 0]
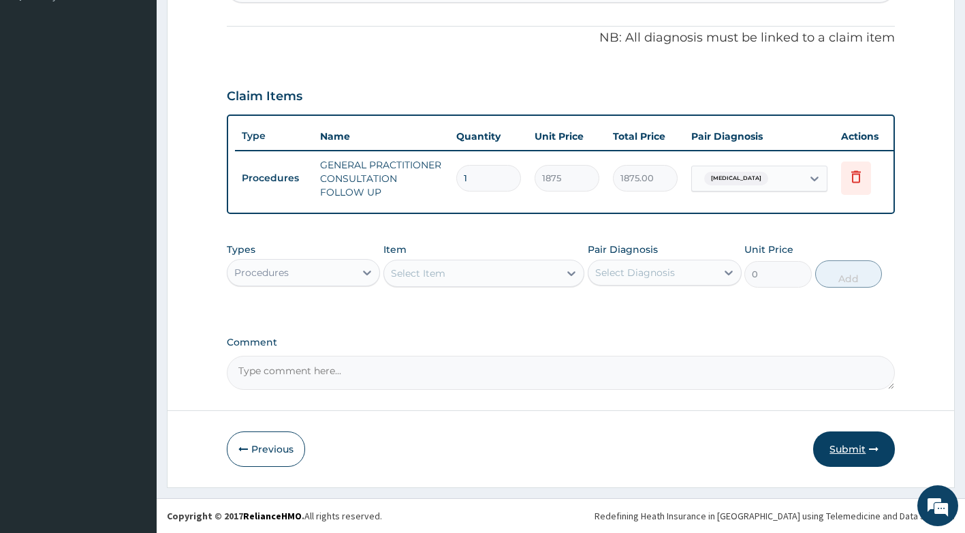
click at [846, 446] on button "Submit" at bounding box center [854, 448] width 82 height 35
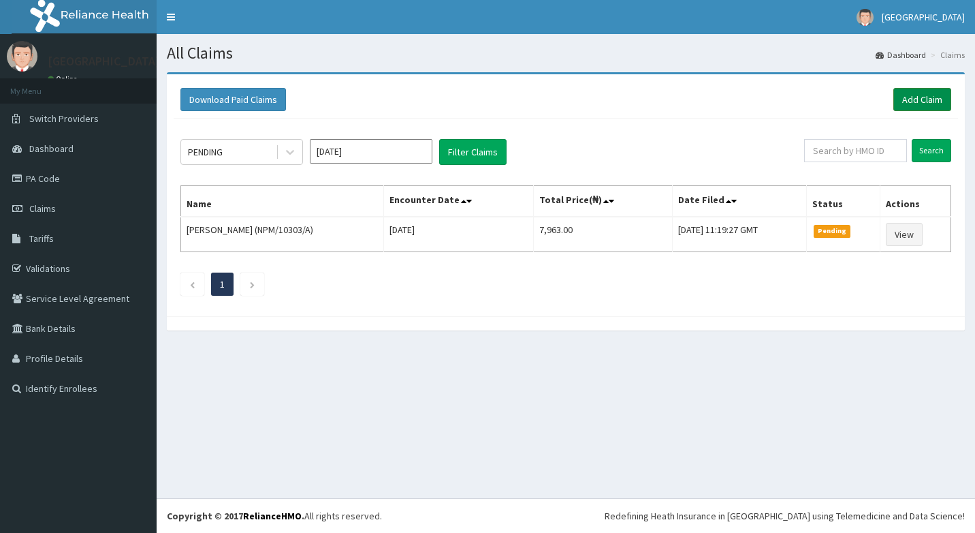
click at [927, 95] on link "Add Claim" at bounding box center [923, 99] width 58 height 23
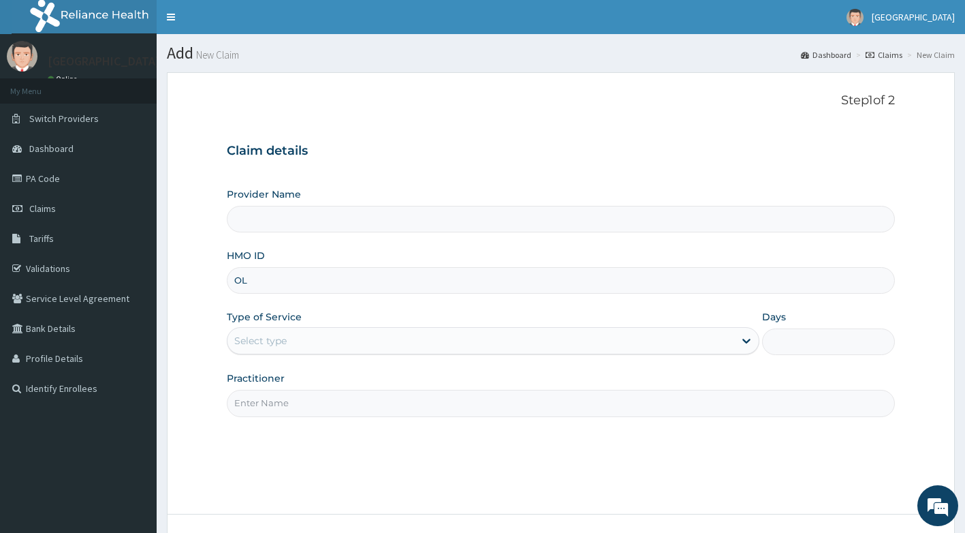
type input "OLA"
type input "[GEOGRAPHIC_DATA]"
type input "OLA/10011/C"
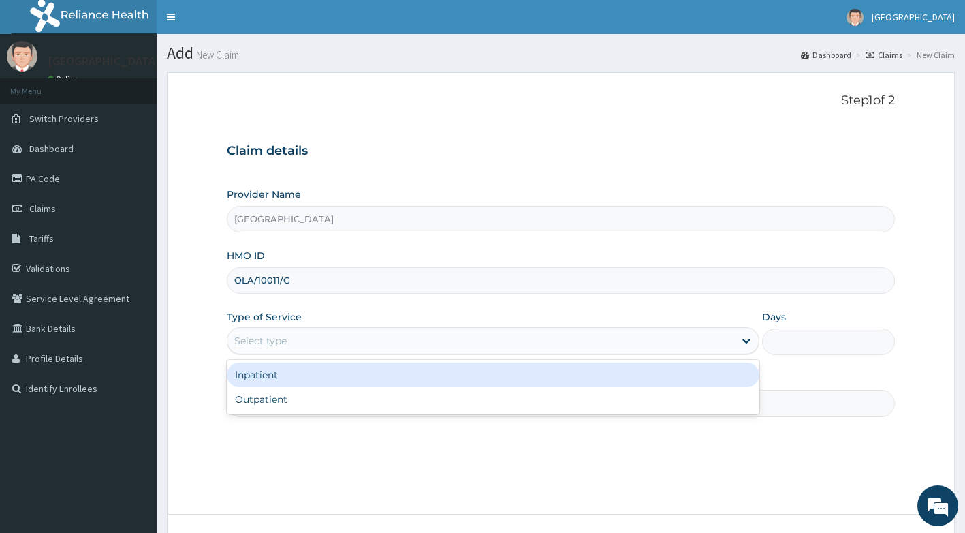
click at [324, 341] on div "Select type" at bounding box center [481, 341] width 507 height 22
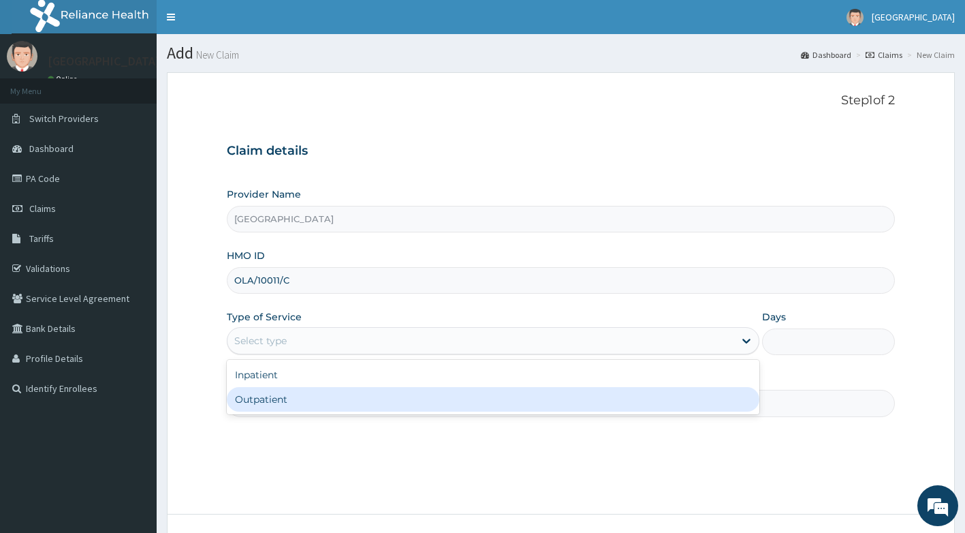
click at [309, 399] on div "Outpatient" at bounding box center [493, 399] width 533 height 25
type input "1"
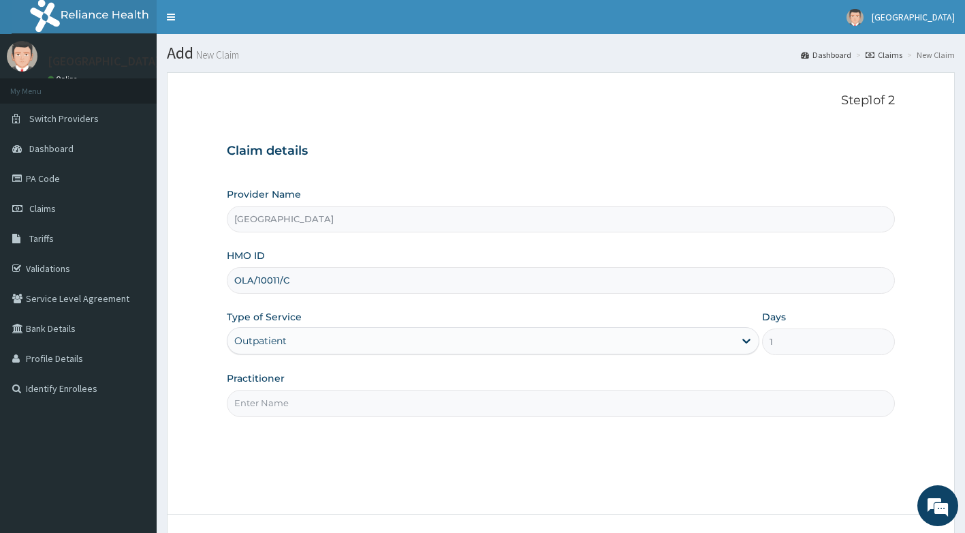
click at [309, 399] on input "Practitioner" at bounding box center [561, 403] width 669 height 27
type input "DR. AYODEJI"
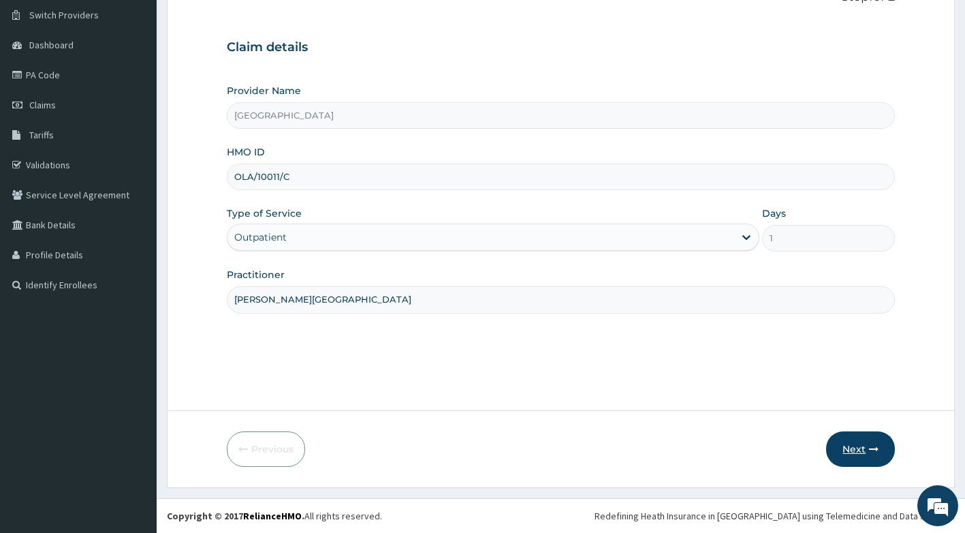
click at [871, 450] on icon "button" at bounding box center [874, 449] width 10 height 10
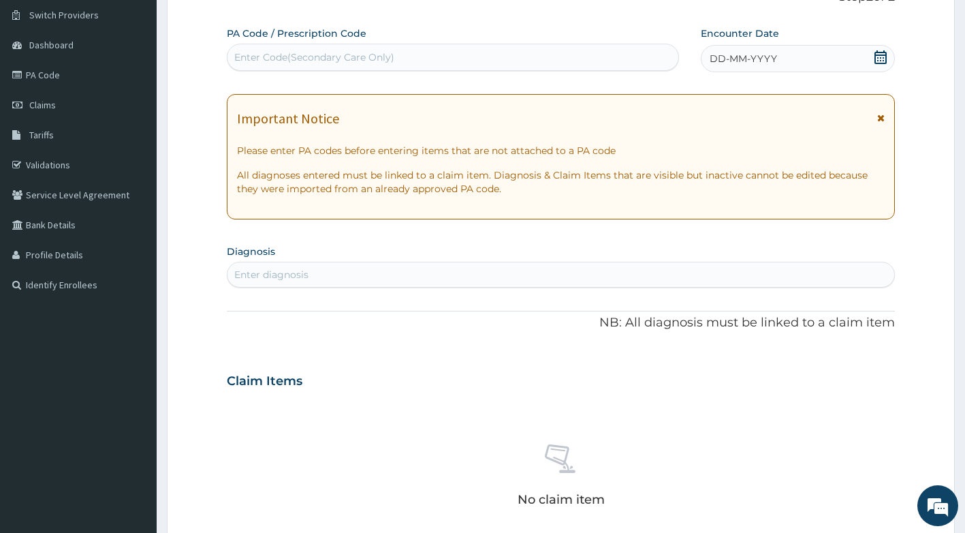
click at [879, 117] on icon at bounding box center [880, 118] width 7 height 10
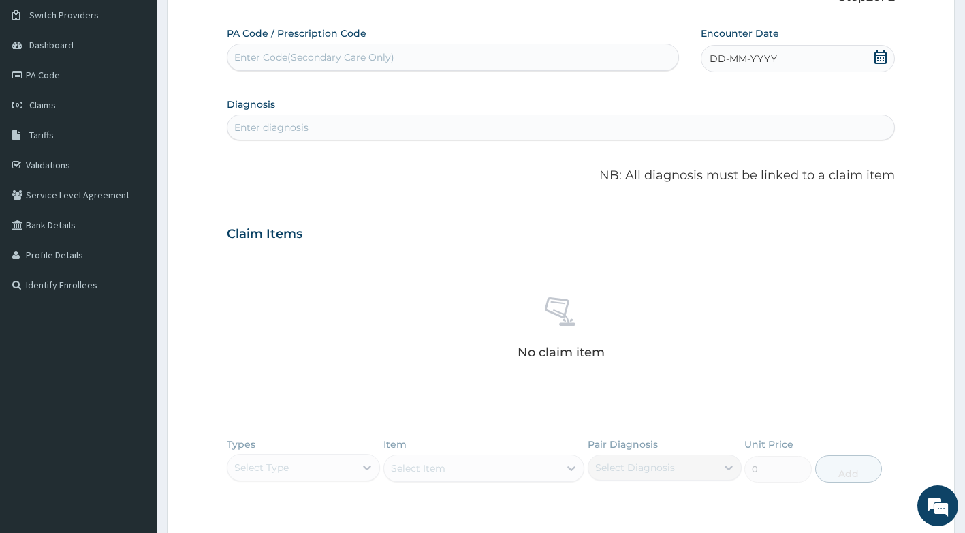
click at [879, 44] on div "Encounter Date DD-MM-YYYY" at bounding box center [798, 50] width 194 height 46
click at [879, 63] on icon at bounding box center [881, 57] width 12 height 14
click at [731, 138] on div "2" at bounding box center [733, 143] width 20 height 20
click at [325, 131] on div "Enter diagnosis" at bounding box center [562, 127] width 668 height 22
type input "MALARIA"
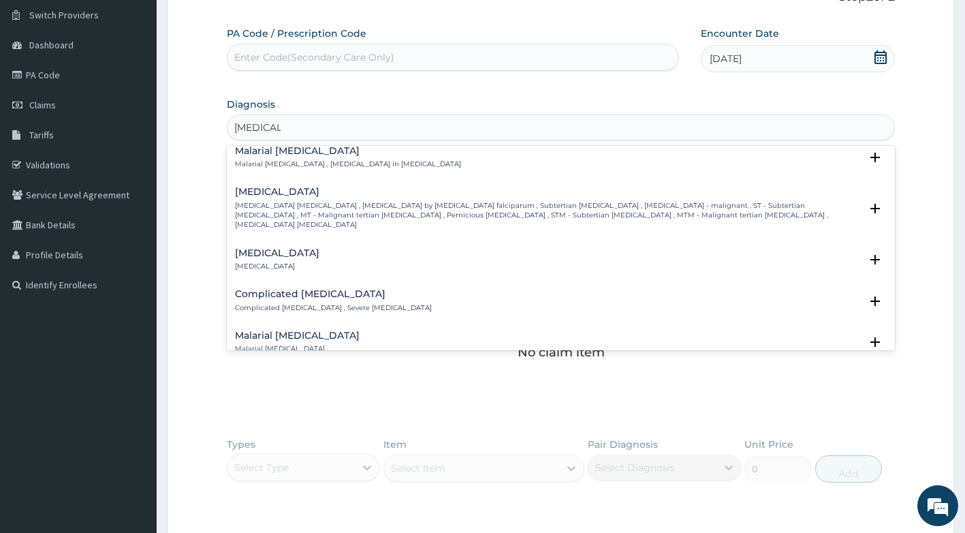
scroll to position [545, 0]
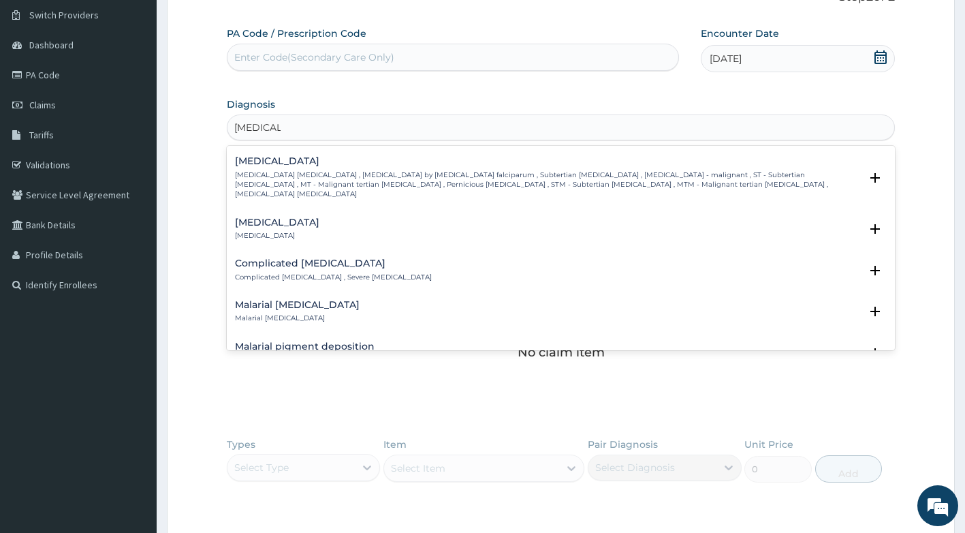
click at [360, 170] on p "Falciparum malaria , Malignant tertian malaria , Malaria by Plasmodium falcipar…" at bounding box center [548, 184] width 626 height 29
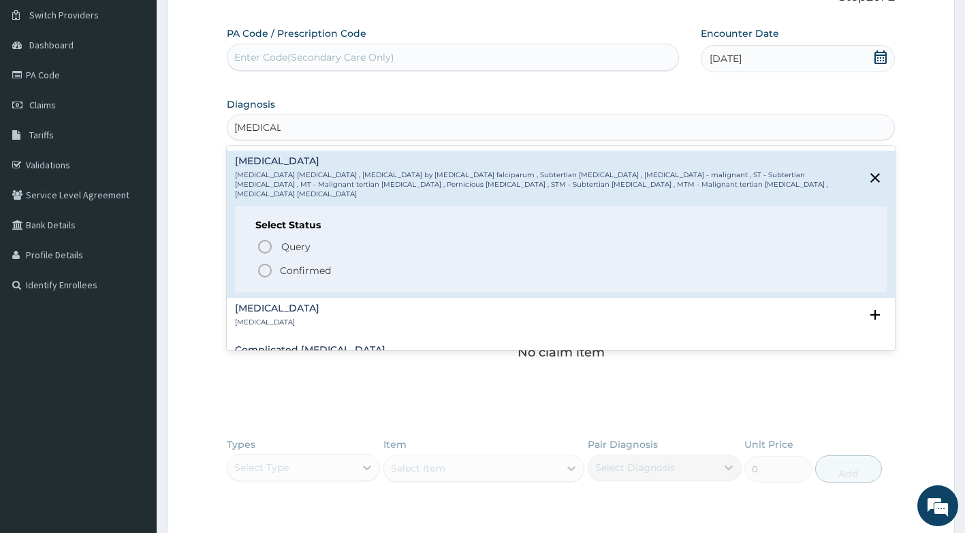
click at [311, 264] on p "Confirmed" at bounding box center [305, 271] width 51 height 14
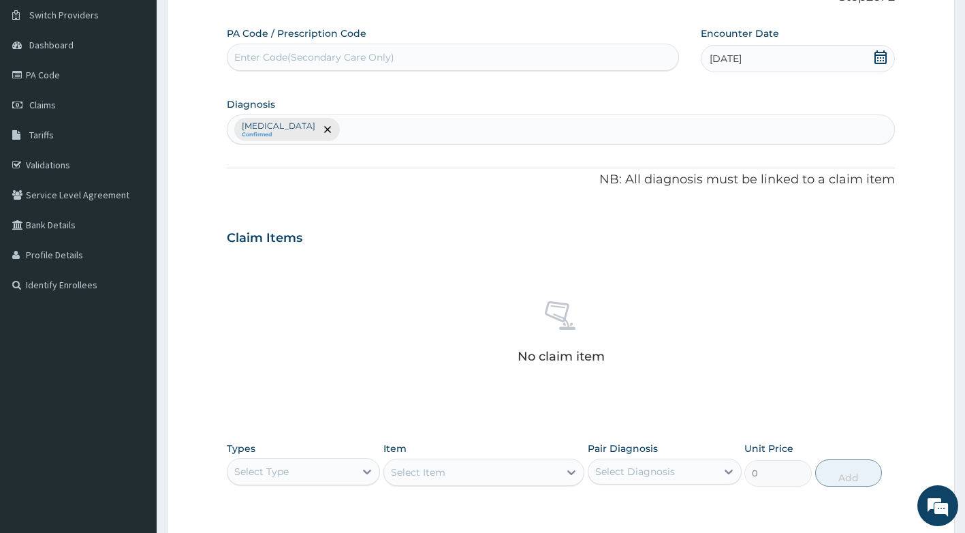
click at [412, 129] on div "Falciparum malaria Confirmed" at bounding box center [562, 129] width 668 height 29
click at [389, 129] on input "UPPER RSPIRATORY" at bounding box center [393, 130] width 100 height 14
type input "UPPER RESPIRATORY"
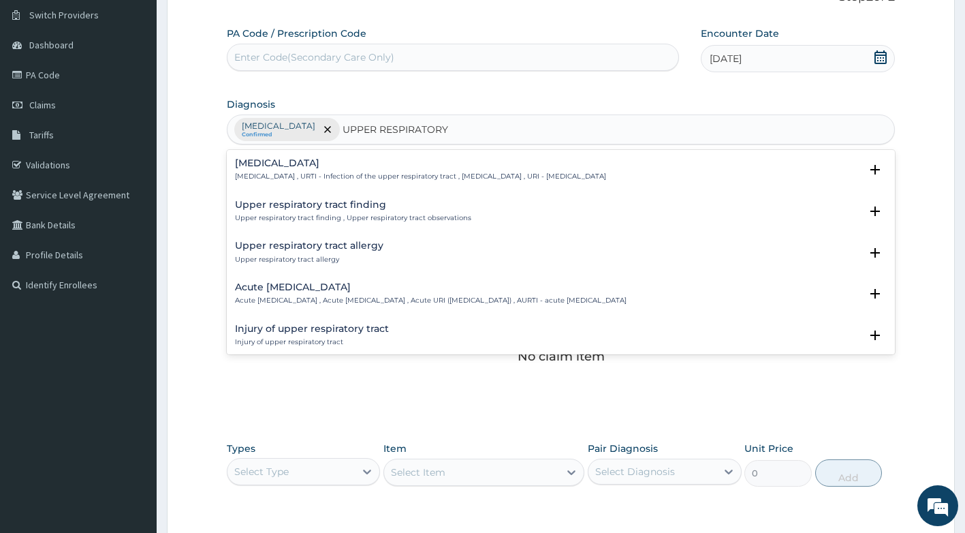
click at [369, 161] on h4 "Upper respiratory infection" at bounding box center [420, 163] width 371 height 10
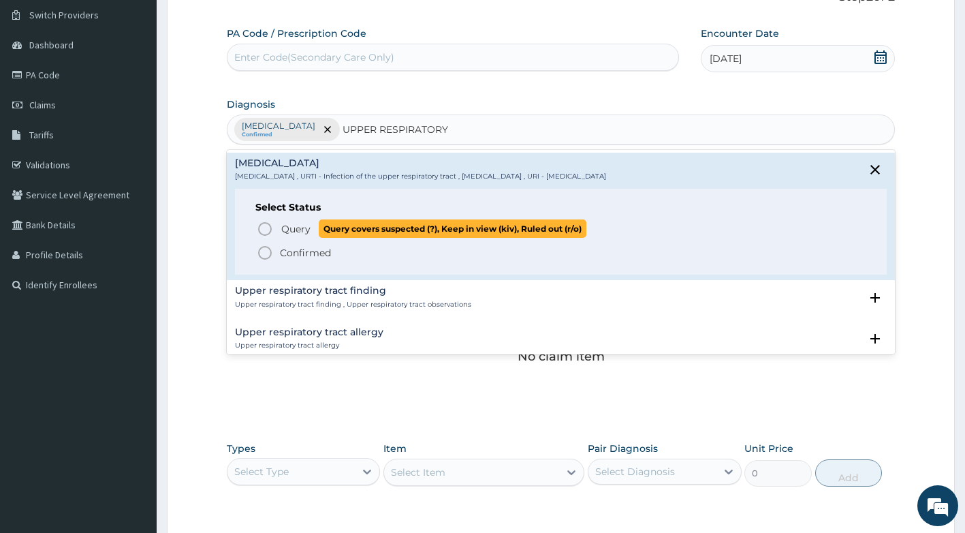
click at [300, 230] on span "Query" at bounding box center [295, 229] width 29 height 14
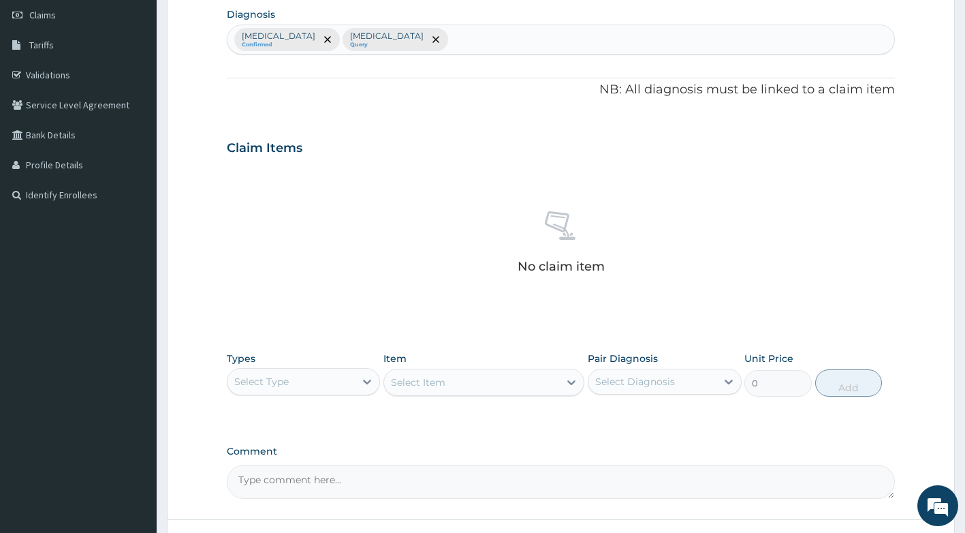
scroll to position [240, 0]
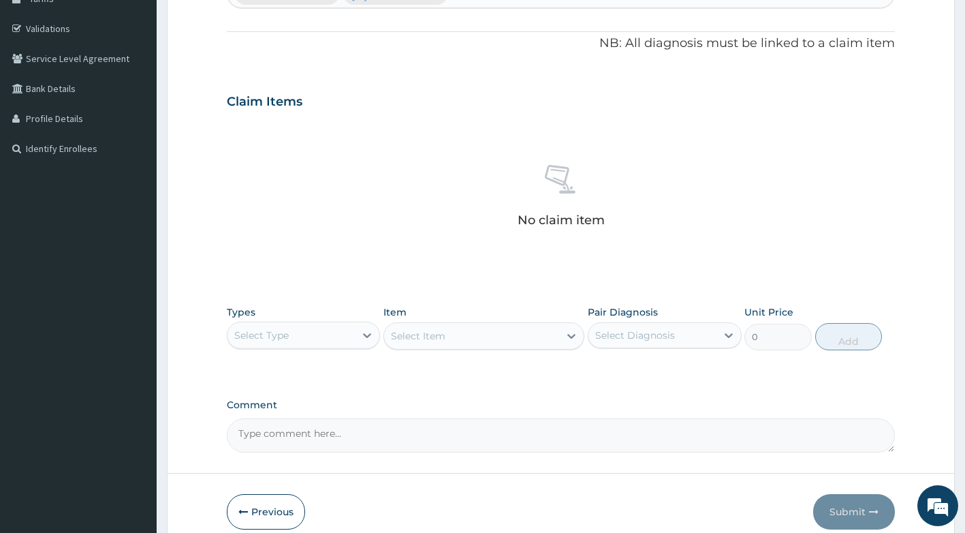
click at [323, 341] on div "Select Type" at bounding box center [292, 335] width 128 height 22
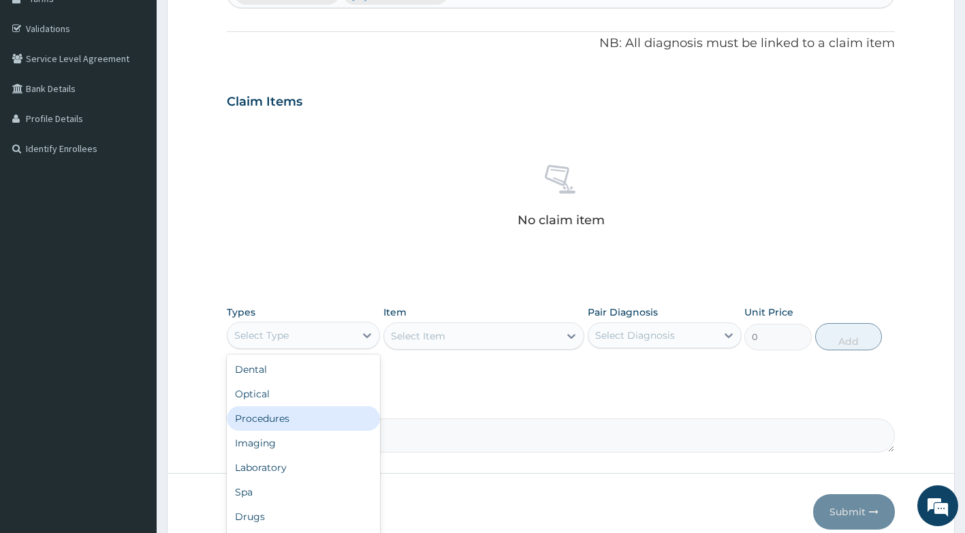
click at [277, 421] on div "Procedures" at bounding box center [304, 418] width 154 height 25
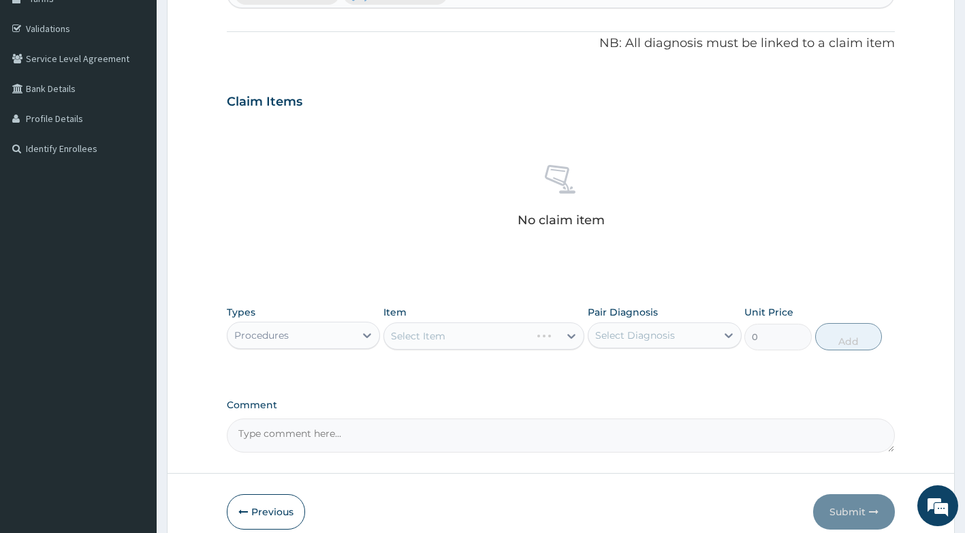
click at [468, 340] on div "Select Item" at bounding box center [483, 335] width 201 height 27
click at [468, 351] on div "Types Procedures Item Select Item Pair Diagnosis Select Diagnosis Unit Price 0 …" at bounding box center [561, 327] width 669 height 59
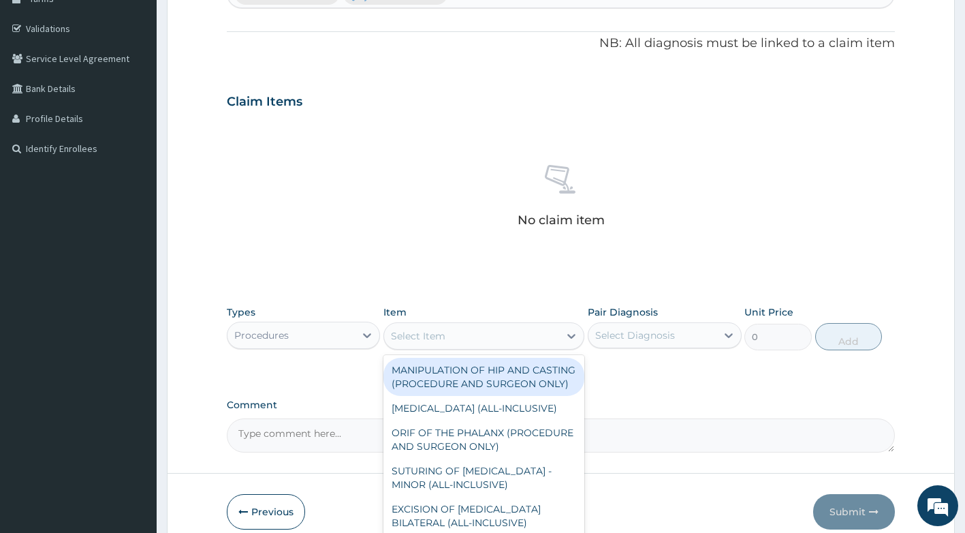
click at [477, 336] on div "Select Item" at bounding box center [471, 336] width 175 height 22
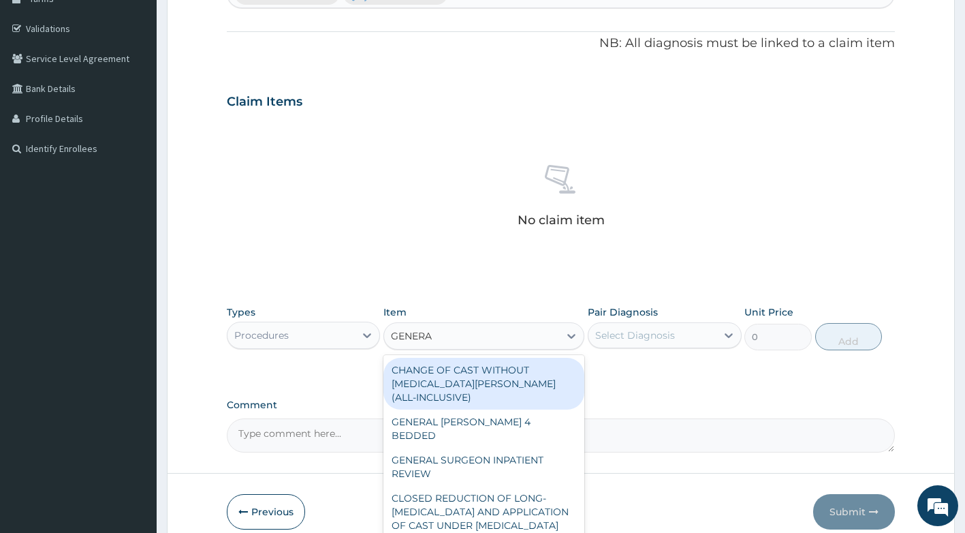
type input "GENERAL"
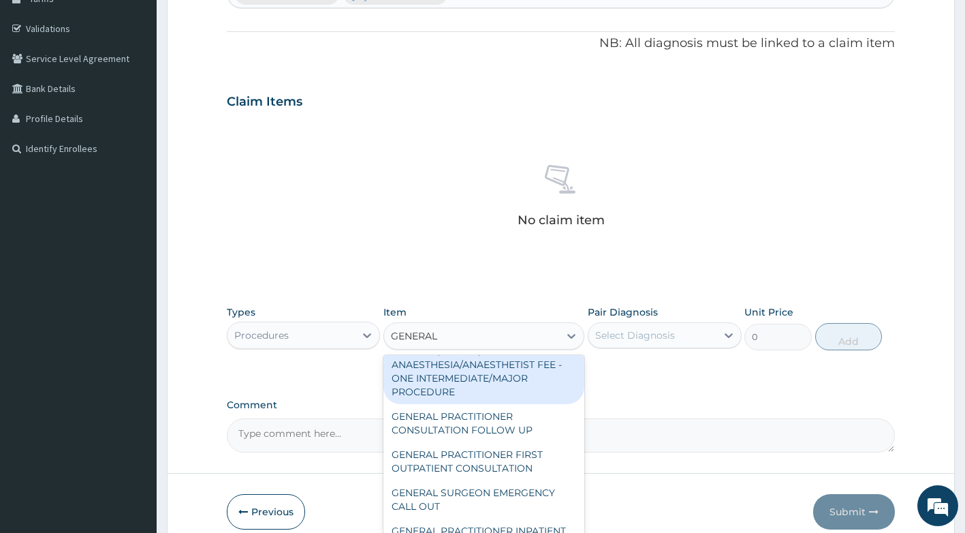
scroll to position [368, 0]
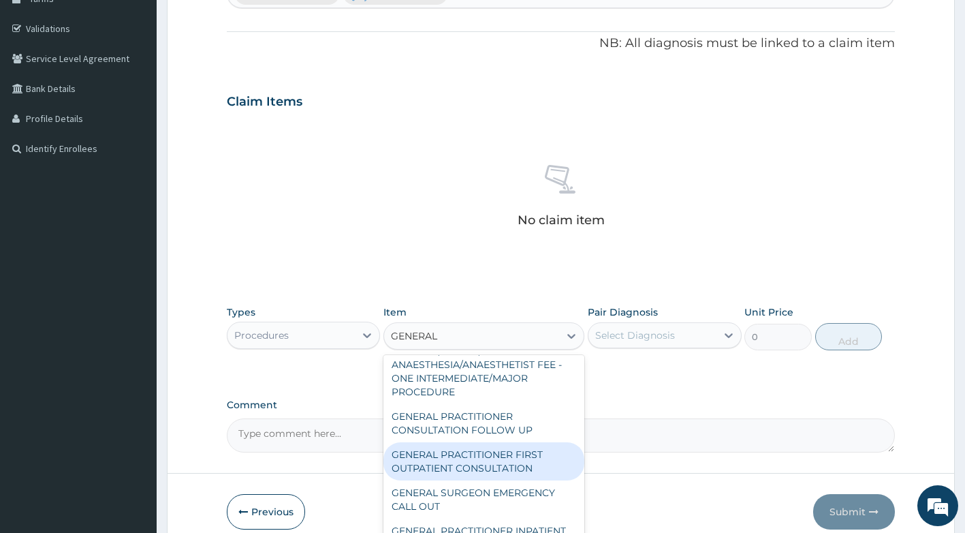
click at [505, 458] on div "GENERAL PRACTITIONER FIRST OUTPATIENT CONSULTATION" at bounding box center [483, 461] width 201 height 38
type input "3750"
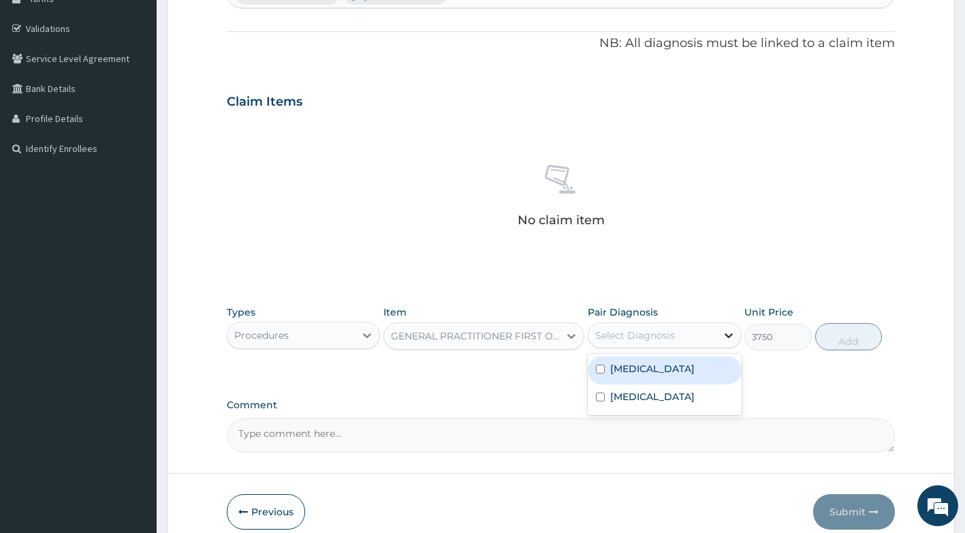
click at [721, 332] on div at bounding box center [729, 335] width 25 height 25
click at [690, 372] on label "Falciparum malaria" at bounding box center [652, 369] width 84 height 14
checkbox input "true"
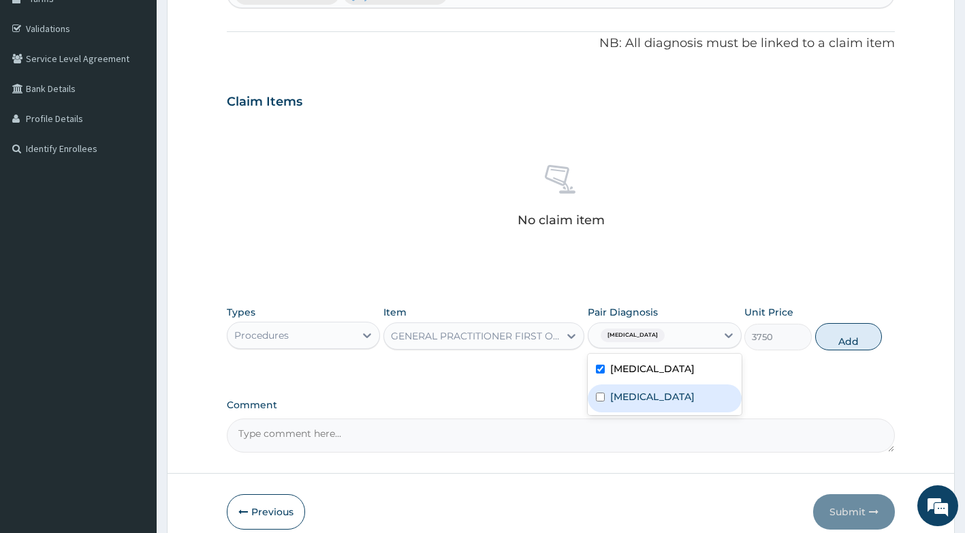
click at [678, 403] on label "Upper respiratory infection" at bounding box center [652, 397] width 84 height 14
checkbox input "true"
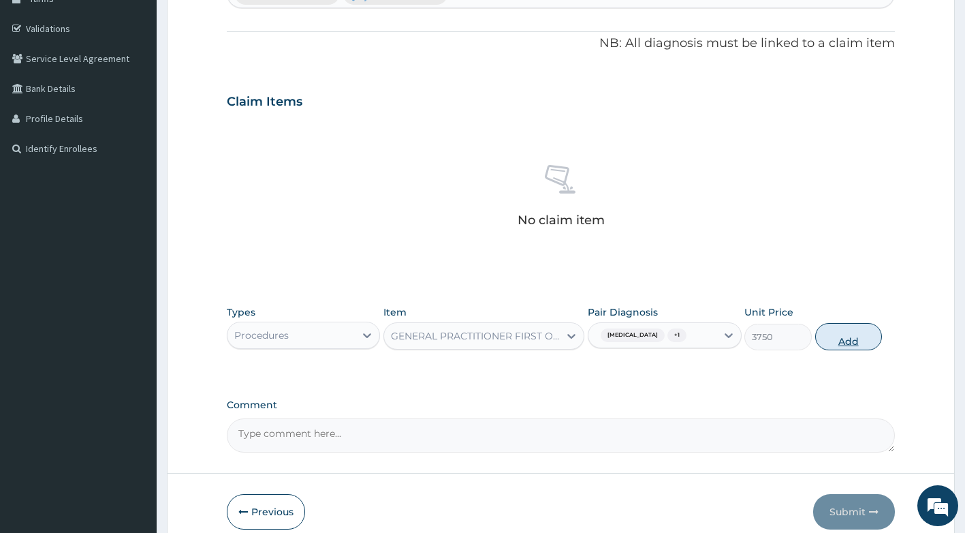
click at [845, 343] on button "Add" at bounding box center [848, 336] width 67 height 27
type input "0"
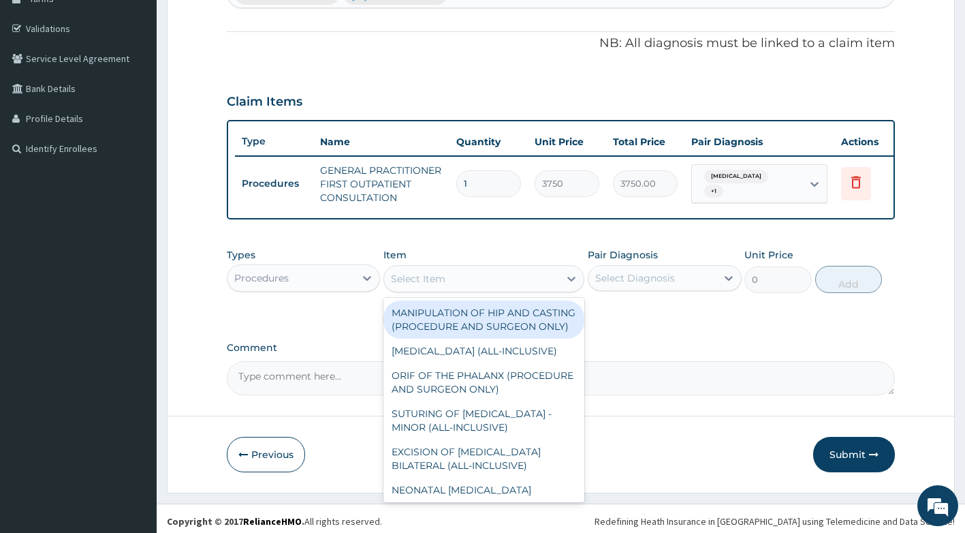
click at [454, 288] on div "Select Item" at bounding box center [471, 279] width 175 height 22
click at [341, 278] on div "Procedures" at bounding box center [292, 278] width 128 height 22
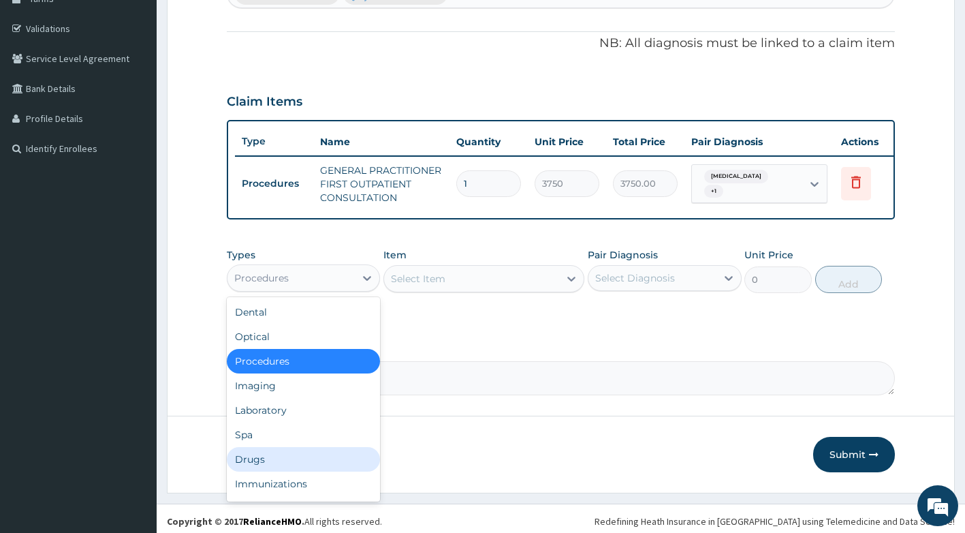
click at [243, 466] on div "Drugs" at bounding box center [304, 459] width 154 height 25
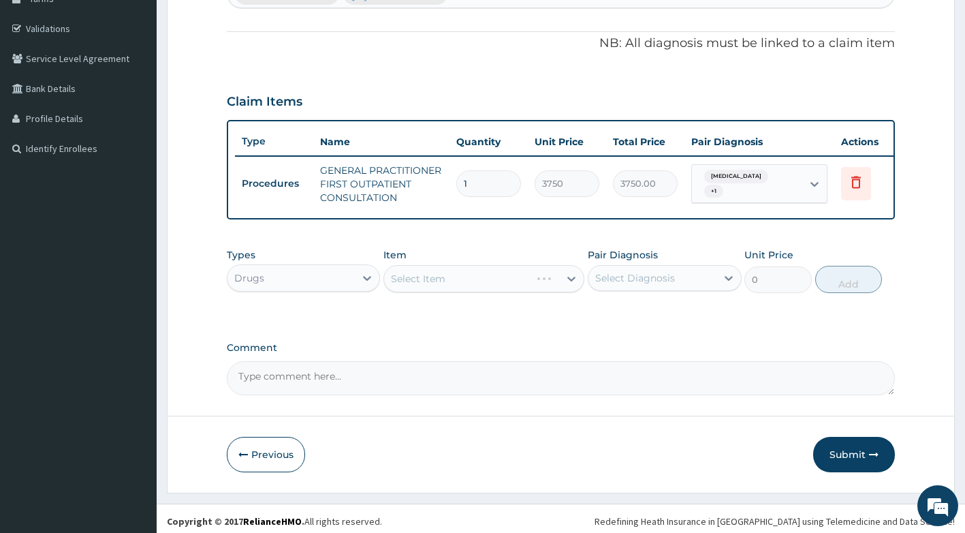
click at [548, 282] on div "Select Item" at bounding box center [483, 278] width 201 height 27
click at [546, 287] on div "Select Item" at bounding box center [483, 278] width 201 height 27
click at [544, 292] on div "Select Item" at bounding box center [483, 278] width 201 height 27
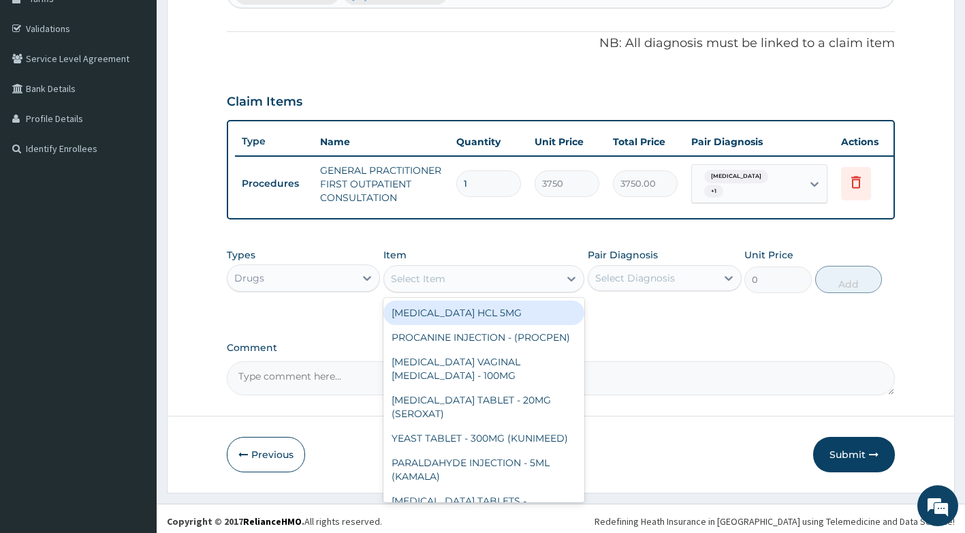
click at [548, 292] on div "option GENERAL PRACTITIONER FIRST OUTPATIENT CONSULTATION, selected. option LEV…" at bounding box center [483, 278] width 201 height 27
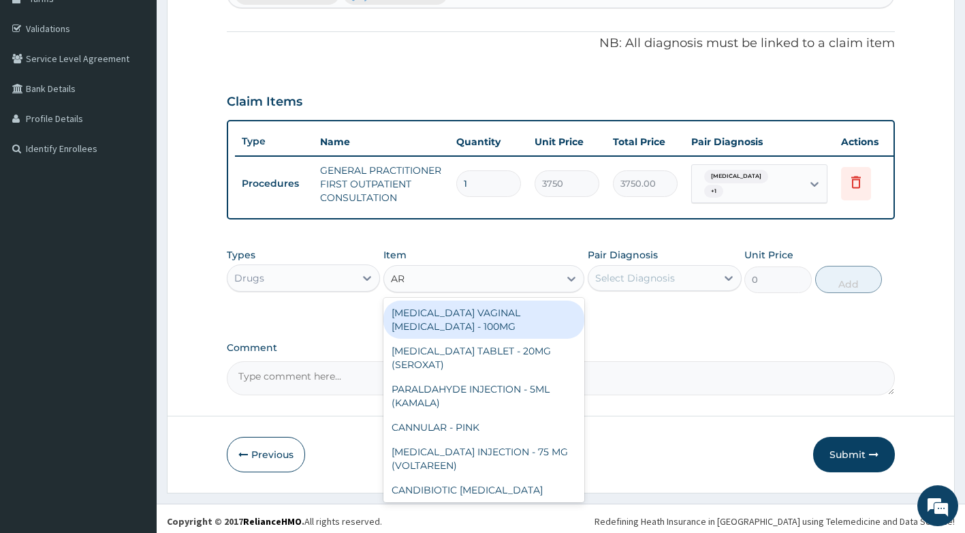
type input "ART"
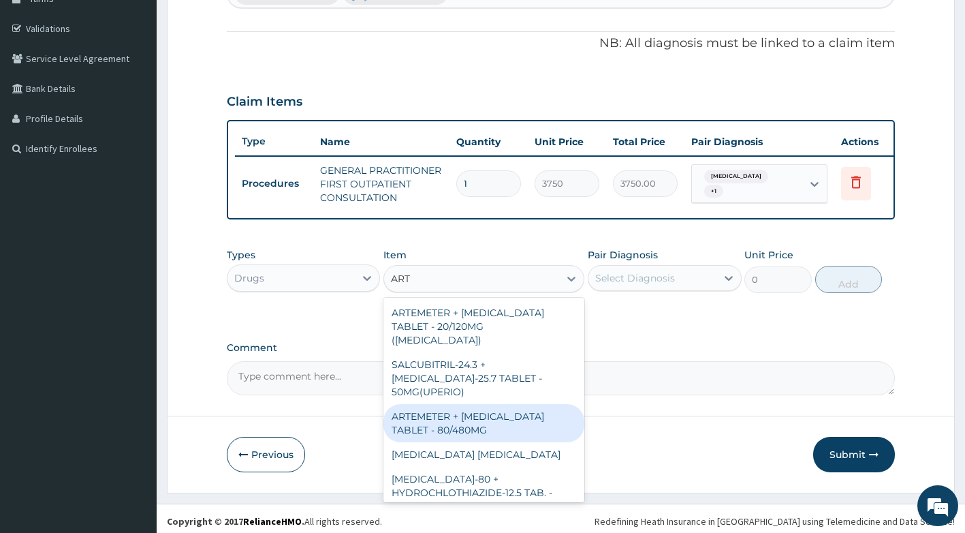
click at [508, 410] on div "ARTEMETER + [MEDICAL_DATA] TABLET - 80/480MG" at bounding box center [483, 423] width 201 height 38
type input "364"
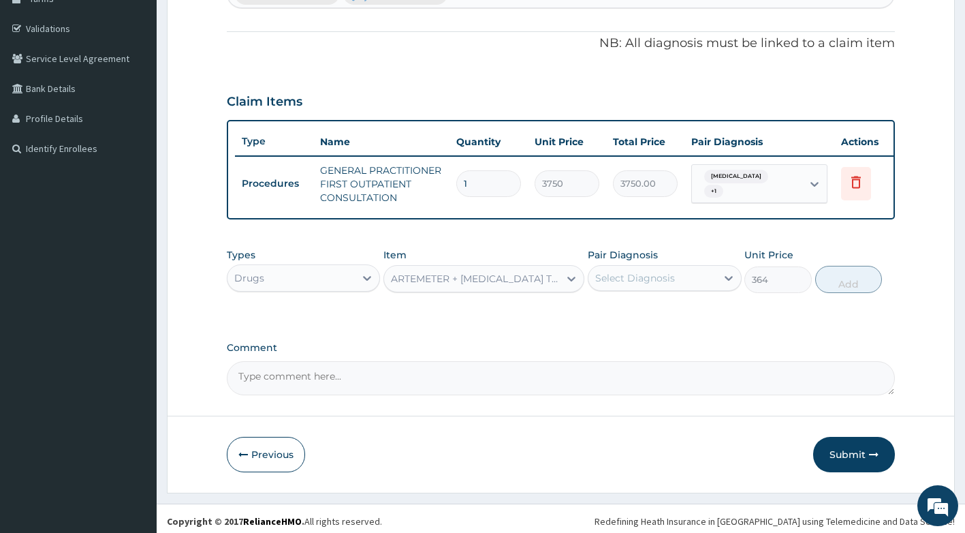
click at [666, 285] on div "Select Diagnosis" at bounding box center [635, 278] width 80 height 14
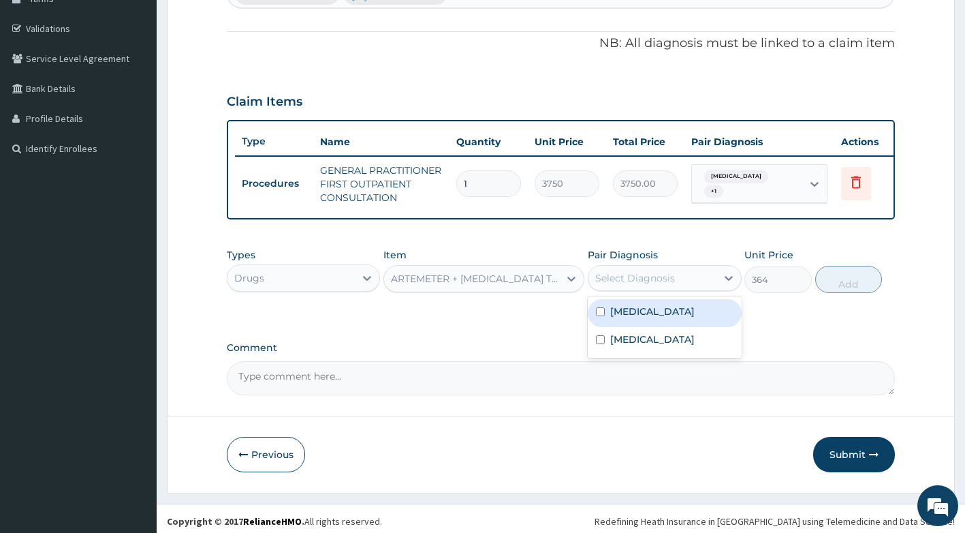
click at [668, 318] on label "[MEDICAL_DATA]" at bounding box center [652, 311] width 84 height 14
checkbox input "true"
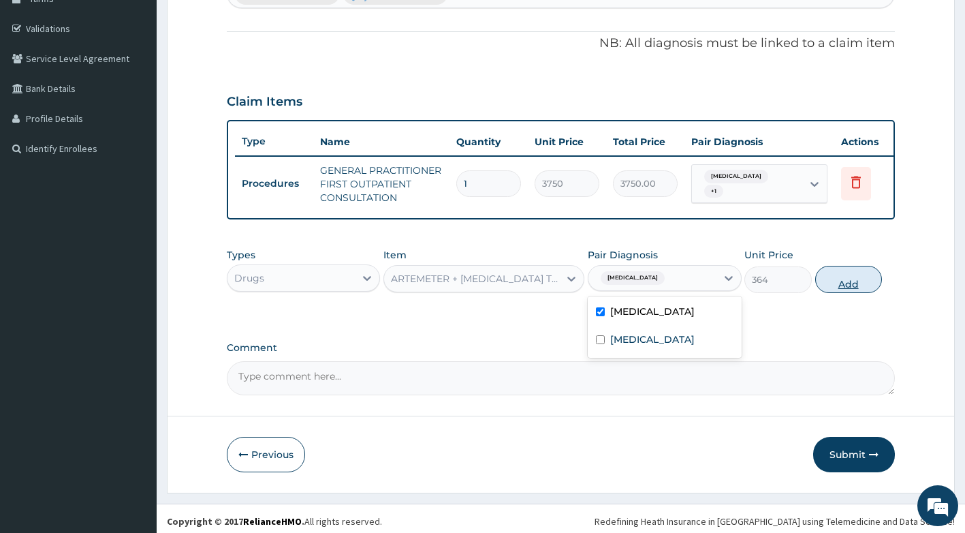
click at [848, 286] on button "Add" at bounding box center [848, 279] width 67 height 27
type input "0"
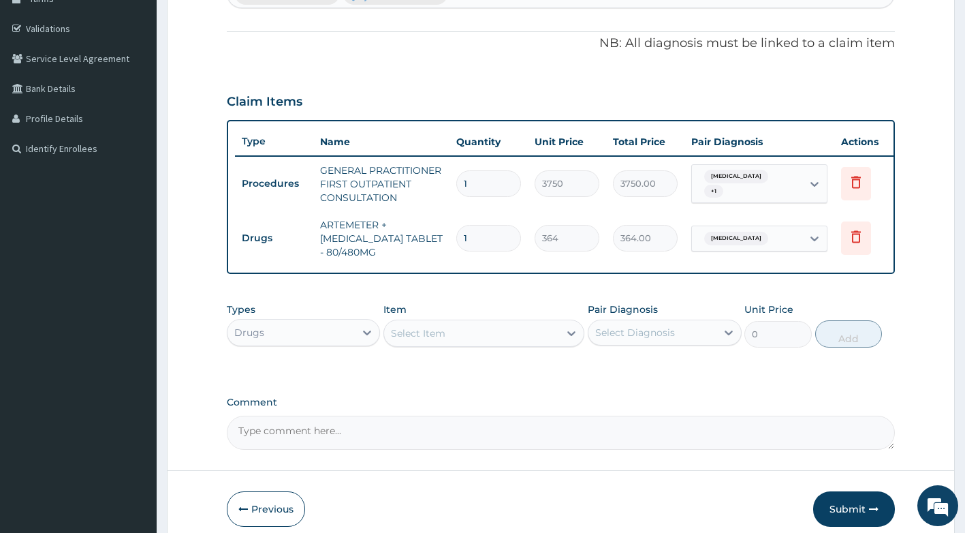
type input "0.00"
type input "6"
type input "2184.00"
type input "6"
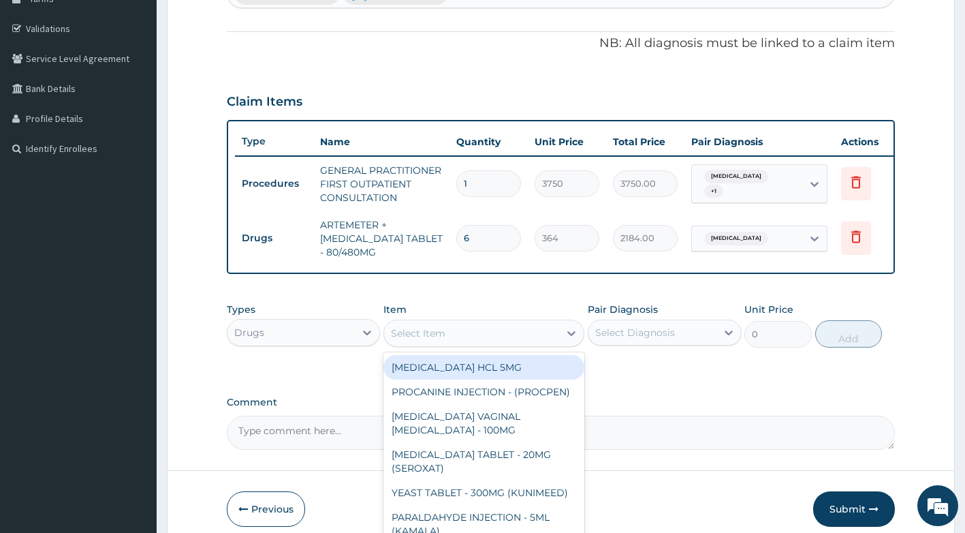
click at [467, 343] on div "Select Item" at bounding box center [471, 333] width 175 height 22
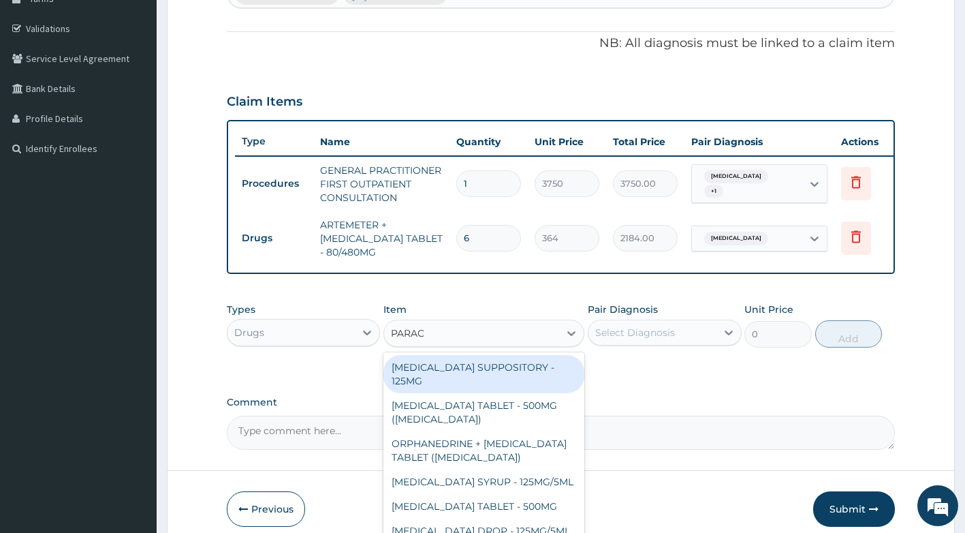
type input "PARACE"
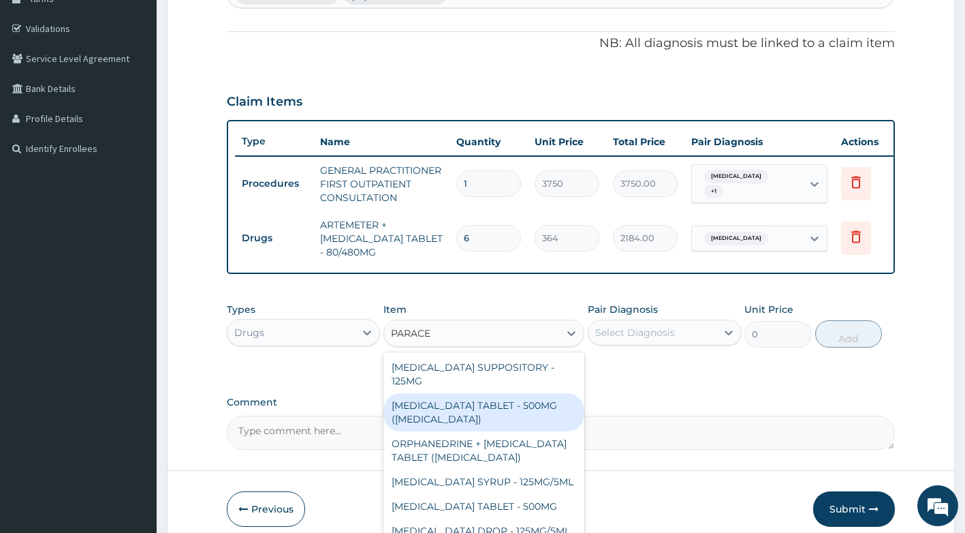
click at [499, 430] on div "[MEDICAL_DATA] TABLET - 500MG ([MEDICAL_DATA])" at bounding box center [483, 412] width 201 height 38
type input "42"
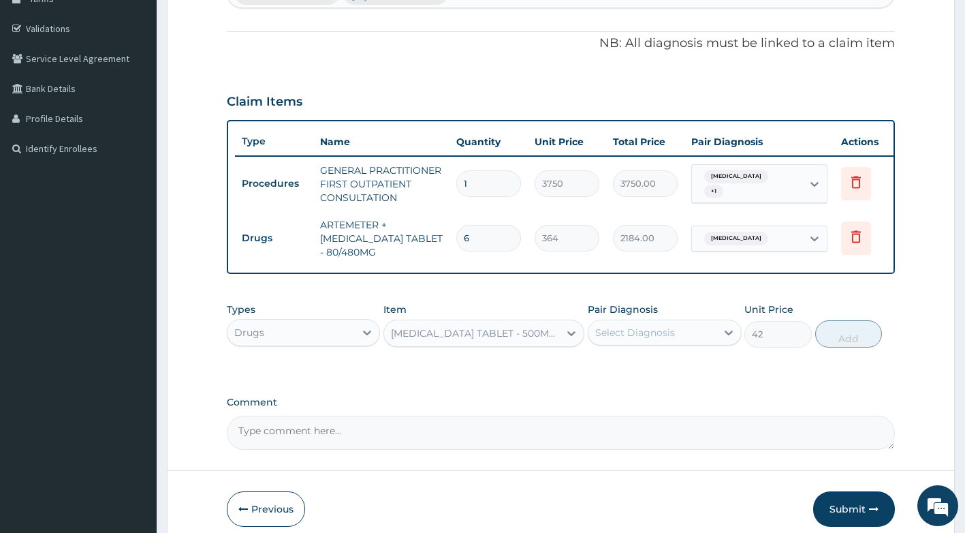
click at [522, 340] on div "[MEDICAL_DATA] TABLET - 500MG ([MEDICAL_DATA])" at bounding box center [476, 333] width 170 height 14
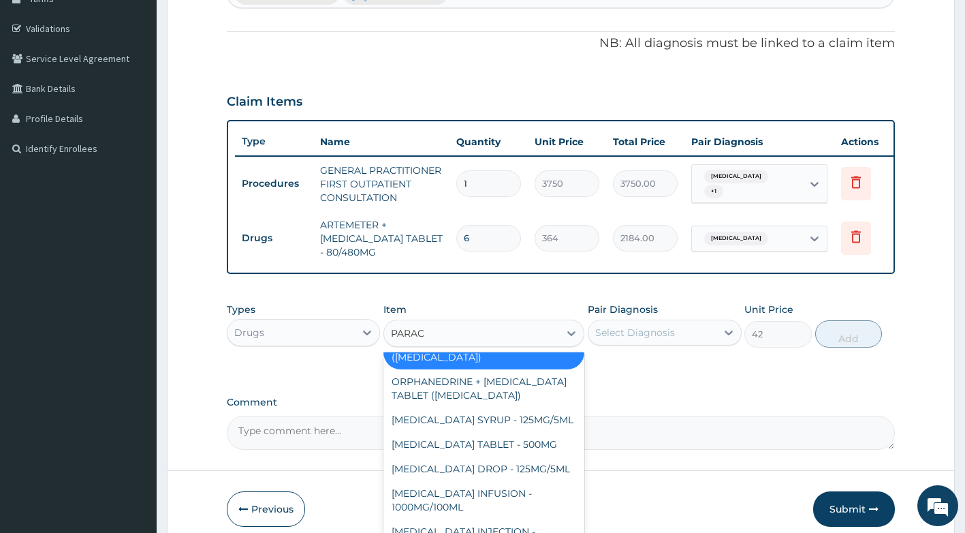
scroll to position [24, 0]
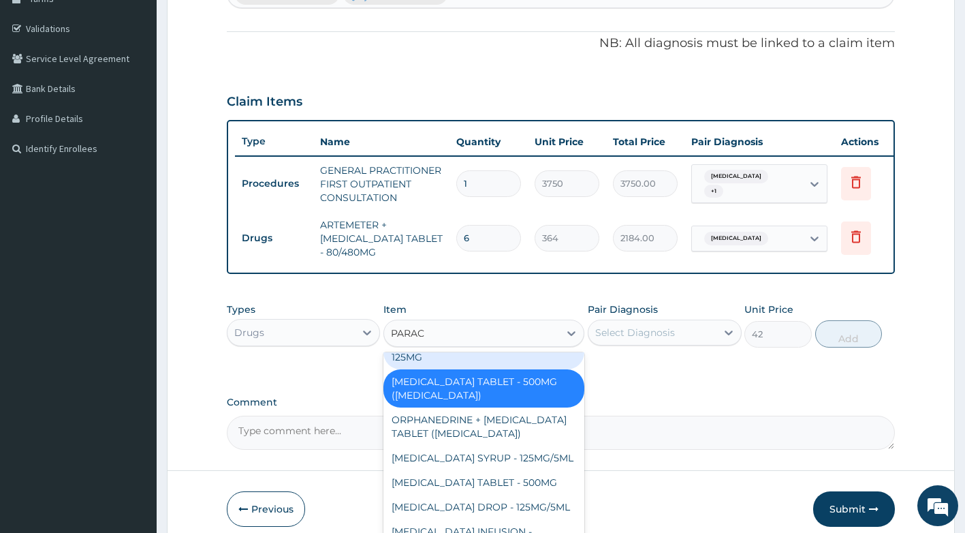
type input "PARACE"
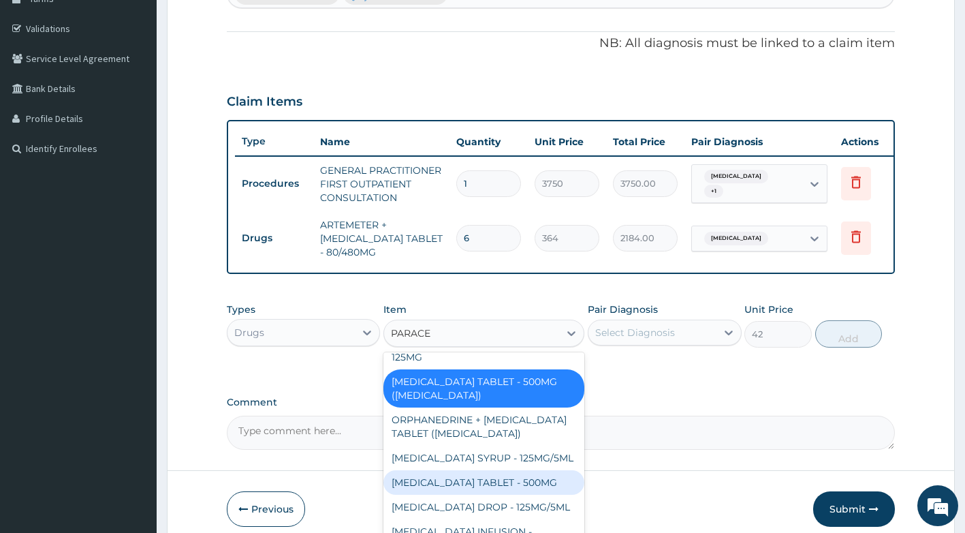
click at [475, 494] on div "[MEDICAL_DATA] TABLET - 500MG" at bounding box center [483, 482] width 201 height 25
type input "33.599999999999994"
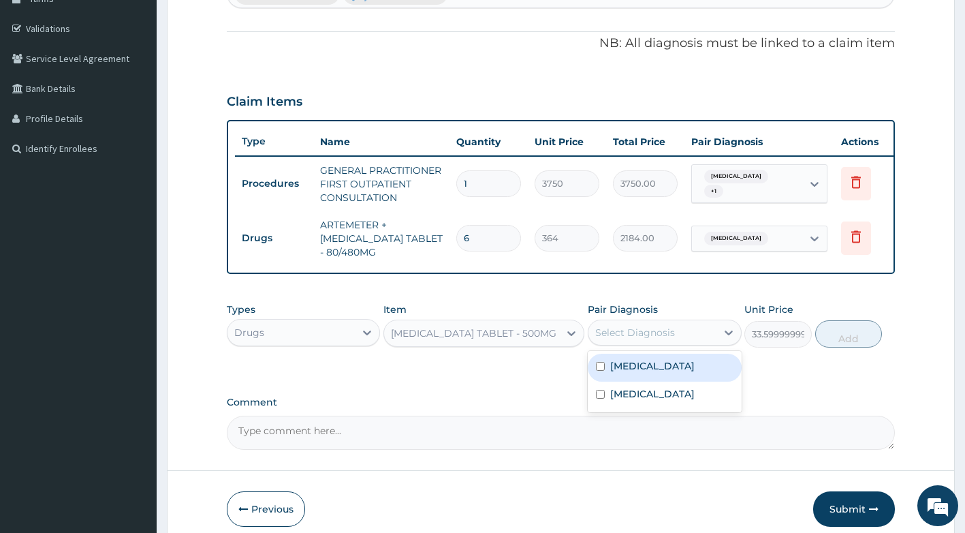
click at [631, 339] on div "Select Diagnosis" at bounding box center [635, 333] width 80 height 14
click at [633, 373] on label "[MEDICAL_DATA]" at bounding box center [652, 366] width 84 height 14
checkbox input "true"
click at [836, 344] on button "Add" at bounding box center [848, 333] width 67 height 27
type input "0"
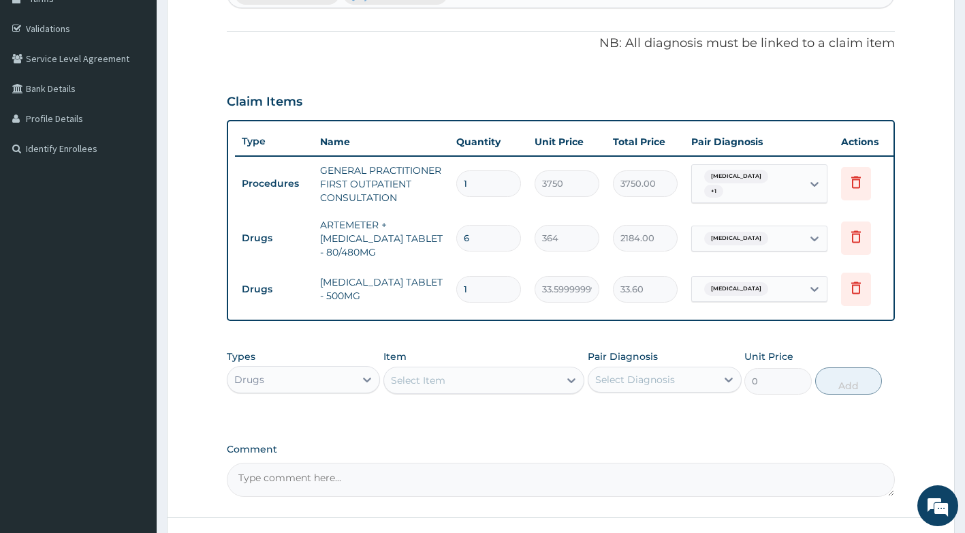
type input "18"
type input "604.80"
type input "18"
click at [521, 390] on div "Select Item" at bounding box center [471, 380] width 175 height 22
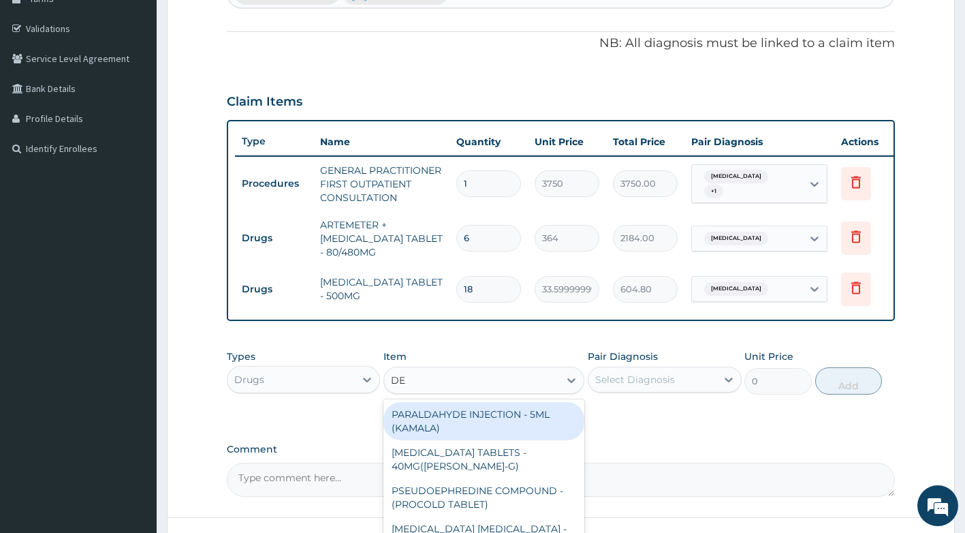
type input "D"
type input "SEP"
click at [550, 433] on div "COTRIMOXAZOLE: TABLET - 480MG (SEPTRIN)" at bounding box center [483, 421] width 201 height 38
type input "81.19999999999999"
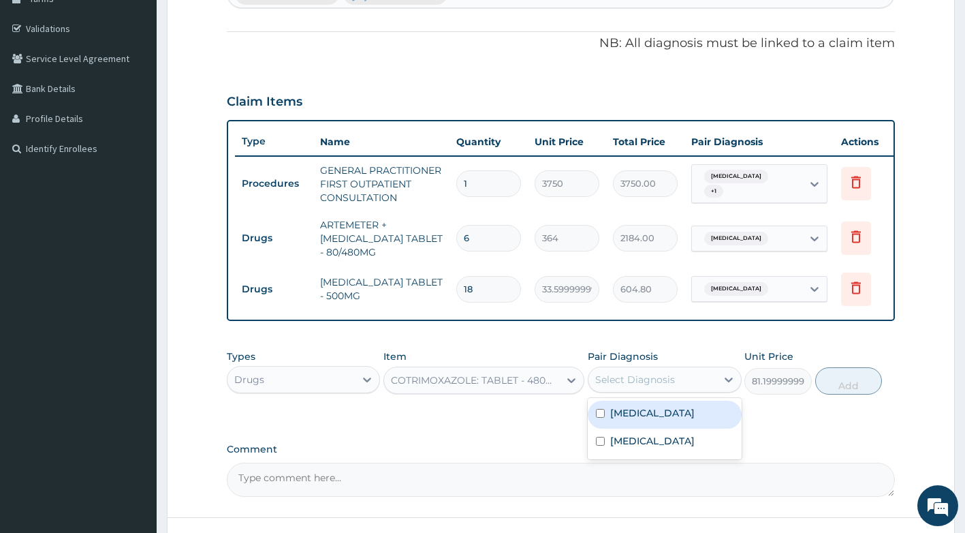
click at [623, 384] on div "Select Diagnosis" at bounding box center [635, 380] width 80 height 14
click at [688, 413] on div "[MEDICAL_DATA]" at bounding box center [665, 415] width 154 height 28
checkbox input "true"
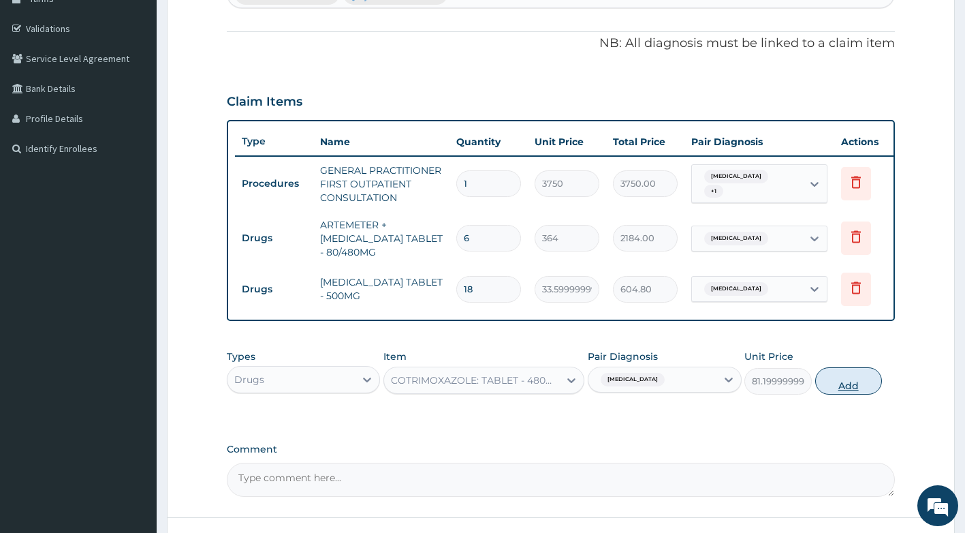
click at [854, 391] on button "Add" at bounding box center [848, 380] width 67 height 27
type input "0"
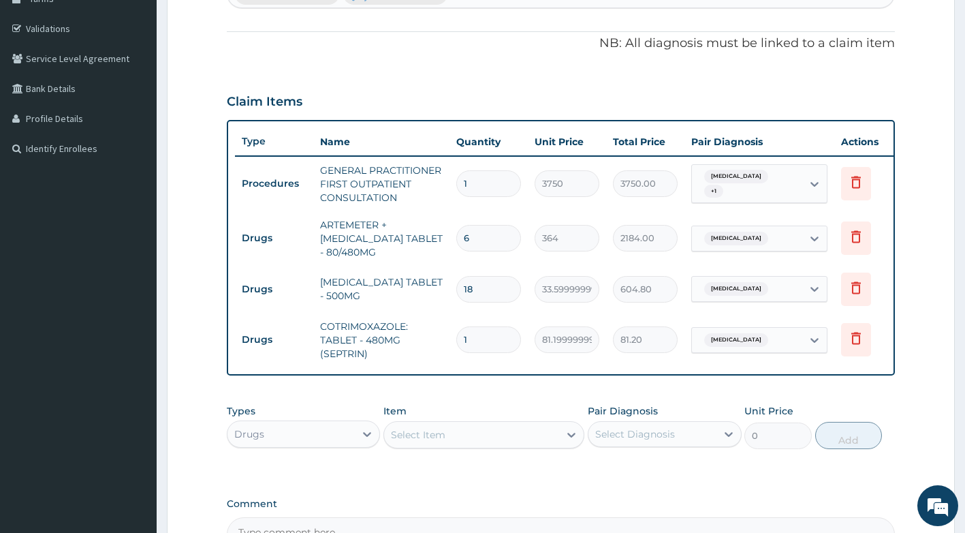
type input "10"
type input "812.00"
type input "10"
click at [478, 442] on div "Select Item" at bounding box center [471, 435] width 175 height 22
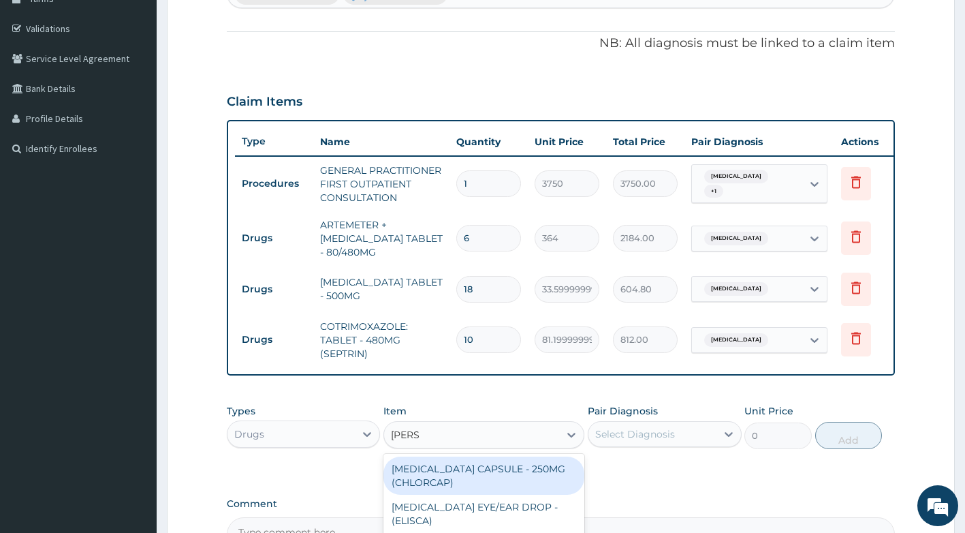
type input "LORAT"
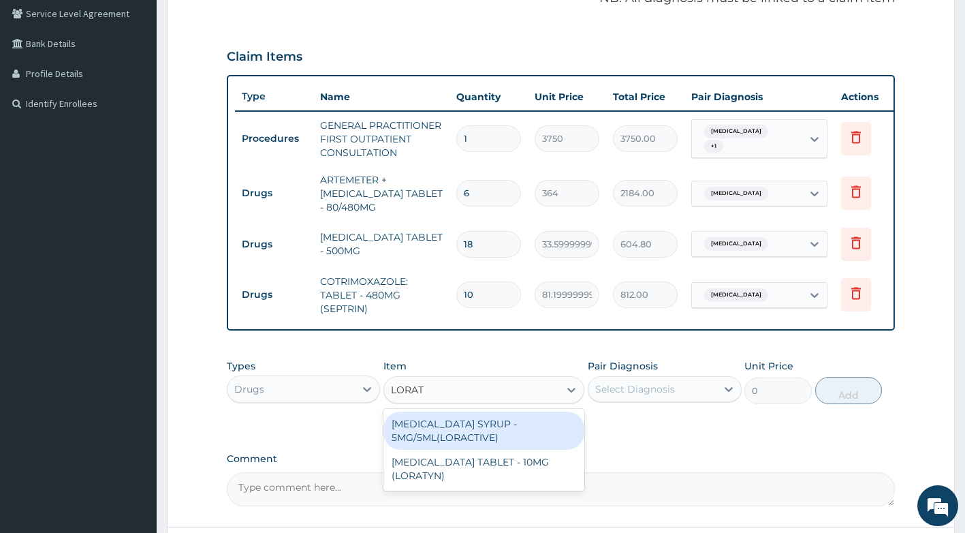
scroll to position [376, 0]
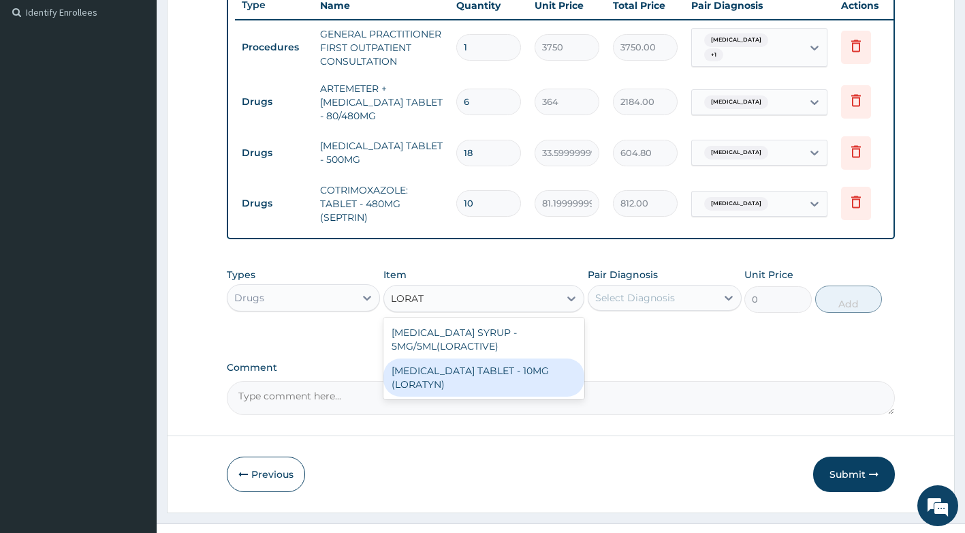
click at [529, 396] on div "LORATADINE TABLET - 10MG (LORATYN)" at bounding box center [483, 377] width 201 height 38
type input "98"
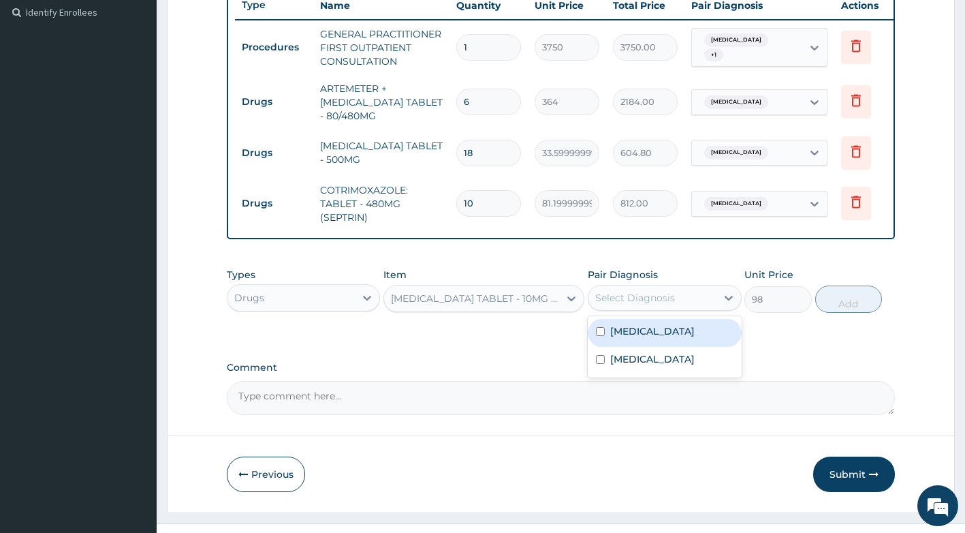
click at [650, 304] on div "Select Diagnosis" at bounding box center [635, 298] width 80 height 14
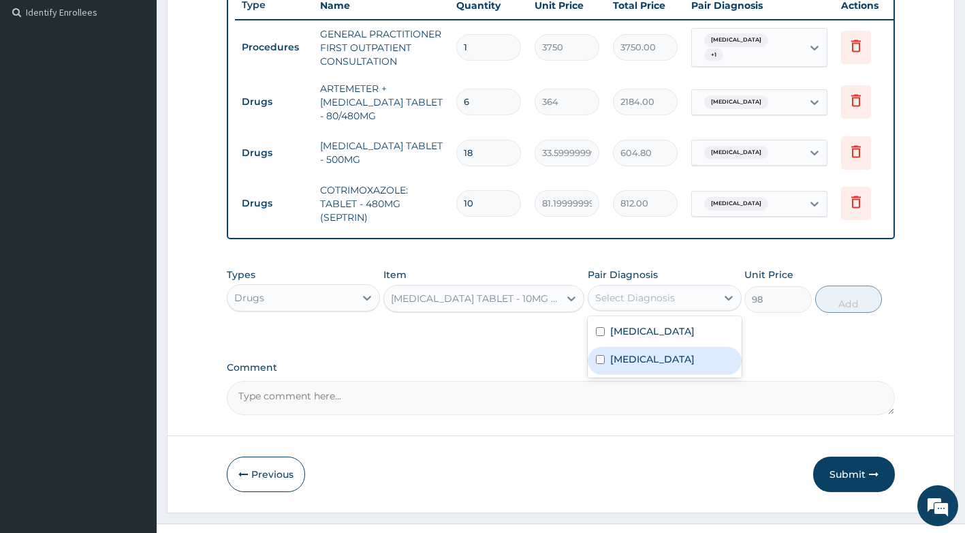
click at [669, 366] on label "Upper respiratory infection" at bounding box center [652, 359] width 84 height 14
checkbox input "true"
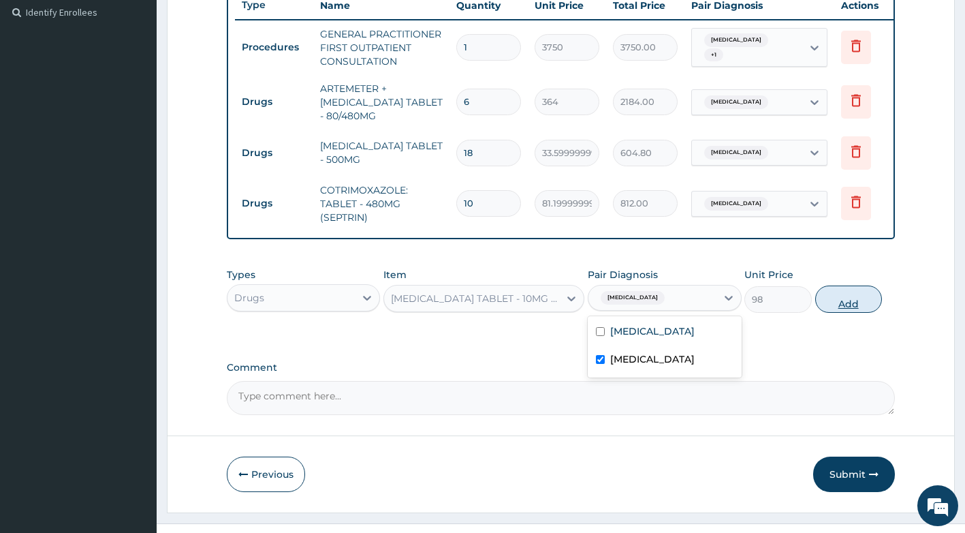
click at [871, 309] on button "Add" at bounding box center [848, 298] width 67 height 27
type input "0"
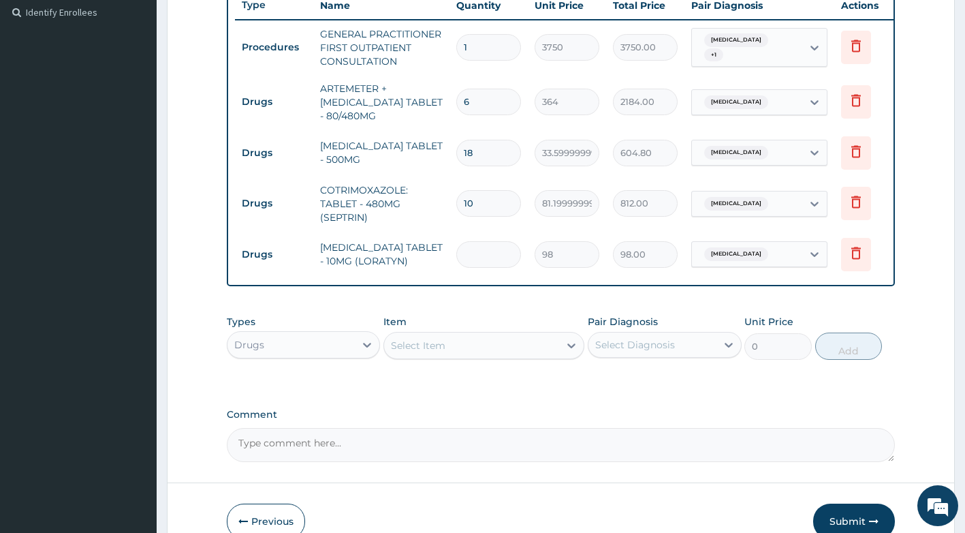
type input "0.00"
type input "4"
type input "392.00"
type input "4"
click at [302, 351] on div "Drugs" at bounding box center [292, 345] width 128 height 22
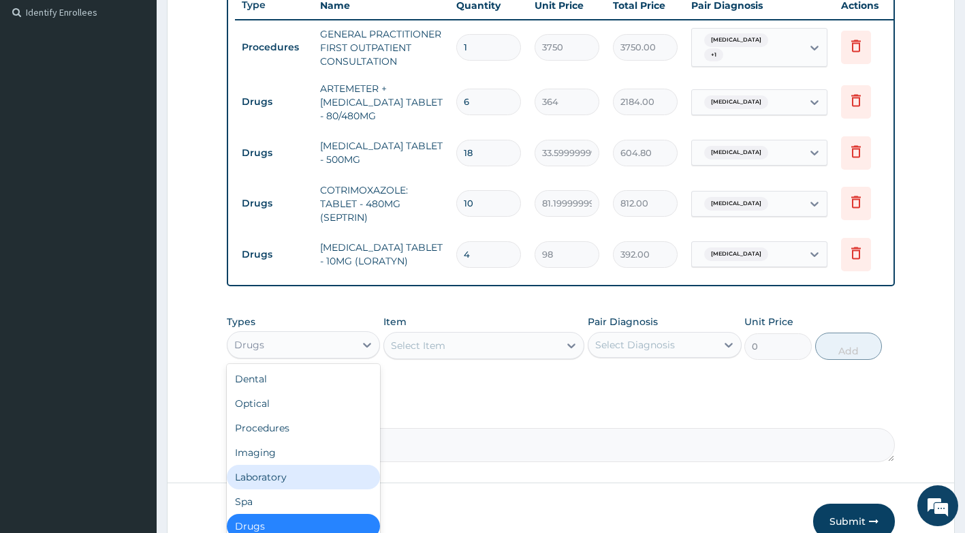
click at [257, 489] on div "Laboratory" at bounding box center [304, 477] width 154 height 25
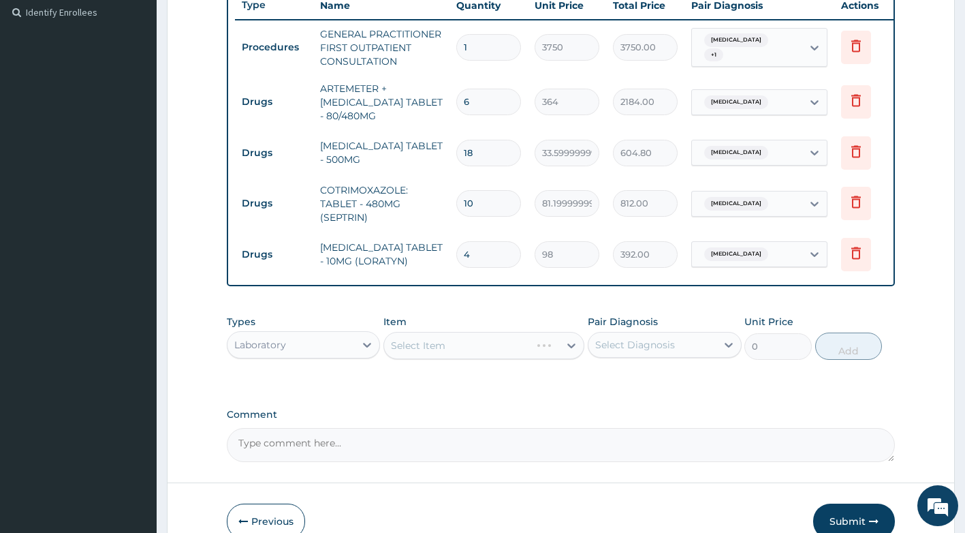
click at [452, 345] on div "Select Item" at bounding box center [483, 345] width 201 height 27
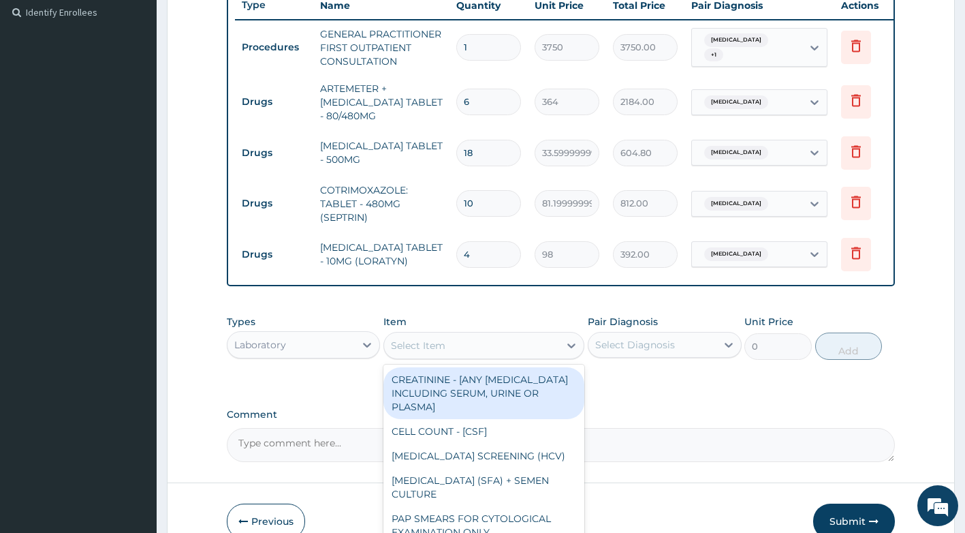
click at [445, 356] on div "Select Item" at bounding box center [471, 345] width 175 height 22
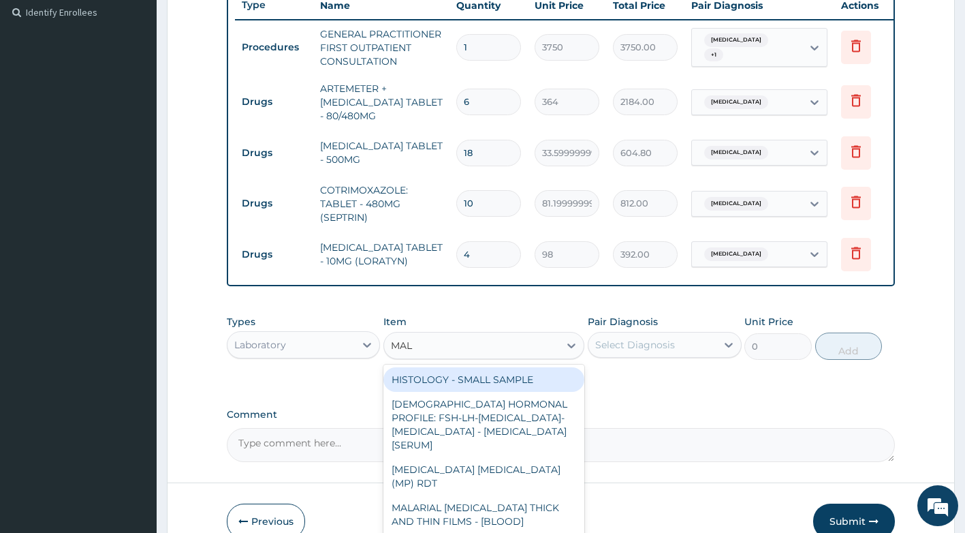
type input "MALA"
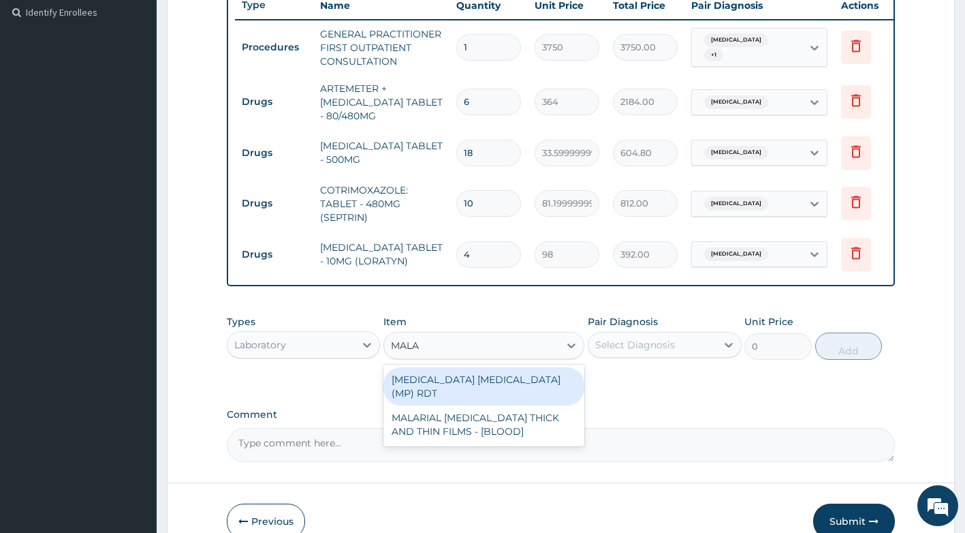
click at [468, 383] on div "MALARIA PARASITE (MP) RDT" at bounding box center [483, 386] width 201 height 38
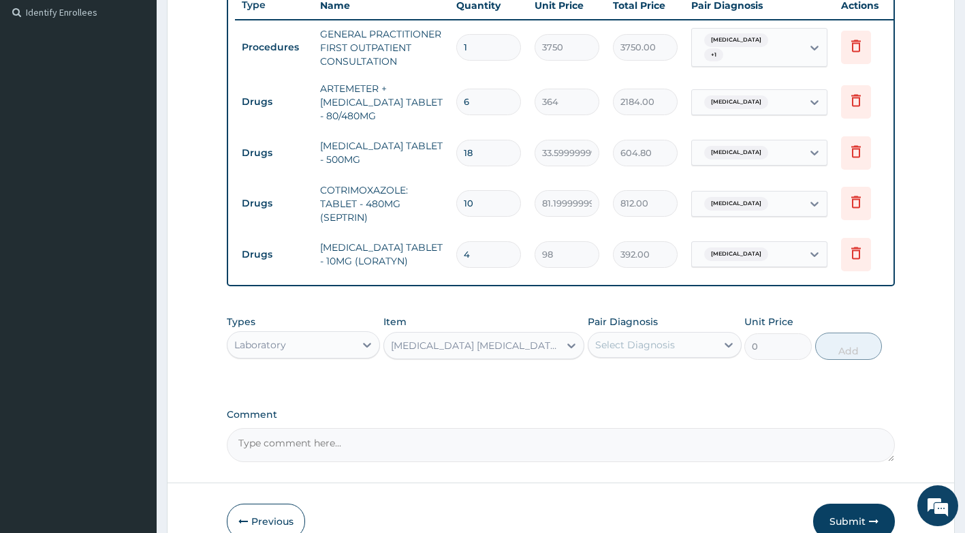
type input "2000"
click at [650, 351] on div "Select Diagnosis" at bounding box center [635, 345] width 80 height 14
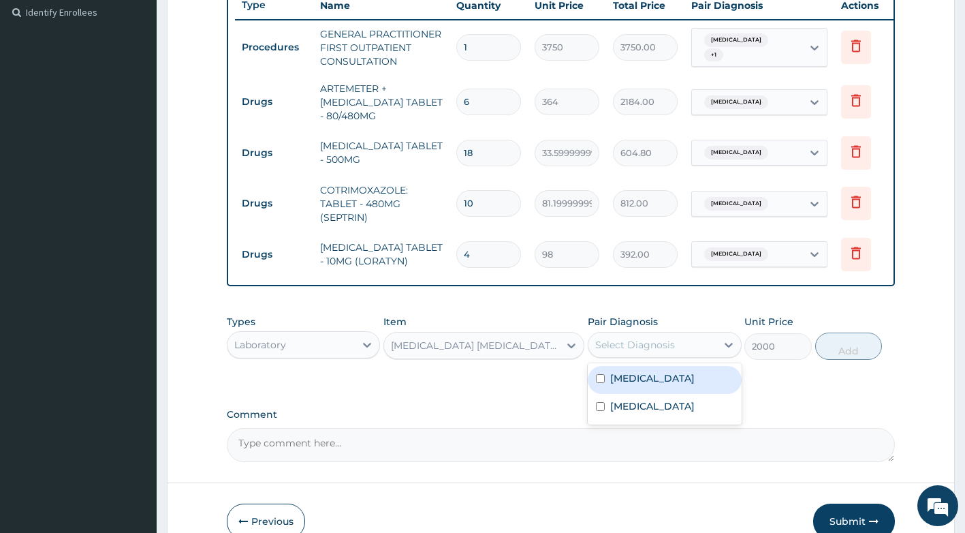
click at [660, 394] on div "Falciparum malaria" at bounding box center [665, 380] width 154 height 28
checkbox input "true"
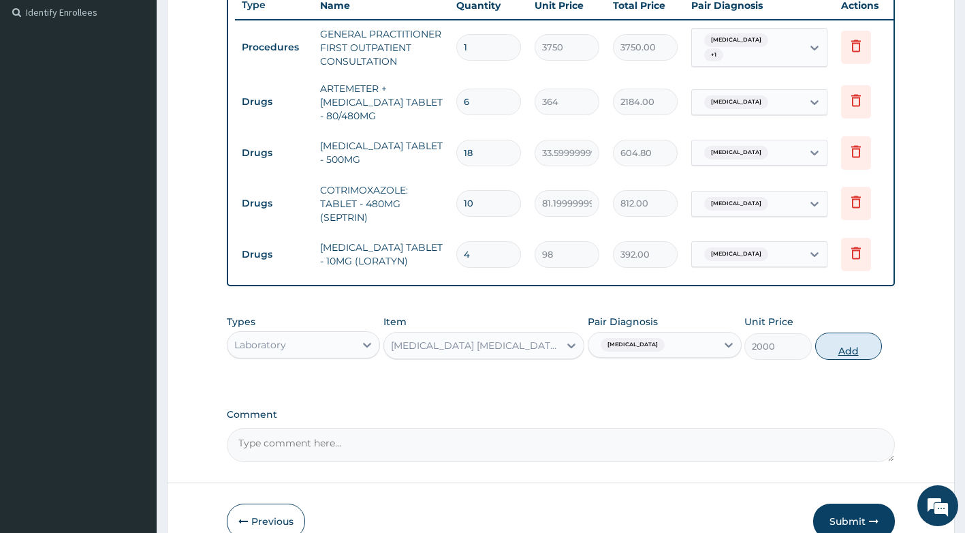
click at [844, 360] on button "Add" at bounding box center [848, 345] width 67 height 27
type input "0"
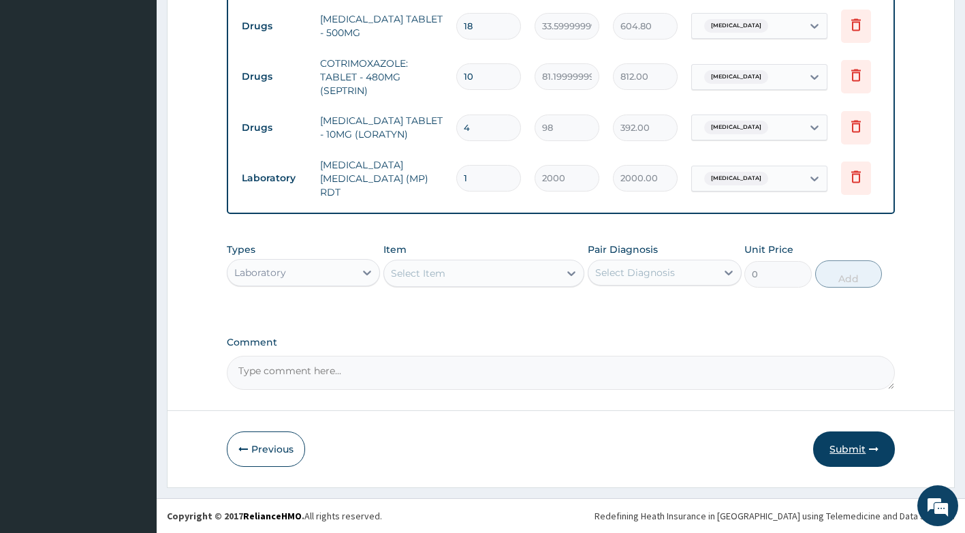
click at [860, 445] on button "Submit" at bounding box center [854, 448] width 82 height 35
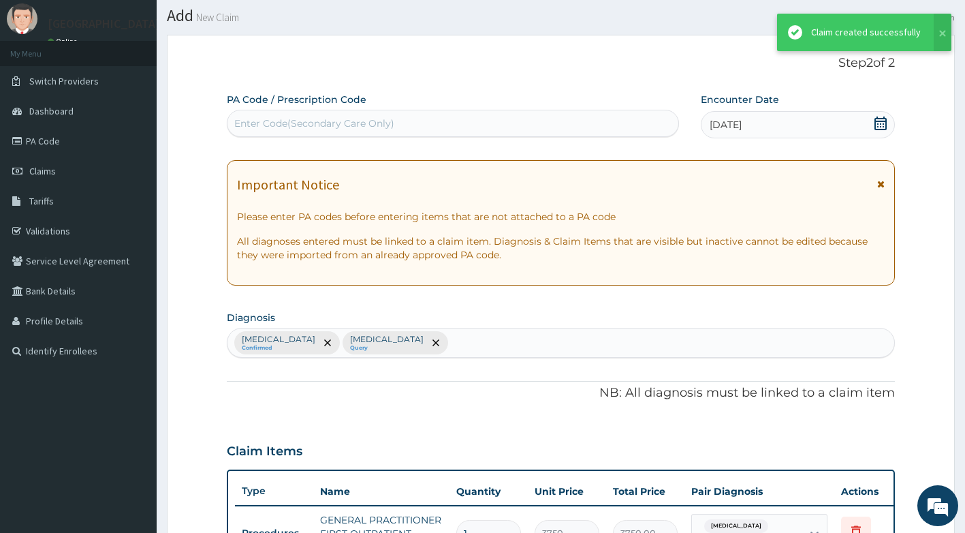
scroll to position [505, 0]
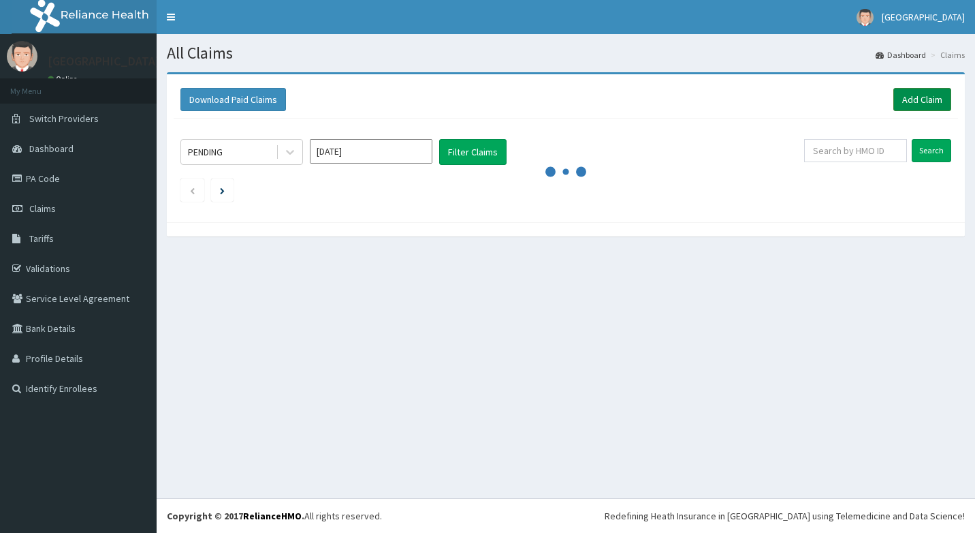
click at [929, 98] on link "Add Claim" at bounding box center [923, 99] width 58 height 23
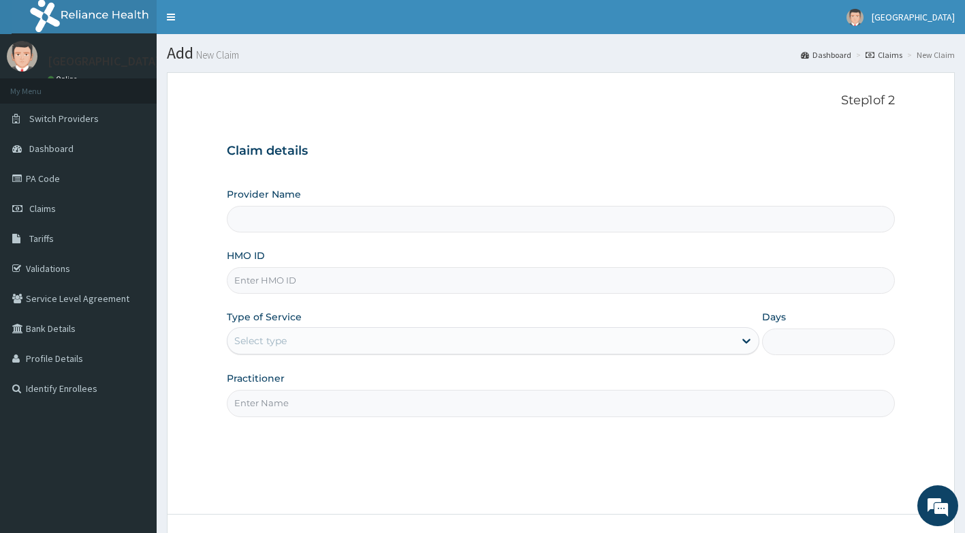
click at [367, 281] on input "HMO ID" at bounding box center [561, 280] width 669 height 27
type input "[GEOGRAPHIC_DATA]"
type input "EFM/10138/D"
click at [338, 339] on div "Select type" at bounding box center [481, 341] width 507 height 22
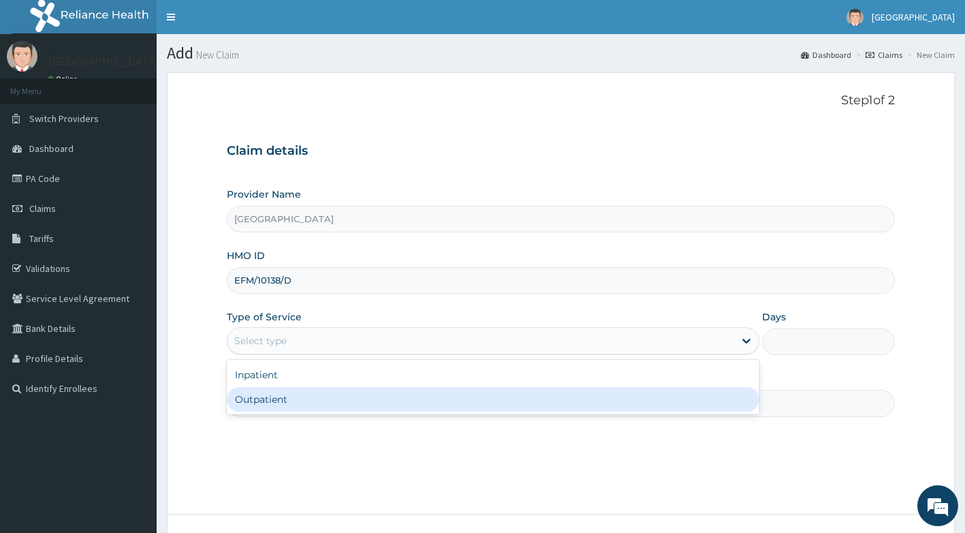
click at [302, 400] on div "Outpatient" at bounding box center [493, 399] width 533 height 25
type input "1"
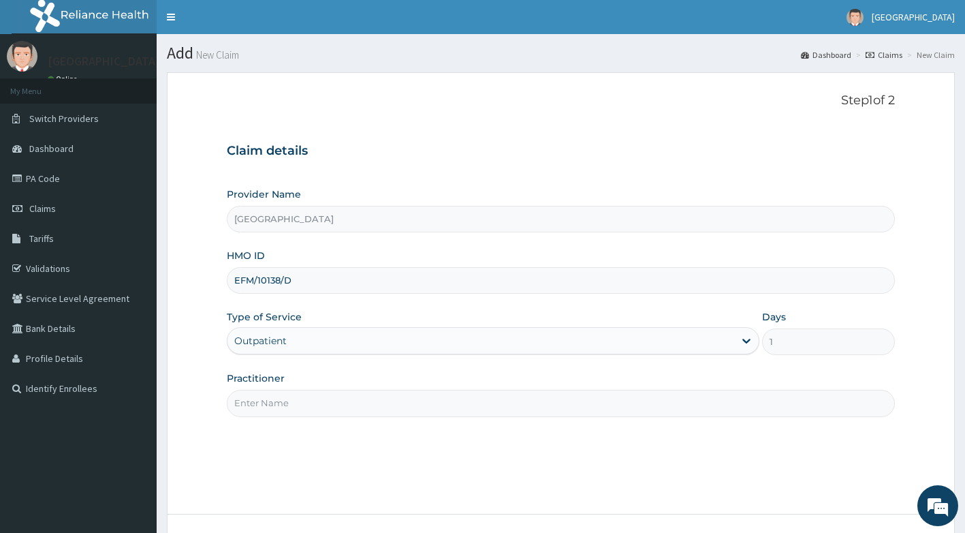
click at [319, 398] on input "Practitioner" at bounding box center [561, 403] width 669 height 27
type input "Dr [PERSON_NAME]"
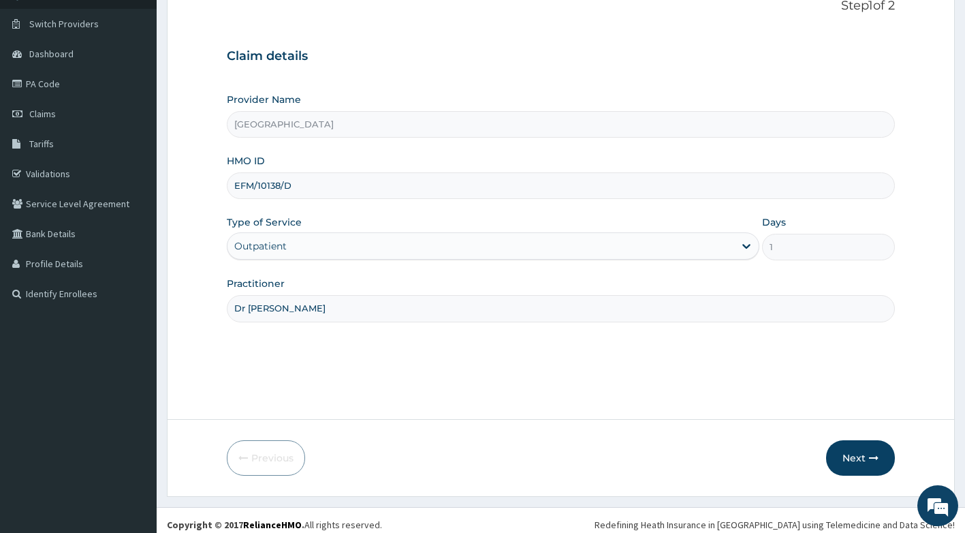
scroll to position [104, 0]
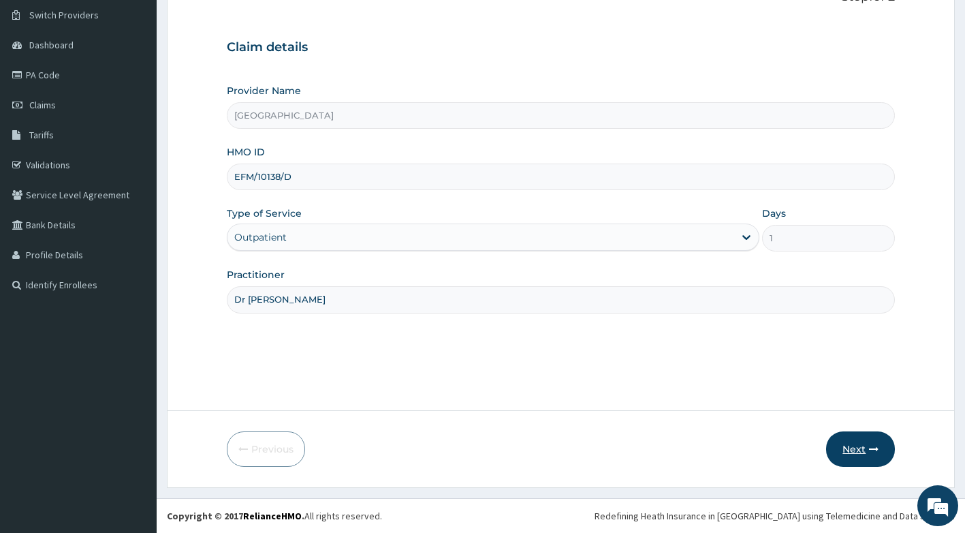
click at [879, 463] on button "Next" at bounding box center [860, 448] width 69 height 35
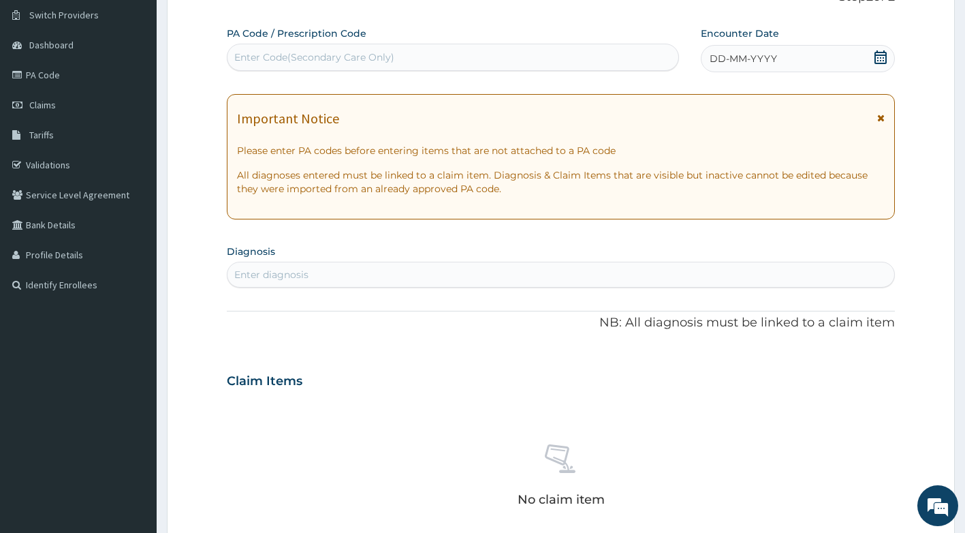
click at [886, 59] on icon at bounding box center [881, 57] width 12 height 14
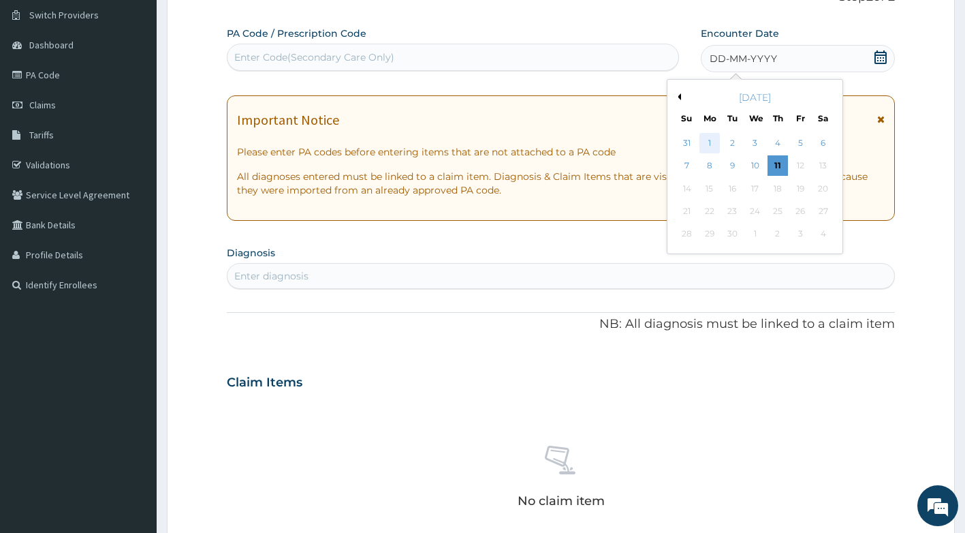
click at [712, 147] on div "1" at bounding box center [710, 143] width 20 height 20
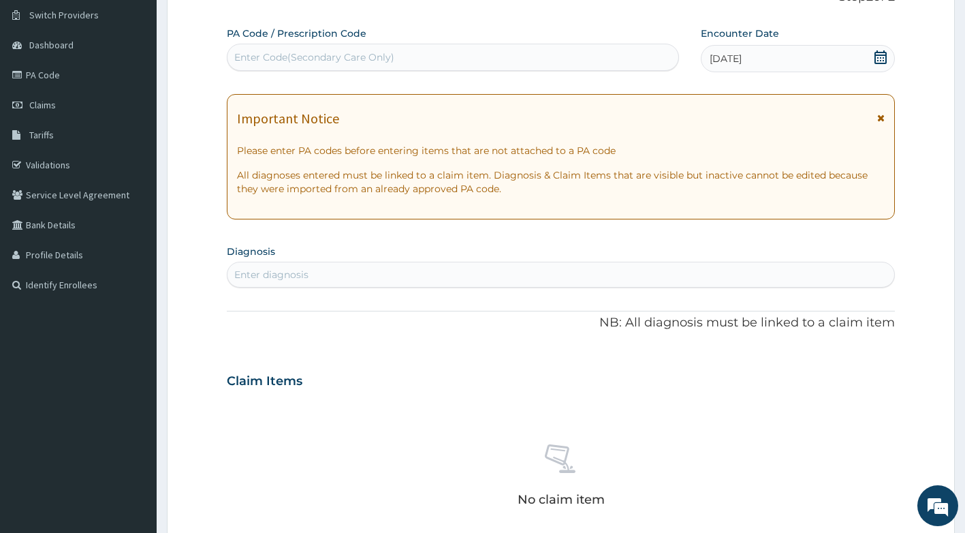
click at [386, 278] on div "Enter diagnosis" at bounding box center [562, 275] width 668 height 22
type input "UPPER RESPIRA"
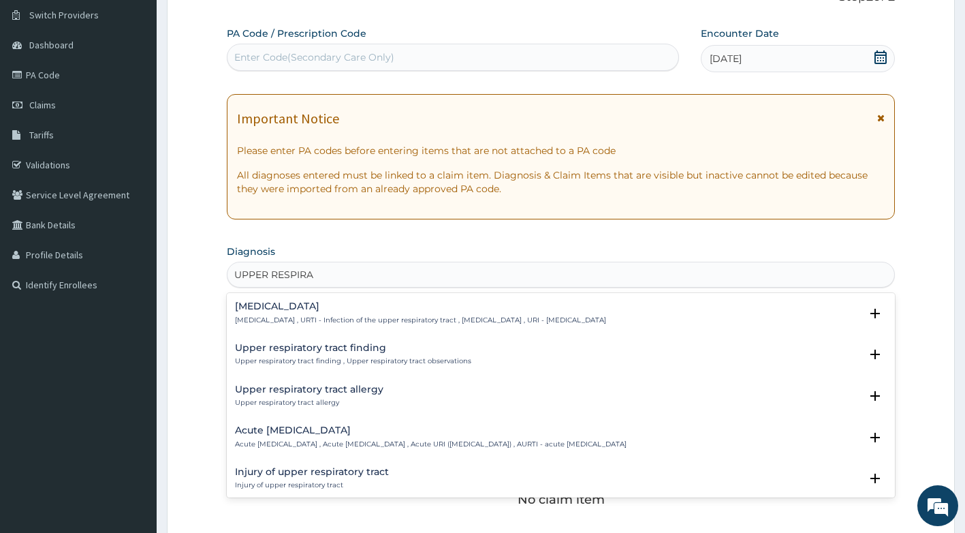
click at [364, 311] on h4 "Upper respiratory infection" at bounding box center [420, 306] width 371 height 10
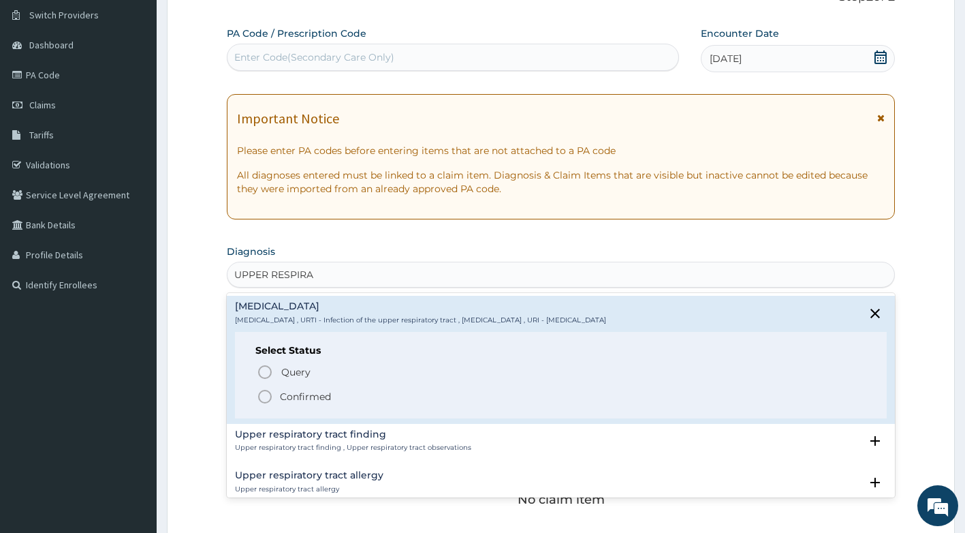
click at [305, 396] on p "Confirmed" at bounding box center [305, 397] width 51 height 14
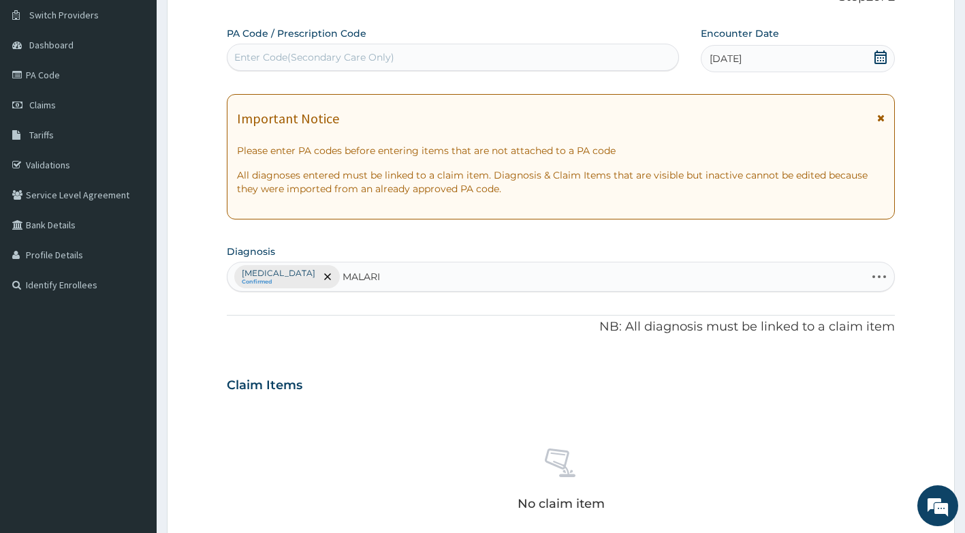
type input "MALARIA"
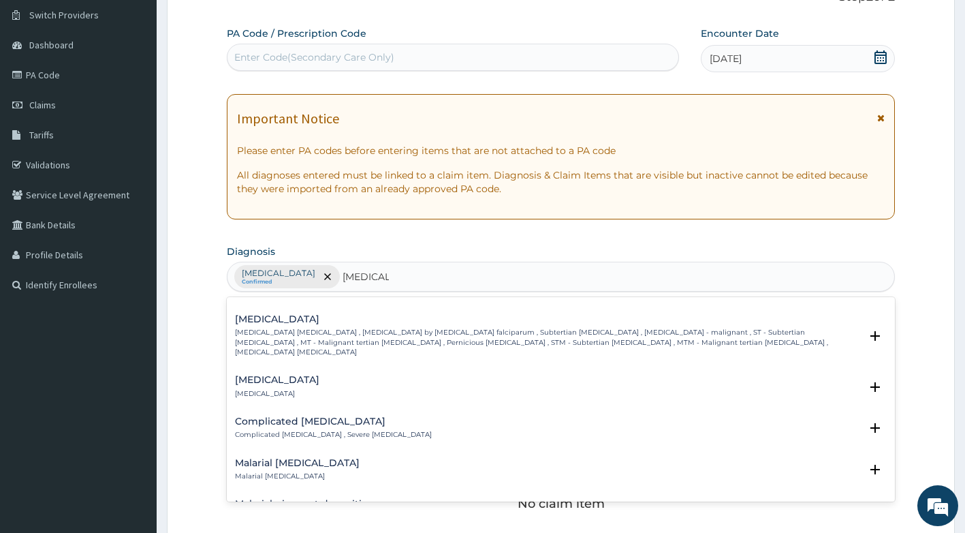
scroll to position [545, 0]
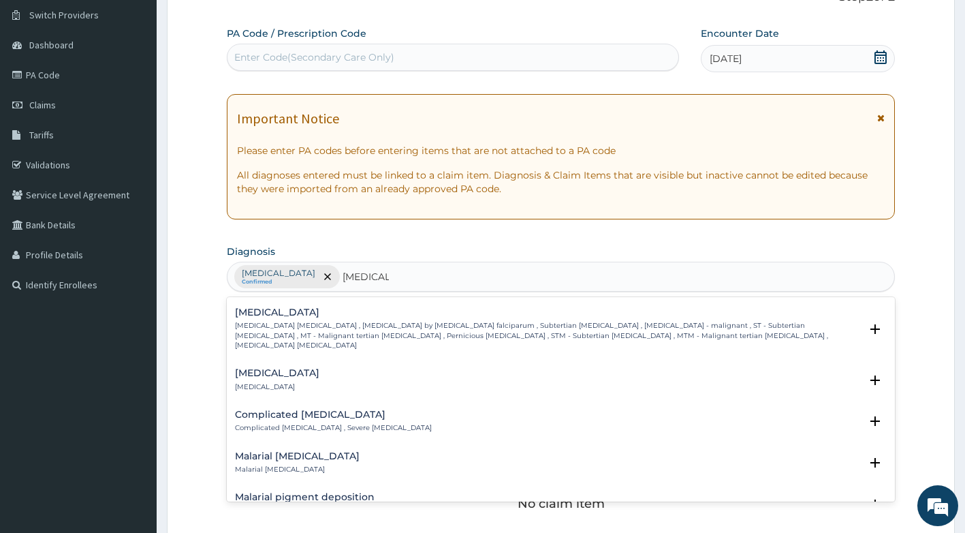
click at [388, 321] on p "Falciparum malaria , Malignant tertian malaria , Malaria by Plasmodium falcipar…" at bounding box center [548, 335] width 626 height 29
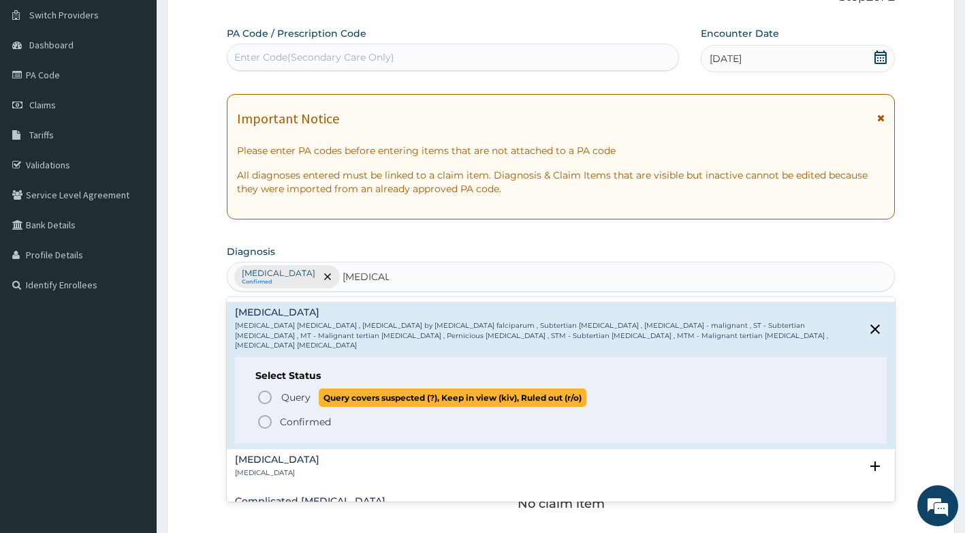
click at [297, 390] on span "Query" at bounding box center [295, 397] width 29 height 14
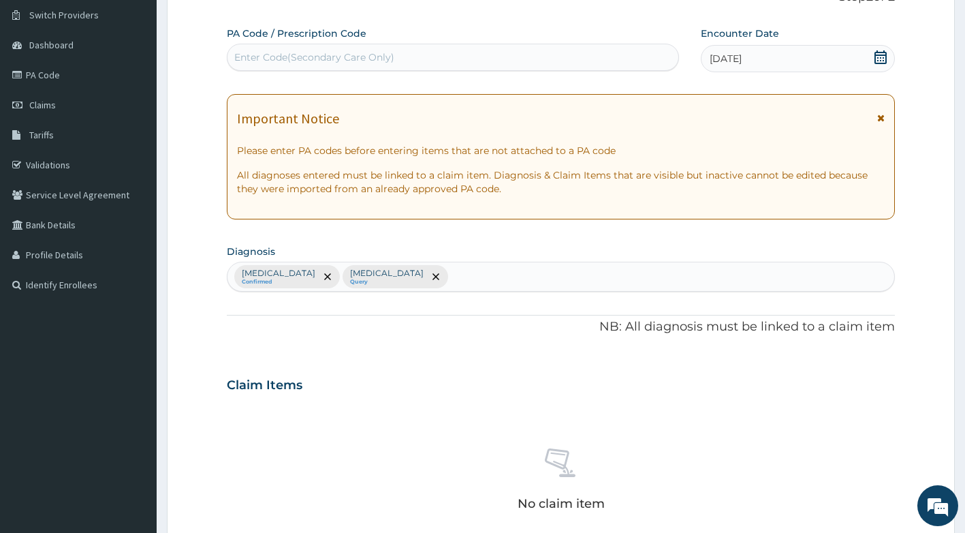
scroll to position [376, 0]
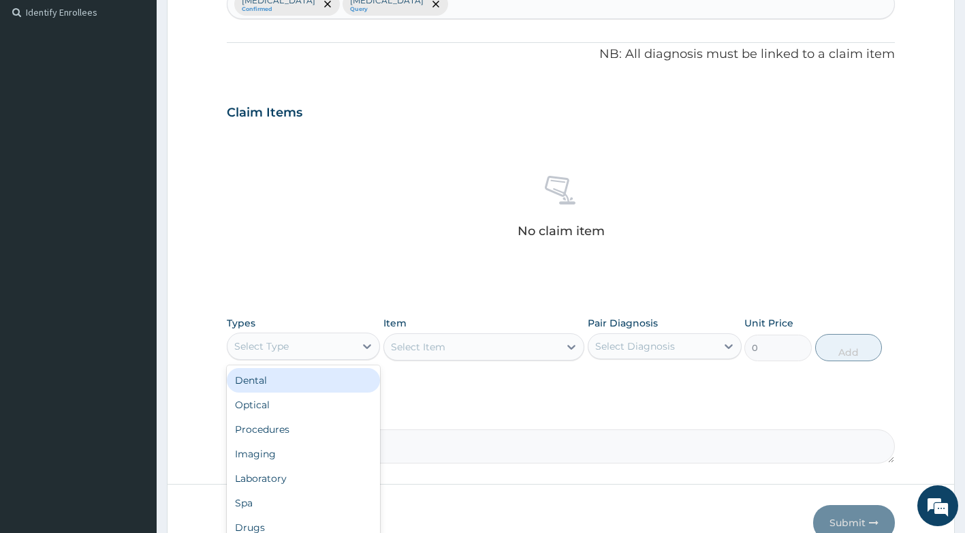
click at [329, 345] on div "Select Type" at bounding box center [292, 346] width 128 height 22
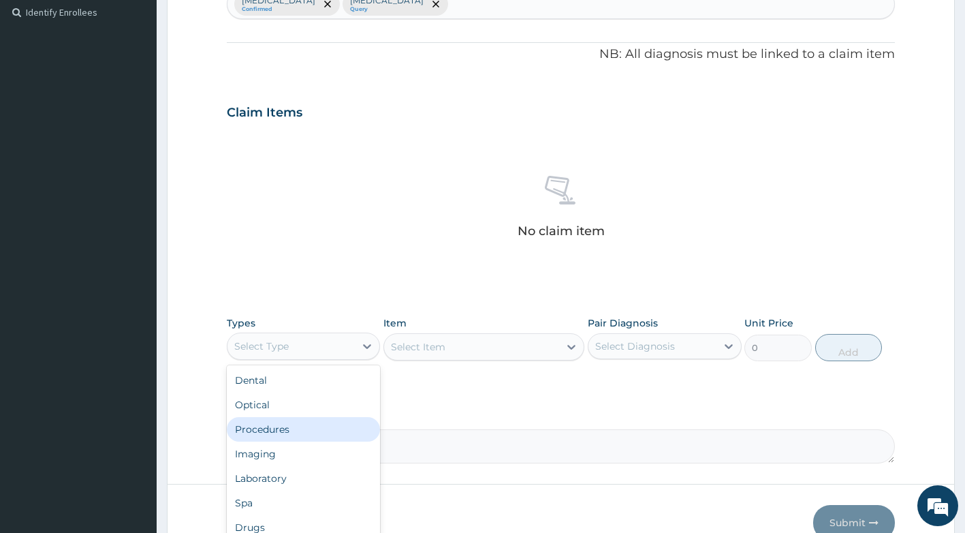
click at [305, 430] on div "Procedures" at bounding box center [304, 429] width 154 height 25
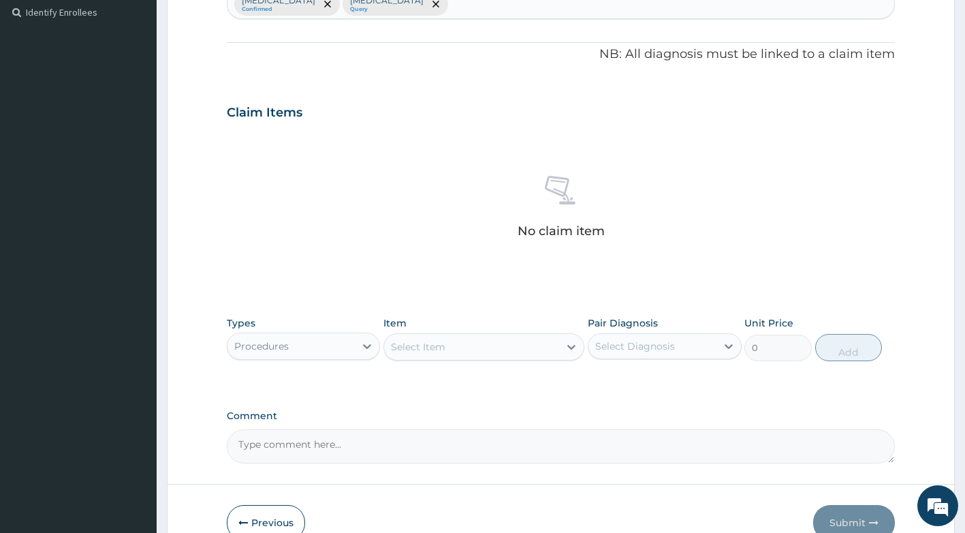
click at [441, 360] on div "Item Select Item" at bounding box center [483, 338] width 201 height 45
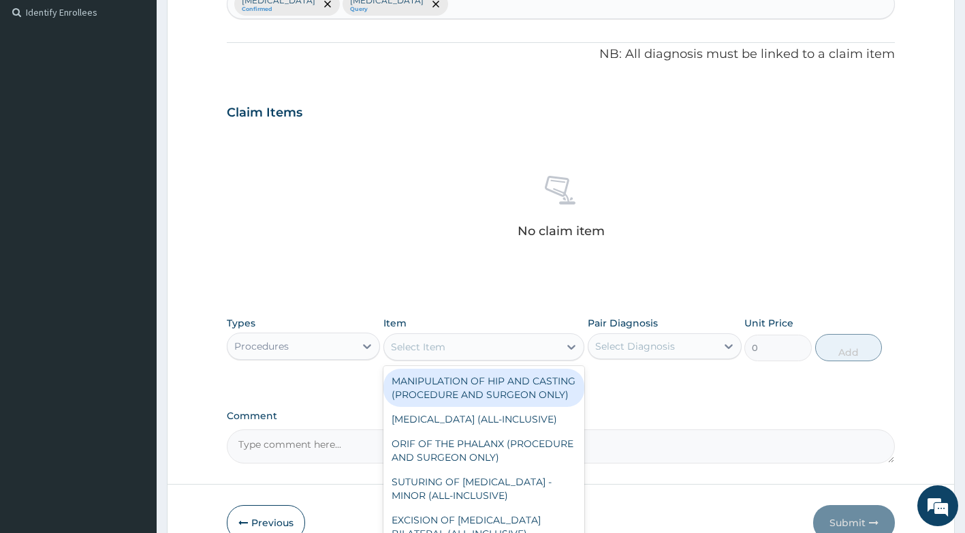
click at [467, 345] on div "Select Item" at bounding box center [471, 347] width 175 height 22
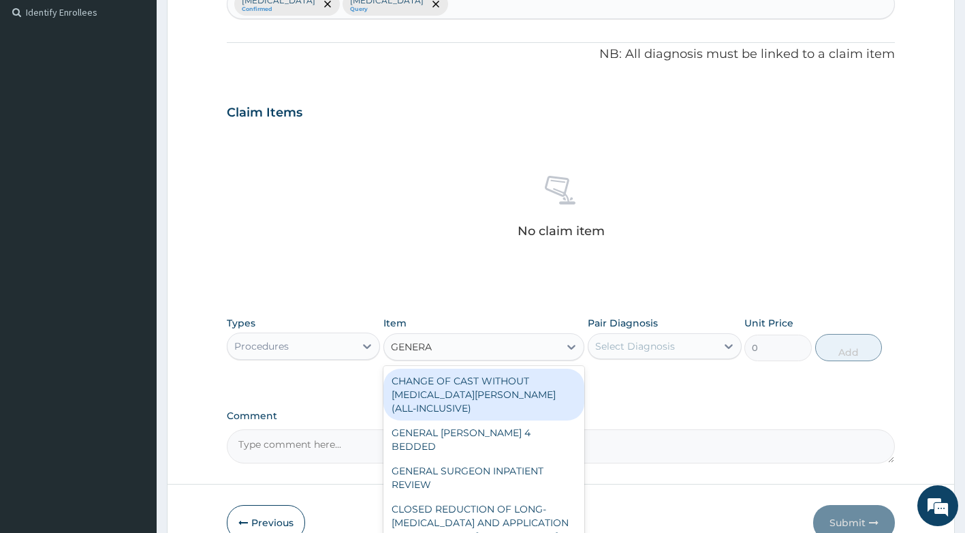
type input "GENERAL"
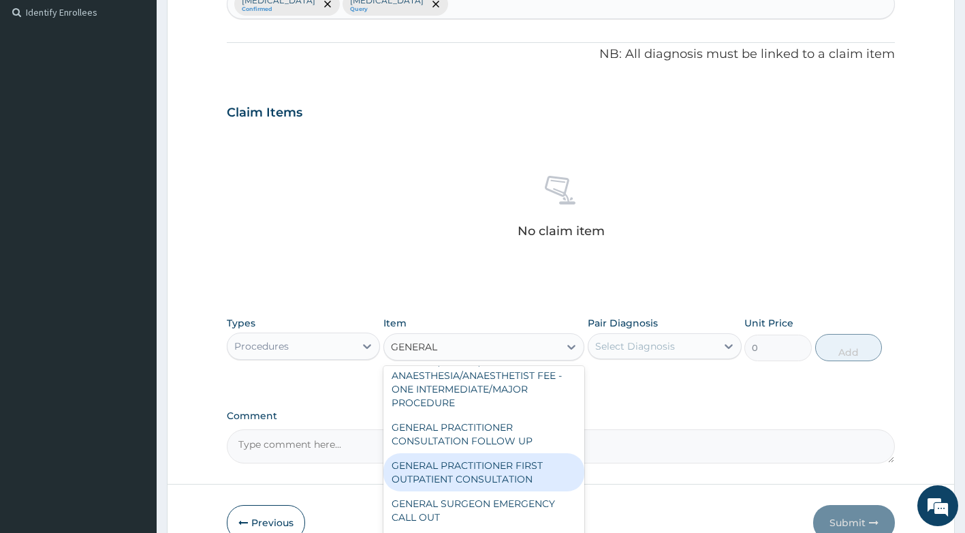
scroll to position [368, 0]
click at [491, 478] on div "GENERAL PRACTITIONER FIRST OUTPATIENT CONSULTATION" at bounding box center [483, 472] width 201 height 38
type input "3750"
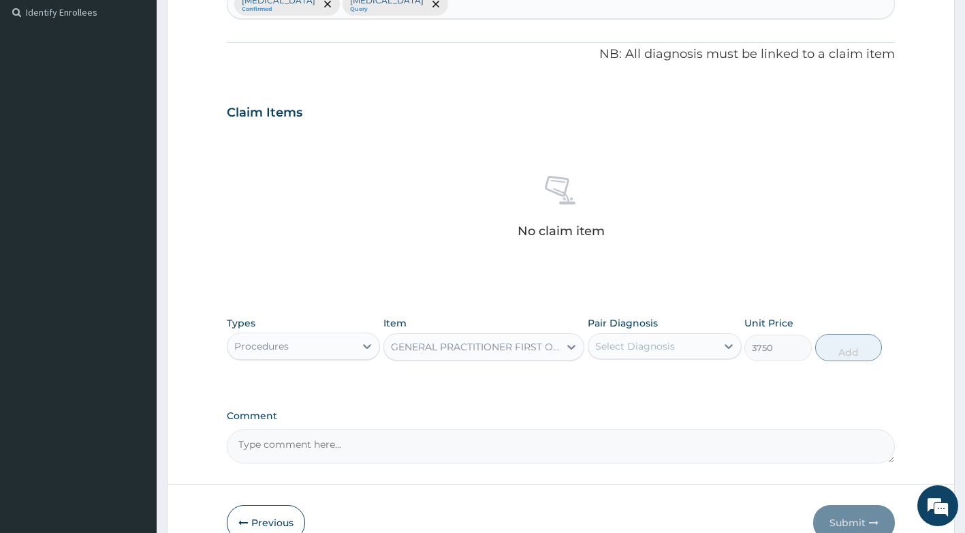
click at [689, 333] on div "Select Diagnosis" at bounding box center [665, 346] width 154 height 26
click at [645, 386] on label "[MEDICAL_DATA]" at bounding box center [652, 380] width 84 height 14
checkbox input "true"
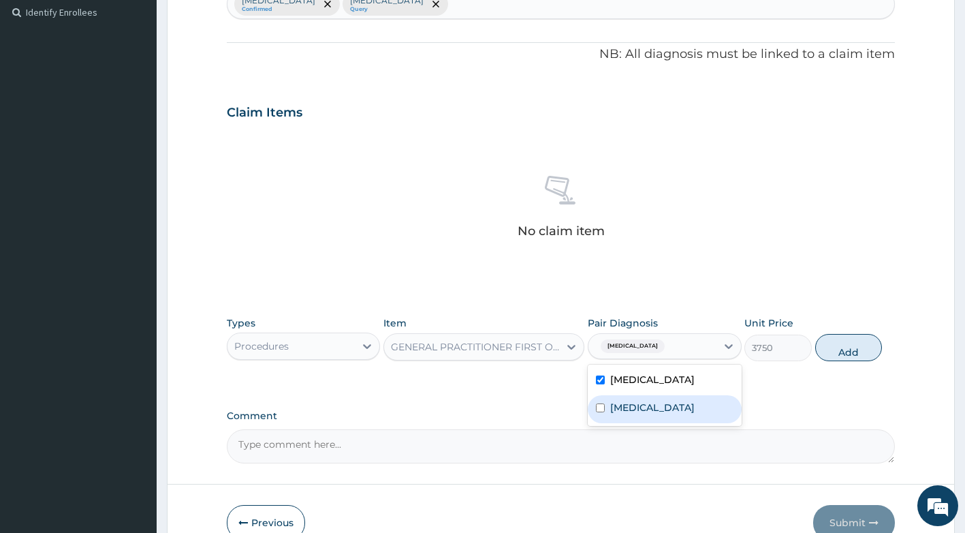
drag, startPoint x: 651, startPoint y: 421, endPoint x: 736, endPoint y: 404, distance: 86.8
click at [652, 414] on label "[MEDICAL_DATA]" at bounding box center [652, 408] width 84 height 14
checkbox input "true"
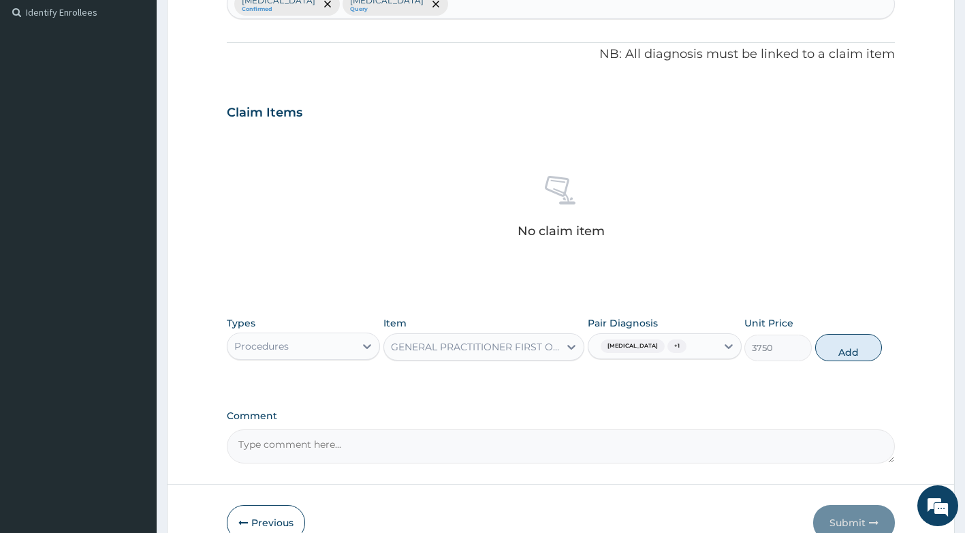
click at [844, 368] on div "Types Procedures Item GENERAL PRACTITIONER FIRST OUTPATIENT CONSULTATION Pair D…" at bounding box center [561, 338] width 669 height 59
click at [857, 356] on button "Add" at bounding box center [848, 347] width 67 height 27
type input "0"
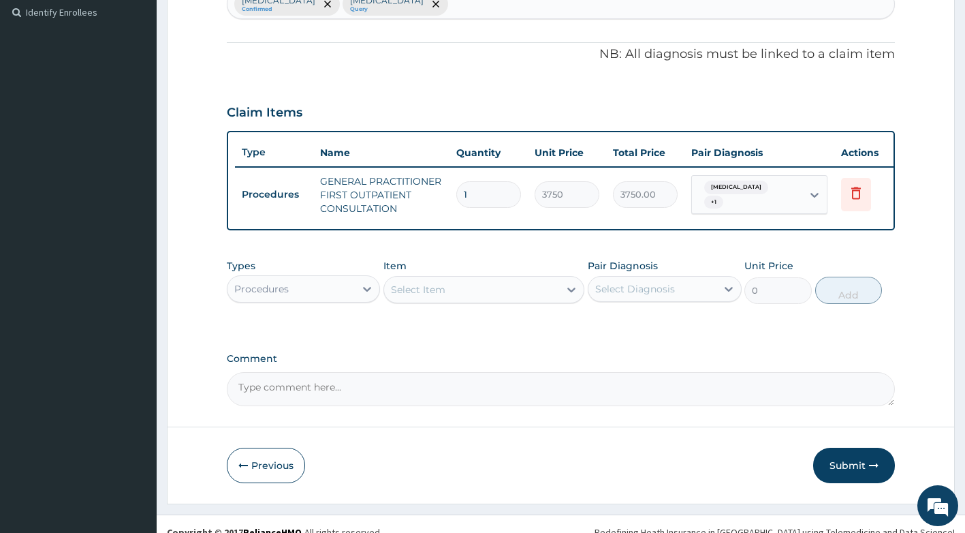
click at [342, 294] on div "Procedures" at bounding box center [292, 289] width 128 height 22
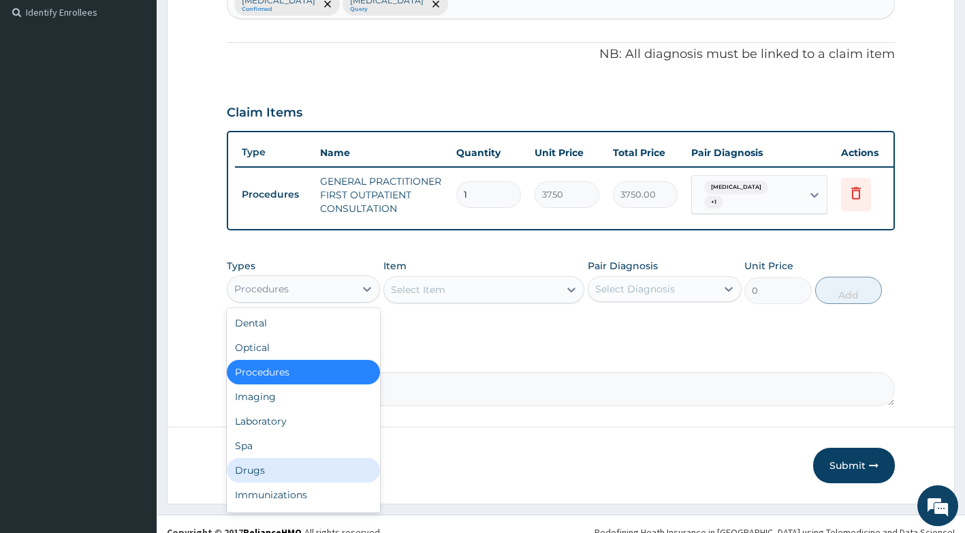
click at [268, 473] on div "Drugs" at bounding box center [304, 470] width 154 height 25
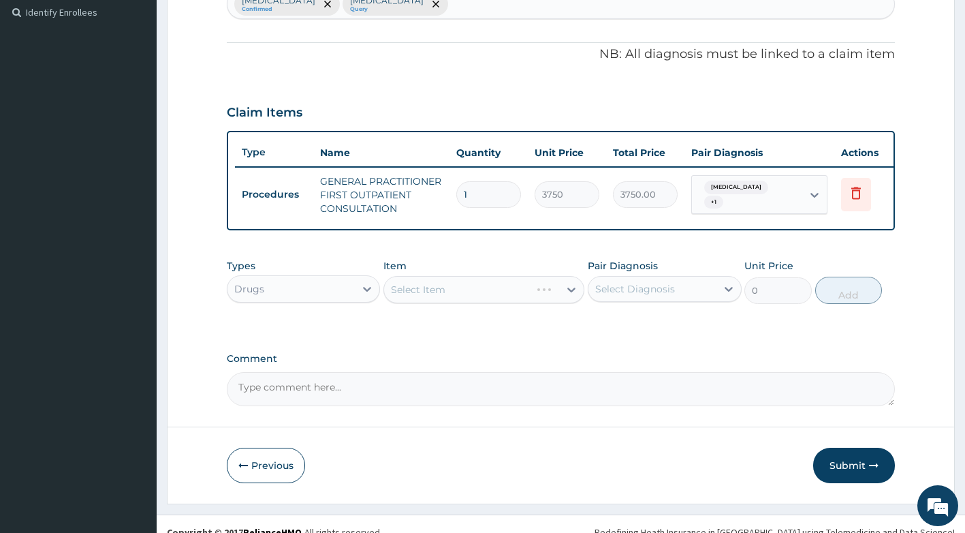
click at [477, 289] on div "Select Item" at bounding box center [483, 289] width 201 height 27
click at [473, 294] on div "Select Item" at bounding box center [483, 289] width 201 height 27
click at [466, 303] on div "Select Item" at bounding box center [483, 289] width 201 height 27
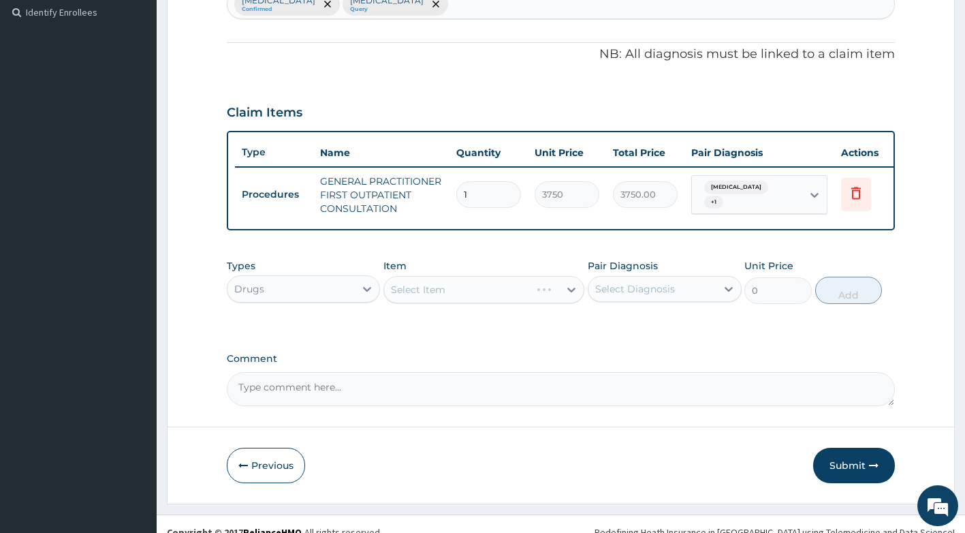
click at [460, 303] on div "Select Item" at bounding box center [483, 289] width 201 height 27
click at [488, 303] on div "Select Item" at bounding box center [483, 289] width 201 height 27
click at [486, 303] on div "Select Item" at bounding box center [483, 289] width 201 height 27
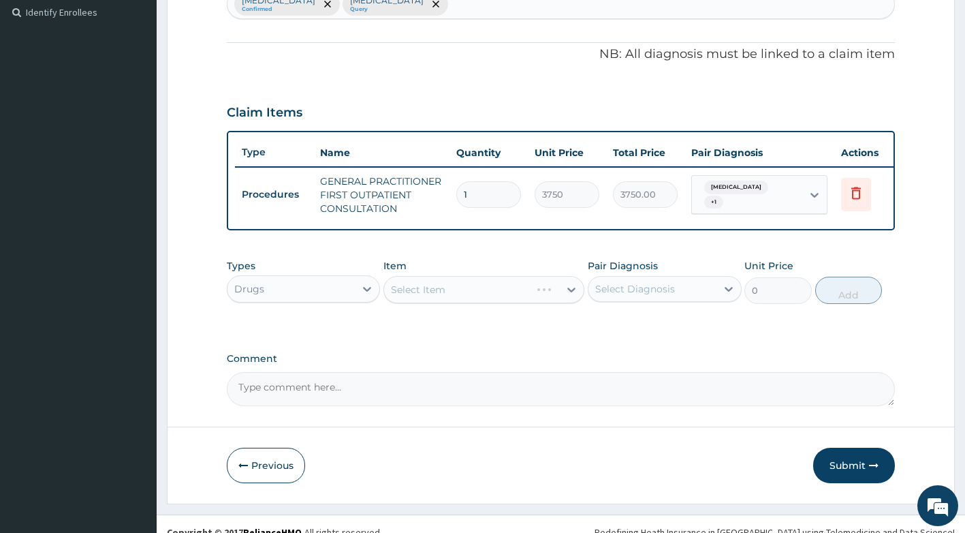
click at [486, 303] on div "Select Item" at bounding box center [483, 289] width 201 height 27
click at [488, 303] on div "Select Item" at bounding box center [483, 289] width 201 height 27
click at [524, 302] on div "Select Item" at bounding box center [483, 289] width 201 height 27
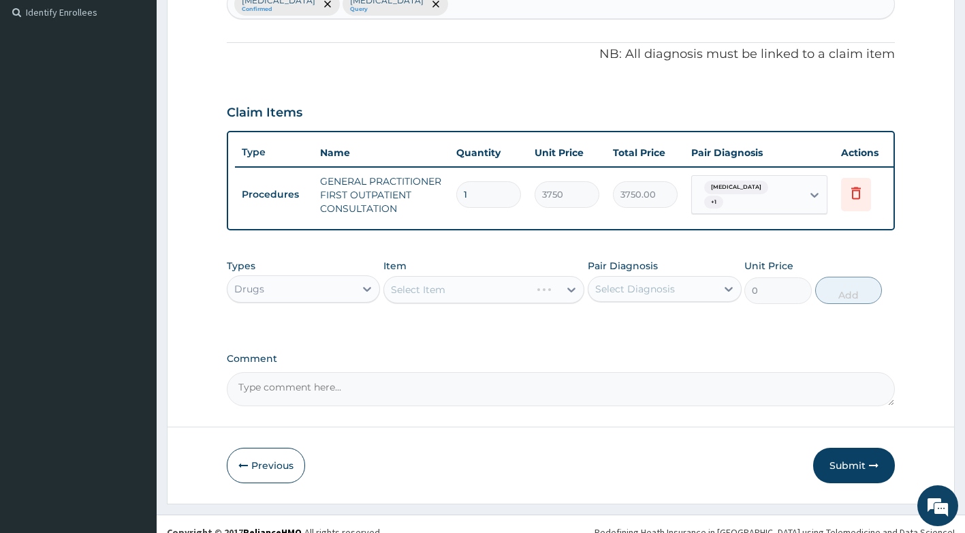
click at [524, 302] on div "Select Item" at bounding box center [483, 289] width 201 height 27
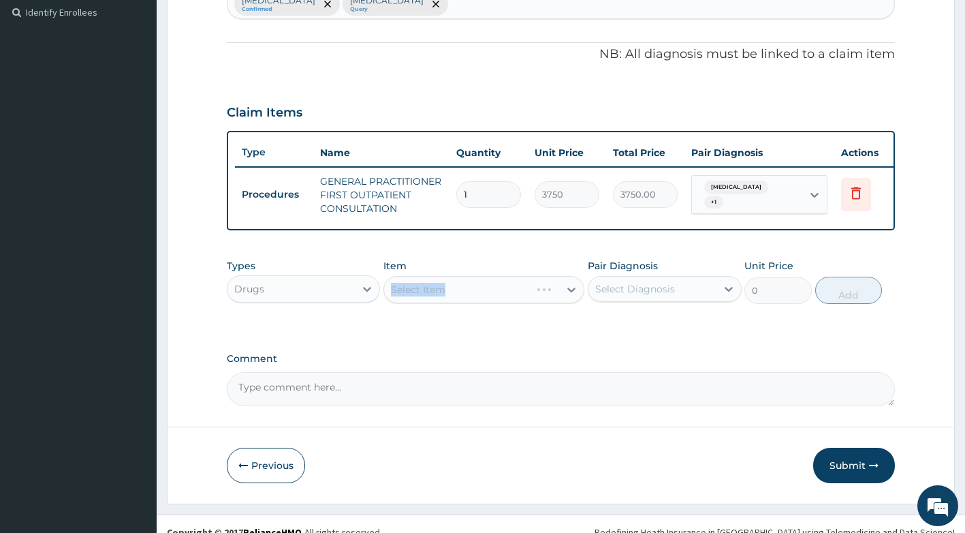
click at [524, 302] on div "Select Item" at bounding box center [483, 289] width 201 height 27
click at [490, 303] on div "Select Item" at bounding box center [483, 289] width 201 height 27
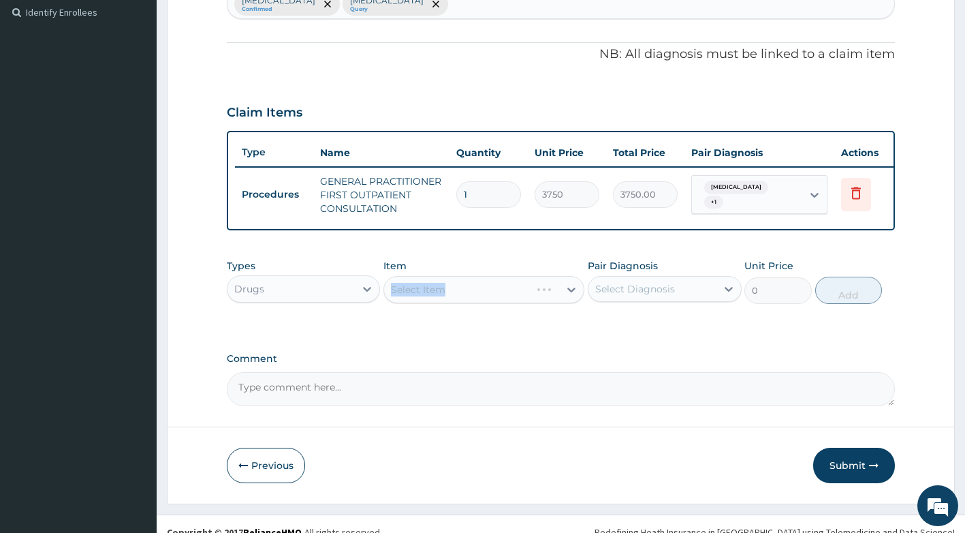
drag, startPoint x: 490, startPoint y: 307, endPoint x: 507, endPoint y: 300, distance: 18.3
click at [507, 300] on div "Select Item" at bounding box center [483, 289] width 201 height 27
click at [513, 303] on div "Select Item" at bounding box center [483, 289] width 201 height 27
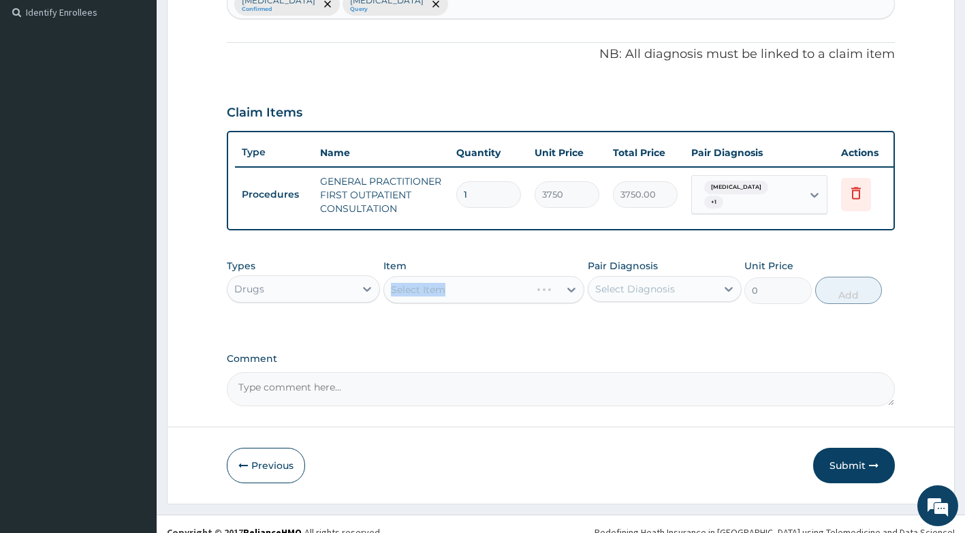
click at [514, 303] on div "Select Item" at bounding box center [483, 289] width 201 height 27
click at [344, 311] on div "Types Drugs Item Select Item Pair Diagnosis Select Diagnosis Unit Price 0 Add" at bounding box center [561, 281] width 669 height 59
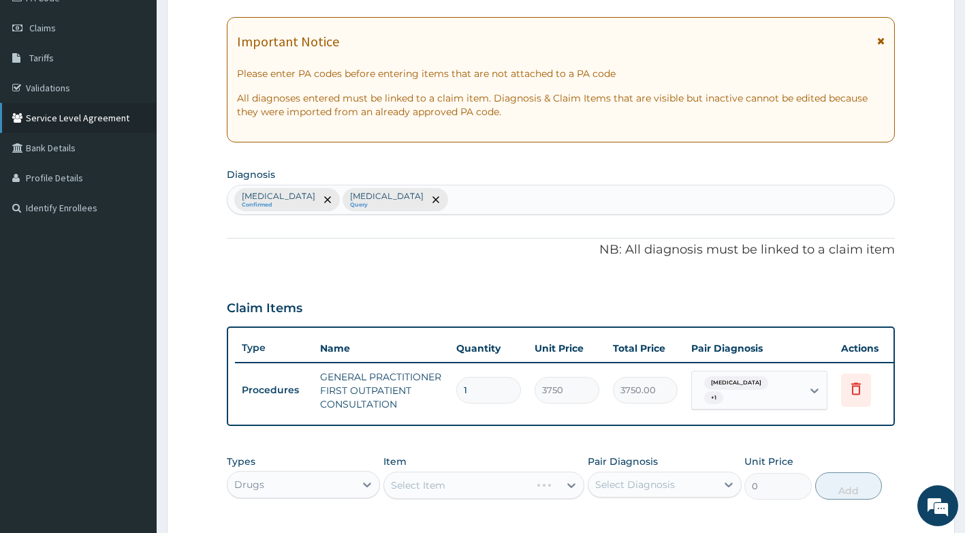
scroll to position [104, 0]
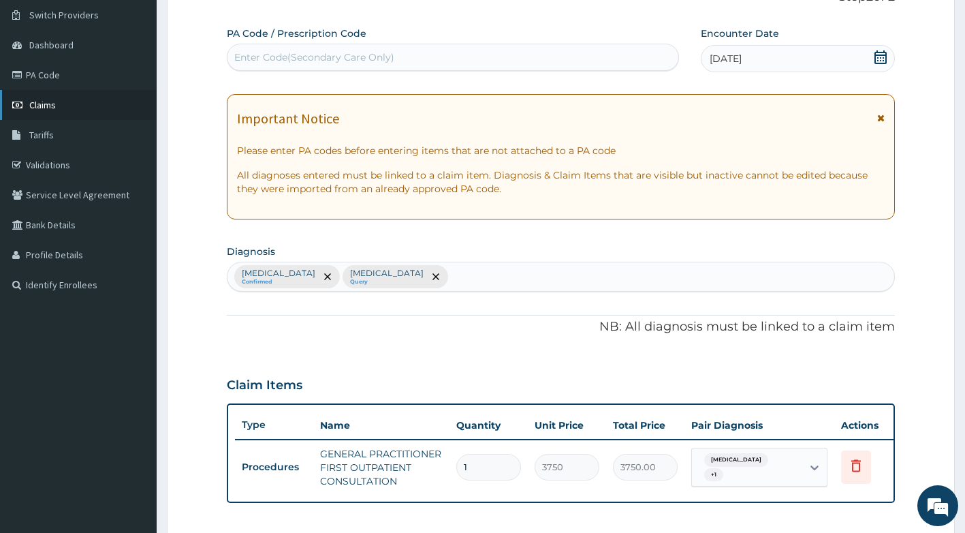
click at [59, 97] on link "Claims" at bounding box center [78, 105] width 157 height 30
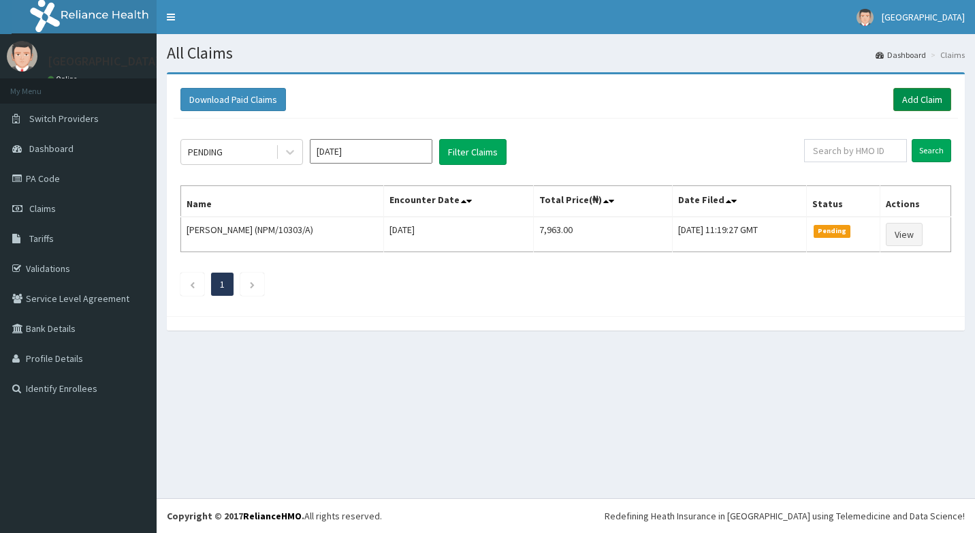
click at [924, 100] on link "Add Claim" at bounding box center [923, 99] width 58 height 23
click at [922, 99] on link "Add Claim" at bounding box center [923, 99] width 58 height 23
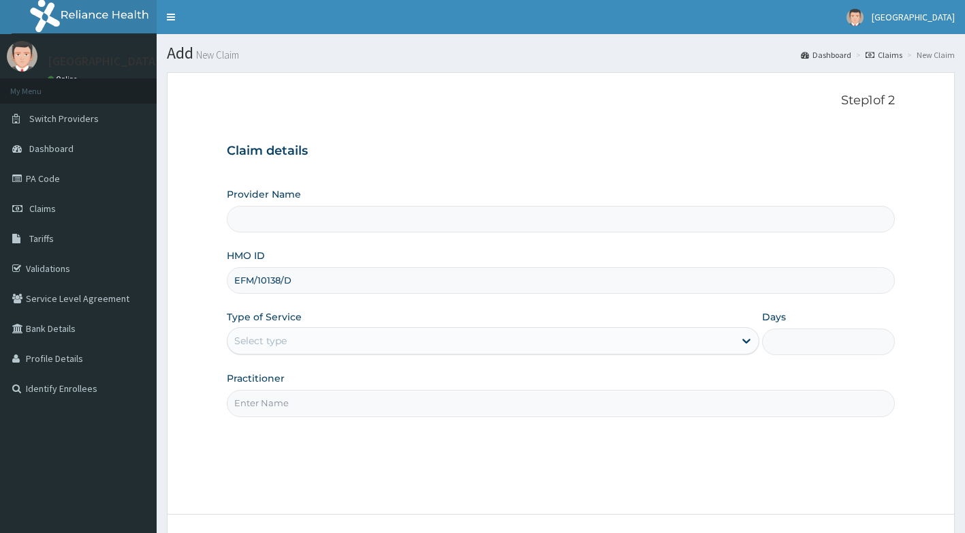
type input "EFM/10138/D"
click at [467, 344] on div "Select type" at bounding box center [481, 341] width 507 height 22
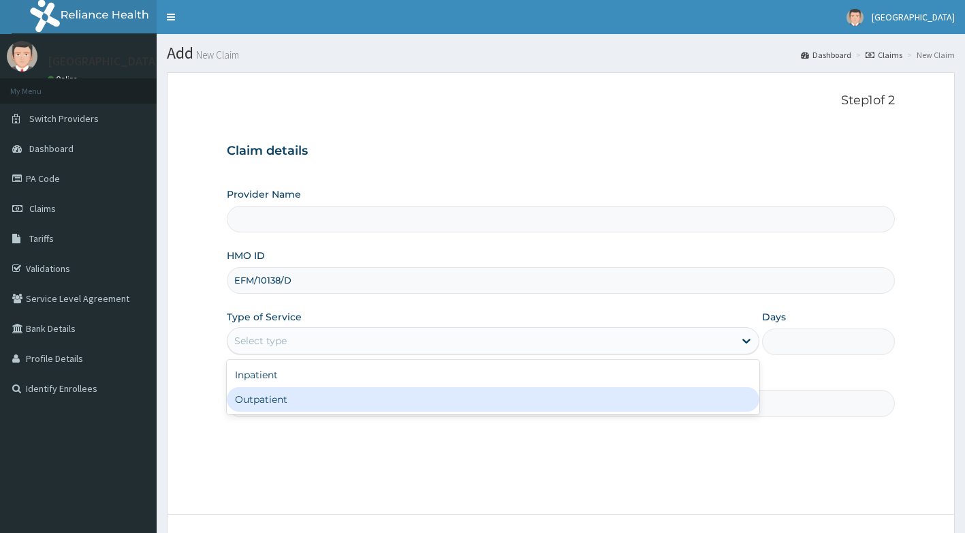
click at [362, 396] on div "Outpatient" at bounding box center [493, 399] width 533 height 25
type input "1"
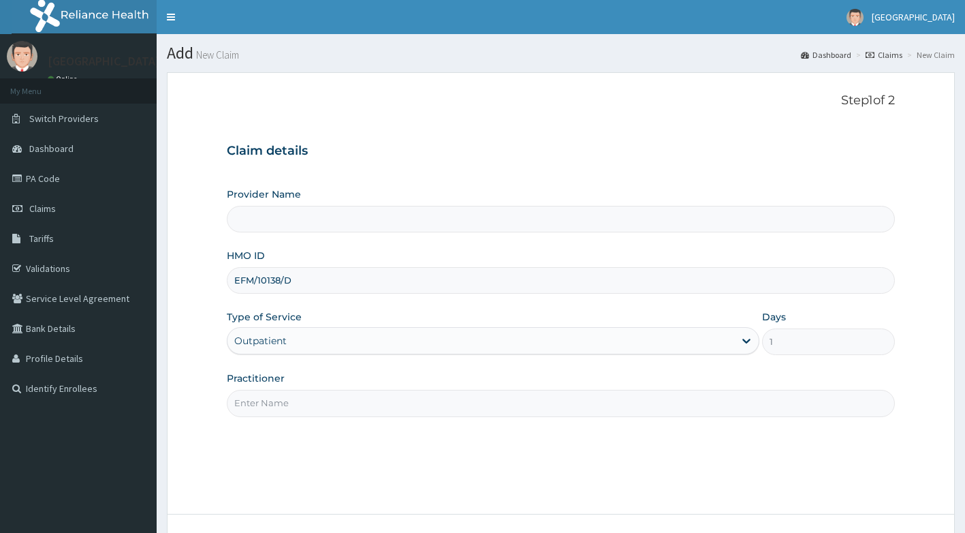
click at [362, 396] on input "Practitioner" at bounding box center [561, 403] width 669 height 27
type input "Dr [PERSON_NAME]"
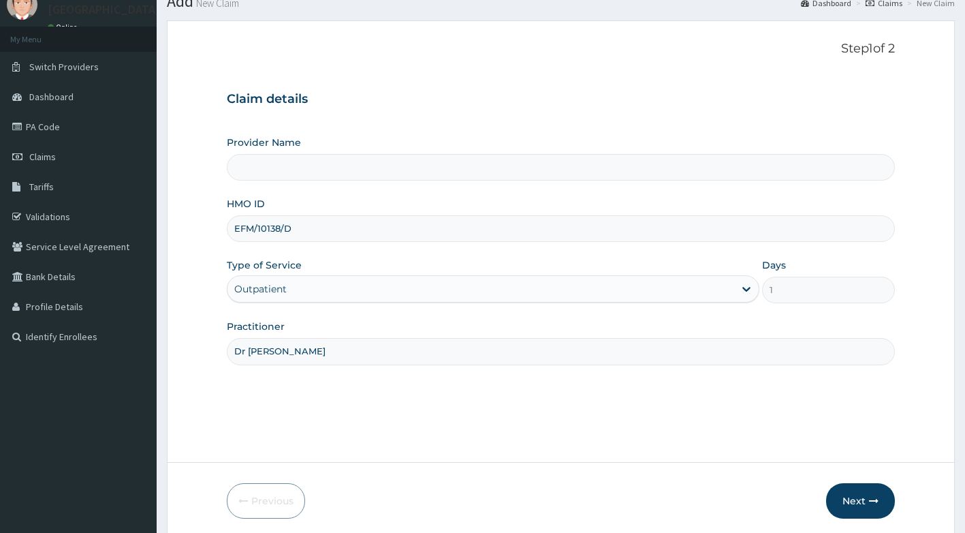
scroll to position [104, 0]
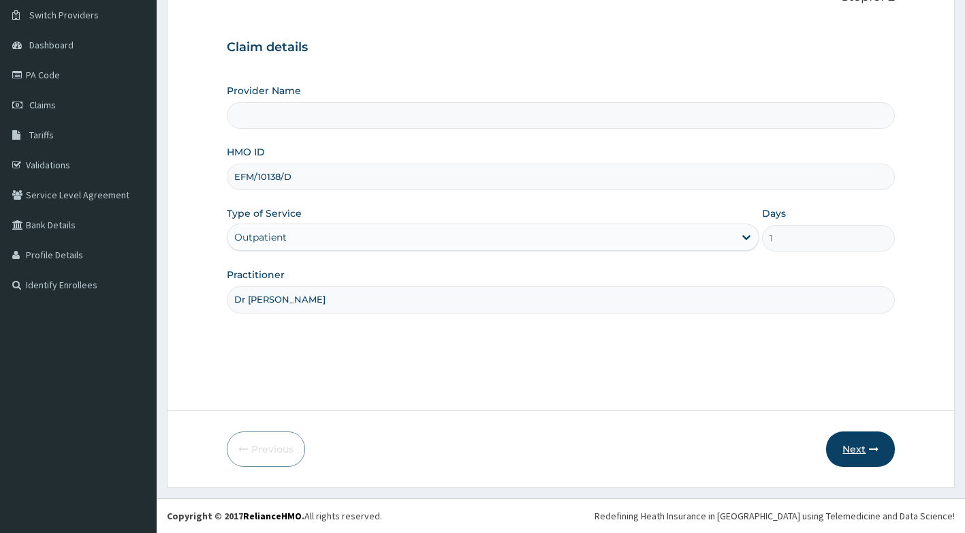
click at [847, 454] on button "Next" at bounding box center [860, 448] width 69 height 35
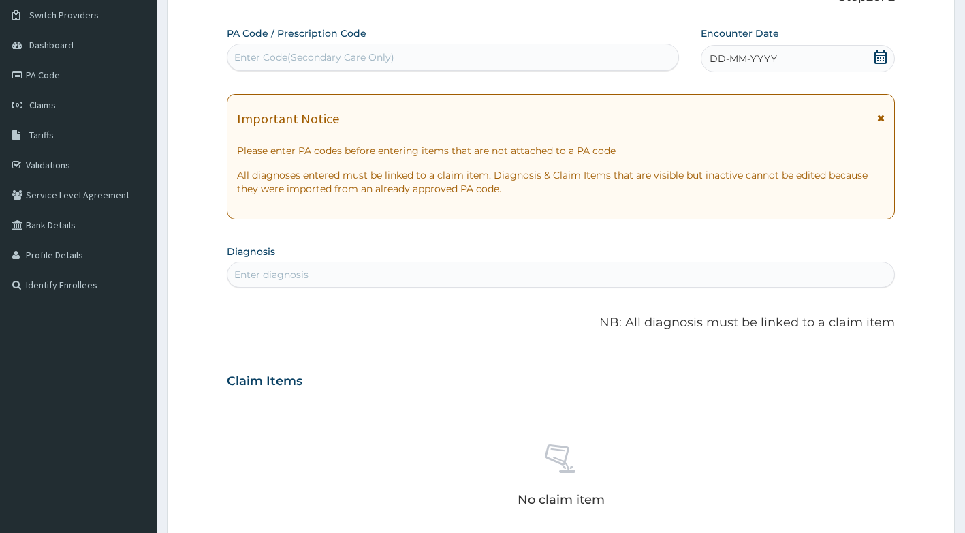
click at [600, 275] on div "Enter diagnosis" at bounding box center [562, 275] width 668 height 22
type input "UPPER RESPIRATORY"
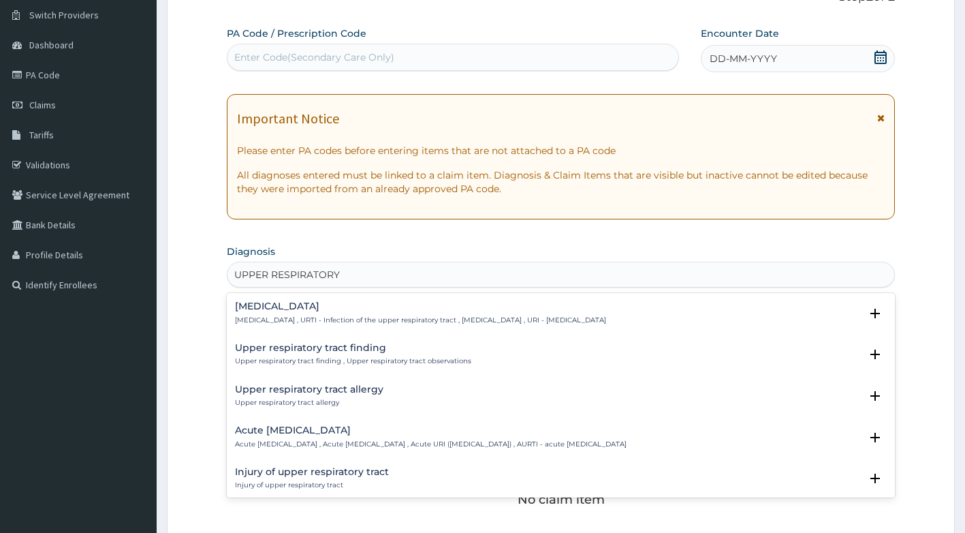
click at [392, 312] on div "[MEDICAL_DATA] [MEDICAL_DATA] , URTI - Infection of the upper respiratory tract…" at bounding box center [420, 313] width 371 height 24
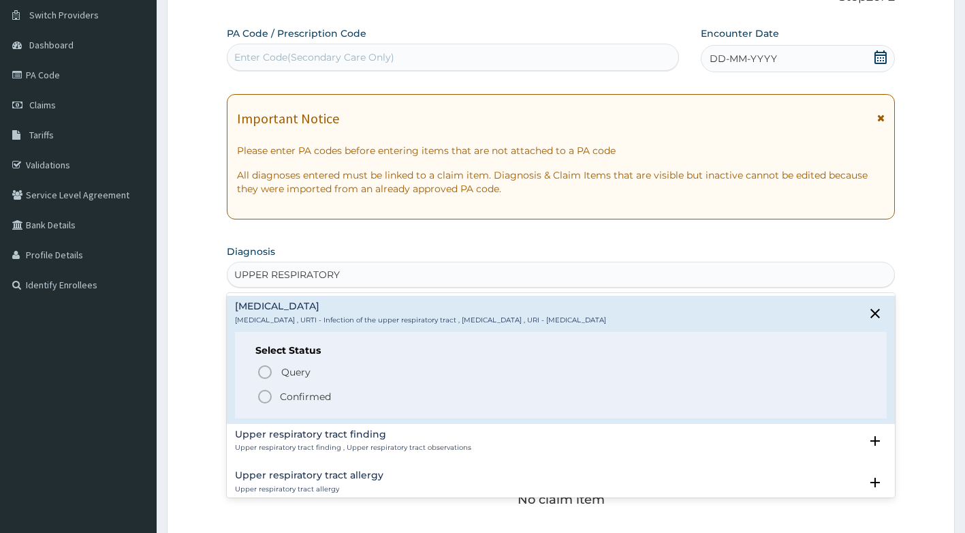
click at [285, 392] on p "Confirmed" at bounding box center [305, 397] width 51 height 14
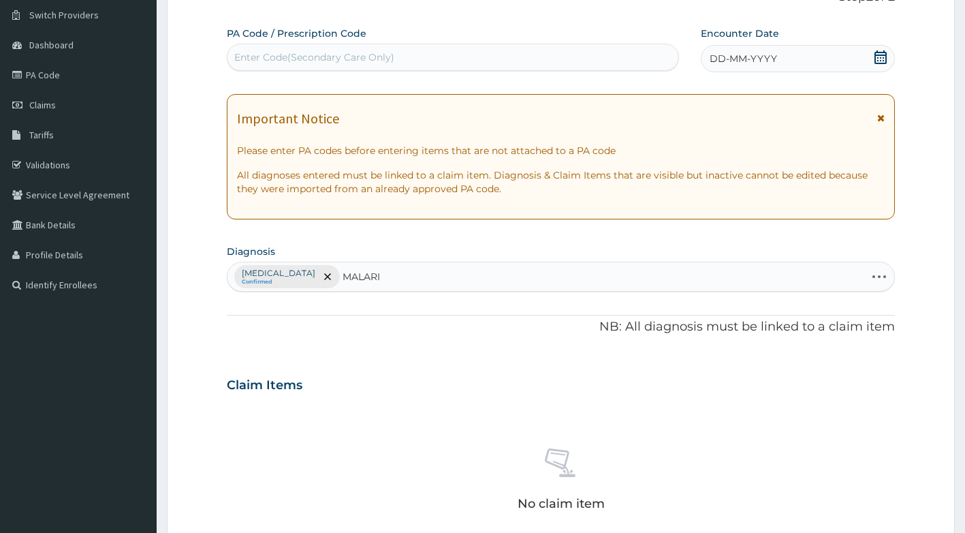
type input "[MEDICAL_DATA]"
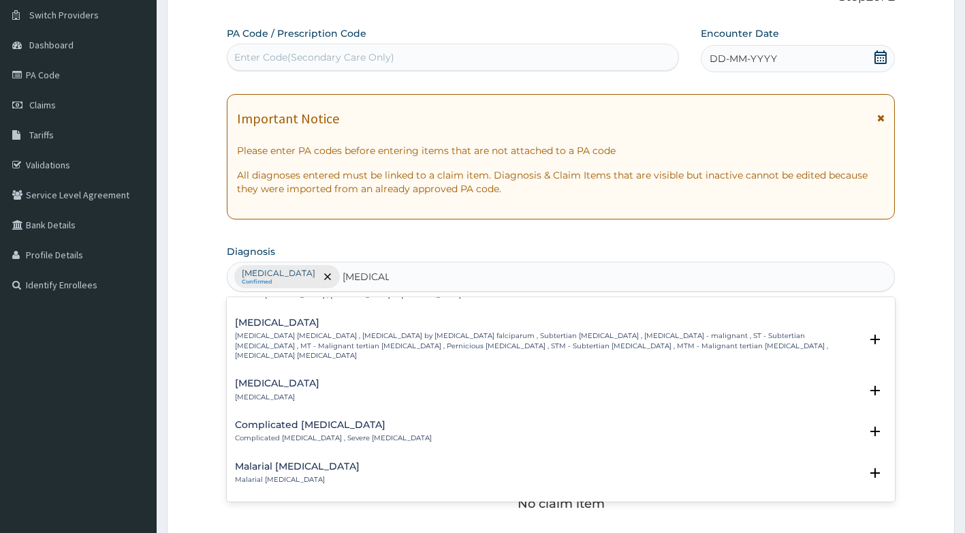
scroll to position [545, 0]
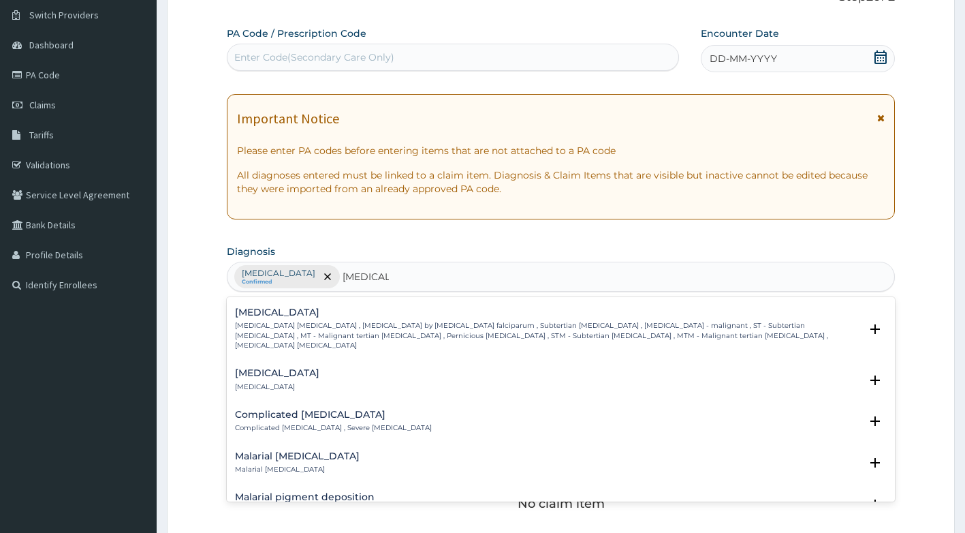
click at [374, 323] on p "[MEDICAL_DATA] [MEDICAL_DATA] , [MEDICAL_DATA] by [MEDICAL_DATA] falciparum , S…" at bounding box center [548, 335] width 626 height 29
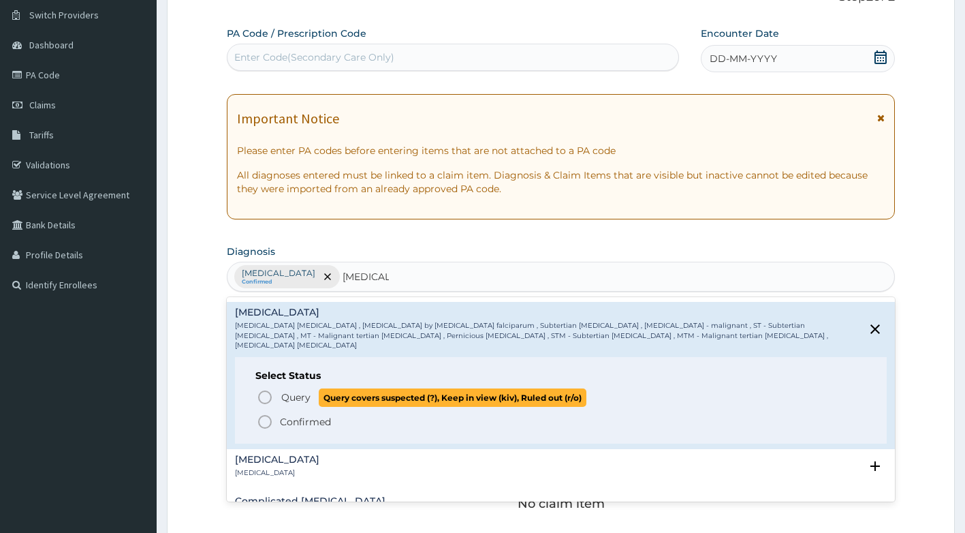
click at [276, 388] on span "Query Query covers suspected (?), Keep in view (kiv), Ruled out (r/o)" at bounding box center [562, 397] width 610 height 18
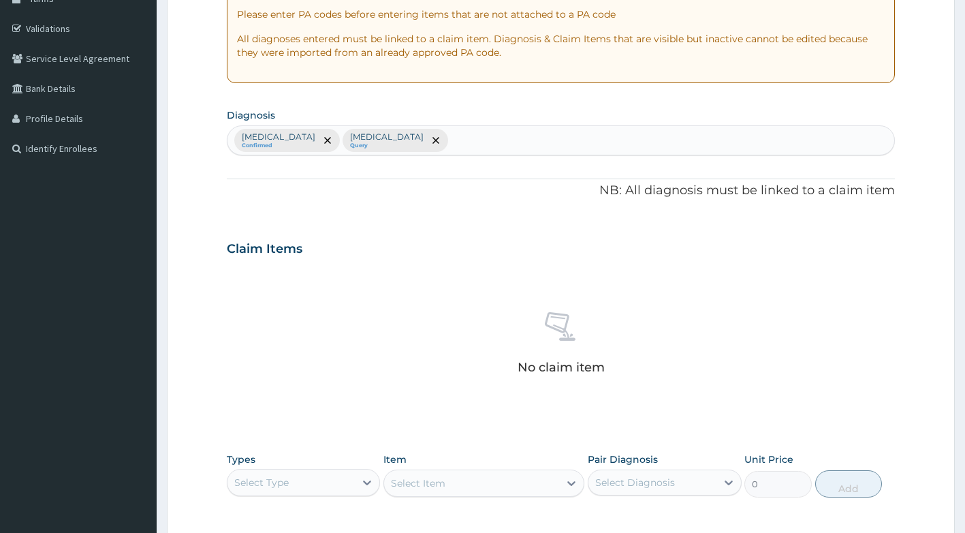
scroll to position [376, 0]
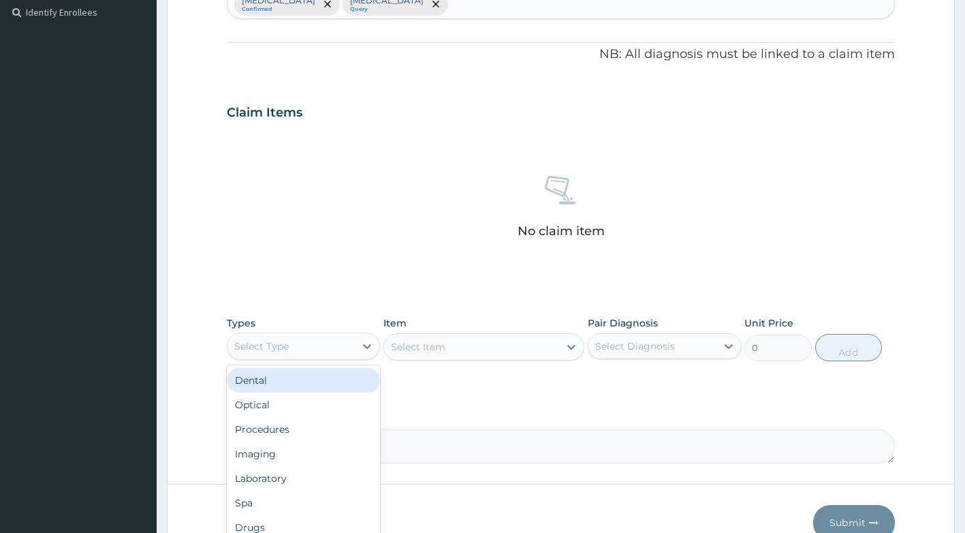
click at [337, 345] on div "Select Type" at bounding box center [292, 346] width 128 height 22
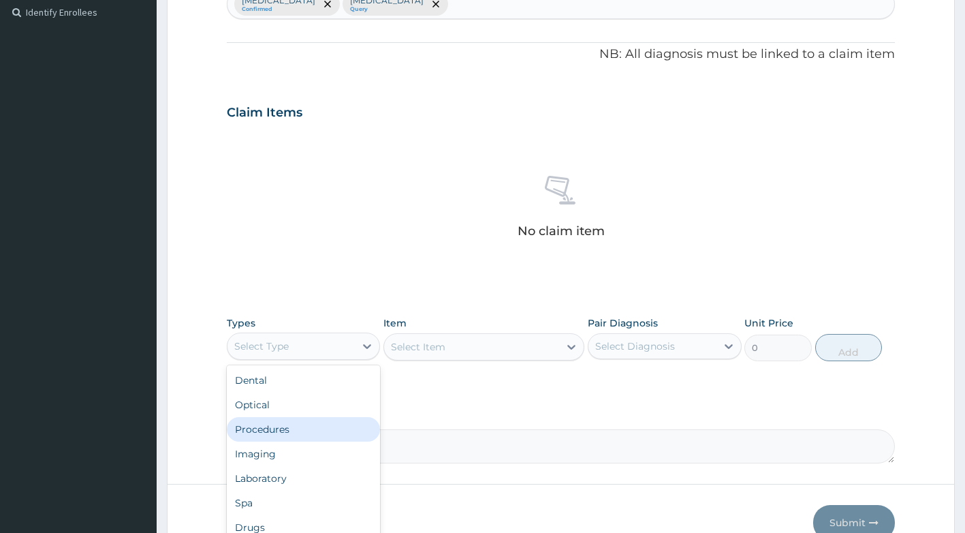
click at [294, 429] on div "Procedures" at bounding box center [304, 429] width 154 height 25
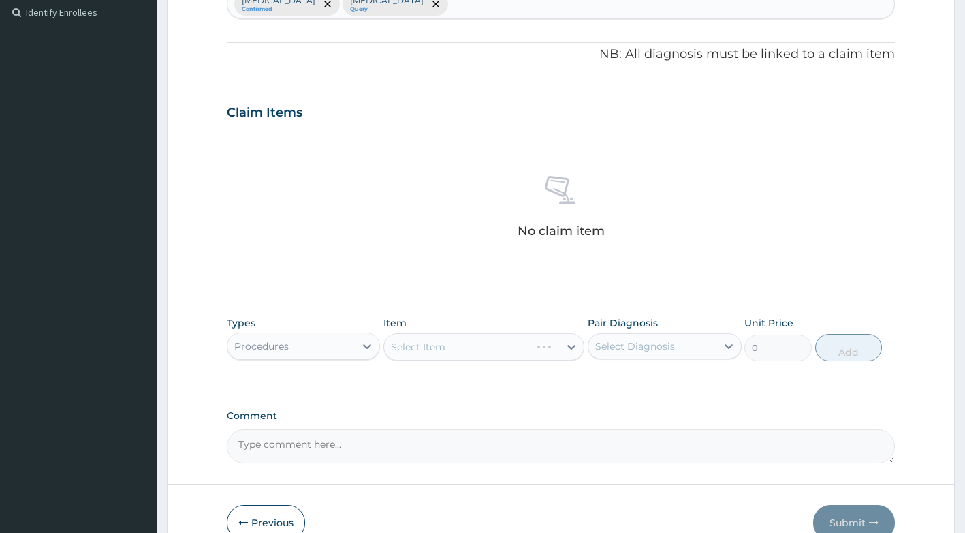
click at [480, 349] on div "Select Item" at bounding box center [483, 346] width 201 height 27
click at [476, 349] on div "Select Item" at bounding box center [483, 346] width 201 height 27
click at [477, 351] on div "Select Item" at bounding box center [483, 346] width 201 height 27
click at [488, 351] on div "Select Item" at bounding box center [483, 346] width 201 height 27
click at [498, 350] on div "Select Item" at bounding box center [483, 346] width 201 height 27
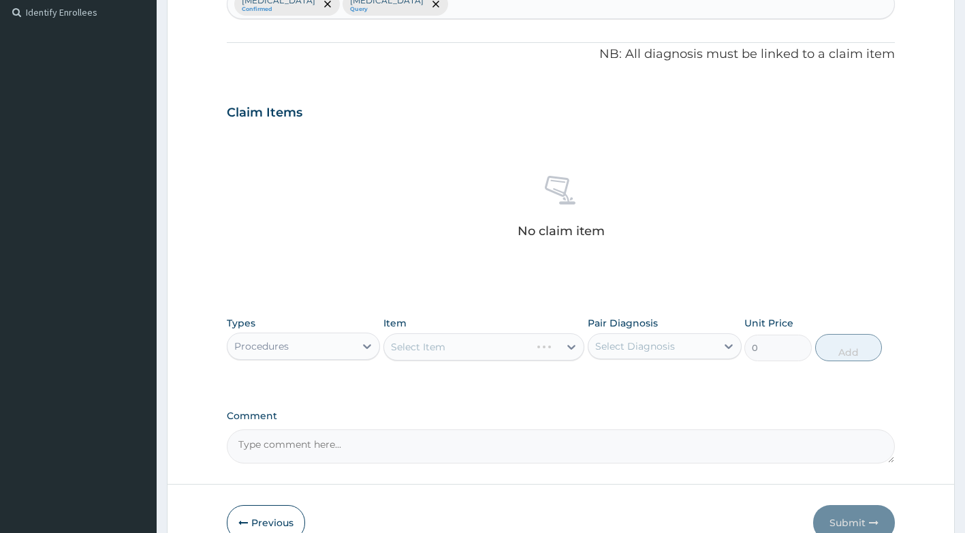
click at [498, 350] on div "Select Item" at bounding box center [483, 346] width 201 height 27
click at [510, 359] on div "Select Item" at bounding box center [483, 346] width 201 height 27
click at [520, 351] on div "Select Item" at bounding box center [483, 346] width 201 height 27
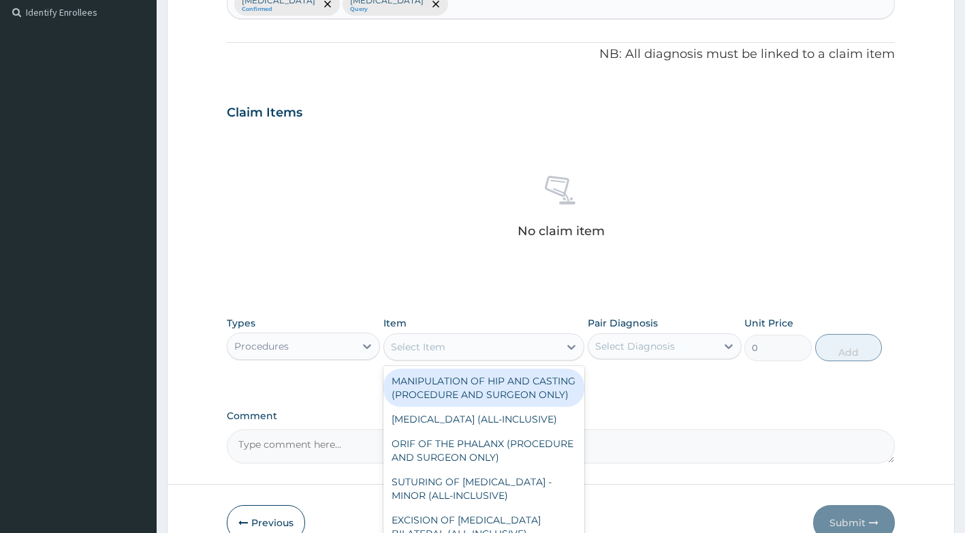
click at [531, 356] on div "Select Item" at bounding box center [471, 347] width 175 height 22
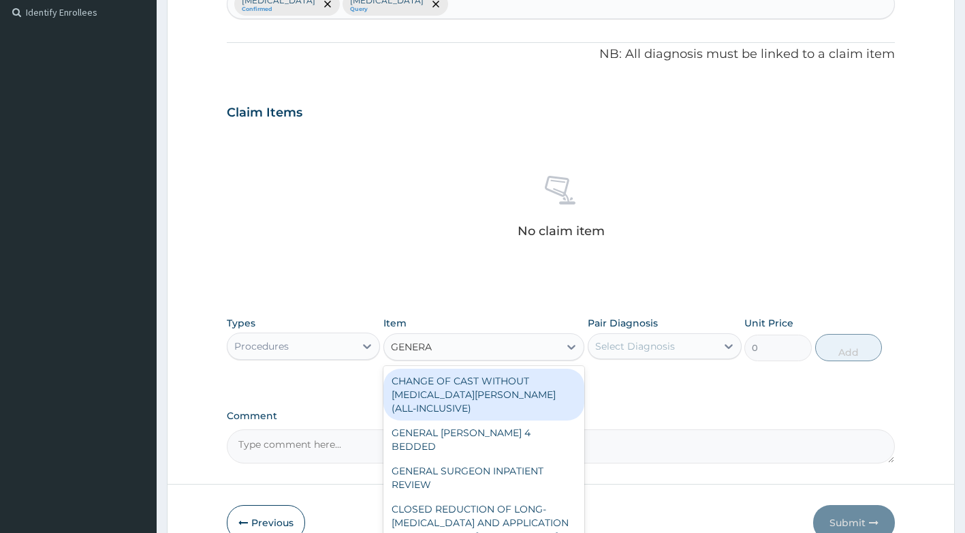
type input "GENERAL"
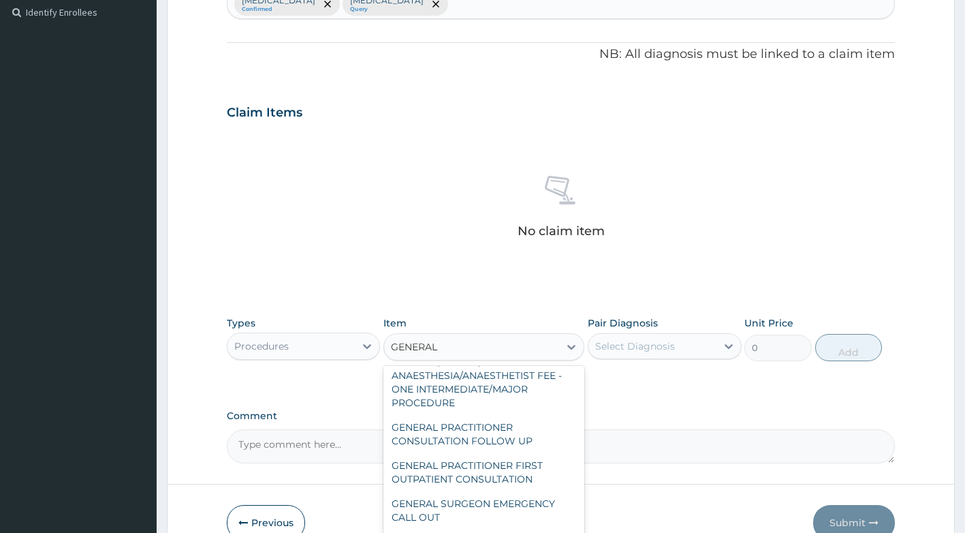
scroll to position [368, 0]
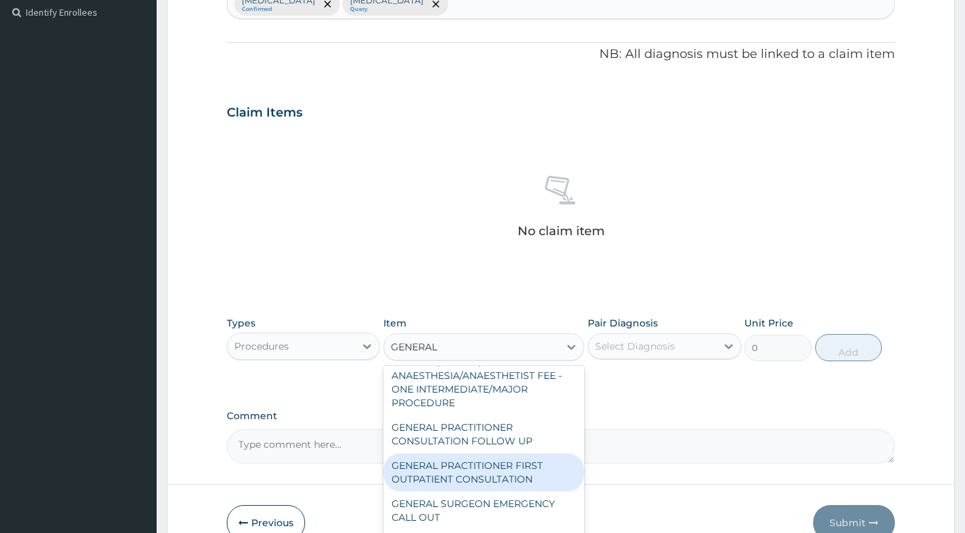
click at [522, 470] on div "GENERAL PRACTITIONER FIRST OUTPATIENT CONSULTATION" at bounding box center [483, 472] width 201 height 38
type input "3750"
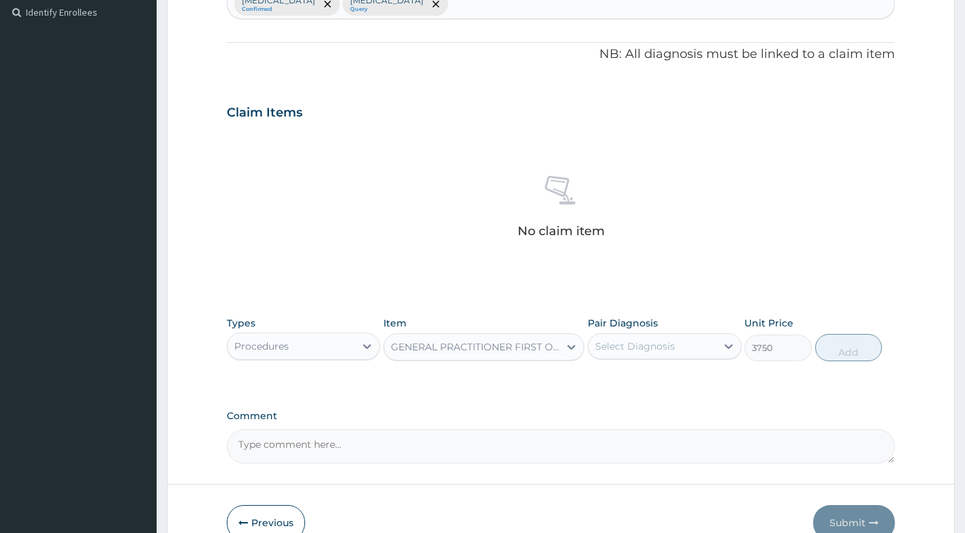
click at [649, 353] on div "Select Diagnosis" at bounding box center [653, 346] width 128 height 22
click at [649, 386] on label "[MEDICAL_DATA]" at bounding box center [652, 380] width 84 height 14
checkbox input "true"
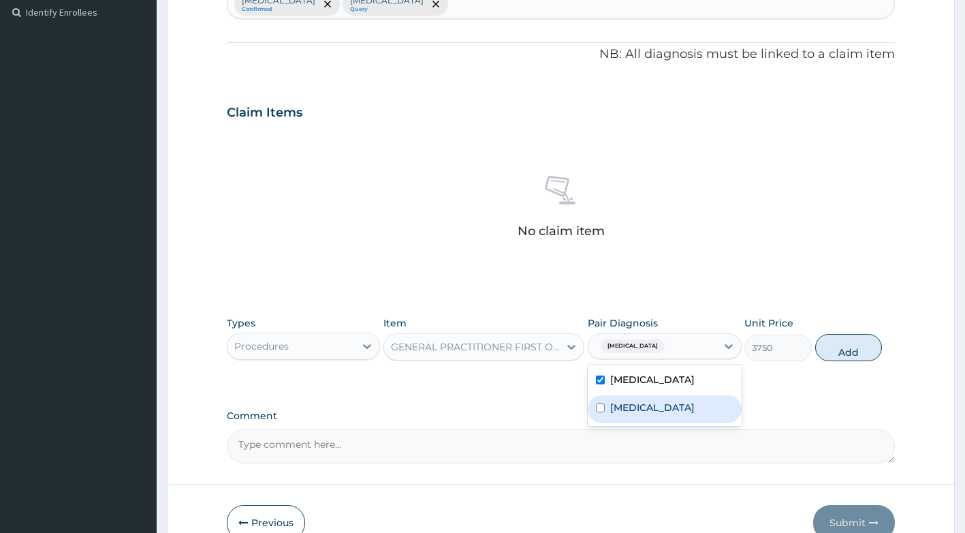
click at [643, 414] on label "[MEDICAL_DATA]" at bounding box center [652, 408] width 84 height 14
checkbox input "true"
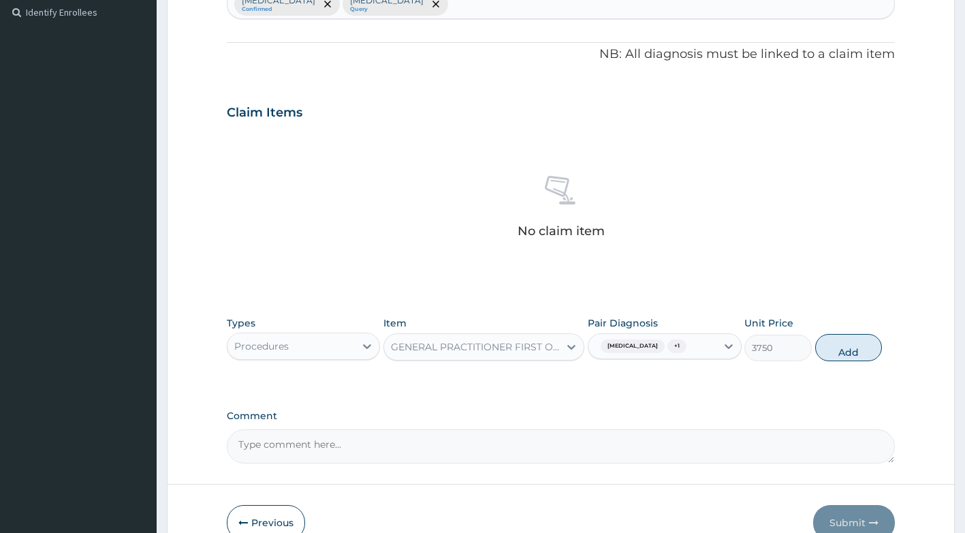
click at [816, 347] on div "Types Procedures Item GENERAL PRACTITIONER FIRST OUTPATIENT CONSULTATION Pair D…" at bounding box center [561, 338] width 669 height 59
click at [826, 356] on button "Add" at bounding box center [848, 347] width 67 height 27
type input "0"
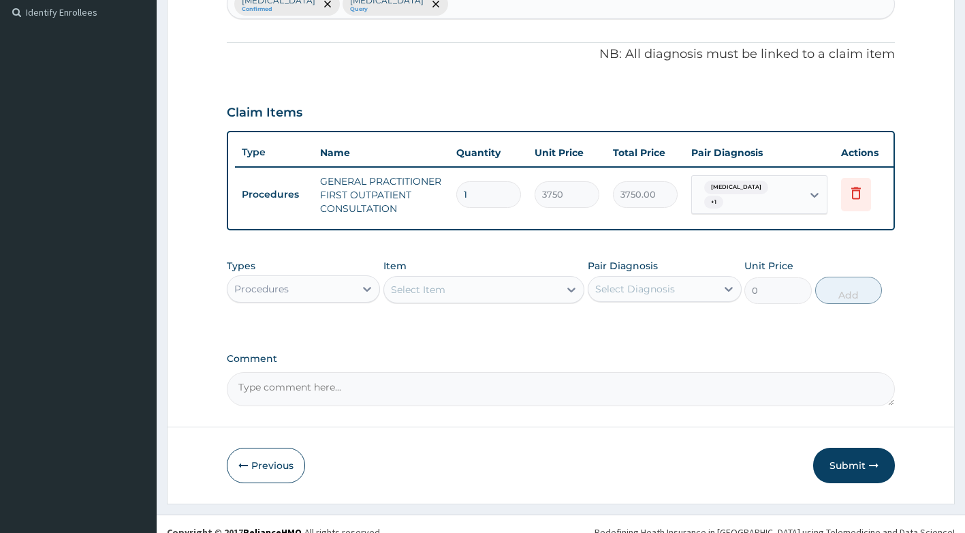
click at [348, 300] on div "Procedures" at bounding box center [292, 289] width 128 height 22
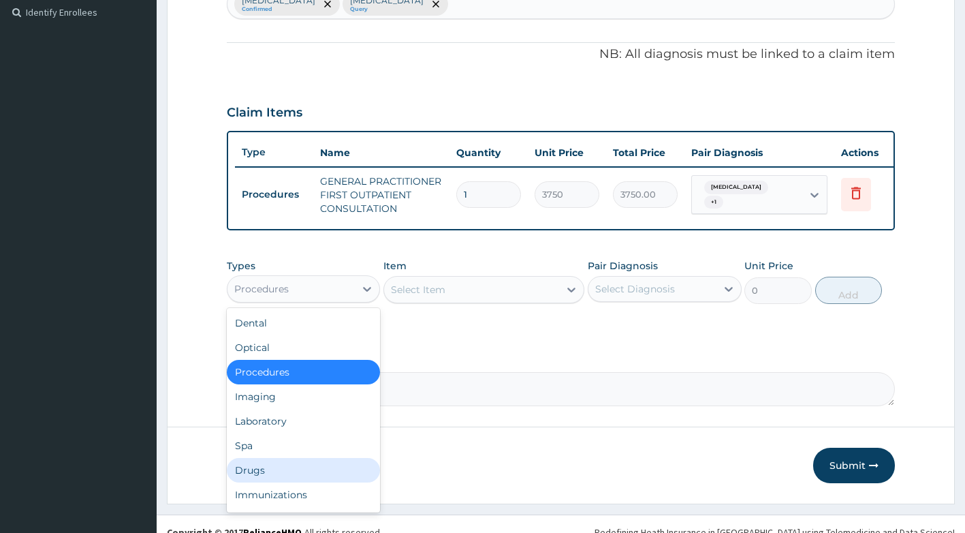
click at [302, 480] on div "Drugs" at bounding box center [304, 470] width 154 height 25
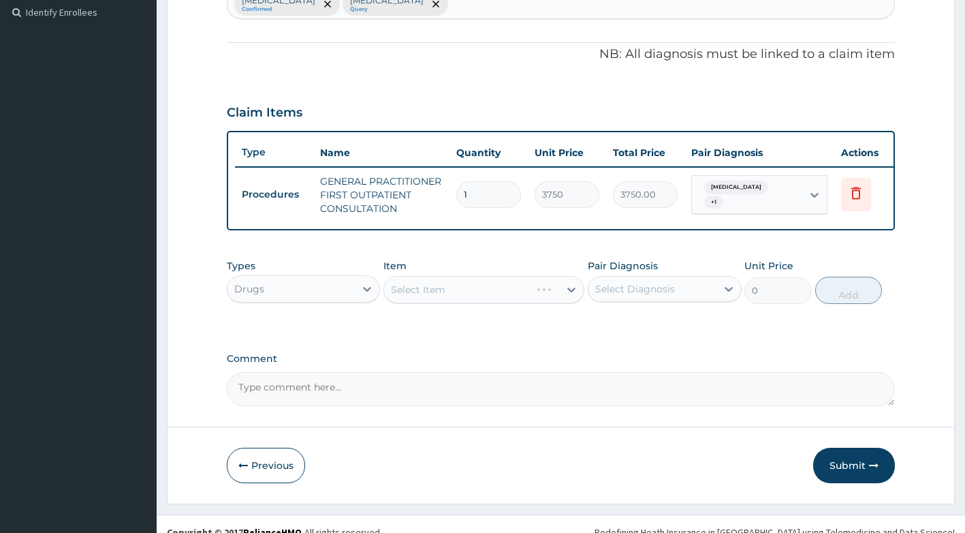
click at [463, 303] on div "Select Item" at bounding box center [483, 289] width 201 height 27
click at [465, 303] on div "Select Item" at bounding box center [483, 289] width 201 height 27
click at [532, 302] on div "Select Item" at bounding box center [483, 289] width 201 height 27
click at [498, 298] on div "Select Item" at bounding box center [471, 290] width 175 height 22
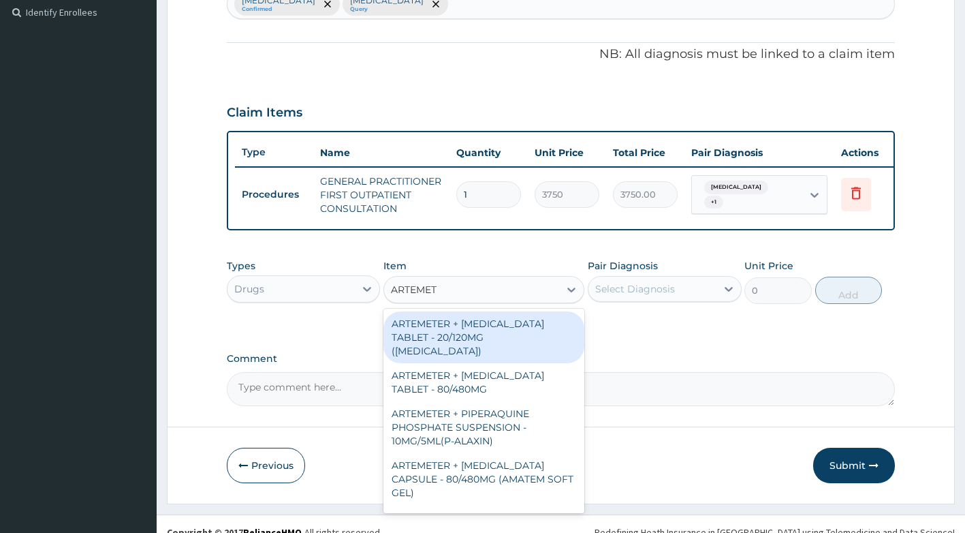
type input "ARTEME"
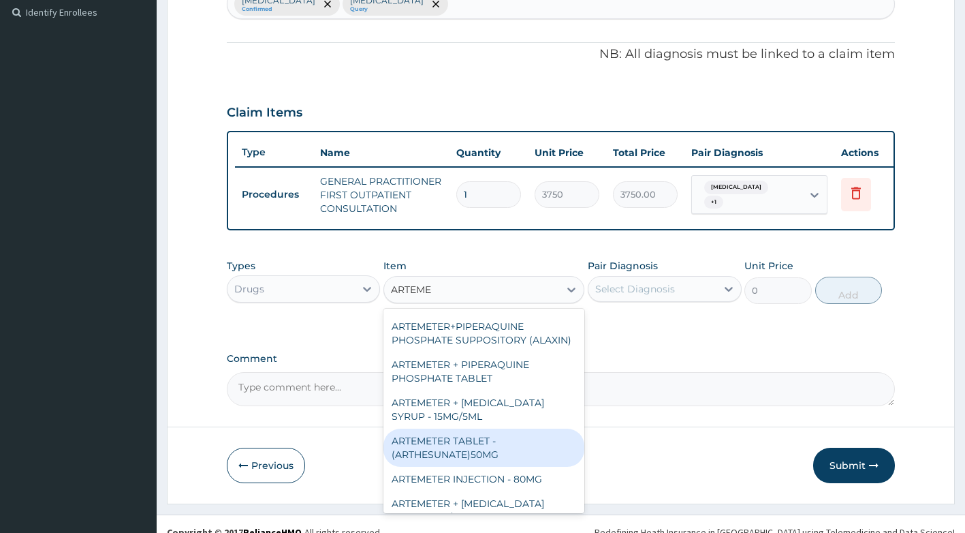
scroll to position [553, 0]
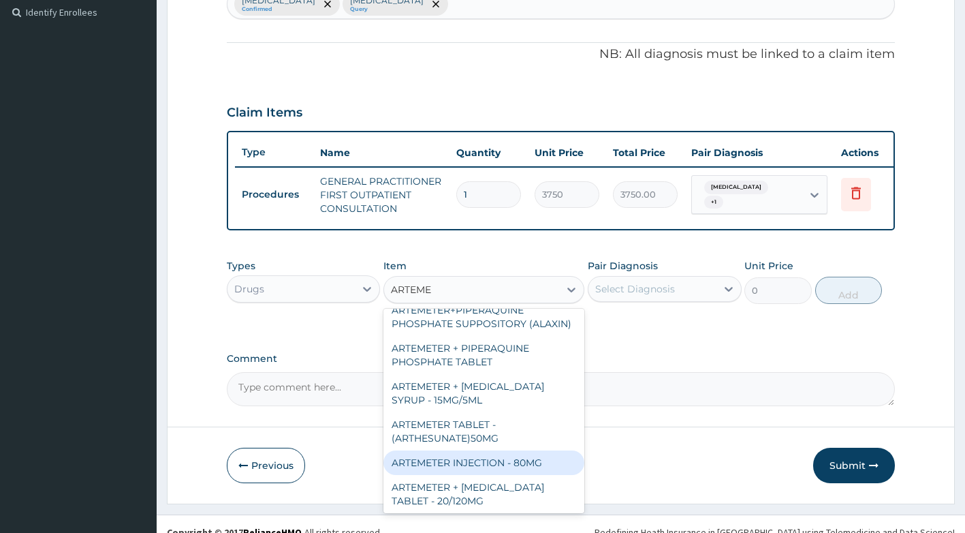
click at [532, 450] on div "ARTEMETER INJECTION - 80MG" at bounding box center [483, 462] width 201 height 25
type input "475.99999999999994"
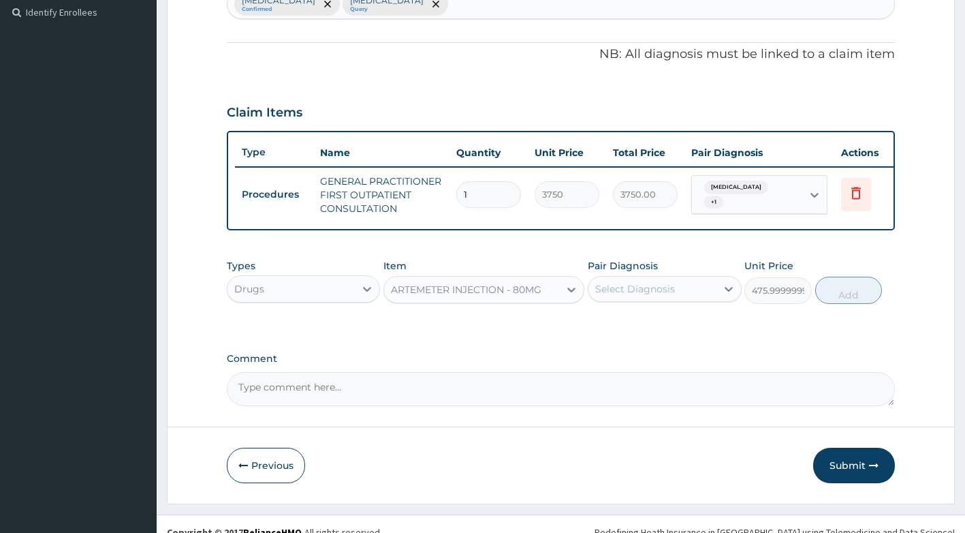
click at [678, 295] on div "Select Diagnosis" at bounding box center [653, 289] width 128 height 22
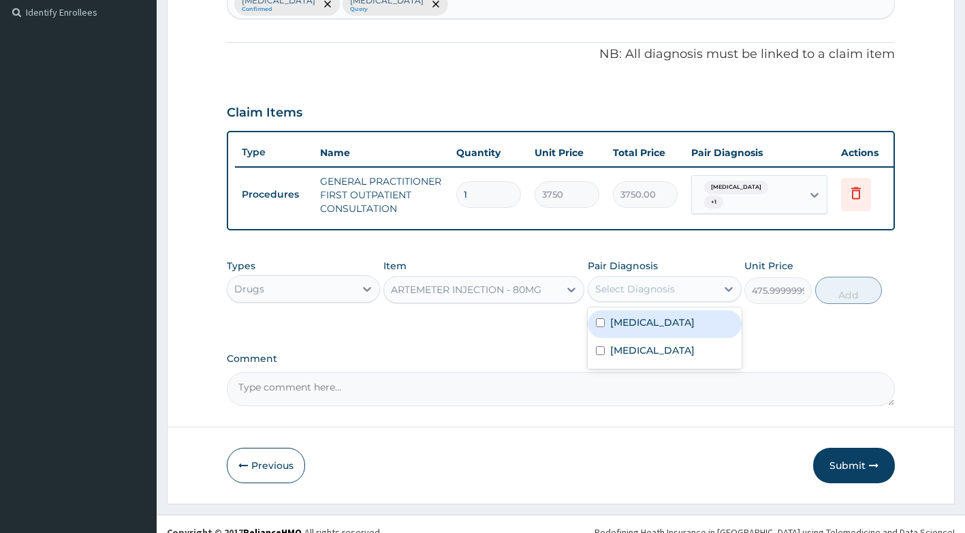
click at [678, 329] on label "Upper respiratory infection" at bounding box center [652, 322] width 84 height 14
checkbox input "true"
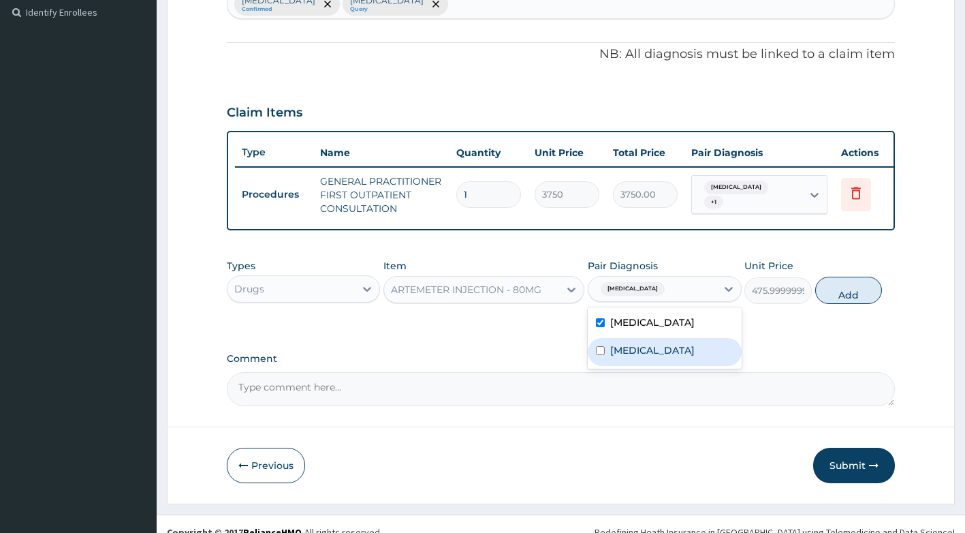
click at [661, 357] on label "Falciparum malaria" at bounding box center [652, 350] width 84 height 14
checkbox input "true"
click at [838, 304] on button "Add" at bounding box center [848, 290] width 67 height 27
type input "0"
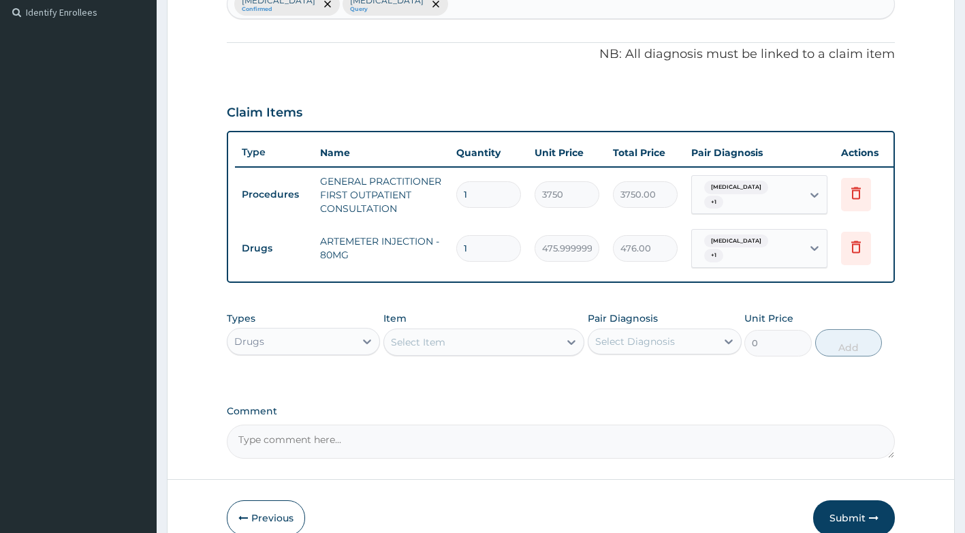
type input "0.00"
type input "6"
type input "2856.00"
type input "6"
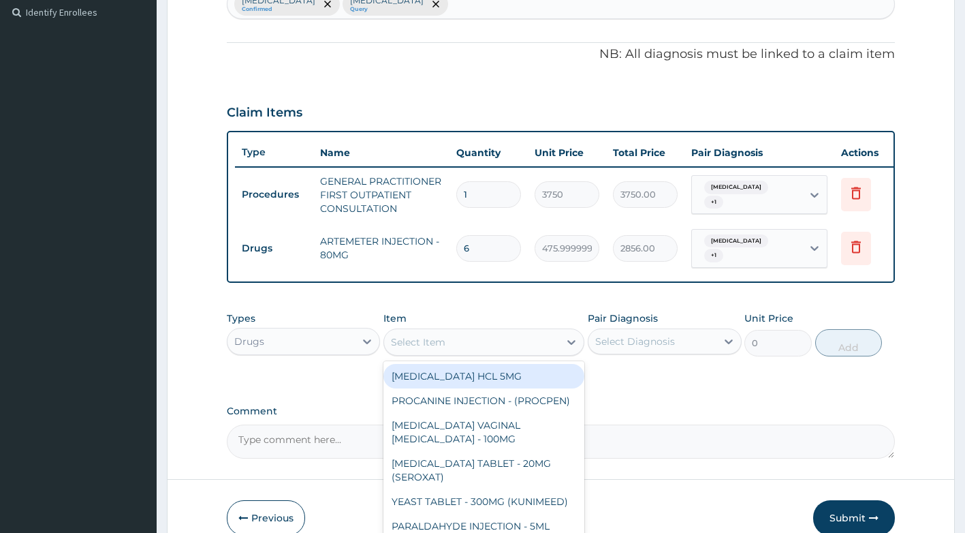
click at [499, 351] on div "Select Item" at bounding box center [471, 342] width 175 height 22
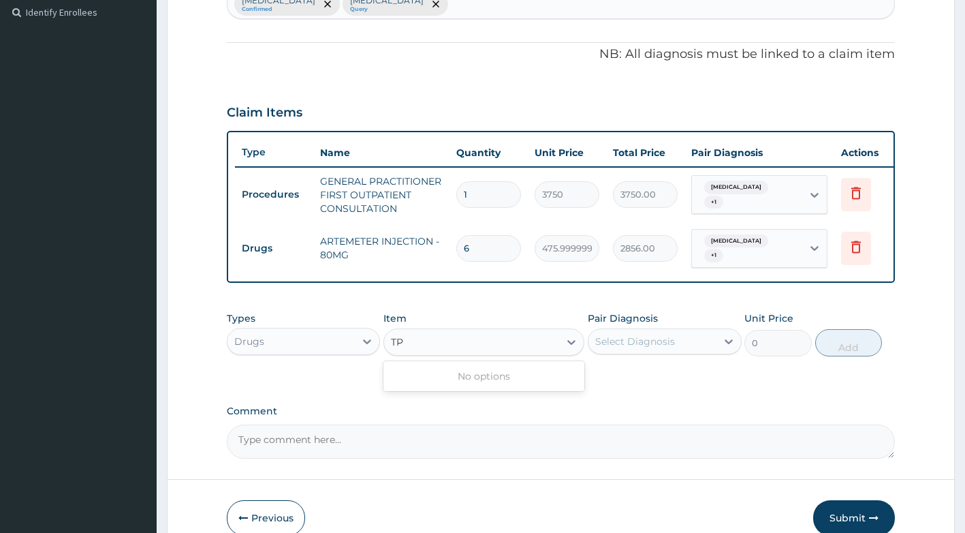
type input "T"
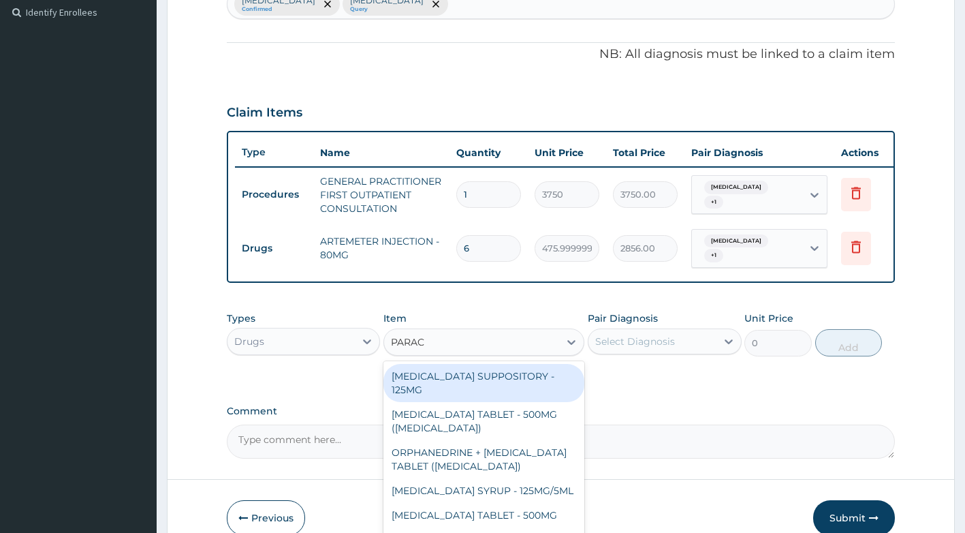
type input "PARACE"
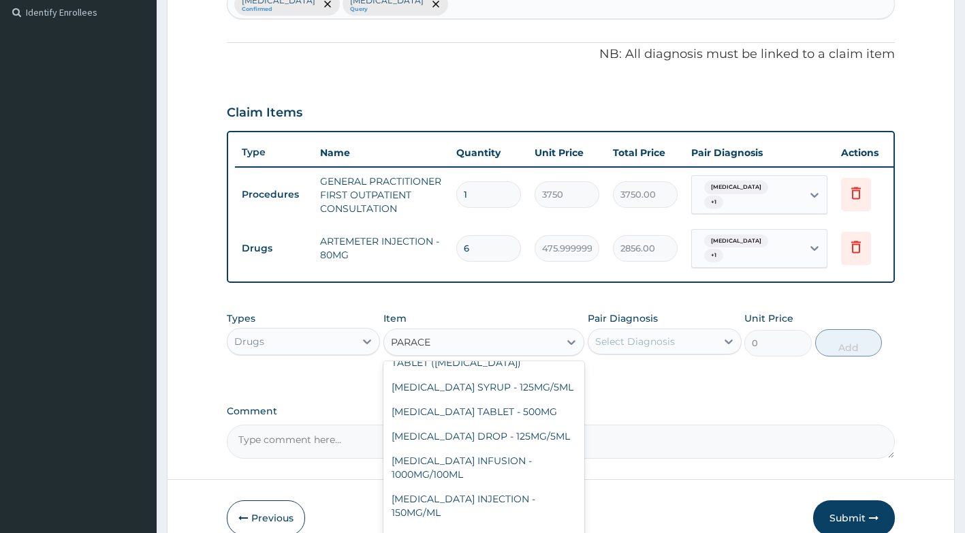
scroll to position [117, 0]
click at [537, 404] on div "PARACETAMOL TABLET - 500MG" at bounding box center [483, 411] width 201 height 25
type input "33.599999999999994"
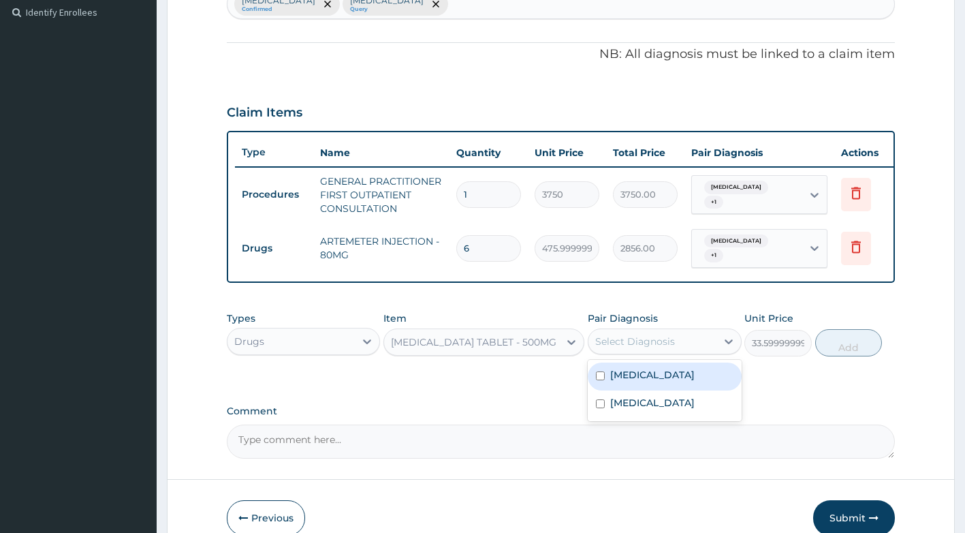
click at [676, 351] on div "Select Diagnosis" at bounding box center [653, 341] width 128 height 22
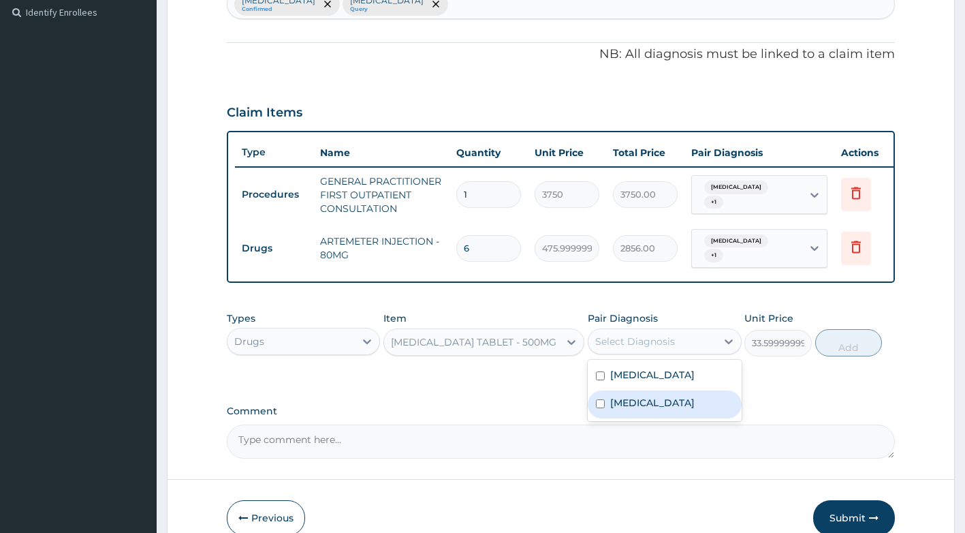
click at [651, 409] on label "Falciparum malaria" at bounding box center [652, 403] width 84 height 14
checkbox input "true"
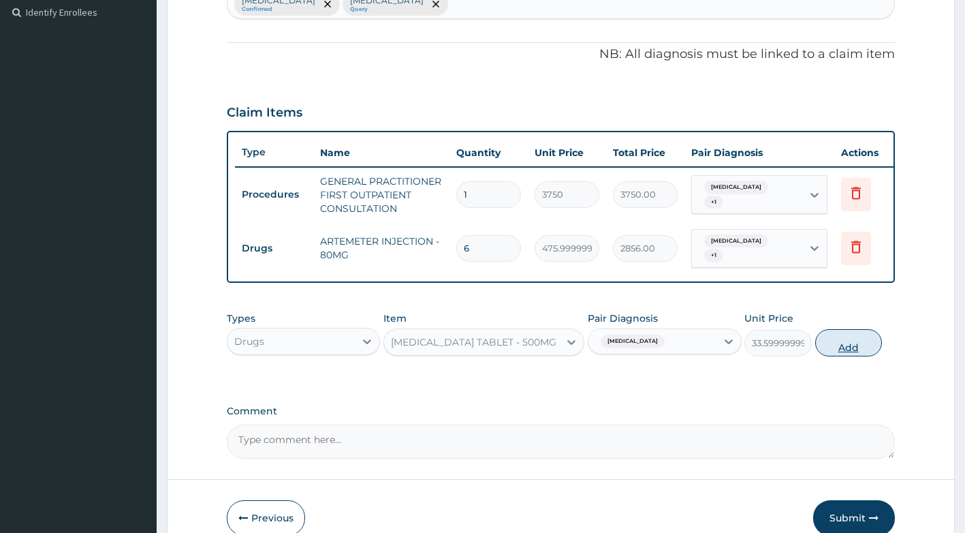
click at [843, 351] on button "Add" at bounding box center [848, 342] width 67 height 27
type input "0"
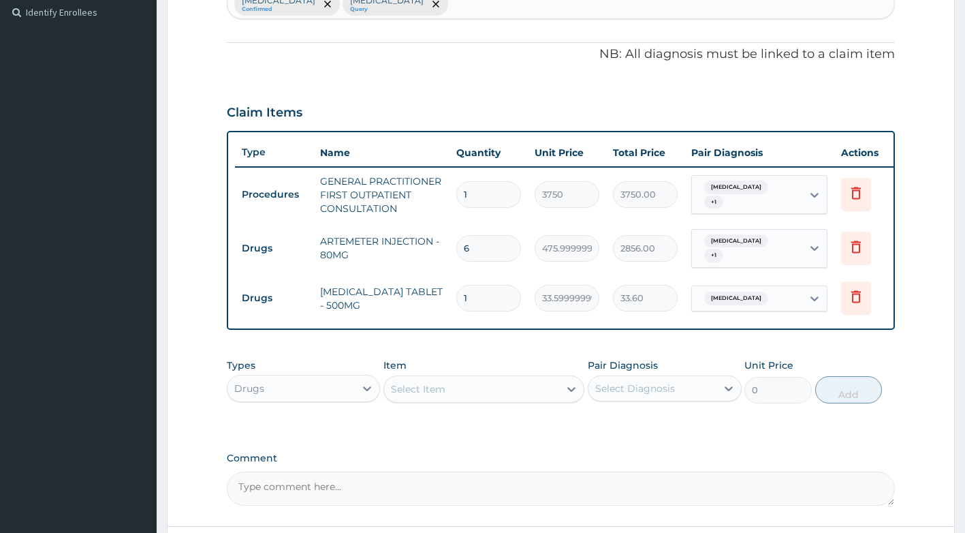
type input "18"
type input "604.80"
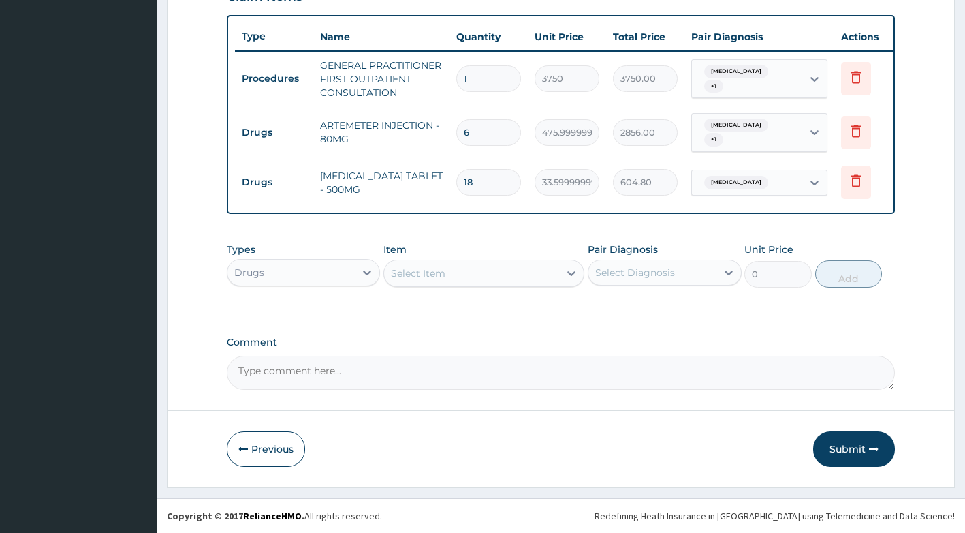
type input "18"
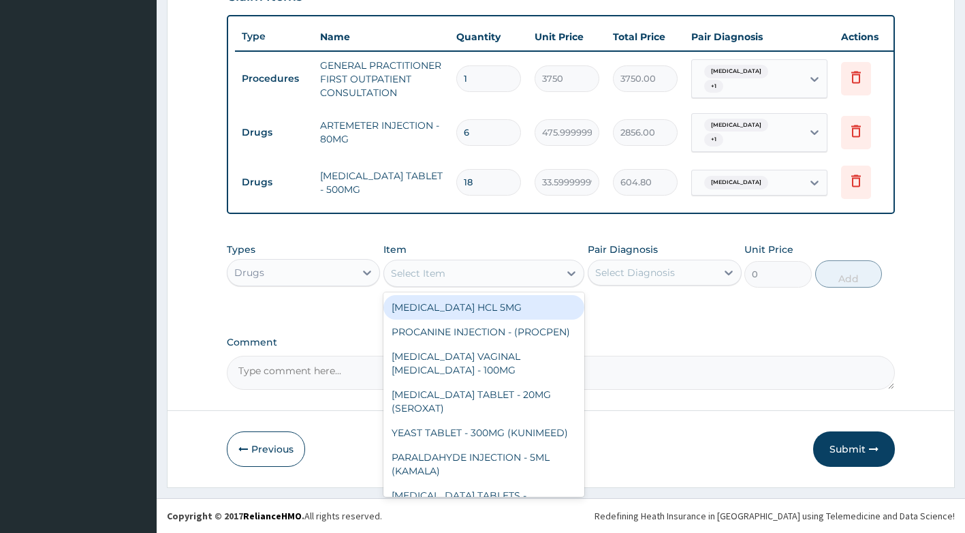
click at [510, 269] on div "Select Item" at bounding box center [471, 273] width 175 height 22
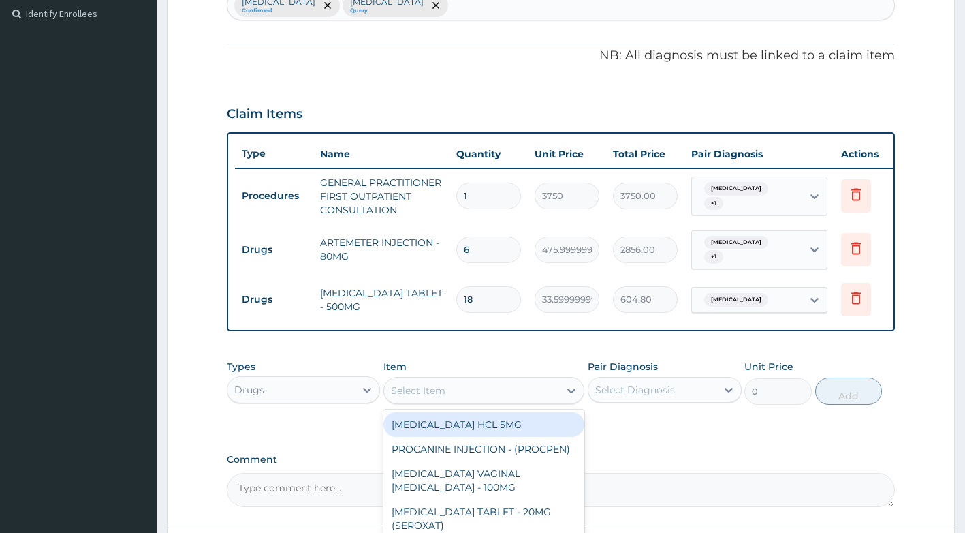
scroll to position [434, 0]
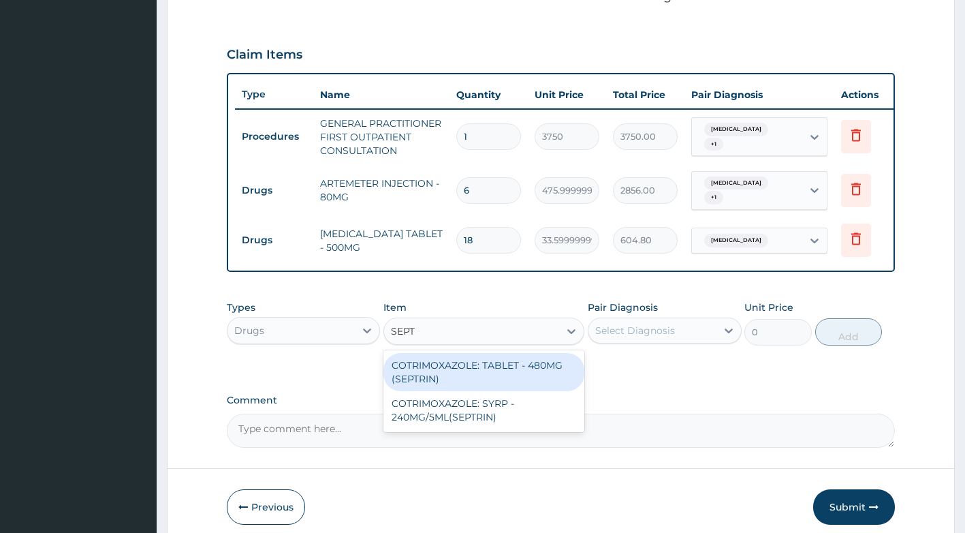
type input "SEPTR"
click at [552, 373] on div "COTRIMOXAZOLE: TABLET - 480MG (SEPTRIN)" at bounding box center [483, 372] width 201 height 38
type input "81.19999999999999"
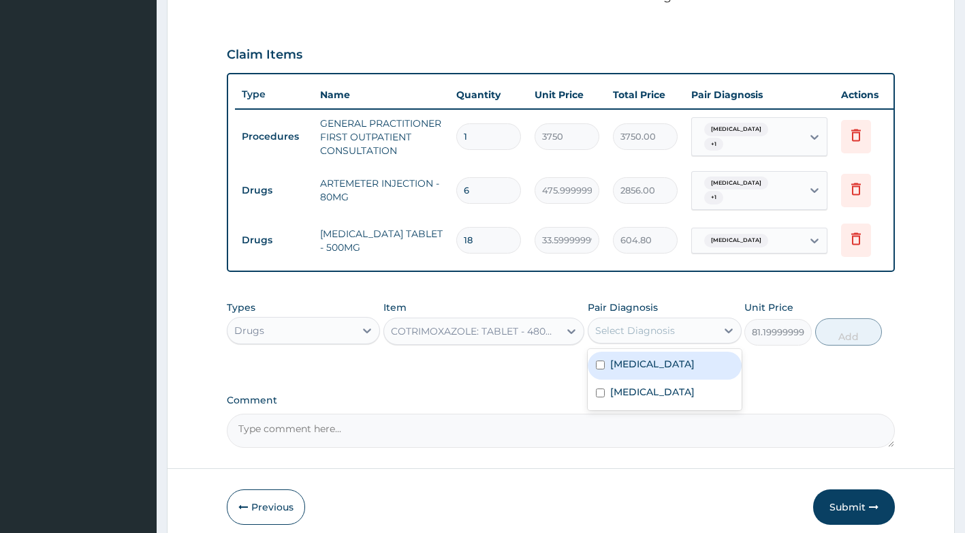
click at [663, 336] on div "Select Diagnosis" at bounding box center [635, 331] width 80 height 14
click at [646, 371] on label "Upper respiratory infection" at bounding box center [652, 364] width 84 height 14
checkbox input "true"
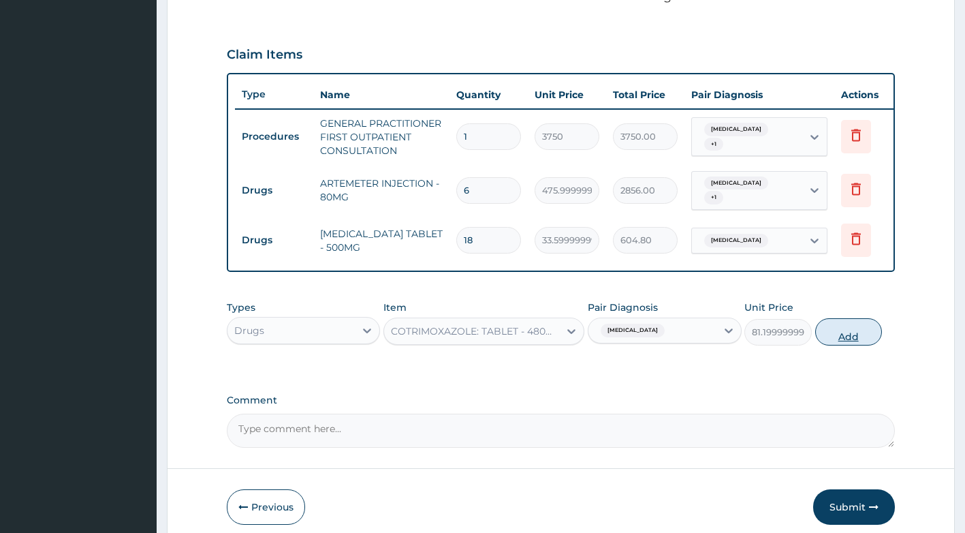
click at [866, 341] on button "Add" at bounding box center [848, 331] width 67 height 27
type input "0"
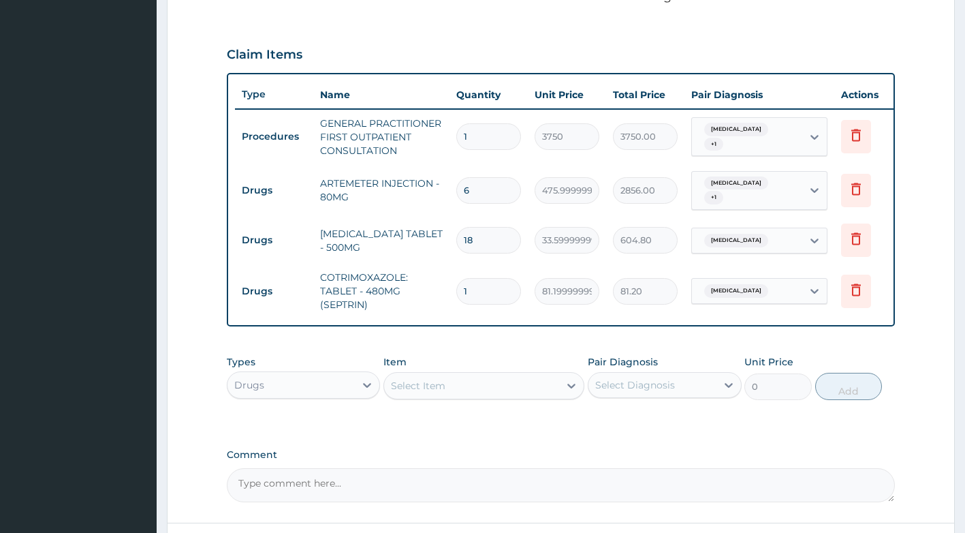
type input "10"
type input "812.00"
type input "10"
click at [418, 392] on div "Select Item" at bounding box center [418, 386] width 54 height 14
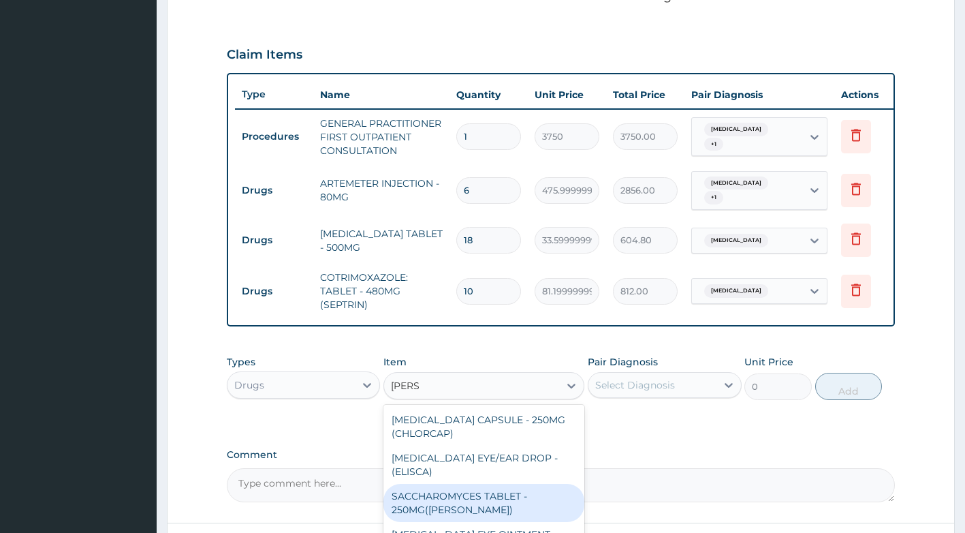
scroll to position [79, 0]
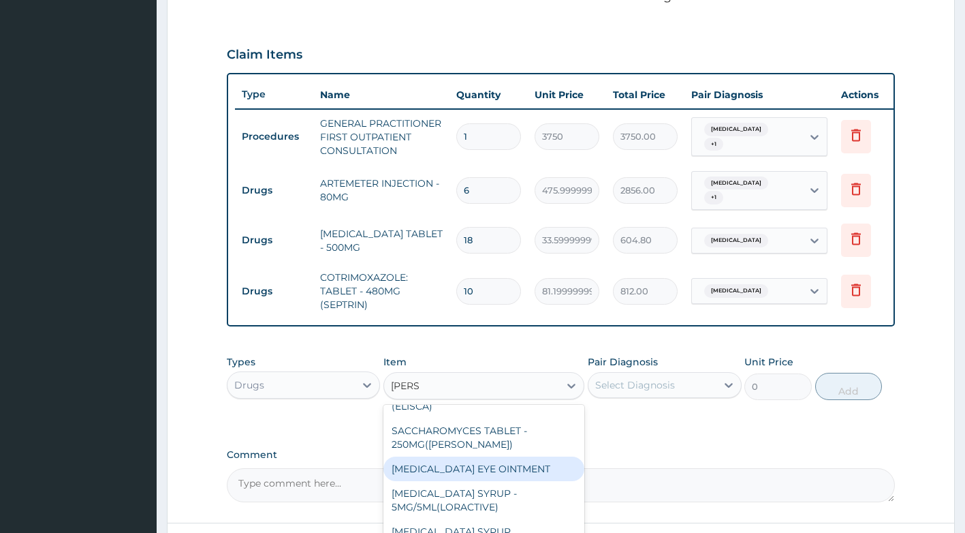
type input "LORAT"
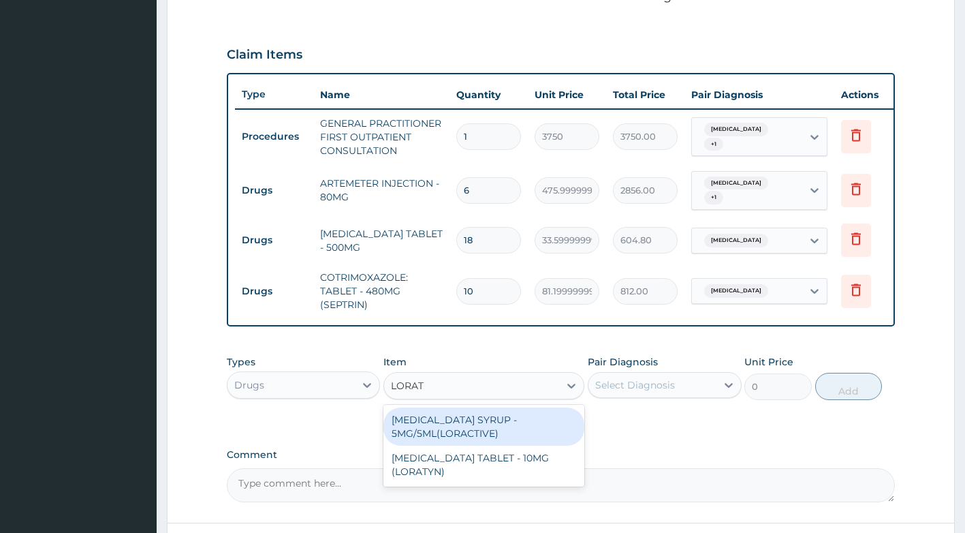
scroll to position [0, 0]
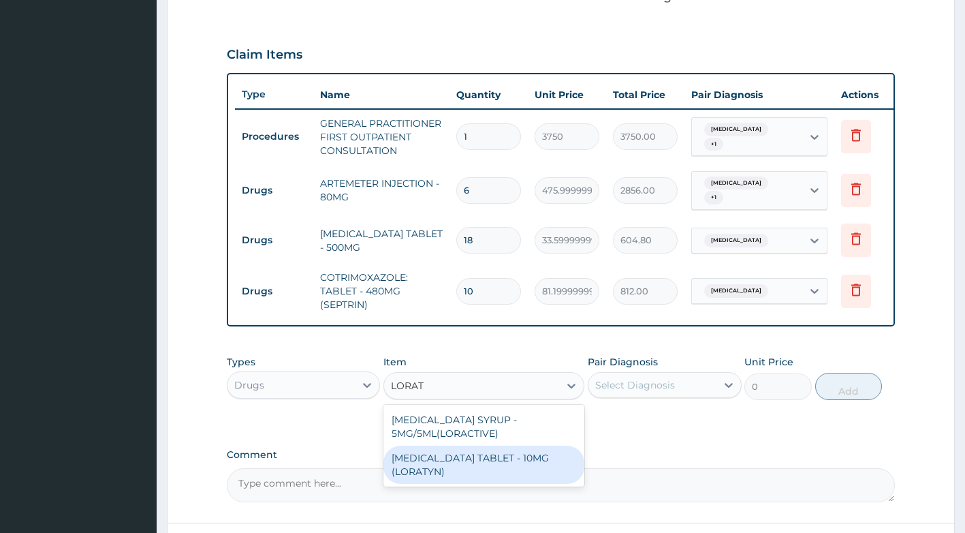
click at [468, 484] on div "[MEDICAL_DATA] TABLET - 10MG (LORATYN)" at bounding box center [483, 464] width 201 height 38
type input "98"
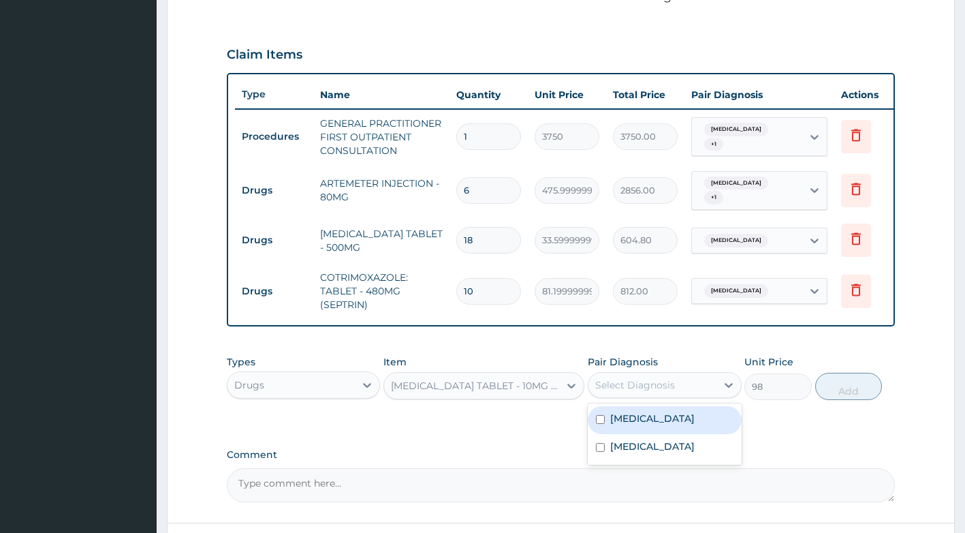
click at [661, 387] on div "Select Diagnosis" at bounding box center [653, 385] width 128 height 22
click at [660, 425] on label "Upper respiratory infection" at bounding box center [652, 418] width 84 height 14
checkbox input "true"
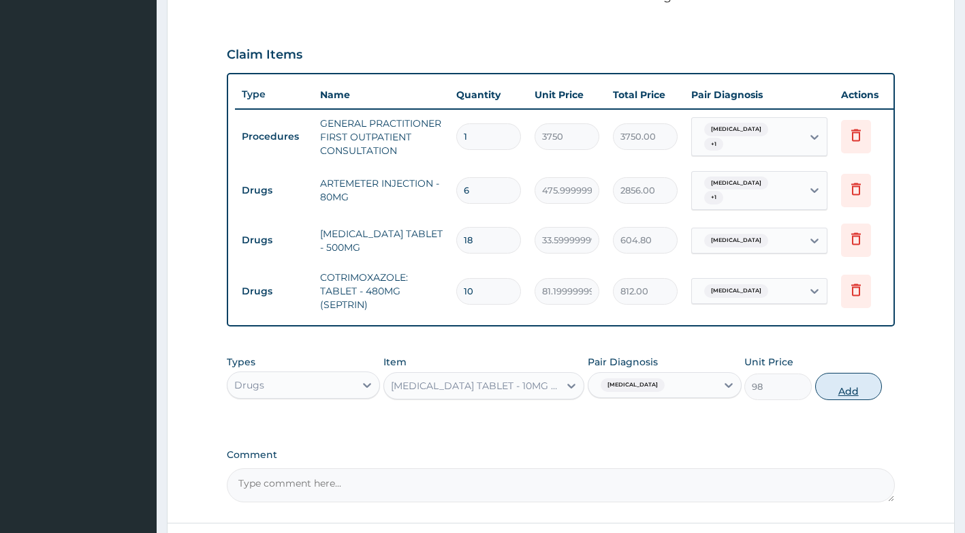
click at [859, 396] on button "Add" at bounding box center [848, 386] width 67 height 27
type input "0"
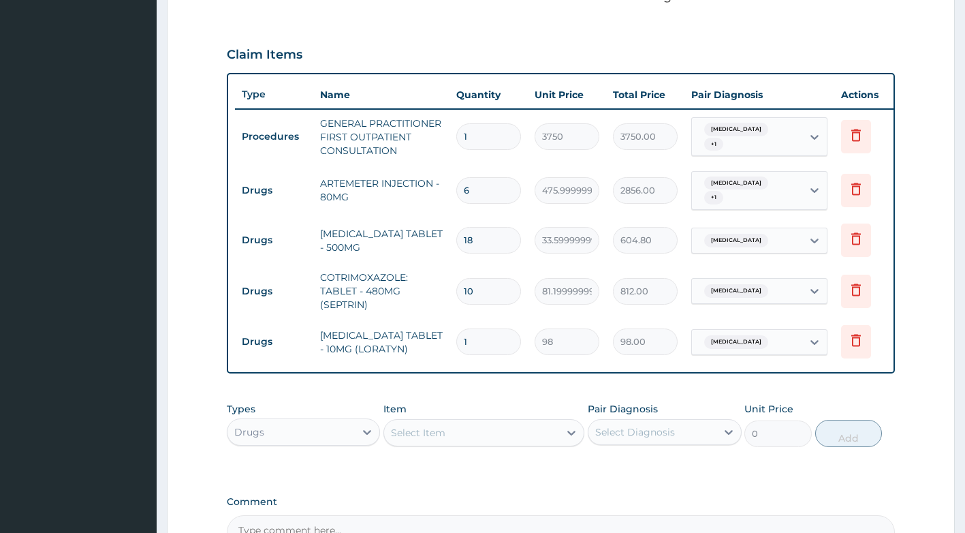
type input "0.00"
type input "3"
type input "294.00"
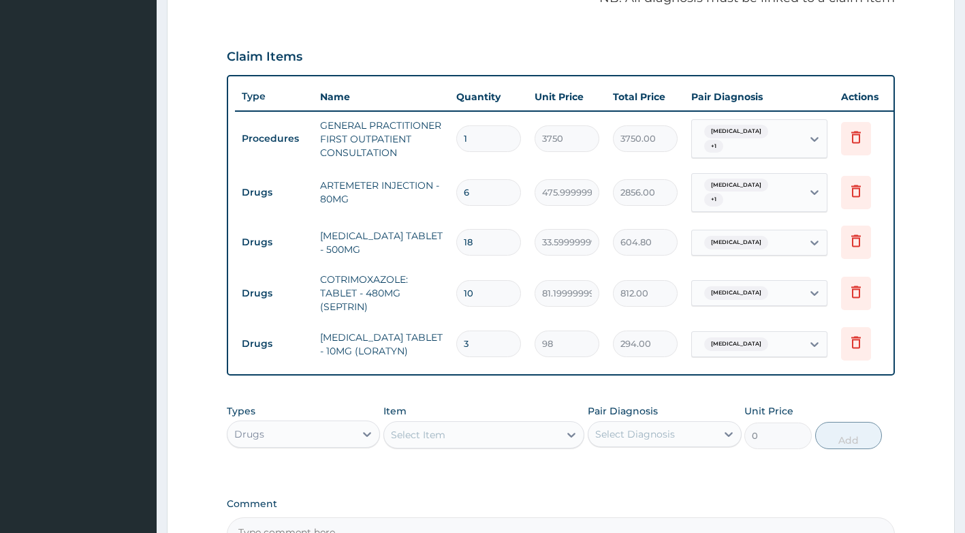
scroll to position [434, 0]
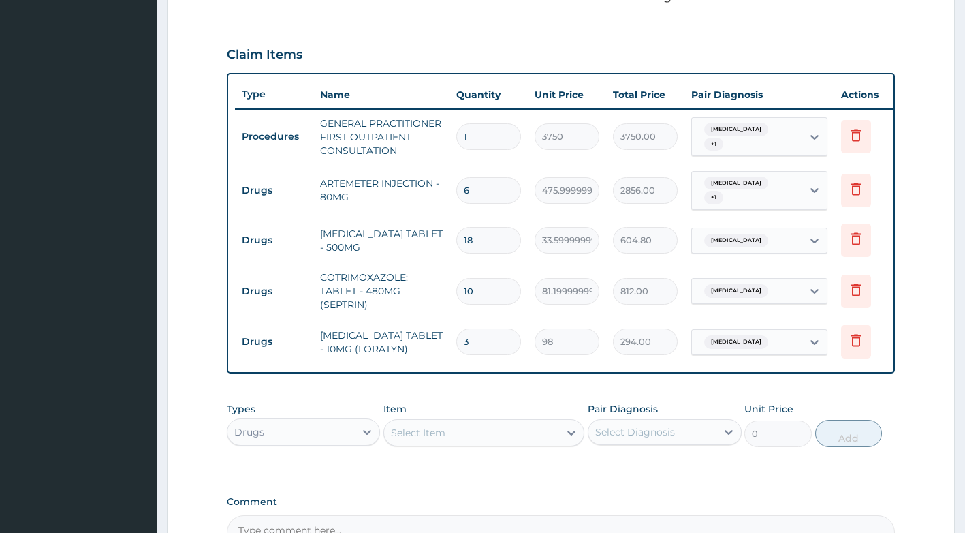
type input "3"
click at [499, 442] on div "Select Item" at bounding box center [471, 433] width 175 height 22
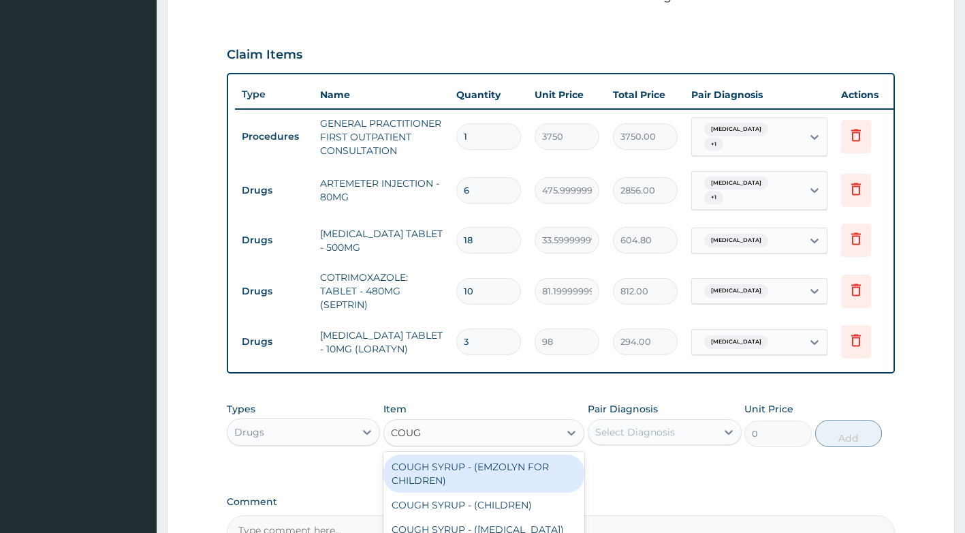
type input "COUGH"
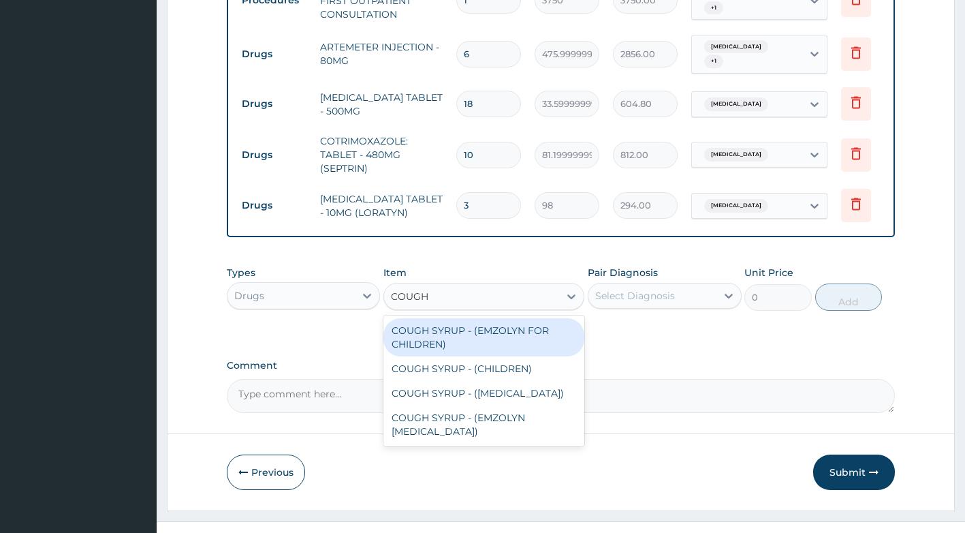
click at [534, 344] on div "COUGH SYRUP - (EMZOLYN FOR CHILDREN)" at bounding box center [483, 337] width 201 height 38
type input "1120"
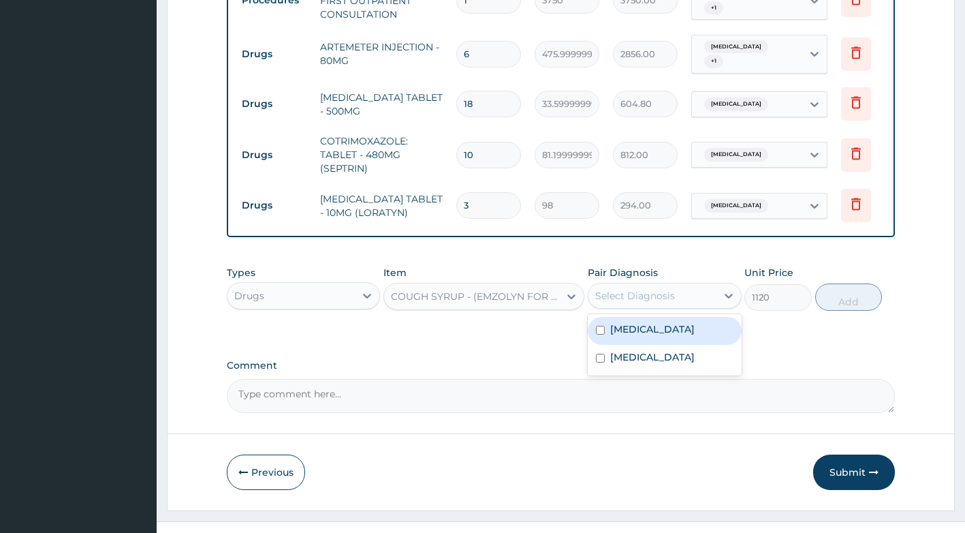
drag, startPoint x: 672, startPoint y: 304, endPoint x: 663, endPoint y: 347, distance: 43.0
click at [672, 302] on div "Select Diagnosis" at bounding box center [635, 296] width 80 height 14
drag, startPoint x: 656, startPoint y: 349, endPoint x: 687, endPoint y: 334, distance: 33.8
click at [658, 336] on label "Upper respiratory infection" at bounding box center [652, 329] width 84 height 14
checkbox input "true"
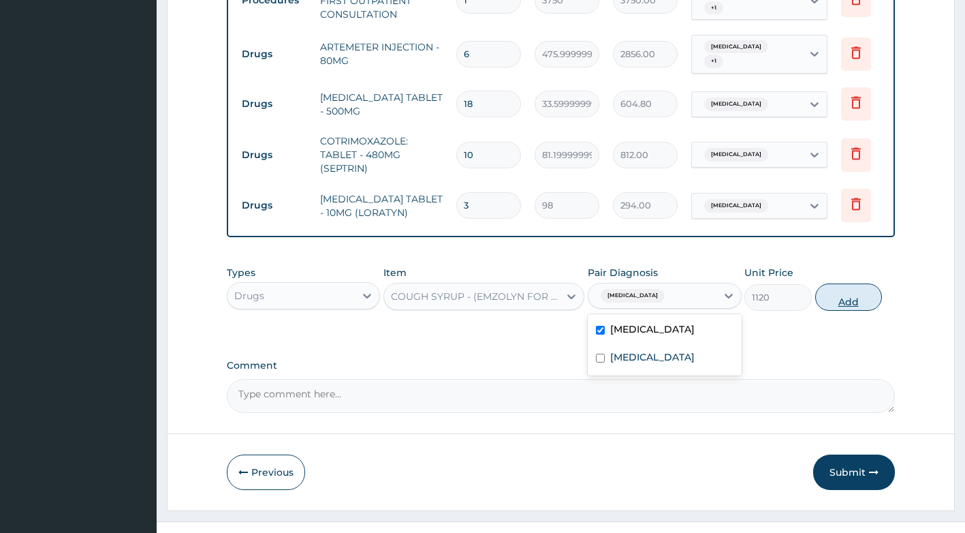
click at [851, 311] on button "Add" at bounding box center [848, 296] width 67 height 27
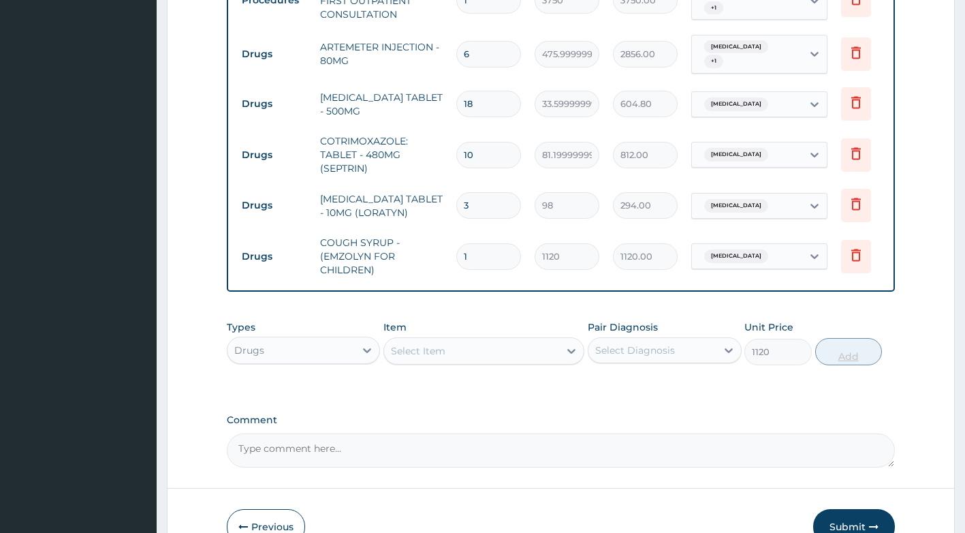
type input "0"
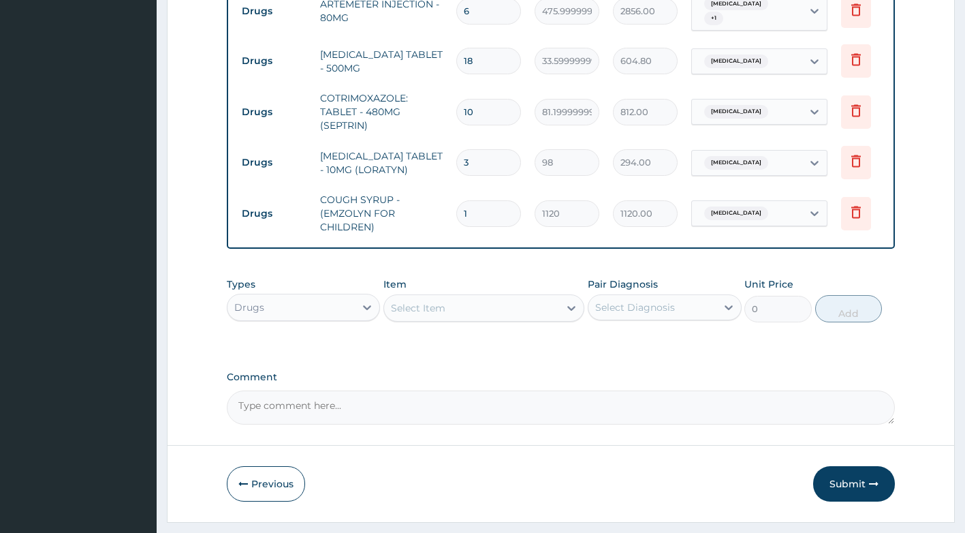
scroll to position [658, 0]
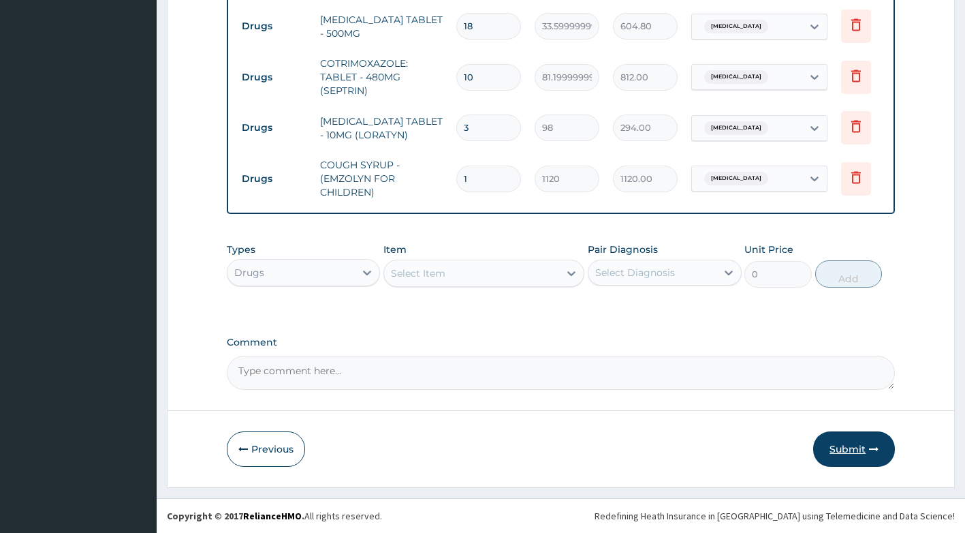
click at [858, 454] on button "Submit" at bounding box center [854, 448] width 82 height 35
click at [871, 450] on icon "button" at bounding box center [874, 449] width 10 height 10
click at [863, 454] on button "Submit" at bounding box center [854, 448] width 82 height 35
click at [857, 448] on button "Submit" at bounding box center [854, 448] width 82 height 35
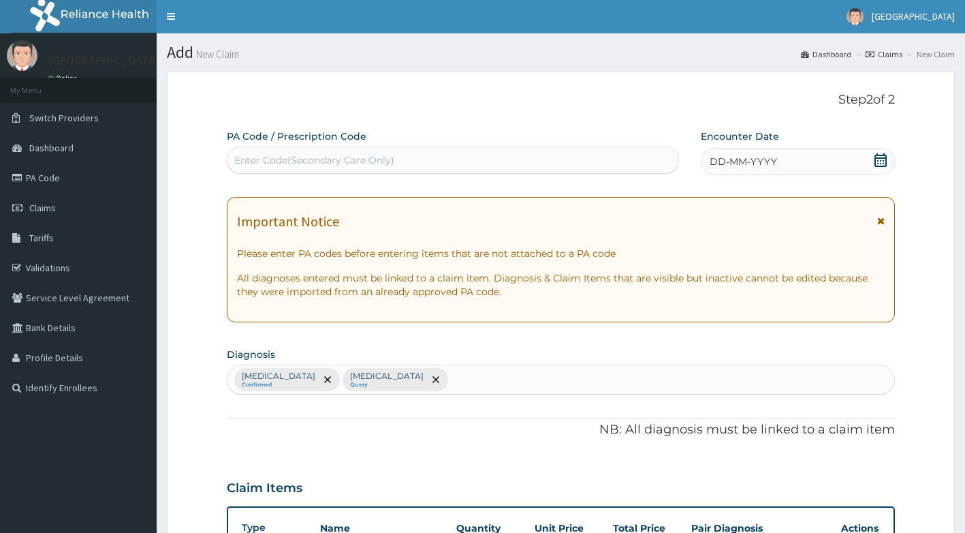
scroll to position [0, 0]
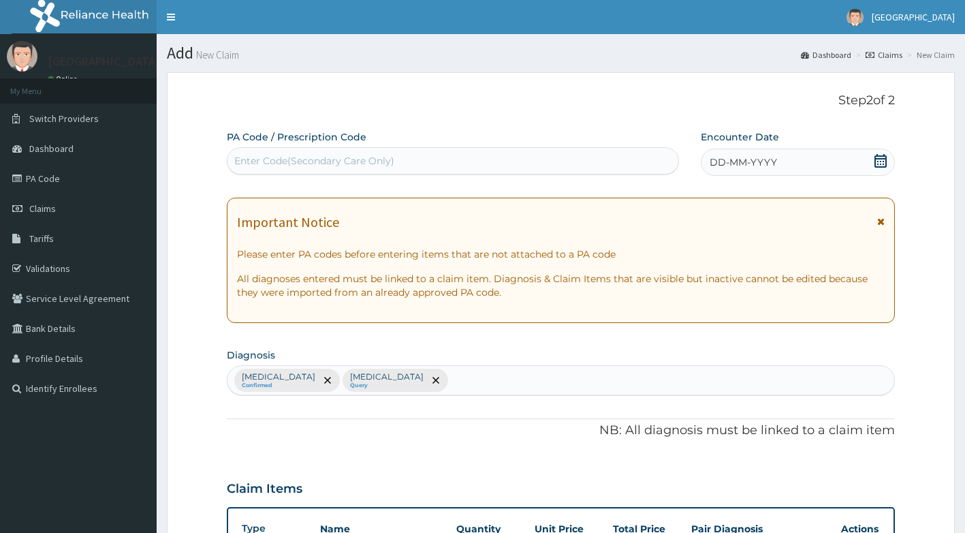
click at [881, 159] on icon at bounding box center [881, 161] width 14 height 14
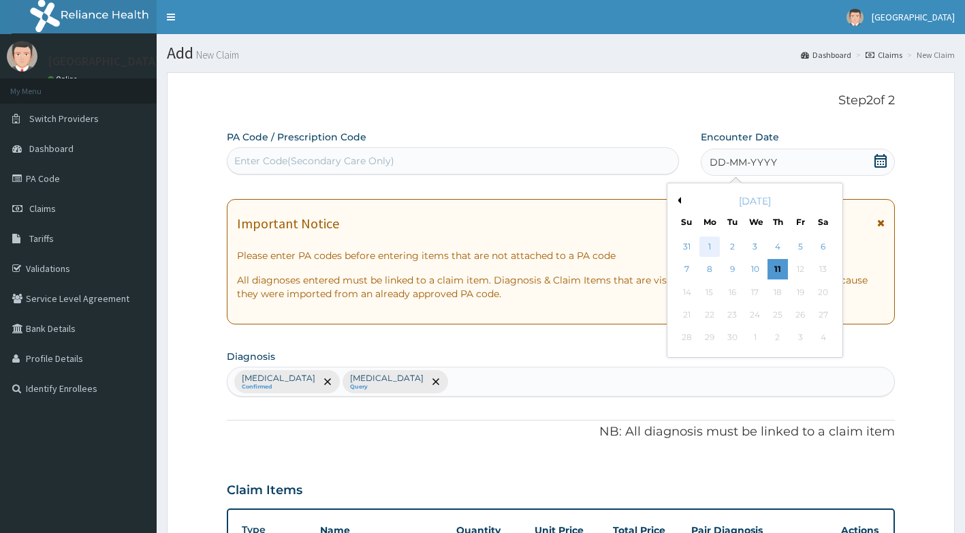
click at [711, 248] on div "1" at bounding box center [710, 246] width 20 height 20
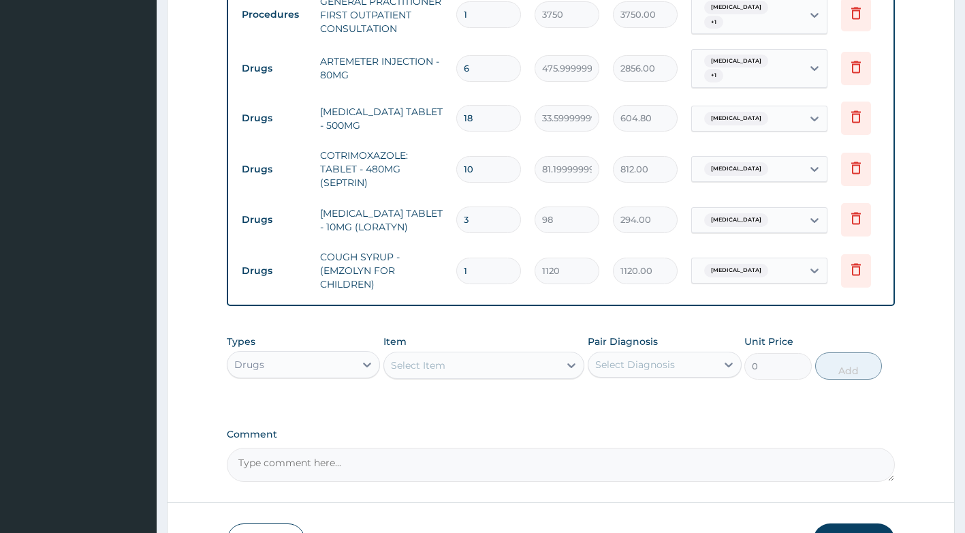
scroll to position [658, 0]
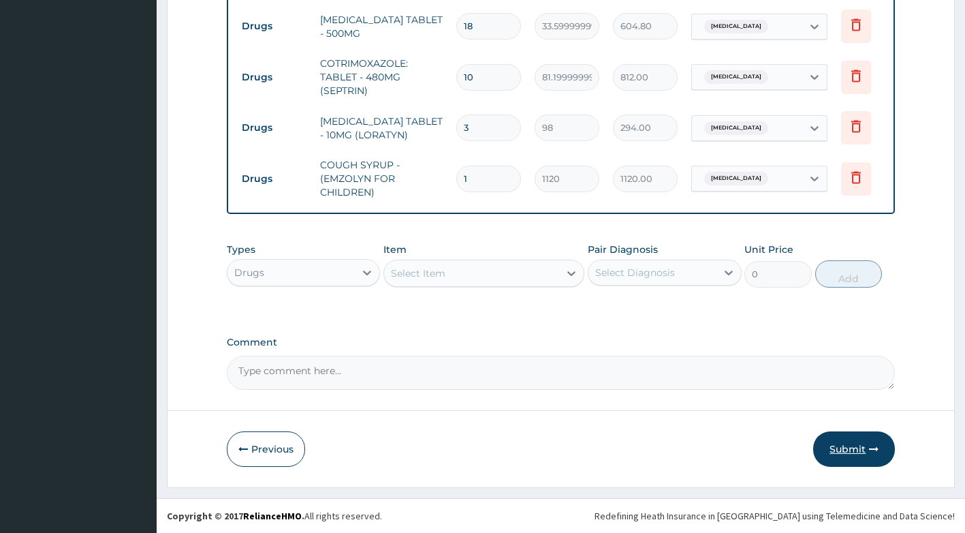
click at [849, 447] on button "Submit" at bounding box center [854, 448] width 82 height 35
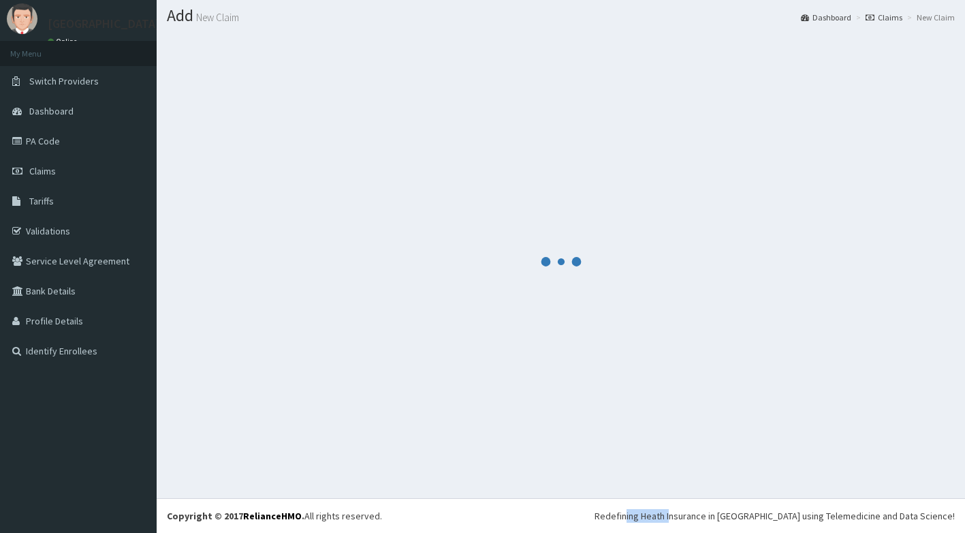
scroll to position [37, 0]
click at [849, 447] on div at bounding box center [561, 261] width 788 height 453
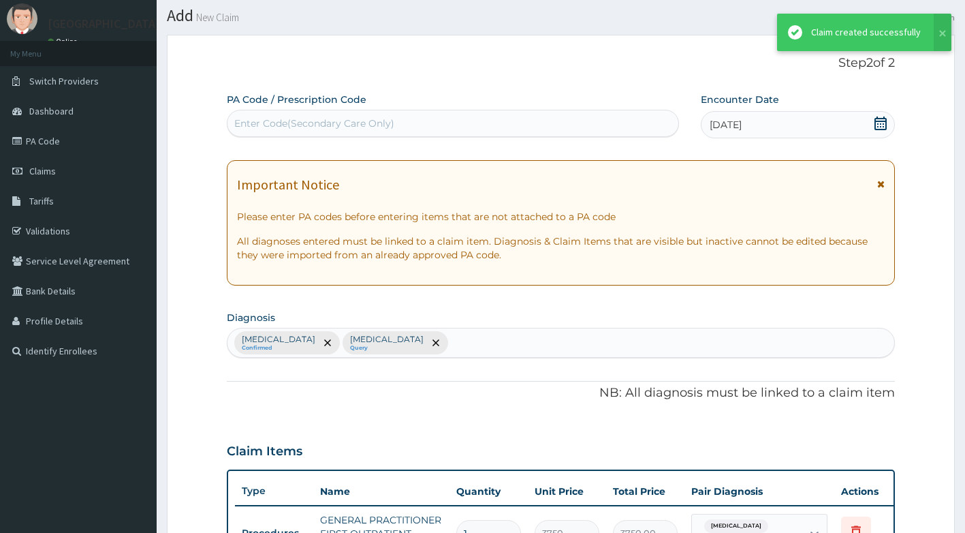
scroll to position [658, 0]
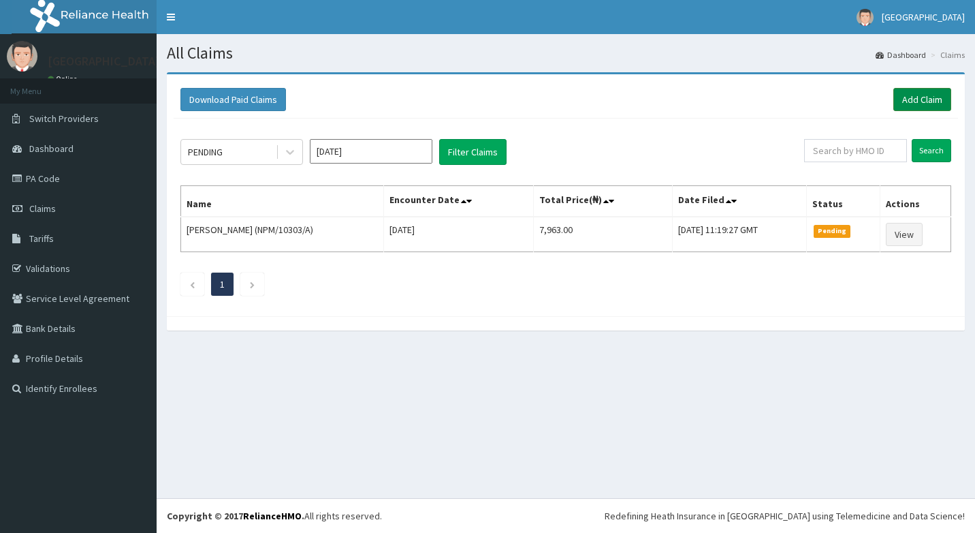
click at [936, 97] on link "Add Claim" at bounding box center [923, 99] width 58 height 23
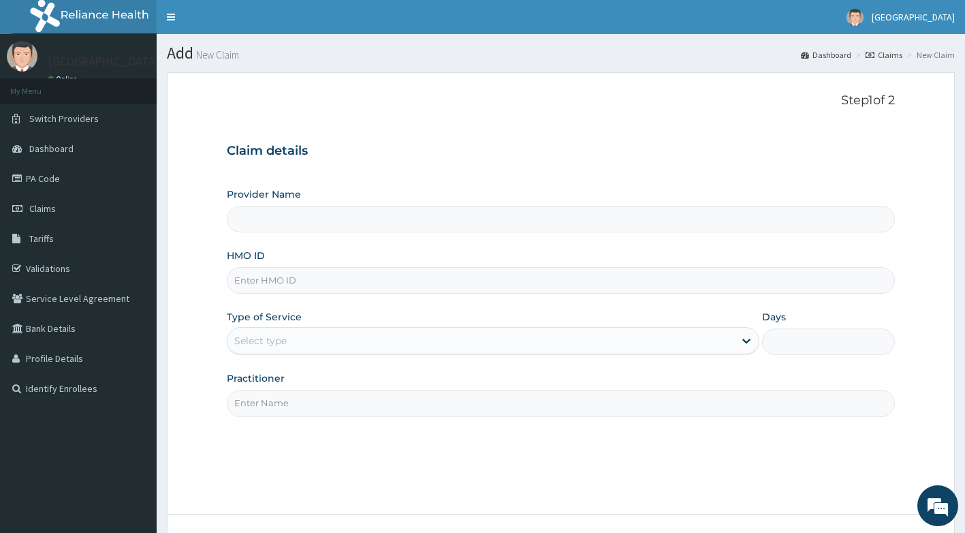
type input "[GEOGRAPHIC_DATA]"
click at [381, 284] on input "HMO ID" at bounding box center [561, 280] width 669 height 27
type input "CEA/10048/A"
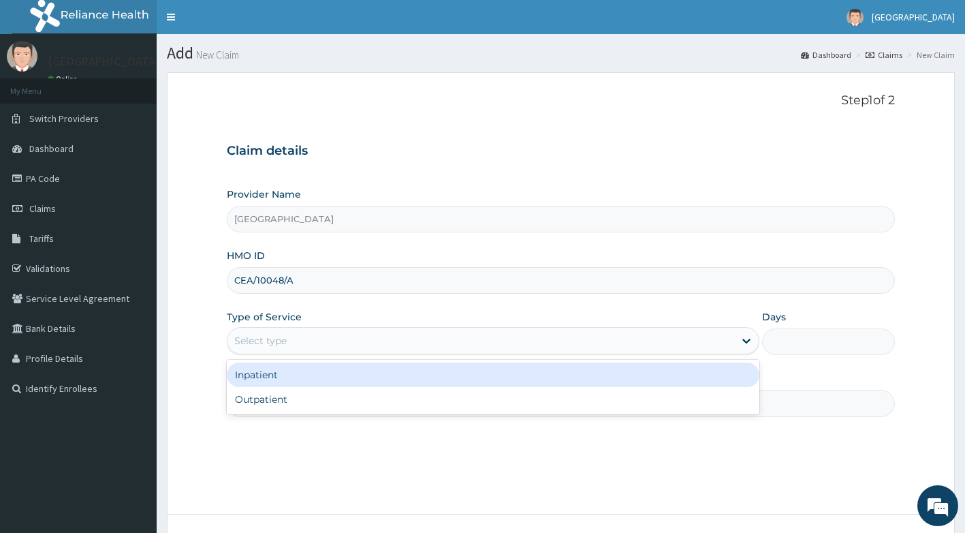
click at [362, 341] on div "Select type" at bounding box center [481, 341] width 507 height 22
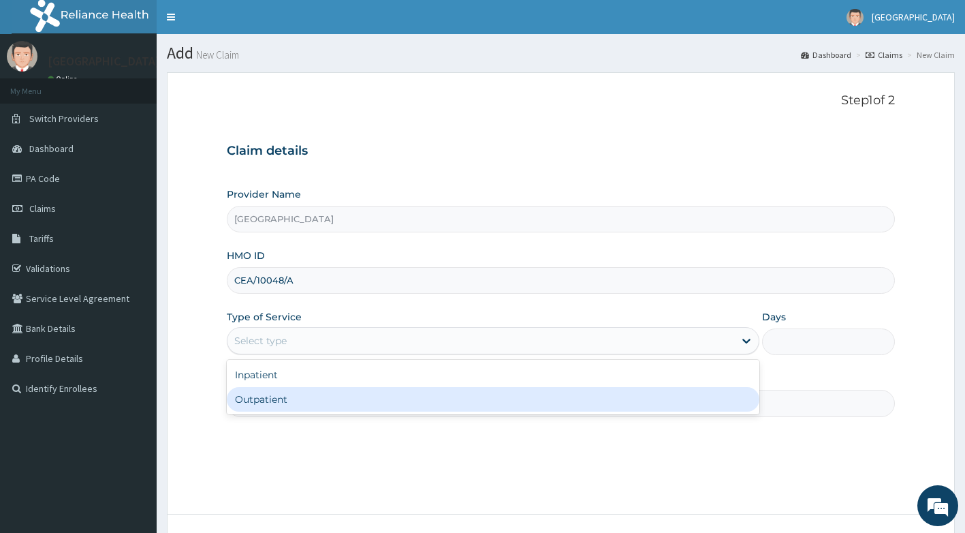
click at [328, 394] on div "Outpatient" at bounding box center [493, 399] width 533 height 25
type input "1"
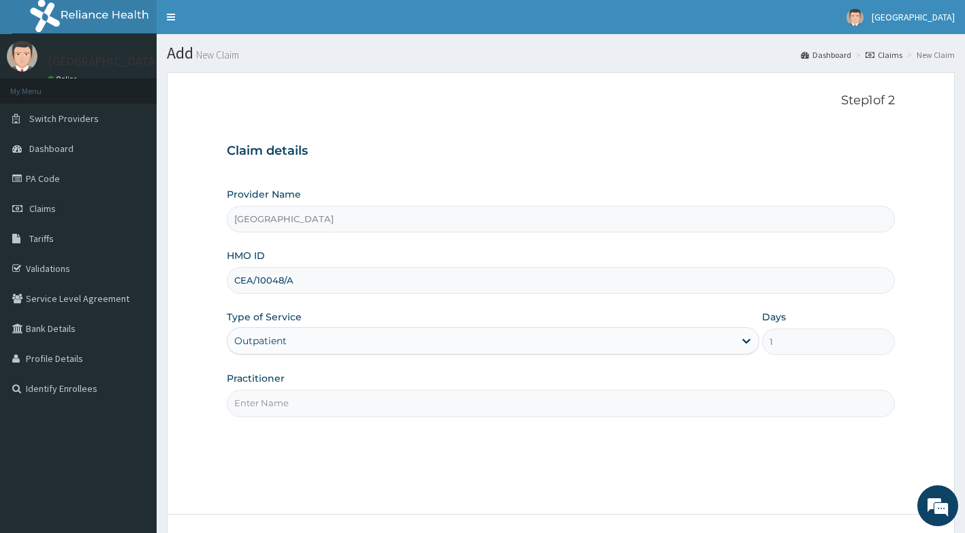
click at [330, 391] on input "Practitioner" at bounding box center [561, 403] width 669 height 27
type input "DR ADEYEMO"
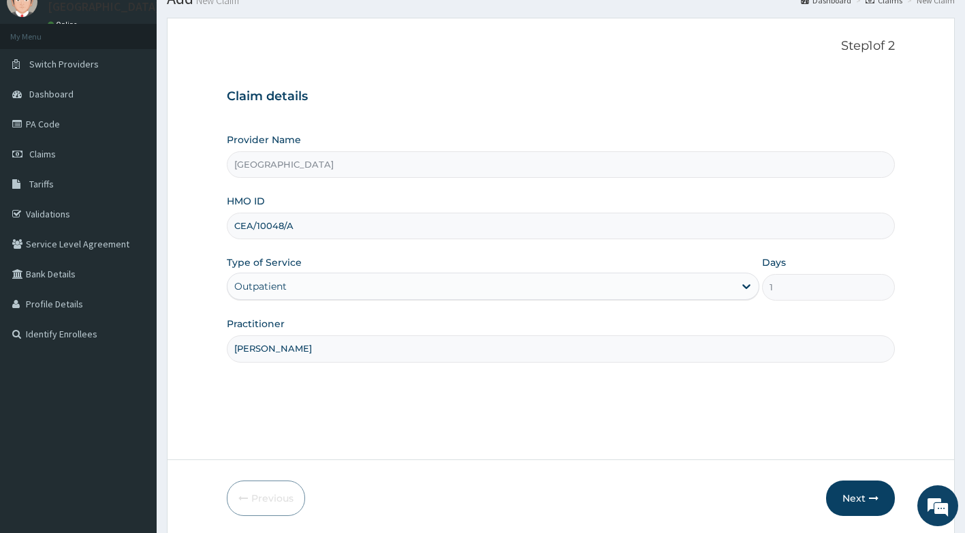
scroll to position [104, 0]
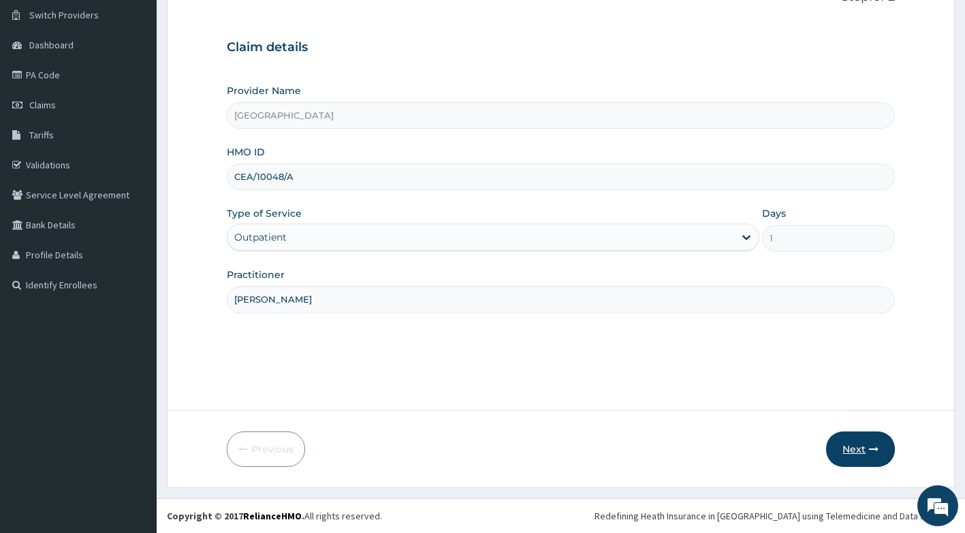
click at [866, 453] on button "Next" at bounding box center [860, 448] width 69 height 35
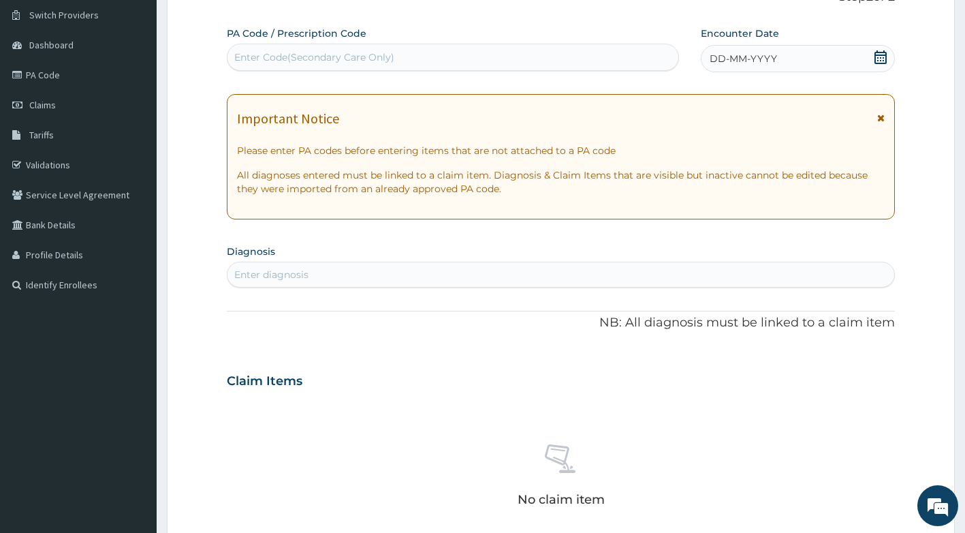
click at [875, 58] on icon at bounding box center [881, 57] width 12 height 14
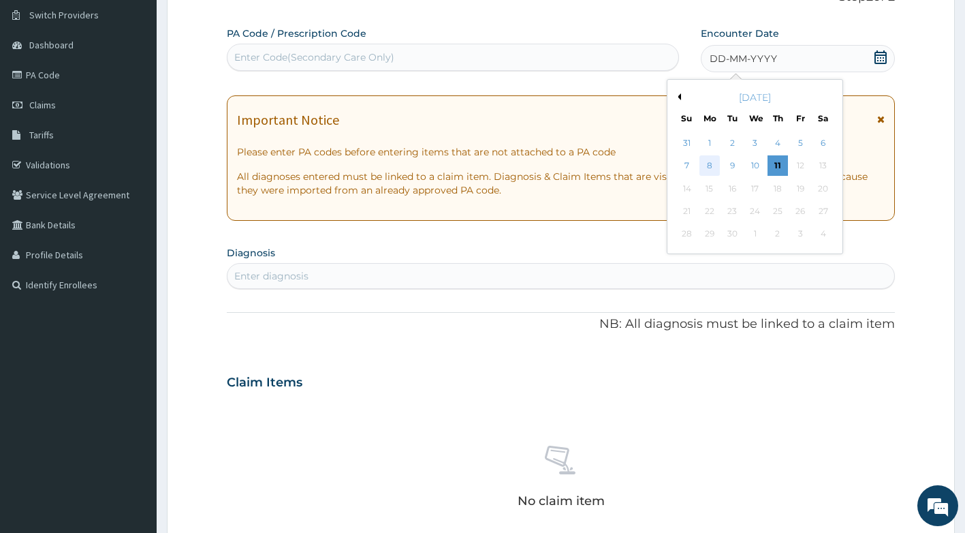
click at [716, 166] on div "8" at bounding box center [710, 166] width 20 height 20
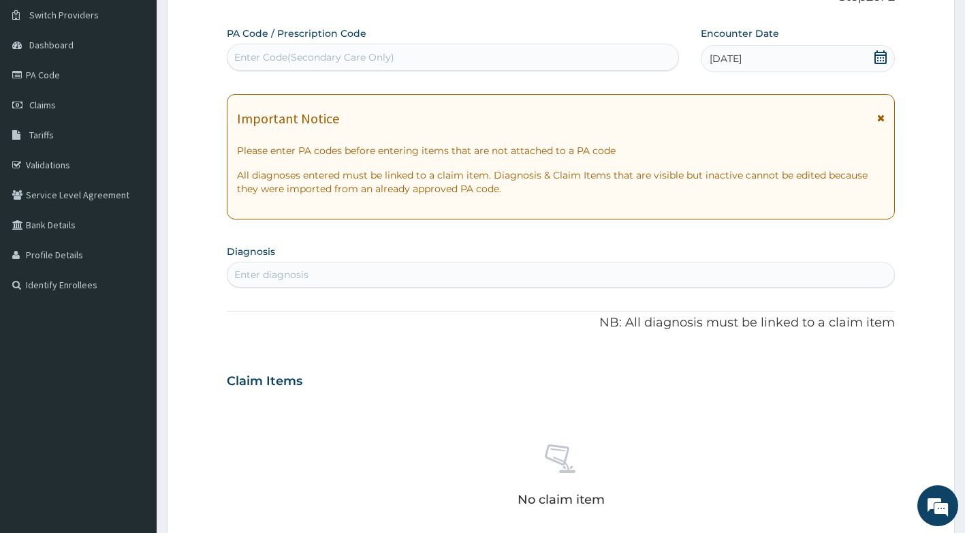
click at [883, 120] on icon at bounding box center [880, 118] width 7 height 10
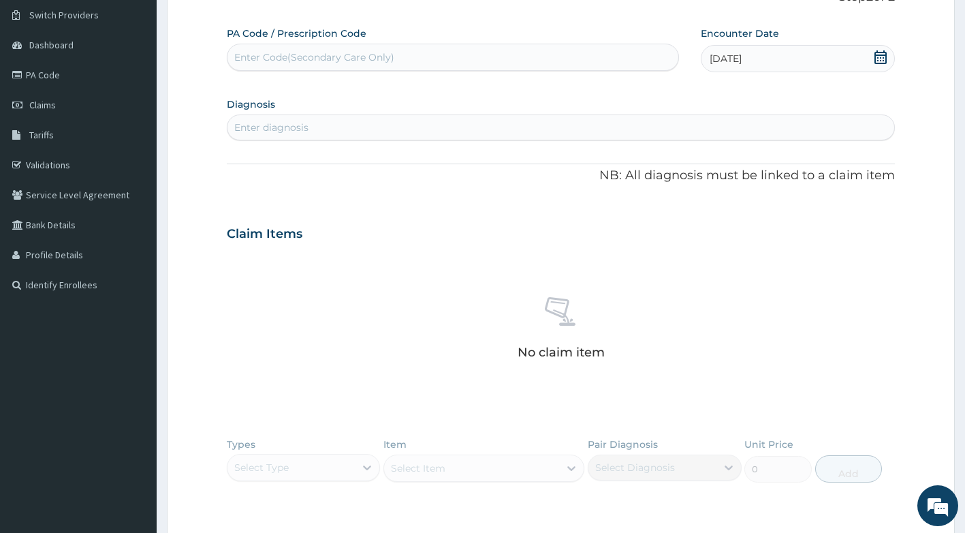
click at [315, 120] on div "Enter diagnosis" at bounding box center [562, 127] width 668 height 22
type input "MALARIA"
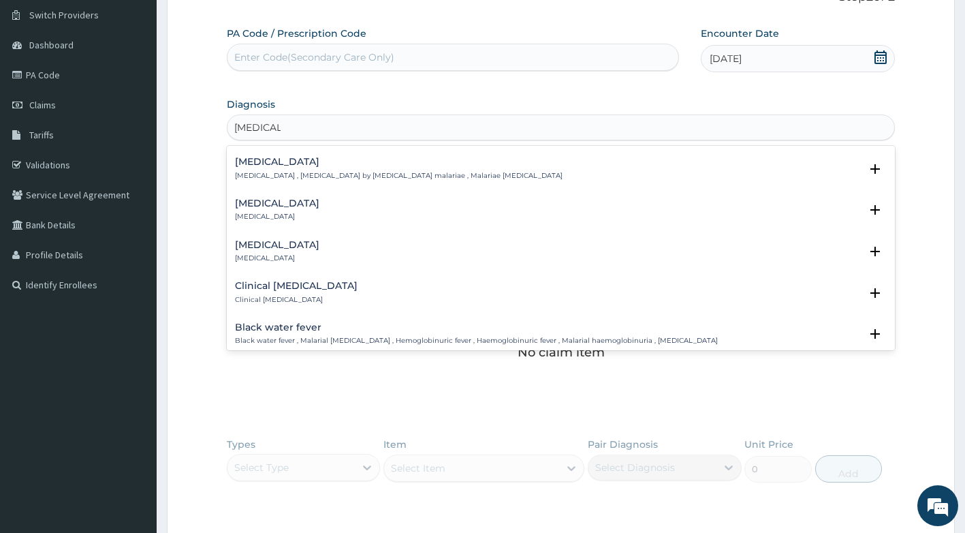
scroll to position [409, 0]
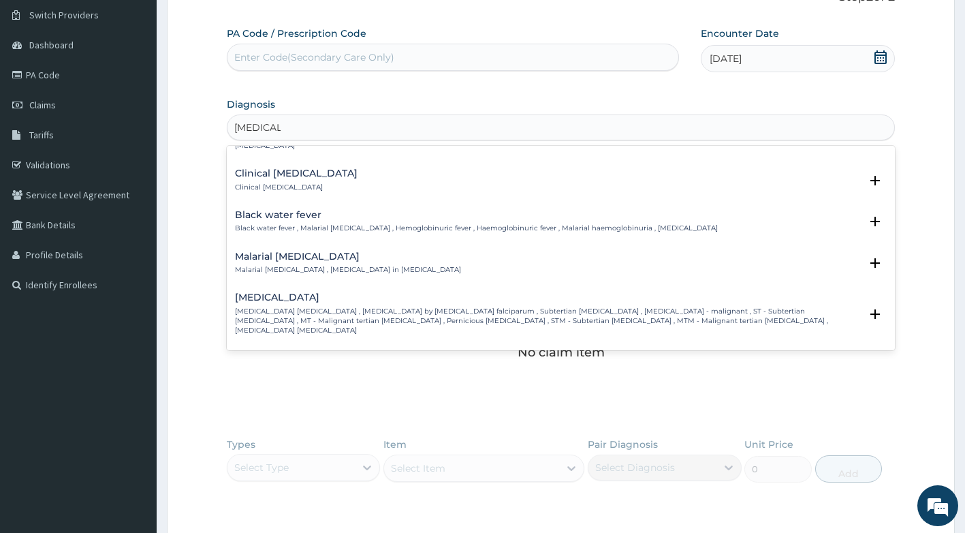
click at [341, 292] on h4 "[MEDICAL_DATA]" at bounding box center [548, 297] width 626 height 10
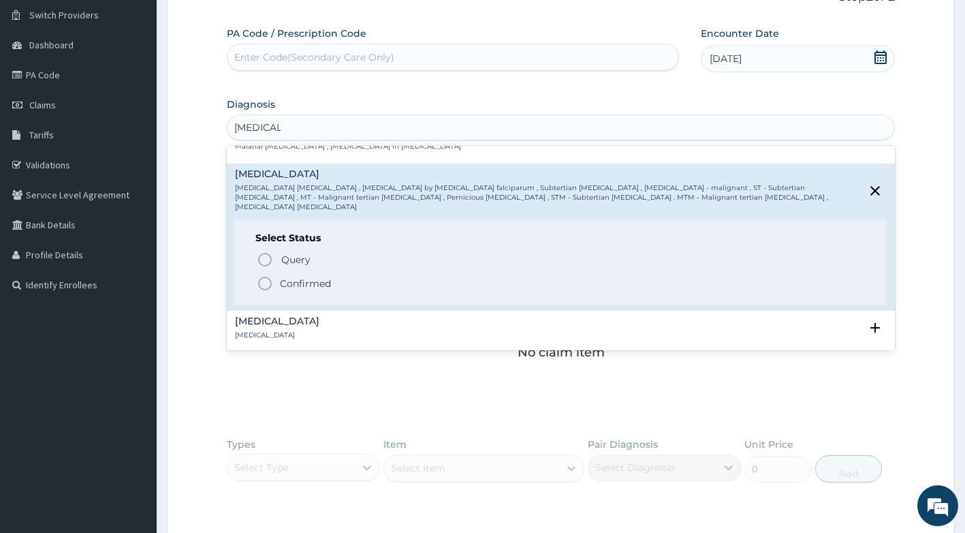
scroll to position [545, 0]
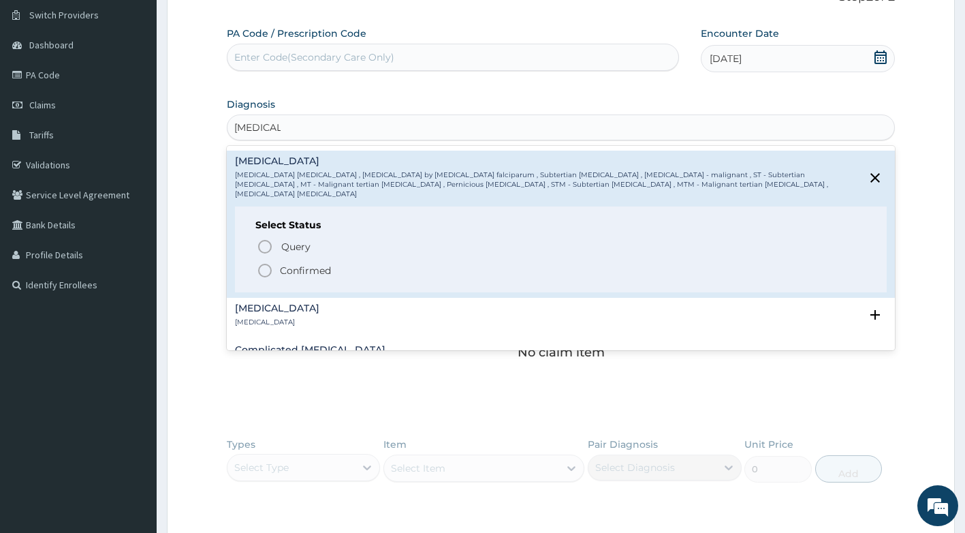
click at [257, 262] on icon "status option filled" at bounding box center [265, 270] width 16 height 16
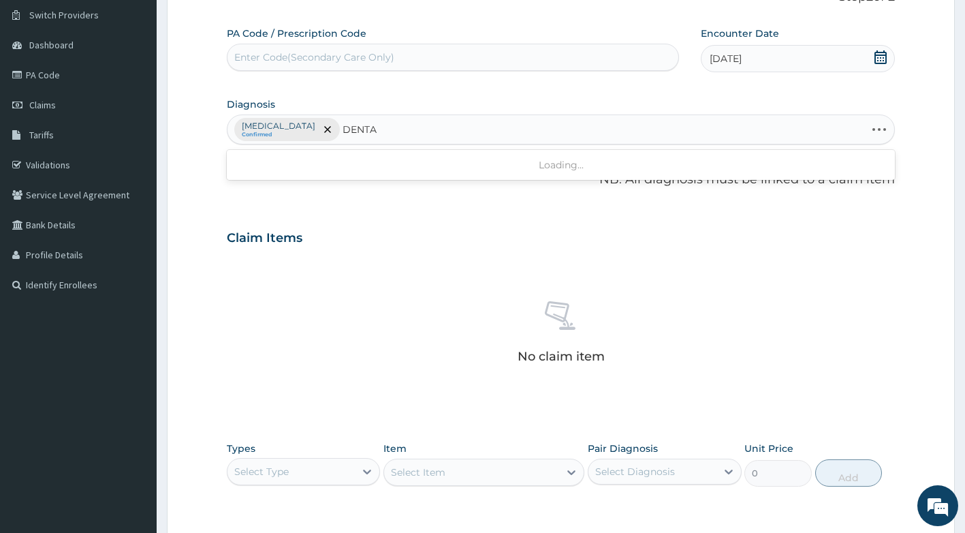
type input "DENTAL"
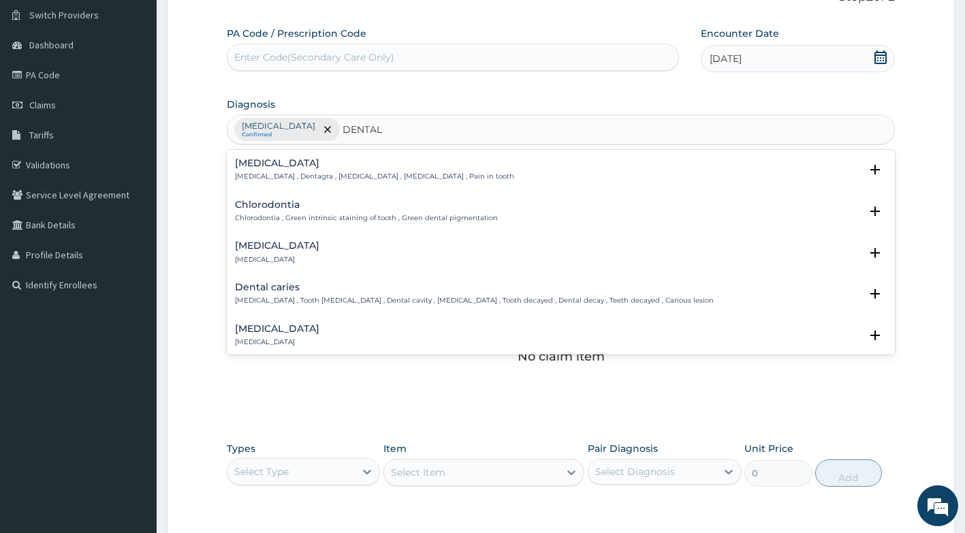
click at [335, 300] on p "Dental caries , Tooth caries , Dental cavity , Tooth decay , Tooth decayed , De…" at bounding box center [474, 301] width 479 height 10
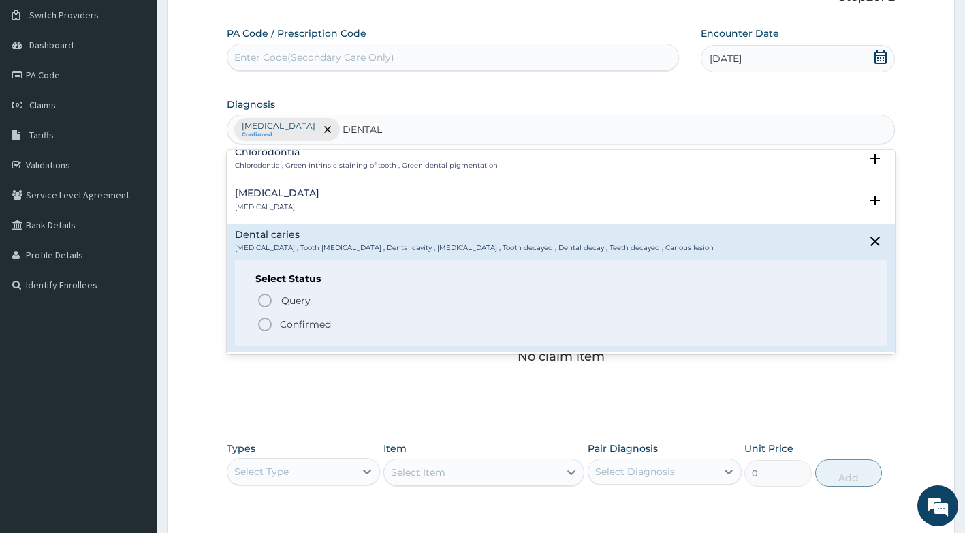
scroll to position [136, 0]
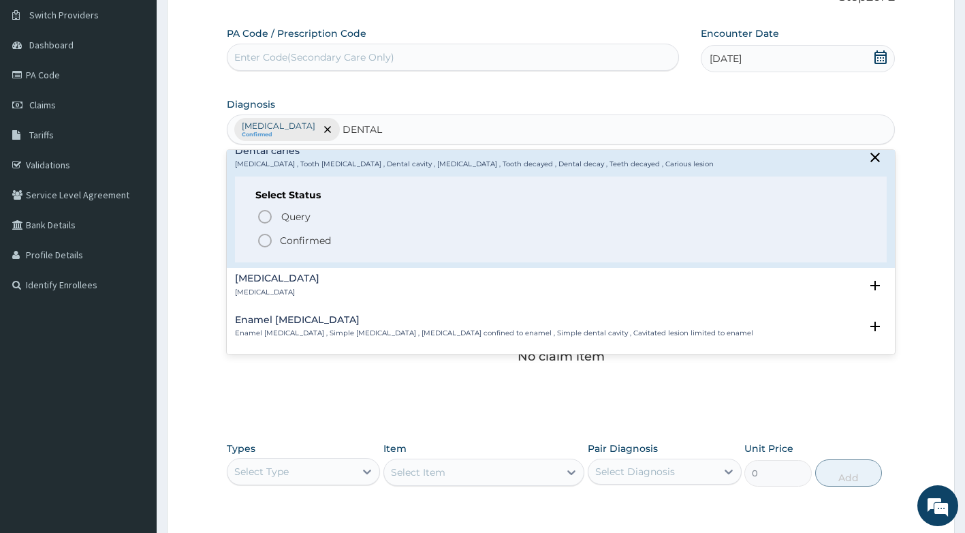
click at [294, 234] on p "Confirmed" at bounding box center [305, 241] width 51 height 14
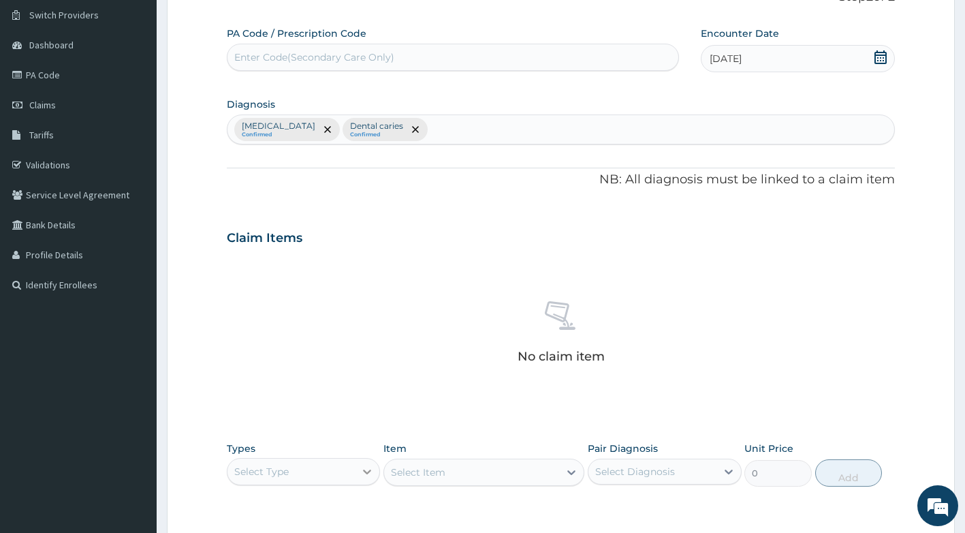
scroll to position [302, 0]
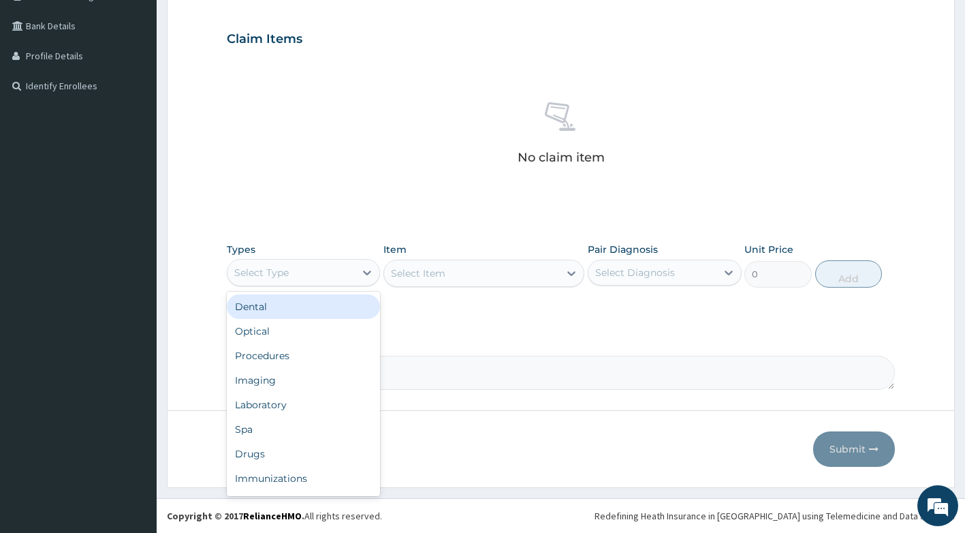
click at [310, 268] on div "Select Type" at bounding box center [292, 273] width 128 height 22
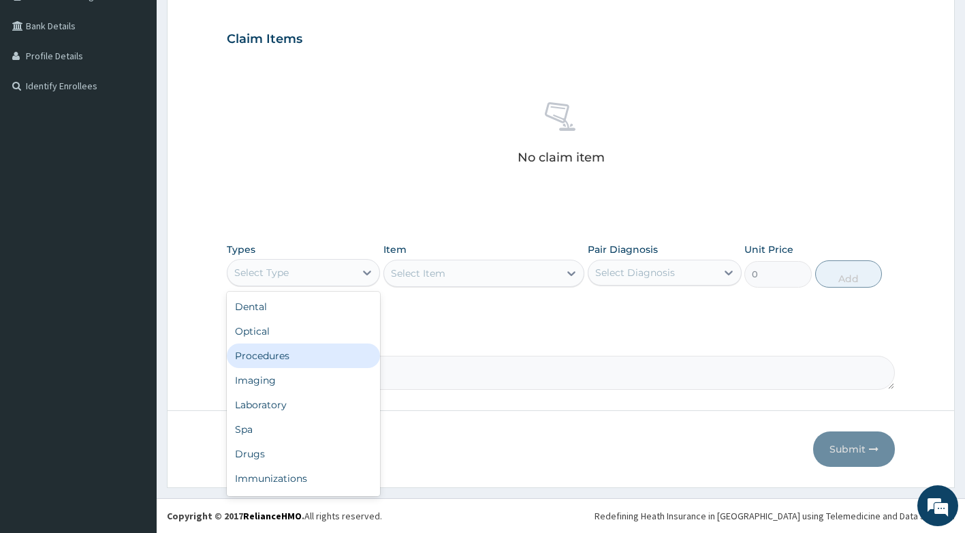
click at [287, 358] on div "Procedures" at bounding box center [304, 355] width 154 height 25
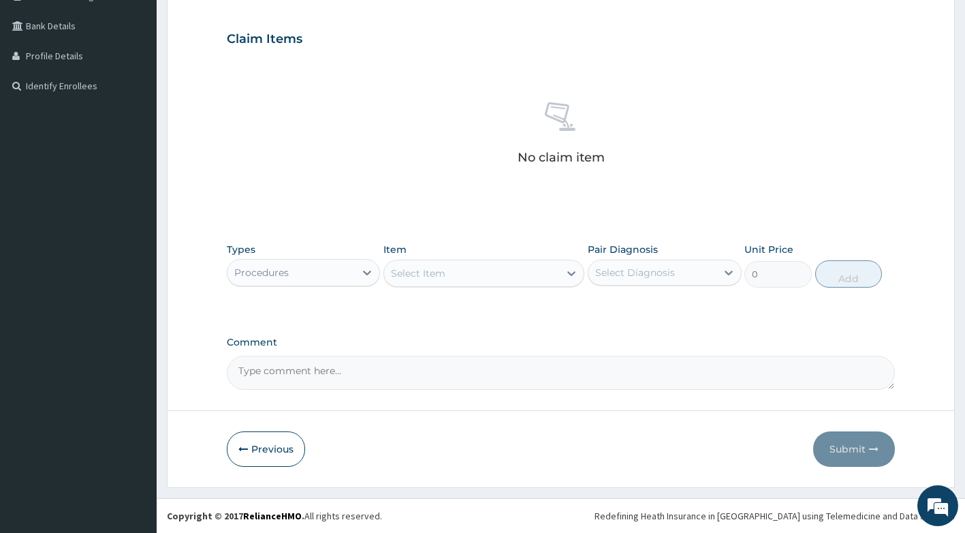
click at [329, 286] on div "Types Procedures" at bounding box center [304, 264] width 154 height 45
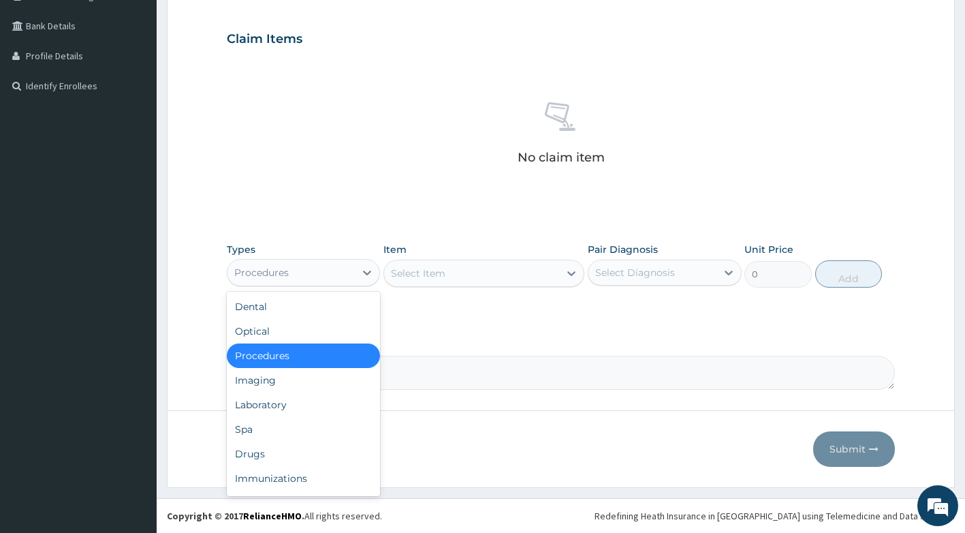
click at [336, 276] on div "Procedures" at bounding box center [292, 273] width 128 height 22
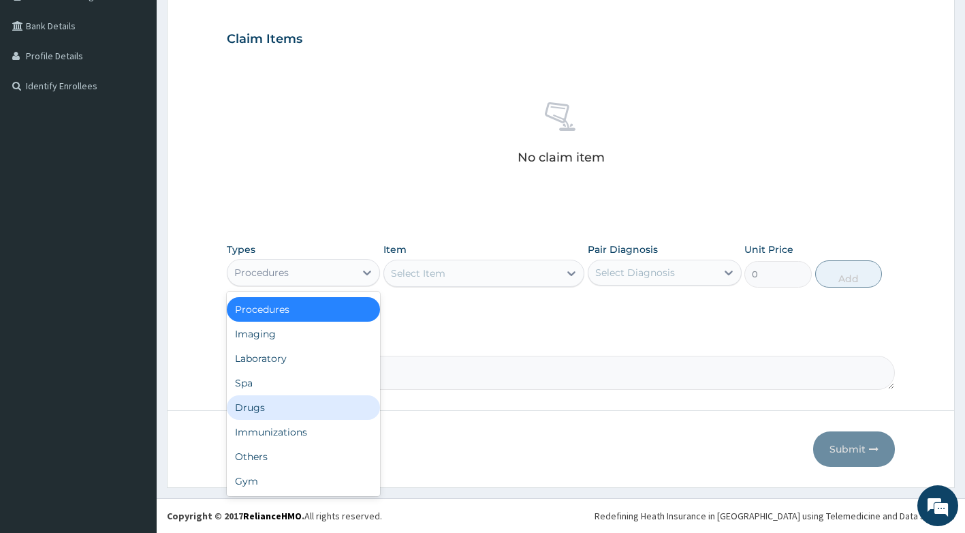
click at [272, 408] on div "Drugs" at bounding box center [304, 407] width 154 height 25
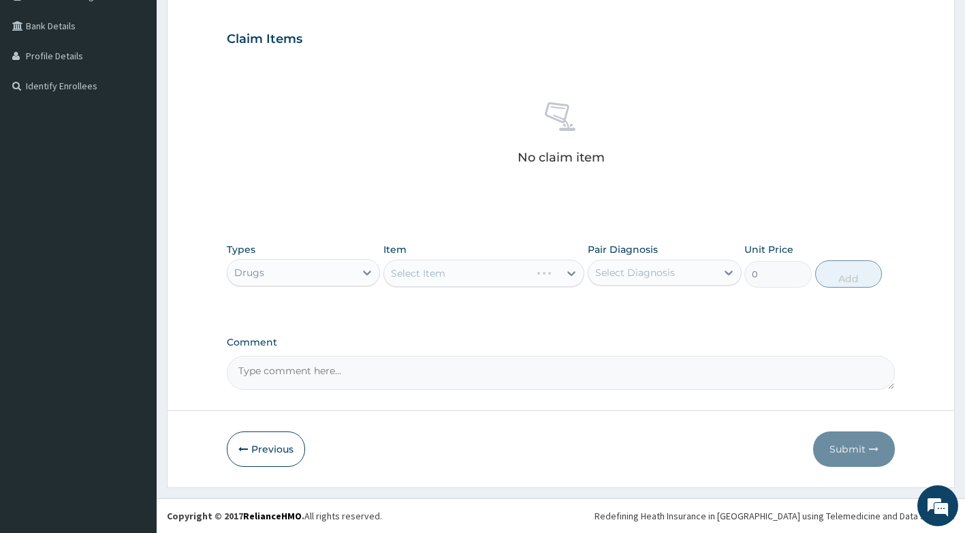
click at [448, 271] on div "Select Item" at bounding box center [483, 273] width 201 height 27
click at [458, 278] on div "Select Item" at bounding box center [483, 273] width 201 height 27
click at [476, 279] on div "Select Item" at bounding box center [483, 273] width 201 height 27
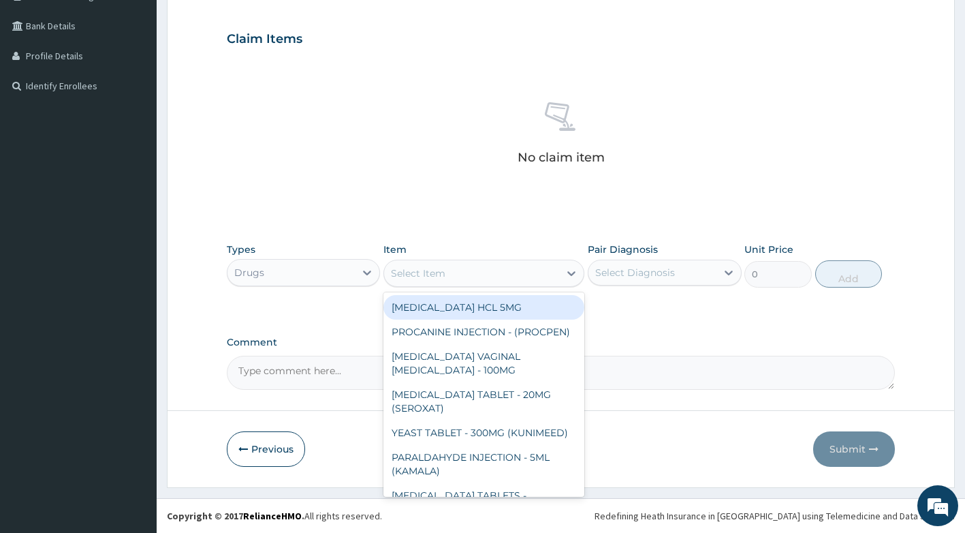
click at [494, 276] on div "Select Item" at bounding box center [471, 273] width 175 height 22
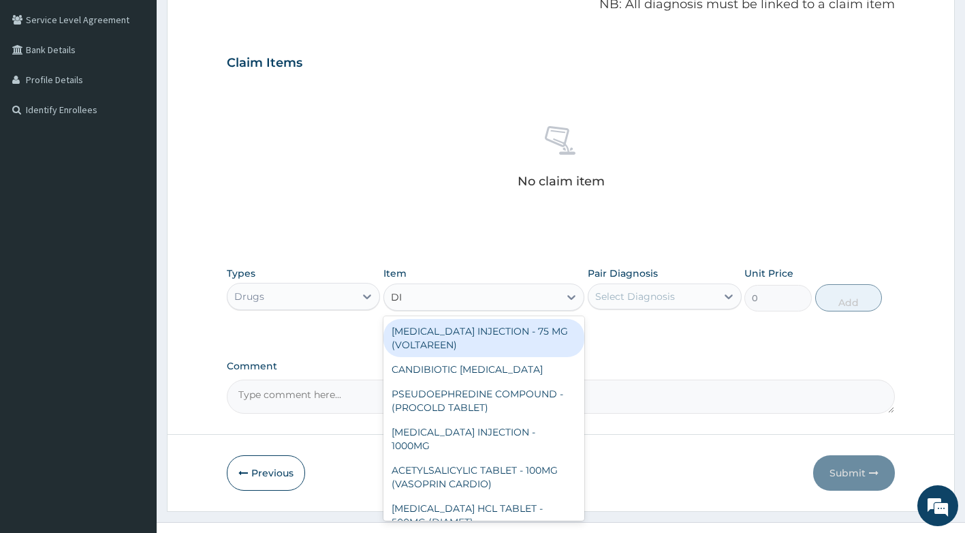
scroll to position [302, 0]
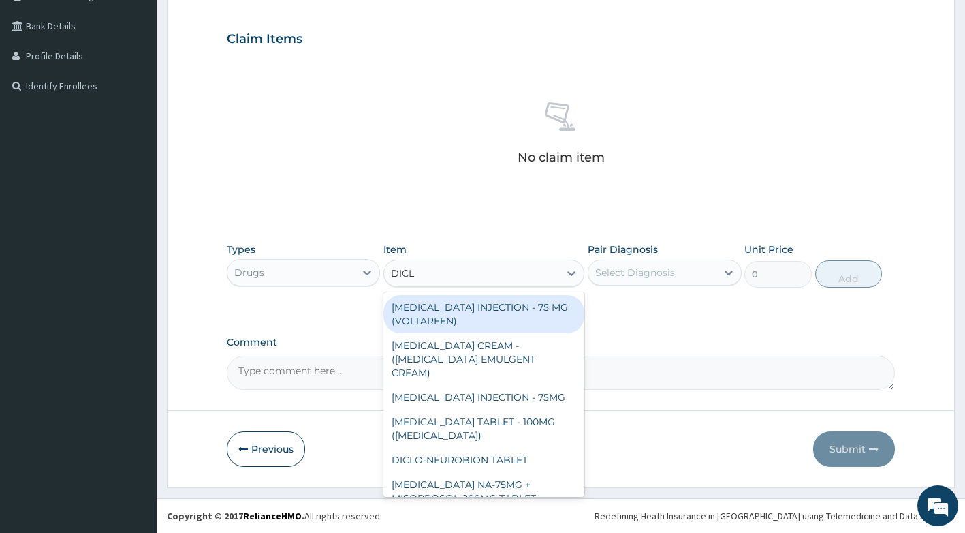
type input "DICLO"
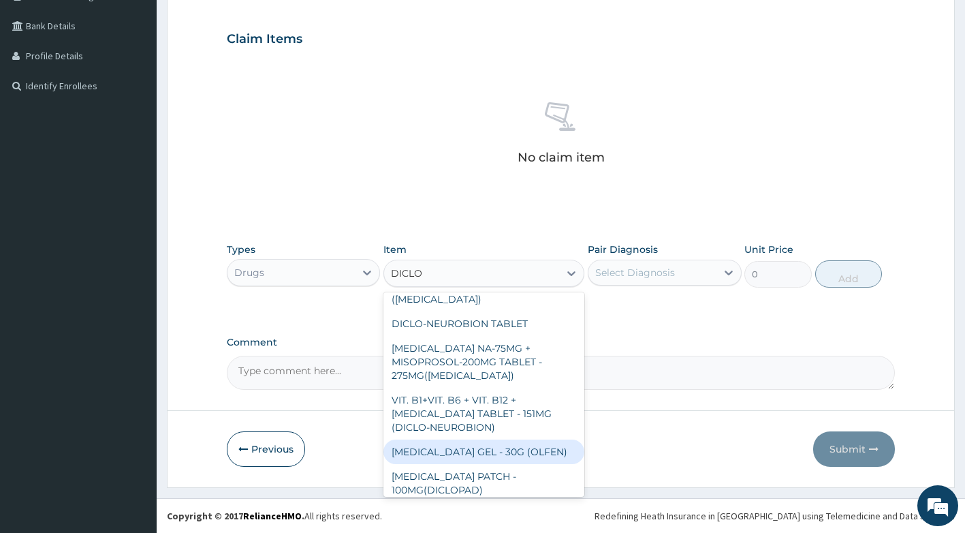
scroll to position [204, 0]
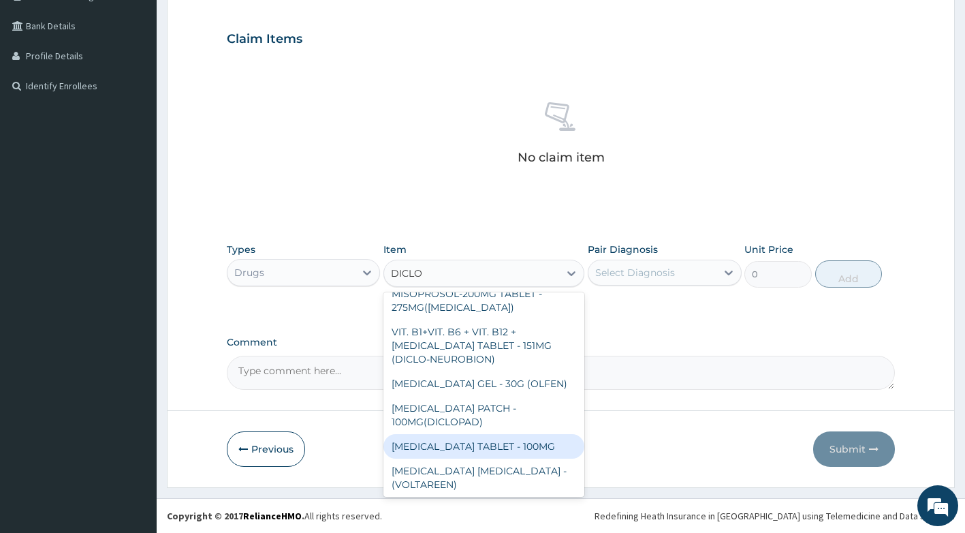
click at [495, 435] on div "[MEDICAL_DATA] TABLET - 100MG" at bounding box center [483, 446] width 201 height 25
type input "112"
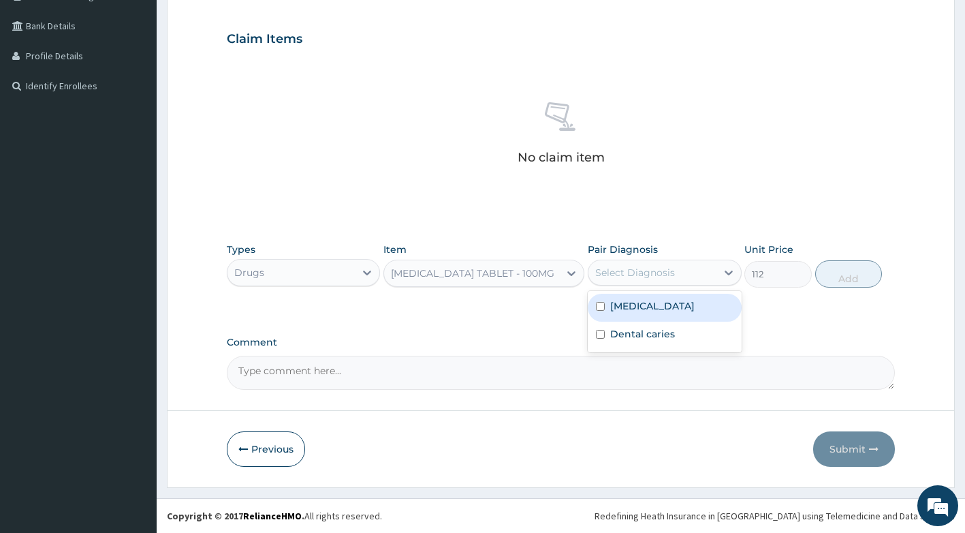
click at [626, 283] on div "Select Diagnosis" at bounding box center [653, 273] width 128 height 22
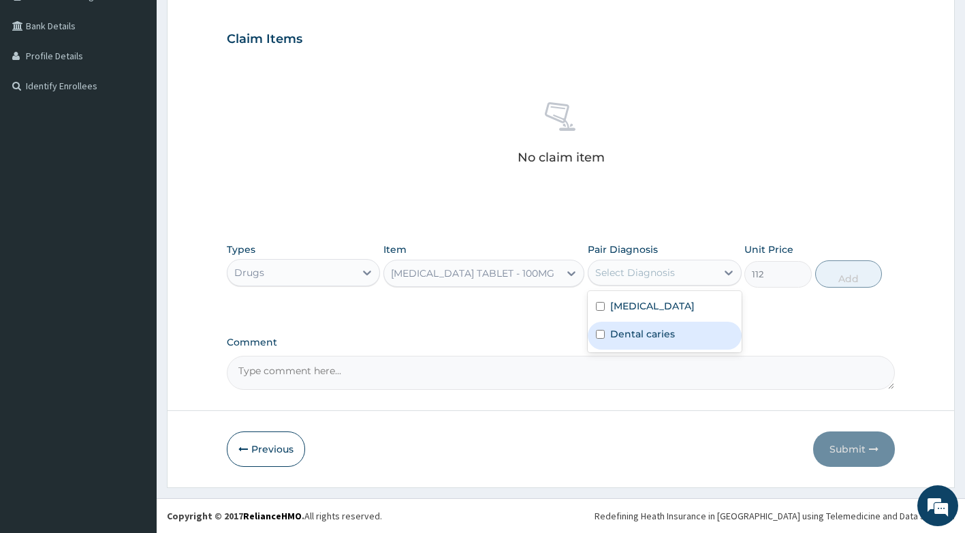
click at [645, 334] on label "Dental caries" at bounding box center [642, 334] width 65 height 14
checkbox input "true"
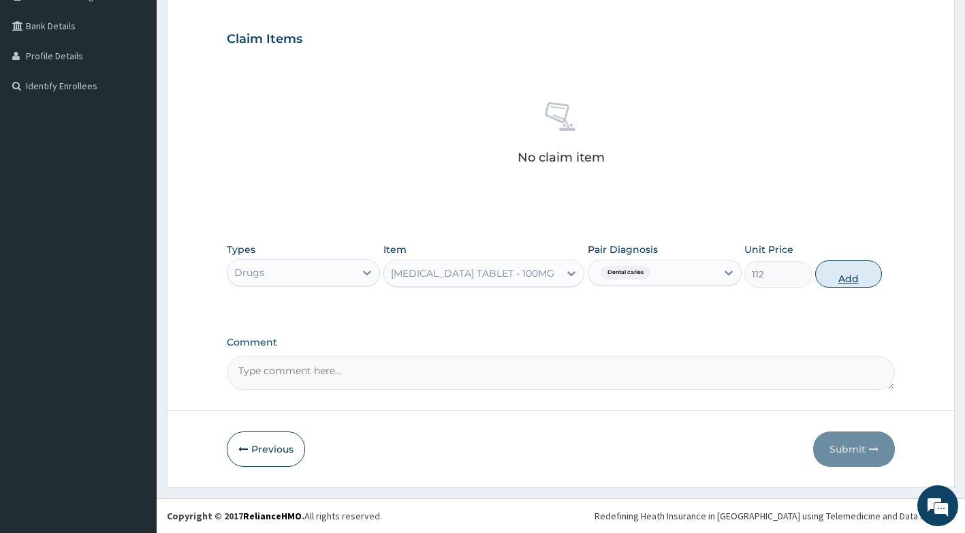
click at [842, 283] on button "Add" at bounding box center [848, 273] width 67 height 27
type input "0"
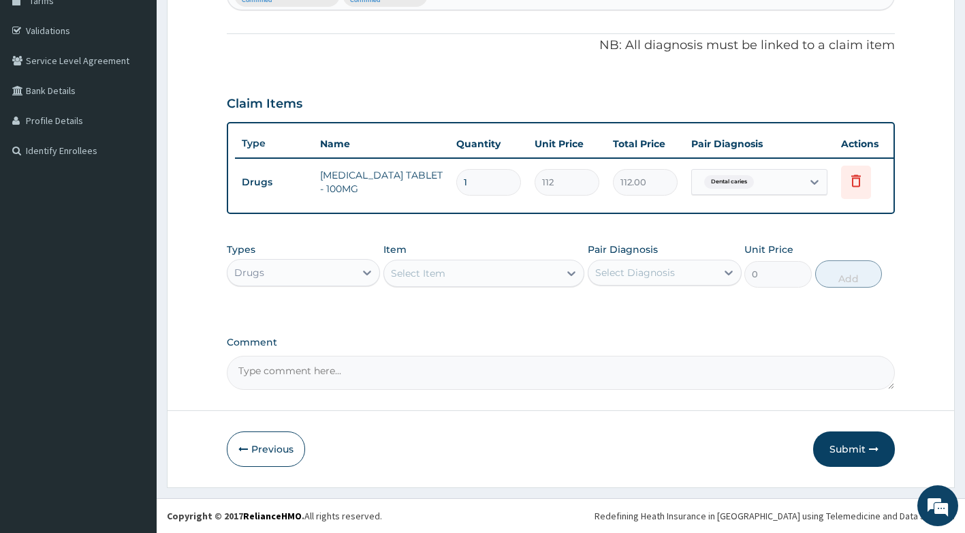
type input "0.00"
type input "5"
type input "560.00"
type input "5"
click at [456, 277] on div "Select Item" at bounding box center [471, 273] width 175 height 22
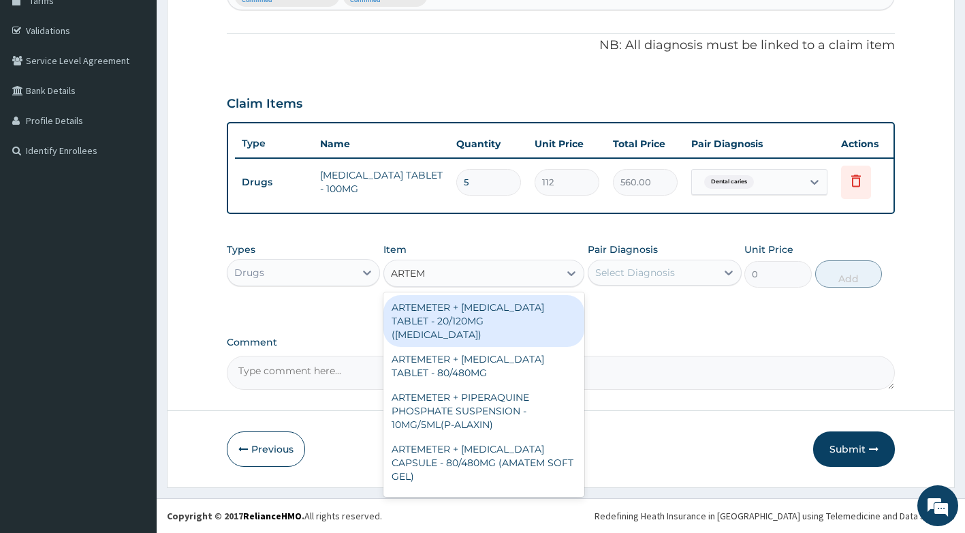
type input "ARTEME"
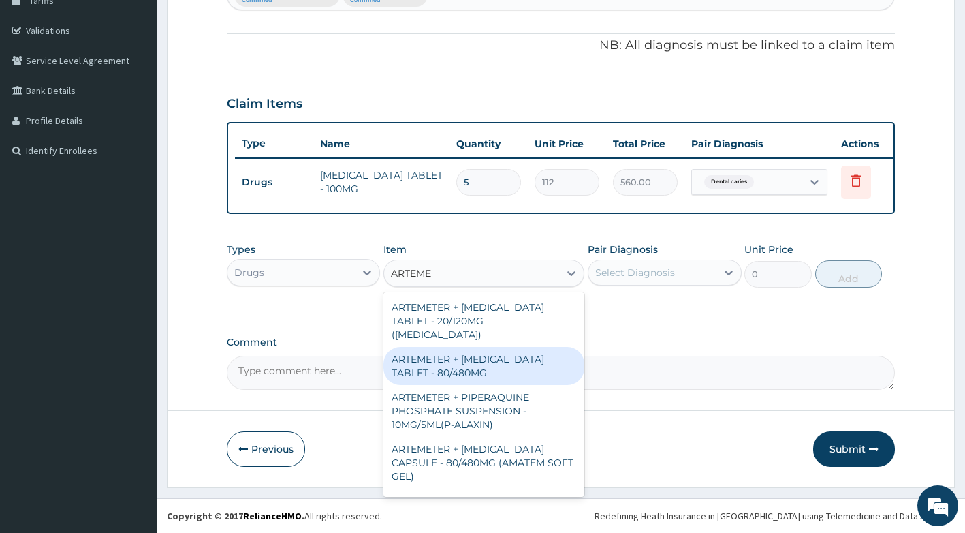
click at [487, 362] on div "ARTEMETER + [MEDICAL_DATA] TABLET - 80/480MG" at bounding box center [483, 366] width 201 height 38
type input "364"
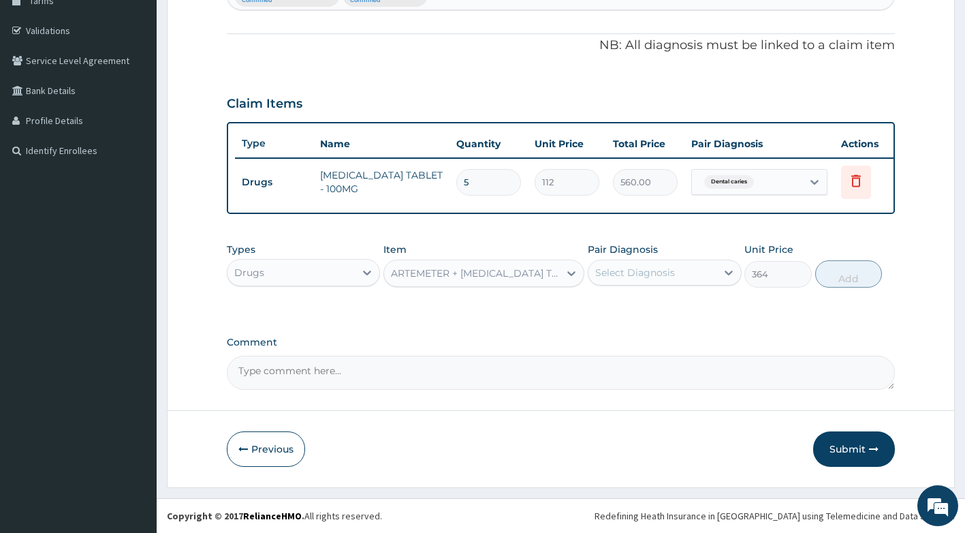
click at [653, 266] on div "Select Diagnosis" at bounding box center [635, 273] width 80 height 14
click at [644, 306] on label "[MEDICAL_DATA]" at bounding box center [652, 306] width 84 height 14
checkbox input "true"
click at [838, 274] on button "Add" at bounding box center [848, 273] width 67 height 27
type input "0"
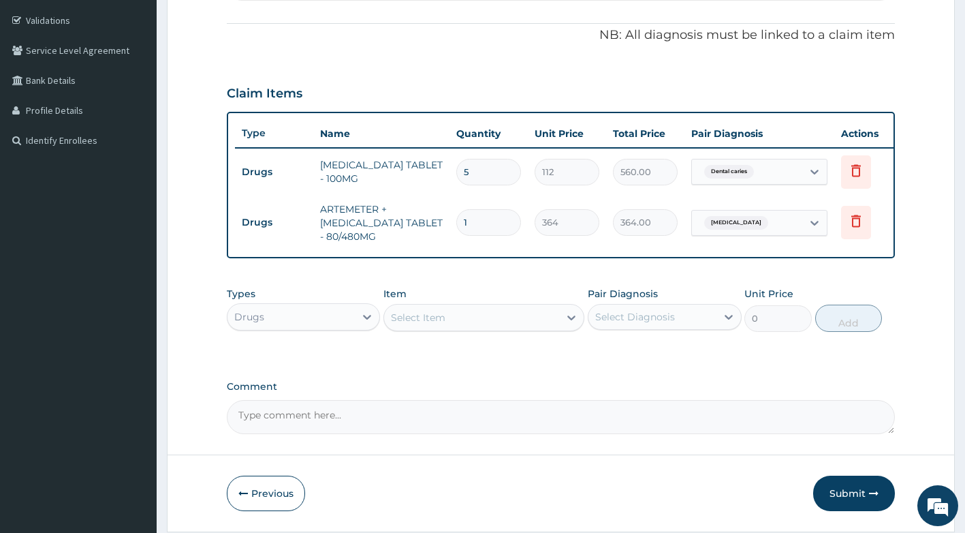
type input "0.00"
type input "6"
type input "2184.00"
type input "6"
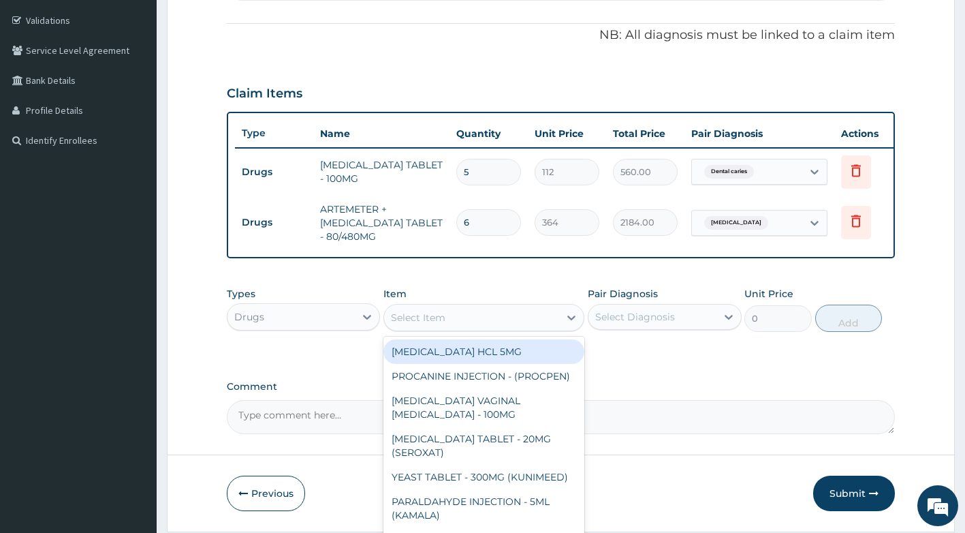
click at [454, 328] on div "Select Item" at bounding box center [471, 318] width 175 height 22
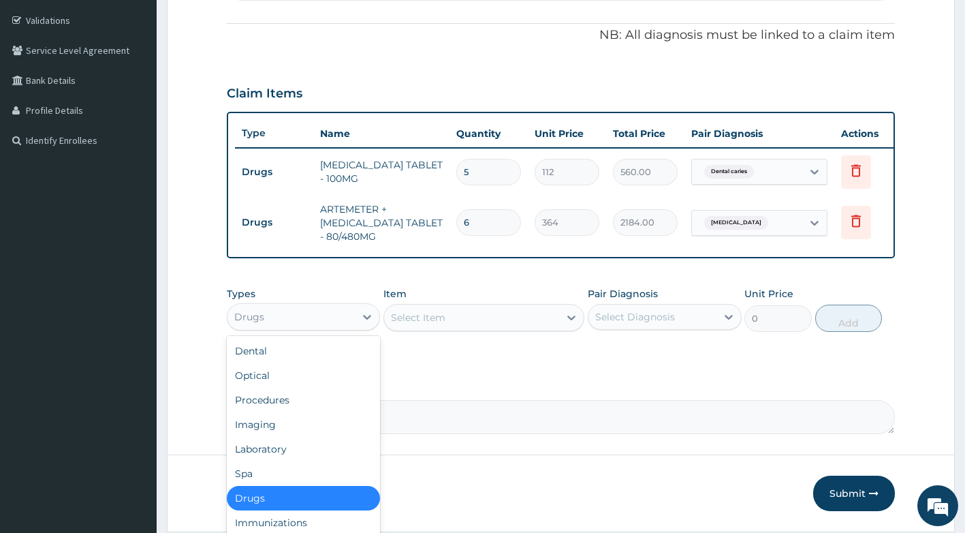
click at [331, 323] on div "Drugs" at bounding box center [292, 317] width 128 height 22
click at [292, 407] on div "Procedures" at bounding box center [304, 400] width 154 height 25
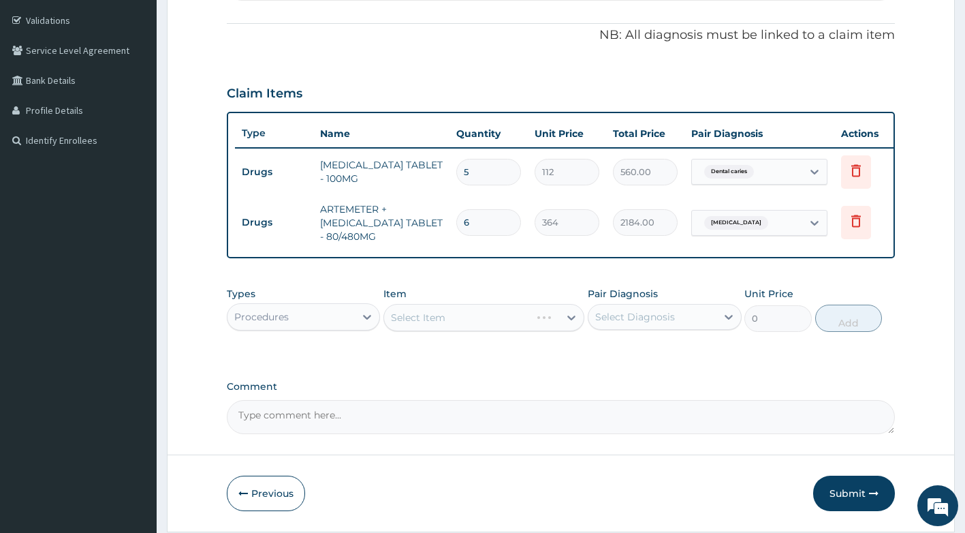
click at [458, 319] on div "Select Item" at bounding box center [483, 317] width 201 height 27
click at [439, 324] on div "Select Item" at bounding box center [418, 318] width 54 height 14
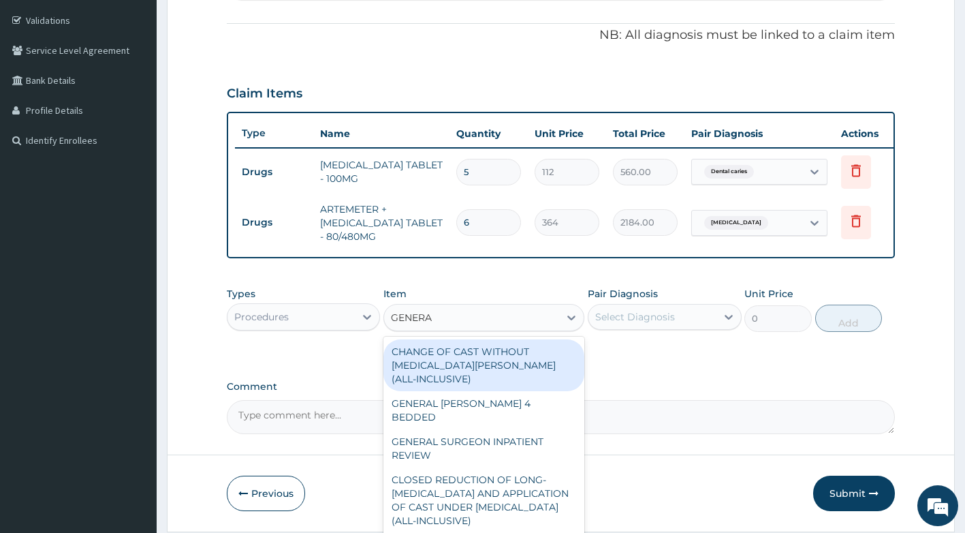
type input "GENERAL"
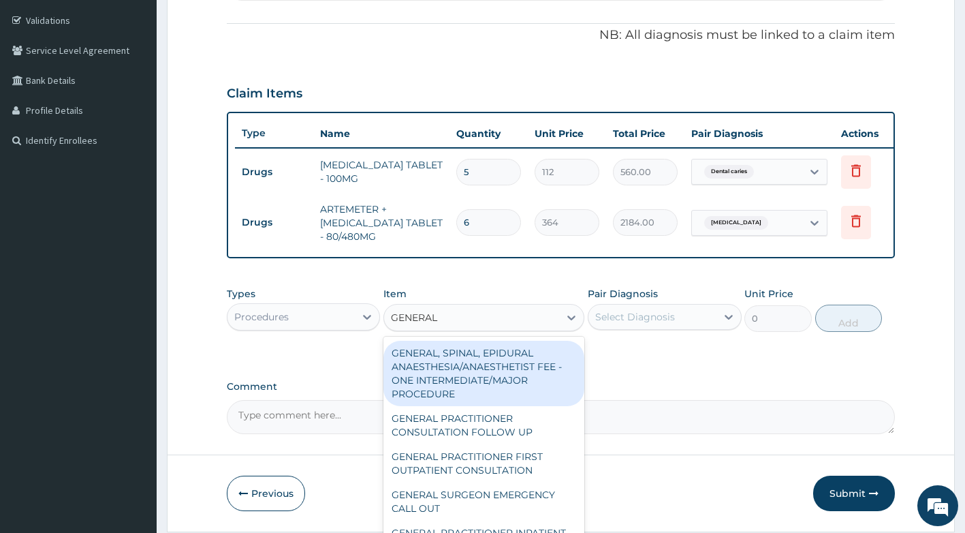
scroll to position [341, 0]
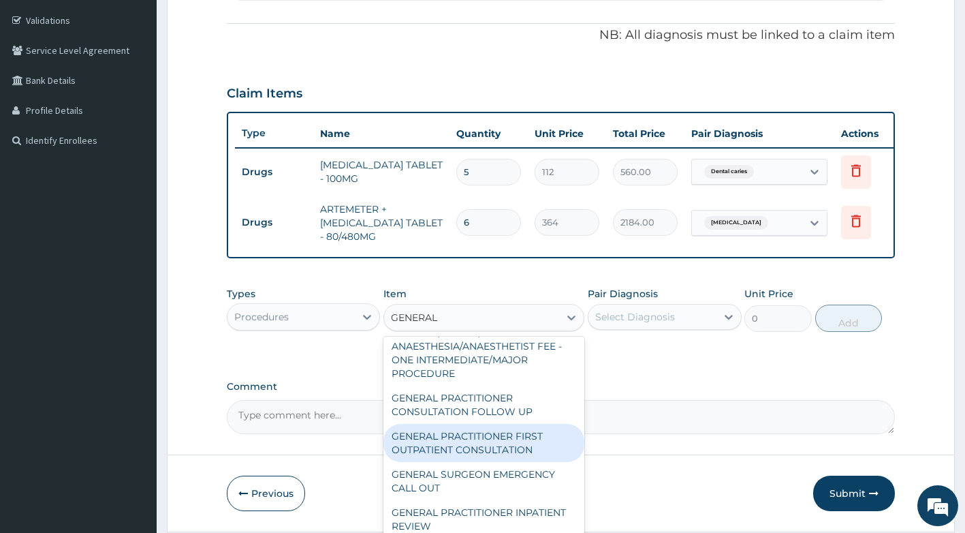
click at [497, 462] on div "GENERAL PRACTITIONER FIRST OUTPATIENT CONSULTATION" at bounding box center [483, 443] width 201 height 38
type input "3750"
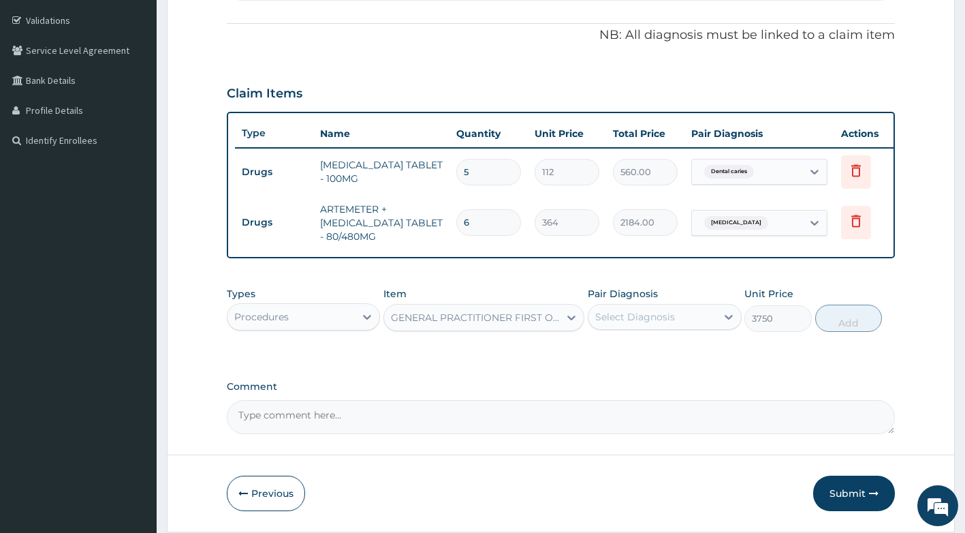
click at [709, 328] on div "Select Diagnosis" at bounding box center [653, 317] width 128 height 22
click at [664, 366] on div "Falciparum malaria" at bounding box center [665, 352] width 154 height 28
checkbox input "true"
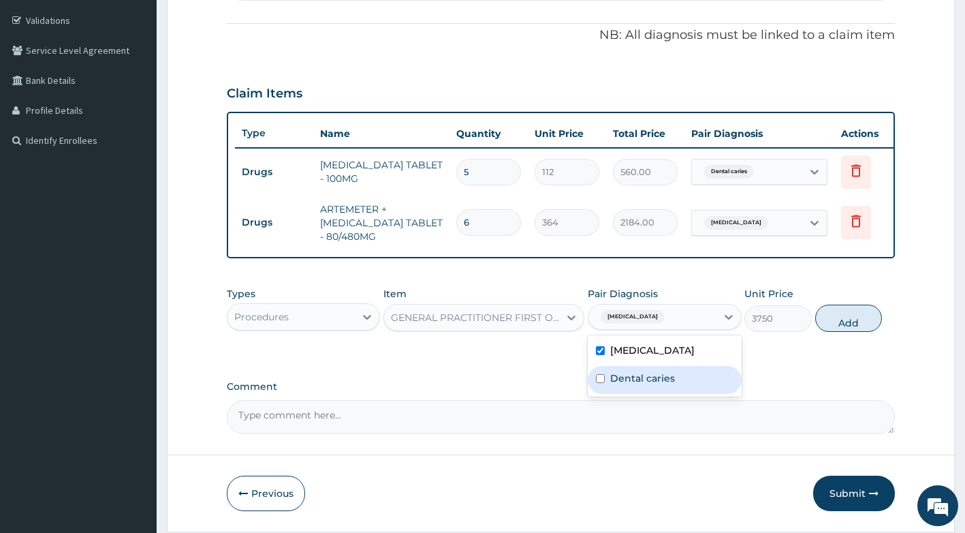
click at [659, 385] on label "Dental caries" at bounding box center [642, 378] width 65 height 14
checkbox input "true"
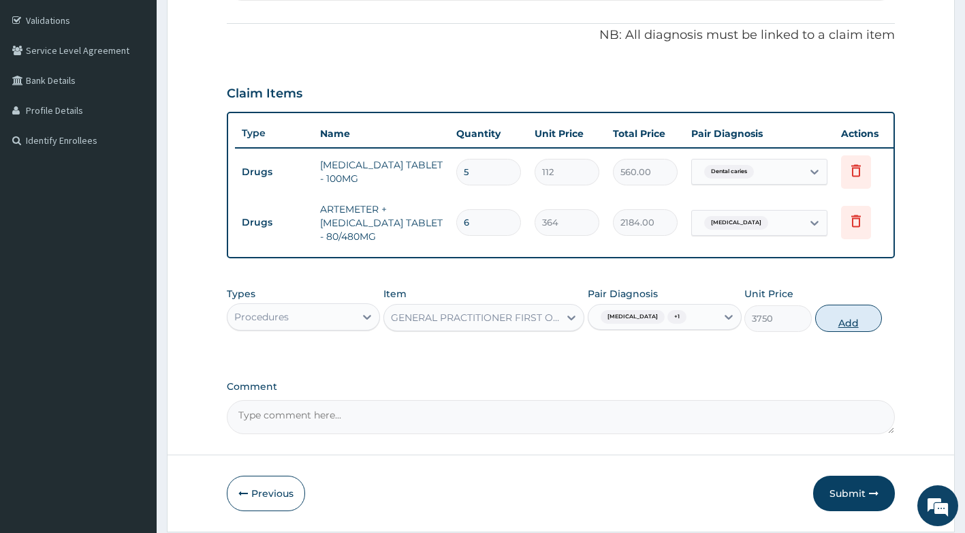
click at [855, 330] on button "Add" at bounding box center [848, 317] width 67 height 27
type input "0"
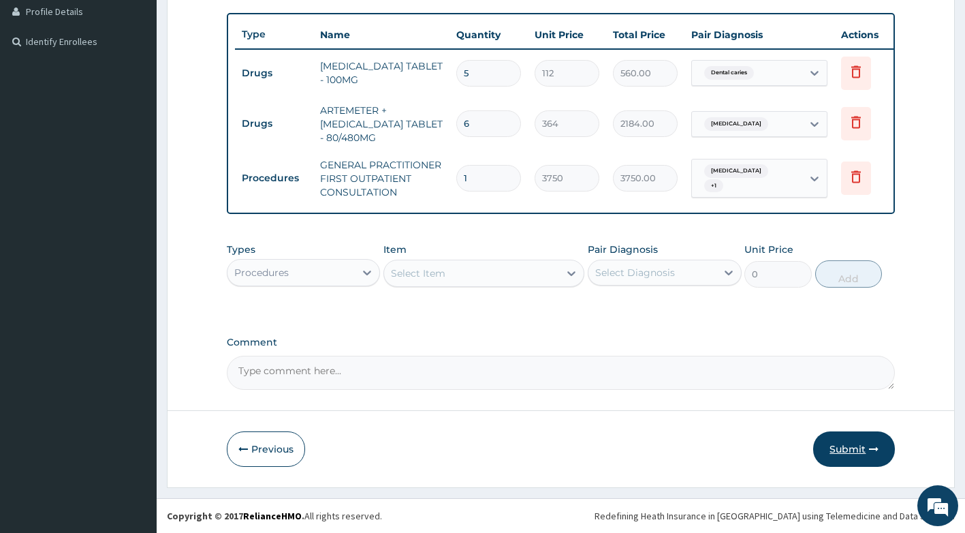
click at [853, 438] on button "Submit" at bounding box center [854, 448] width 82 height 35
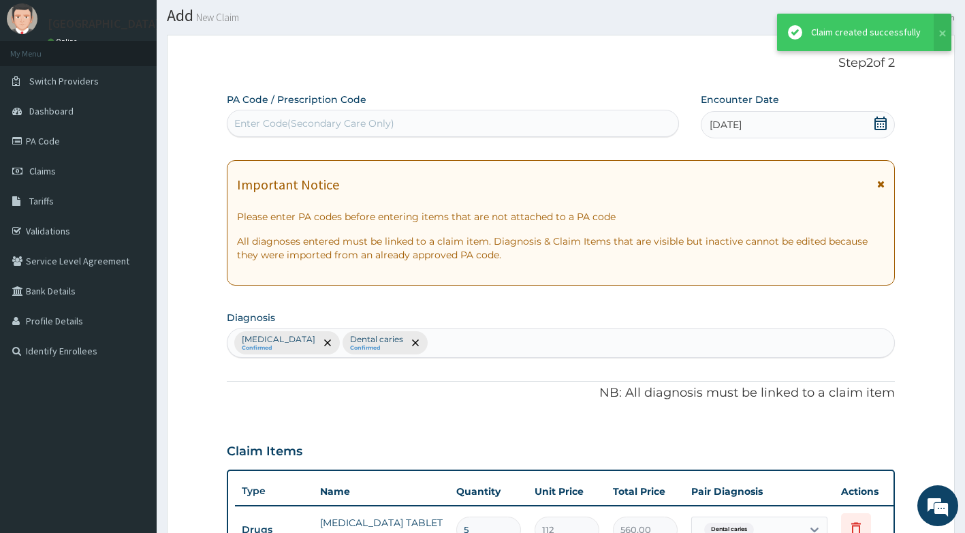
scroll to position [357, 0]
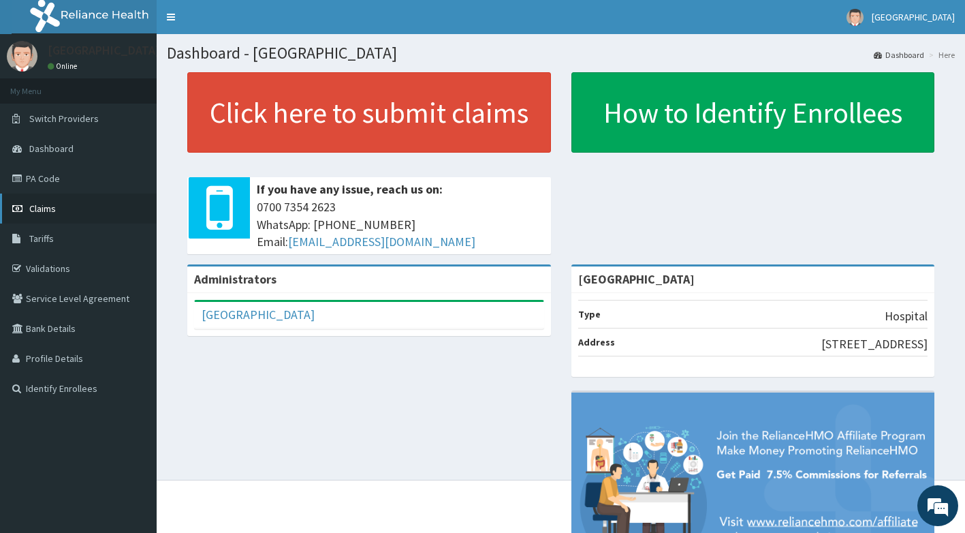
click at [61, 210] on link "Claims" at bounding box center [78, 208] width 157 height 30
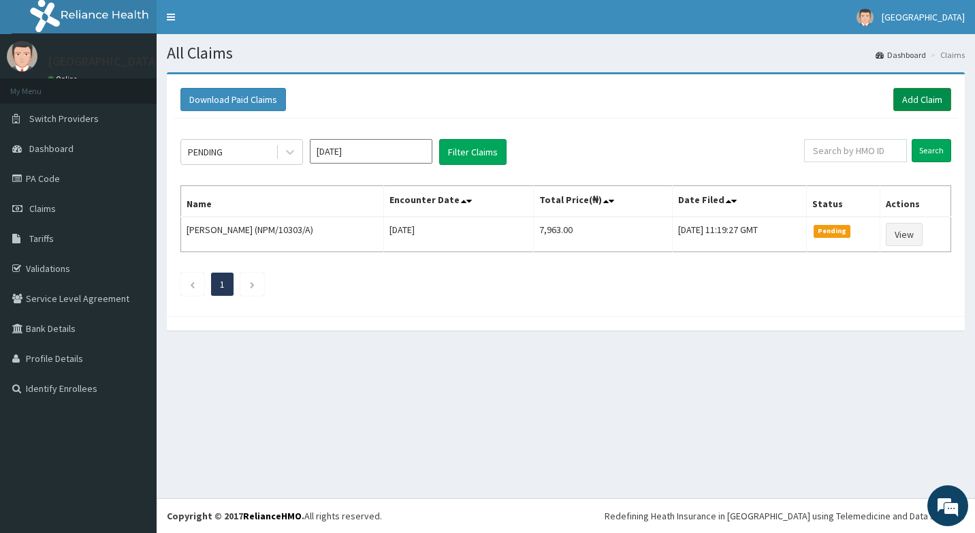
click at [922, 97] on link "Add Claim" at bounding box center [923, 99] width 58 height 23
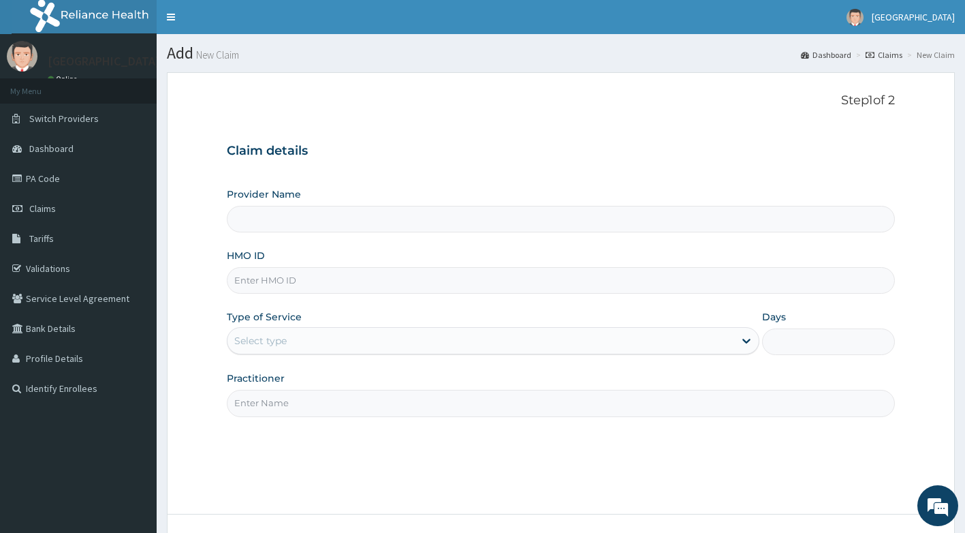
type input "[GEOGRAPHIC_DATA]"
click at [354, 274] on input "HMO ID" at bounding box center [561, 280] width 669 height 27
drag, startPoint x: 292, startPoint y: 439, endPoint x: 396, endPoint y: 462, distance: 106.6
click at [296, 448] on div "Step 1 of 2 Claim details Provider Name Itunu Hospital HMO ID TFE Type of Servi…" at bounding box center [561, 293] width 669 height 400
click at [287, 272] on input "TFE" at bounding box center [561, 280] width 669 height 27
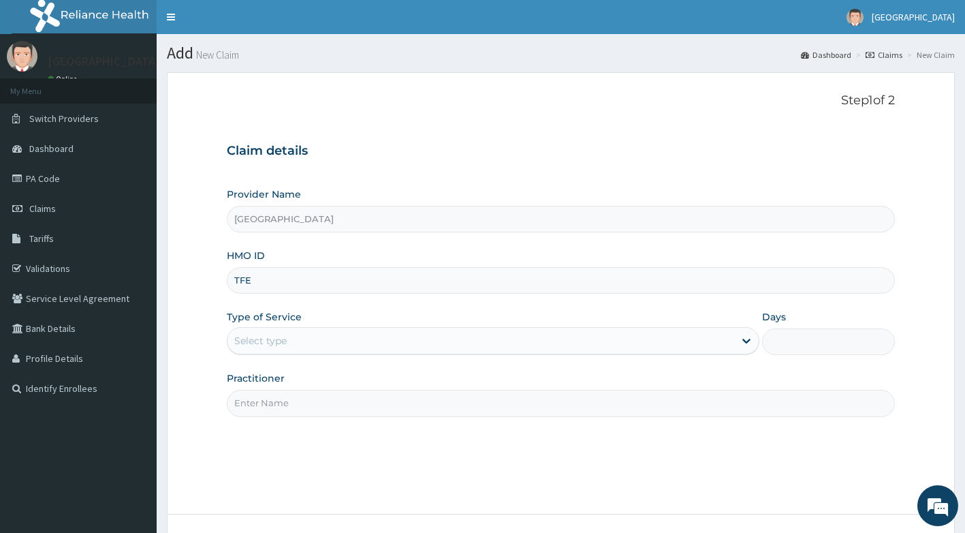
type input "TFE/11464/A"
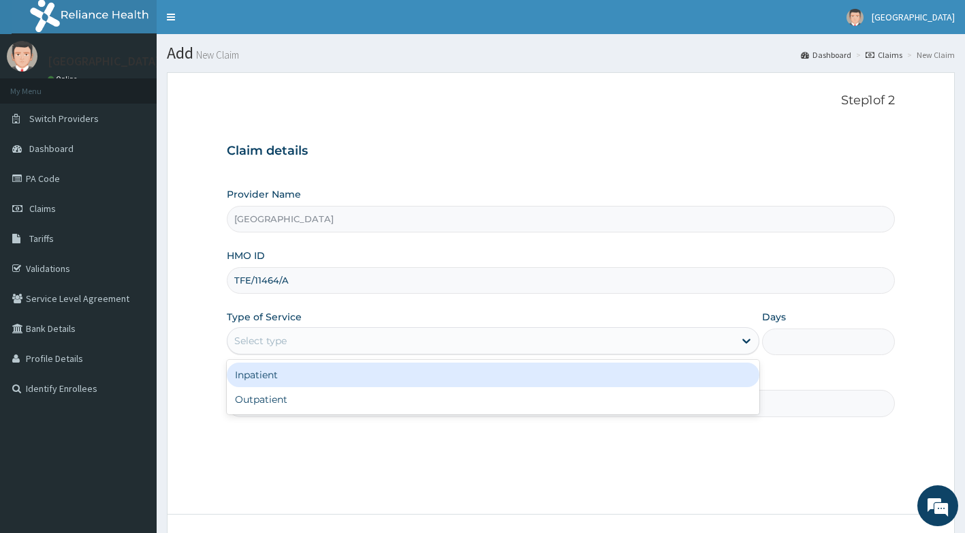
click at [283, 334] on div "Select type" at bounding box center [260, 341] width 52 height 14
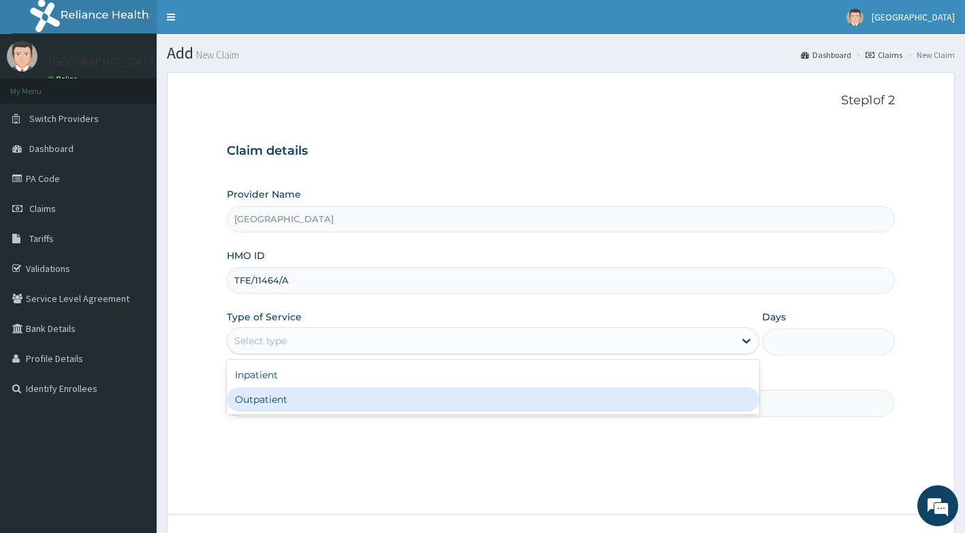
click at [275, 405] on div "Outpatient" at bounding box center [493, 399] width 533 height 25
type input "1"
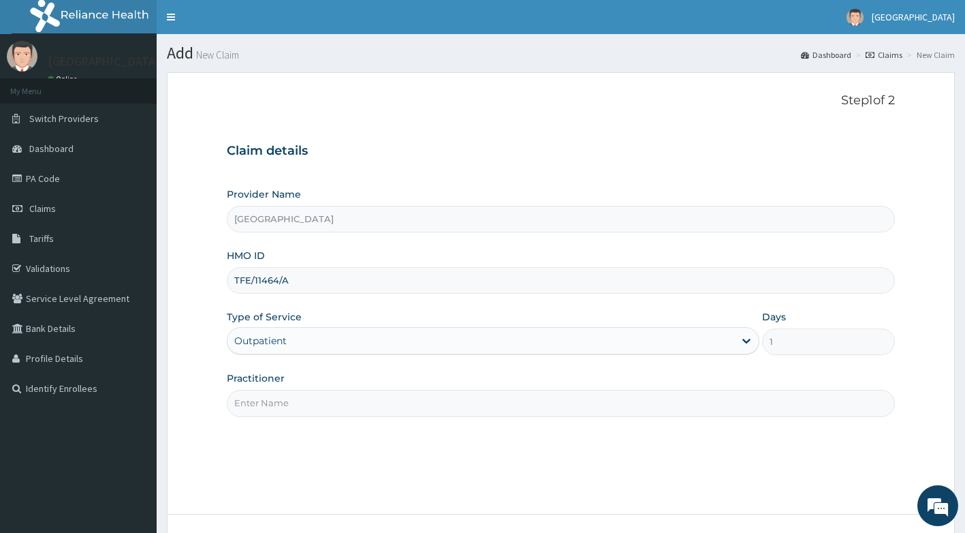
click at [272, 405] on input "Practitioner" at bounding box center [561, 403] width 669 height 27
type input "Dr [PERSON_NAME]"
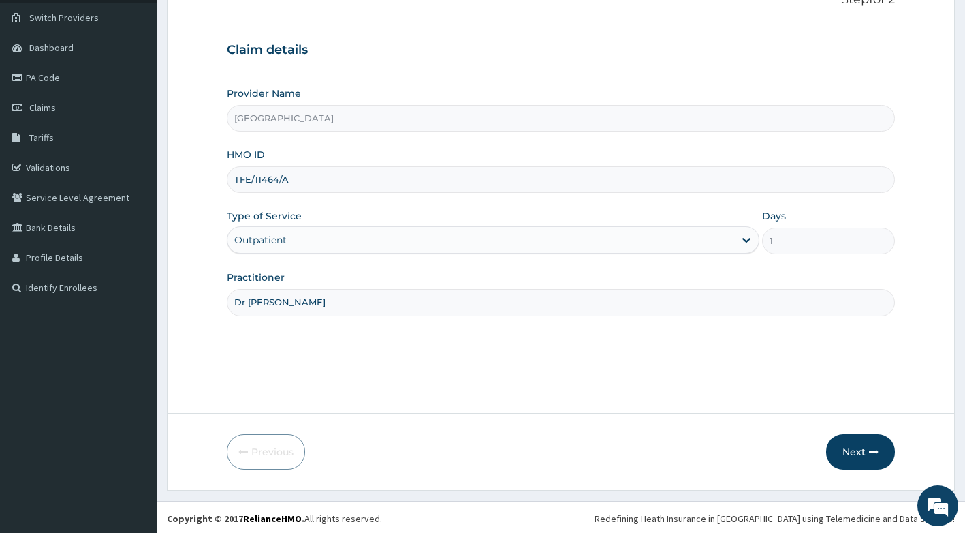
scroll to position [104, 0]
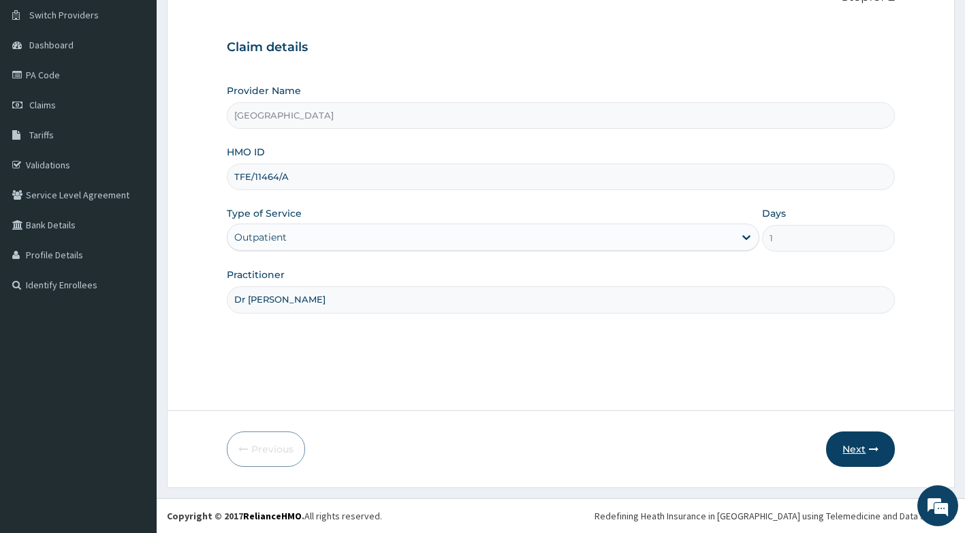
click at [863, 441] on button "Next" at bounding box center [860, 448] width 69 height 35
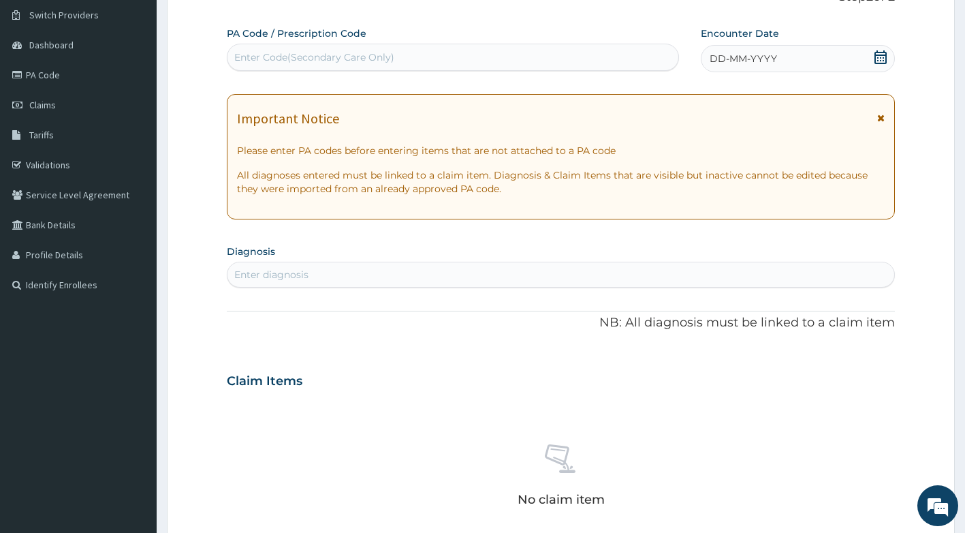
click at [881, 120] on icon at bounding box center [880, 118] width 7 height 10
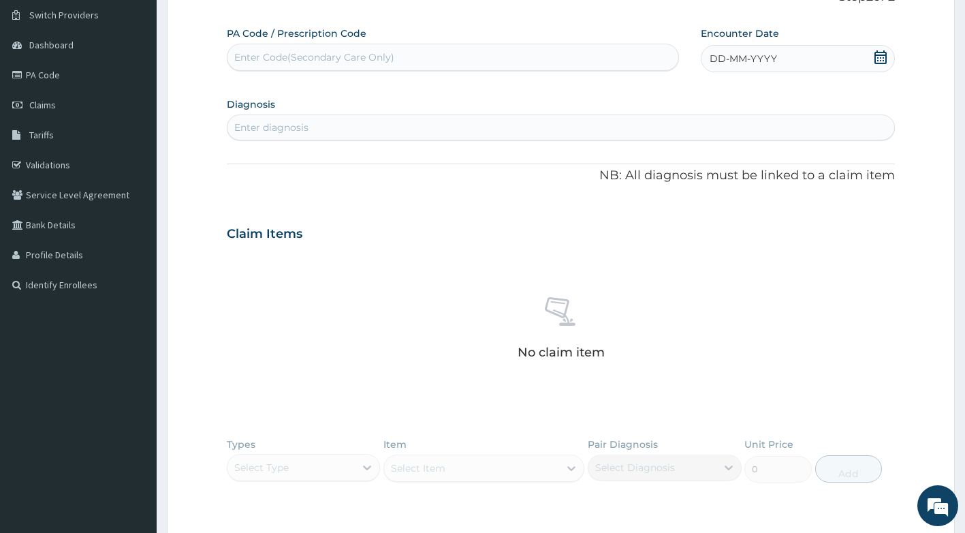
click at [883, 60] on icon at bounding box center [881, 57] width 14 height 14
click at [732, 148] on div "2" at bounding box center [733, 143] width 20 height 20
click at [406, 132] on div "Enter diagnosis" at bounding box center [562, 127] width 668 height 22
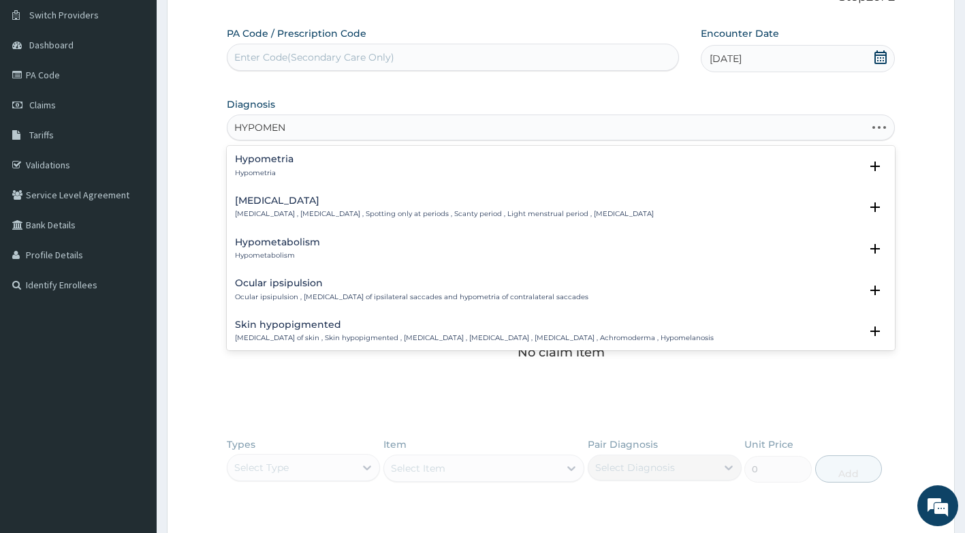
type input "HYPOMENO"
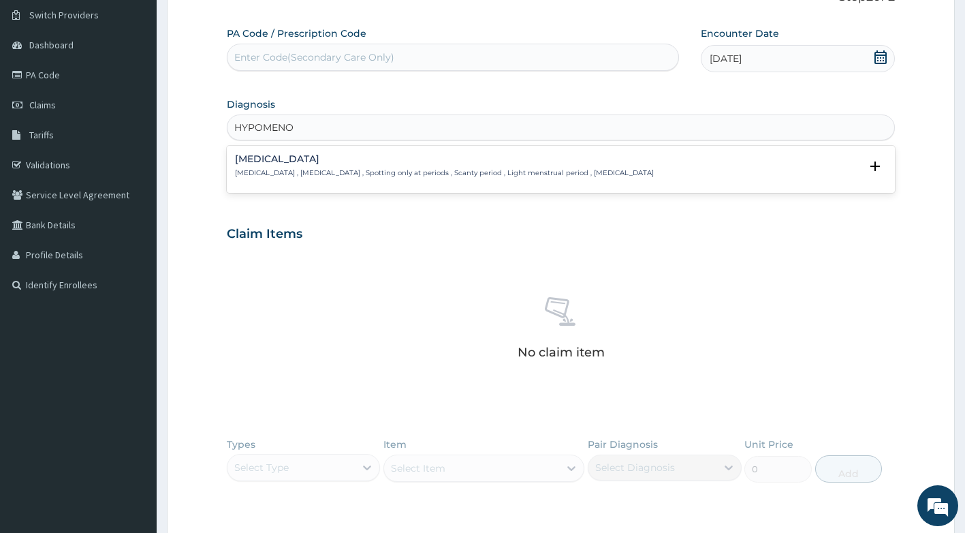
click at [347, 170] on p "Hypomenorrhea , Hypomenorrhoea , Spotting only at periods , Scanty period , Lig…" at bounding box center [444, 173] width 419 height 10
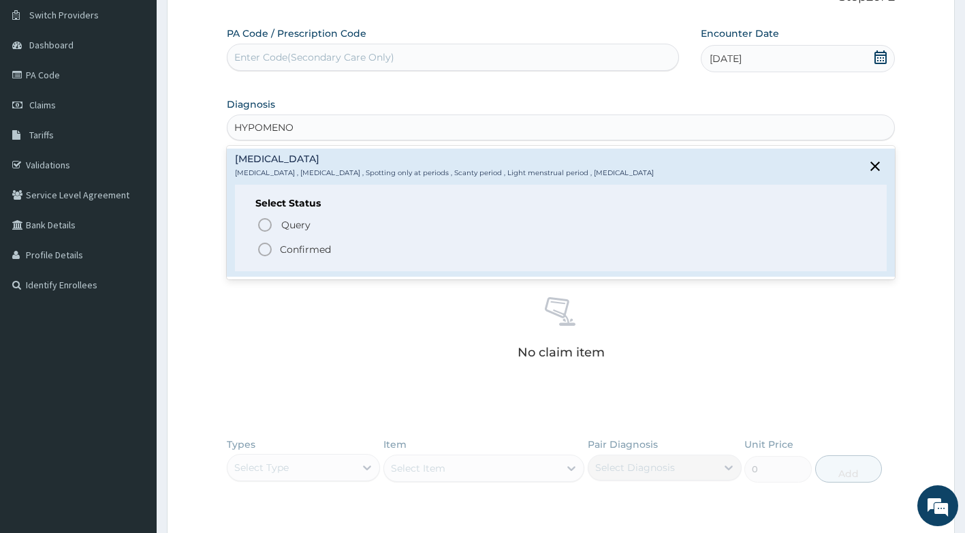
click at [265, 249] on icon "status option filled" at bounding box center [265, 249] width 16 height 16
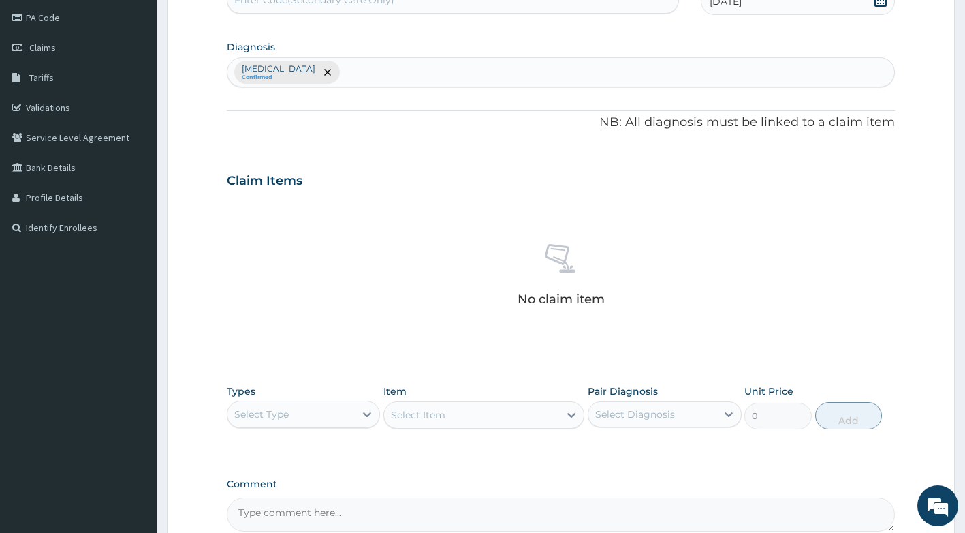
scroll to position [240, 0]
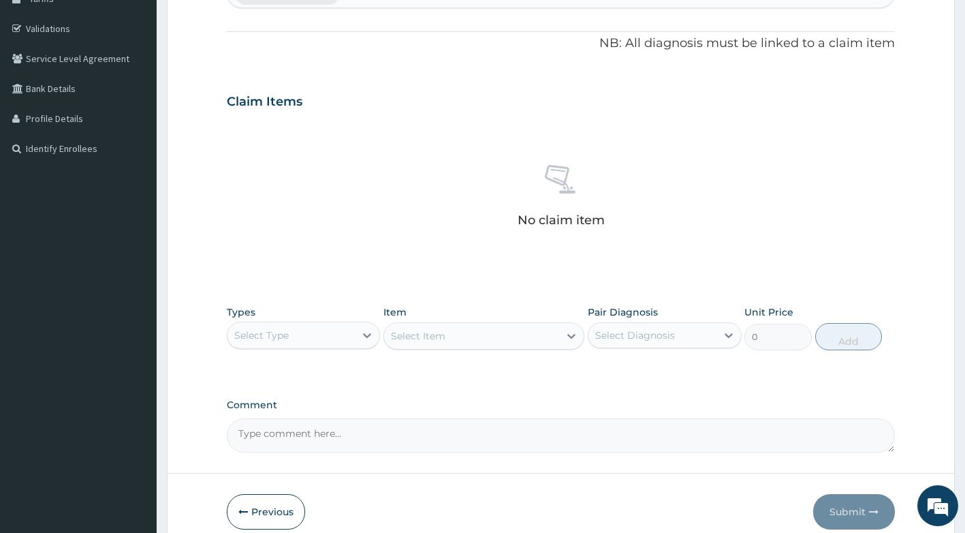
click at [290, 327] on div "Select Type" at bounding box center [292, 335] width 128 height 22
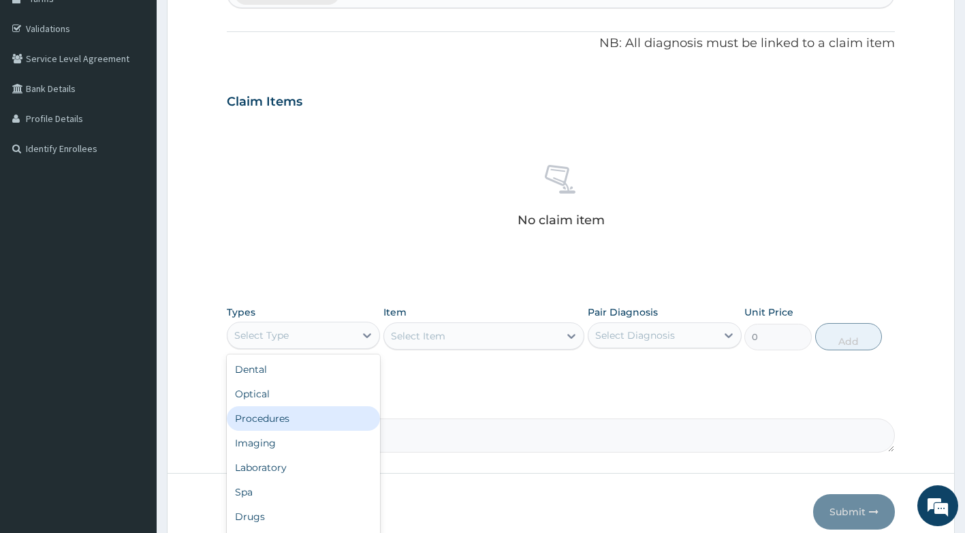
click at [303, 424] on div "Procedures" at bounding box center [304, 418] width 154 height 25
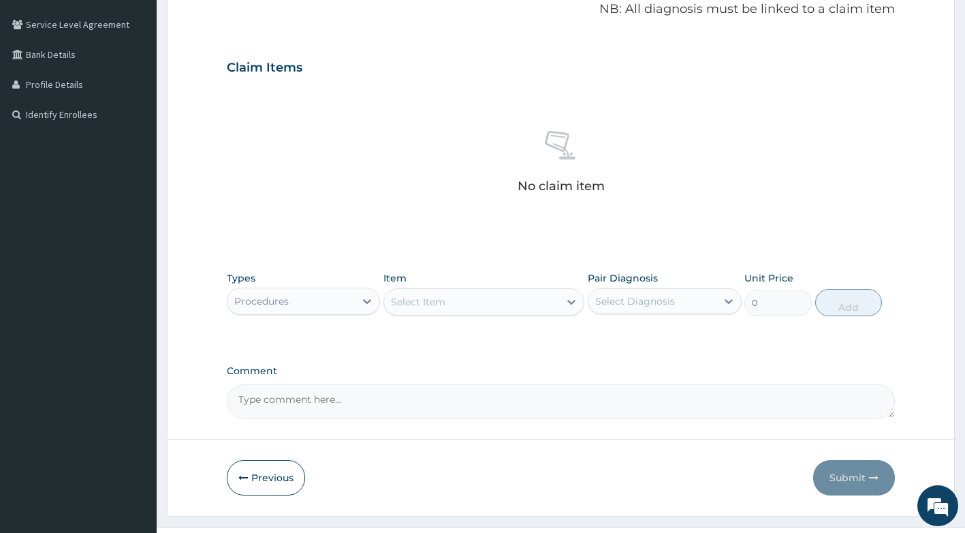
scroll to position [302, 0]
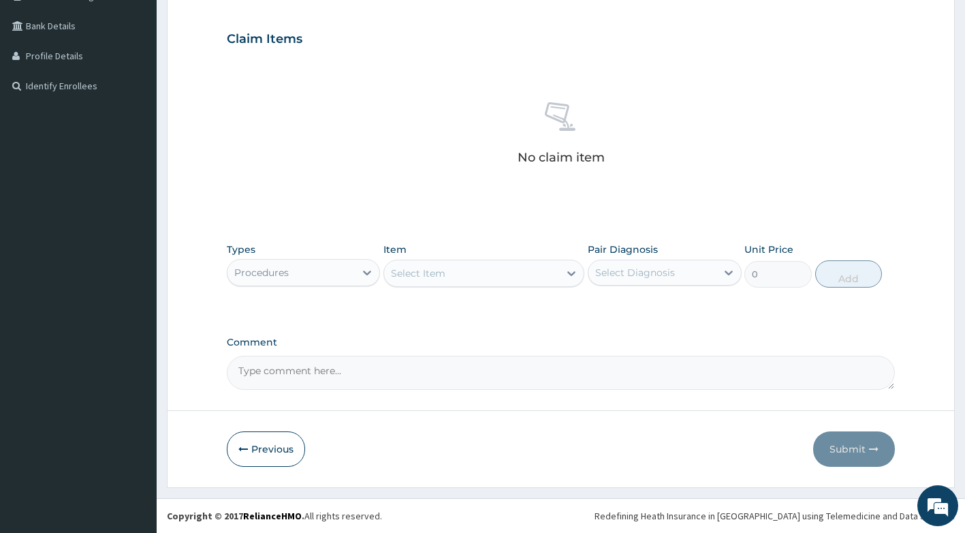
click at [518, 280] on div "Select Item" at bounding box center [471, 273] width 175 height 22
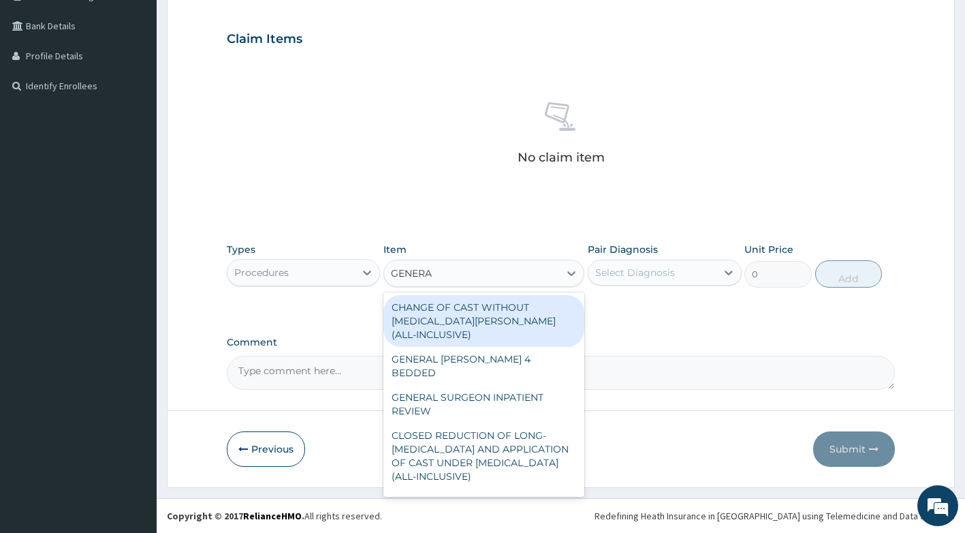
type input "GENERAL"
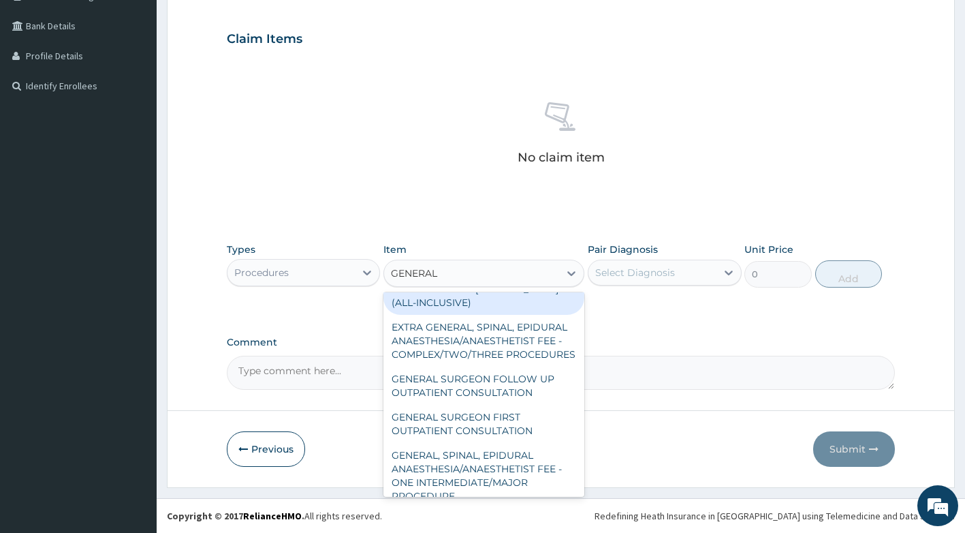
scroll to position [204, 0]
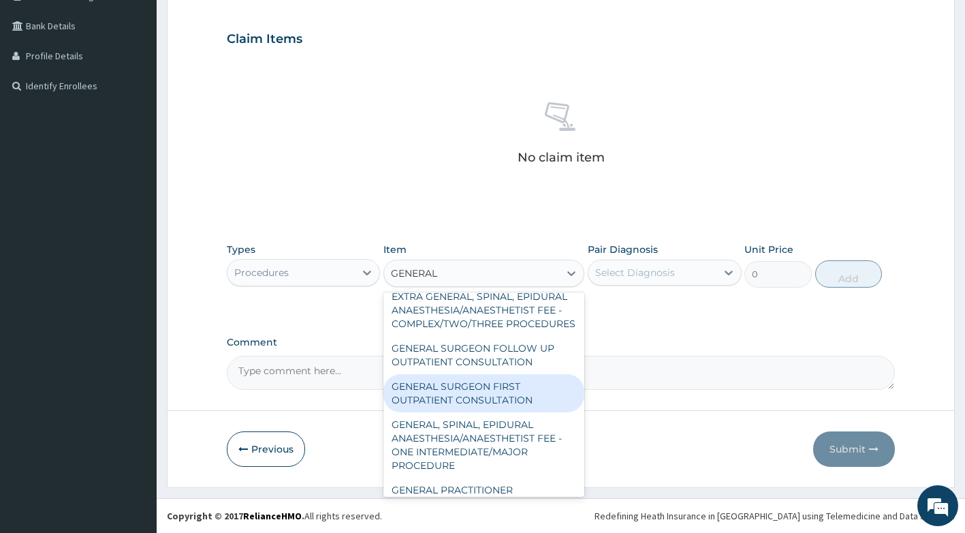
click at [475, 412] on div "GENERAL SURGEON FIRST OUTPATIENT CONSULTATION" at bounding box center [483, 393] width 201 height 38
type input "22500"
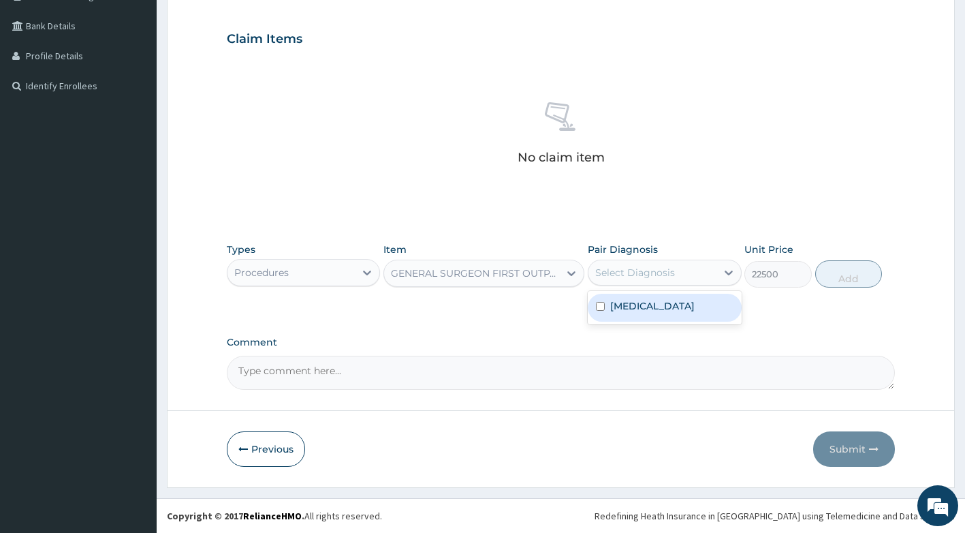
click at [635, 274] on div "Select Diagnosis" at bounding box center [635, 273] width 80 height 14
click at [636, 319] on div "Hypomenorrhea" at bounding box center [665, 308] width 154 height 28
checkbox input "true"
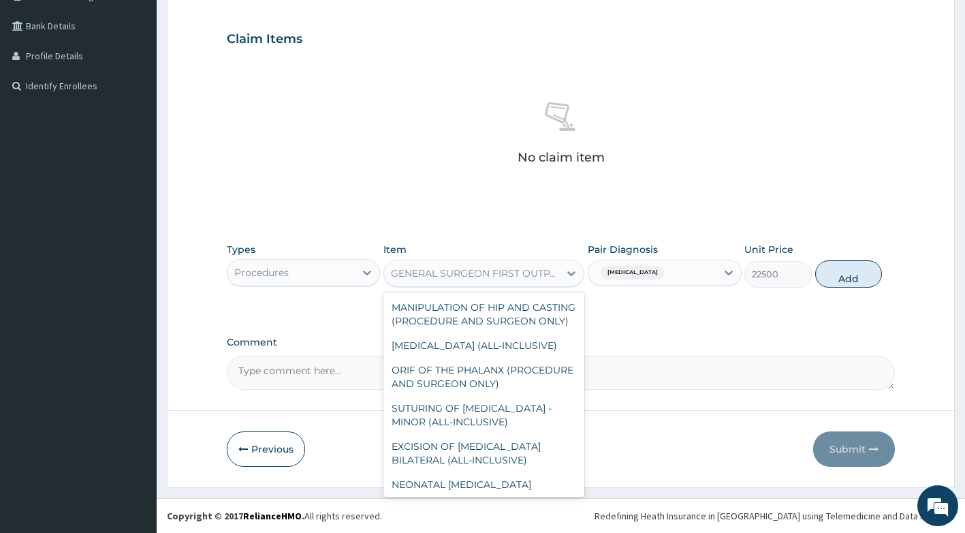
click at [547, 270] on div "GENERAL SURGEON FIRST OUTPATIENT CONSULTATION" at bounding box center [476, 273] width 170 height 14
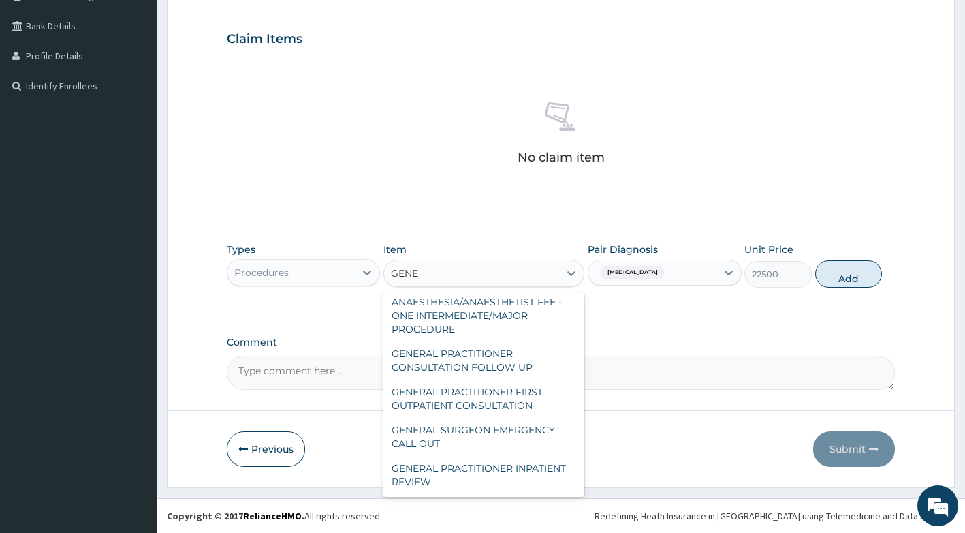
scroll to position [250, 0]
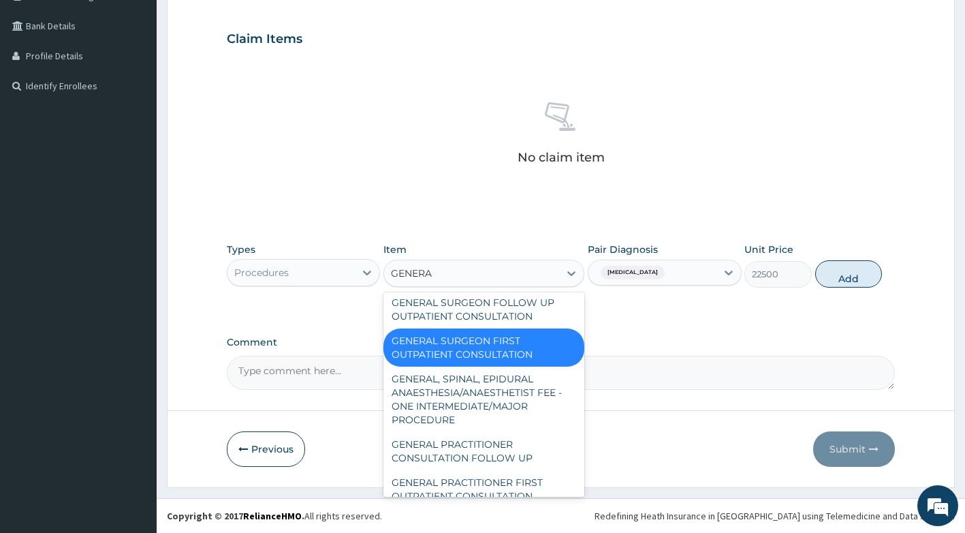
type input "GENERAL"
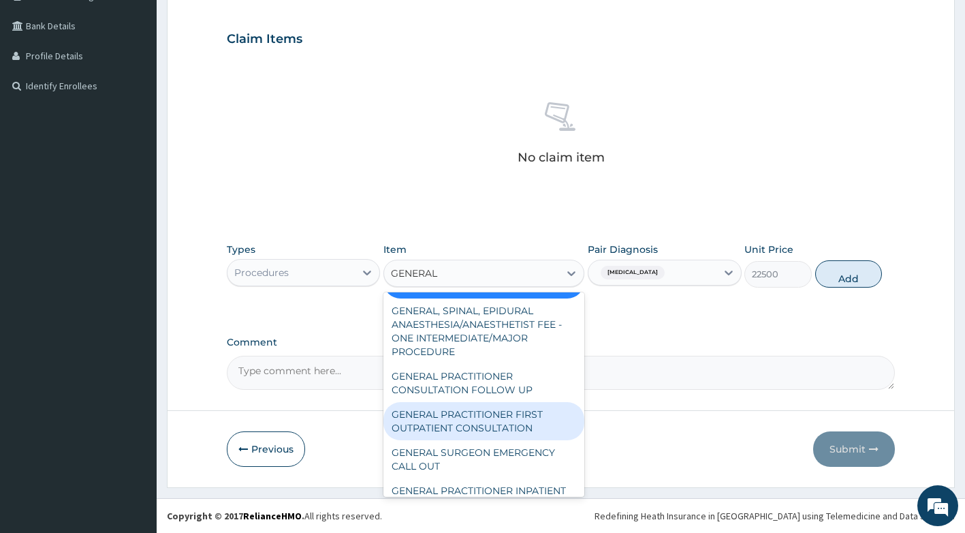
click at [506, 440] on div "GENERAL PRACTITIONER FIRST OUTPATIENT CONSULTATION" at bounding box center [483, 421] width 201 height 38
type input "3750"
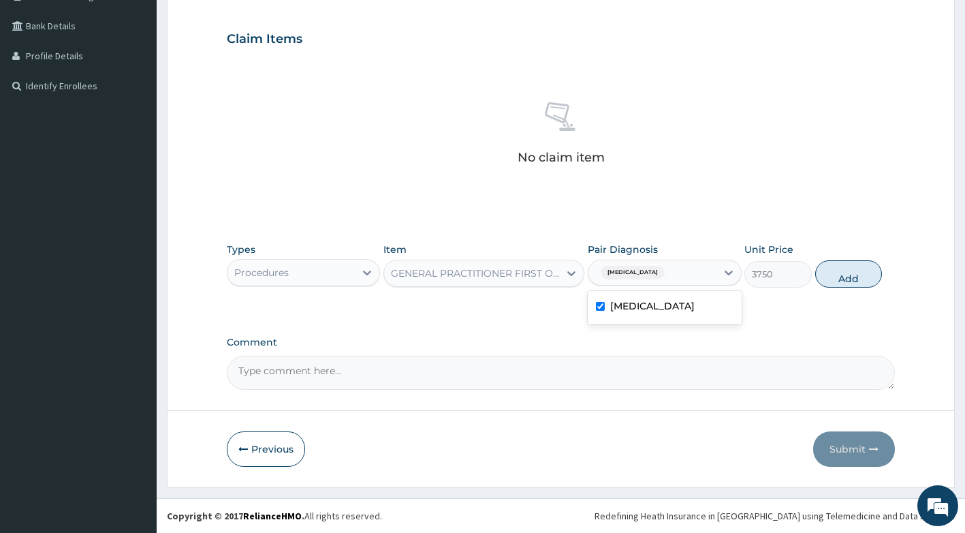
click at [648, 271] on span "Hypomenorrhea" at bounding box center [633, 273] width 64 height 14
click at [659, 315] on div "Hypomenorrhea" at bounding box center [665, 308] width 154 height 28
click at [688, 301] on label "Hypomenorrhea" at bounding box center [652, 306] width 84 height 14
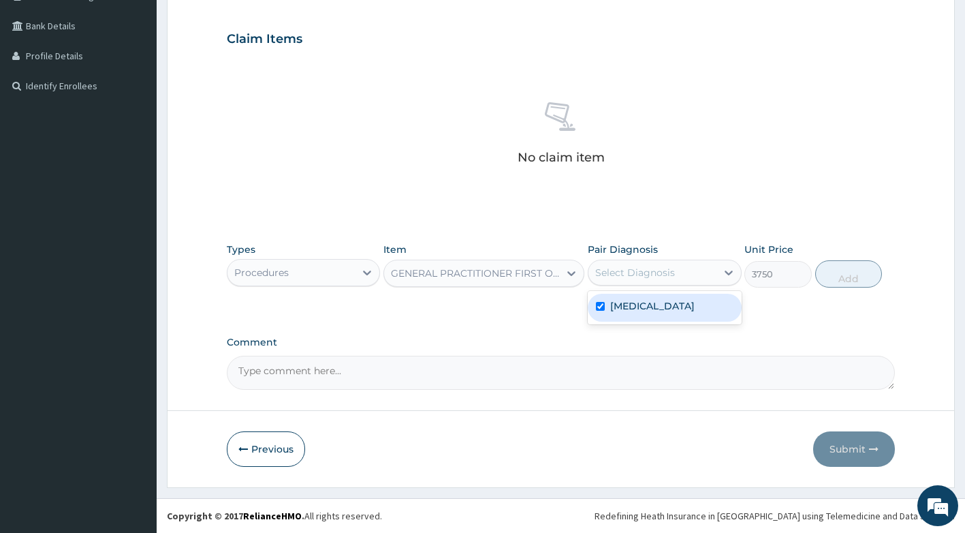
checkbox input "true"
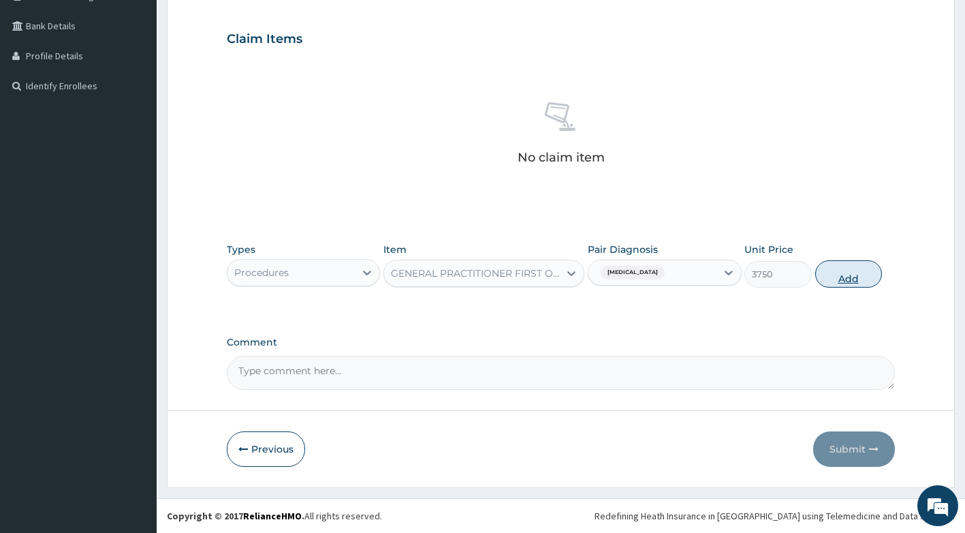
click at [849, 271] on button "Add" at bounding box center [848, 273] width 67 height 27
type input "0"
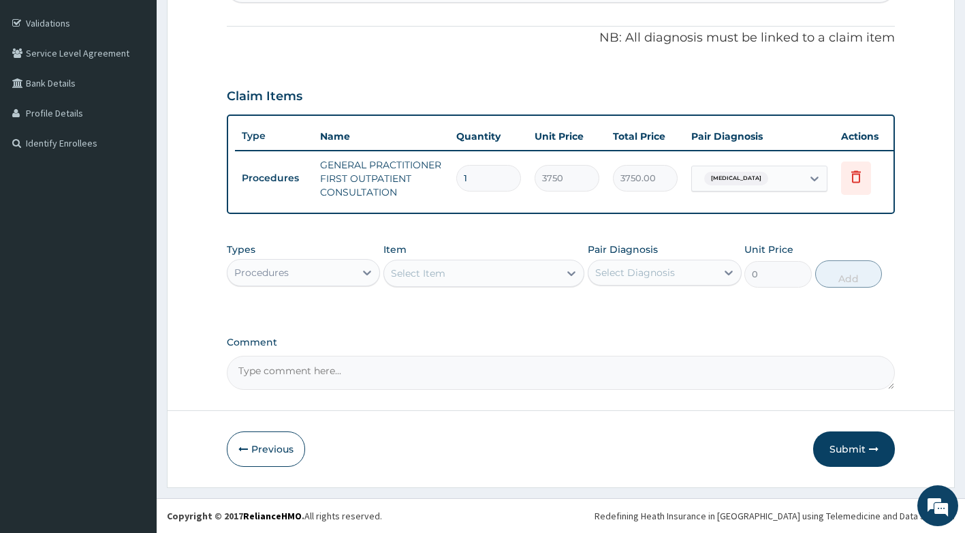
scroll to position [255, 0]
click at [851, 441] on button "Submit" at bounding box center [854, 448] width 82 height 35
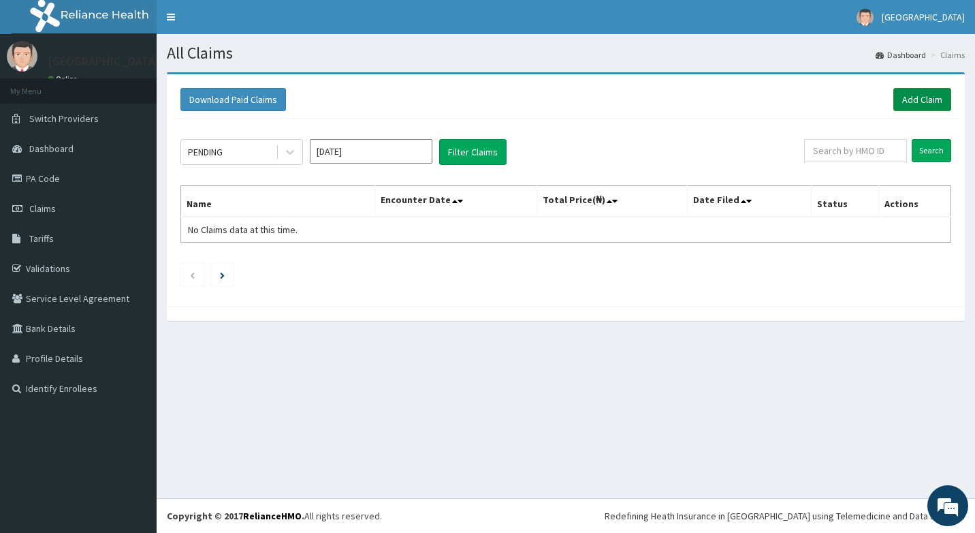
click at [911, 97] on link "Add Claim" at bounding box center [923, 99] width 58 height 23
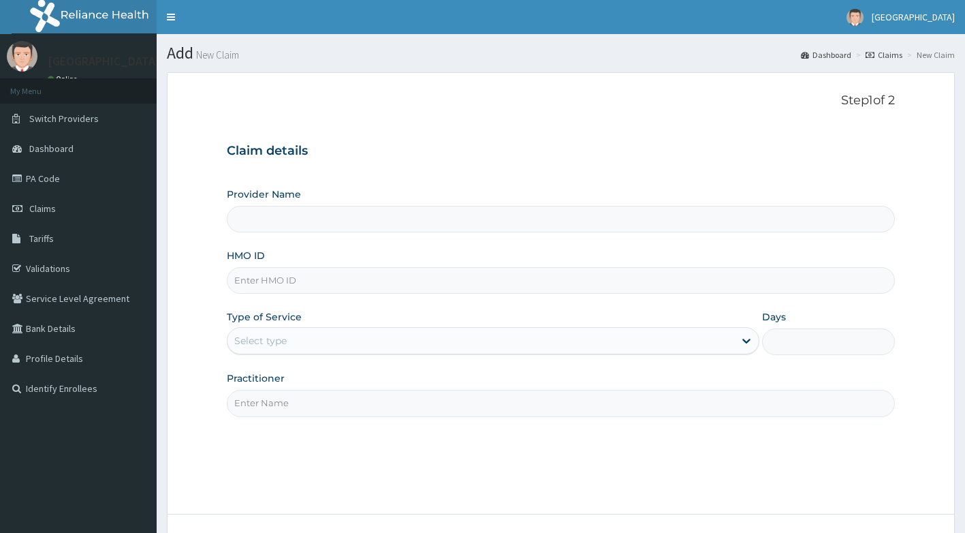
click at [291, 285] on input "HMO ID" at bounding box center [561, 280] width 669 height 27
type input "[GEOGRAPHIC_DATA]"
click at [323, 285] on input "ELN/10440/A" at bounding box center [561, 280] width 669 height 27
type input "ELN/10440/B"
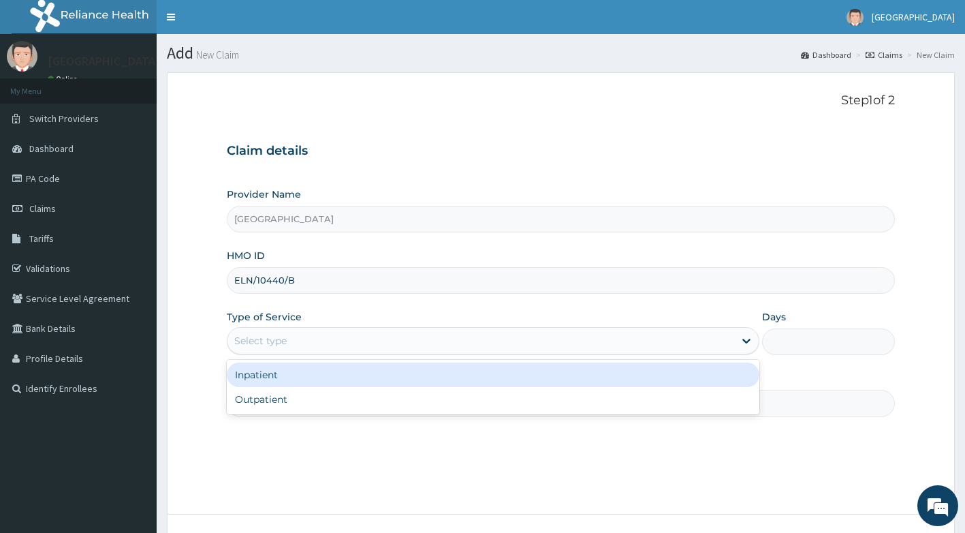
click at [375, 347] on div "Select type" at bounding box center [481, 341] width 507 height 22
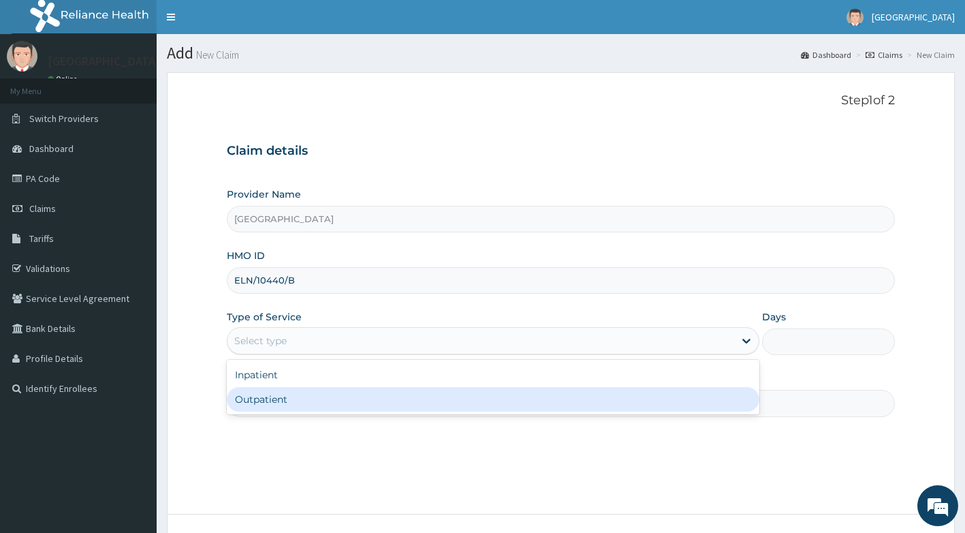
click at [356, 403] on div "Outpatient" at bounding box center [493, 399] width 533 height 25
type input "1"
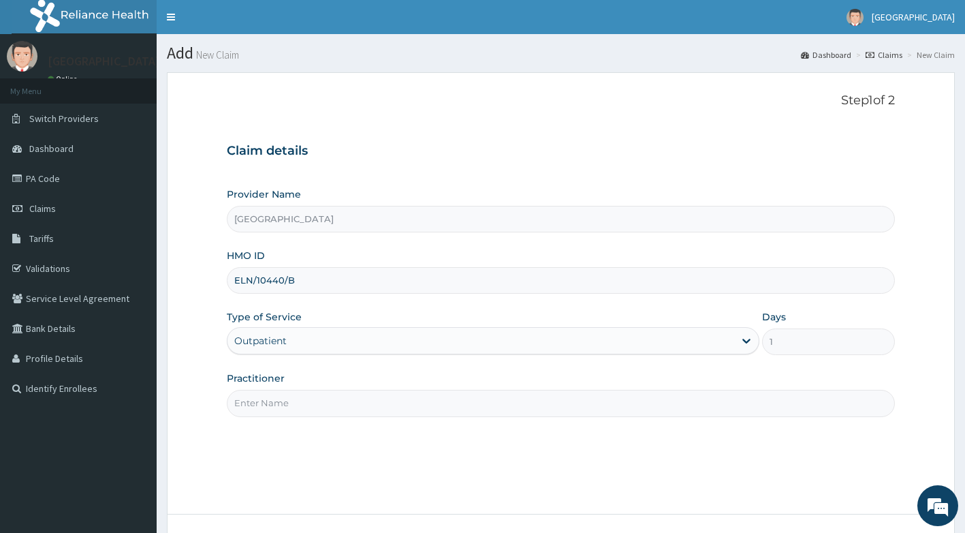
click at [357, 403] on input "Practitioner" at bounding box center [561, 403] width 669 height 27
type input "Dr [PERSON_NAME]"
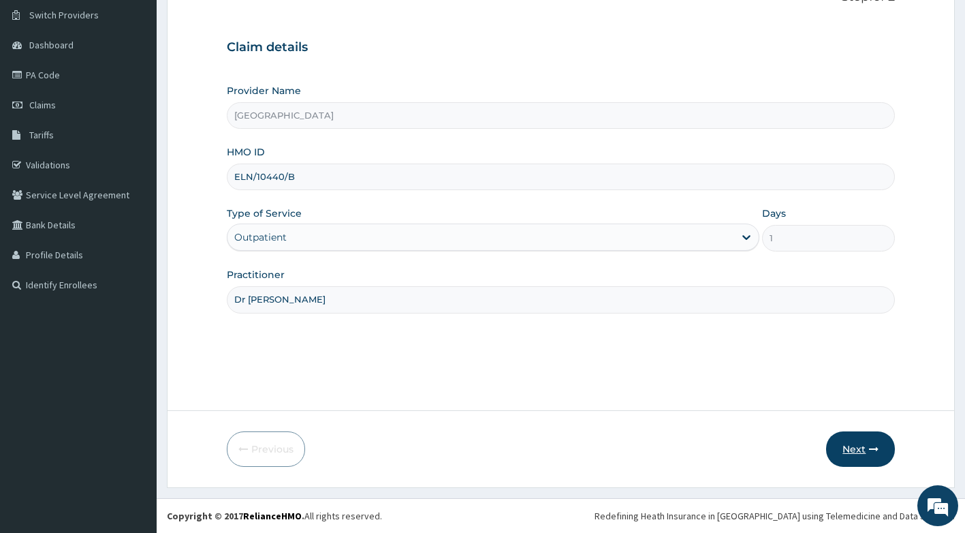
click at [856, 454] on button "Next" at bounding box center [860, 448] width 69 height 35
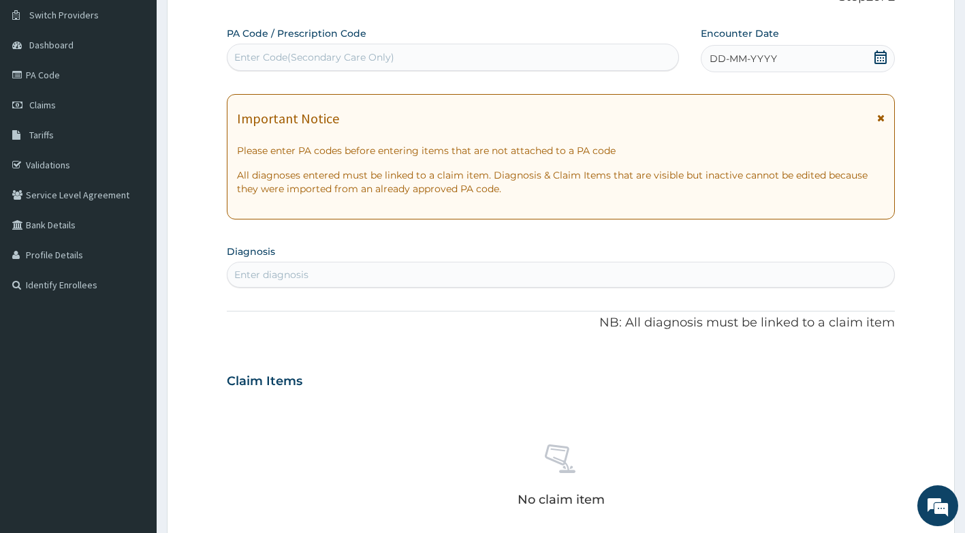
click at [878, 117] on icon at bounding box center [880, 118] width 7 height 10
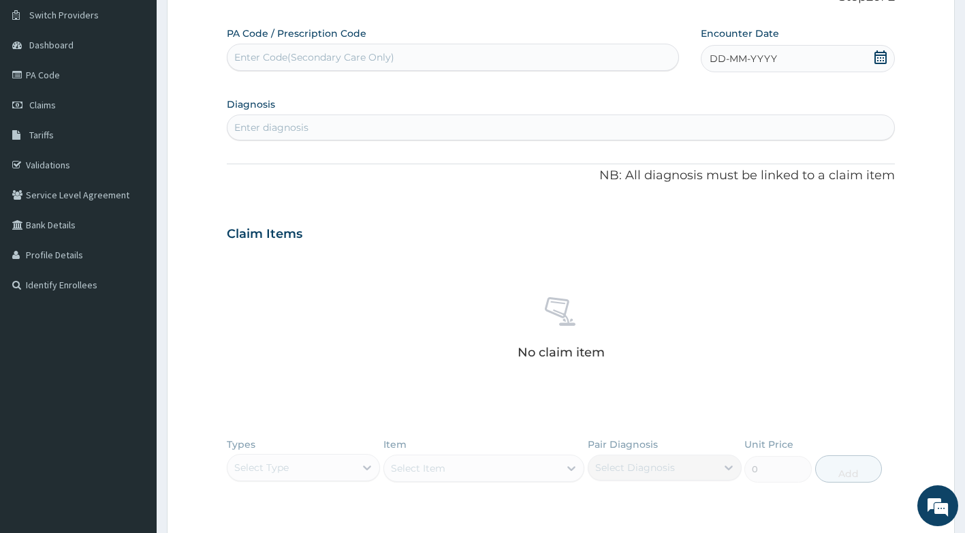
click at [876, 62] on icon at bounding box center [881, 57] width 12 height 14
click at [703, 139] on div "1" at bounding box center [710, 143] width 20 height 20
click at [614, 133] on div "Enter diagnosis" at bounding box center [562, 127] width 668 height 22
type input "Malaria"
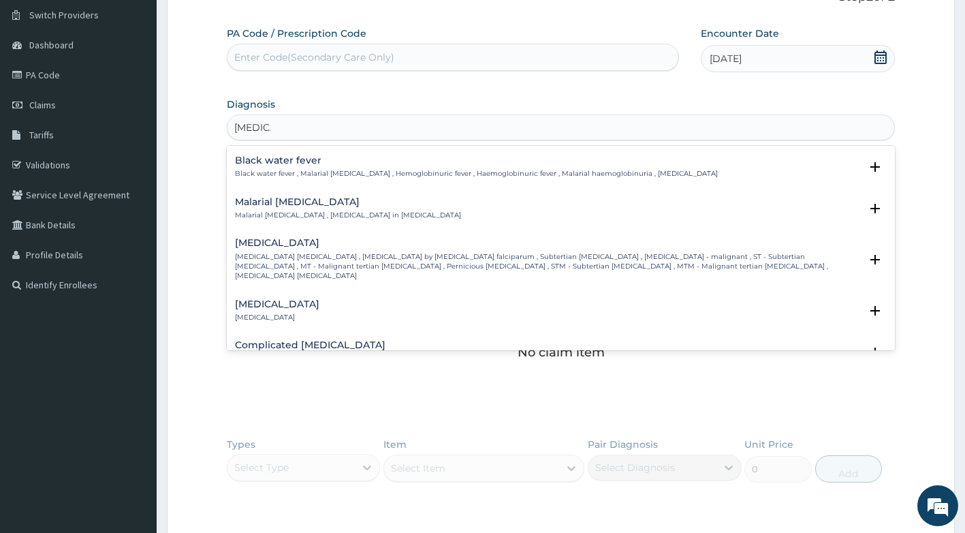
scroll to position [477, 0]
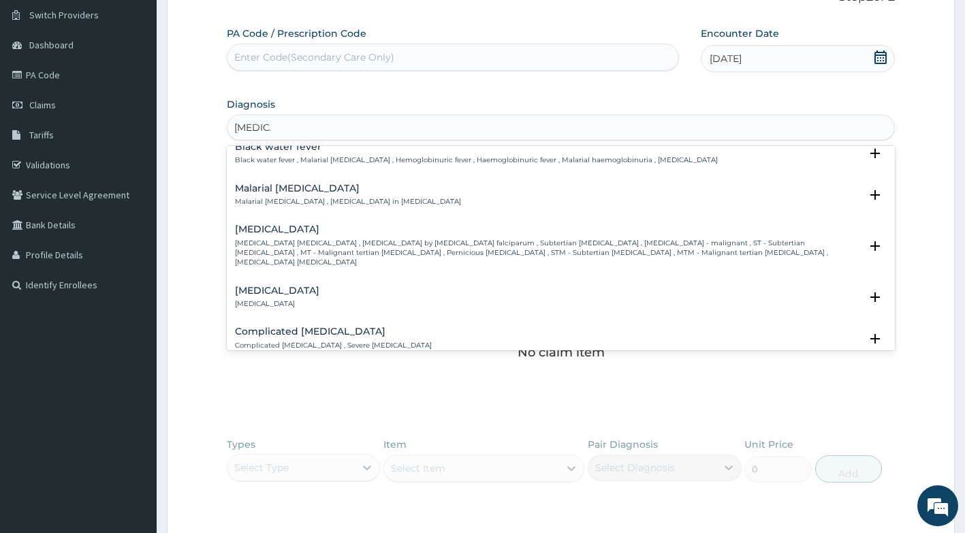
click at [455, 242] on p "Falciparum malaria , Malignant tertian malaria , Malaria by Plasmodium falcipar…" at bounding box center [548, 252] width 626 height 29
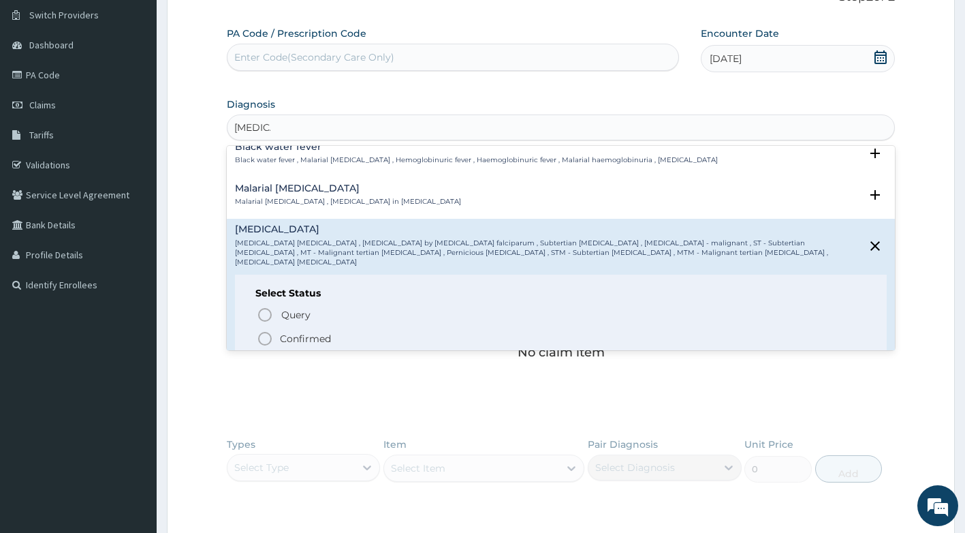
click at [311, 332] on p "Confirmed" at bounding box center [305, 339] width 51 height 14
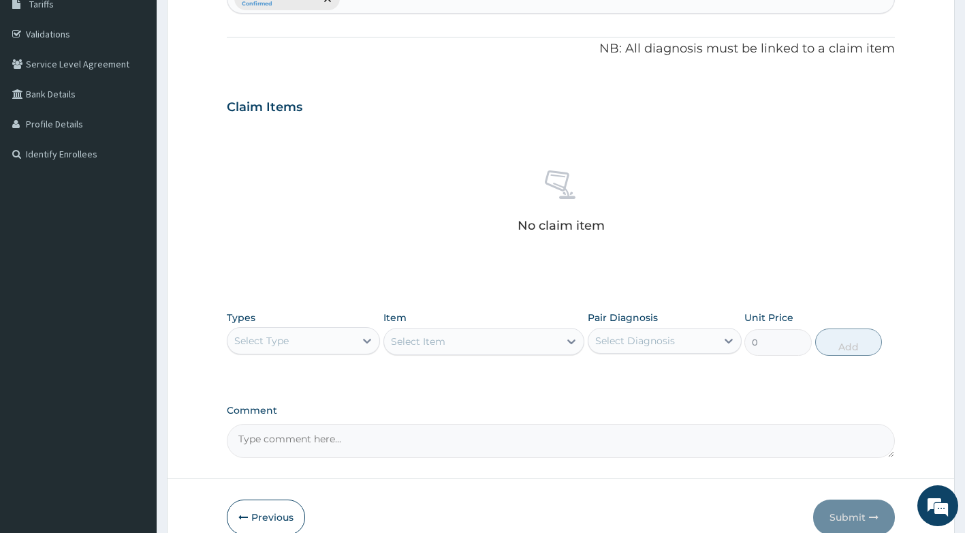
scroll to position [240, 0]
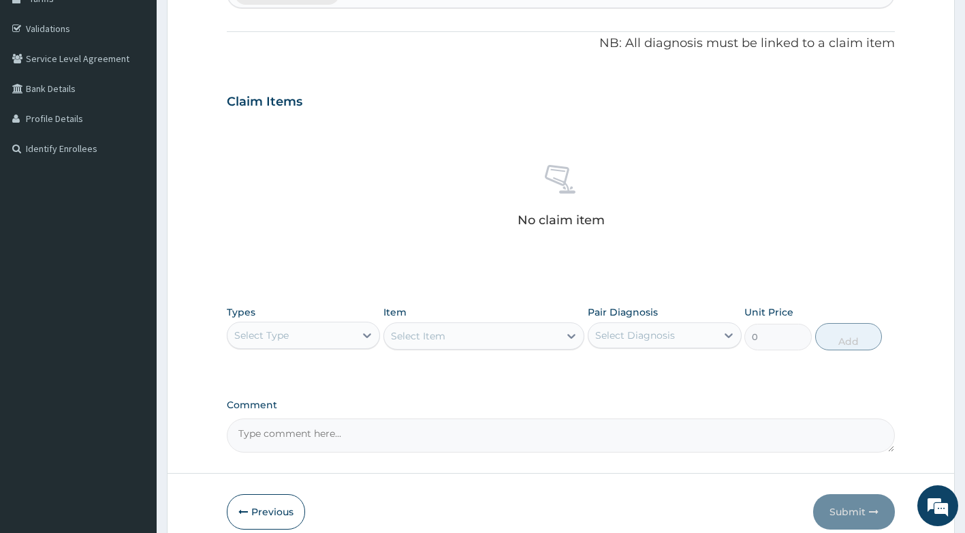
click at [322, 334] on div "Select Type" at bounding box center [292, 335] width 128 height 22
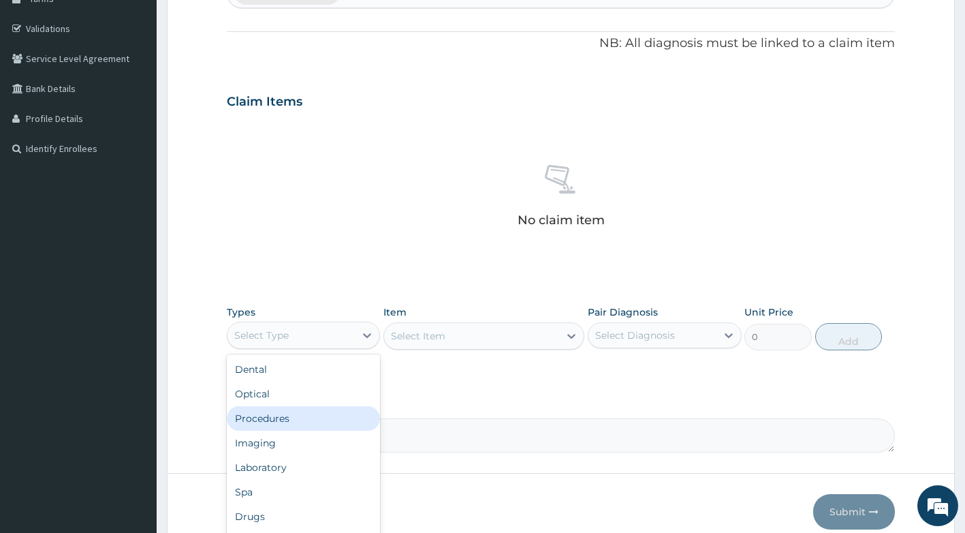
click at [284, 415] on div "Procedures" at bounding box center [304, 418] width 154 height 25
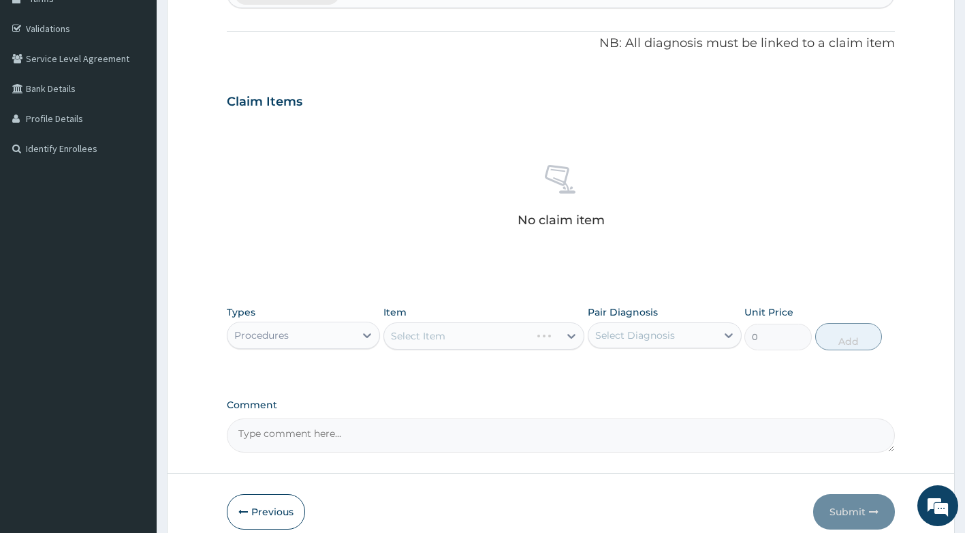
click at [451, 352] on div "Types Procedures Item Select Item Pair Diagnosis Select Diagnosis Unit Price 0 …" at bounding box center [561, 327] width 669 height 59
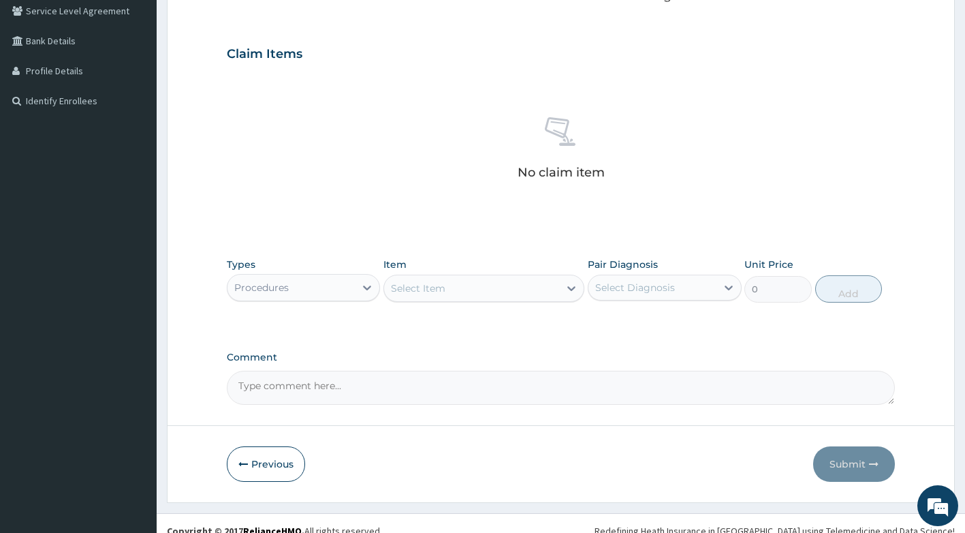
scroll to position [302, 0]
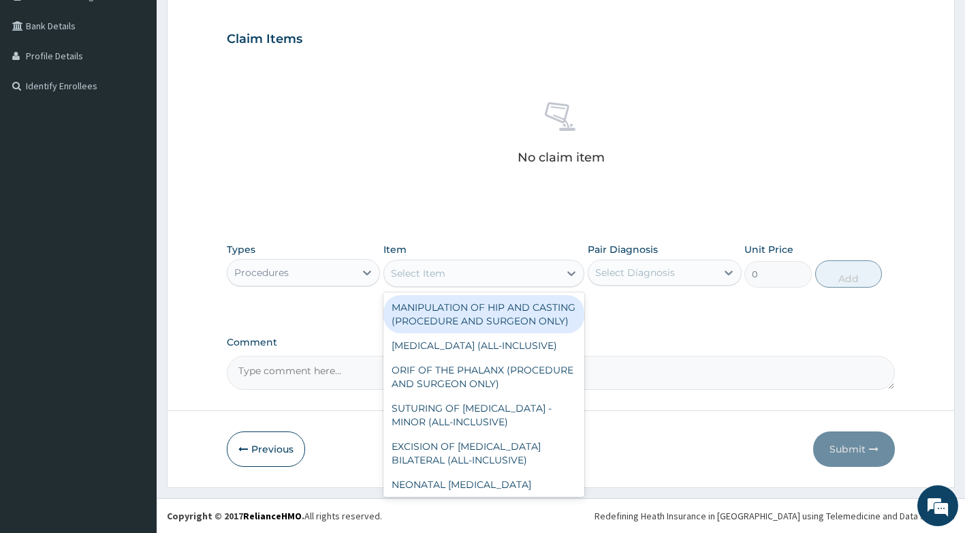
click at [539, 282] on div "Select Item" at bounding box center [471, 273] width 175 height 22
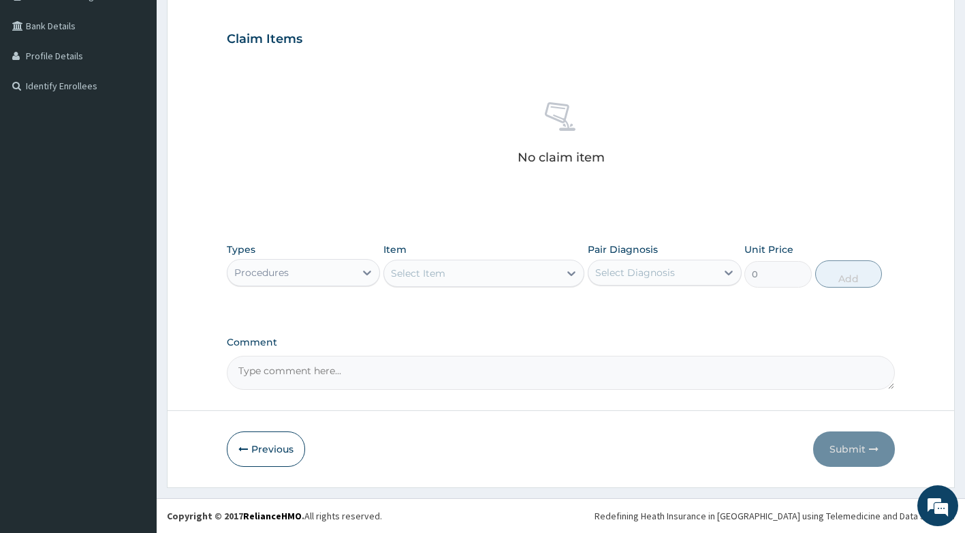
click at [509, 268] on div "Select Item" at bounding box center [471, 273] width 175 height 22
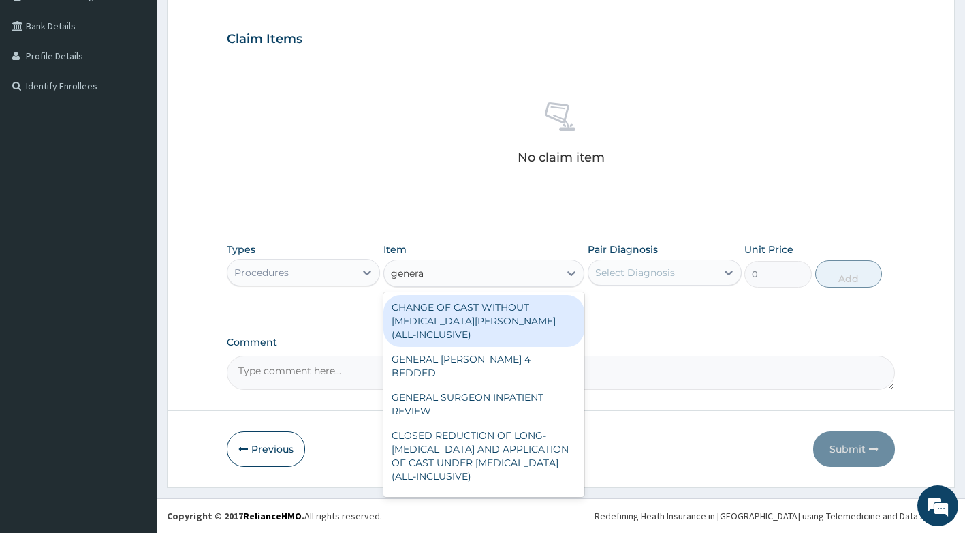
type input "general"
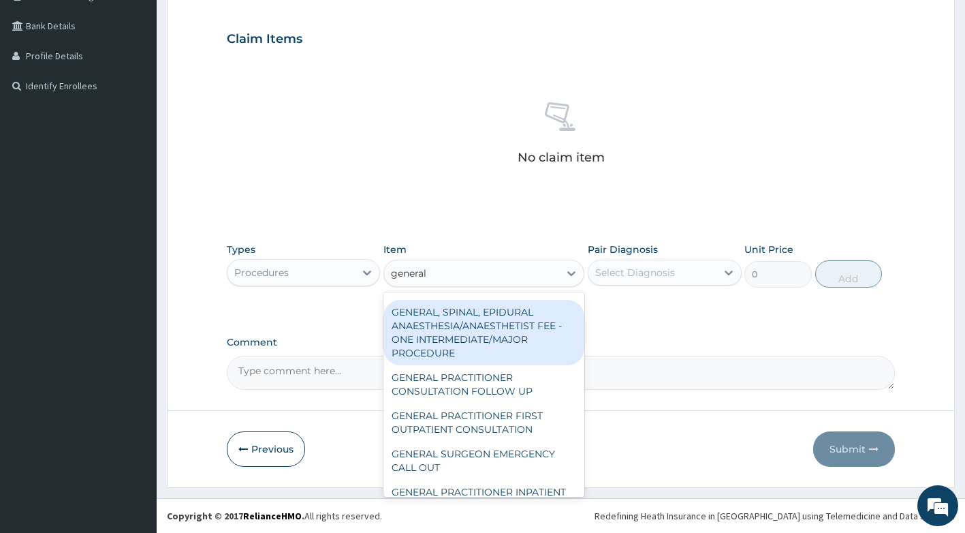
scroll to position [341, 0]
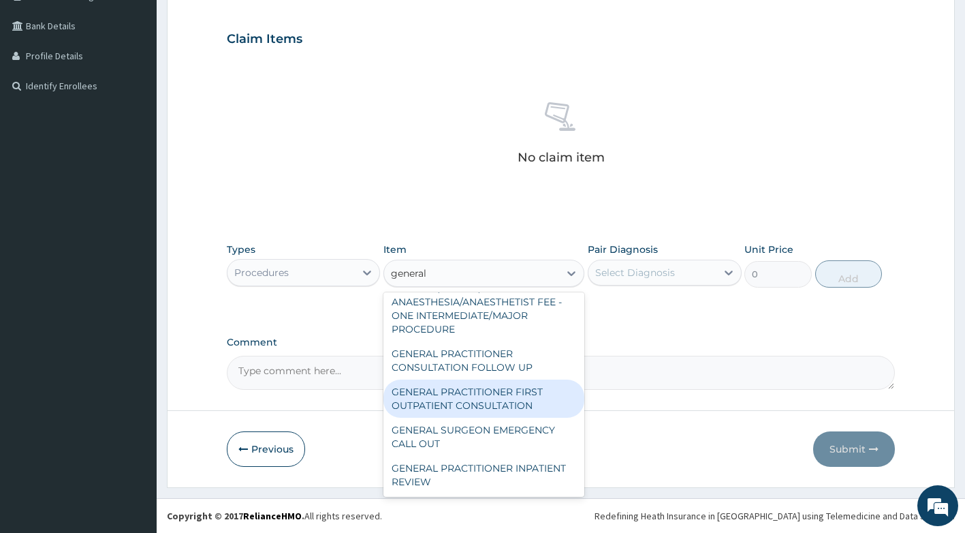
click at [503, 418] on div "GENERAL PRACTITIONER FIRST OUTPATIENT CONSULTATION" at bounding box center [483, 398] width 201 height 38
type input "3750"
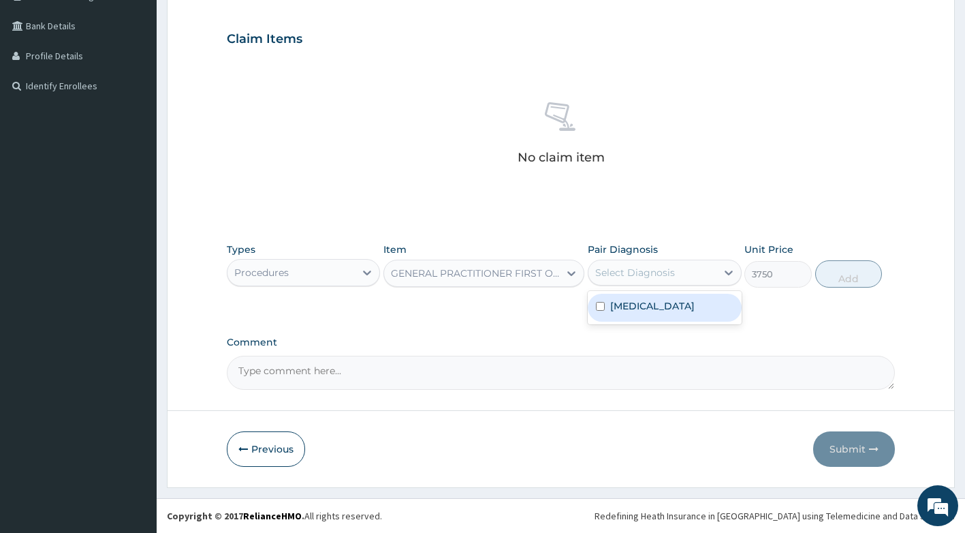
click at [623, 270] on div "Select Diagnosis" at bounding box center [635, 273] width 80 height 14
click at [641, 315] on div "Falciparum malaria" at bounding box center [665, 308] width 154 height 28
checkbox input "true"
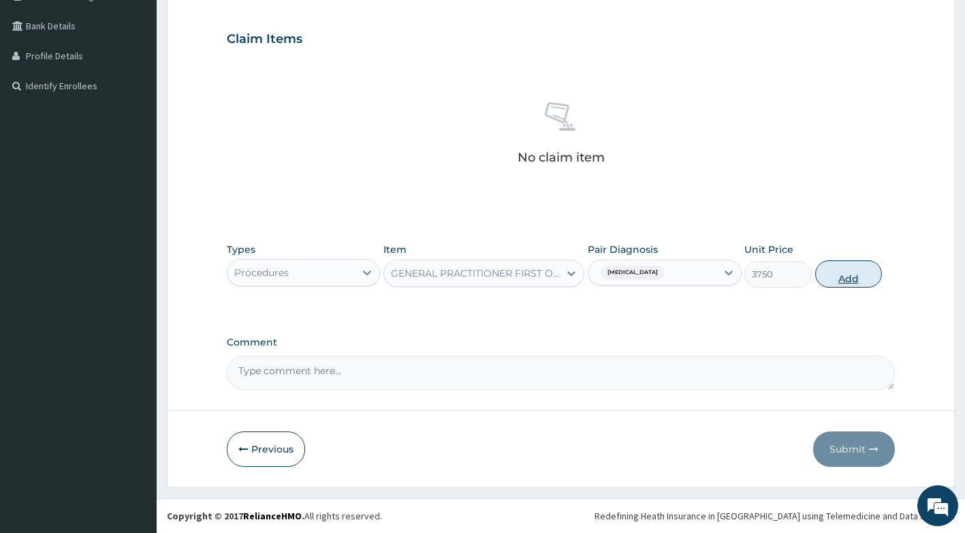
click at [839, 285] on button "Add" at bounding box center [848, 273] width 67 height 27
type input "0"
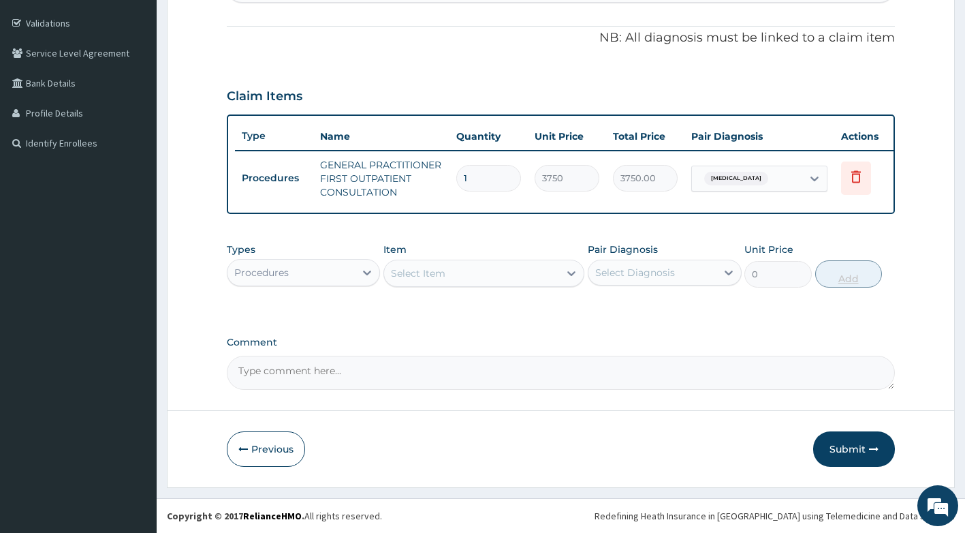
scroll to position [255, 0]
click at [344, 273] on div "Procedures" at bounding box center [292, 273] width 128 height 22
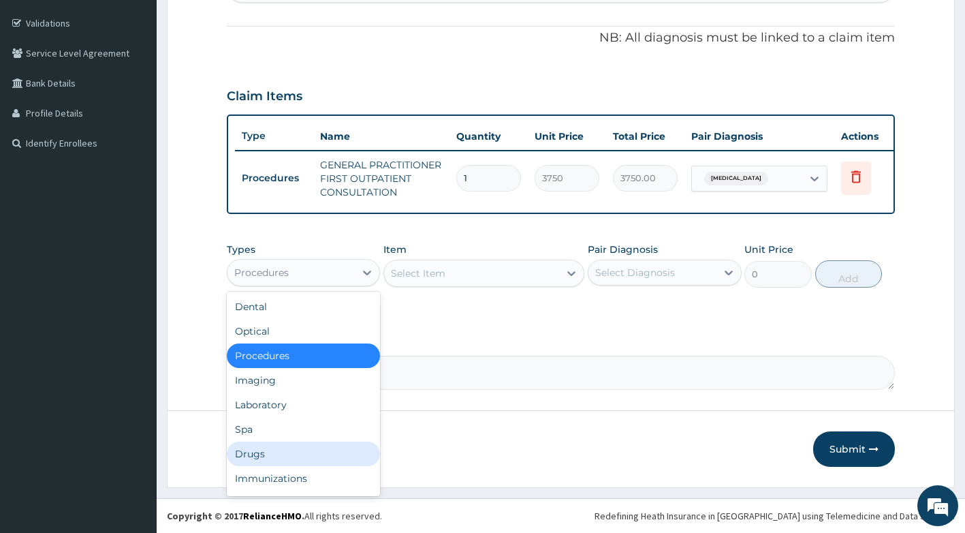
drag, startPoint x: 283, startPoint y: 457, endPoint x: 289, endPoint y: 451, distance: 9.2
click at [283, 456] on div "Drugs" at bounding box center [304, 453] width 154 height 25
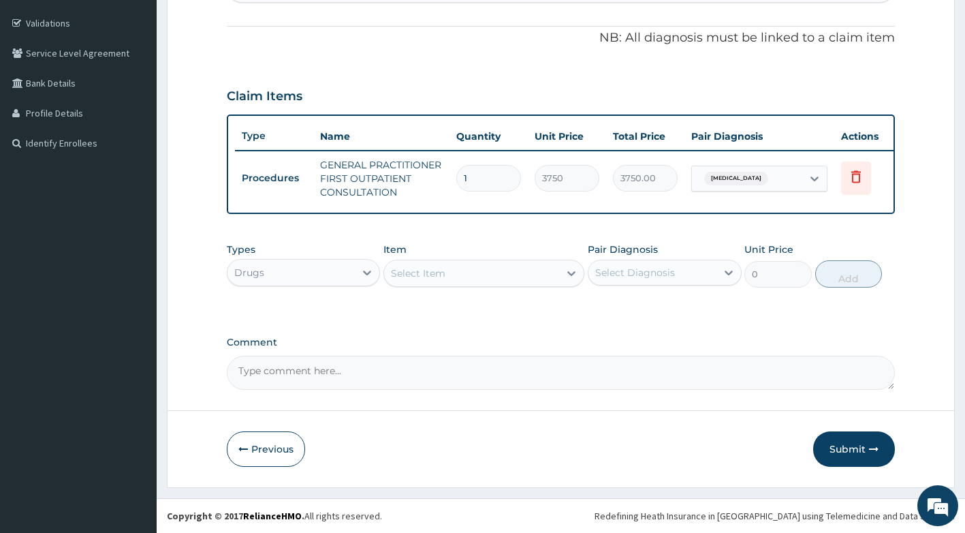
click at [476, 270] on div "Select Item" at bounding box center [471, 273] width 175 height 22
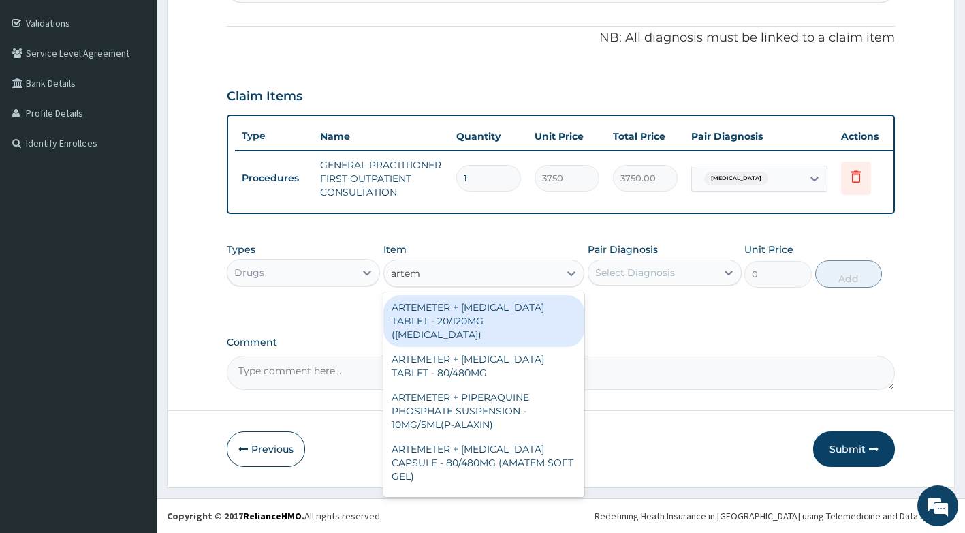
type input "arteme"
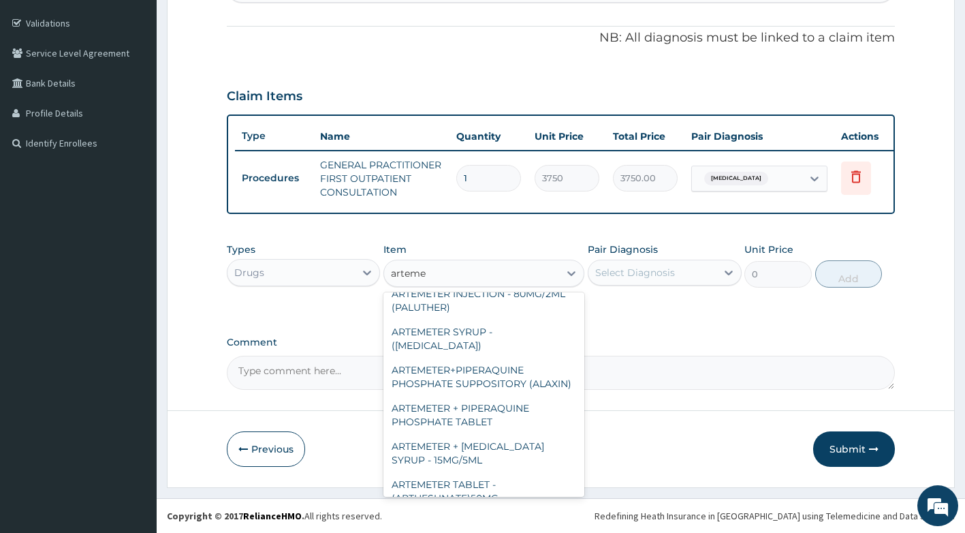
scroll to position [553, 0]
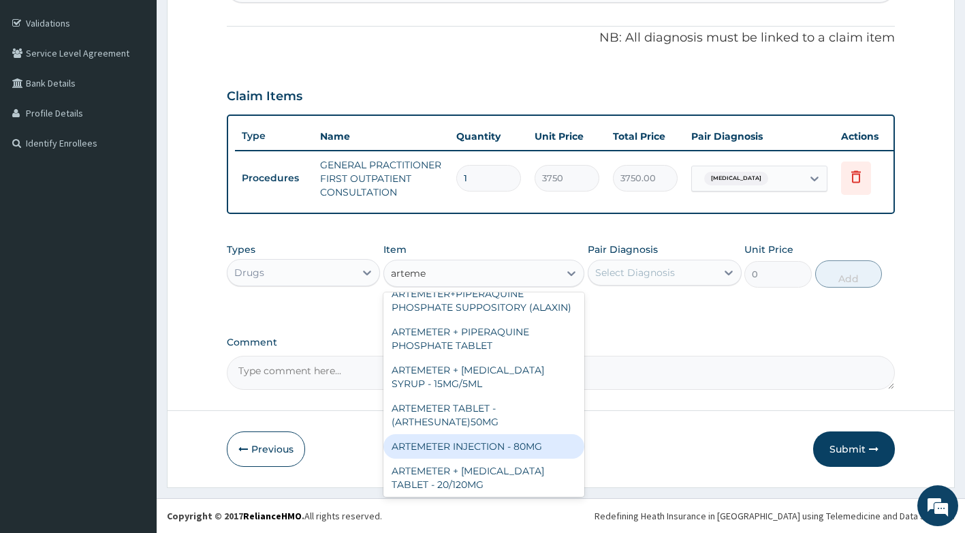
click at [501, 434] on div "ARTEMETER INJECTION - 80MG" at bounding box center [483, 446] width 201 height 25
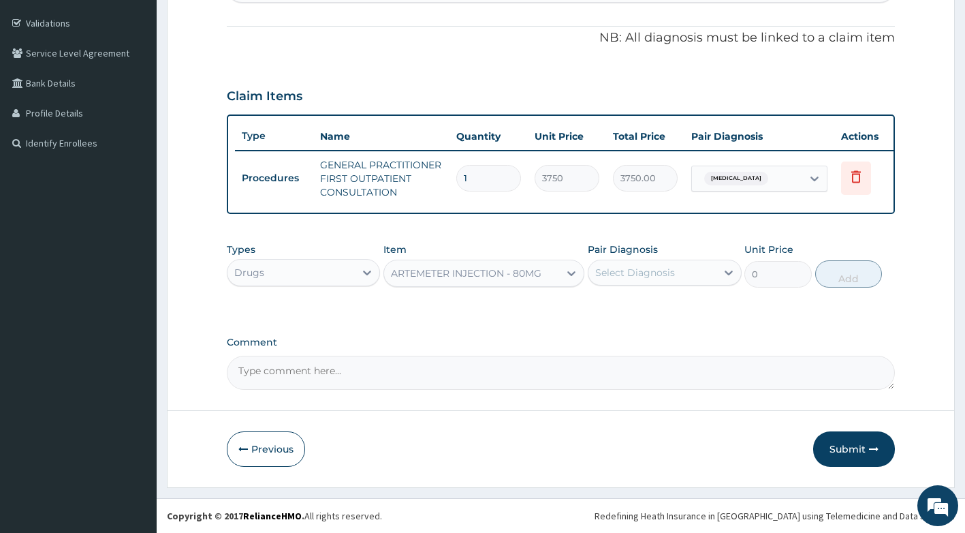
type input "475.99999999999994"
click at [680, 266] on div "Select Diagnosis" at bounding box center [653, 273] width 128 height 22
click at [665, 314] on div "Falciparum malaria" at bounding box center [665, 308] width 154 height 28
checkbox input "true"
click at [860, 275] on button "Add" at bounding box center [848, 273] width 67 height 27
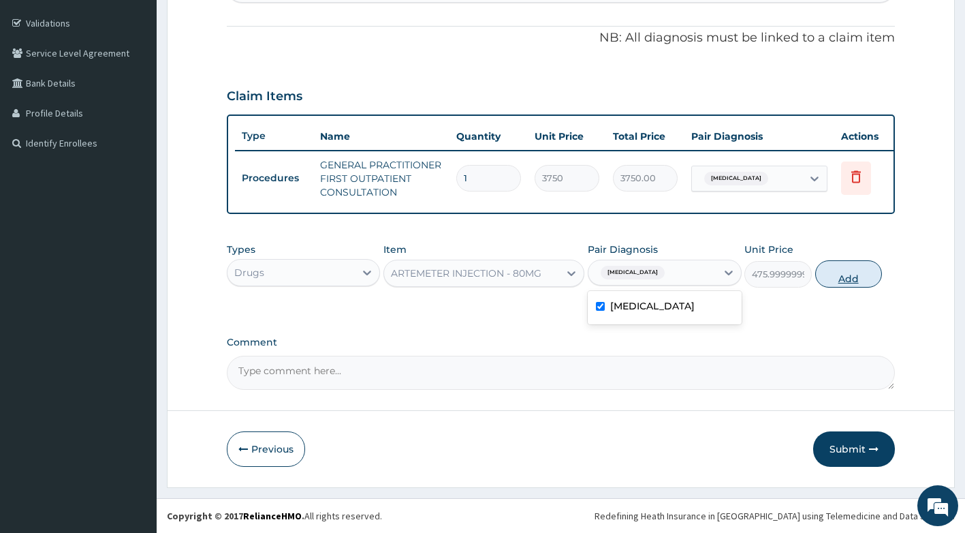
type input "0"
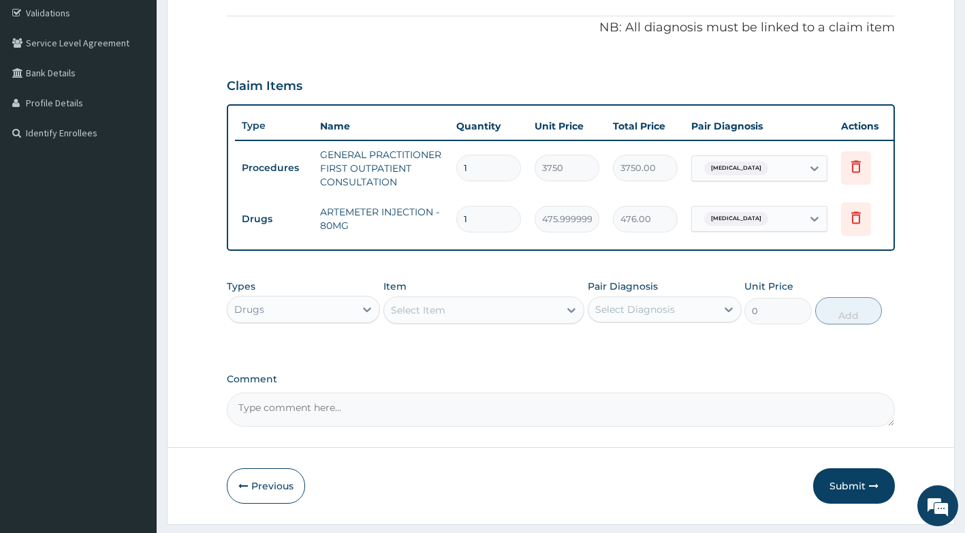
type input "0.00"
type input "6"
type input "2856.00"
type input "6"
click at [505, 319] on div "Select Item" at bounding box center [471, 310] width 175 height 22
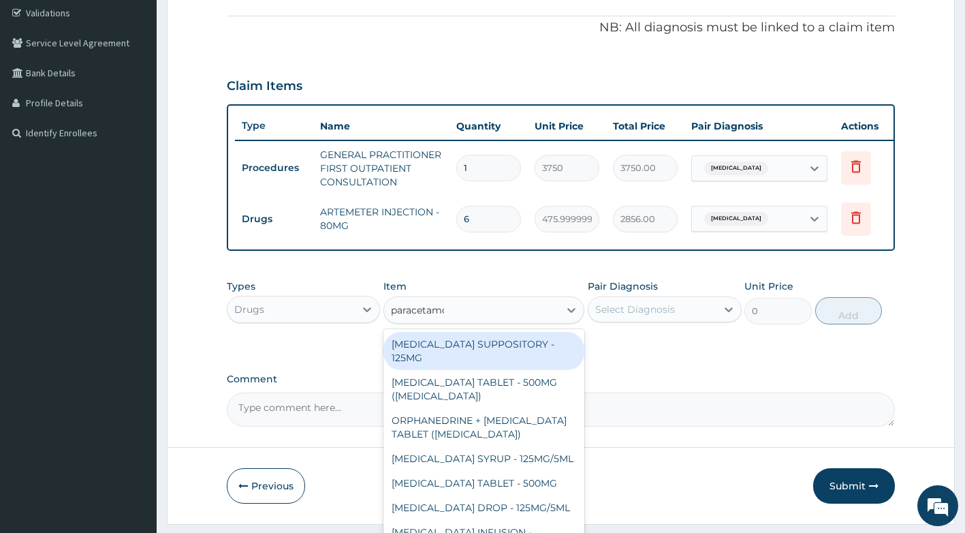
type input "paracetamol"
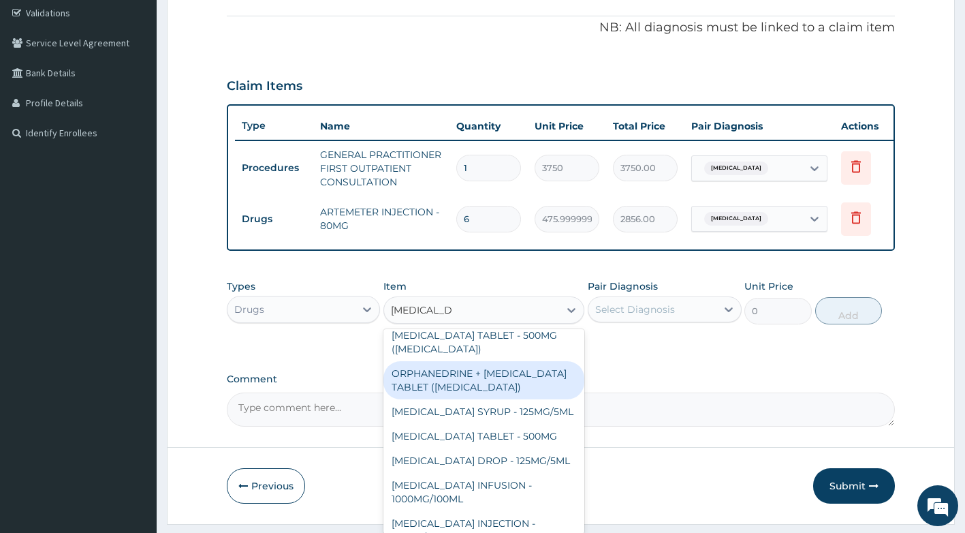
scroll to position [68, 0]
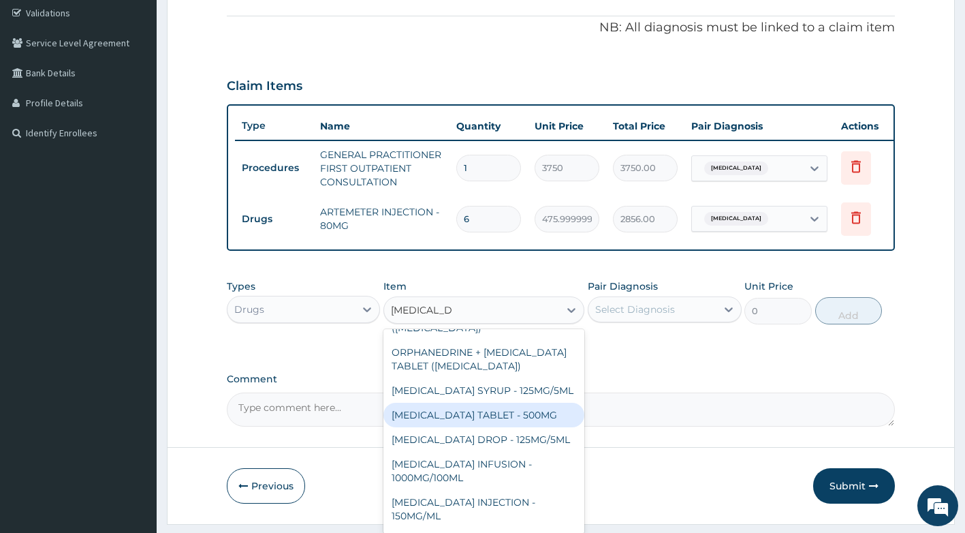
click at [514, 425] on div "PARACETAMOL TABLET - 500MG" at bounding box center [483, 415] width 201 height 25
type input "33.599999999999994"
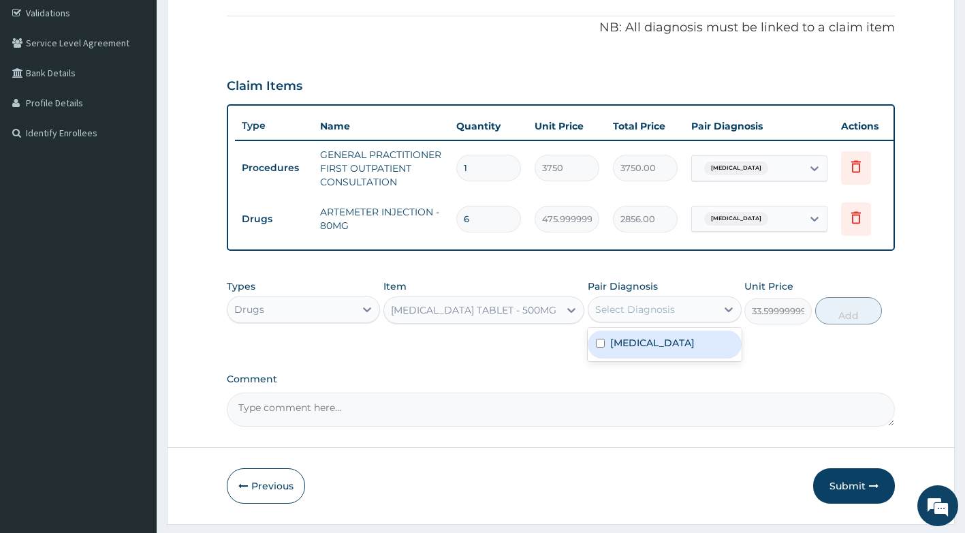
click at [656, 316] on div "Select Diagnosis" at bounding box center [635, 309] width 80 height 14
click at [658, 343] on div "Falciparum malaria" at bounding box center [665, 344] width 154 height 28
checkbox input "true"
click at [858, 310] on button "Add" at bounding box center [848, 310] width 67 height 27
type input "0"
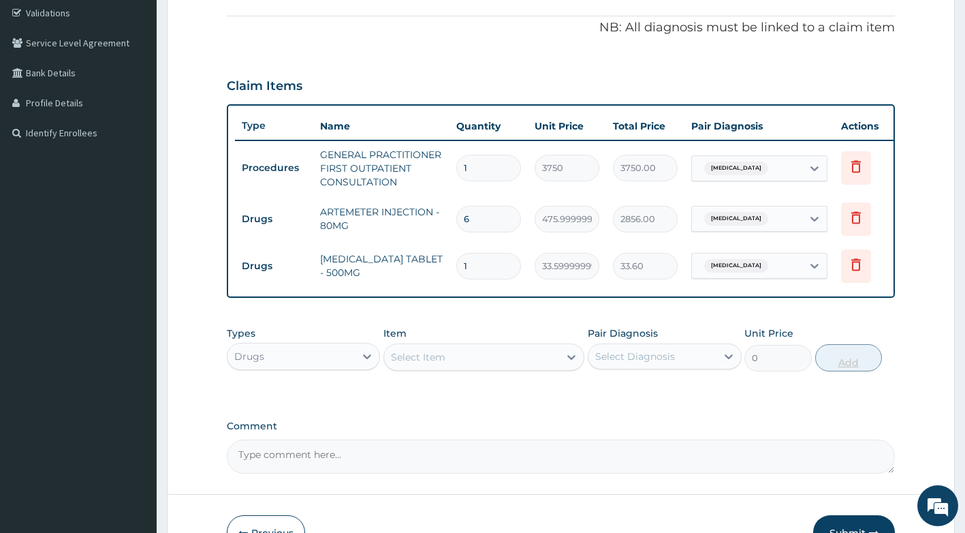
scroll to position [302, 0]
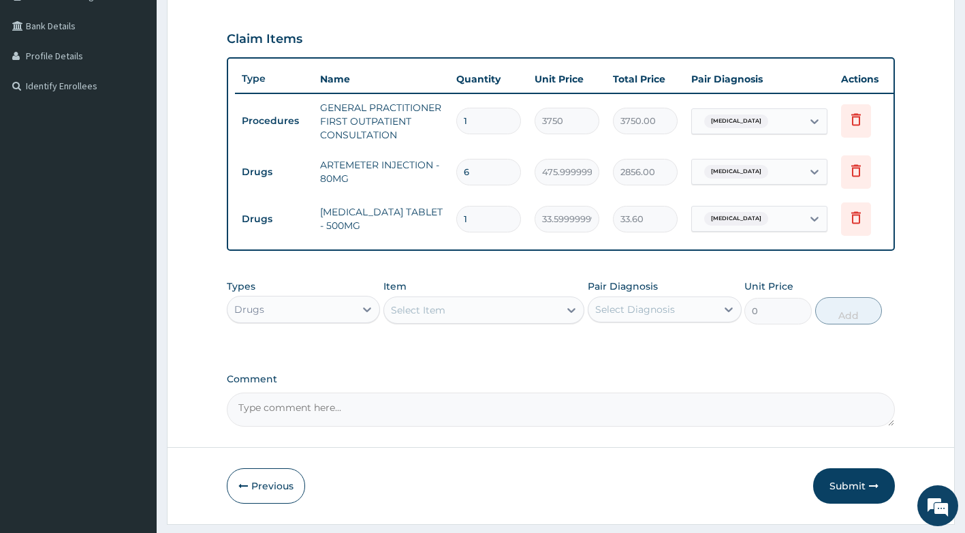
type input "18"
type input "604.80"
type input "18"
click at [846, 499] on button "Submit" at bounding box center [854, 485] width 82 height 35
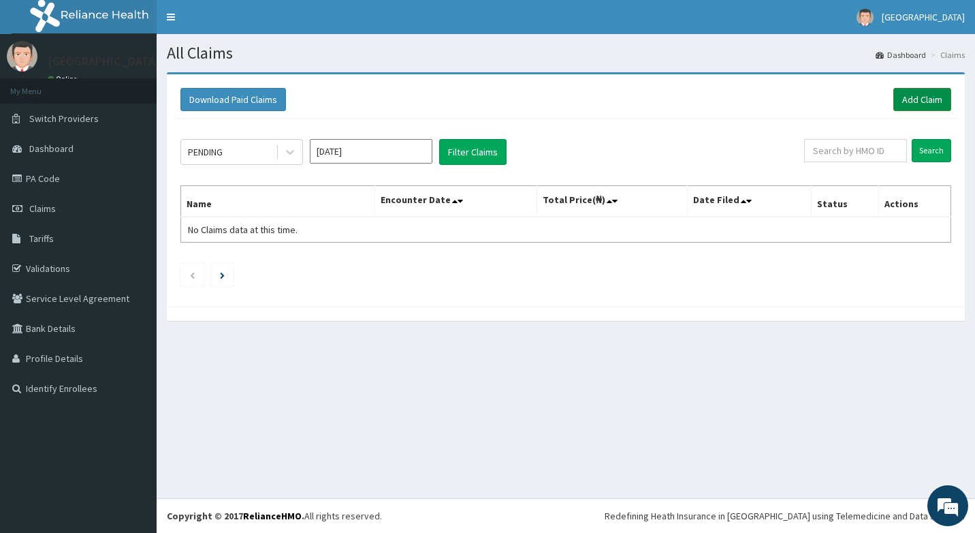
click at [909, 97] on link "Add Claim" at bounding box center [923, 99] width 58 height 23
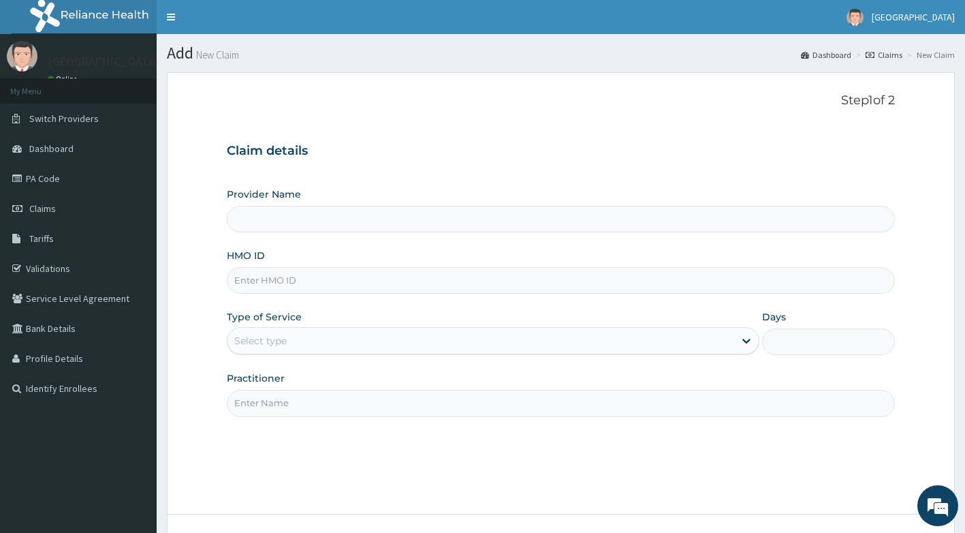
type input "[GEOGRAPHIC_DATA]"
click at [354, 278] on input "HMO ID" at bounding box center [561, 280] width 669 height 27
type input "ksb/11216/b"
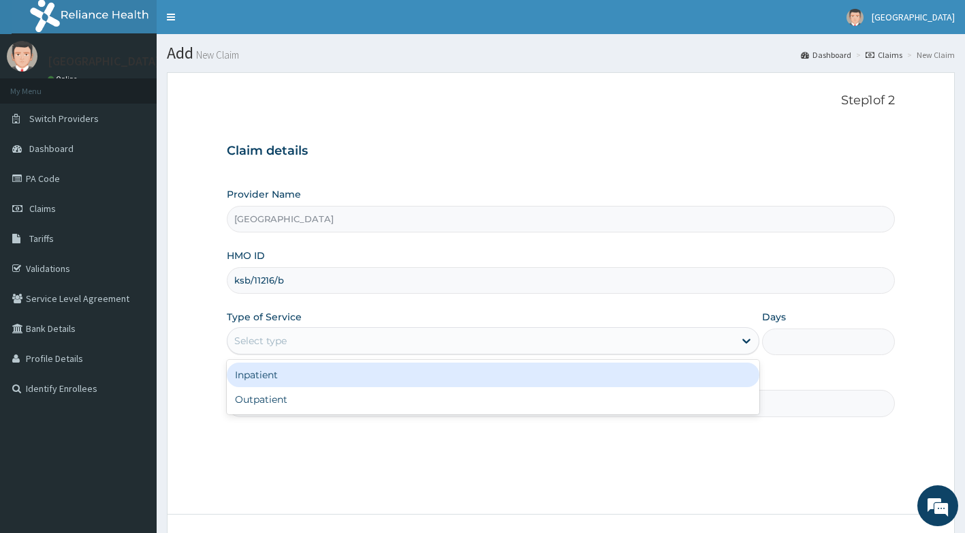
click at [331, 330] on div "Select type" at bounding box center [481, 341] width 507 height 22
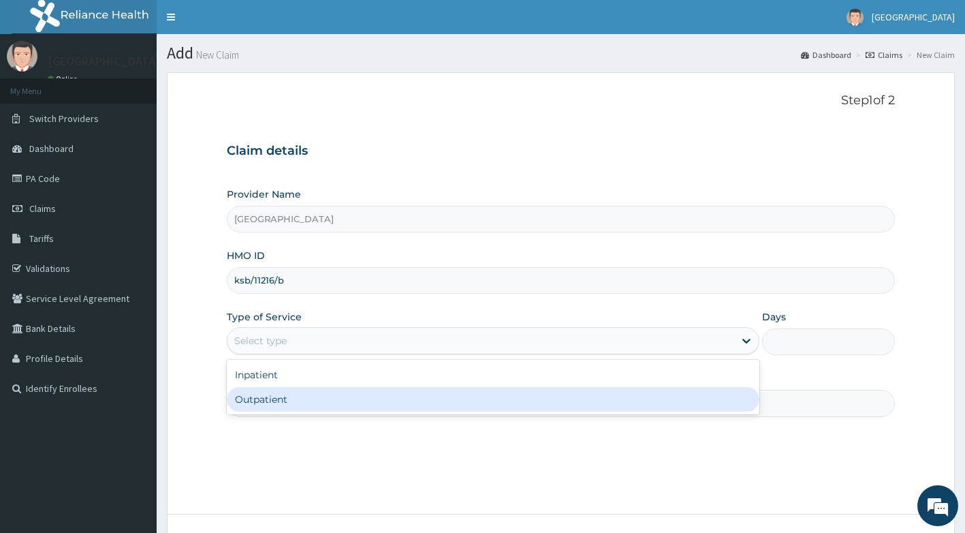
click at [306, 398] on div "Outpatient" at bounding box center [493, 399] width 533 height 25
type input "1"
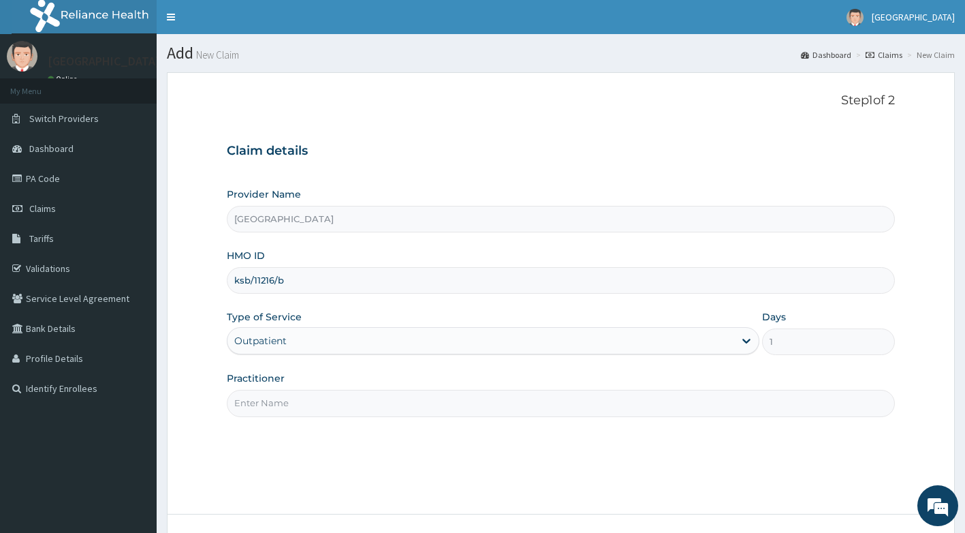
click at [308, 398] on input "Practitioner" at bounding box center [561, 403] width 669 height 27
type input "Dr [PERSON_NAME]"
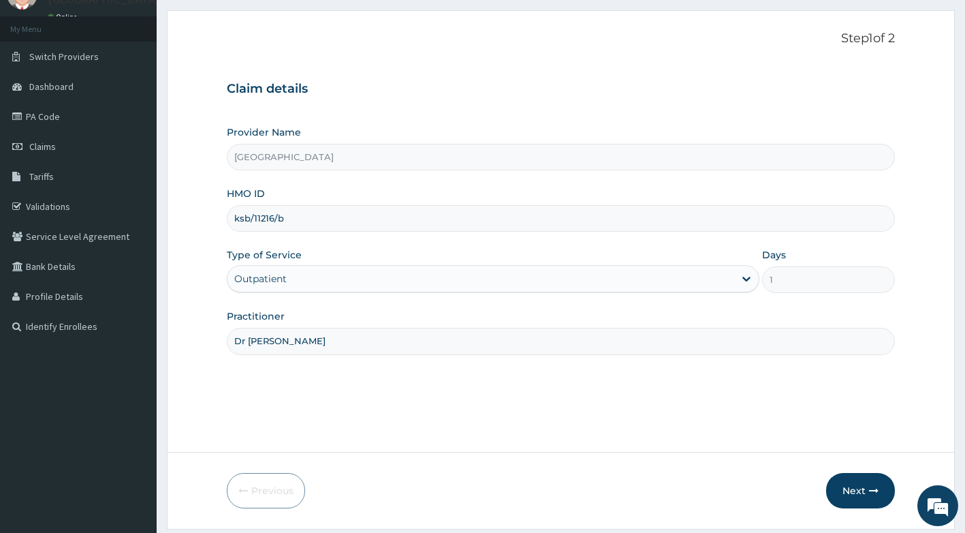
scroll to position [104, 0]
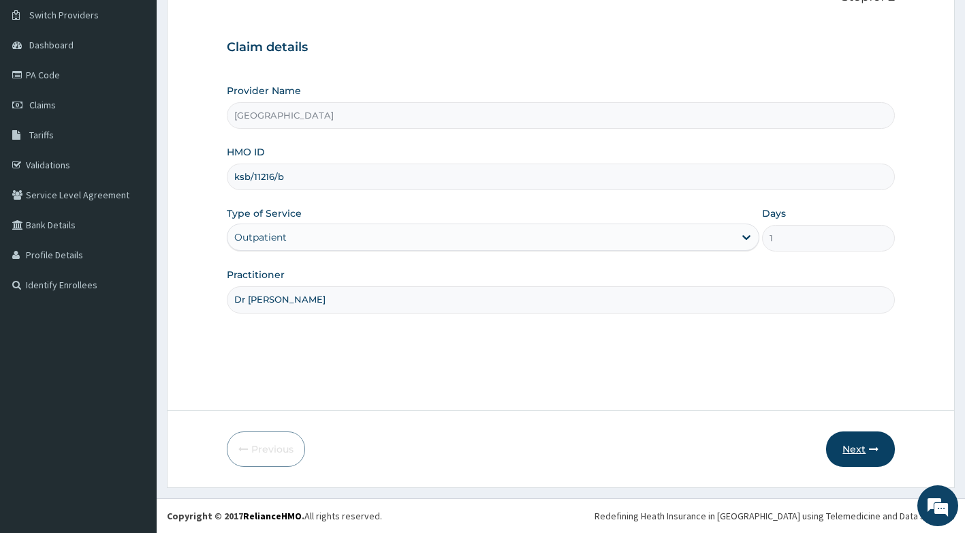
click at [863, 448] on button "Next" at bounding box center [860, 448] width 69 height 35
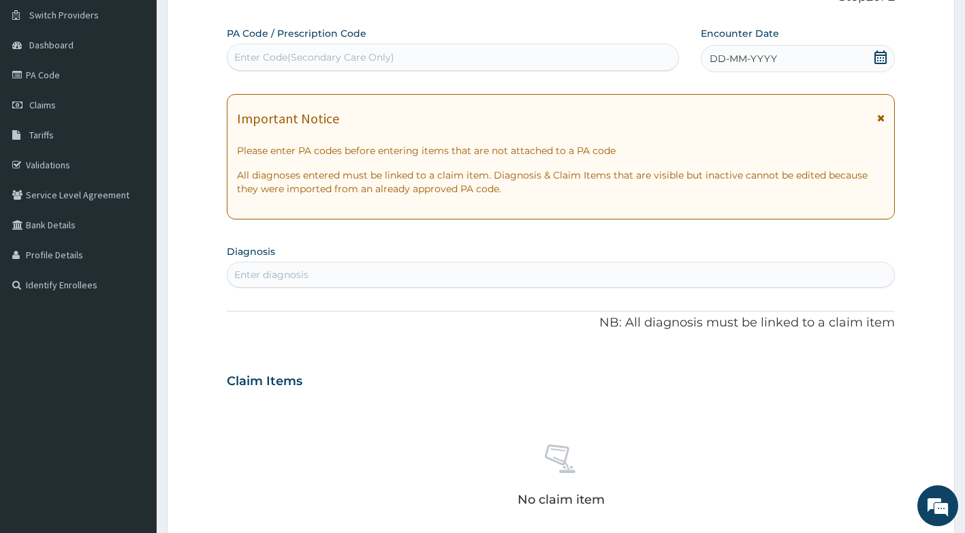
click at [751, 67] on div "DD-MM-YYYY" at bounding box center [798, 58] width 194 height 27
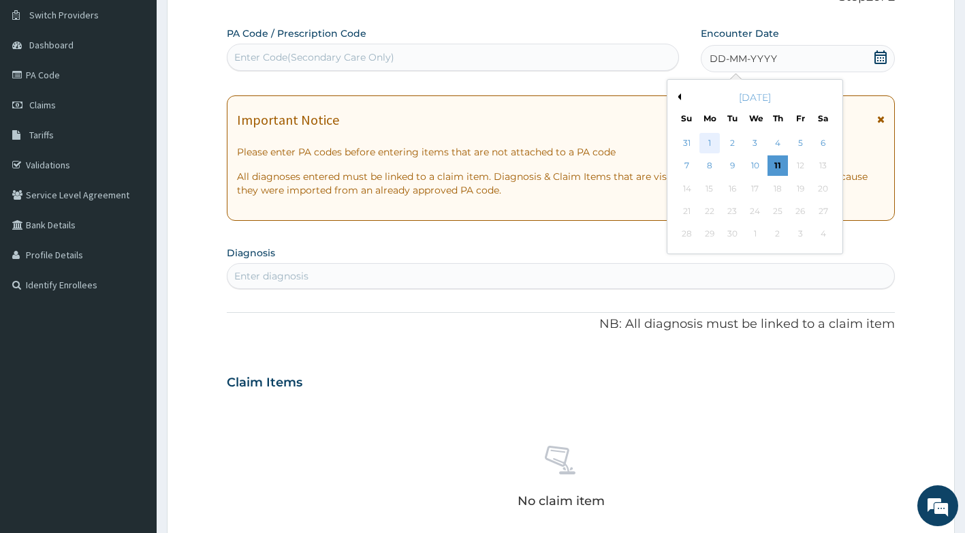
click at [709, 138] on div "1" at bounding box center [710, 143] width 20 height 20
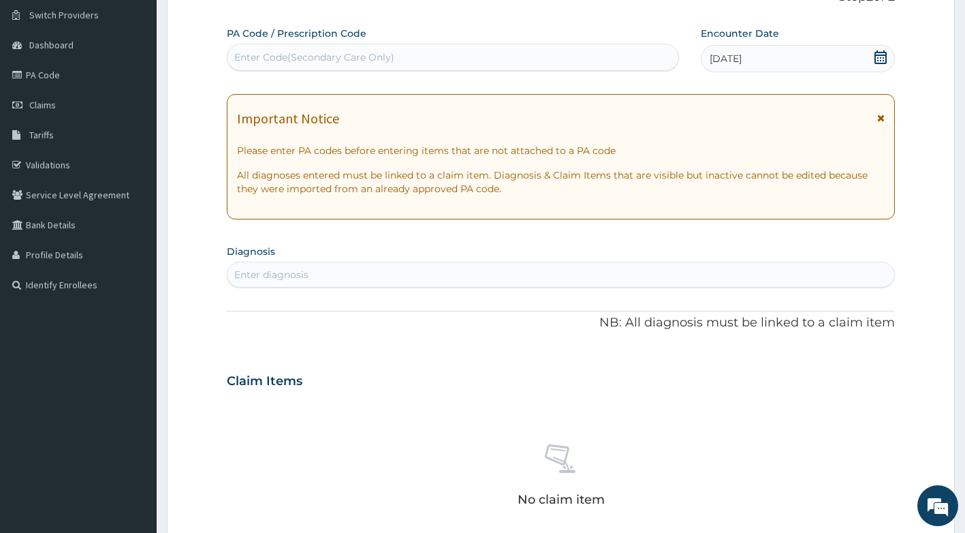
click at [310, 274] on div "Enter diagnosis" at bounding box center [562, 275] width 668 height 22
click at [347, 268] on div "Enter diagnosis" at bounding box center [562, 275] width 668 height 22
type input "[MEDICAL_DATA]"
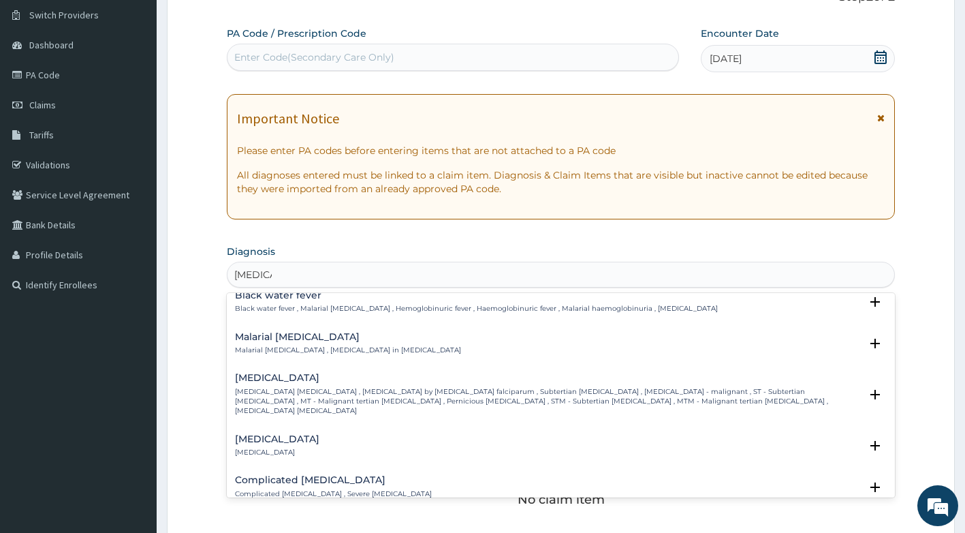
scroll to position [477, 0]
click at [351, 386] on p "[MEDICAL_DATA] [MEDICAL_DATA] , [MEDICAL_DATA] by [MEDICAL_DATA] falciparum , S…" at bounding box center [548, 400] width 626 height 29
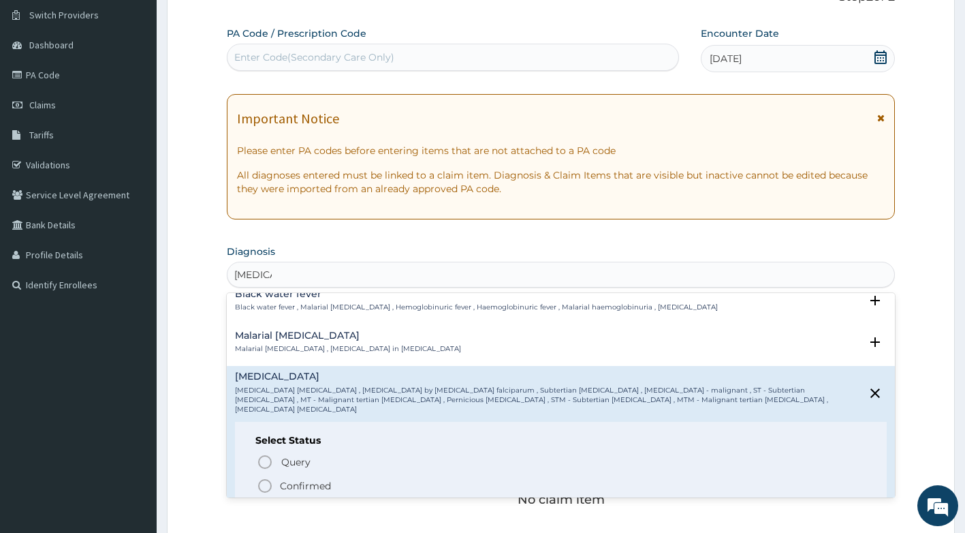
click at [313, 479] on p "Confirmed" at bounding box center [305, 486] width 51 height 14
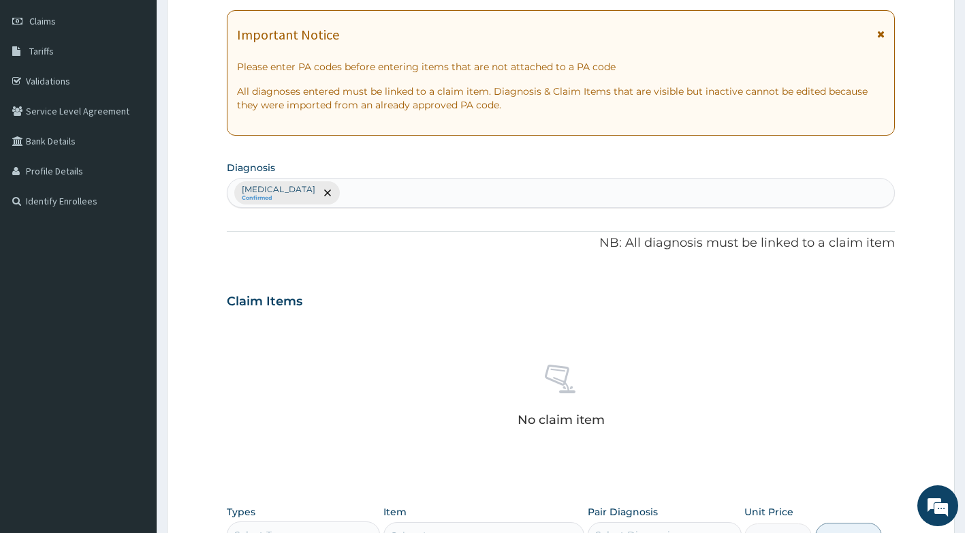
scroll to position [376, 0]
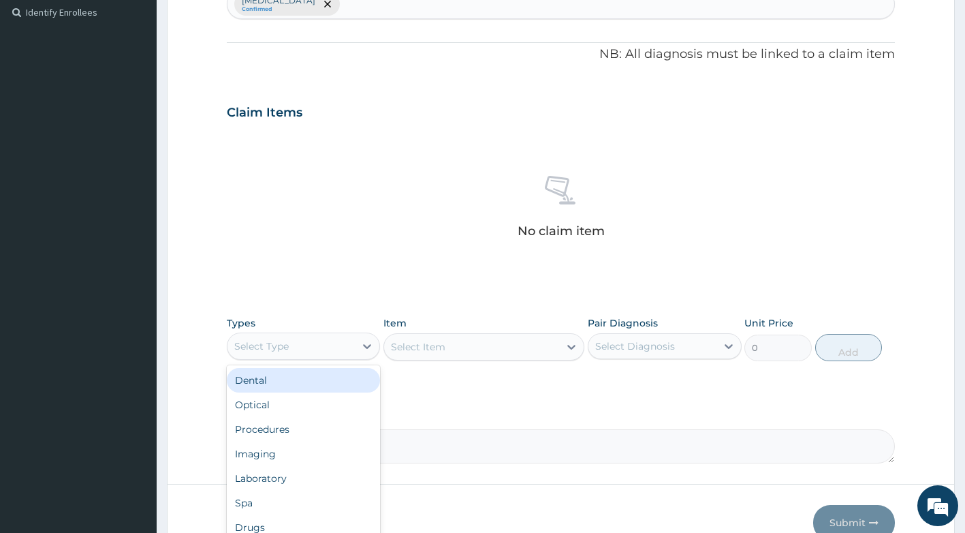
click at [336, 349] on div "Select Type" at bounding box center [292, 346] width 128 height 22
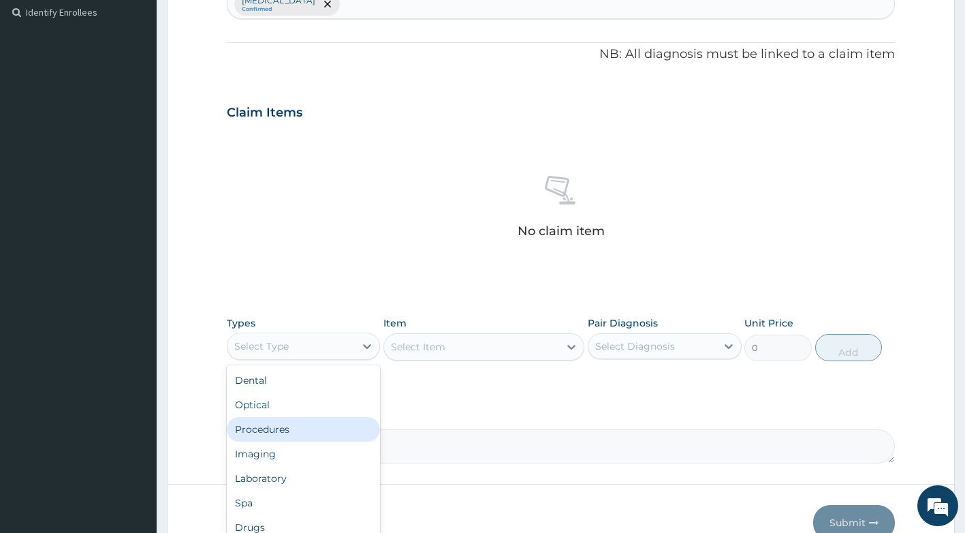
click at [292, 427] on div "Procedures" at bounding box center [304, 429] width 154 height 25
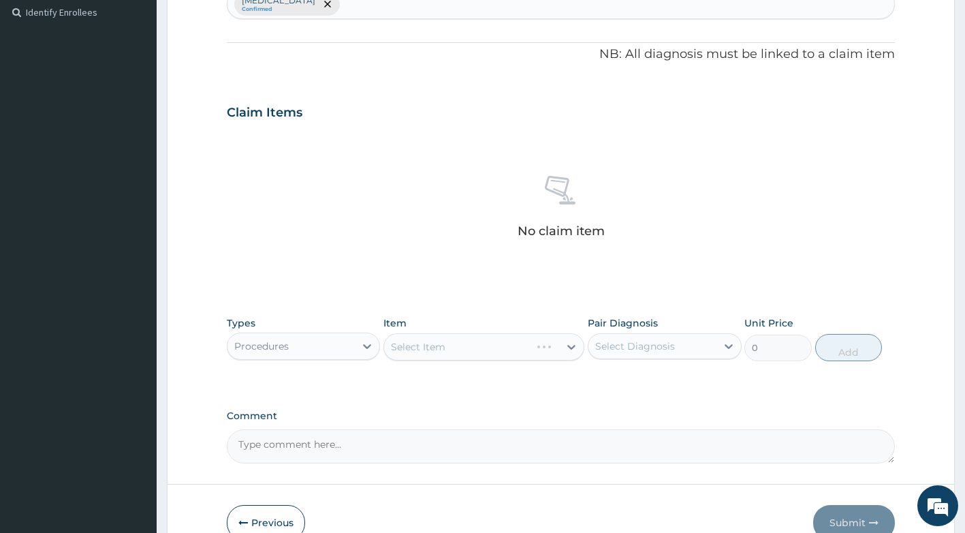
click at [443, 348] on div "Select Item" at bounding box center [483, 346] width 201 height 27
click at [449, 345] on div "Select Item" at bounding box center [483, 346] width 201 height 27
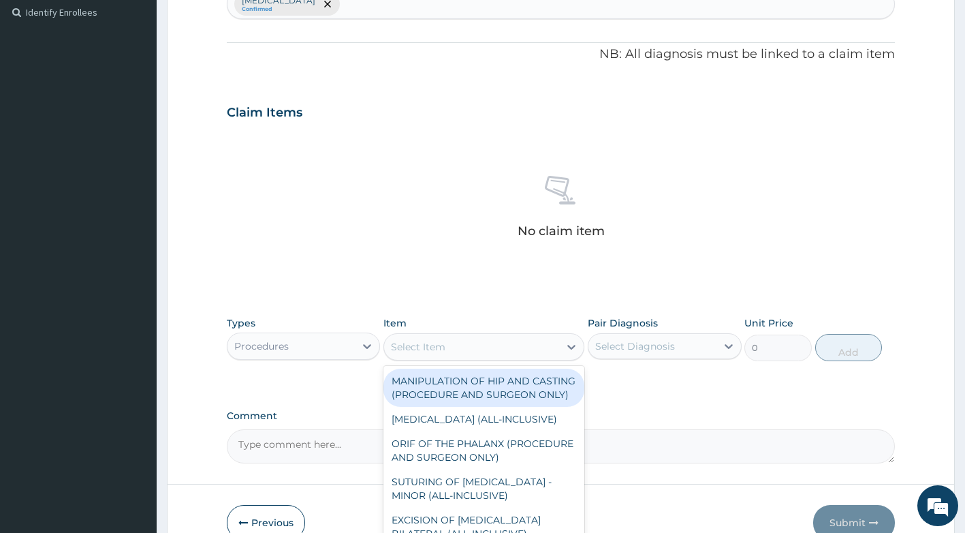
click at [449, 345] on div "Select Item" at bounding box center [471, 347] width 175 height 22
click at [455, 345] on div "Select Item" at bounding box center [471, 347] width 175 height 22
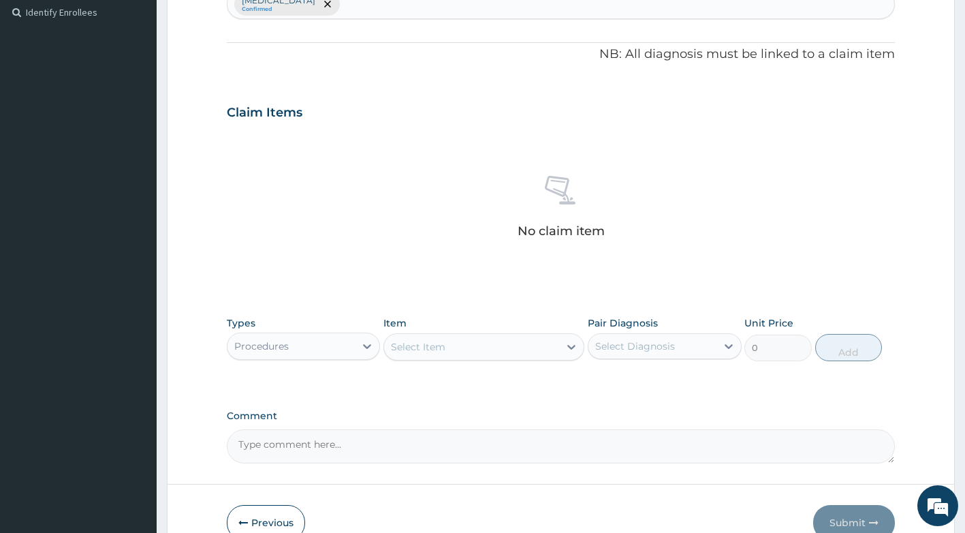
click at [552, 343] on div "Select Item" at bounding box center [471, 347] width 175 height 22
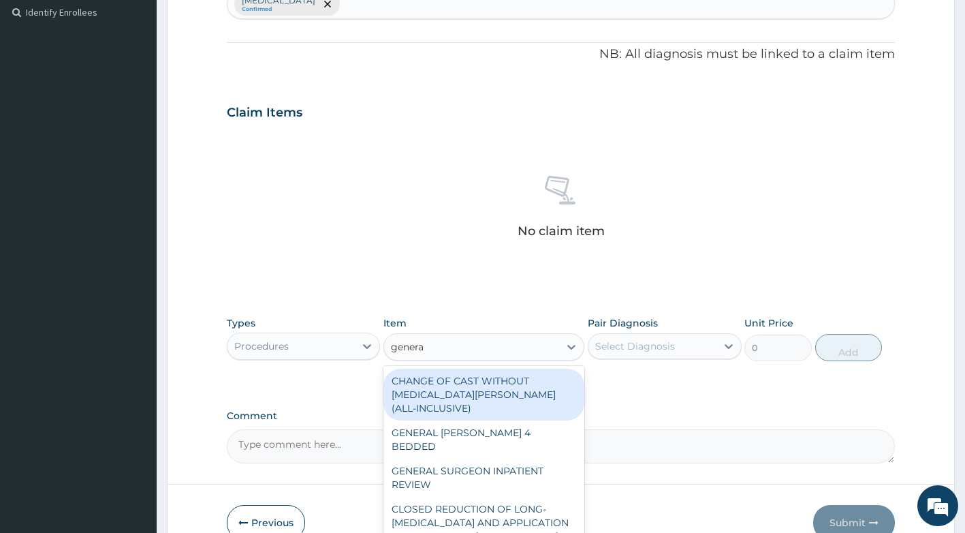
type input "general"
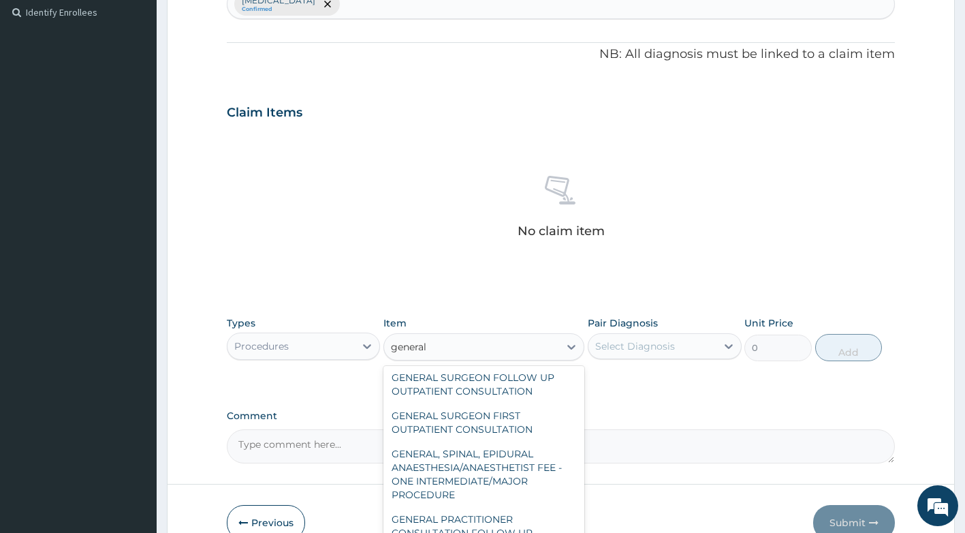
scroll to position [272, 0]
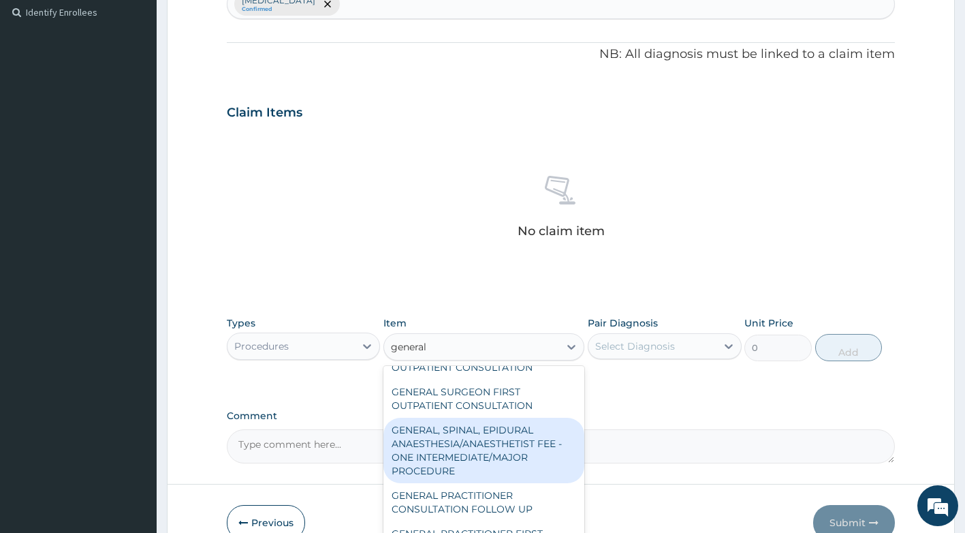
drag, startPoint x: 474, startPoint y: 433, endPoint x: 474, endPoint y: 475, distance: 42.2
click at [474, 475] on div "CHANGE OF CAST WITHOUT [MEDICAL_DATA][PERSON_NAME] (ALL-INCLUSIVE) GENERAL [PER…" at bounding box center [483, 468] width 201 height 204
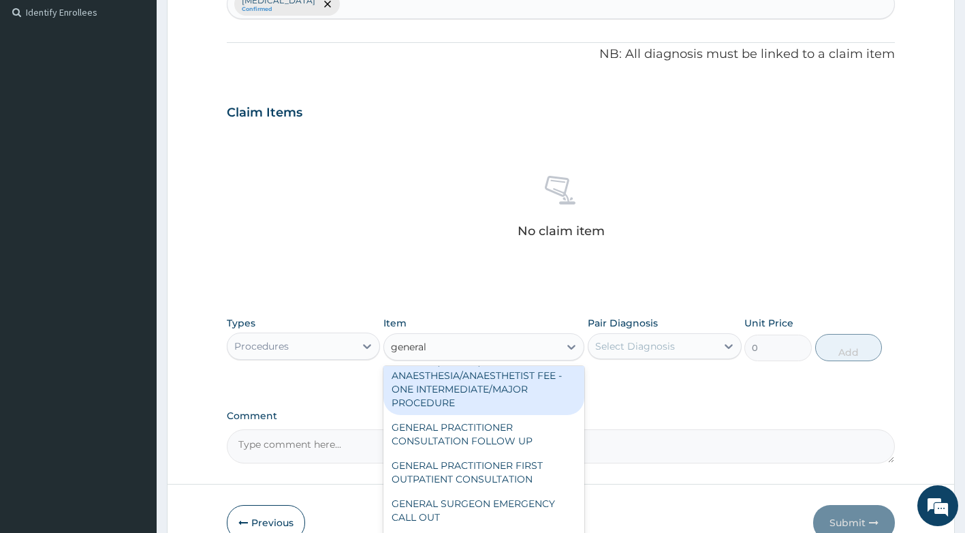
scroll to position [368, 0]
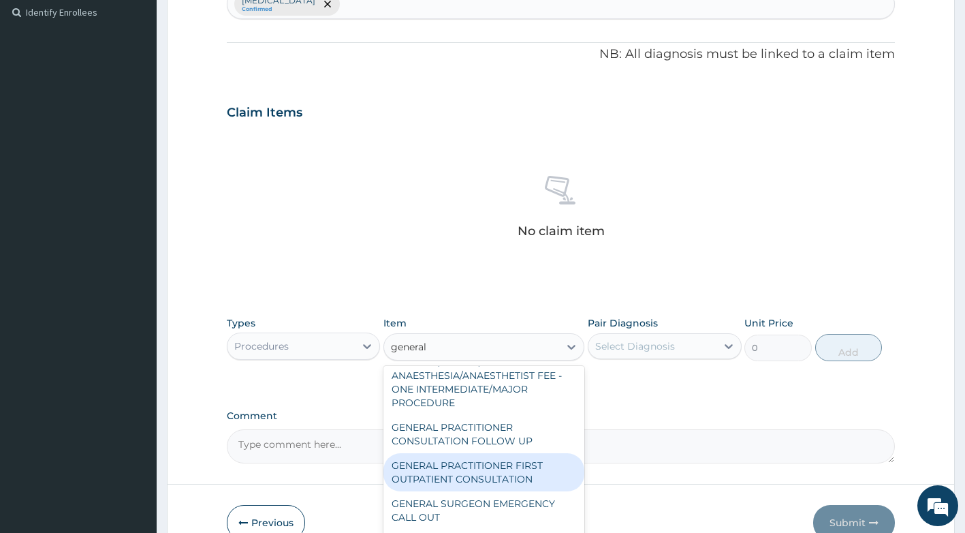
click at [473, 471] on div "GENERAL PRACTITIONER FIRST OUTPATIENT CONSULTATION" at bounding box center [483, 472] width 201 height 38
type input "3750"
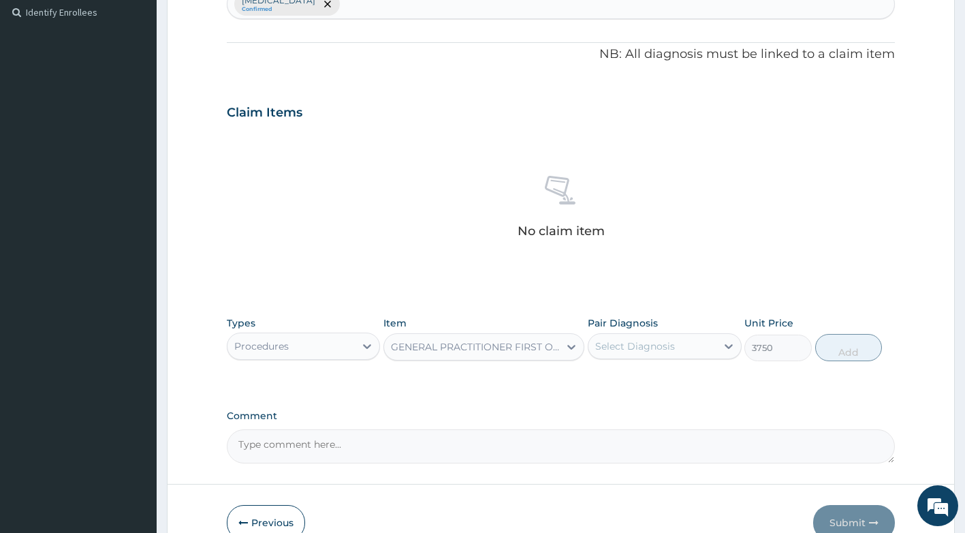
click at [651, 349] on div "Select Diagnosis" at bounding box center [635, 346] width 80 height 14
click at [666, 392] on div "[MEDICAL_DATA]" at bounding box center [665, 381] width 154 height 28
checkbox input "true"
click at [873, 339] on button "Add" at bounding box center [848, 347] width 67 height 27
type input "0"
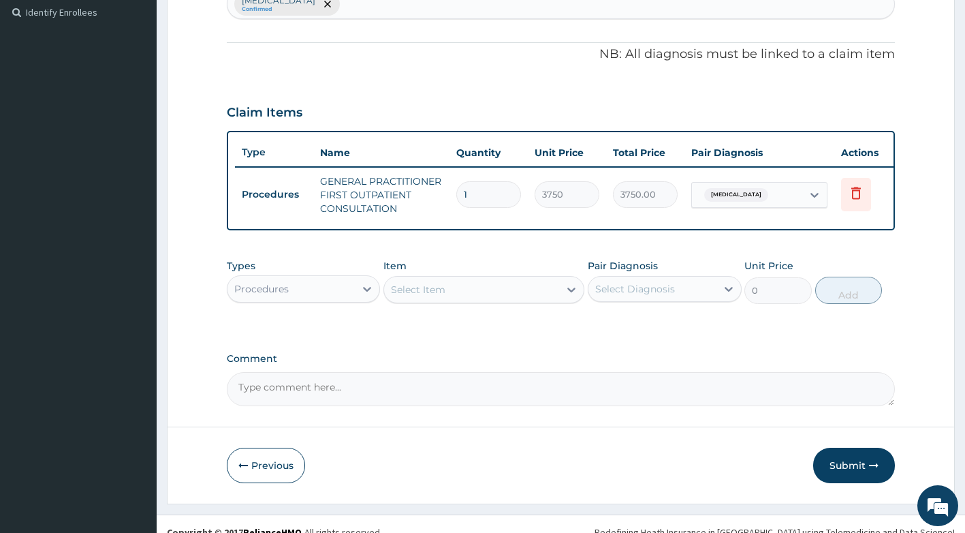
click at [332, 296] on div "Procedures" at bounding box center [292, 289] width 128 height 22
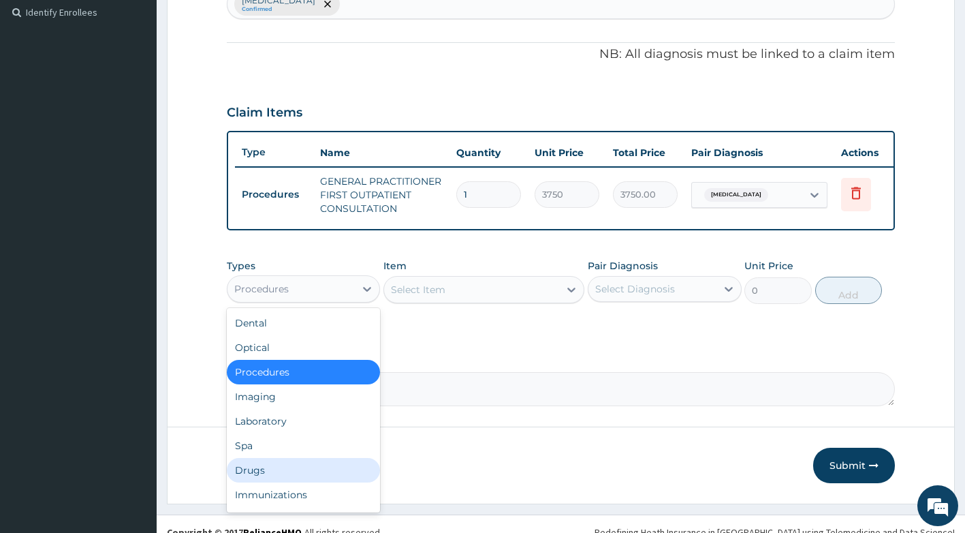
drag, startPoint x: 275, startPoint y: 473, endPoint x: 309, endPoint y: 402, distance: 78.6
click at [277, 469] on div "Drugs" at bounding box center [304, 470] width 154 height 25
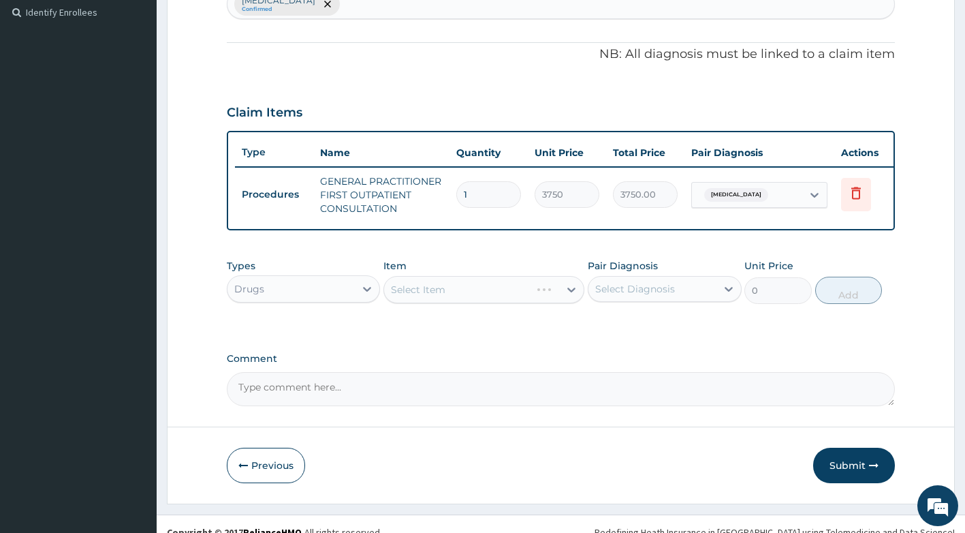
click at [438, 296] on div "Select Item" at bounding box center [483, 289] width 201 height 27
click at [441, 302] on div "Select Item" at bounding box center [483, 289] width 201 height 27
click at [482, 300] on div "Select Item" at bounding box center [471, 290] width 175 height 22
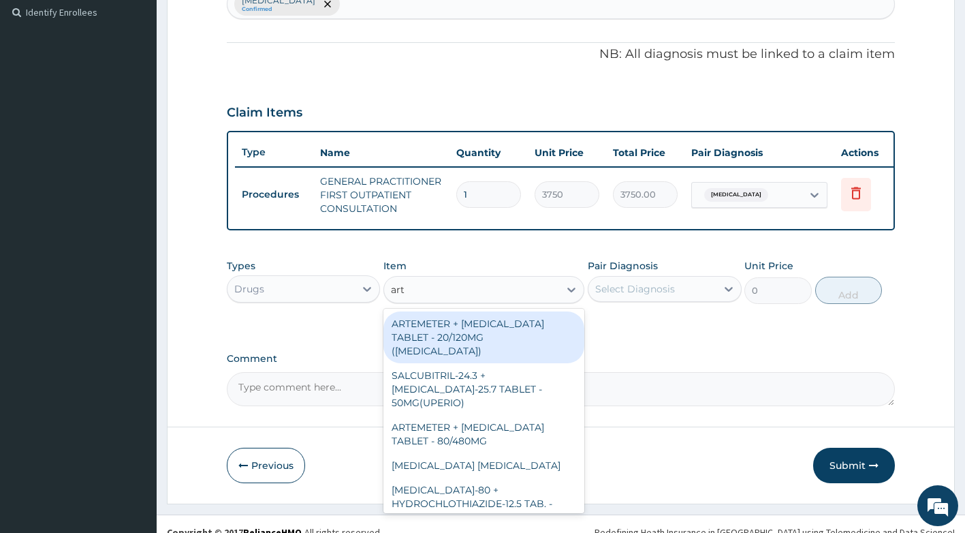
type input "arte"
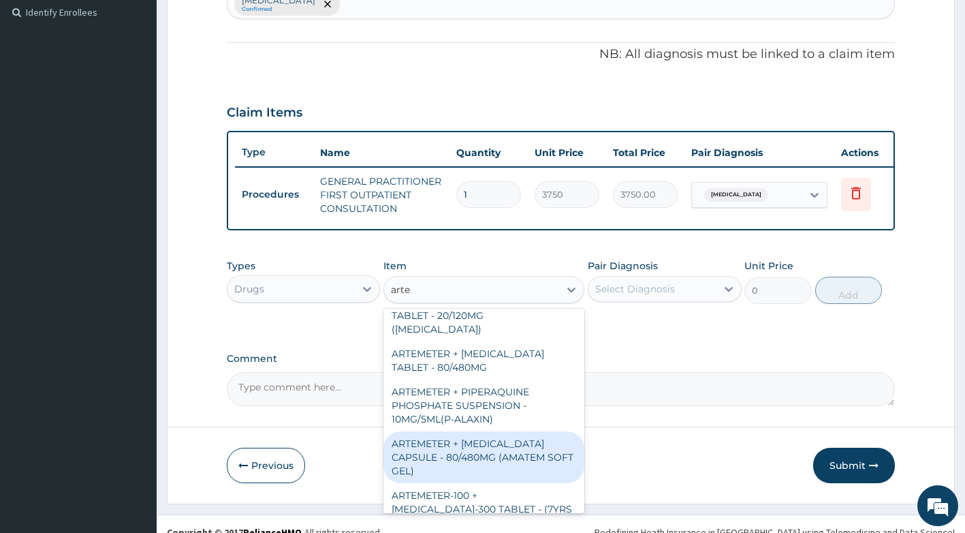
scroll to position [0, 0]
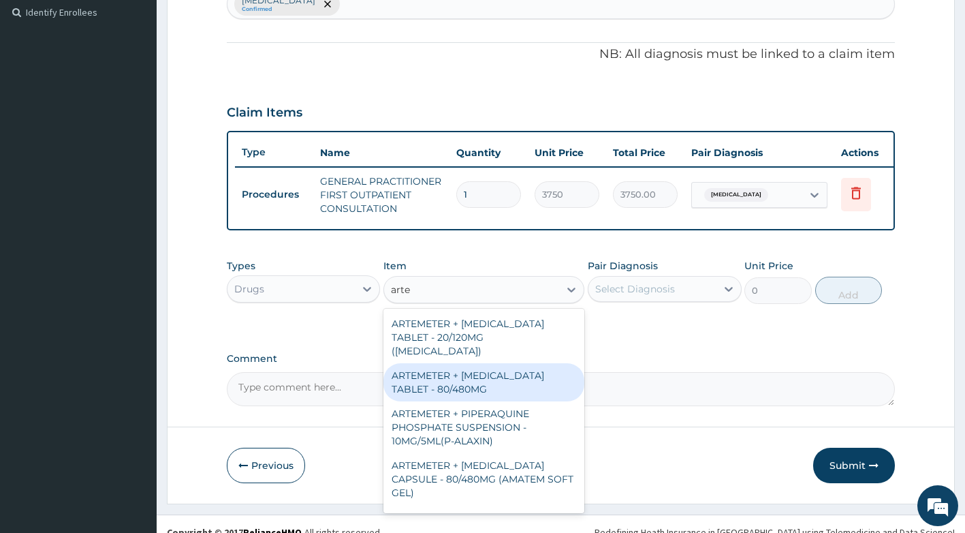
click at [467, 379] on div "ARTEMETER + [MEDICAL_DATA] TABLET - 80/480MG" at bounding box center [483, 382] width 201 height 38
type input "364"
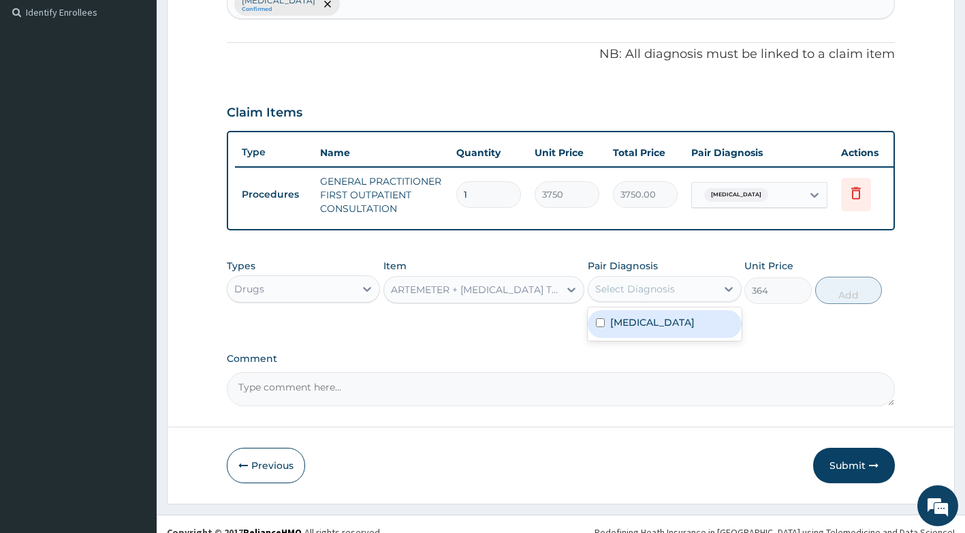
click at [663, 300] on div "Select Diagnosis" at bounding box center [653, 289] width 128 height 22
click at [661, 329] on label "[MEDICAL_DATA]" at bounding box center [652, 322] width 84 height 14
checkbox input "true"
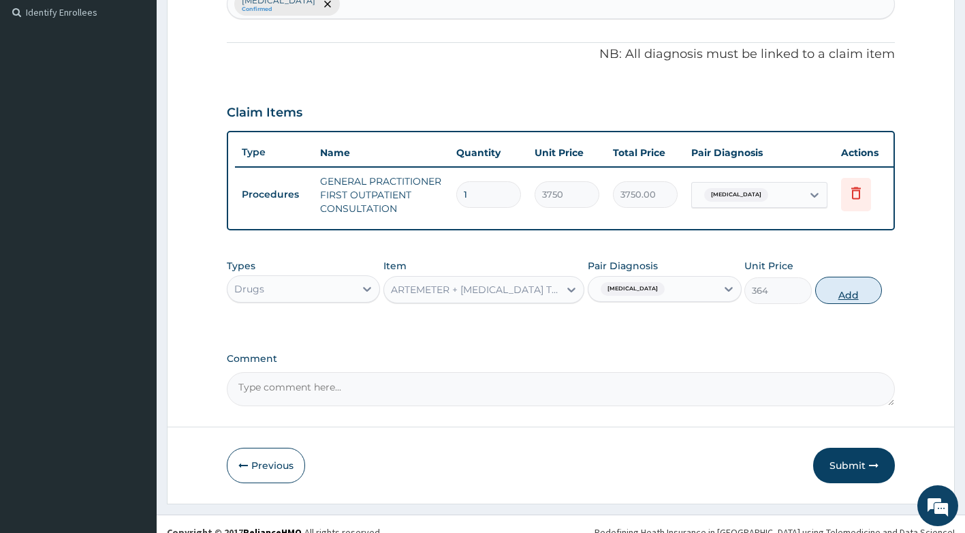
drag, startPoint x: 846, startPoint y: 305, endPoint x: 595, endPoint y: 308, distance: 251.4
click at [843, 304] on button "Add" at bounding box center [848, 290] width 67 height 27
type input "0"
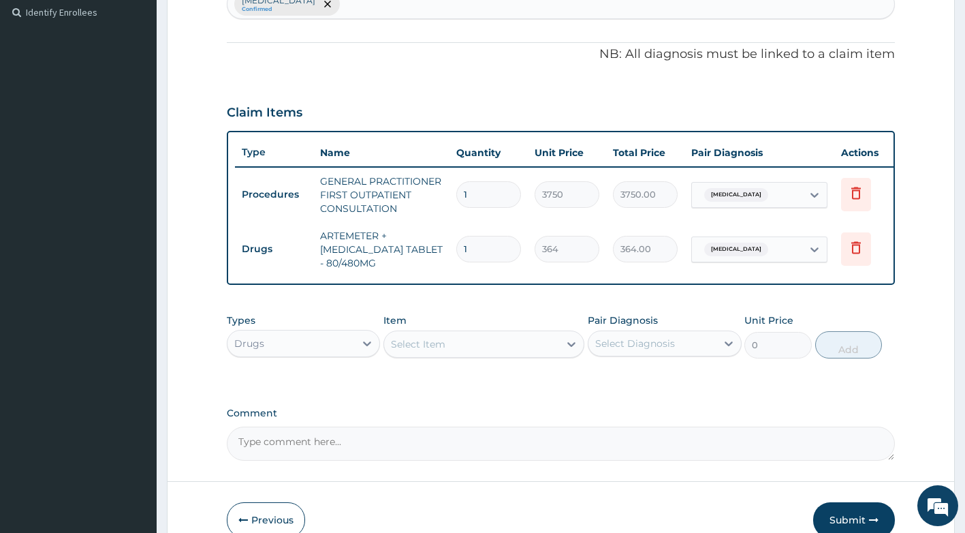
type input "0.00"
type input "6"
type input "2184.00"
type input "6"
click at [491, 355] on div "Select Item" at bounding box center [471, 344] width 175 height 22
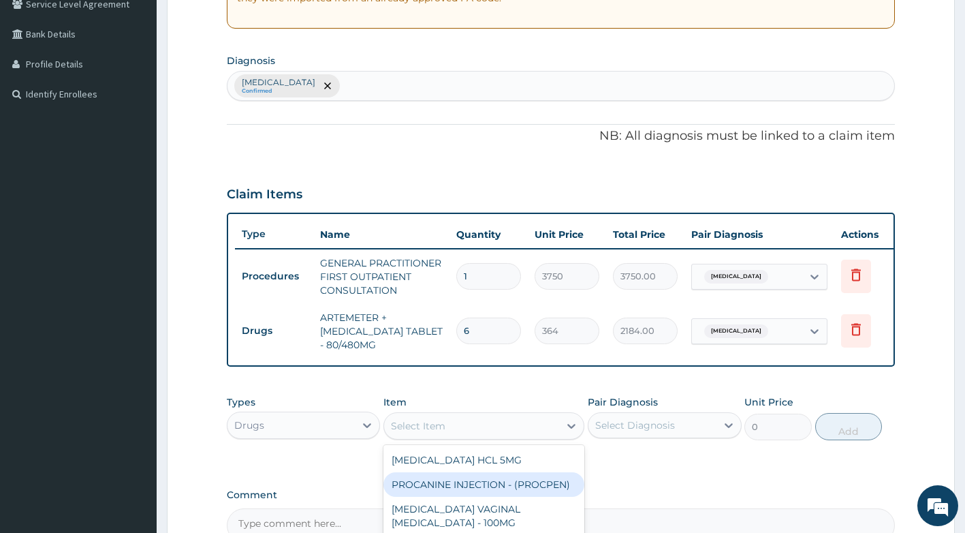
scroll to position [172, 0]
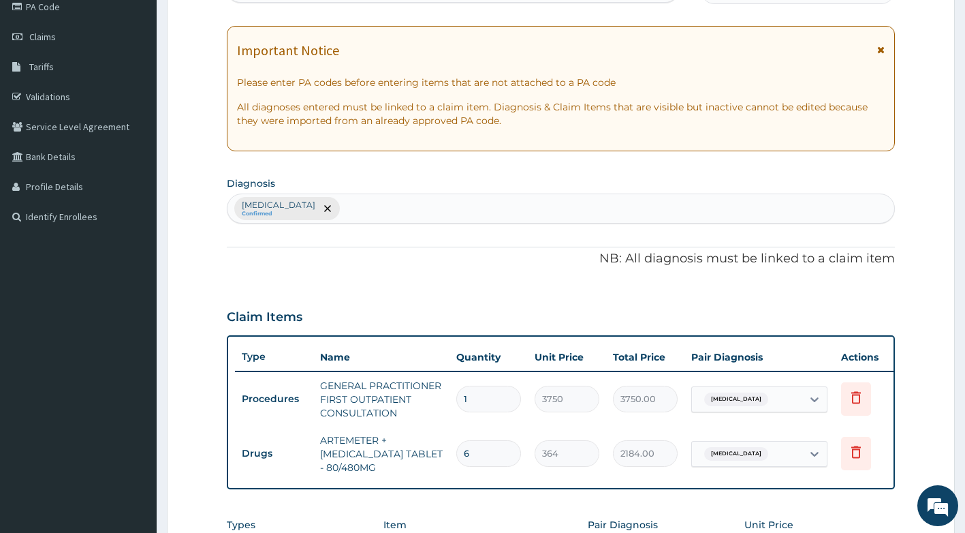
click at [475, 212] on div "[MEDICAL_DATA] Confirmed" at bounding box center [562, 208] width 668 height 29
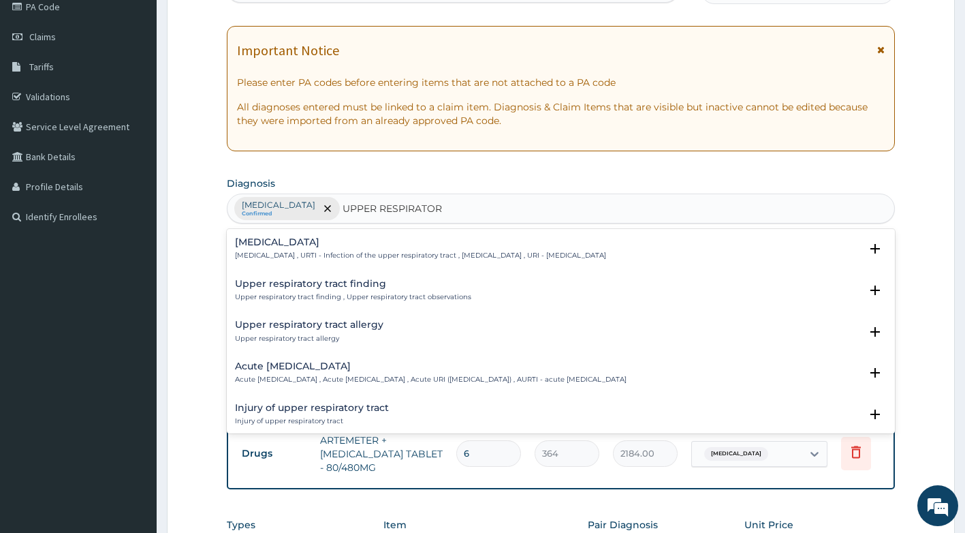
type input "UPPER RESPIRATORY"
click at [601, 253] on p "[MEDICAL_DATA] , URTI - Infection of the upper respiratory tract , [MEDICAL_DAT…" at bounding box center [420, 256] width 371 height 10
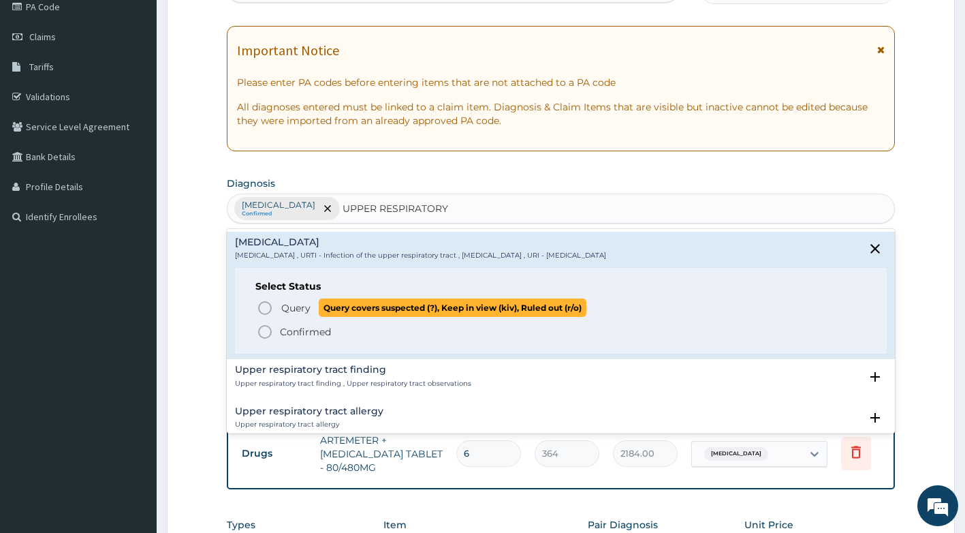
click at [296, 308] on span "Query" at bounding box center [295, 308] width 29 height 14
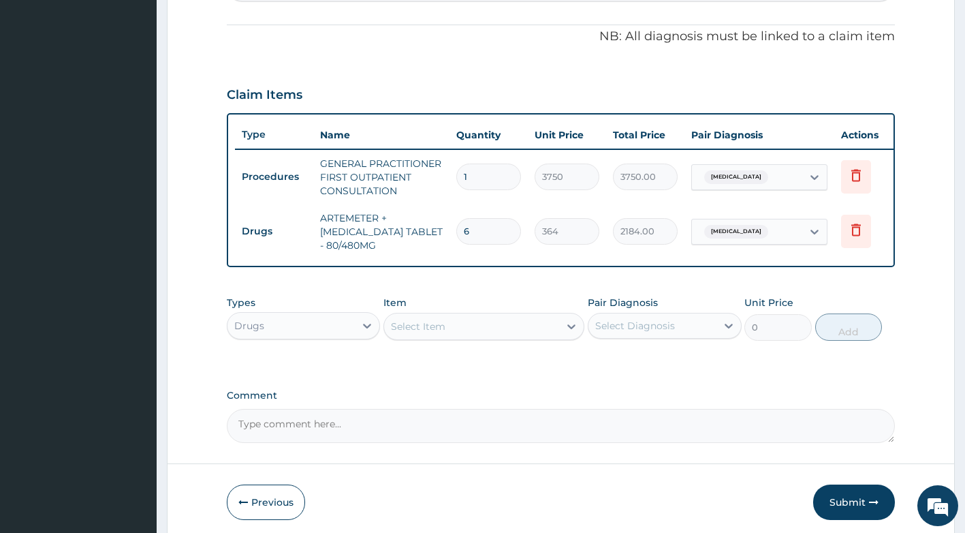
scroll to position [457, 0]
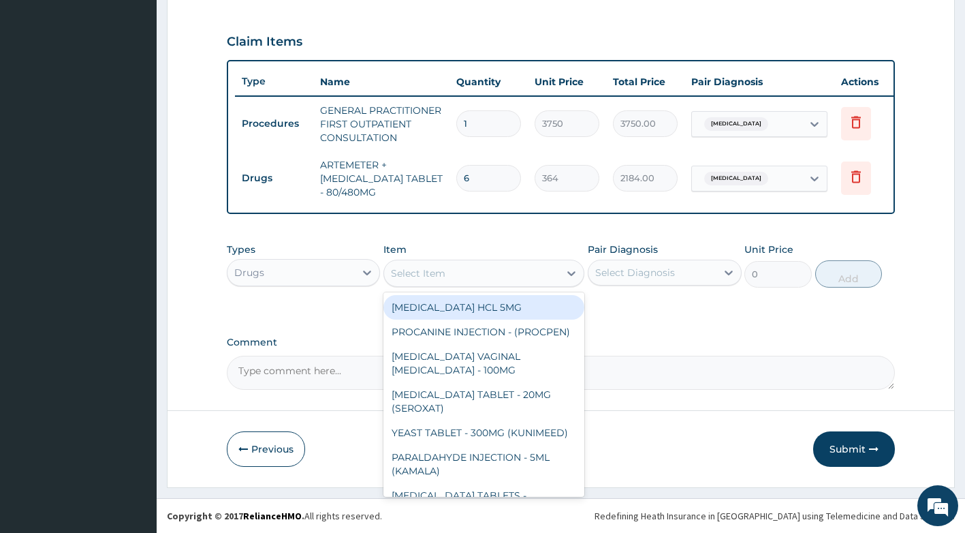
click at [464, 274] on div "Select Item" at bounding box center [471, 273] width 175 height 22
type input "8"
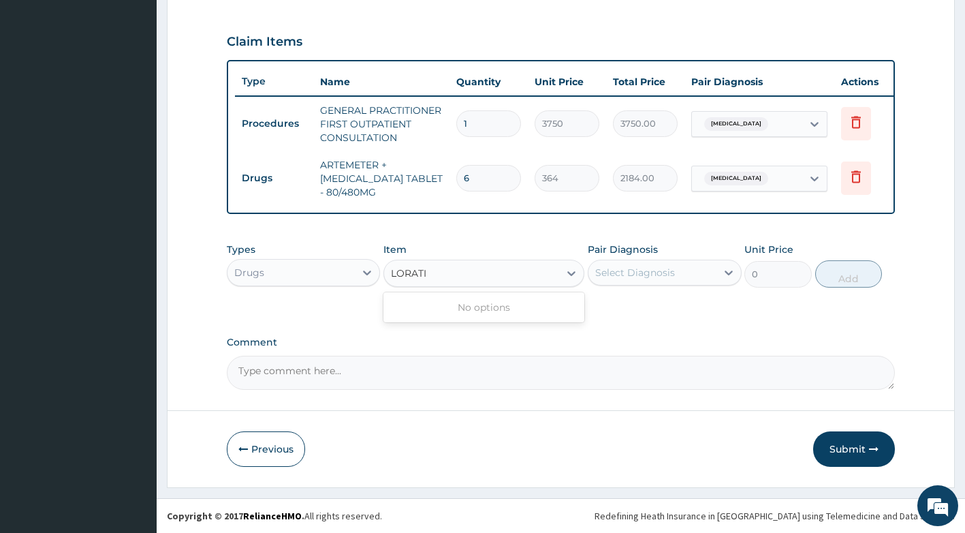
type input "LORAT"
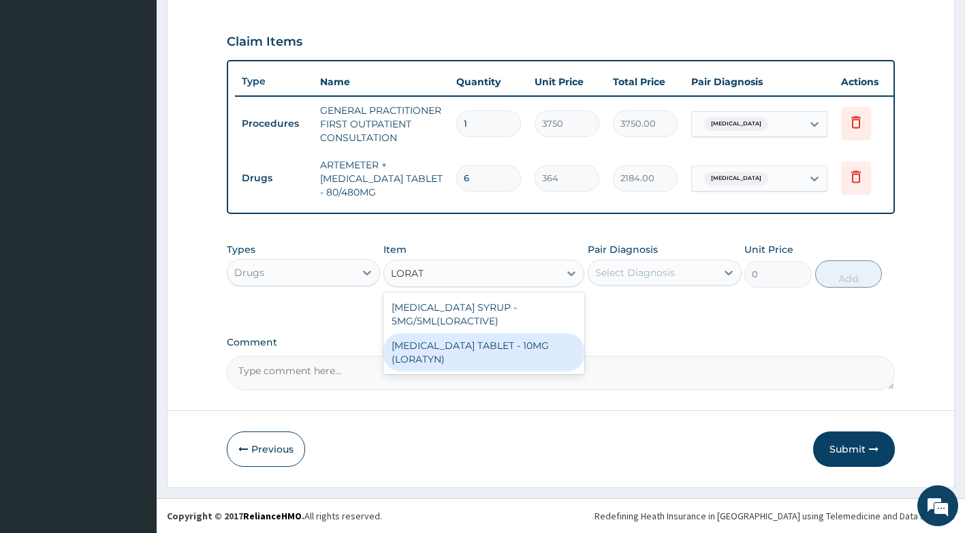
click at [503, 362] on div "[MEDICAL_DATA] TABLET - 10MG (LORATYN)" at bounding box center [483, 352] width 201 height 38
type input "98"
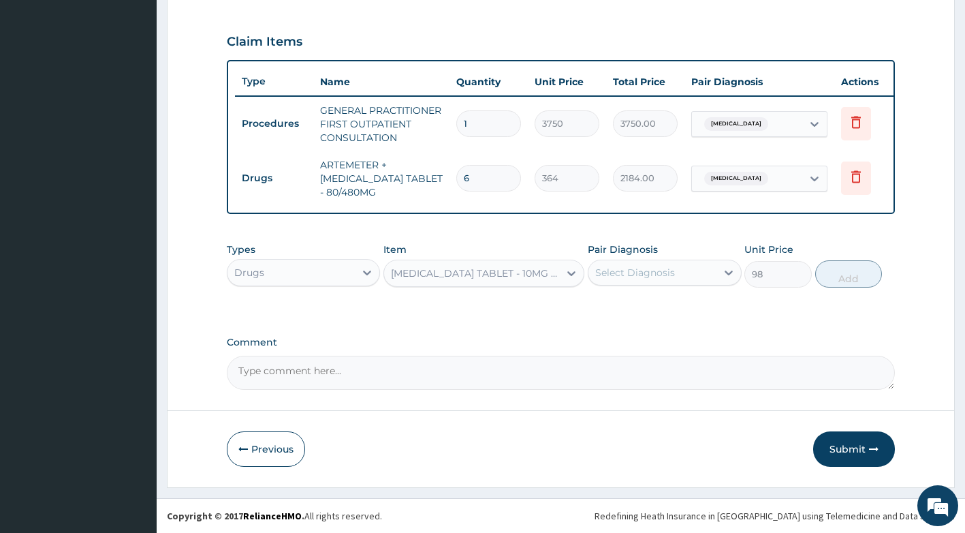
click at [672, 263] on div "Select Diagnosis" at bounding box center [653, 273] width 128 height 22
click at [695, 340] on label "[MEDICAL_DATA]" at bounding box center [652, 334] width 84 height 14
checkbox input "true"
click at [866, 281] on button "Add" at bounding box center [848, 273] width 67 height 27
type input "0"
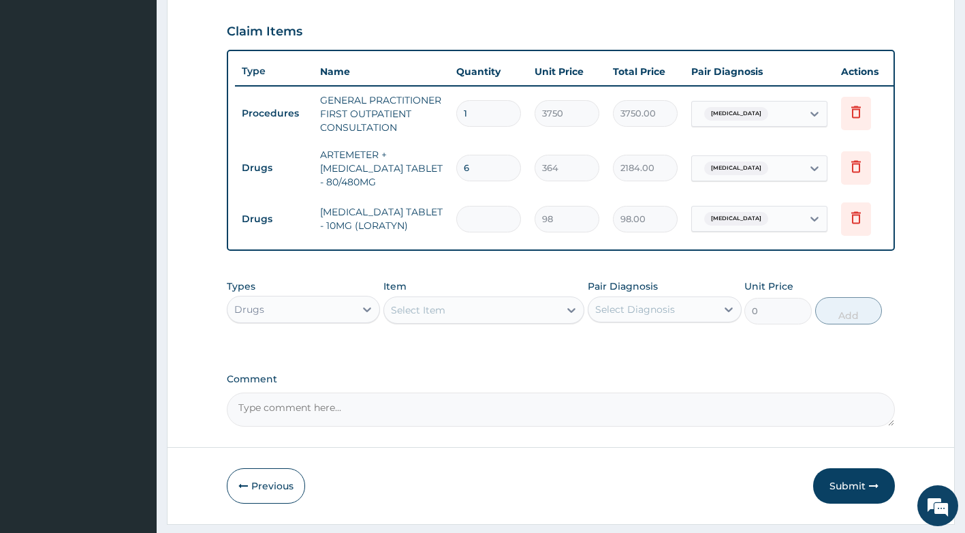
type input "0.00"
type input "8"
type input "784.00"
type input "8"
click at [444, 324] on div "Select Item" at bounding box center [483, 309] width 201 height 27
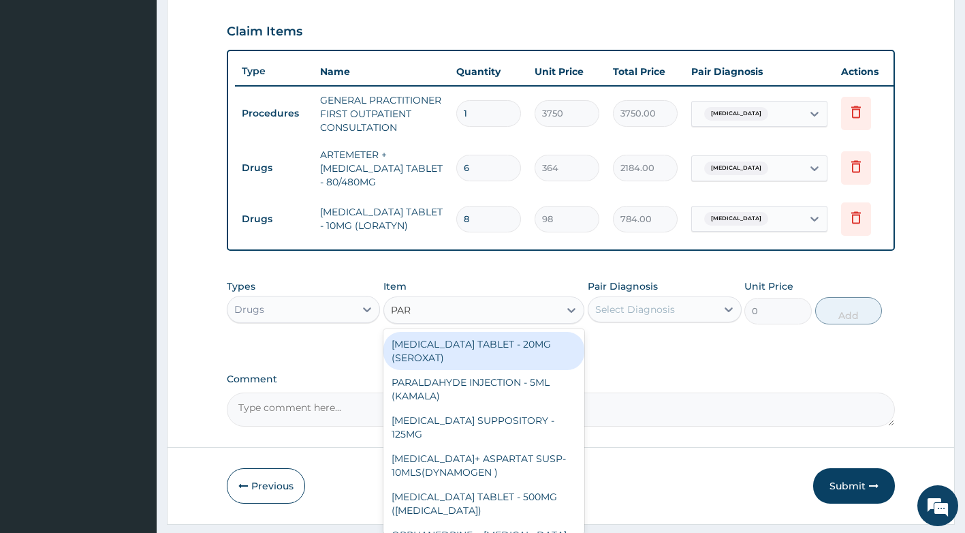
type input "PARA"
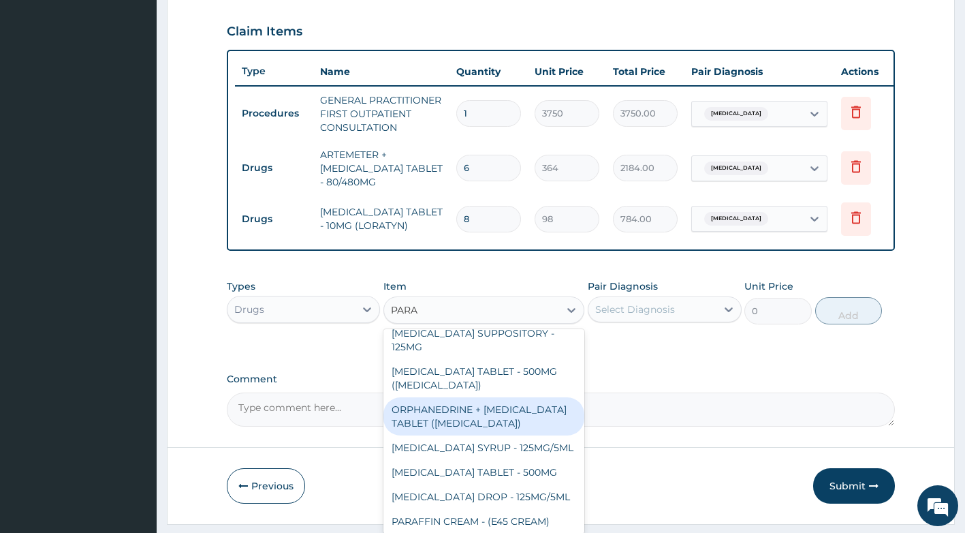
scroll to position [68, 0]
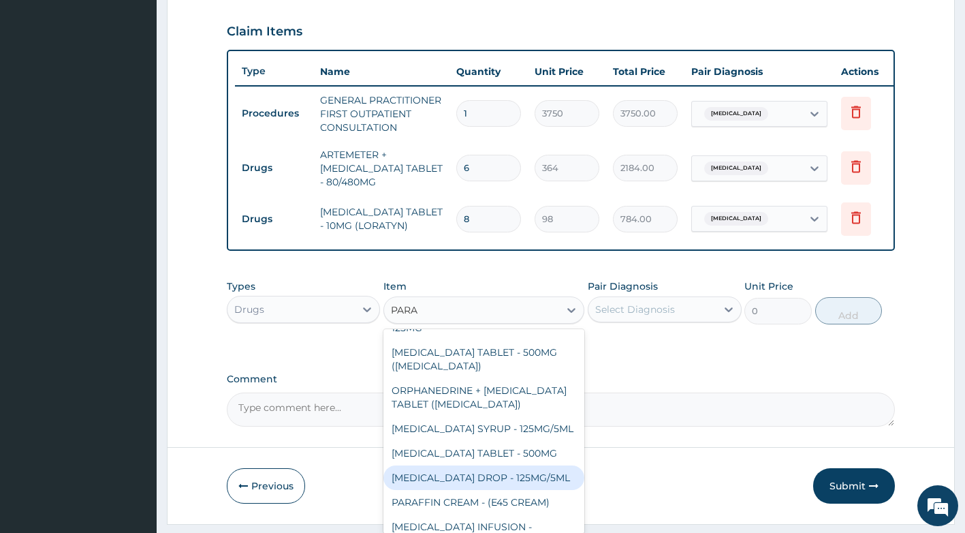
click at [481, 486] on div "[MEDICAL_DATA] DROP - 125MG/5ML" at bounding box center [483, 477] width 201 height 25
type input "672"
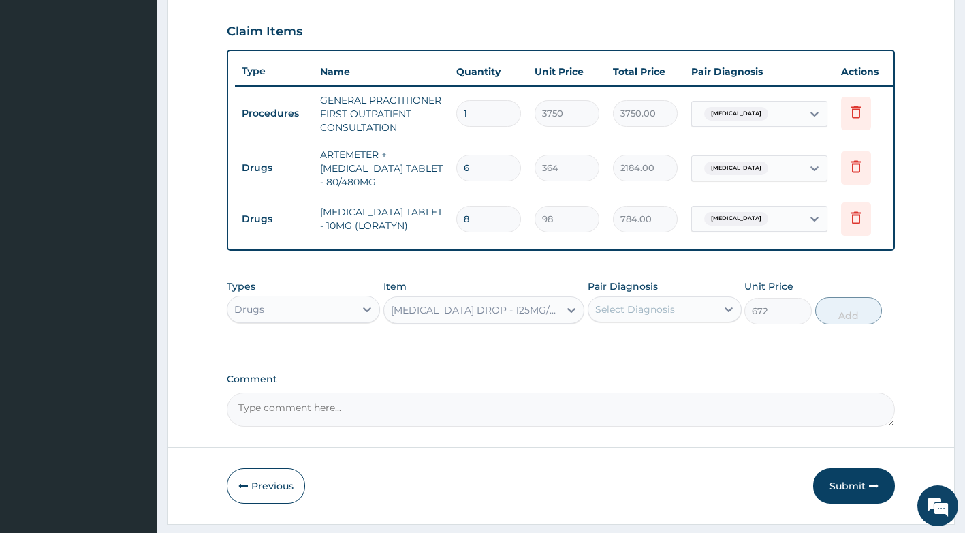
click at [481, 317] on div "[MEDICAL_DATA] DROP - 125MG/5ML" at bounding box center [476, 310] width 170 height 14
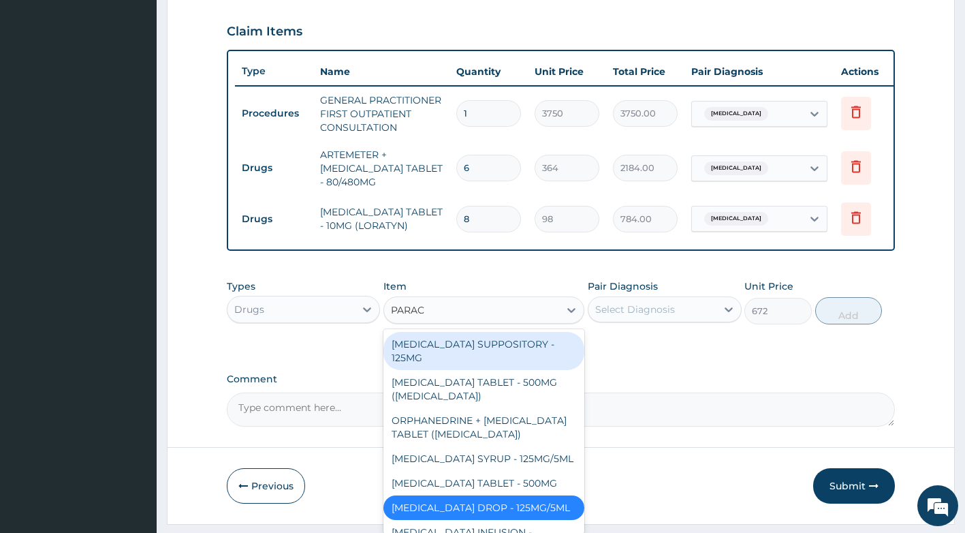
type input "PARACE"
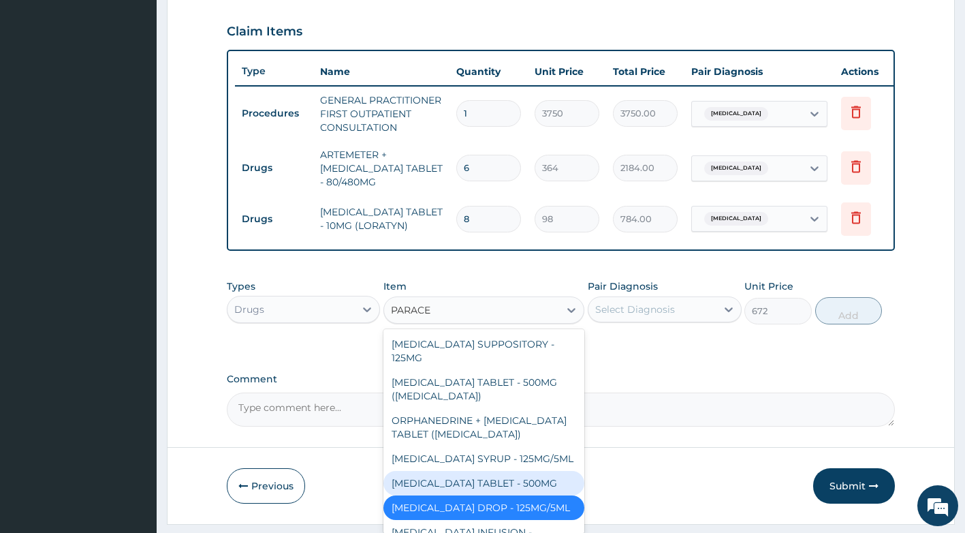
drag, startPoint x: 515, startPoint y: 490, endPoint x: 519, endPoint y: 477, distance: 13.6
click at [515, 491] on div "[MEDICAL_DATA] TABLET - 500MG" at bounding box center [483, 483] width 201 height 25
type input "33.599999999999994"
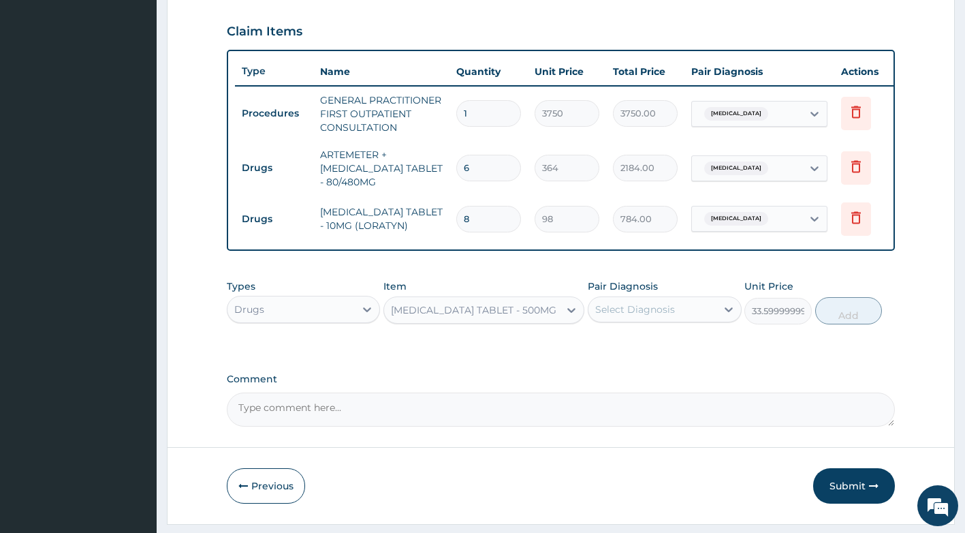
click at [650, 320] on div "Select Diagnosis" at bounding box center [653, 309] width 128 height 22
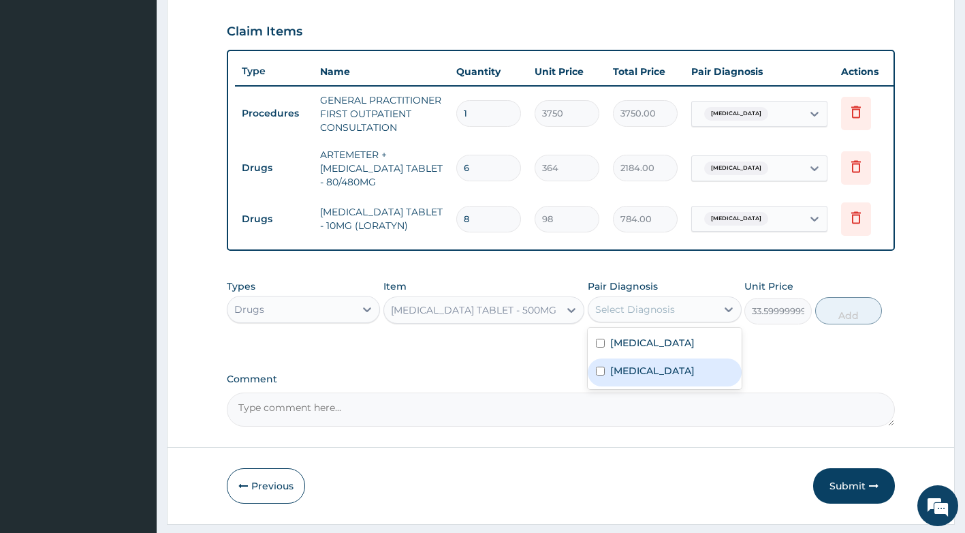
click at [660, 372] on div "Upper respiratory infection" at bounding box center [665, 372] width 154 height 28
checkbox input "true"
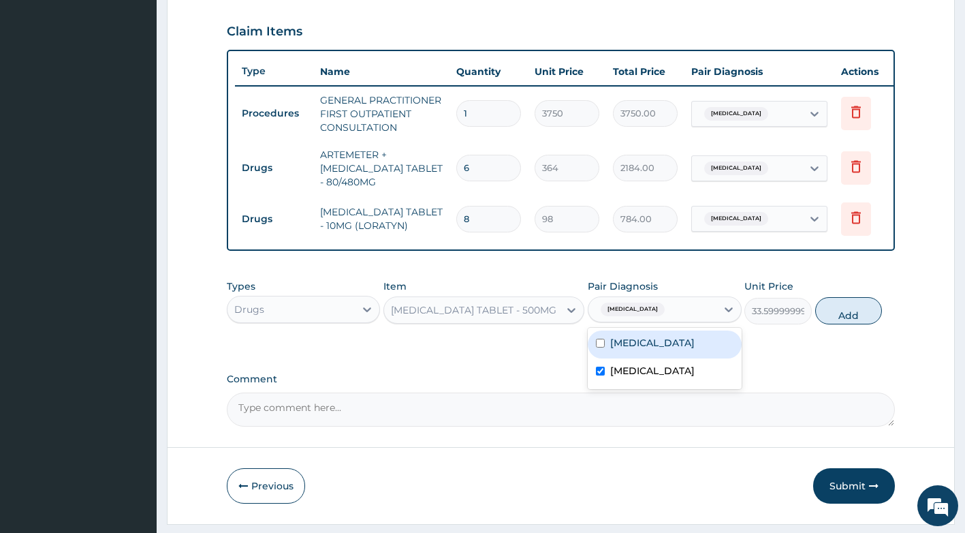
click at [657, 347] on label "Falciparum malaria" at bounding box center [652, 343] width 84 height 14
checkbox input "true"
click at [659, 377] on label "Upper respiratory infection" at bounding box center [652, 371] width 84 height 14
checkbox input "false"
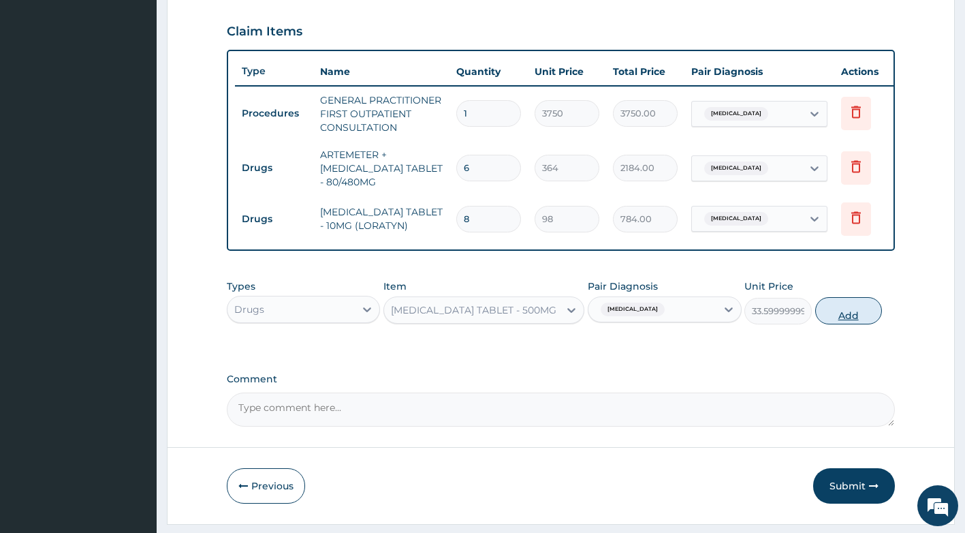
click at [851, 318] on button "Add" at bounding box center [848, 310] width 67 height 27
type input "0"
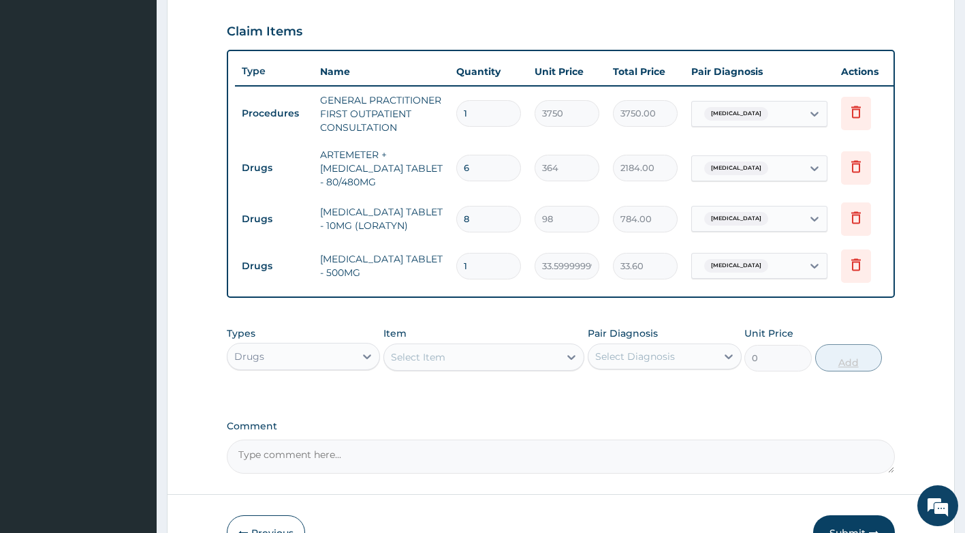
type input "18"
type input "604.80"
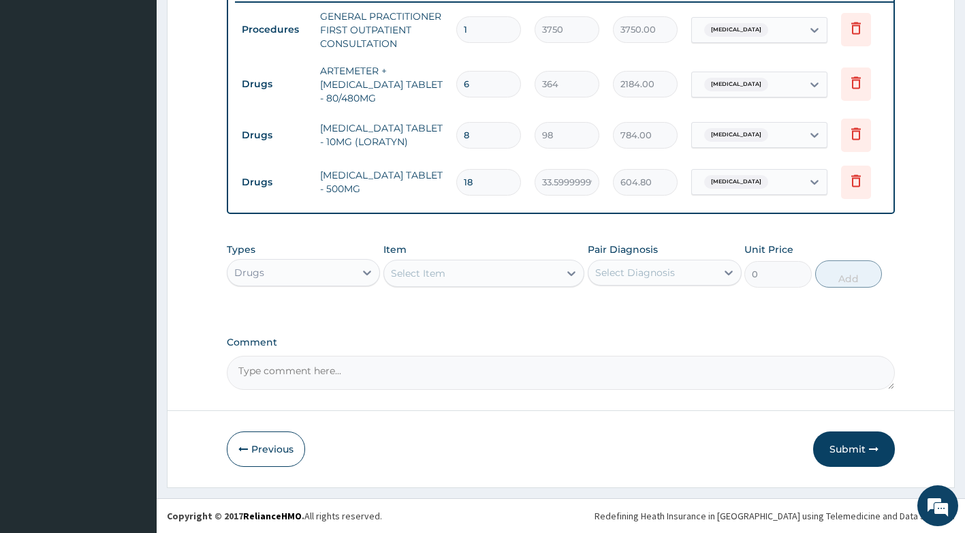
scroll to position [551, 0]
type input "18"
click at [849, 449] on button "Submit" at bounding box center [854, 448] width 82 height 35
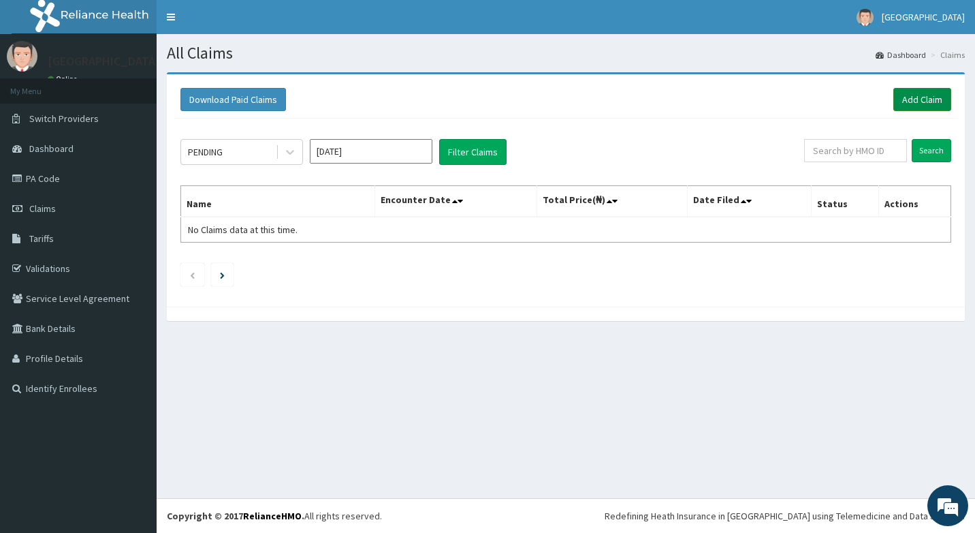
click at [930, 92] on link "Add Claim" at bounding box center [923, 99] width 58 height 23
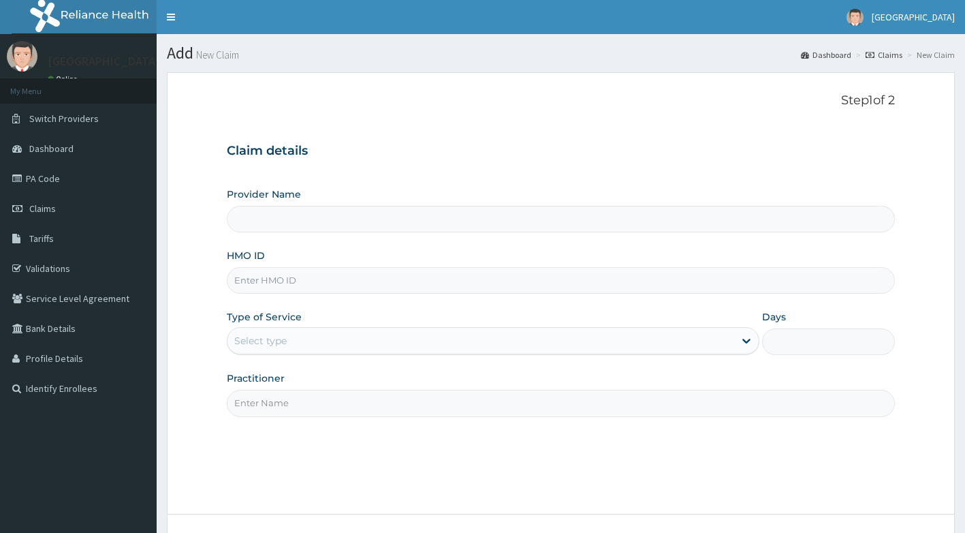
type input "[GEOGRAPHIC_DATA]"
click at [282, 275] on input "HMO ID" at bounding box center [561, 280] width 669 height 27
click at [259, 279] on input "HMO ID" at bounding box center [561, 280] width 669 height 27
click at [317, 287] on input "HMO ID" at bounding box center [561, 280] width 669 height 27
click at [383, 280] on input "HMO ID" at bounding box center [561, 280] width 669 height 27
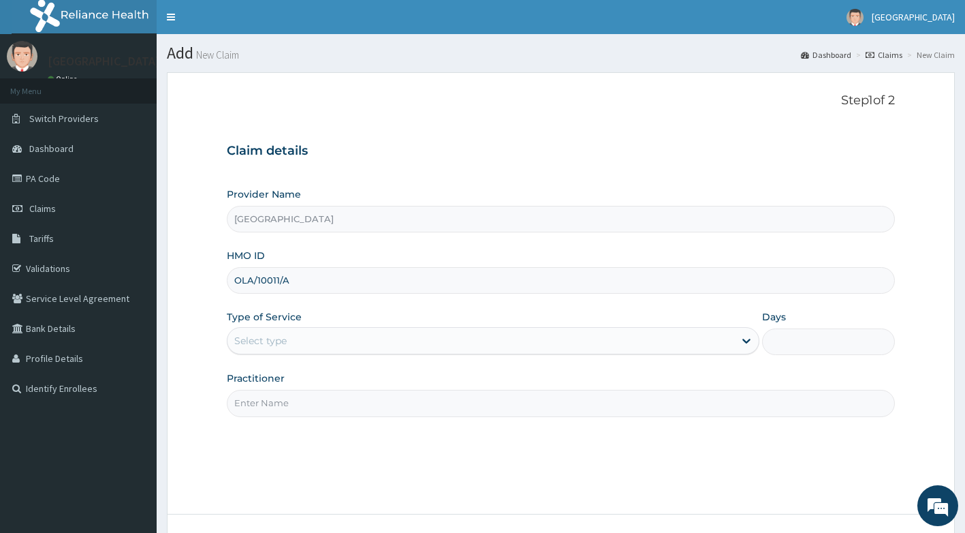
type input "OLA/10011/A"
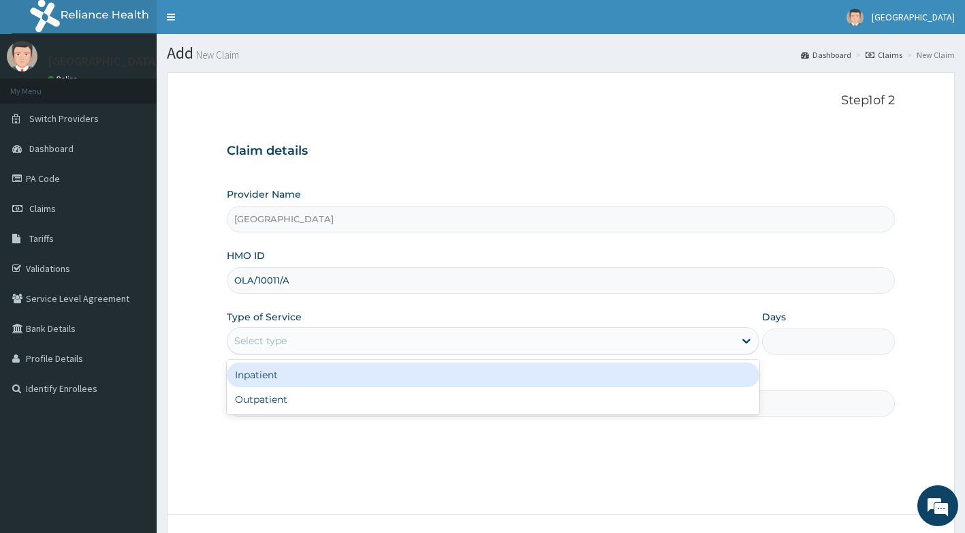
click at [347, 336] on div "Select type" at bounding box center [481, 341] width 507 height 22
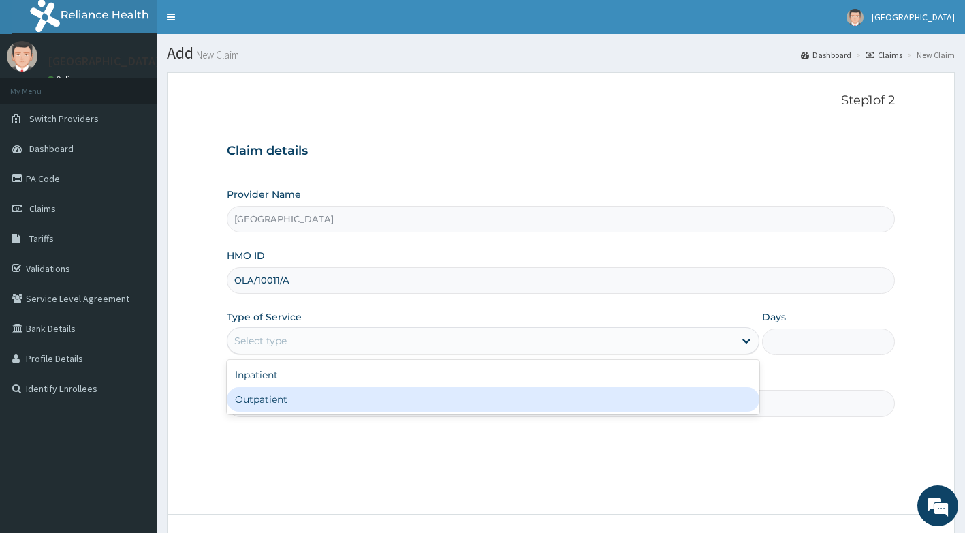
click at [323, 403] on div "Outpatient" at bounding box center [493, 399] width 533 height 25
type input "1"
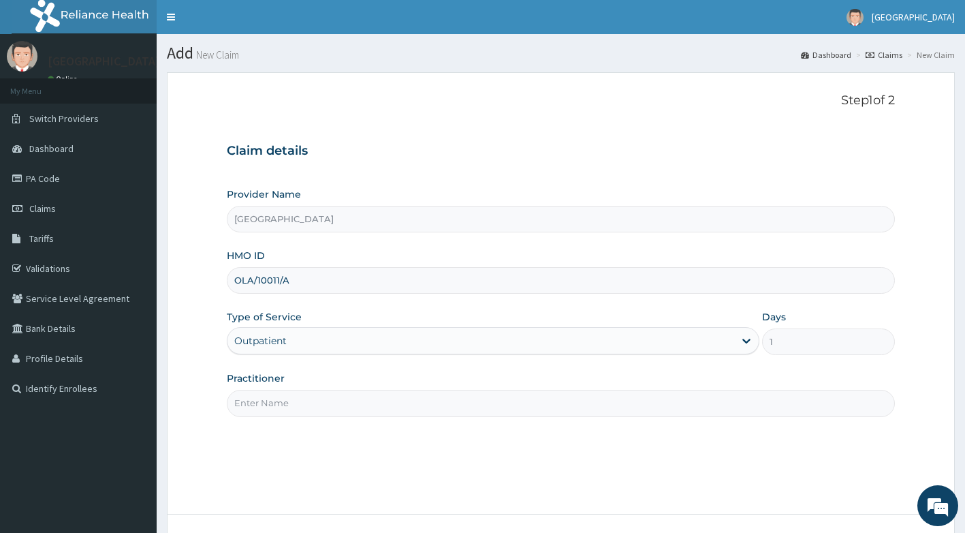
click at [323, 405] on input "Practitioner" at bounding box center [561, 403] width 669 height 27
type input "DR ADEYEMO"
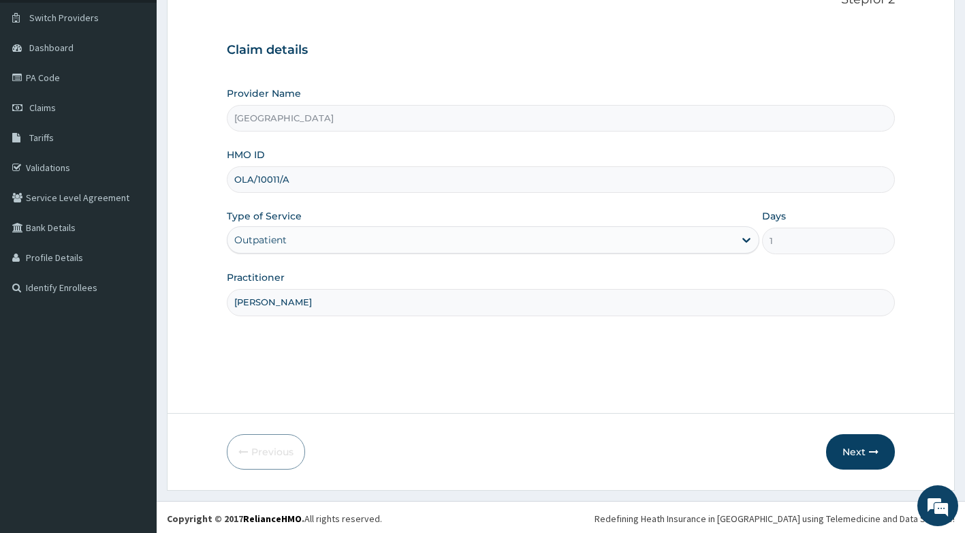
scroll to position [104, 0]
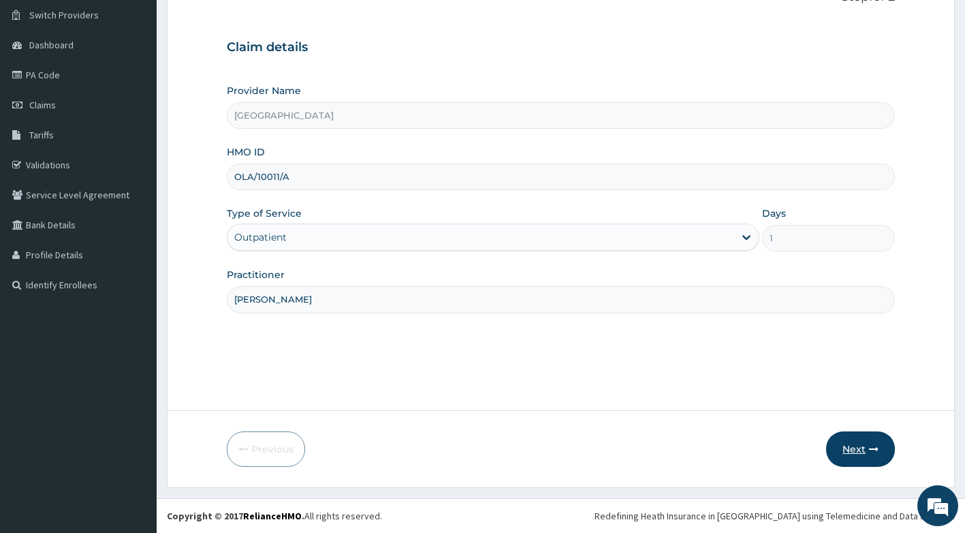
click at [837, 456] on button "Next" at bounding box center [860, 448] width 69 height 35
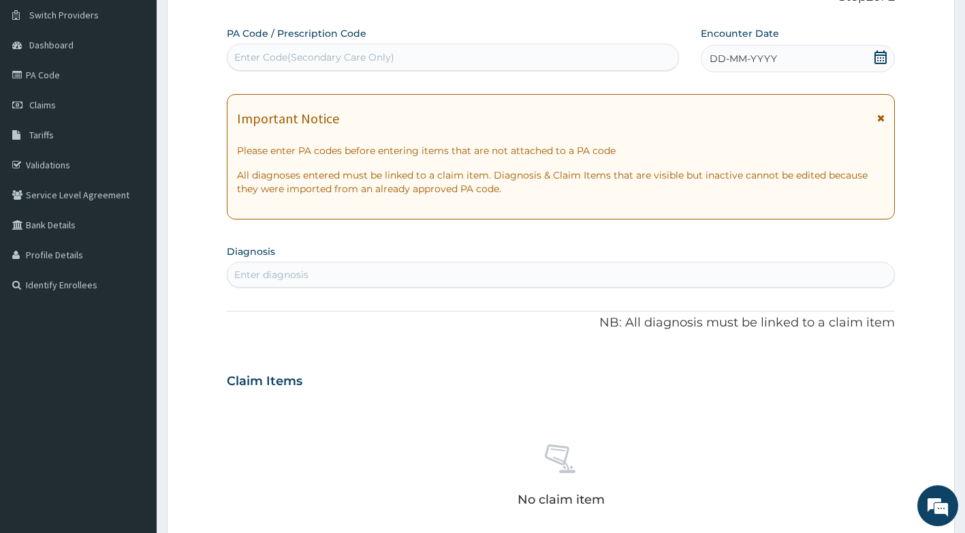
click at [877, 53] on icon at bounding box center [881, 57] width 14 height 14
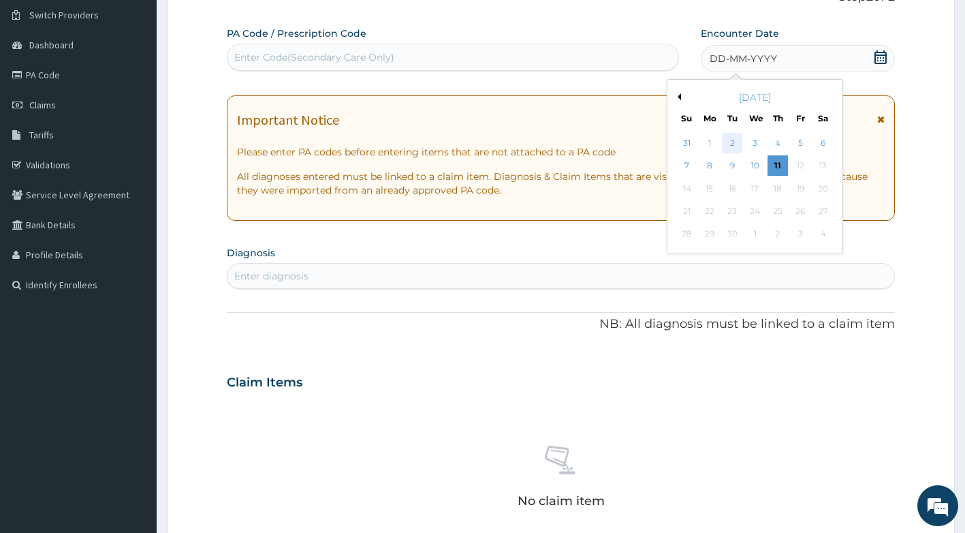
click at [730, 145] on div "2" at bounding box center [733, 143] width 20 height 20
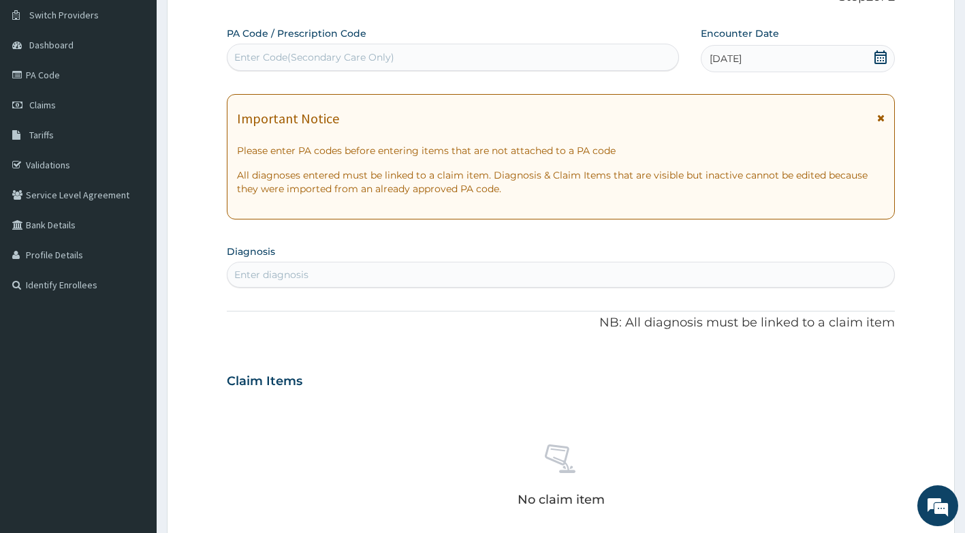
click at [414, 272] on div "Enter diagnosis" at bounding box center [562, 275] width 668 height 22
type input "UPPER RESP"
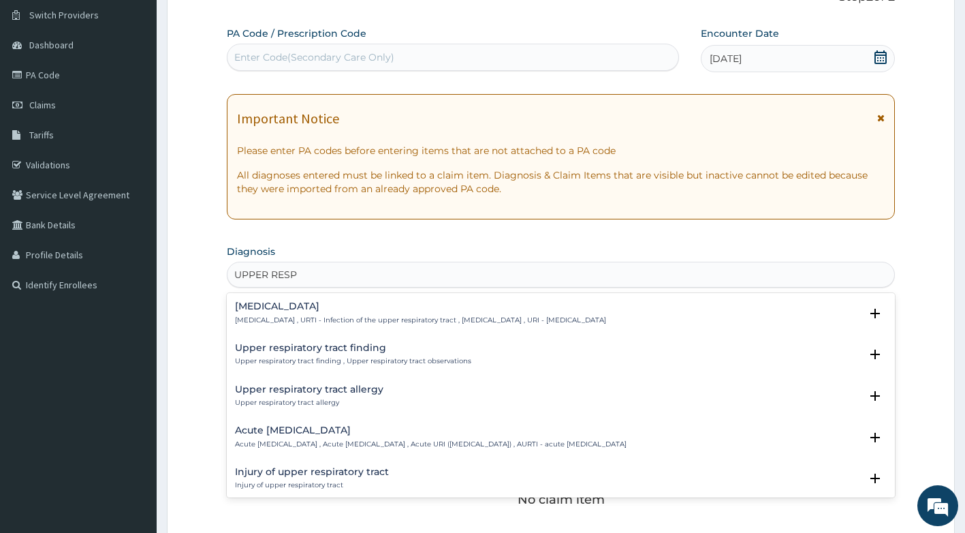
click at [464, 313] on div "Upper respiratory infection Upper respiratory infection , URTI - Infection of t…" at bounding box center [420, 313] width 371 height 24
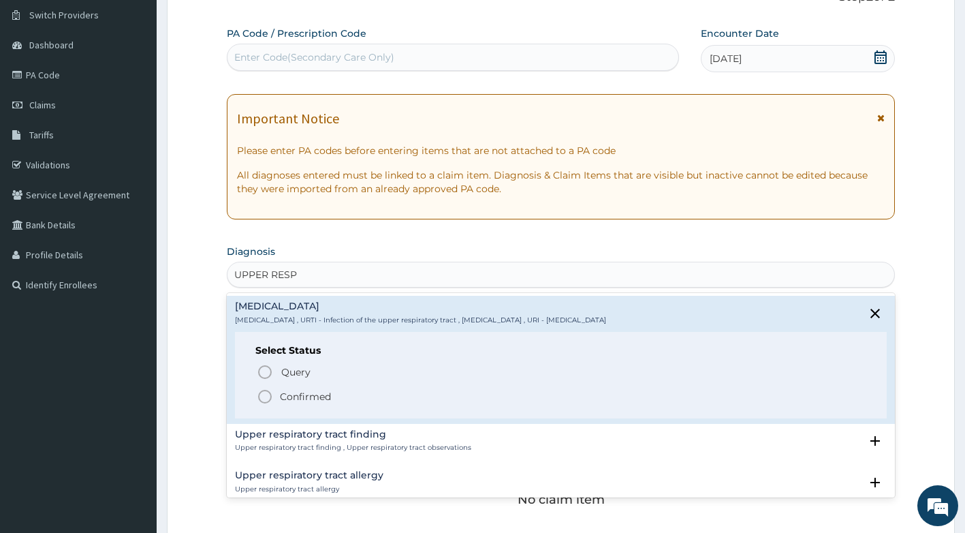
click at [315, 401] on p "Confirmed" at bounding box center [305, 397] width 51 height 14
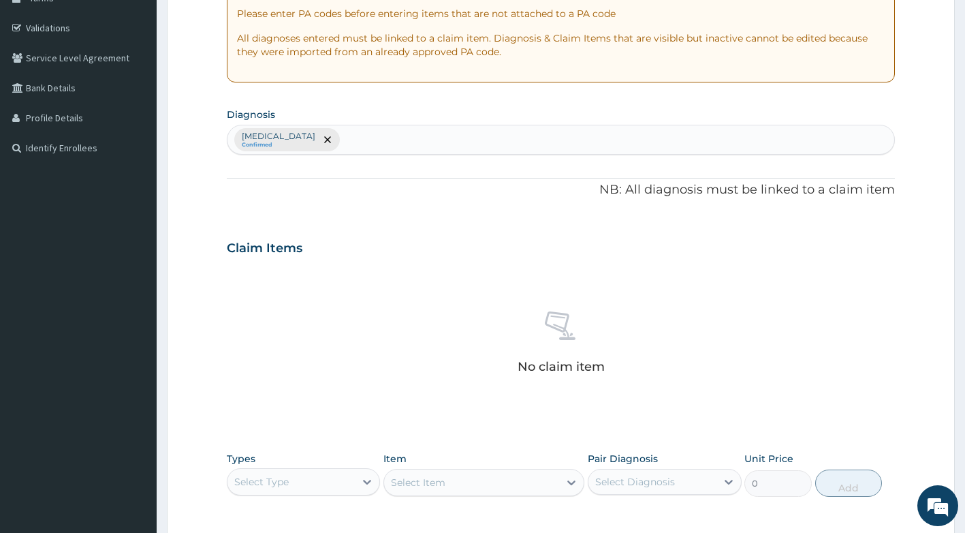
scroll to position [376, 0]
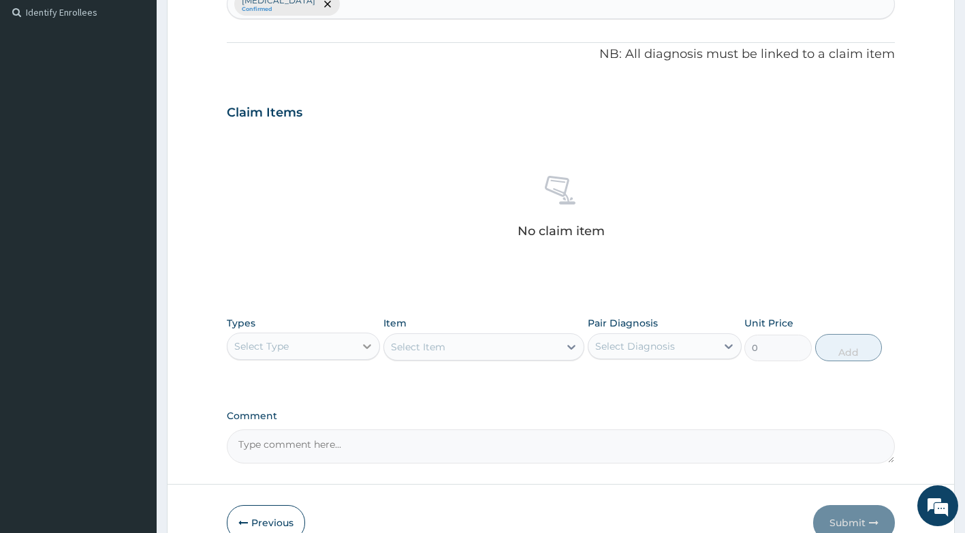
click at [360, 347] on div at bounding box center [367, 346] width 25 height 25
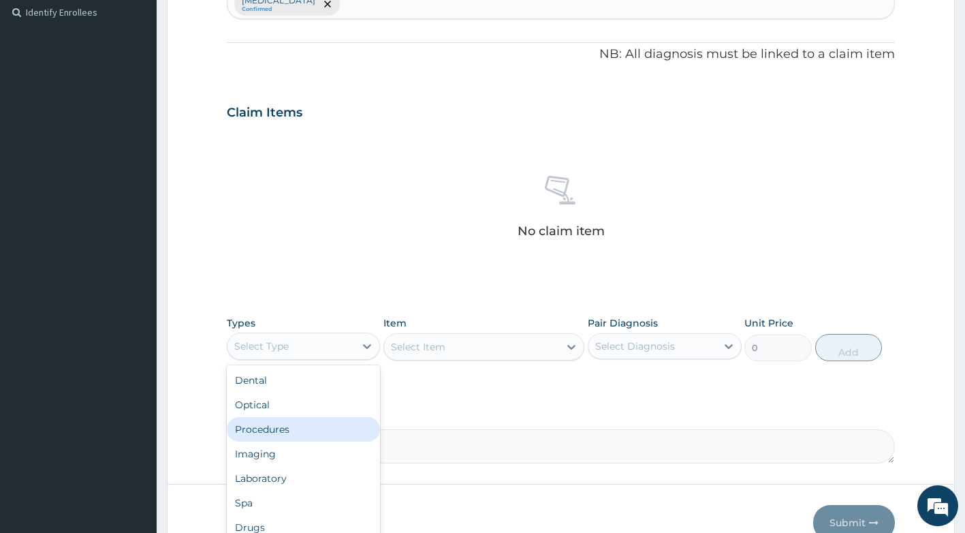
click at [314, 429] on div "Procedures" at bounding box center [304, 429] width 154 height 25
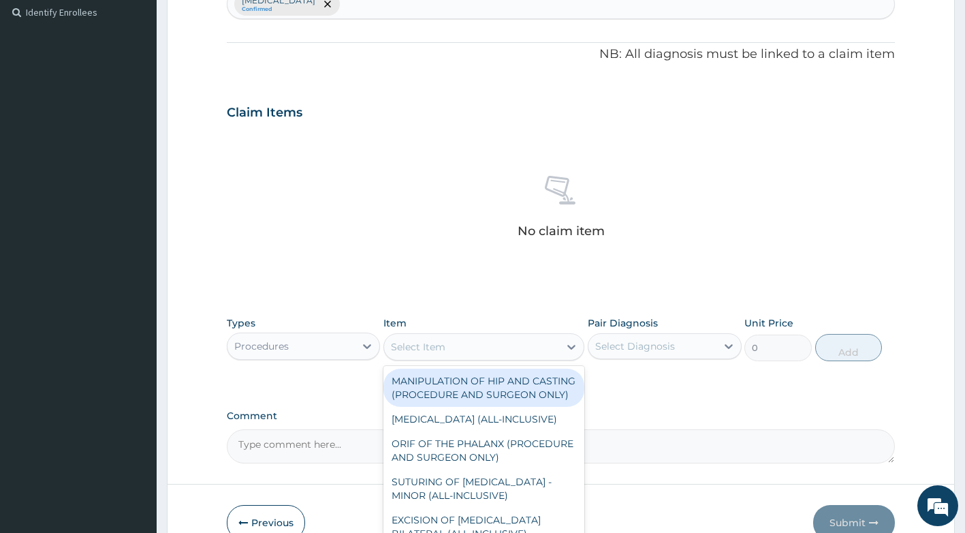
click at [461, 344] on div "Select Item" at bounding box center [471, 347] width 175 height 22
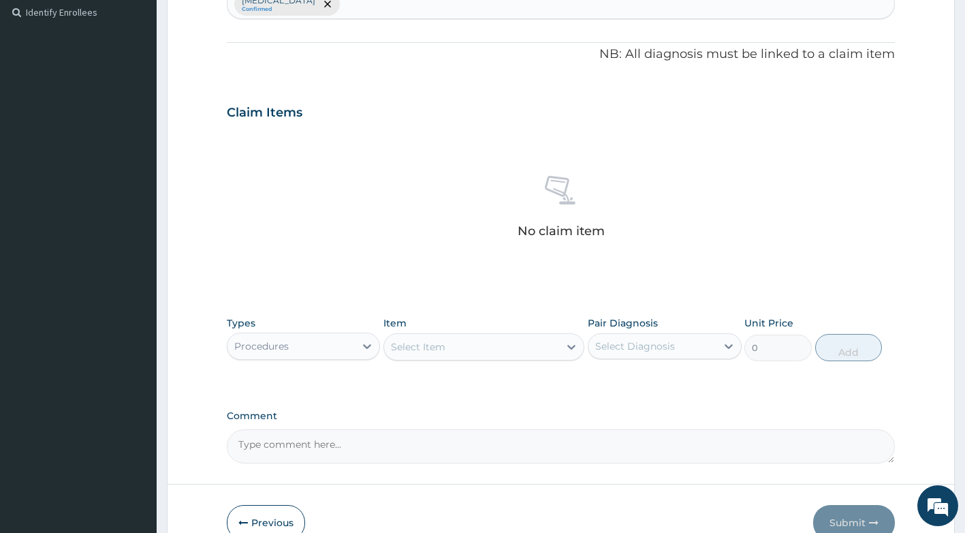
click at [455, 349] on div "Select Item" at bounding box center [471, 347] width 175 height 22
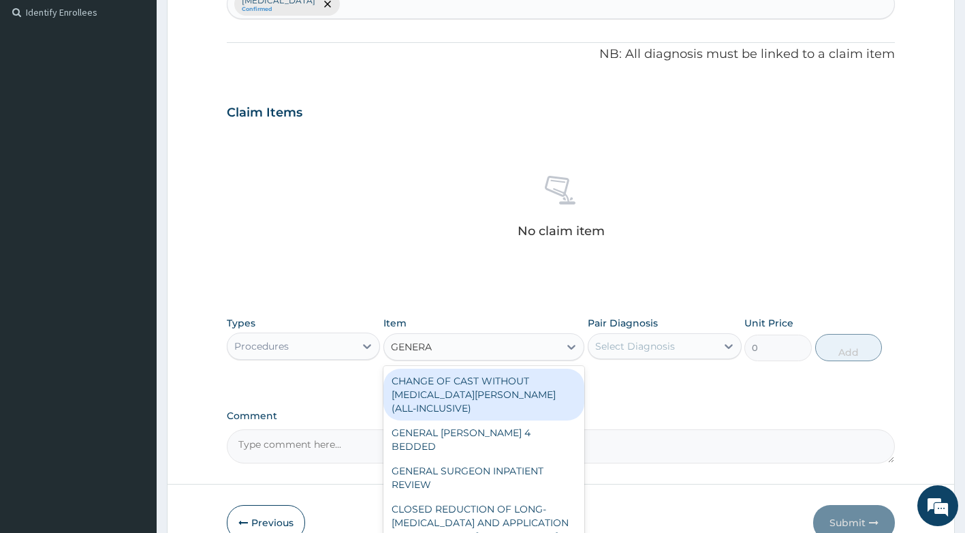
type input "GENERAL"
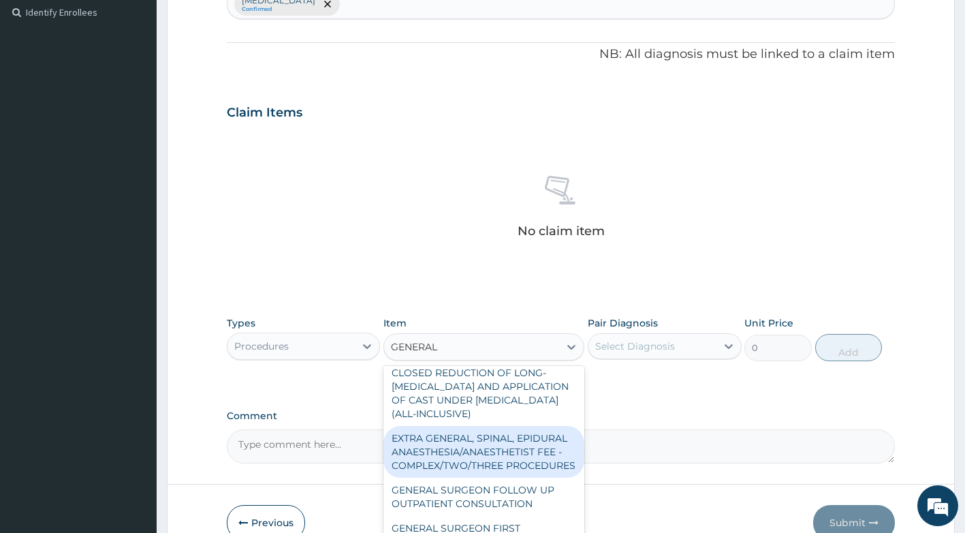
scroll to position [204, 0]
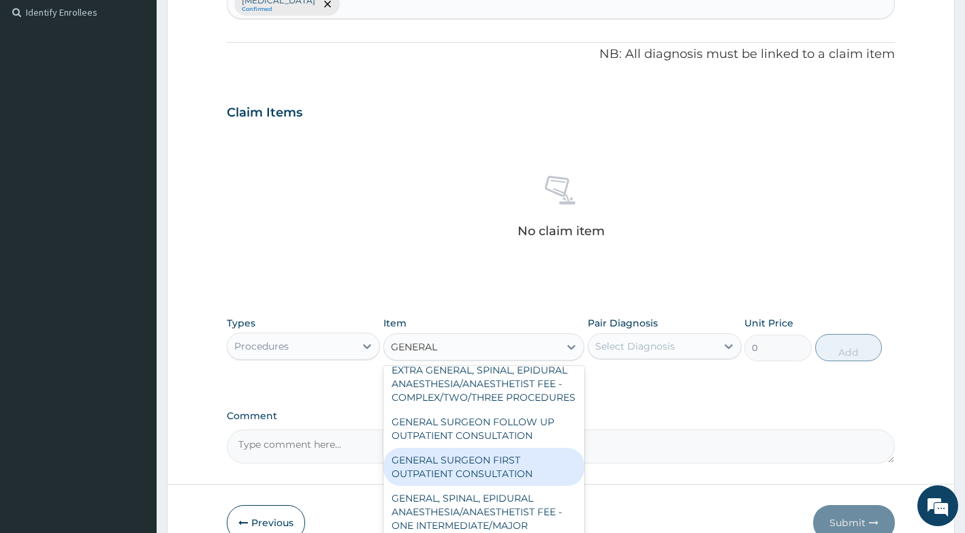
click at [507, 486] on div "GENERAL SURGEON FIRST OUTPATIENT CONSULTATION" at bounding box center [483, 467] width 201 height 38
type input "22500"
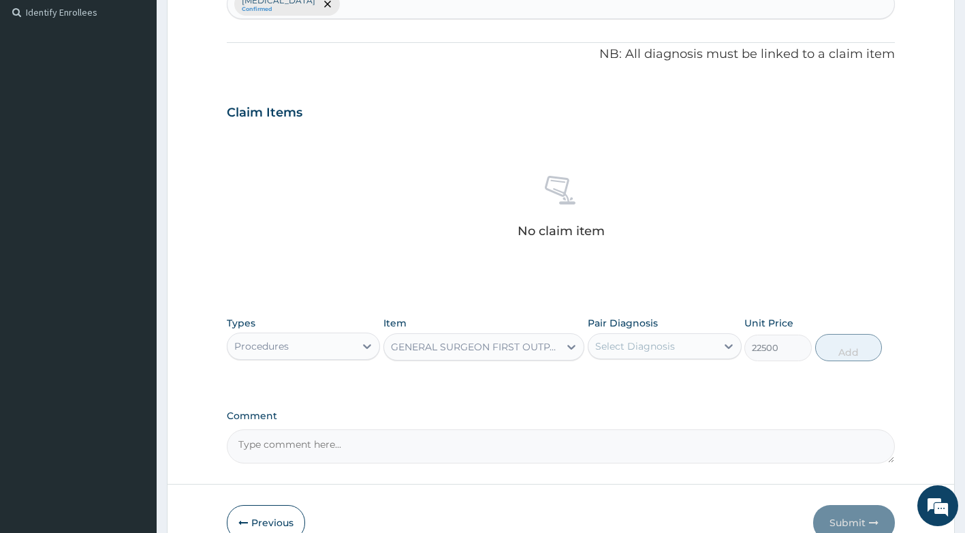
click at [698, 341] on div "Select Diagnosis" at bounding box center [653, 346] width 128 height 22
click at [661, 386] on label "Upper respiratory infection" at bounding box center [652, 380] width 84 height 14
checkbox input "true"
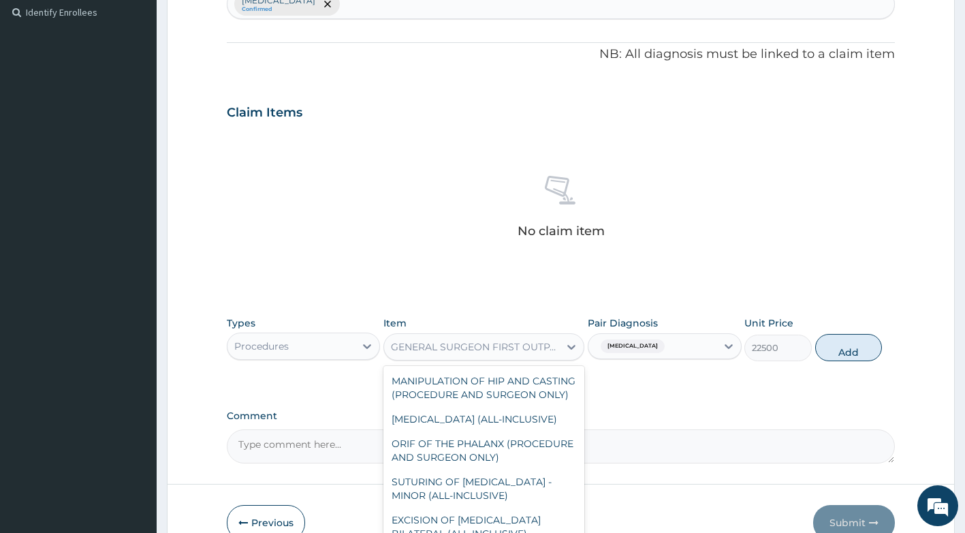
click at [526, 347] on div "GENERAL SURGEON FIRST OUTPATIENT CONSULTATION" at bounding box center [476, 347] width 170 height 14
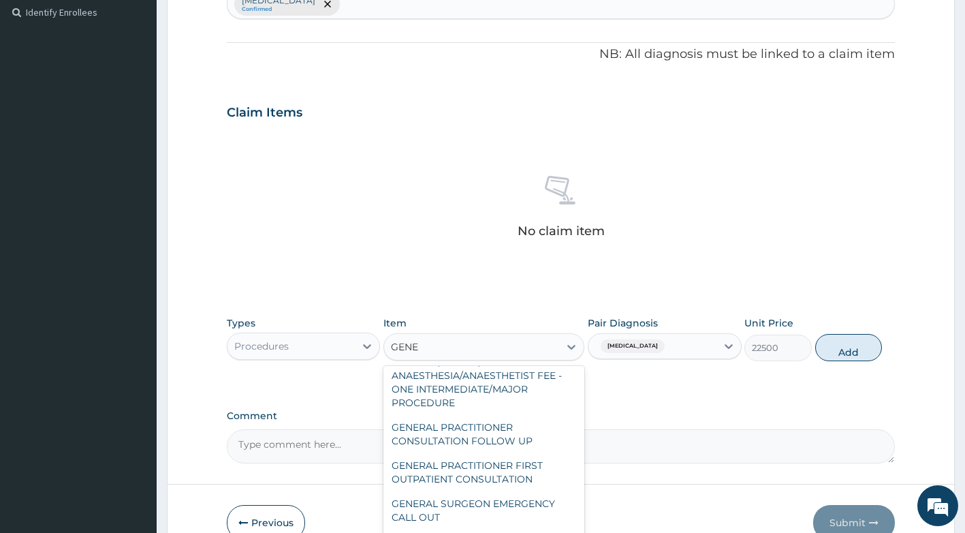
scroll to position [250, 0]
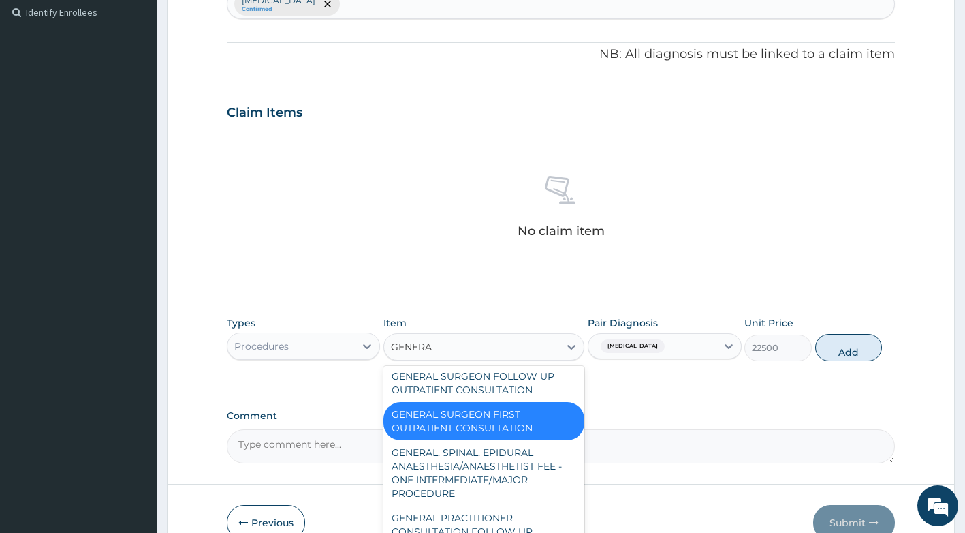
type input "GENERAL"
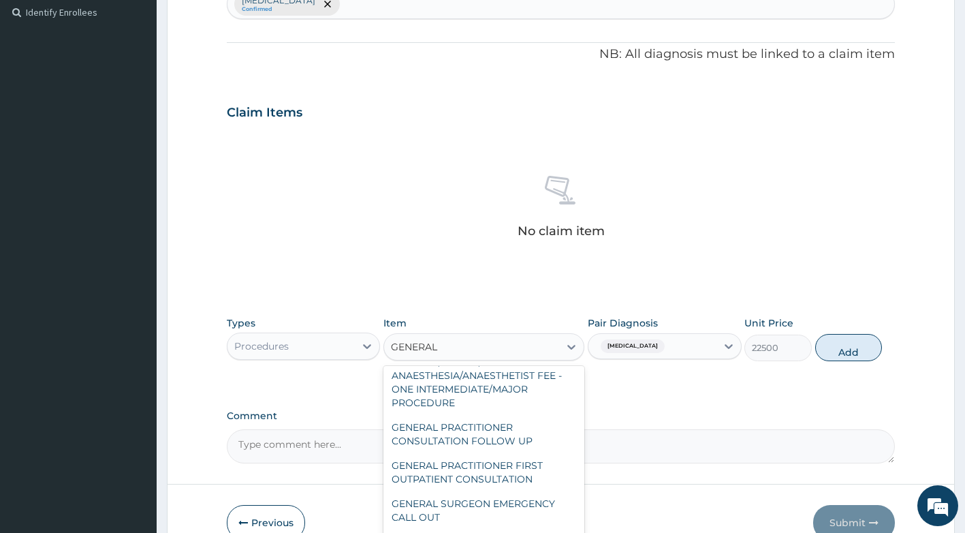
scroll to position [368, 0]
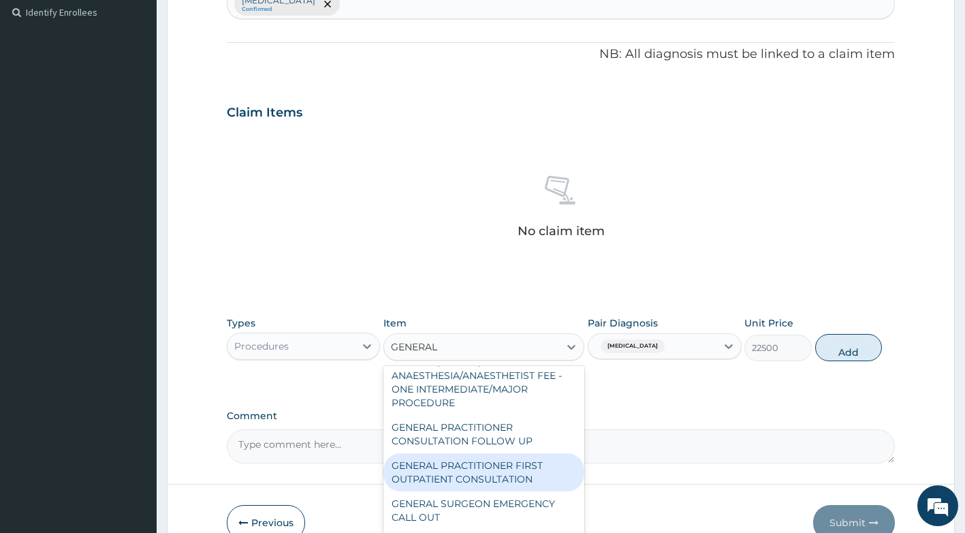
click at [469, 470] on div "GENERAL PRACTITIONER FIRST OUTPATIENT CONSULTATION" at bounding box center [483, 472] width 201 height 38
type input "3750"
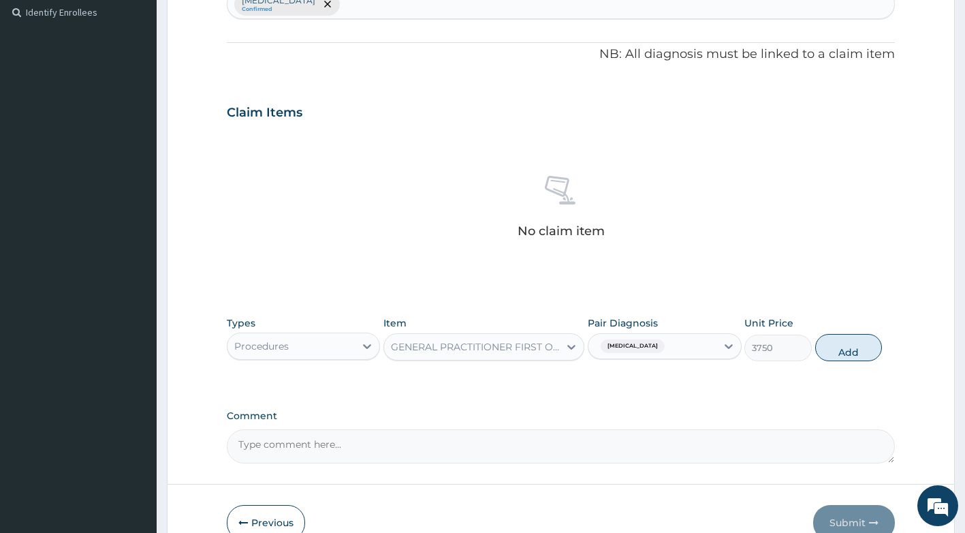
click at [665, 349] on span "Upper respiratory infection" at bounding box center [633, 346] width 64 height 14
click at [656, 380] on label "Upper respiratory infection" at bounding box center [652, 380] width 84 height 14
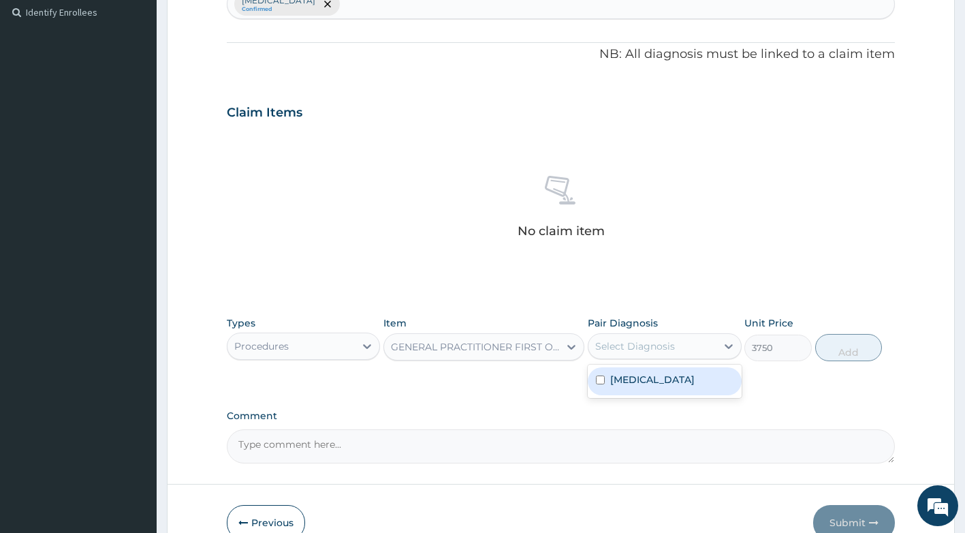
click at [678, 382] on label "Upper respiratory infection" at bounding box center [652, 380] width 84 height 14
checkbox input "true"
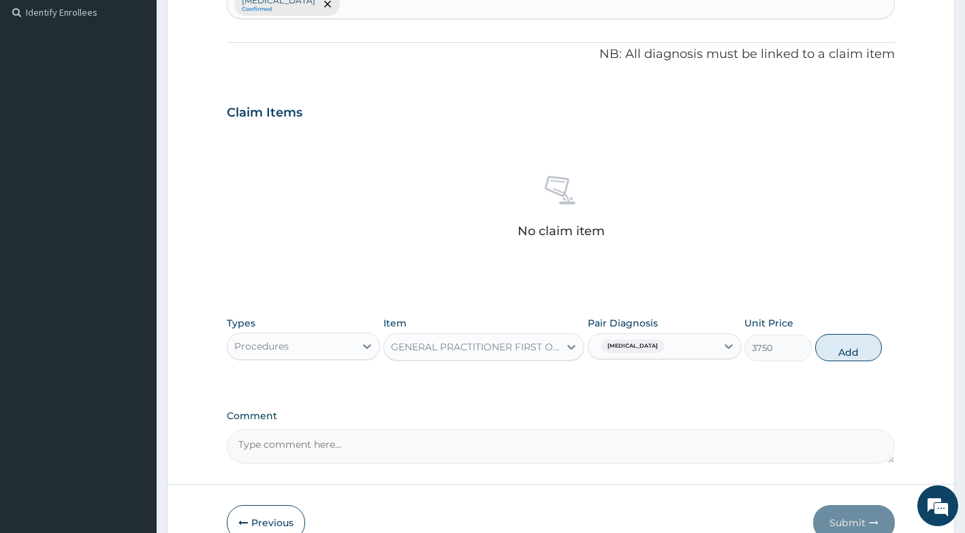
click at [847, 347] on button "Add" at bounding box center [848, 347] width 67 height 27
type input "0"
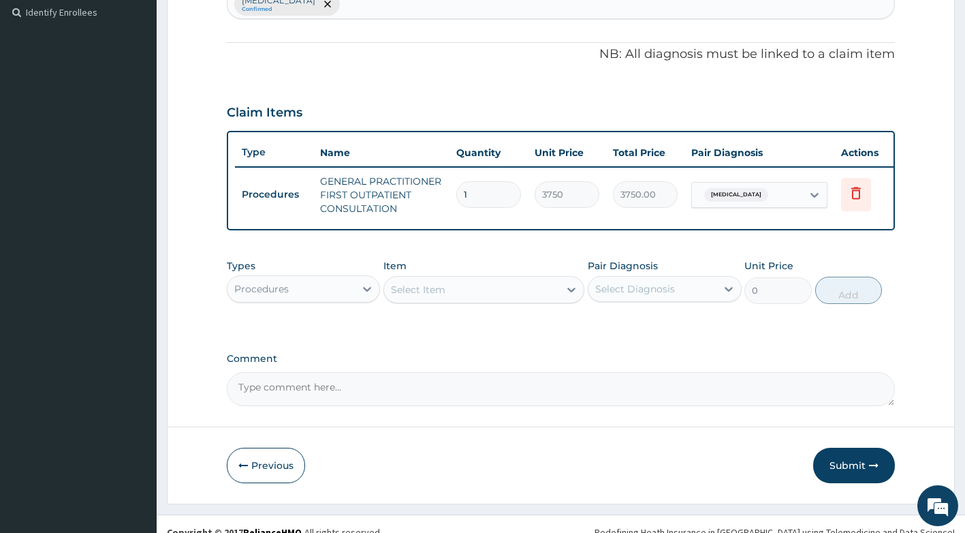
click at [524, 292] on div "Select Item" at bounding box center [471, 290] width 175 height 22
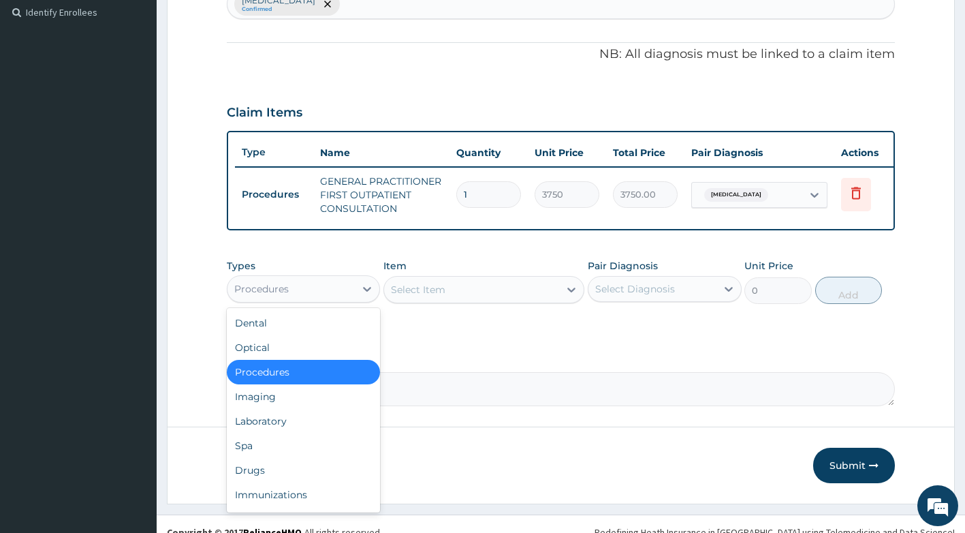
click at [287, 293] on div "Procedures" at bounding box center [261, 289] width 54 height 14
click at [272, 477] on div "Drugs" at bounding box center [304, 470] width 154 height 25
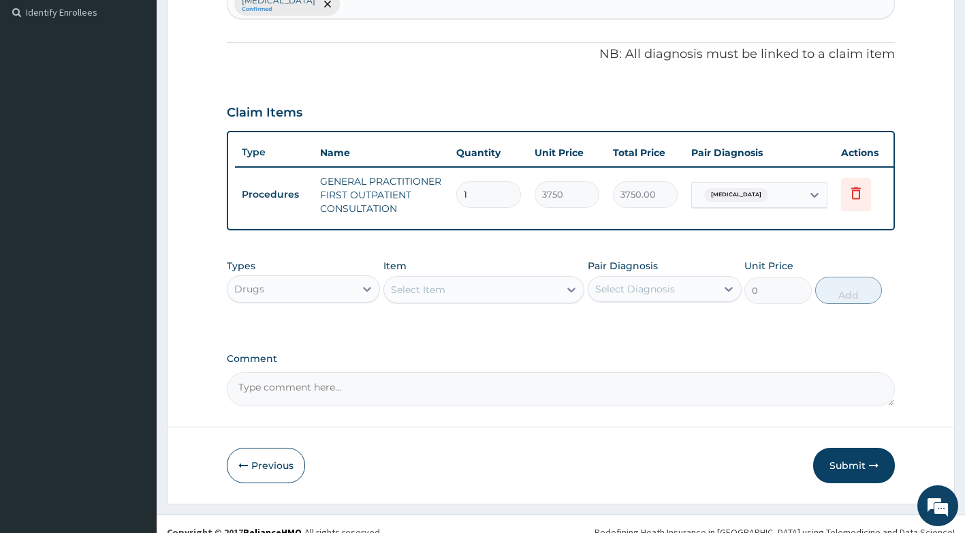
click at [489, 300] on div "Select Item" at bounding box center [471, 290] width 175 height 22
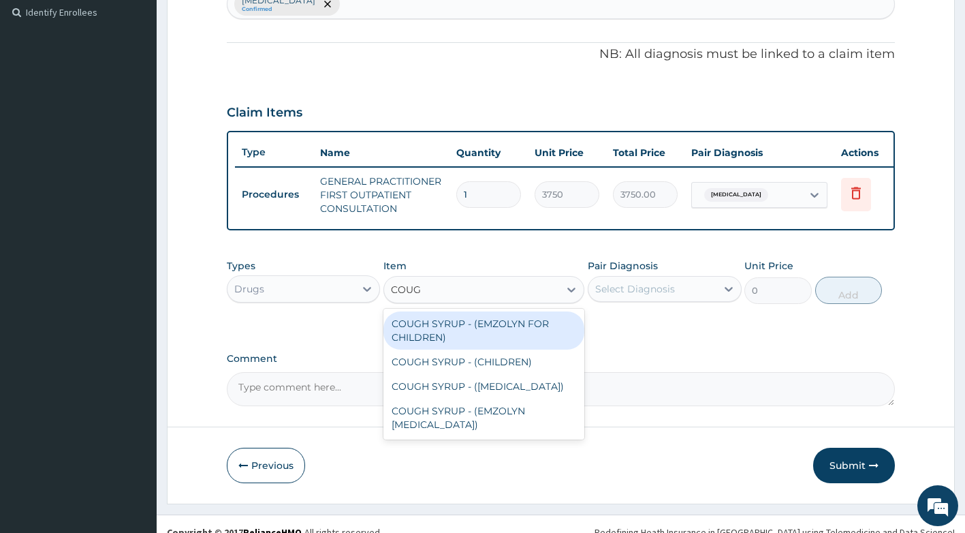
type input "COUGH"
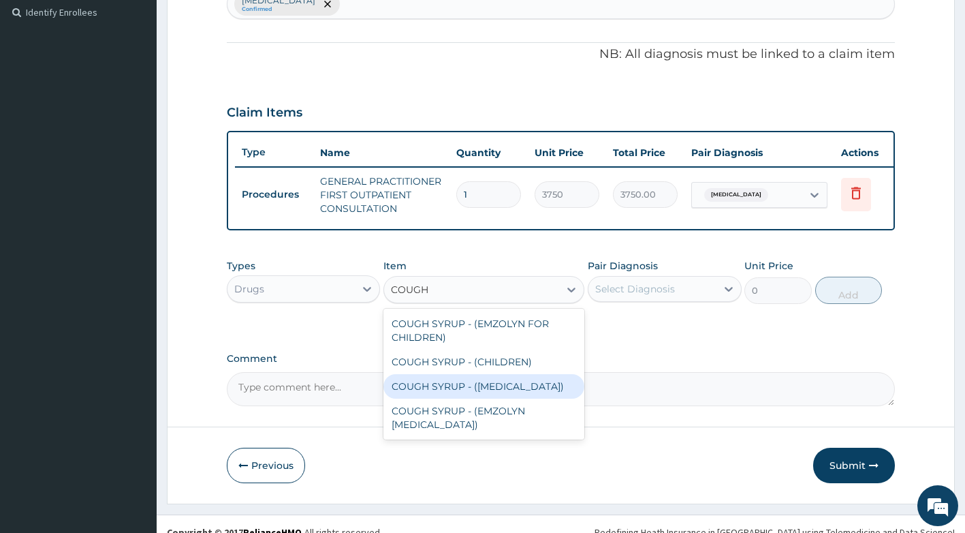
click at [521, 398] on div "COUGH SYRUP - (EXPECTORANT)" at bounding box center [483, 386] width 201 height 25
type input "1120"
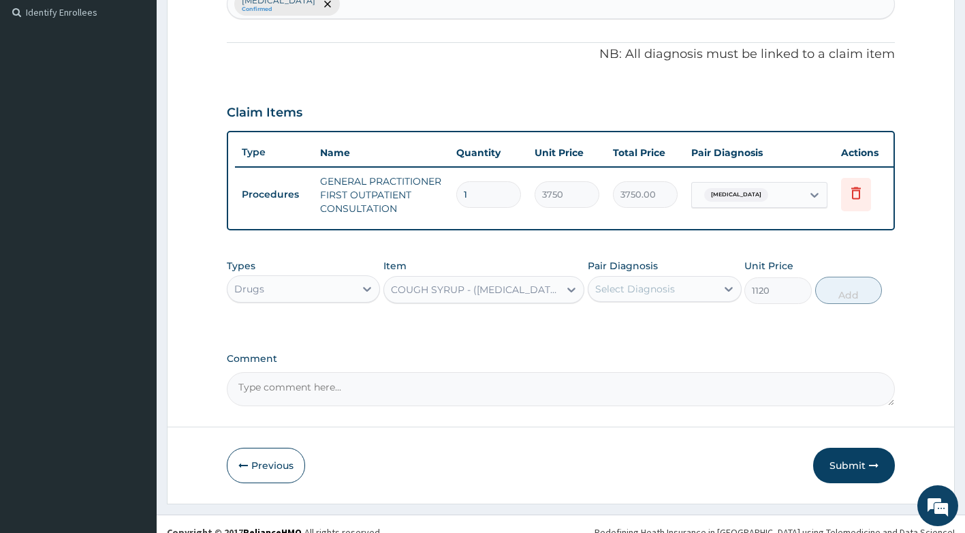
click at [679, 294] on div "Select Diagnosis" at bounding box center [653, 289] width 128 height 22
click at [659, 329] on label "Upper respiratory infection" at bounding box center [652, 322] width 84 height 14
checkbox input "true"
click at [841, 297] on button "Add" at bounding box center [848, 290] width 67 height 27
type input "0"
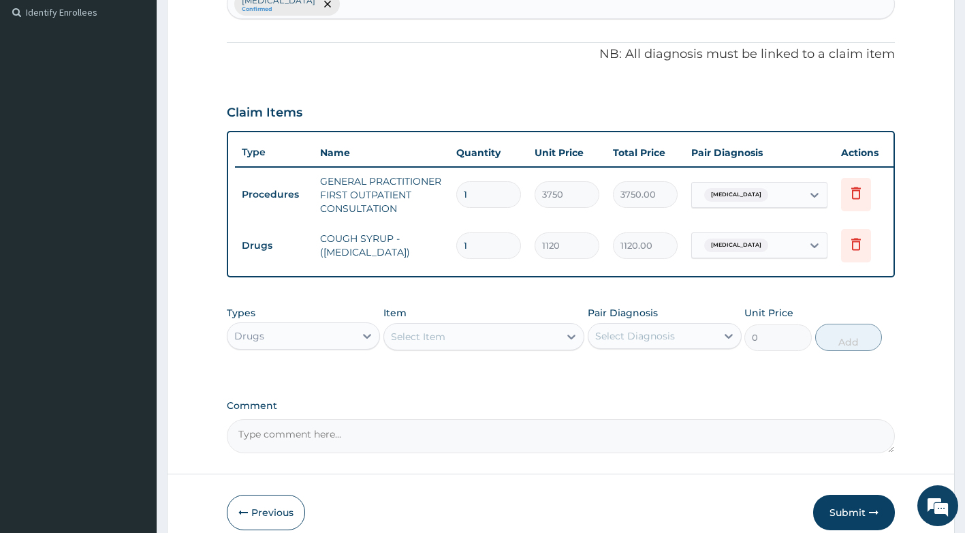
click at [453, 343] on div "Select Item" at bounding box center [471, 337] width 175 height 22
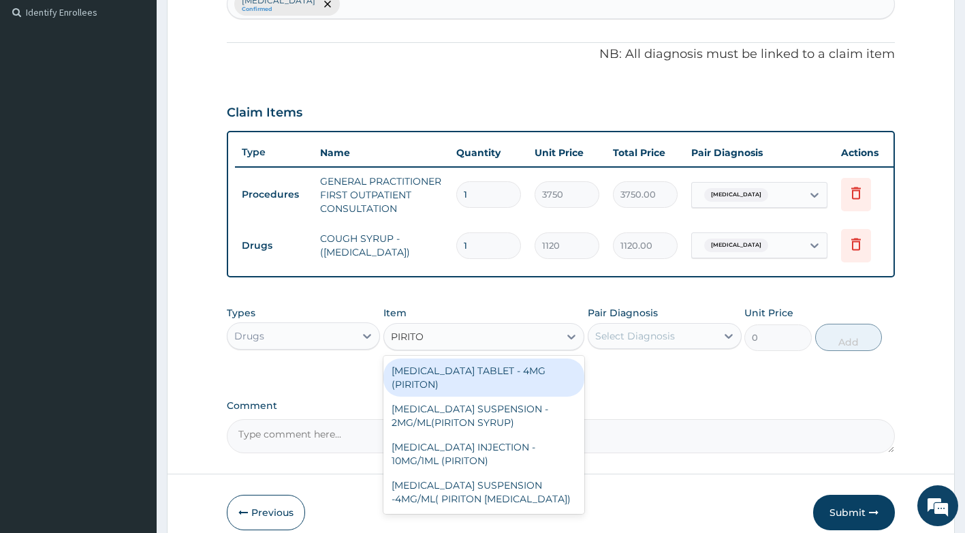
type input "PIRITON"
click at [492, 393] on div "CHLORPHENIRAMINE TABLET - 4MG (PIRITON)" at bounding box center [483, 377] width 201 height 38
type input "22.4"
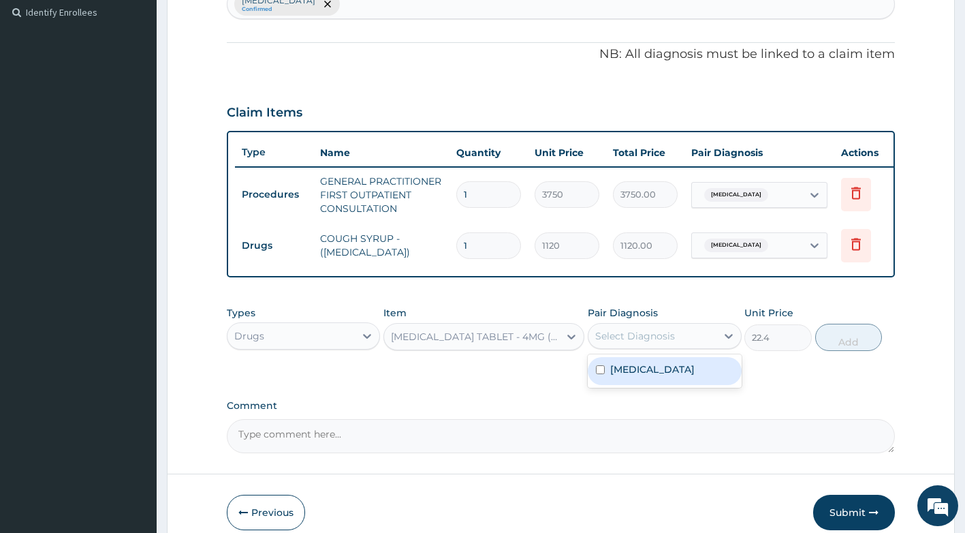
click at [665, 333] on div "Select Diagnosis" at bounding box center [665, 336] width 154 height 26
drag, startPoint x: 663, startPoint y: 386, endPoint x: 845, endPoint y: 347, distance: 186.6
click at [664, 376] on label "Upper respiratory infection" at bounding box center [652, 369] width 84 height 14
checkbox input "true"
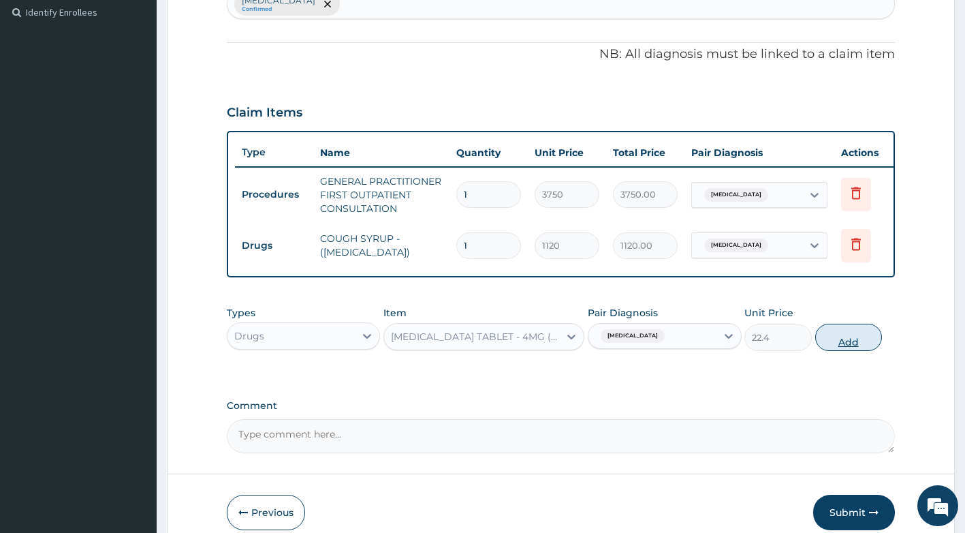
click at [853, 341] on button "Add" at bounding box center [848, 337] width 67 height 27
type input "0"
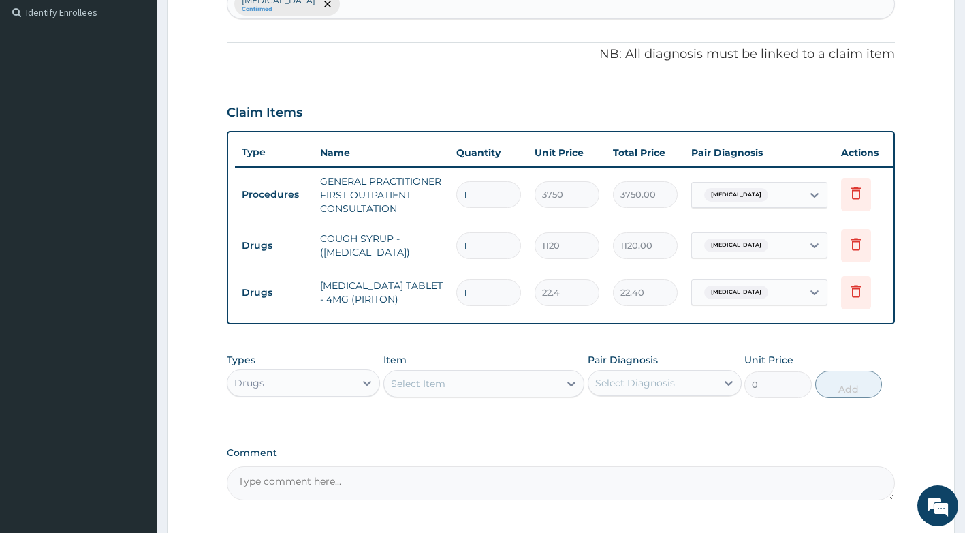
type input "0.00"
type input "8"
type input "179.20"
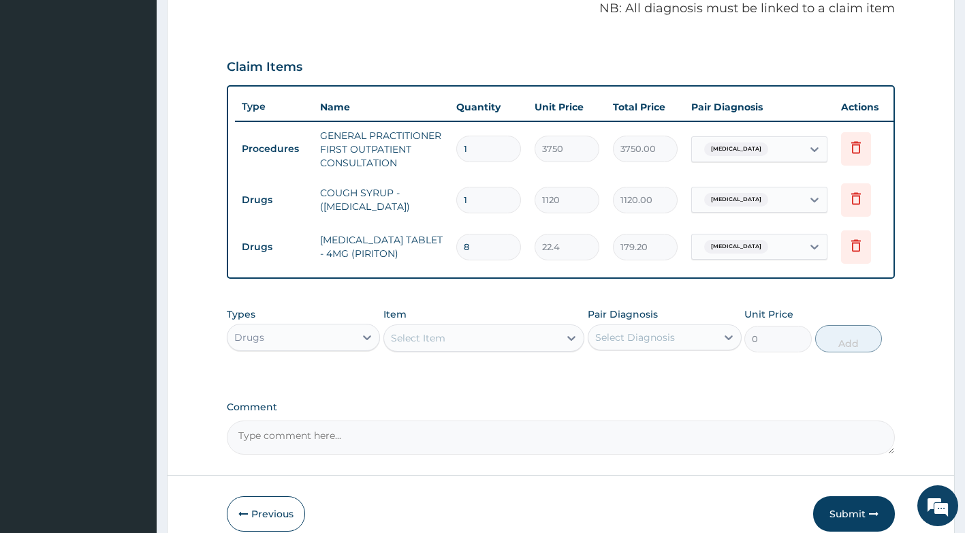
scroll to position [497, 0]
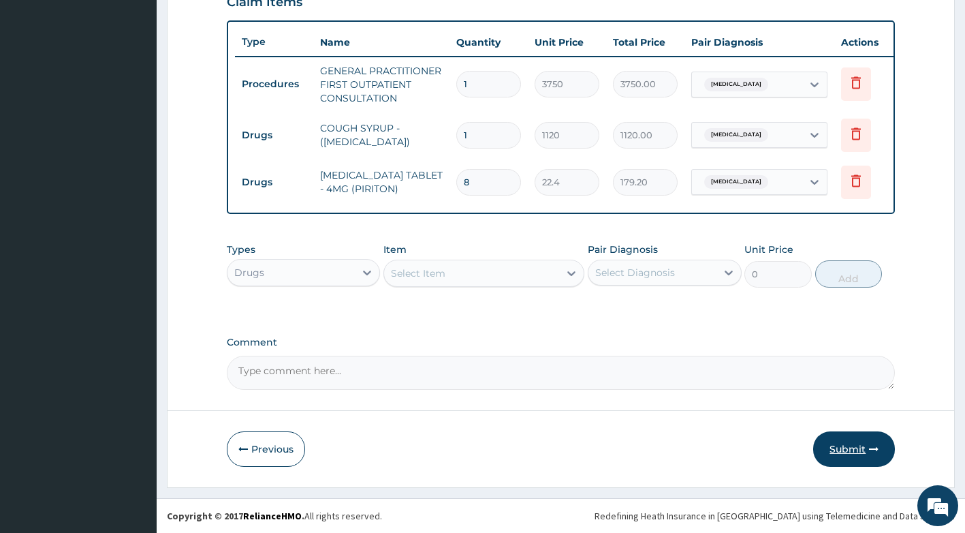
type input "8"
click at [845, 437] on button "Submit" at bounding box center [854, 448] width 82 height 35
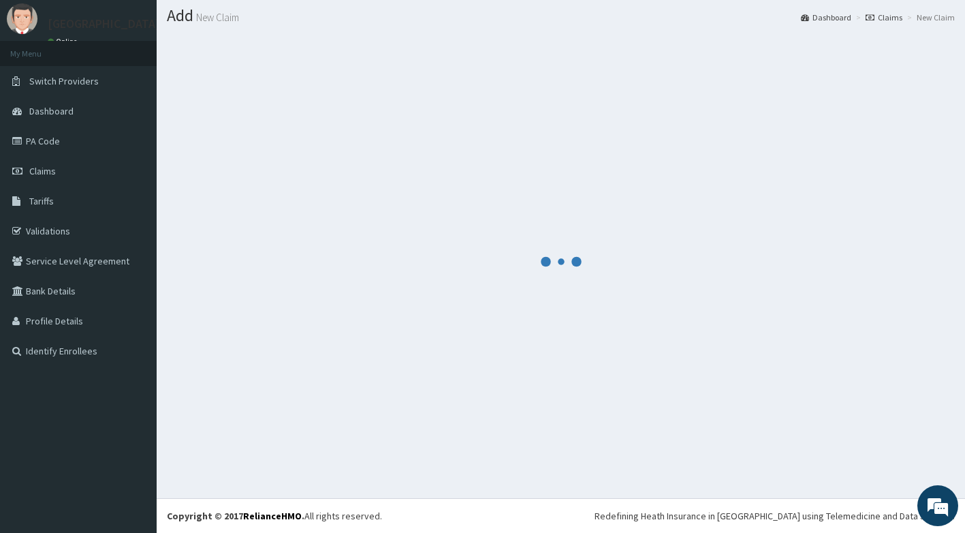
scroll to position [37, 0]
click at [48, 147] on link "PA Code" at bounding box center [78, 141] width 157 height 30
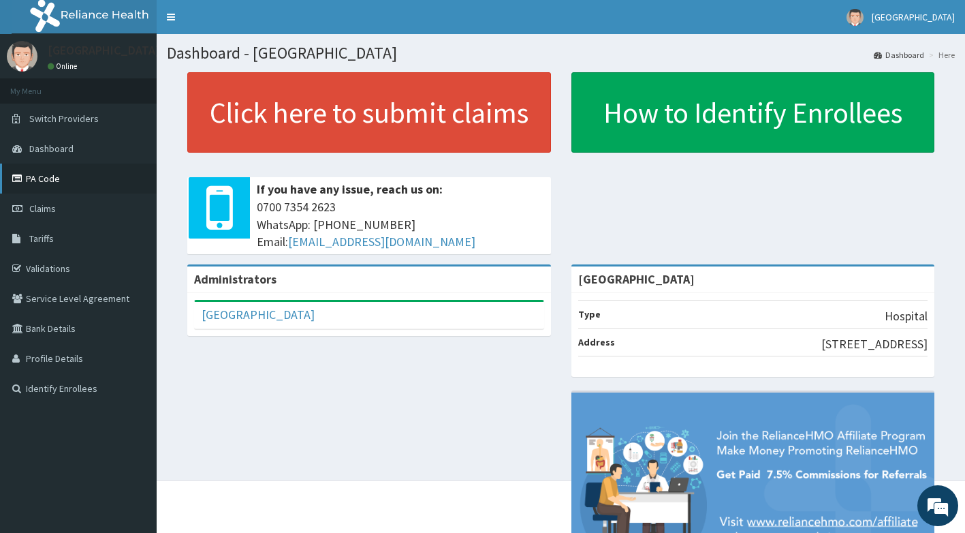
click at [33, 176] on link "PA Code" at bounding box center [78, 178] width 157 height 30
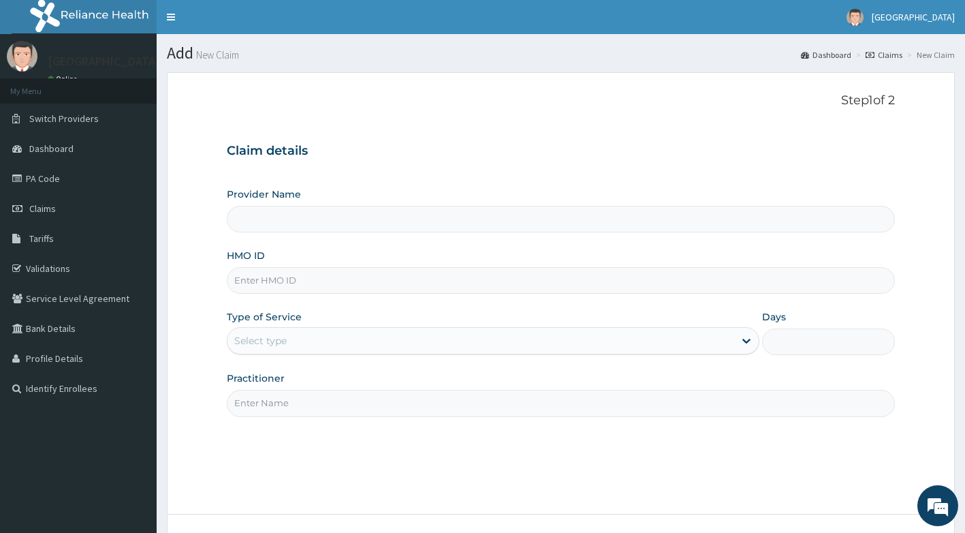
type input "[GEOGRAPHIC_DATA]"
click at [317, 263] on div "HMO ID" at bounding box center [561, 271] width 669 height 45
click at [307, 277] on input "HMO ID" at bounding box center [561, 280] width 669 height 27
type input "OLA/10011/A"
click at [339, 345] on div "Select type" at bounding box center [481, 341] width 507 height 22
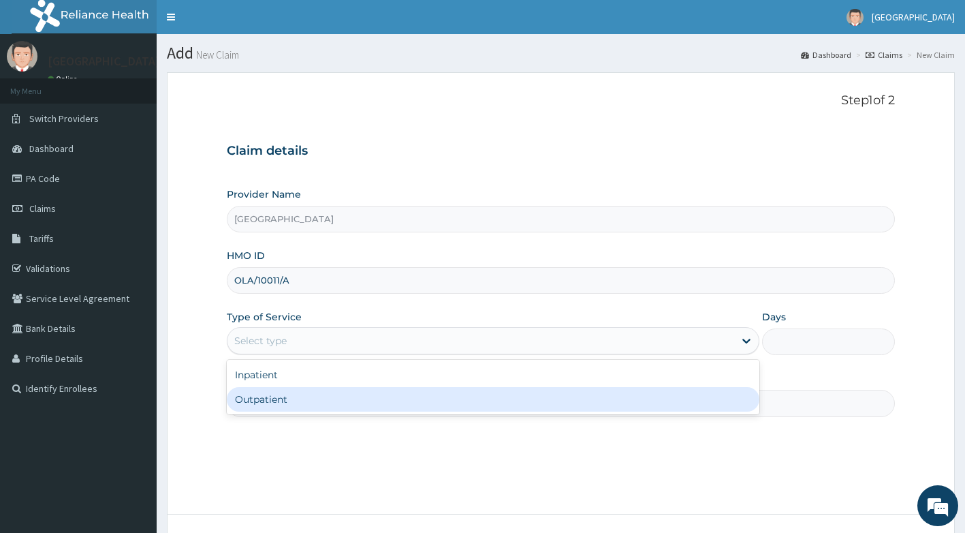
click at [317, 393] on div "Outpatient" at bounding box center [493, 399] width 533 height 25
type input "1"
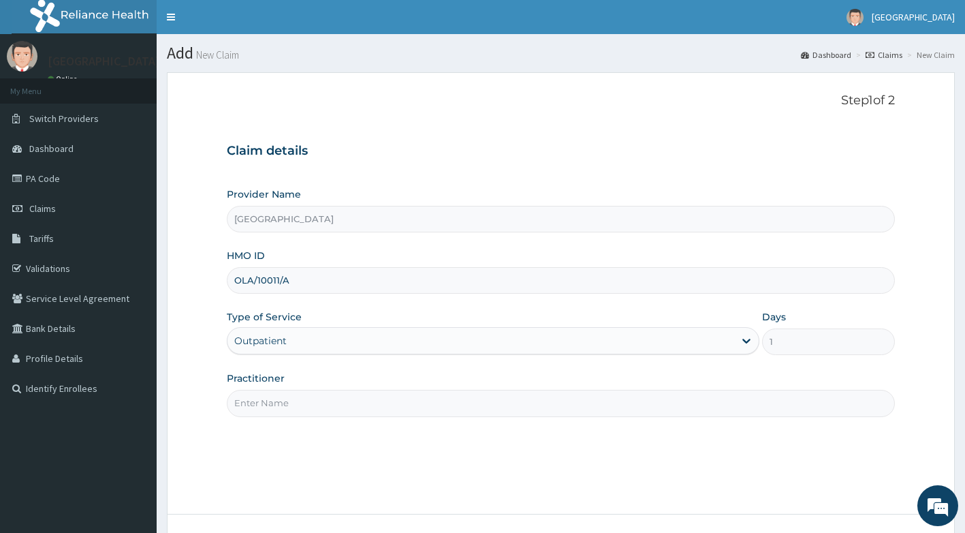
click at [317, 393] on input "Practitioner" at bounding box center [561, 403] width 669 height 27
type input "[PERSON_NAME]"
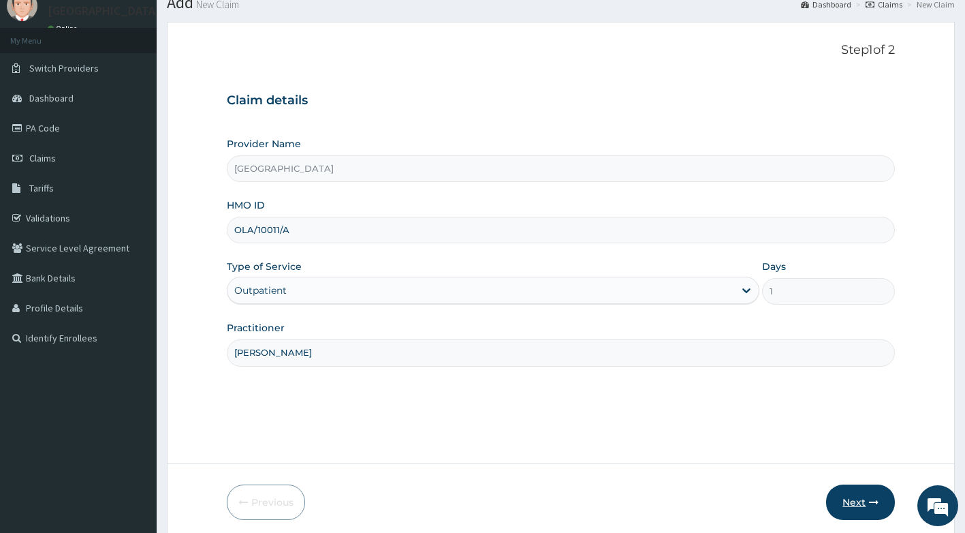
scroll to position [104, 0]
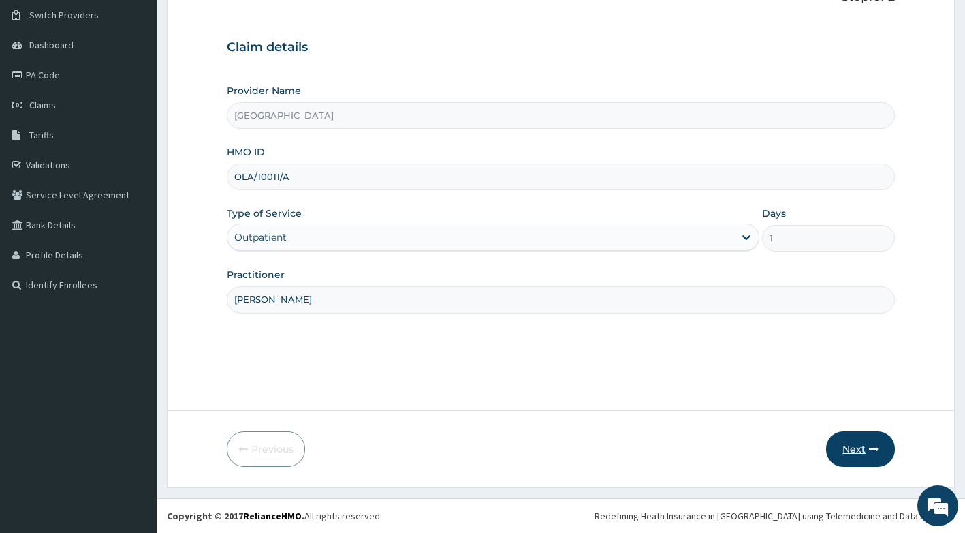
click at [845, 441] on button "Next" at bounding box center [860, 448] width 69 height 35
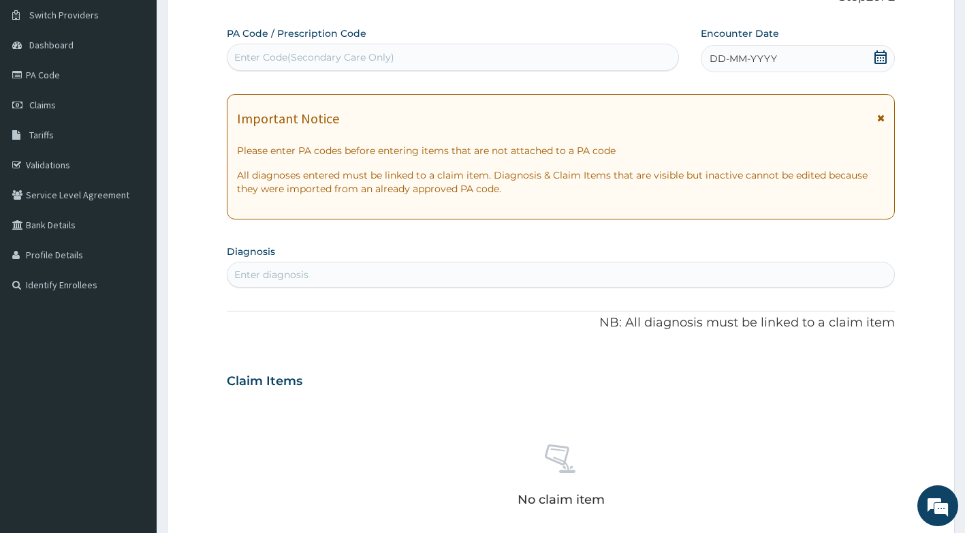
drag, startPoint x: 315, startPoint y: 60, endPoint x: 289, endPoint y: 46, distance: 29.3
click at [289, 46] on div "Enter Code(Secondary Care Only)" at bounding box center [454, 57] width 452 height 22
paste input "AHMO/STP/SUB/INV/01092025557B"
type input "AHMO/STP/SUB/INV/01092025557B"
drag, startPoint x: 408, startPoint y: 52, endPoint x: 130, endPoint y: 55, distance: 277.9
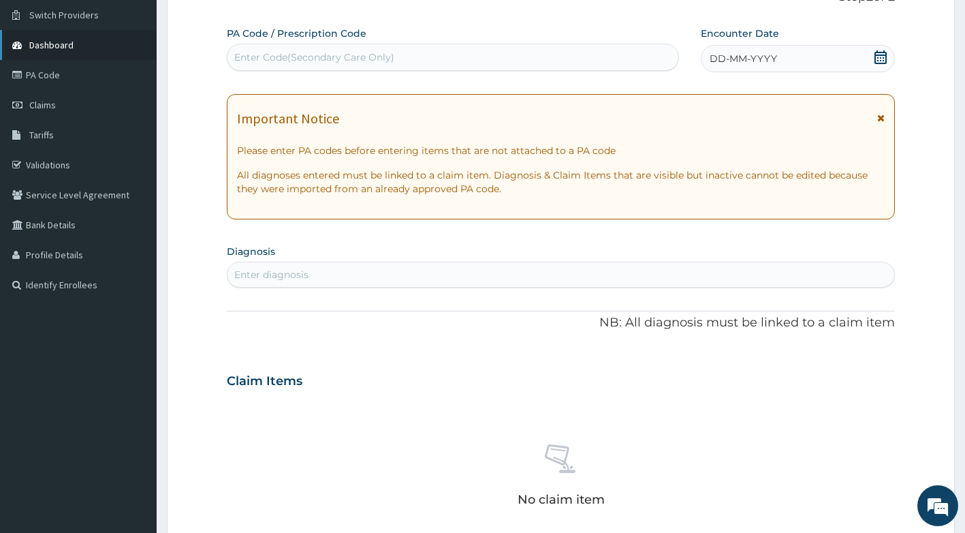
click at [130, 55] on div "R EL Toggle navigation Itunu Hospital Itunu Hospital - itunuhospital@gmail.com …" at bounding box center [482, 385] width 965 height 978
drag, startPoint x: 275, startPoint y: 64, endPoint x: 252, endPoint y: 57, distance: 23.5
click at [252, 57] on div "Enter Code(Secondary Care Only)" at bounding box center [314, 57] width 160 height 14
click at [251, 57] on div "Enter Code(Secondary Care Only)" at bounding box center [314, 57] width 160 height 14
click at [51, 67] on link "PA Code" at bounding box center [78, 75] width 157 height 30
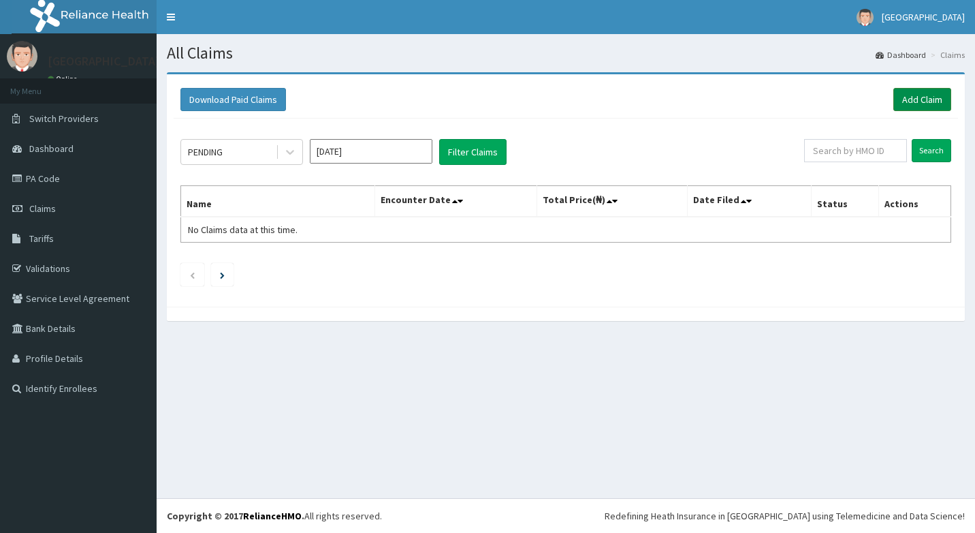
click at [913, 101] on link "Add Claim" at bounding box center [923, 99] width 58 height 23
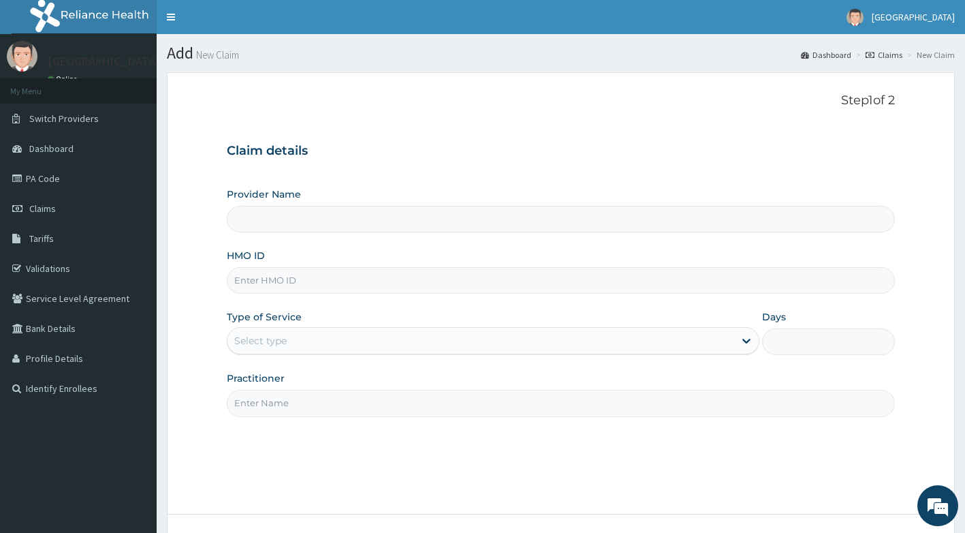
type input "[GEOGRAPHIC_DATA]"
click at [277, 281] on input "HMO ID" at bounding box center [561, 280] width 669 height 27
type input "OLA/10011/A"
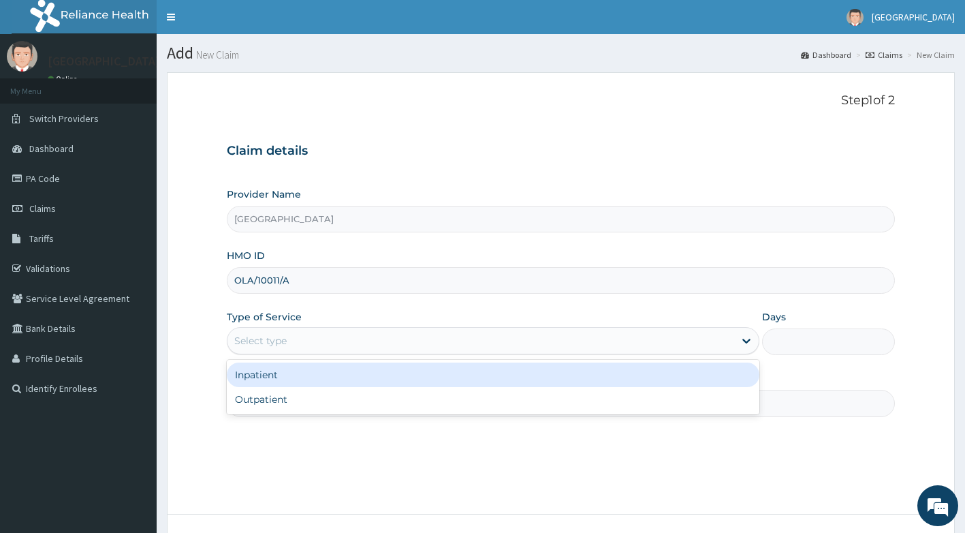
click at [330, 336] on div "Select type" at bounding box center [481, 341] width 507 height 22
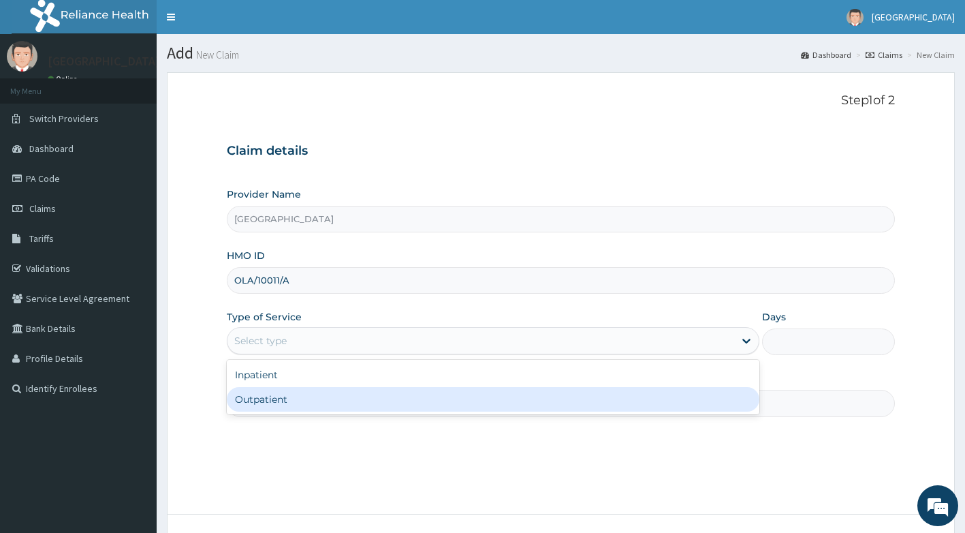
click at [290, 404] on div "Outpatient" at bounding box center [493, 399] width 533 height 25
type input "1"
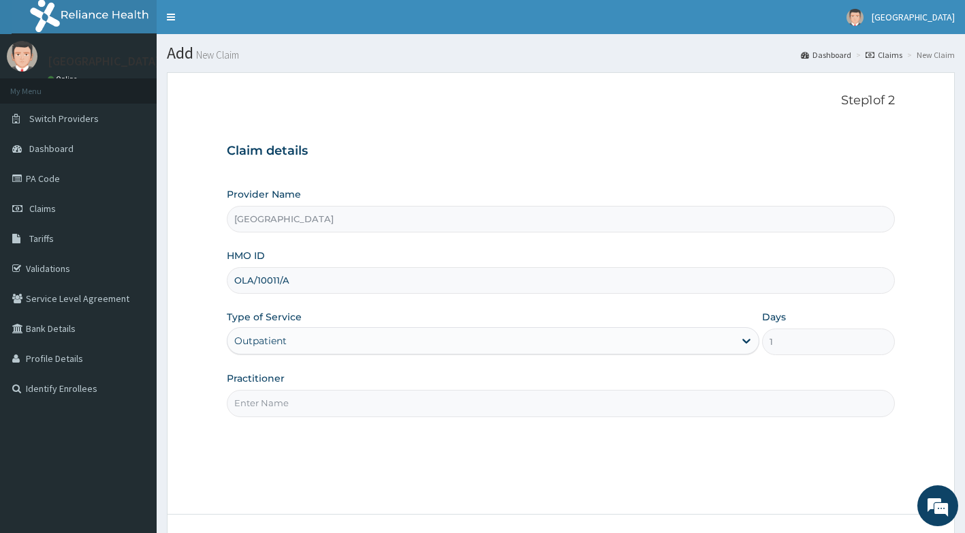
click at [292, 401] on input "Practitioner" at bounding box center [561, 403] width 669 height 27
type input "[PERSON_NAME]"
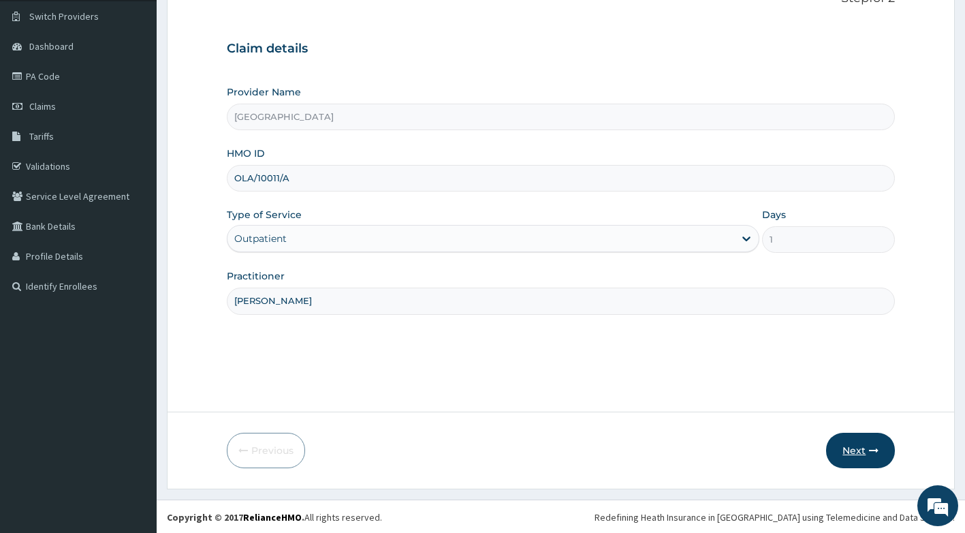
scroll to position [104, 0]
click at [870, 450] on icon "button" at bounding box center [874, 449] width 10 height 10
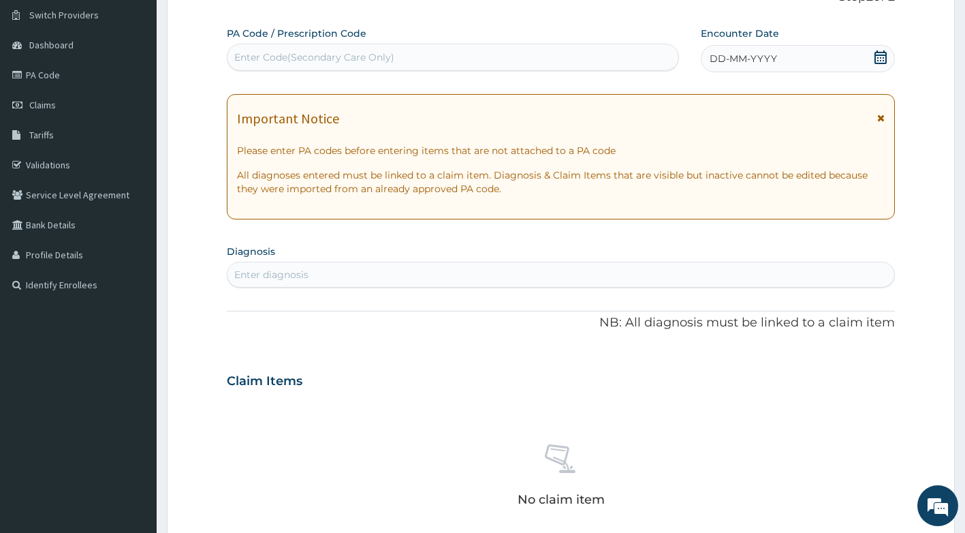
click at [879, 65] on span at bounding box center [881, 58] width 14 height 17
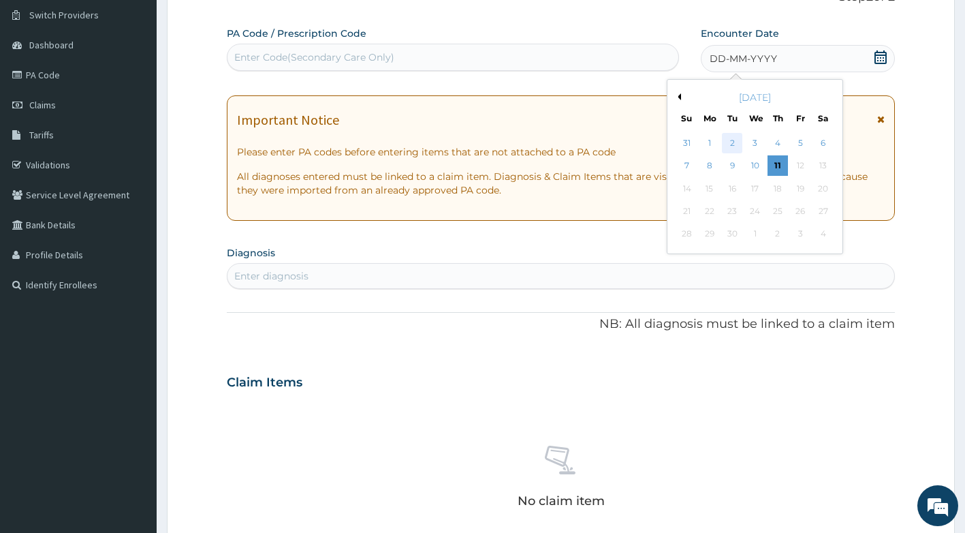
click at [727, 144] on div "2" at bounding box center [733, 143] width 20 height 20
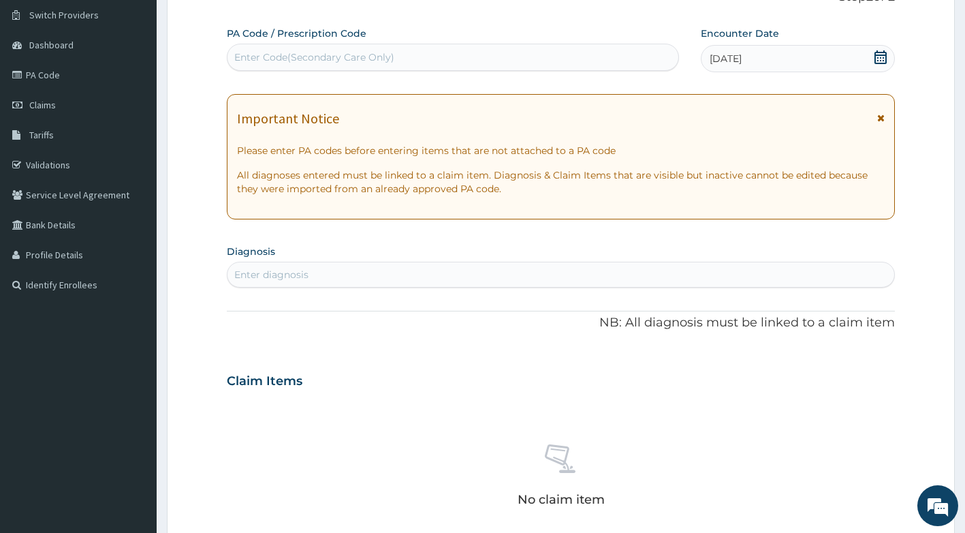
click at [388, 266] on div "Enter diagnosis" at bounding box center [562, 275] width 668 height 22
click at [375, 270] on div "Enter diagnosis" at bounding box center [562, 275] width 668 height 22
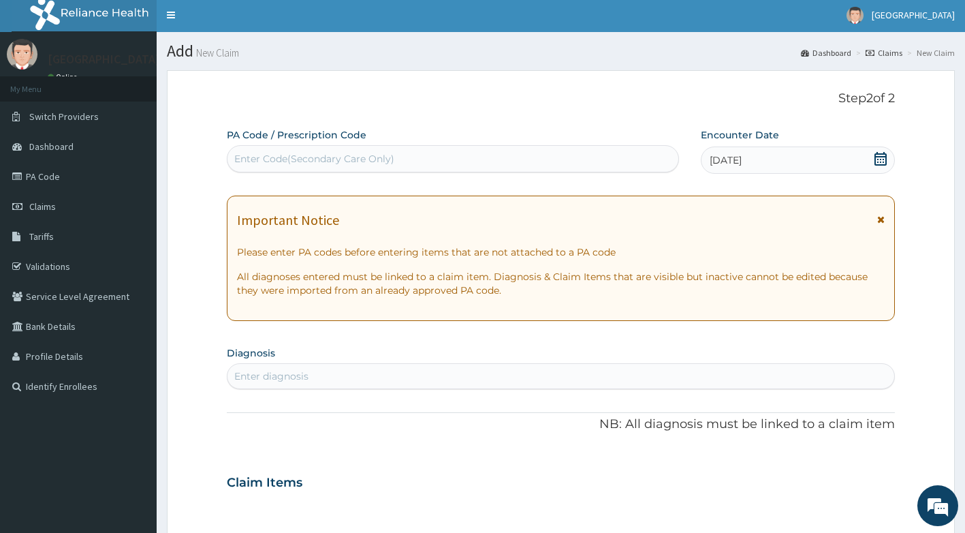
scroll to position [0, 0]
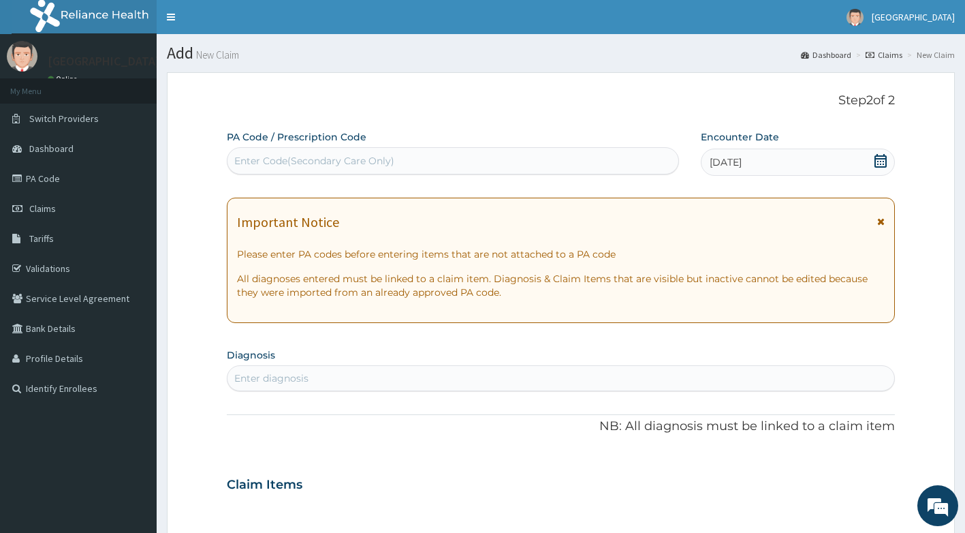
drag, startPoint x: 361, startPoint y: 154, endPoint x: 348, endPoint y: 164, distance: 16.5
click at [348, 164] on div "Enter Code(Secondary Care Only)" at bounding box center [314, 161] width 160 height 14
paste input "PA/116AEF"
type input "PA/116AEF"
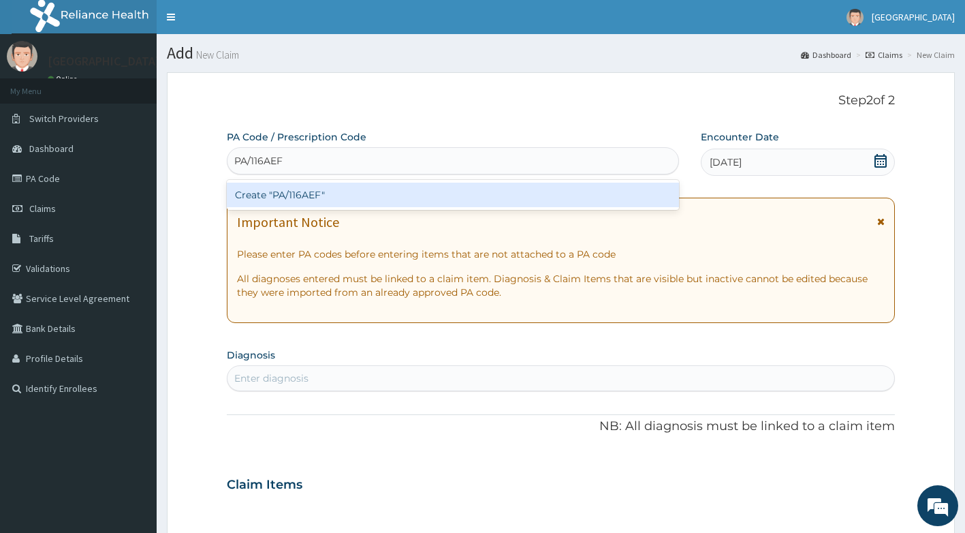
click at [343, 191] on div "Create "PA/116AEF"" at bounding box center [453, 195] width 453 height 25
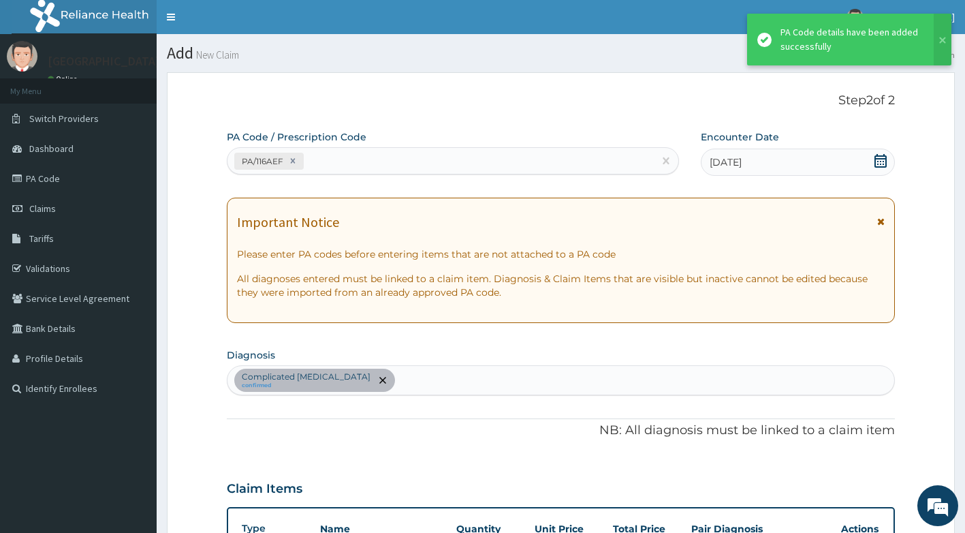
scroll to position [355, 0]
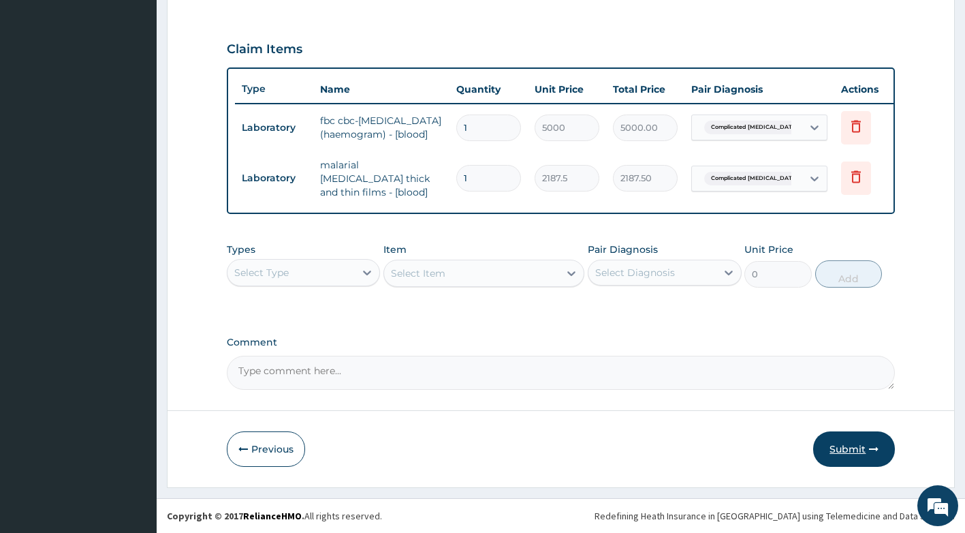
click at [868, 454] on button "Submit" at bounding box center [854, 448] width 82 height 35
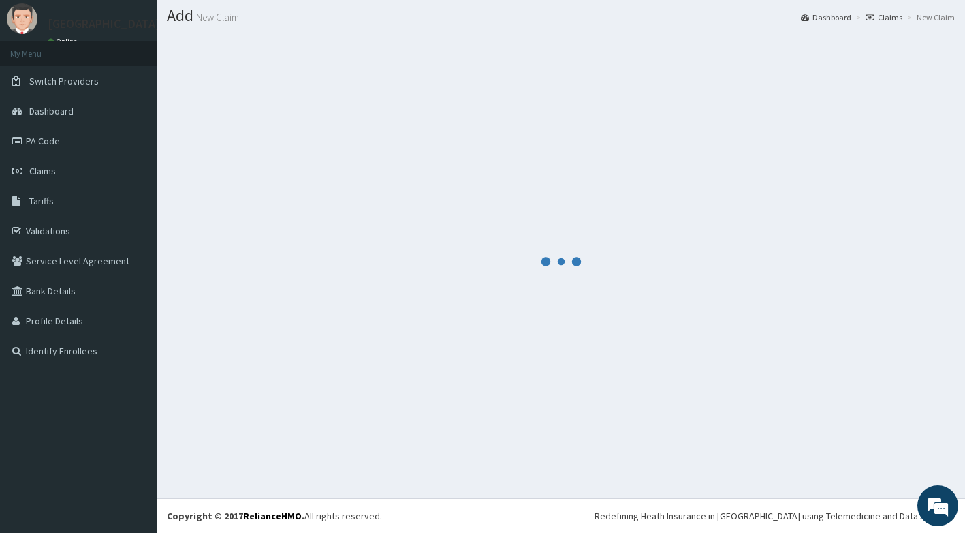
scroll to position [450, 0]
